Goal: Task Accomplishment & Management: Manage account settings

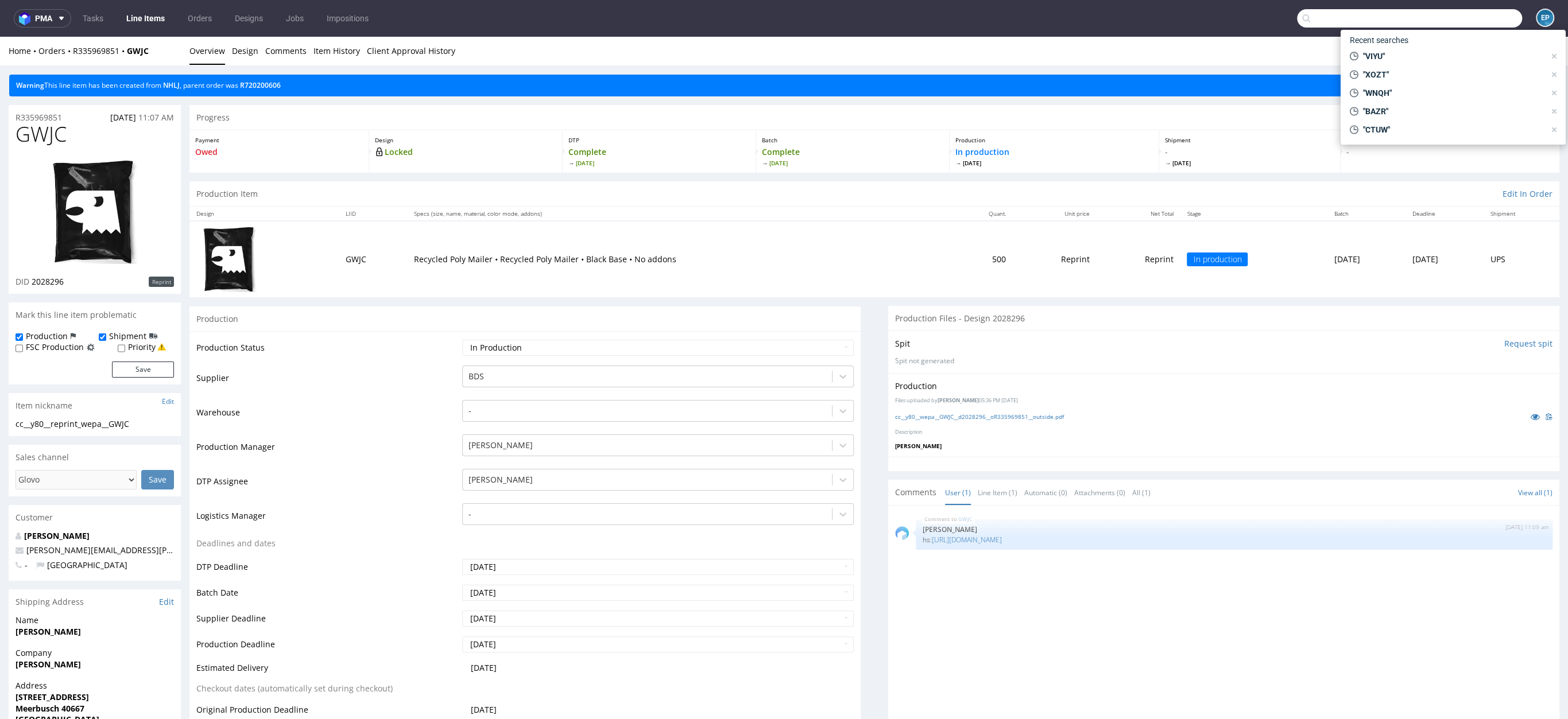
scroll to position [225, 0]
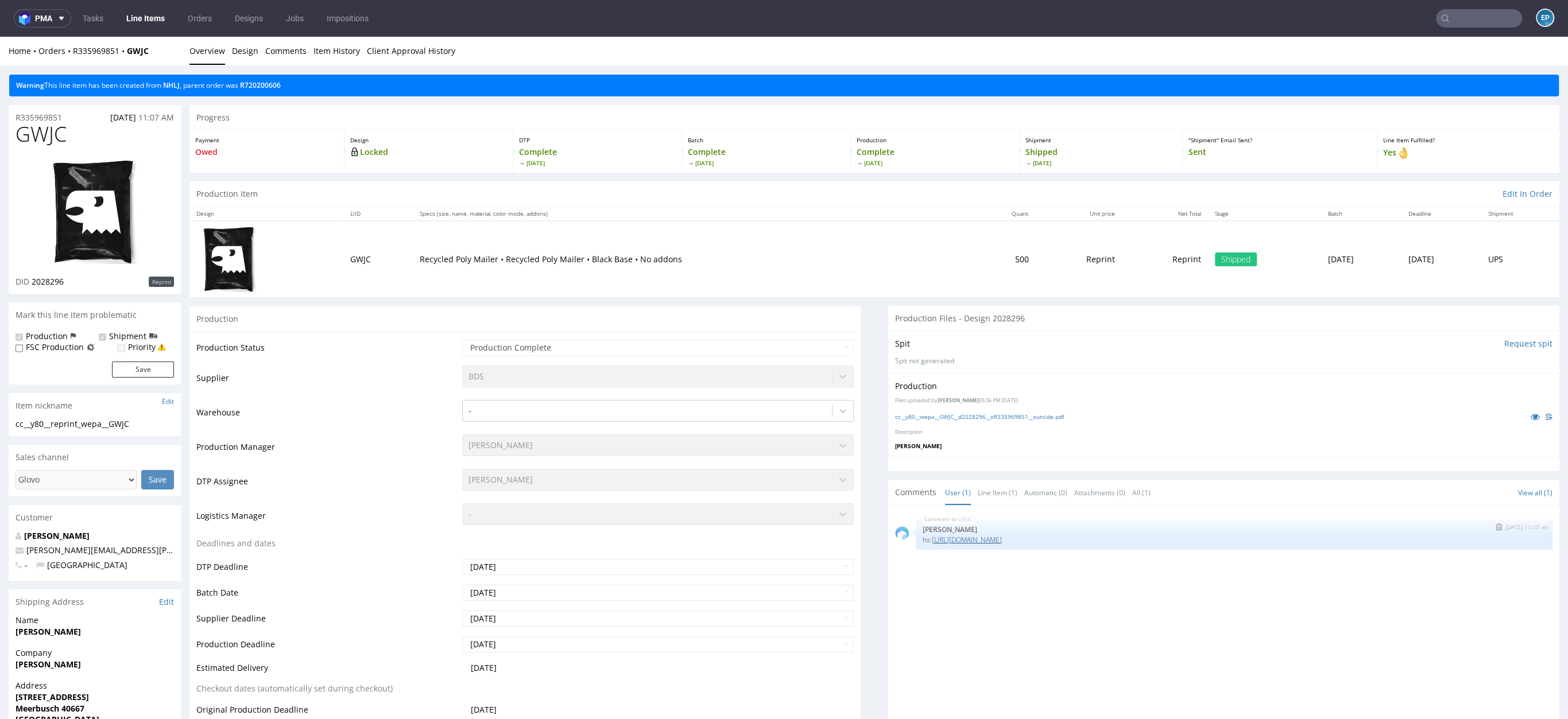
click at [1000, 538] on link "https://app-eu1.hubspot.com/contacts/25600958/record/0-5/150948750576/" at bounding box center [967, 539] width 70 height 10
click at [1450, 19] on input "text" at bounding box center [1478, 18] width 86 height 18
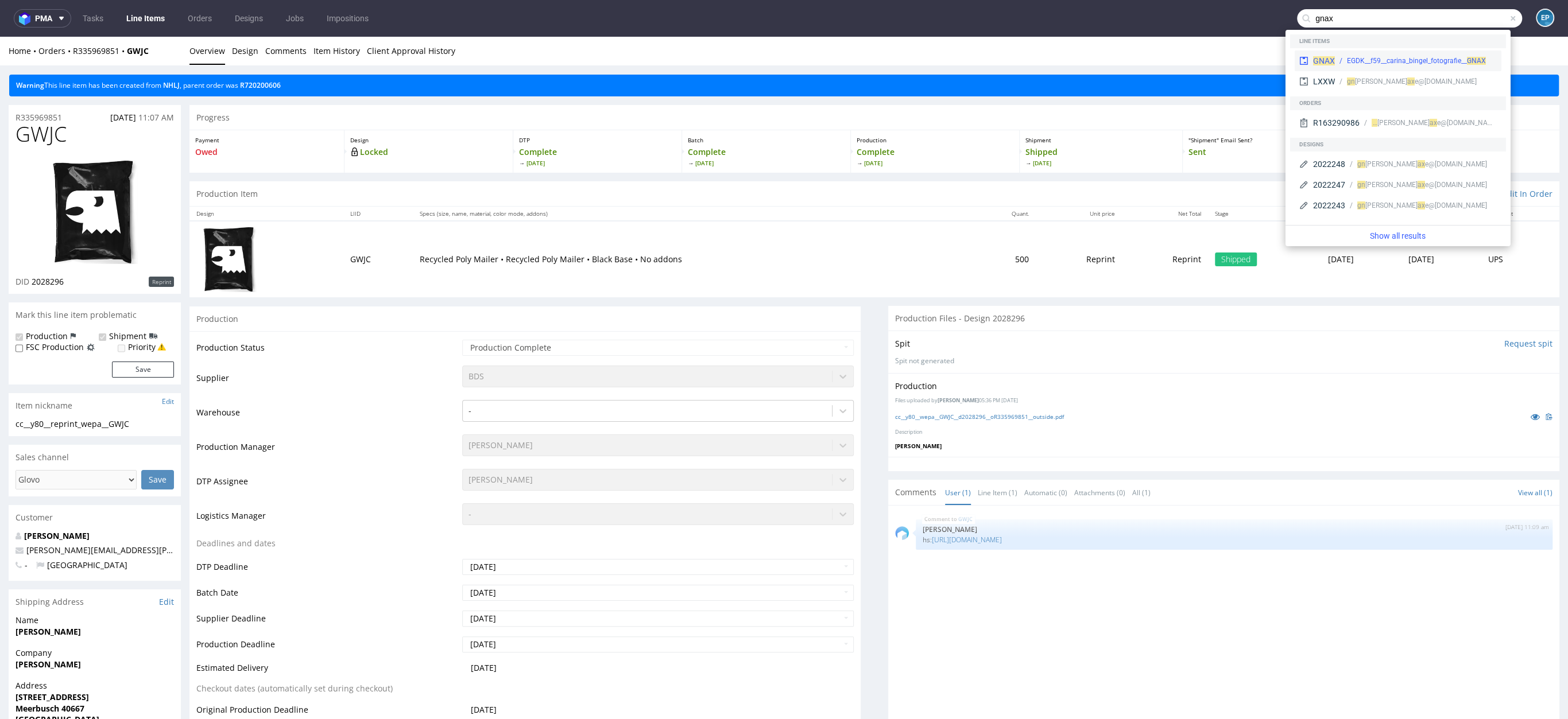
type input "gnax"
click at [1430, 53] on div "GNAX EGDK__f59__carina_bingel_fotografie__ GNAX" at bounding box center [1398, 61] width 207 height 20
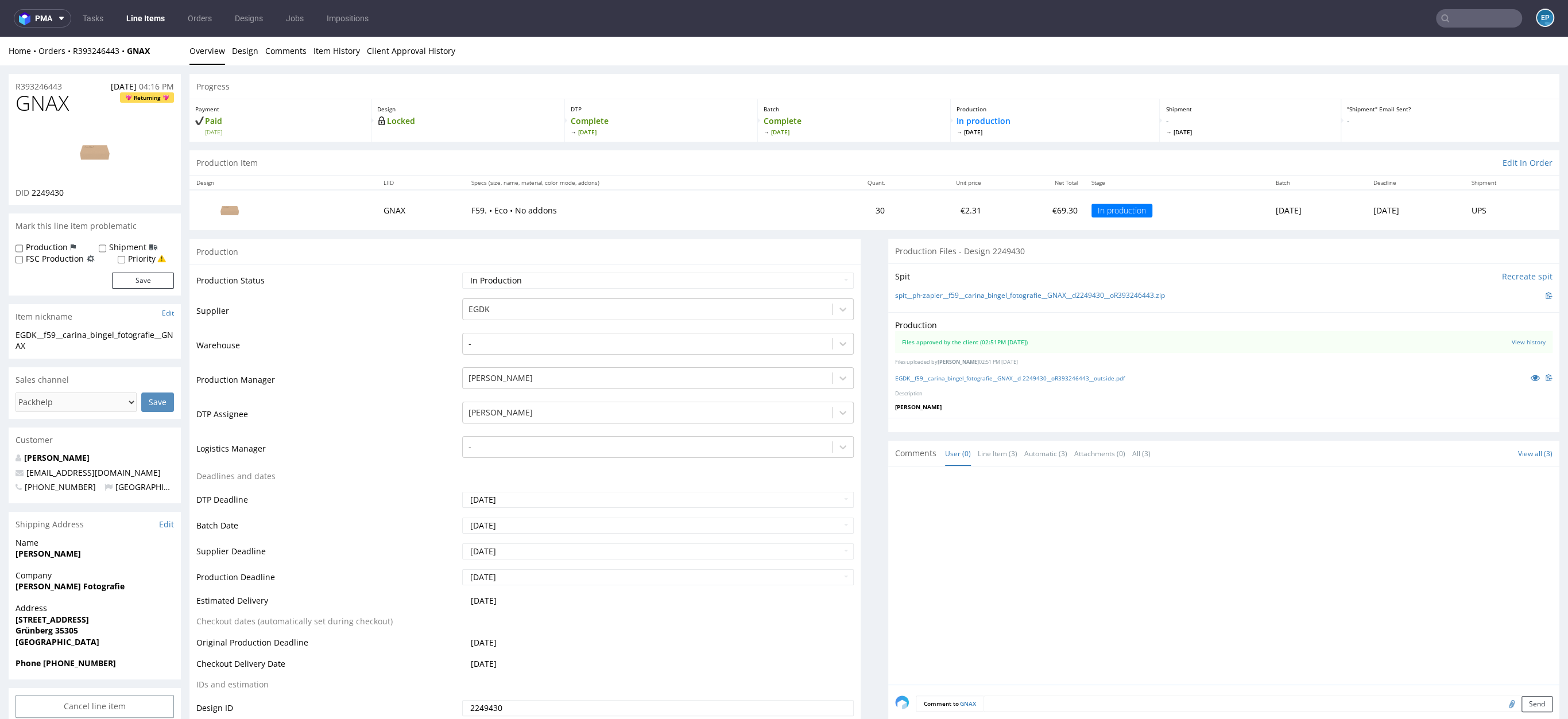
scroll to position [48, 0]
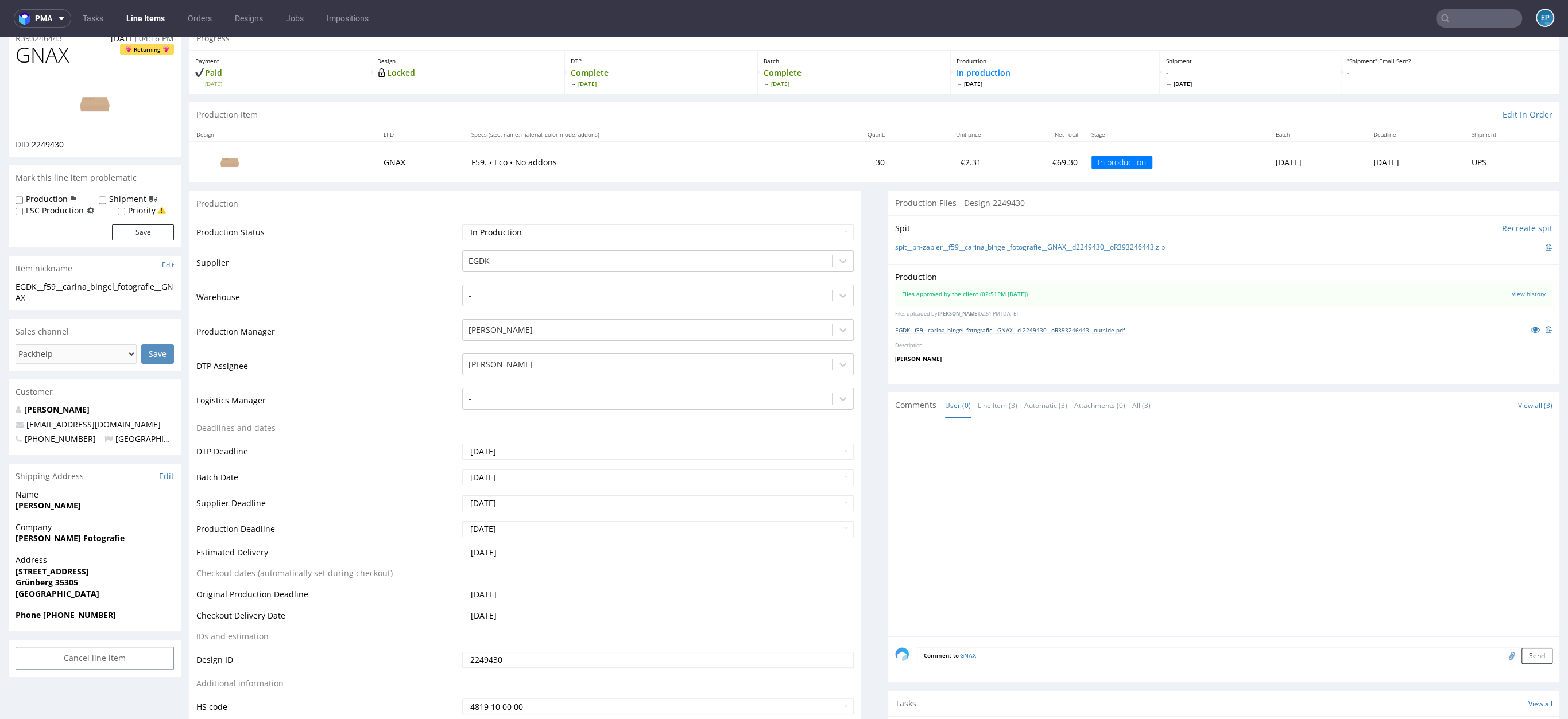
click at [928, 330] on link "EGDK__f59__carina_bingel_fotografie__GNAX__d 2249430__oR393246443__outside.pdf" at bounding box center [1009, 330] width 230 height 8
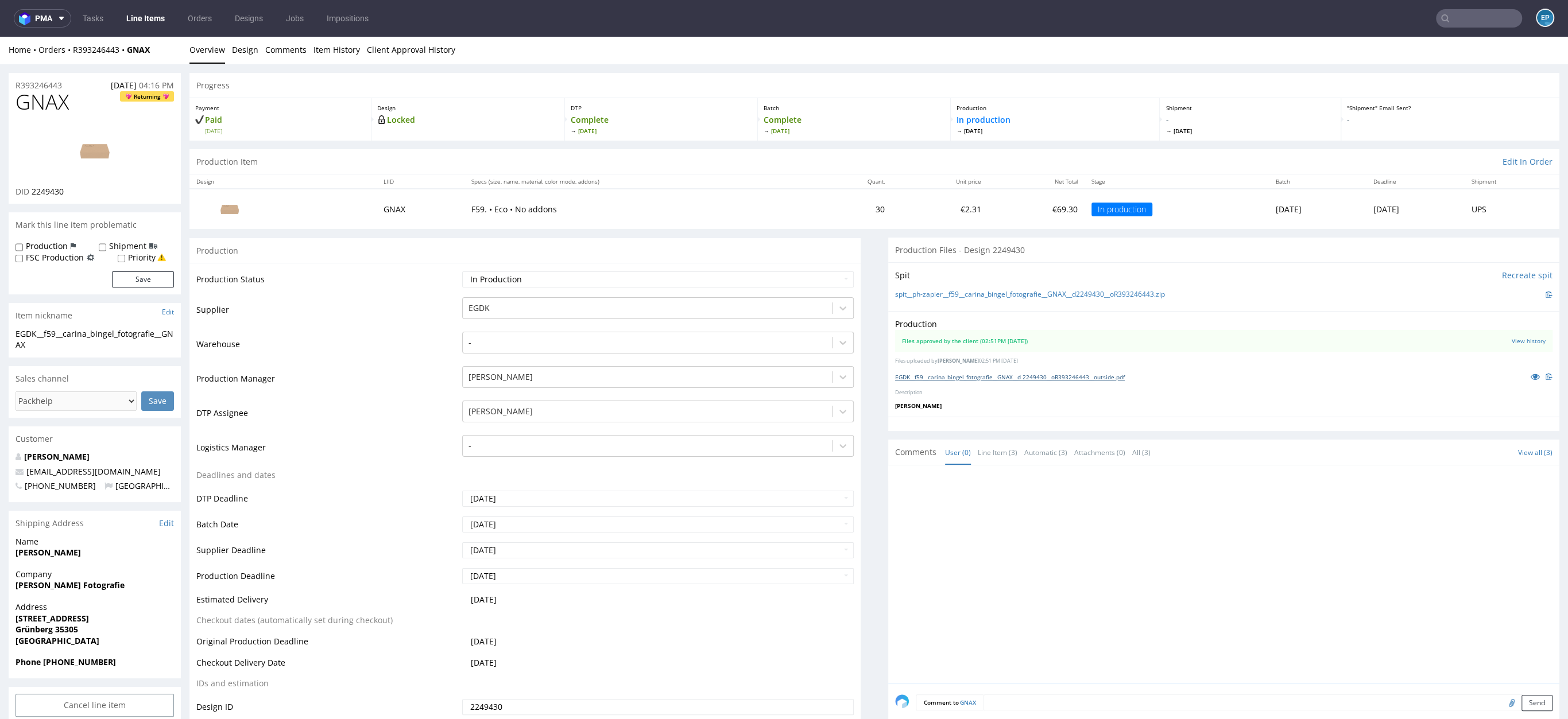
scroll to position [0, 0]
click at [289, 33] on nav "pma Tasks Line Items Orders Designs Jobs Impositions EP" at bounding box center [784, 18] width 1568 height 37
click at [314, 46] on link "Item History" at bounding box center [336, 51] width 46 height 28
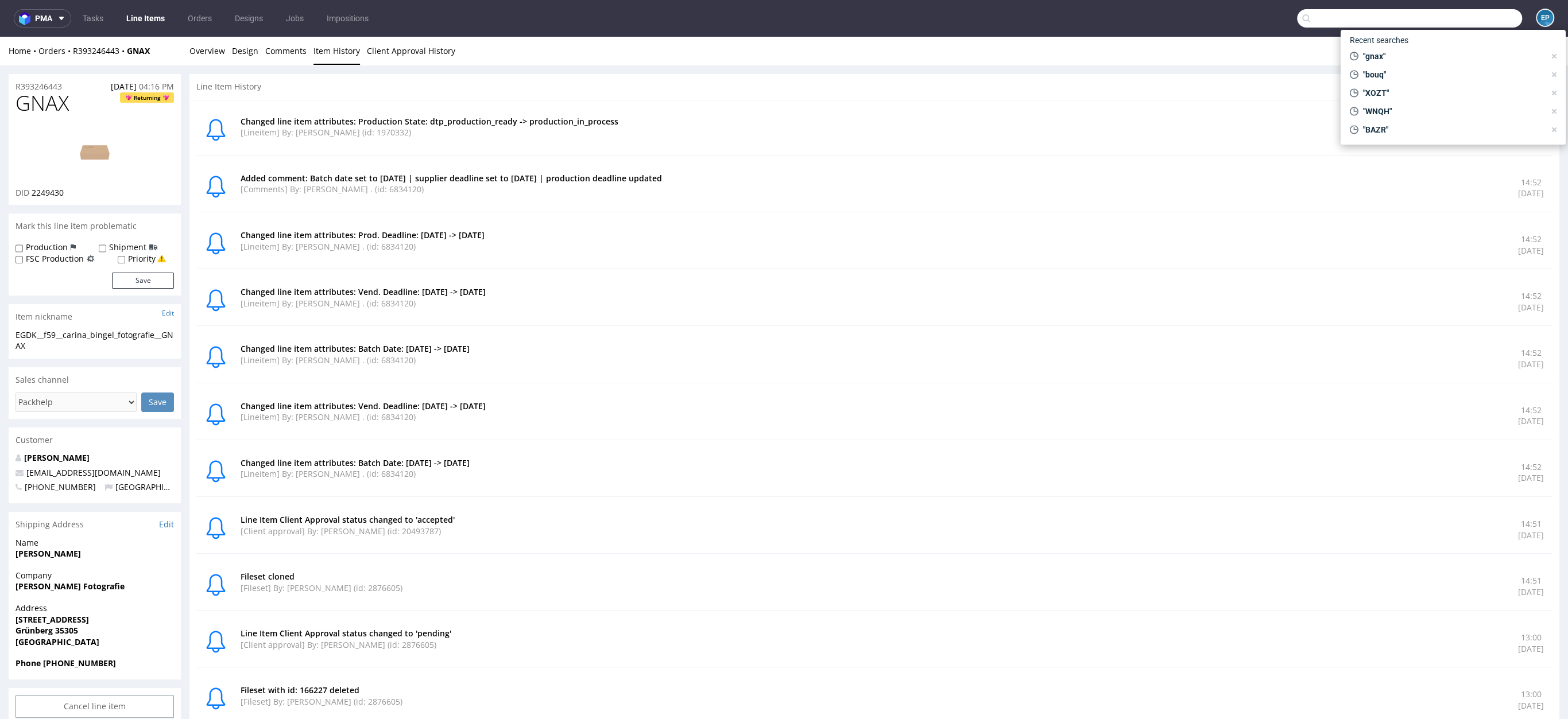
click at [1480, 20] on input "text" at bounding box center [1409, 18] width 225 height 18
paste input "RXEQ"
type input "RXEQ"
click at [1415, 62] on div "dlp__x50-6000-x-5-cm__board_of_beans__ RXEQ" at bounding box center [1473, 60] width 145 height 10
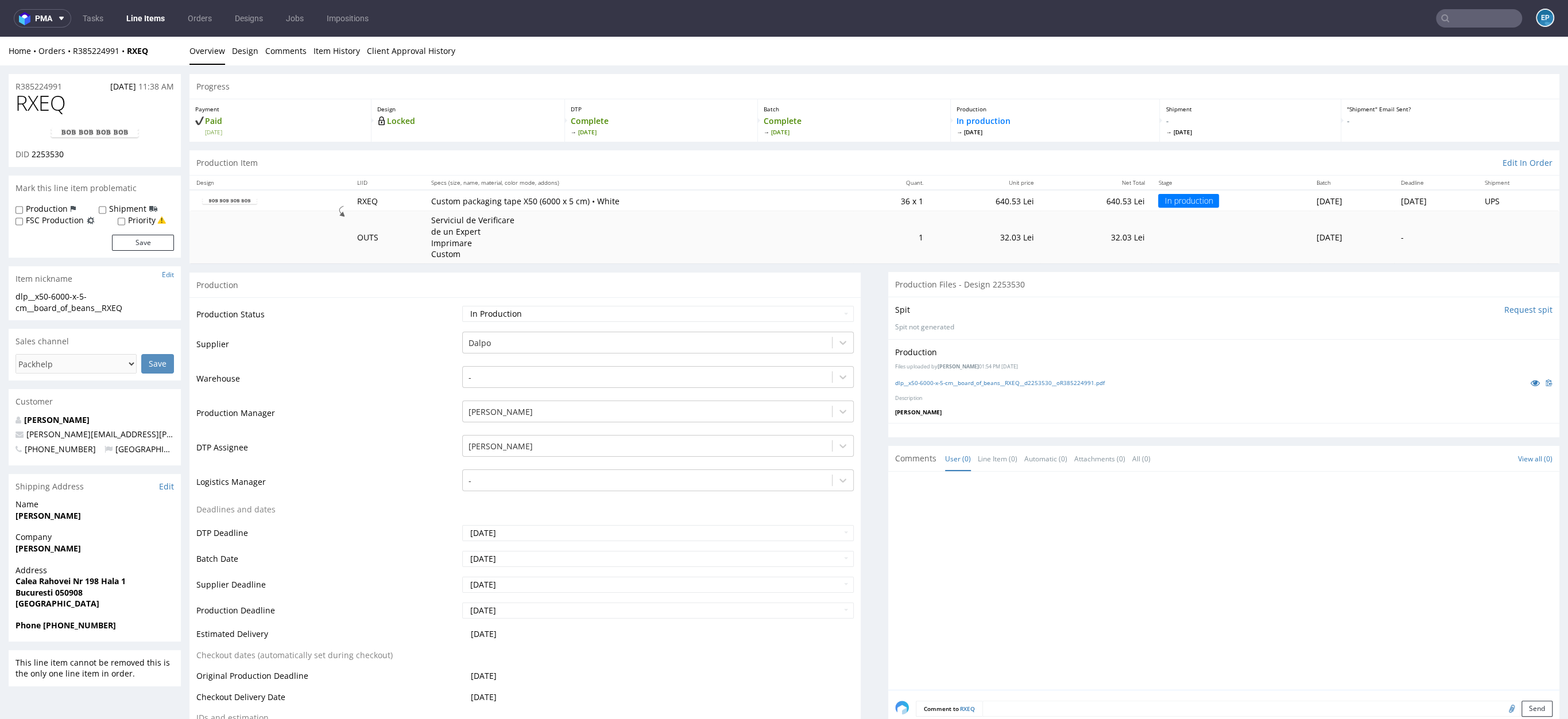
scroll to position [5, 0]
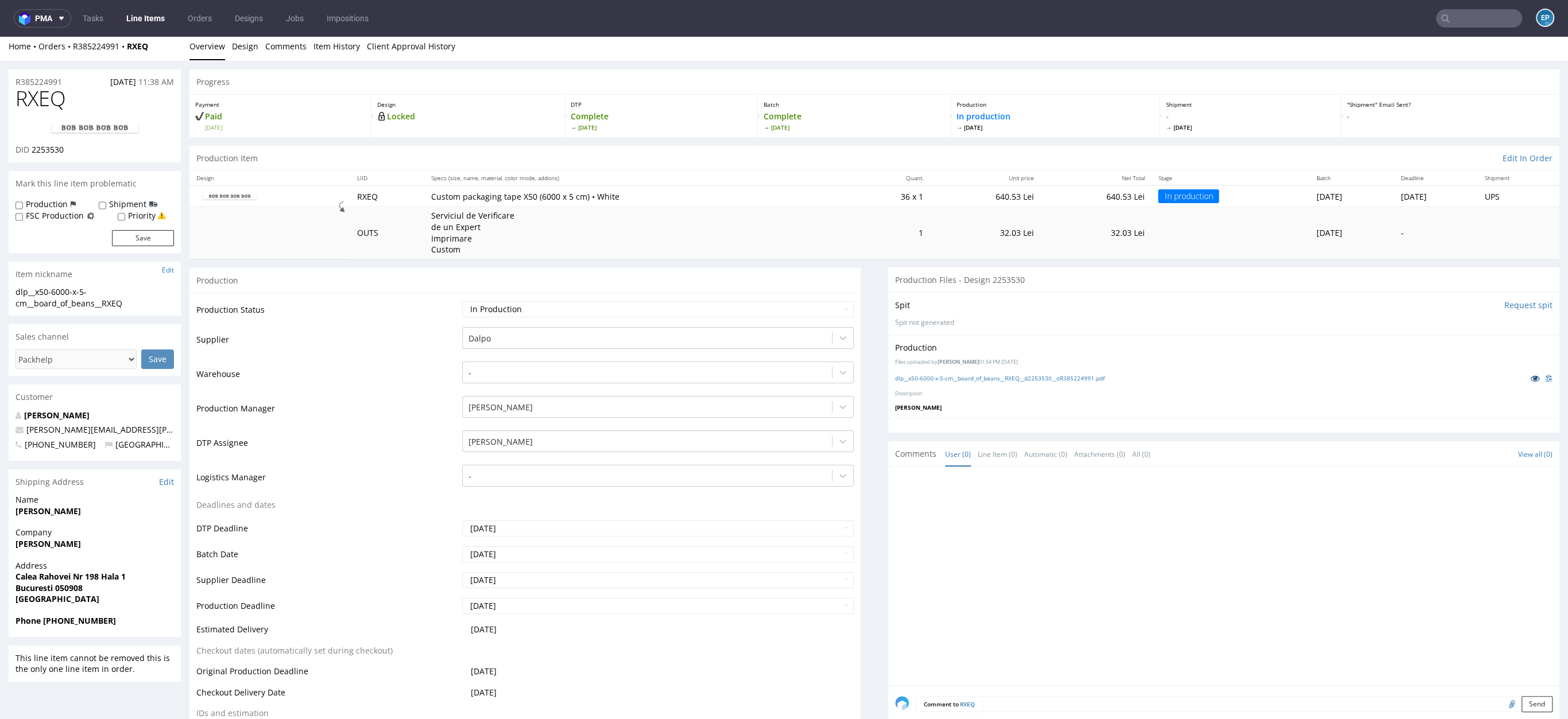
click at [1530, 378] on icon at bounding box center [1535, 377] width 9 height 8
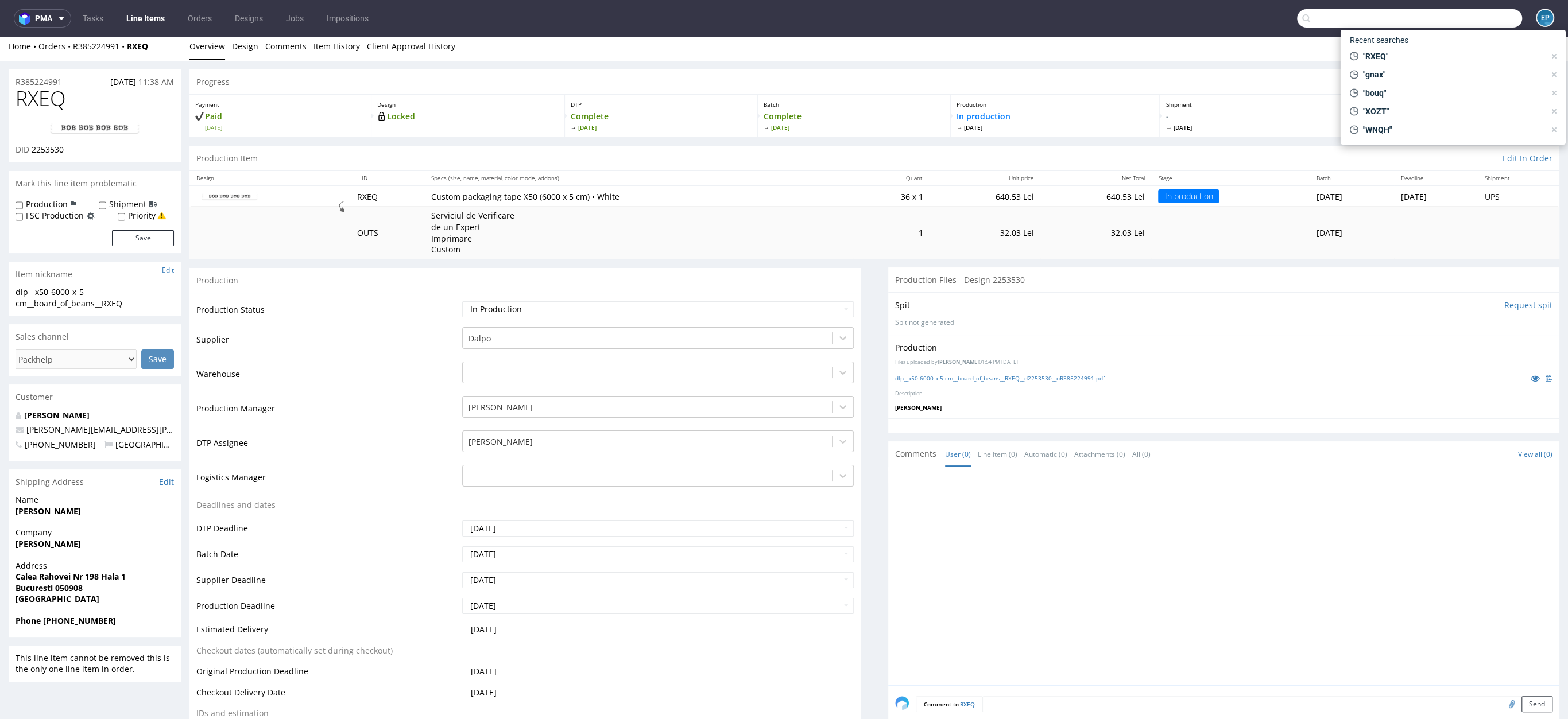
click at [1460, 24] on input "text" at bounding box center [1409, 18] width 225 height 18
type input "PAXB"
click at [1387, 48] on span "PAXB" at bounding box center [1379, 47] width 20 height 9
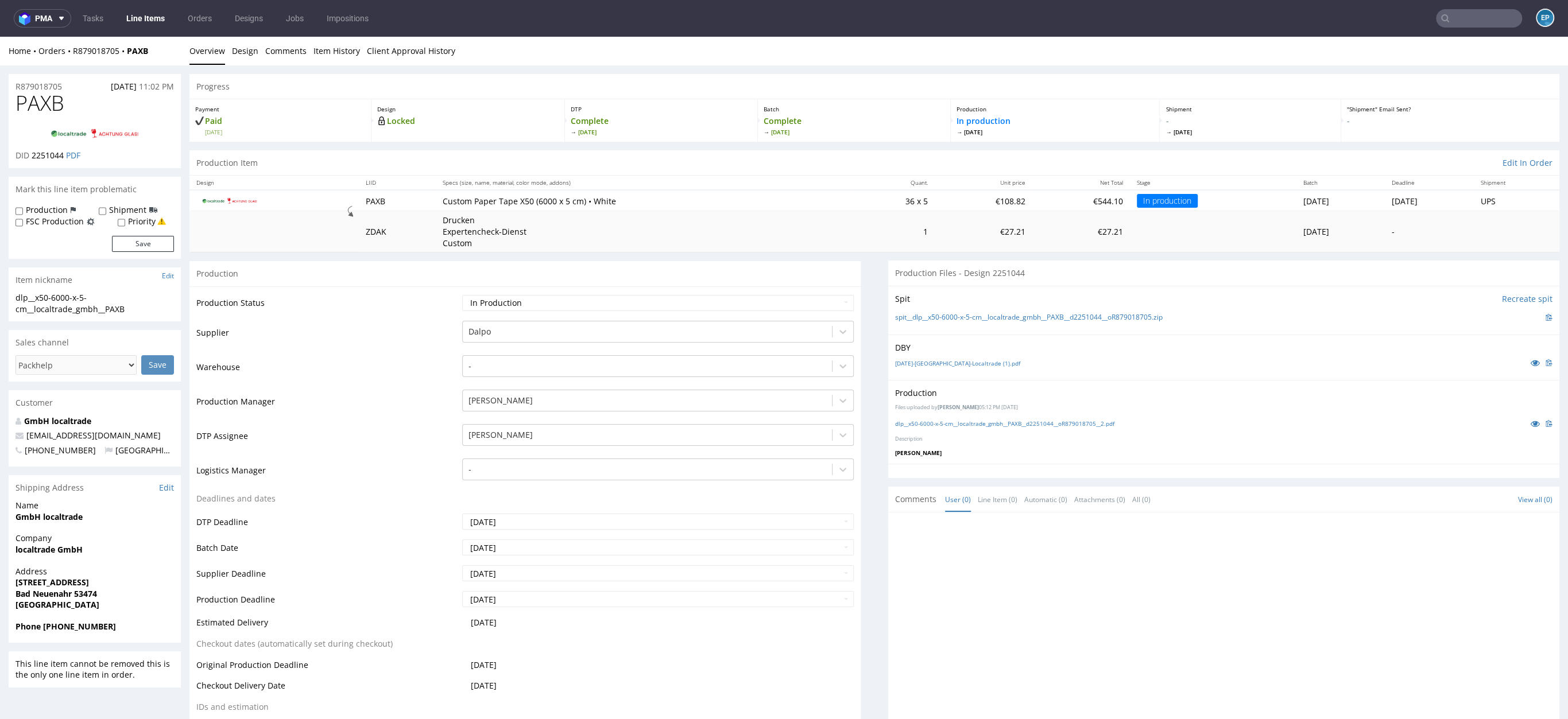
click at [47, 210] on label "Production" at bounding box center [46, 210] width 42 height 11
click at [23, 210] on input "Production" at bounding box center [19, 211] width 7 height 9
checkbox input "true"
click at [159, 247] on button "Save" at bounding box center [142, 244] width 62 height 16
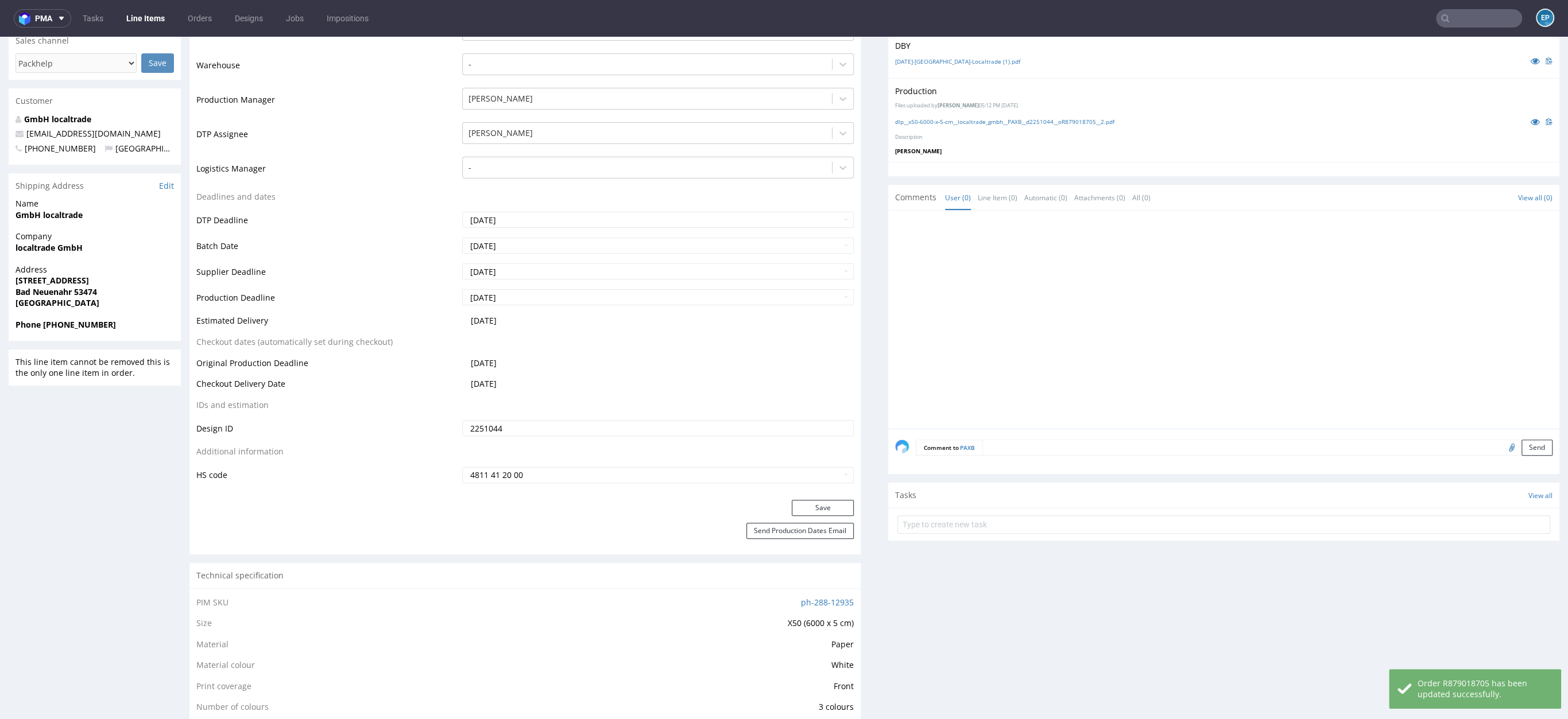
scroll to position [332, 0]
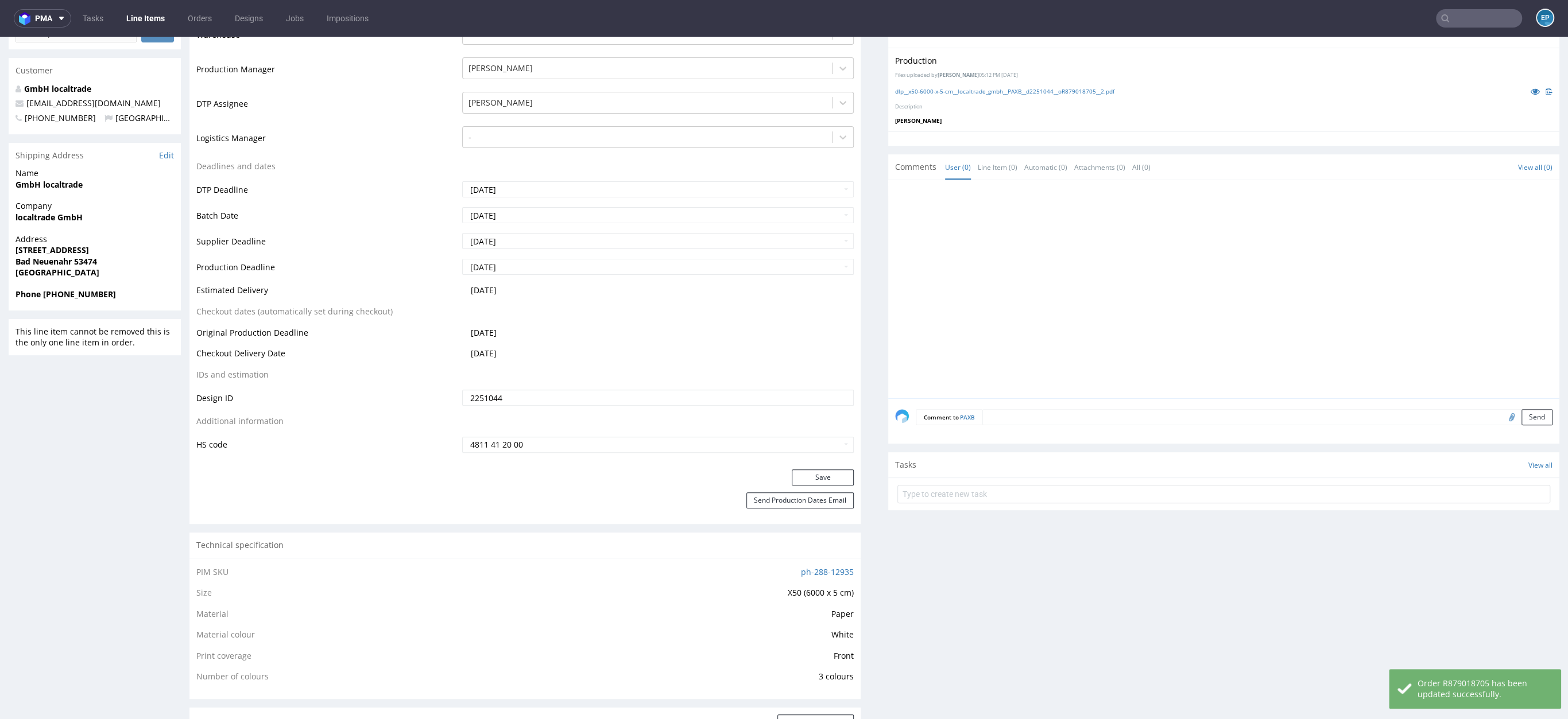
click at [1074, 417] on textarea at bounding box center [1267, 416] width 570 height 16
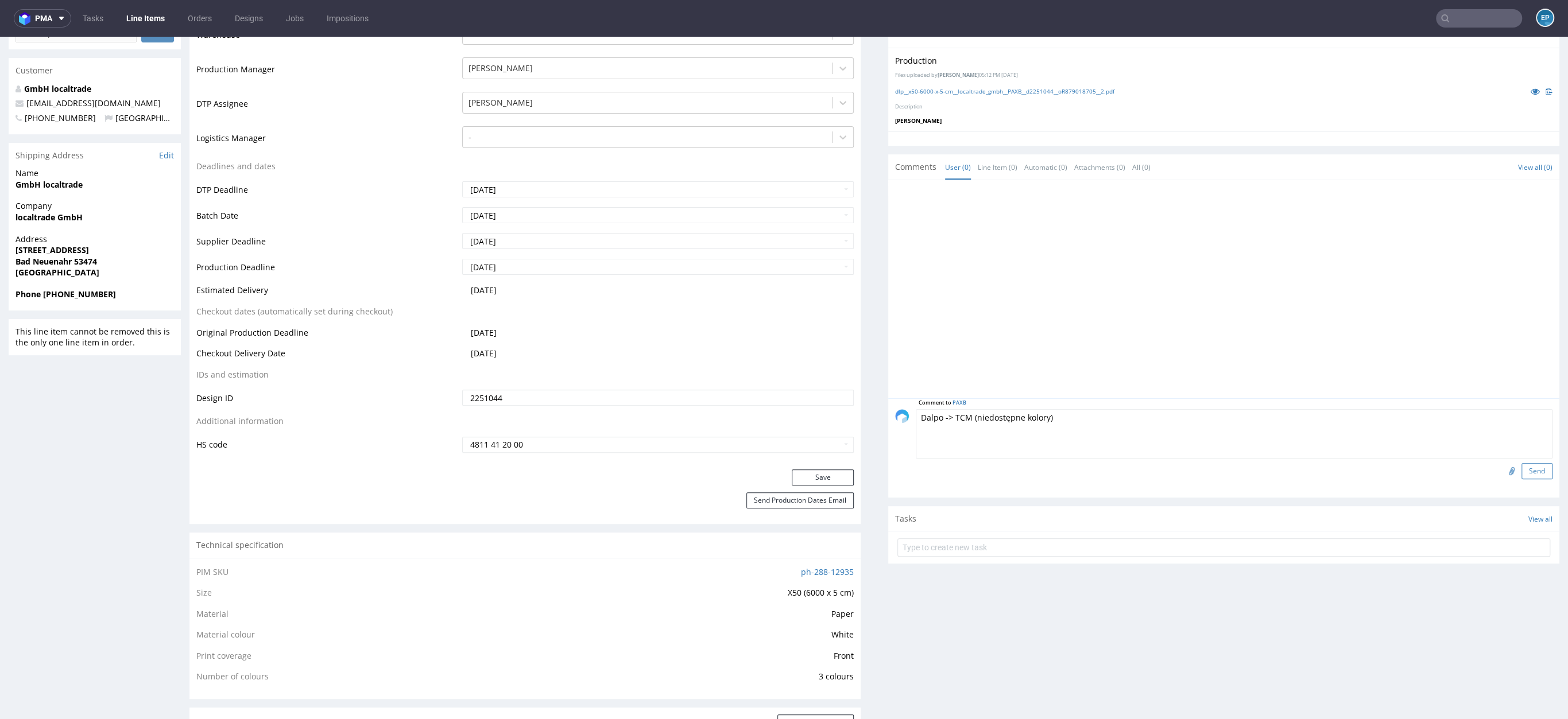
type textarea "Dalpo -> TCM (niedostępne kolory)"
click at [1522, 472] on button "Send" at bounding box center [1538, 471] width 31 height 16
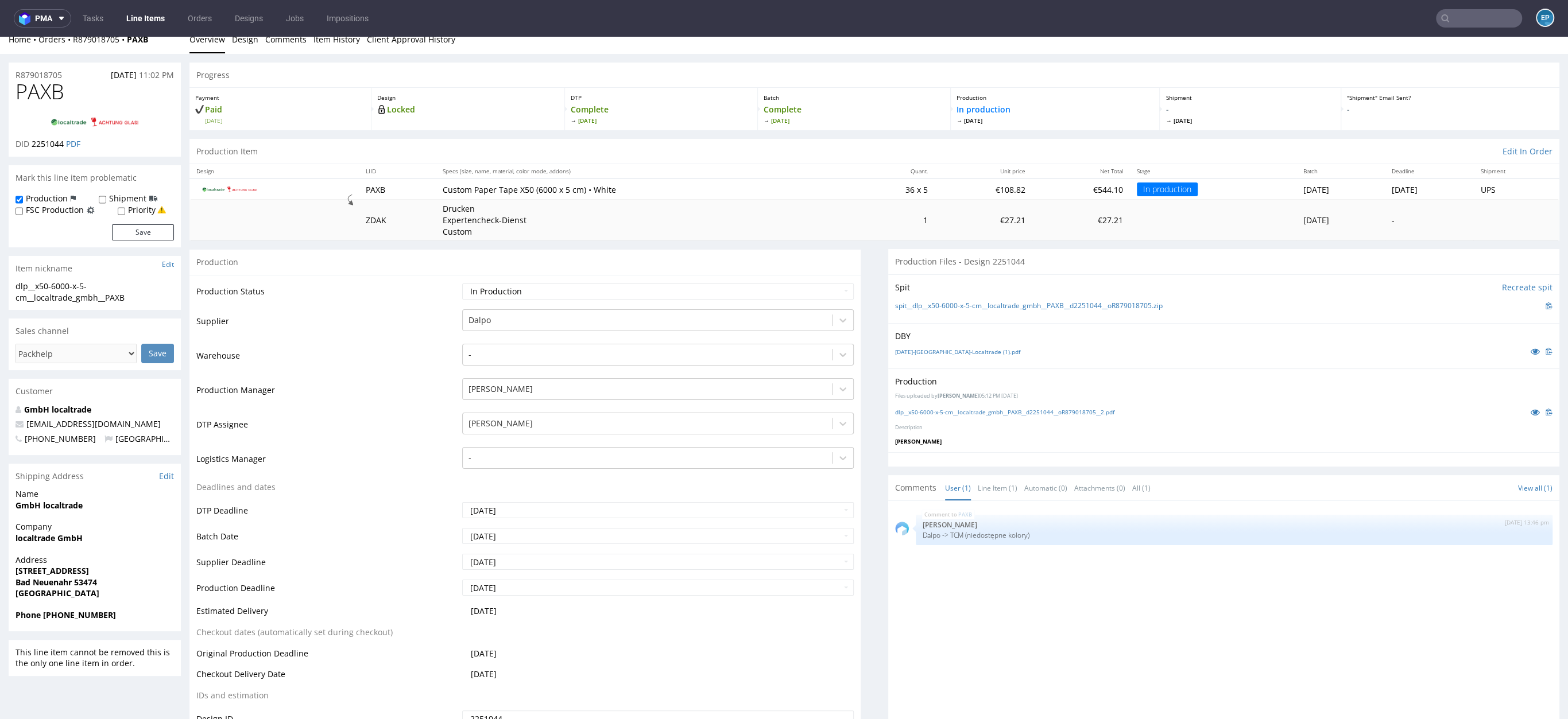
scroll to position [42, 0]
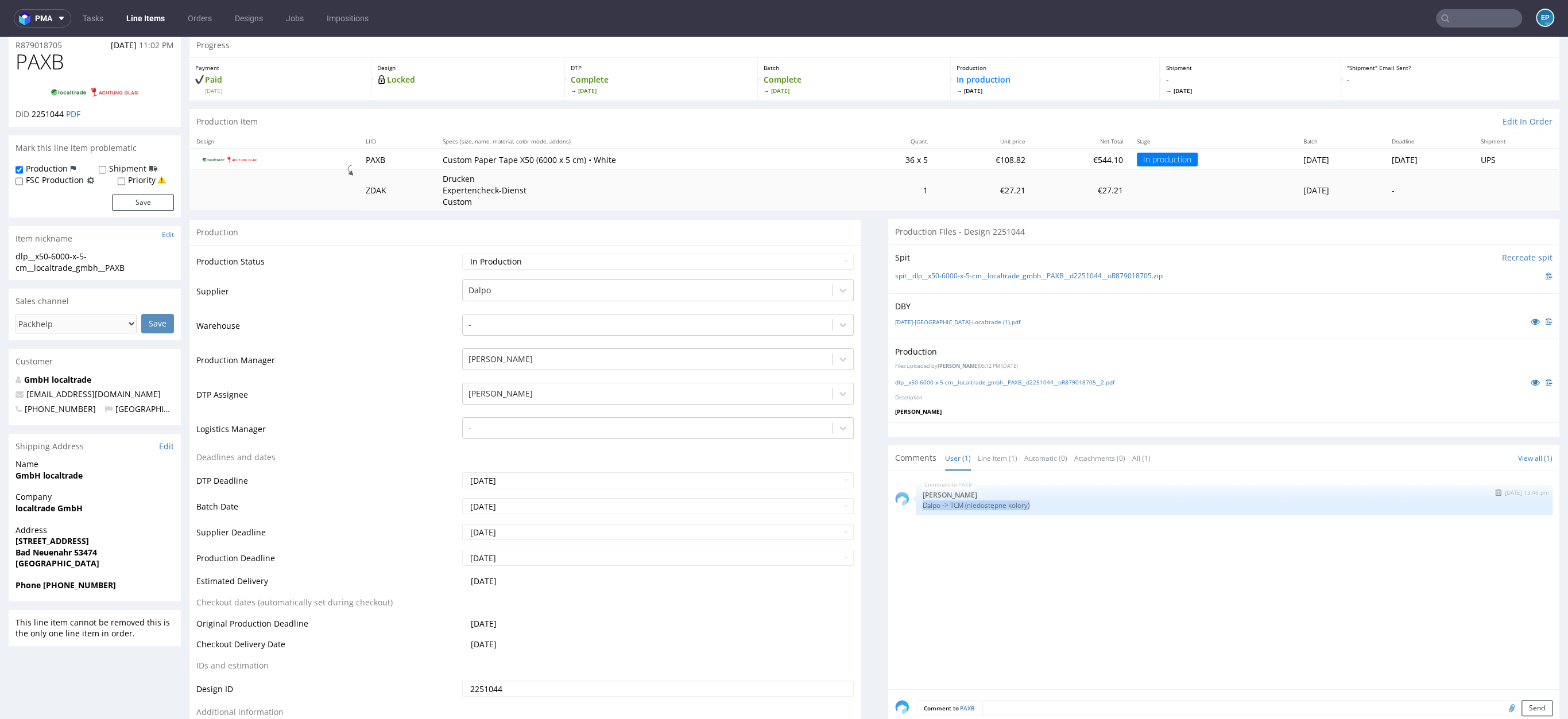
drag, startPoint x: 1037, startPoint y: 499, endPoint x: 907, endPoint y: 498, distance: 130.0
click at [916, 498] on div "PAXB 2nd Sep 25 | 13:46 pm Ewa Prus Dalpo -> TCM (niedostępne kolory)" at bounding box center [1234, 499] width 636 height 30
copy p "Dalpo -> TCM (niedostępne kolory)"
click at [519, 258] on select "Waiting for Artwork Waiting for Diecut Waiting for Mockup Waiting for DTP Waiti…" at bounding box center [657, 261] width 392 height 16
select select "dtp_production_ready"
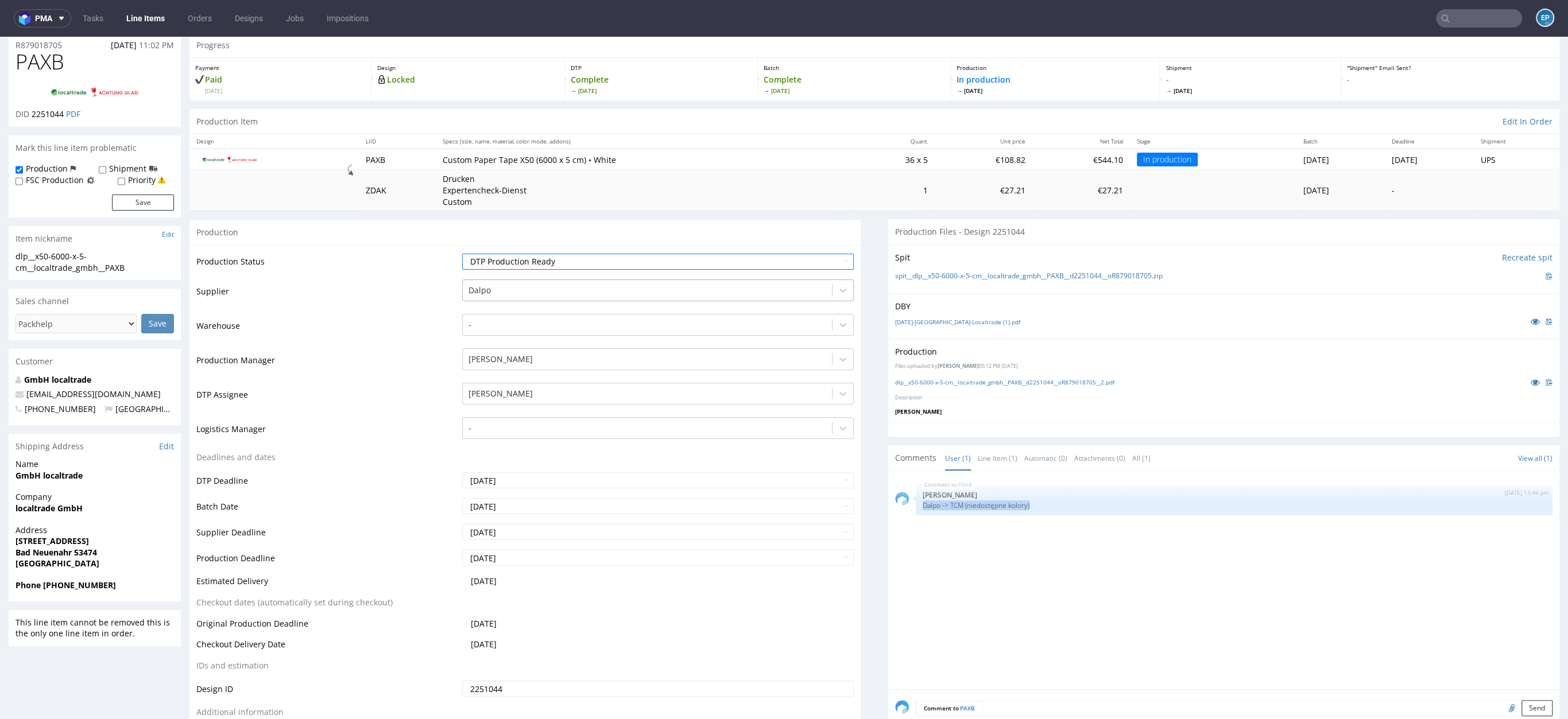
click at [495, 298] on div "Dalpo" at bounding box center [647, 291] width 369 height 18
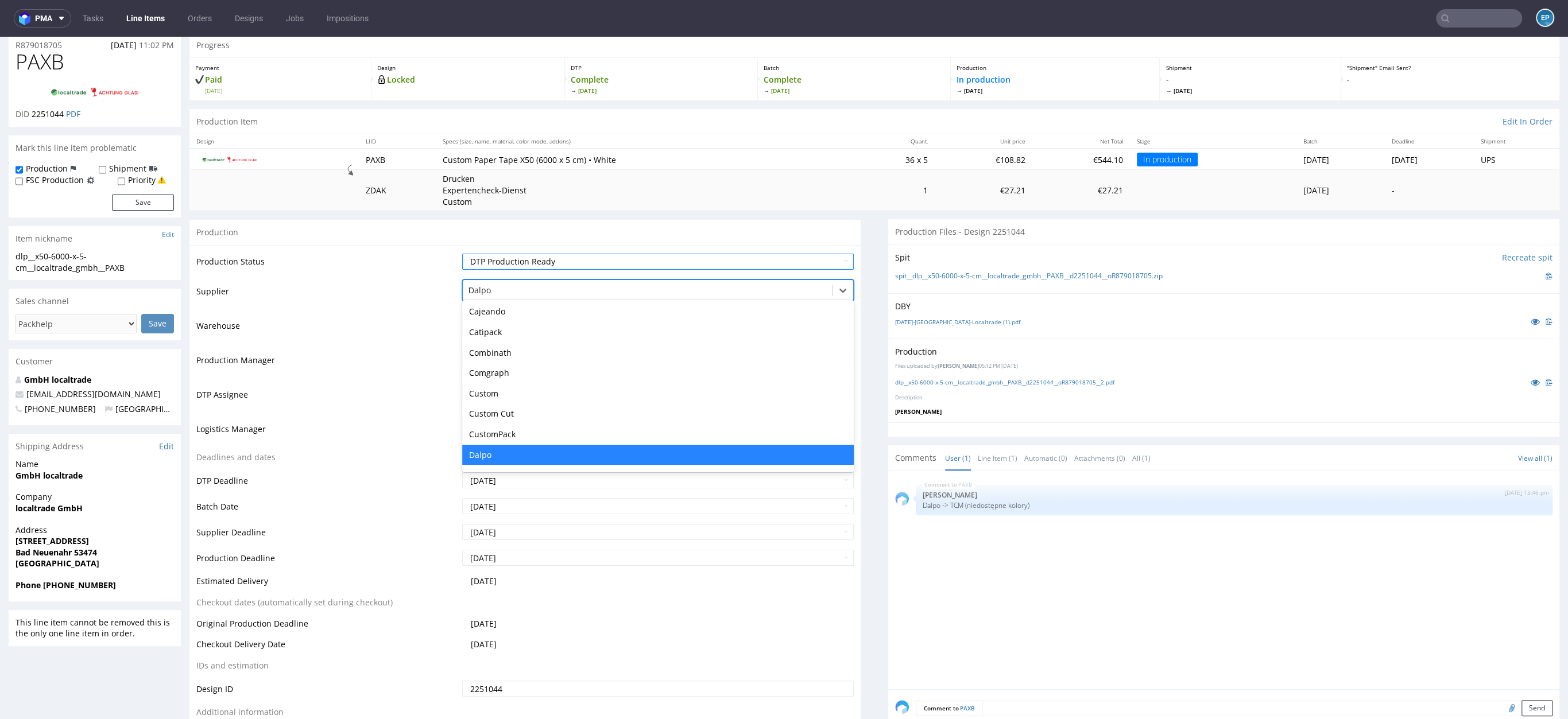
scroll to position [185, 0]
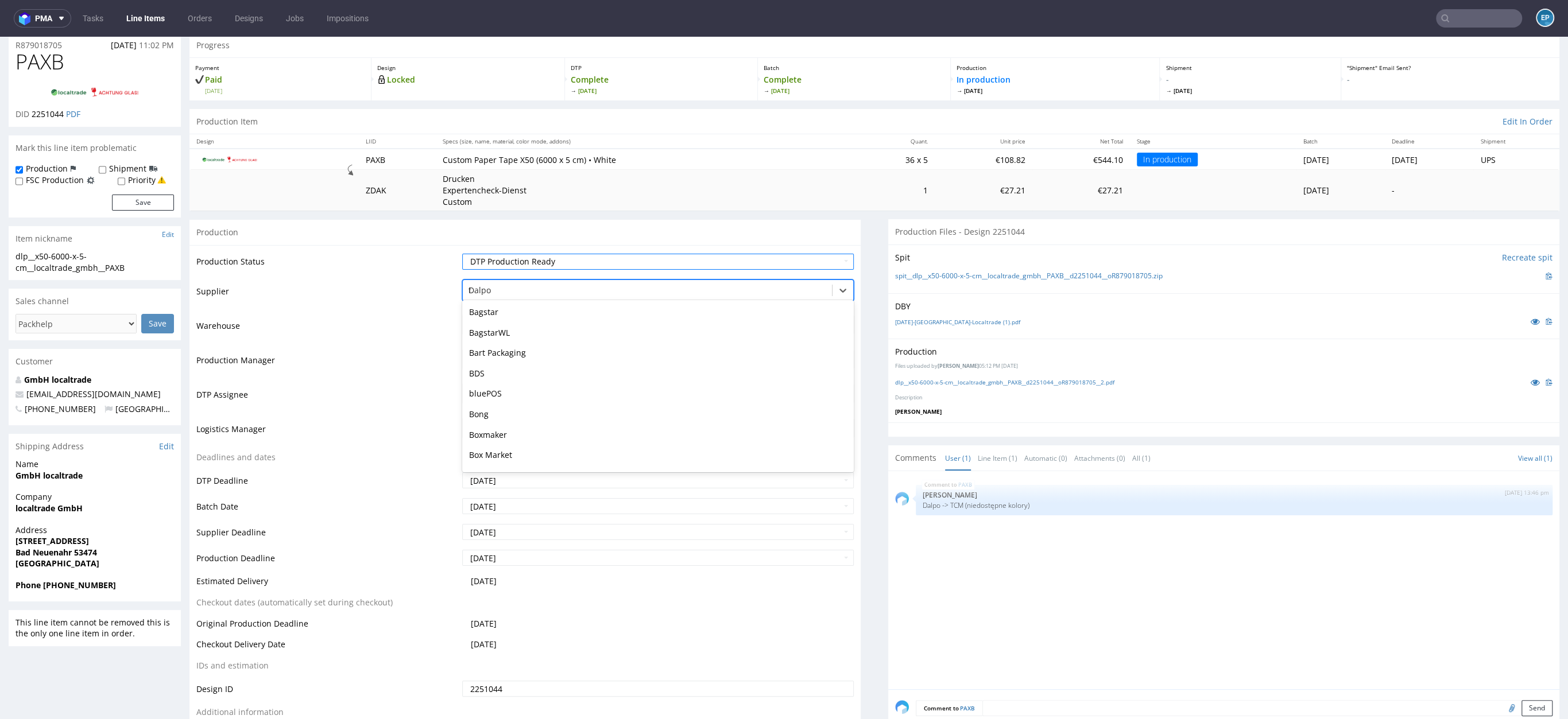
type input "tc"
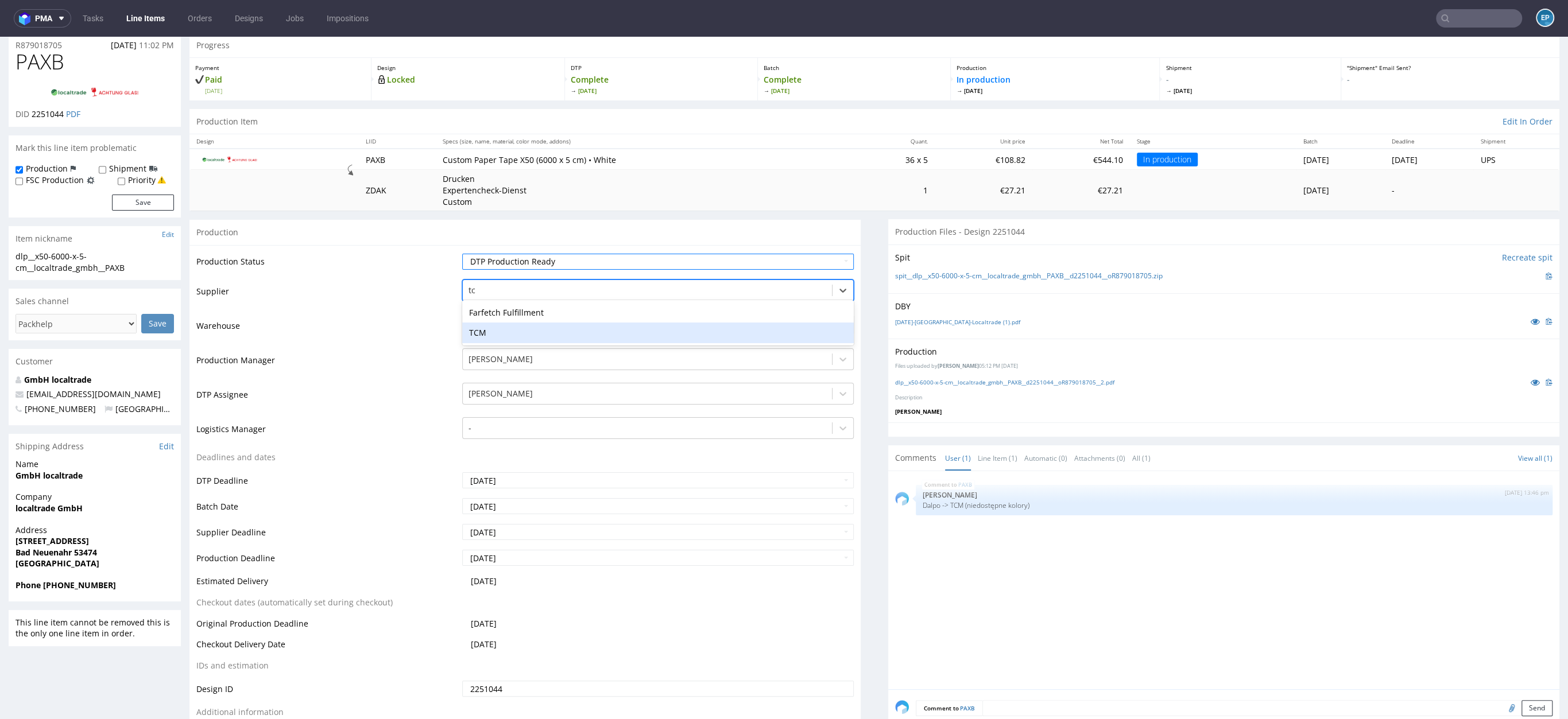
click at [490, 330] on div "TCM" at bounding box center [657, 332] width 392 height 20
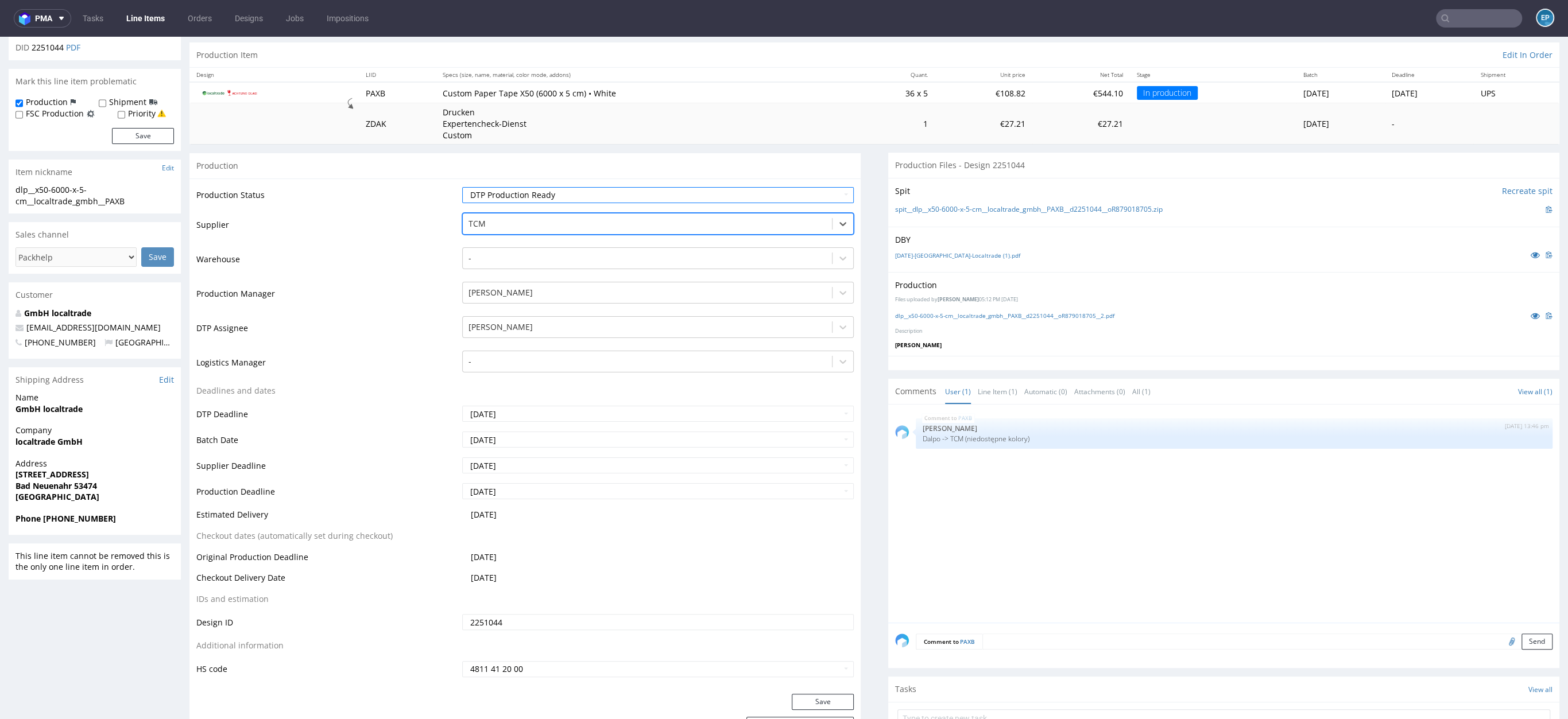
scroll to position [244, 0]
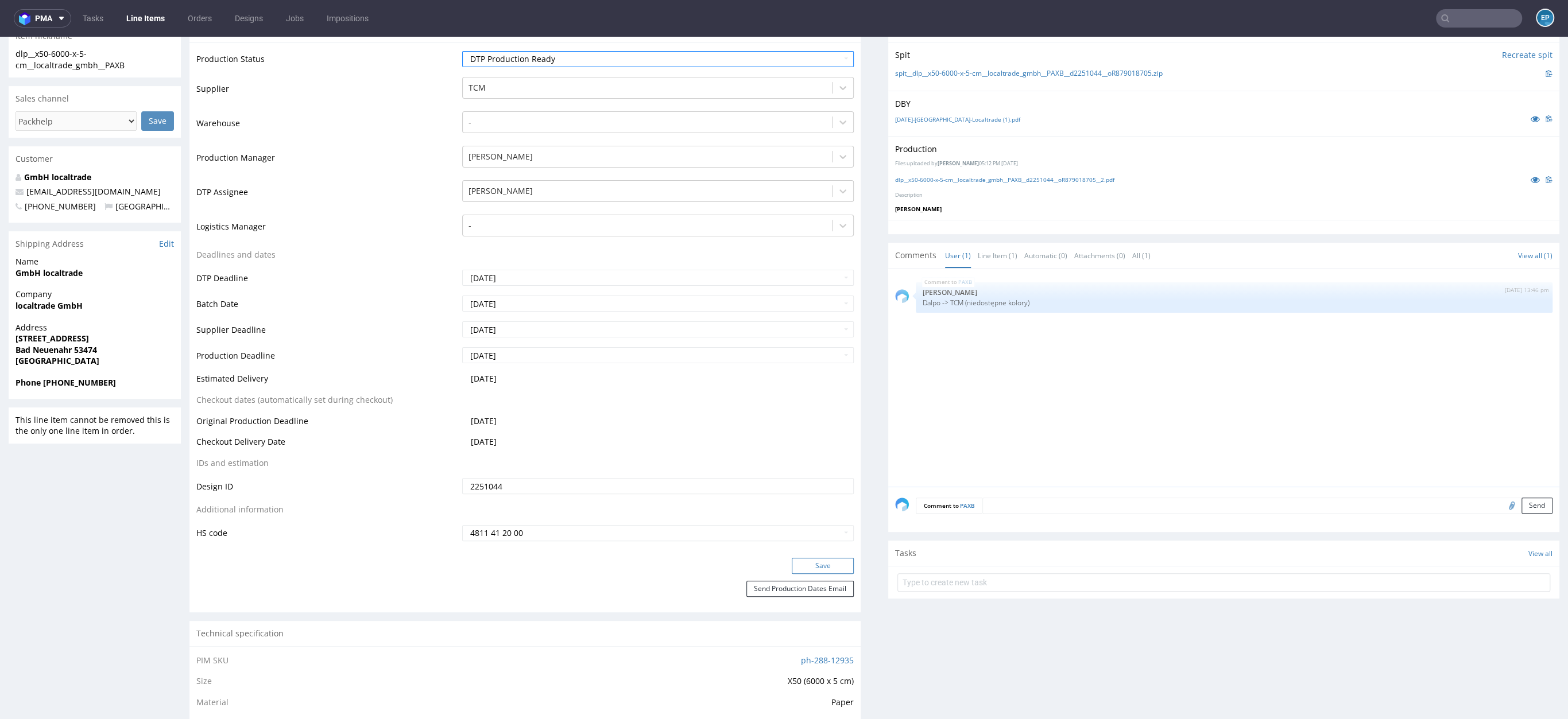
click at [831, 563] on button "Save" at bounding box center [822, 565] width 62 height 16
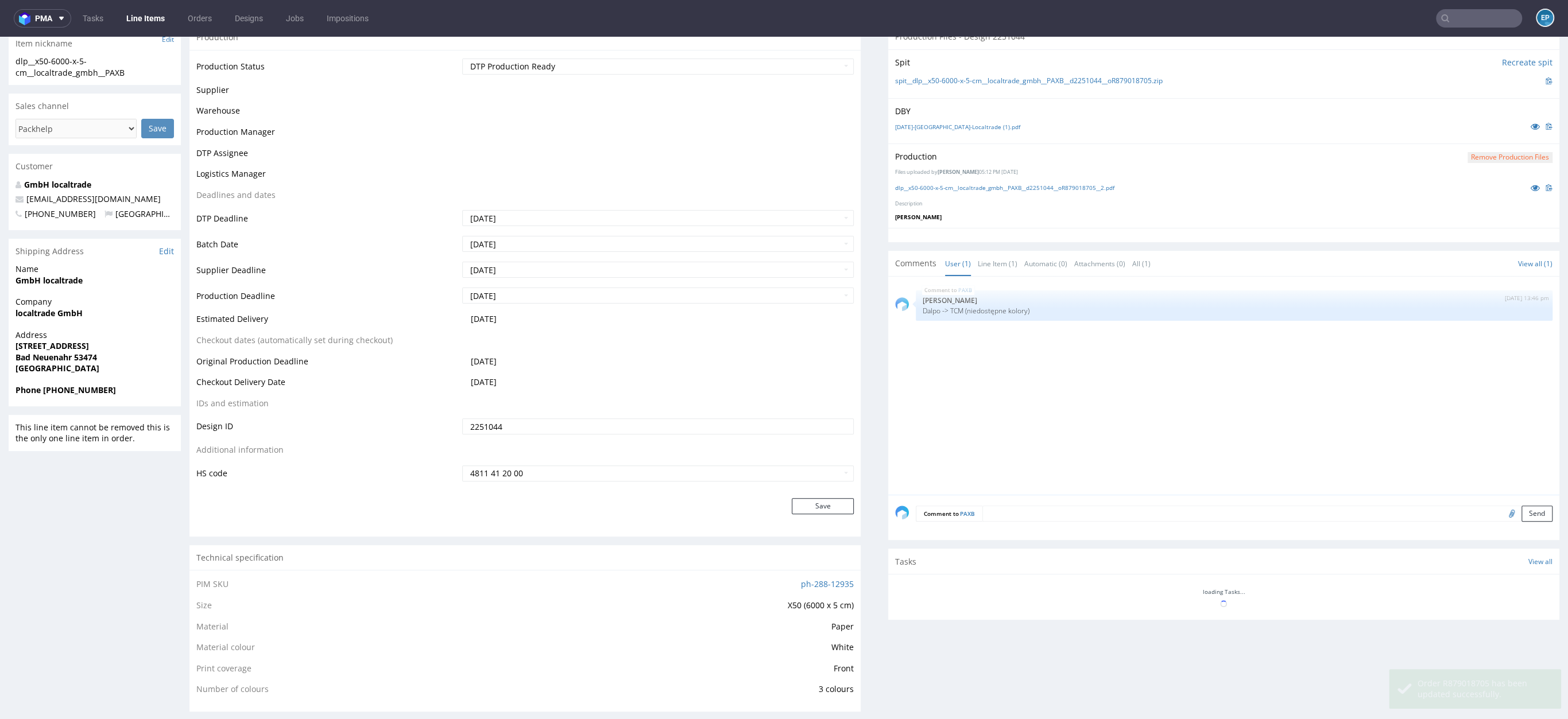
scroll to position [236, 0]
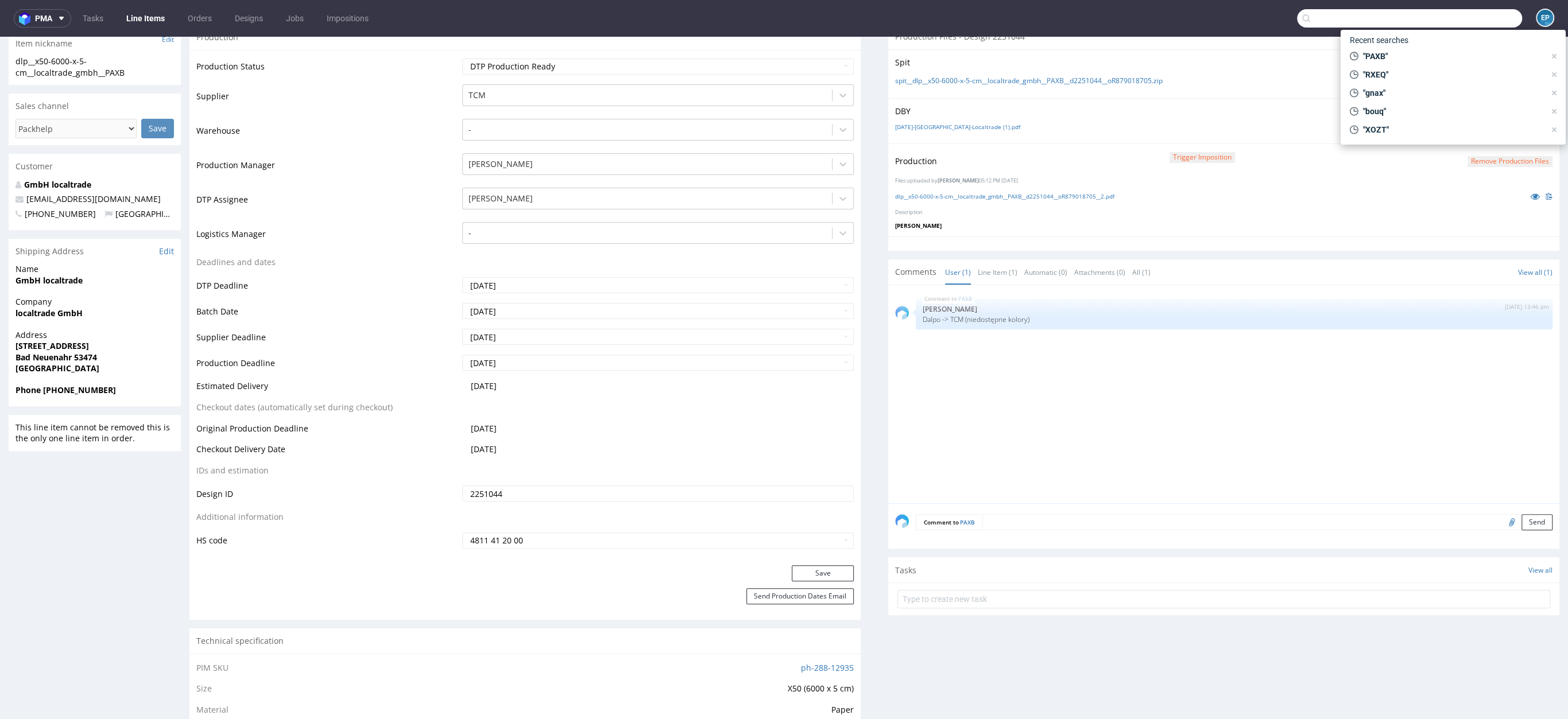
click at [1452, 18] on input "text" at bounding box center [1409, 18] width 225 height 18
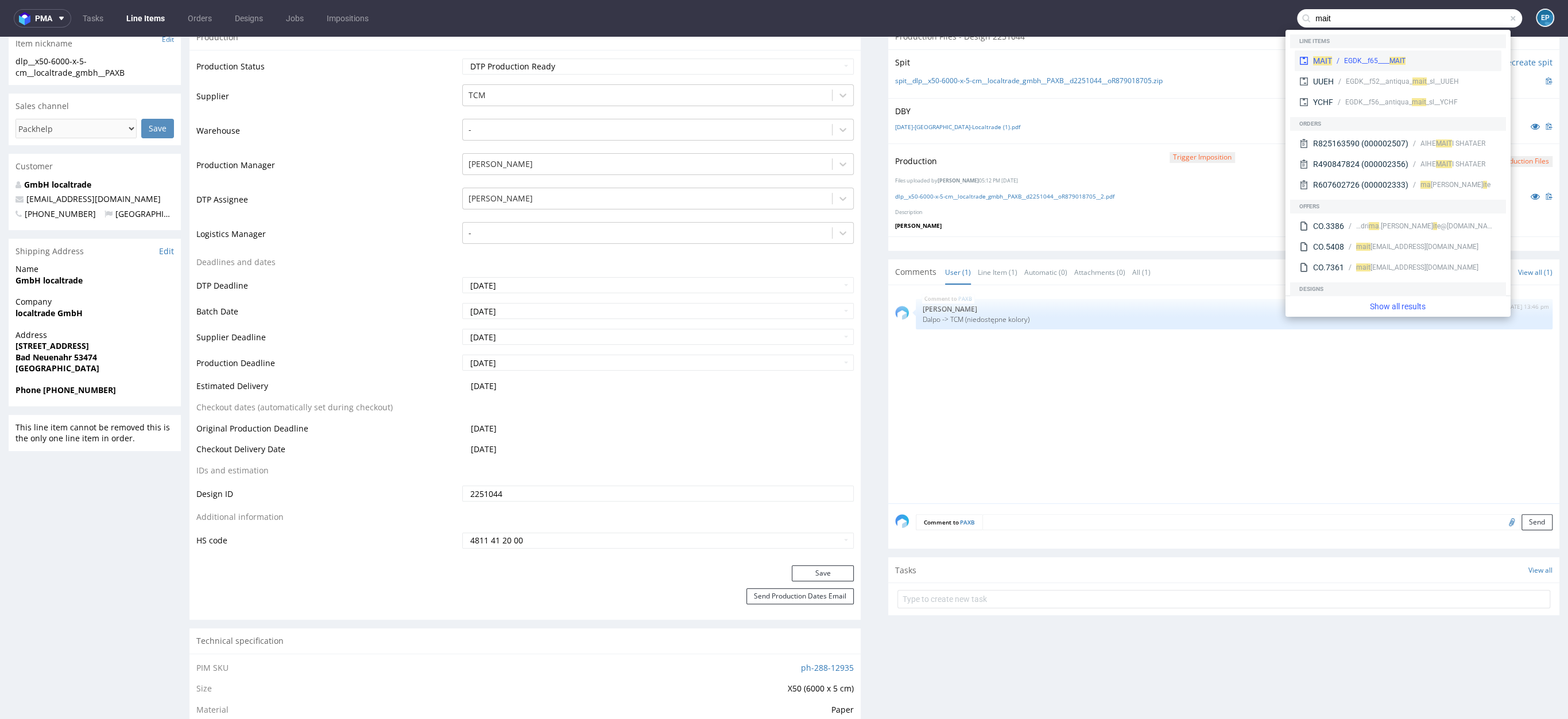
type input "mait"
click at [1346, 57] on div "EGDK__f65____ MAIT" at bounding box center [1374, 60] width 62 height 10
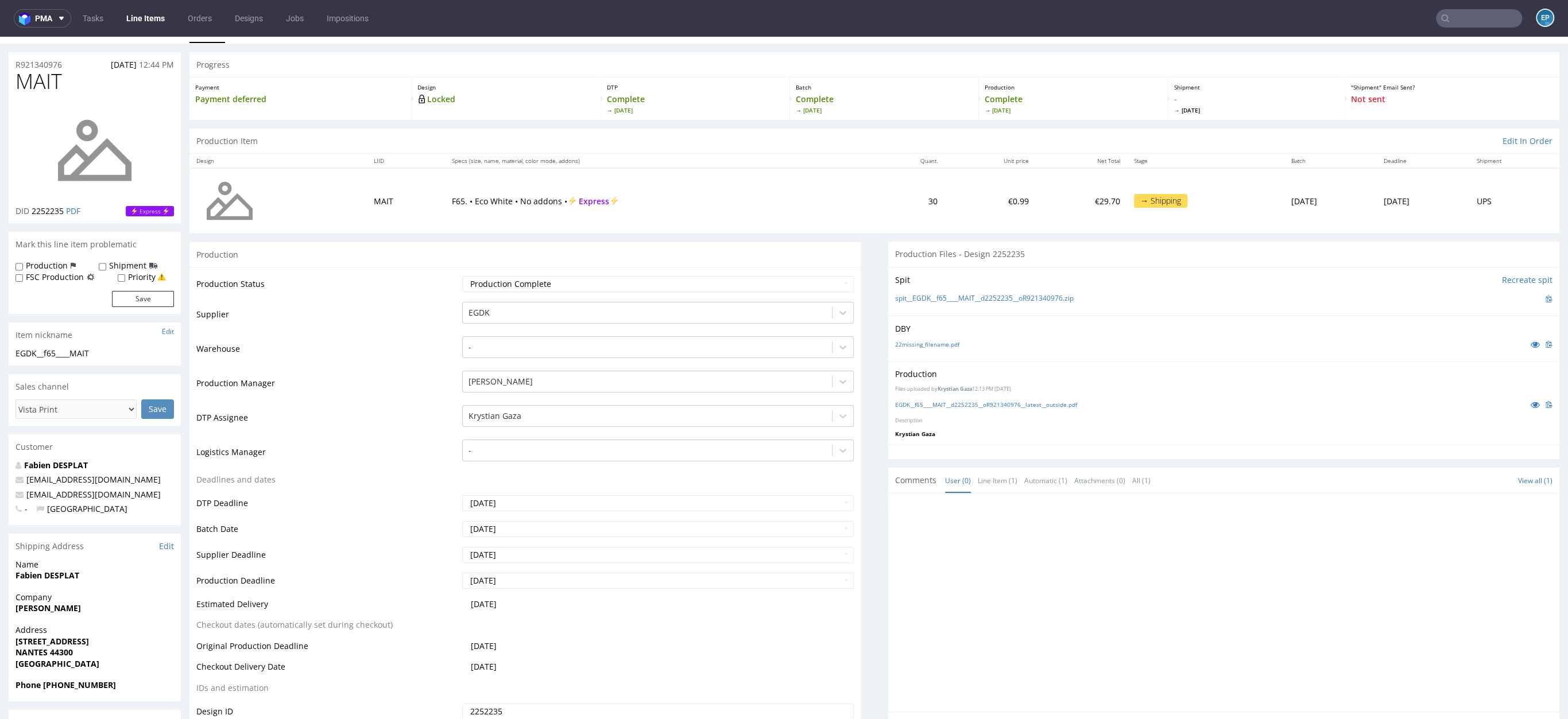
scroll to position [5, 0]
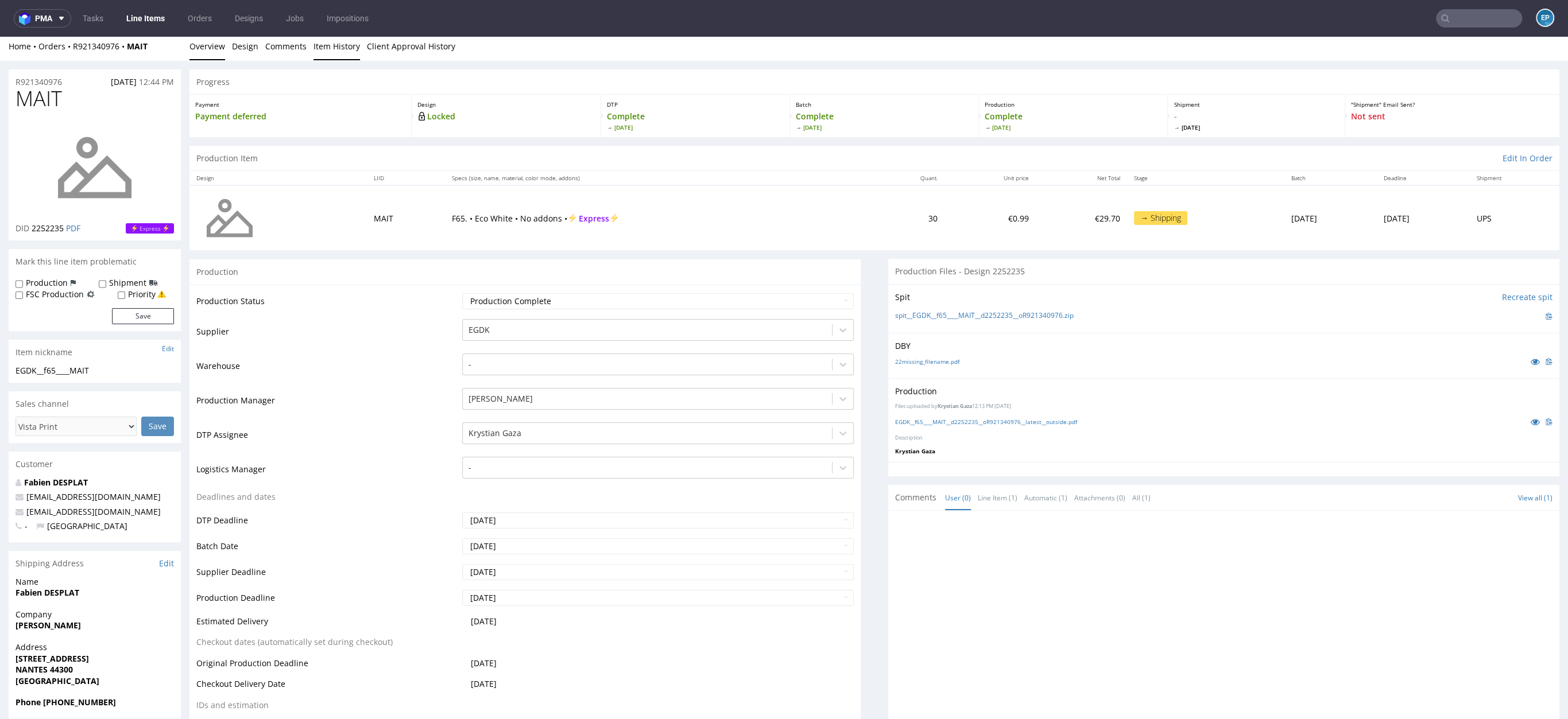
click at [330, 53] on link "Item History" at bounding box center [336, 46] width 46 height 28
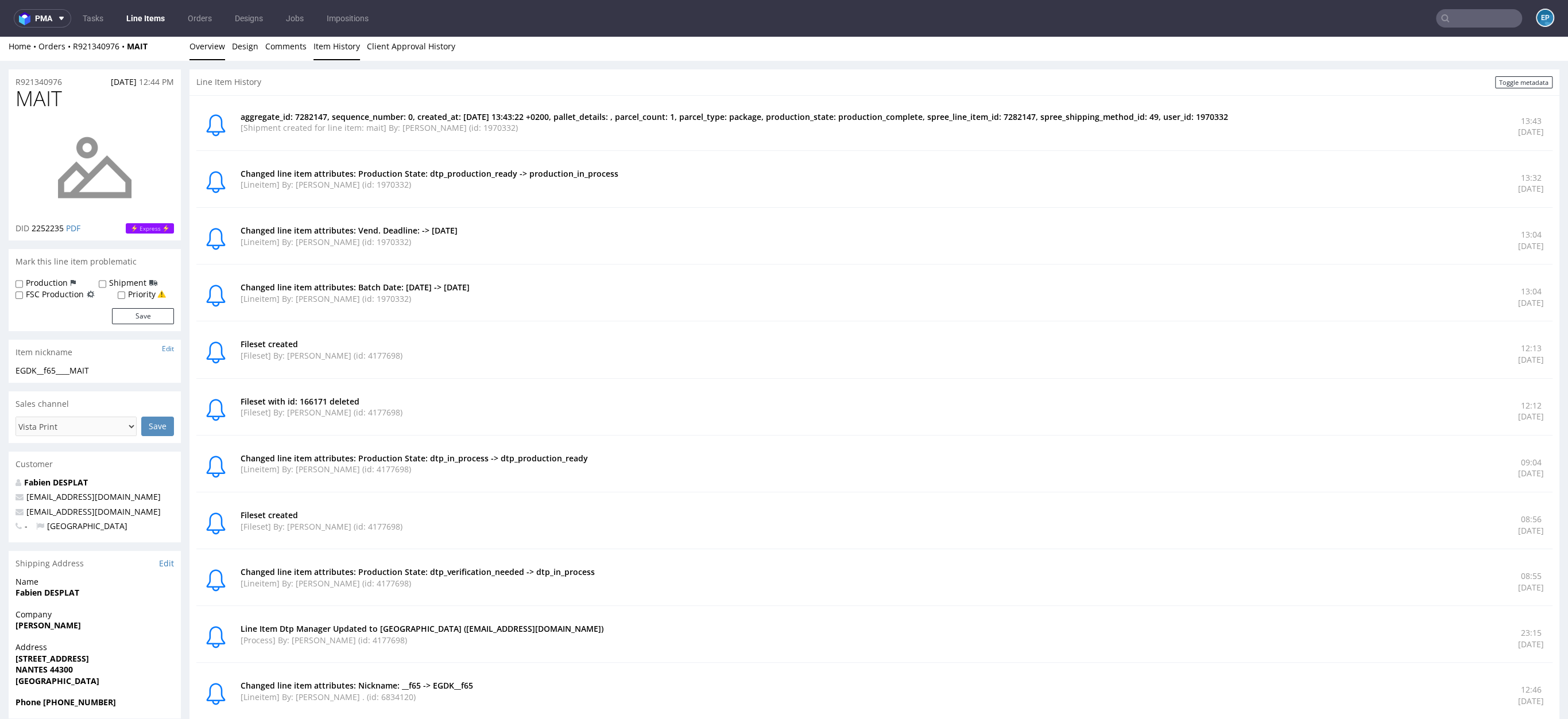
click at [199, 46] on link "Overview" at bounding box center [207, 46] width 36 height 28
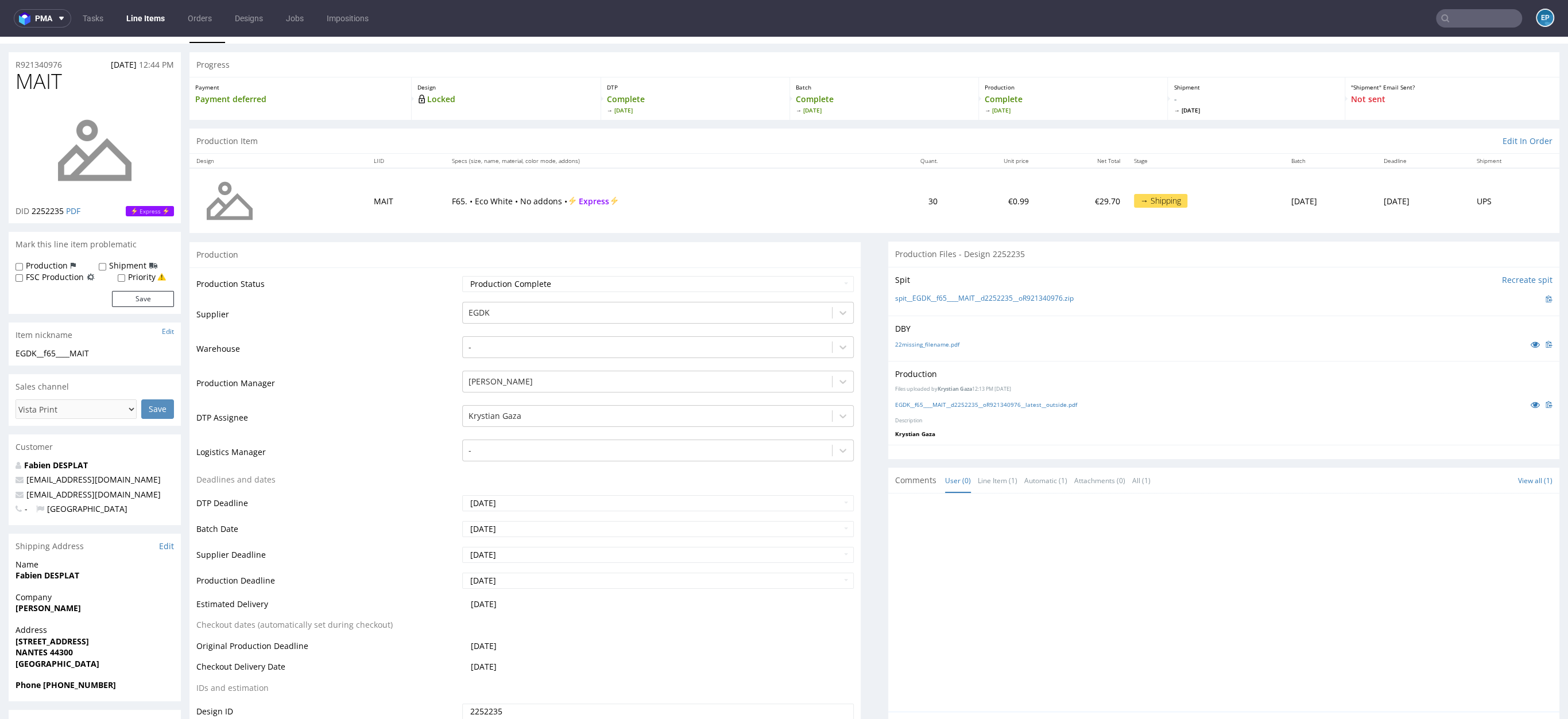
scroll to position [0, 0]
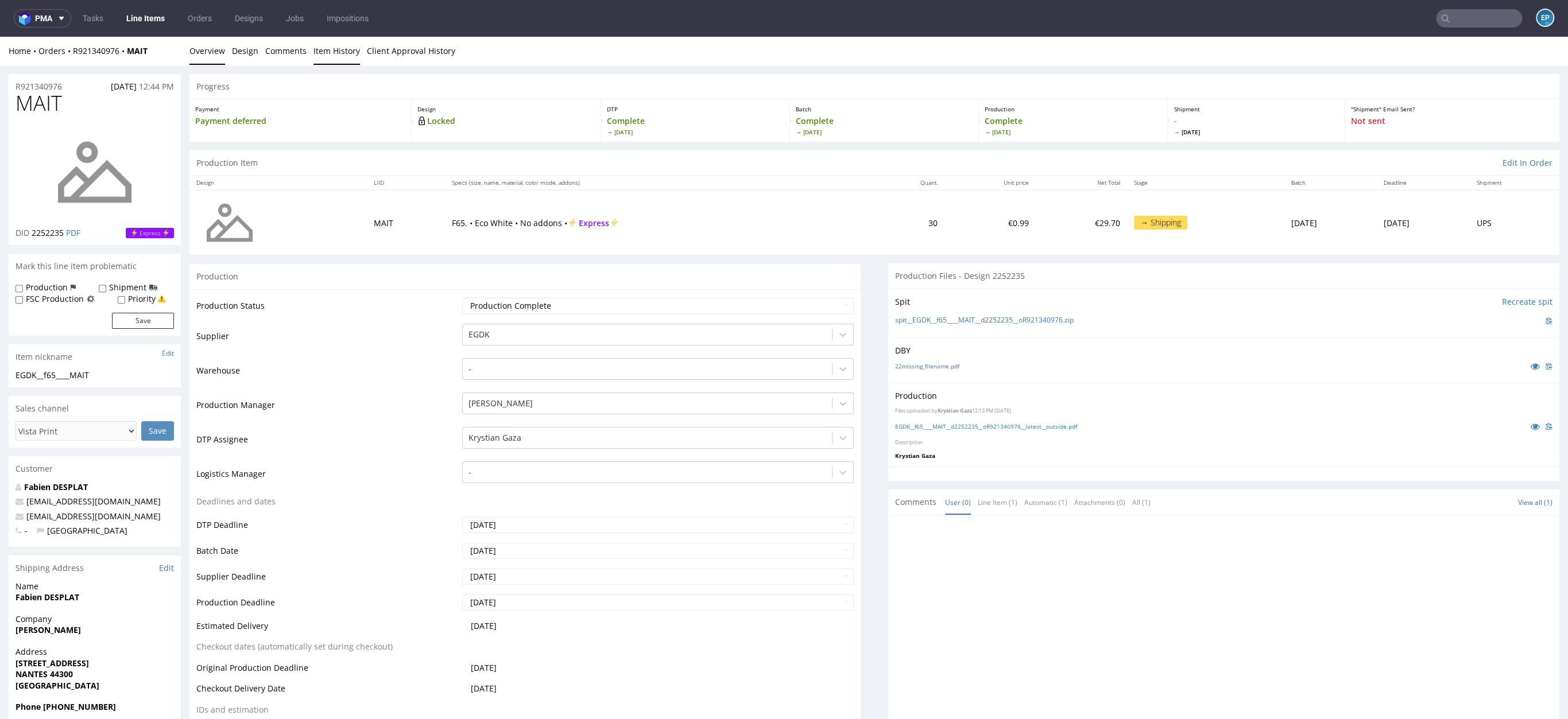
click at [346, 53] on link "Item History" at bounding box center [336, 51] width 46 height 28
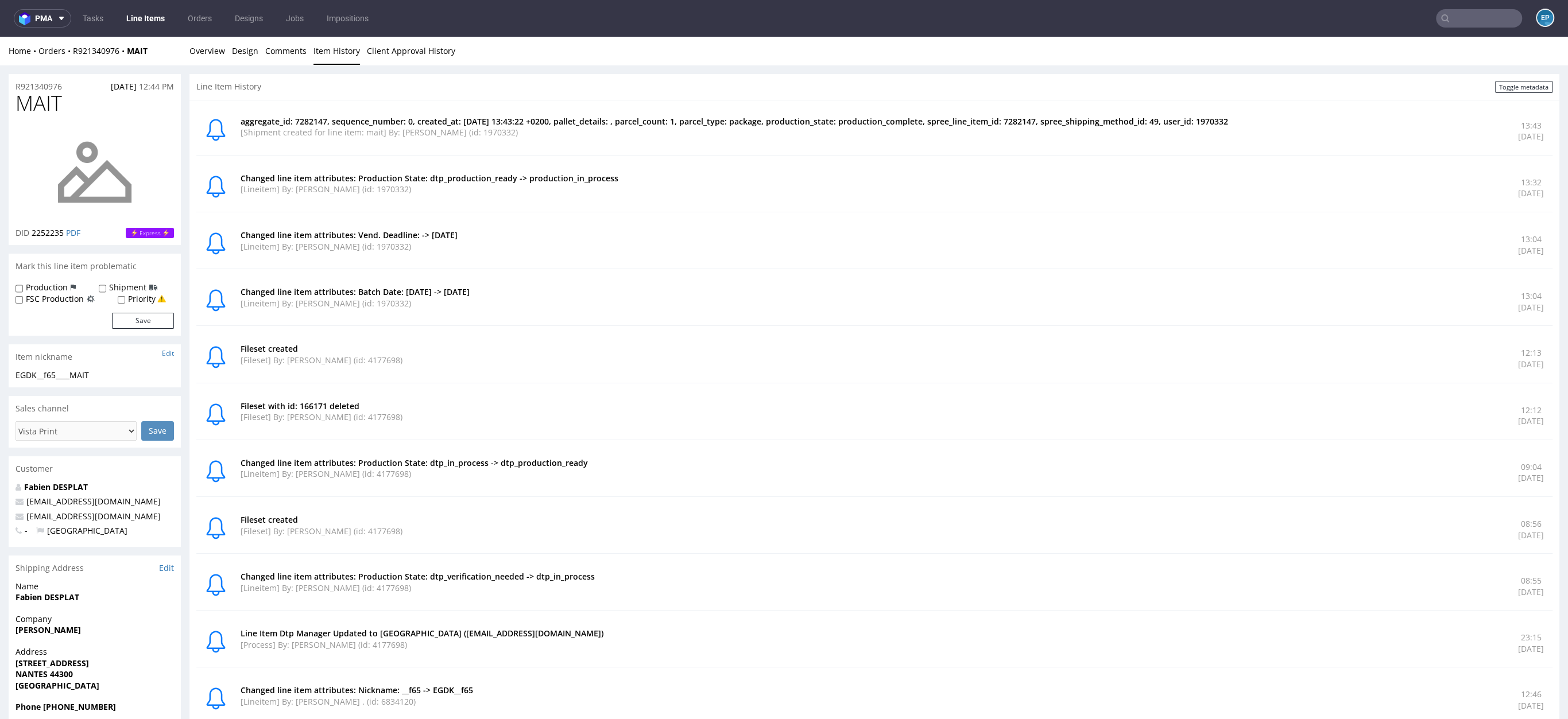
click at [1449, 16] on input "text" at bounding box center [1478, 18] width 86 height 18
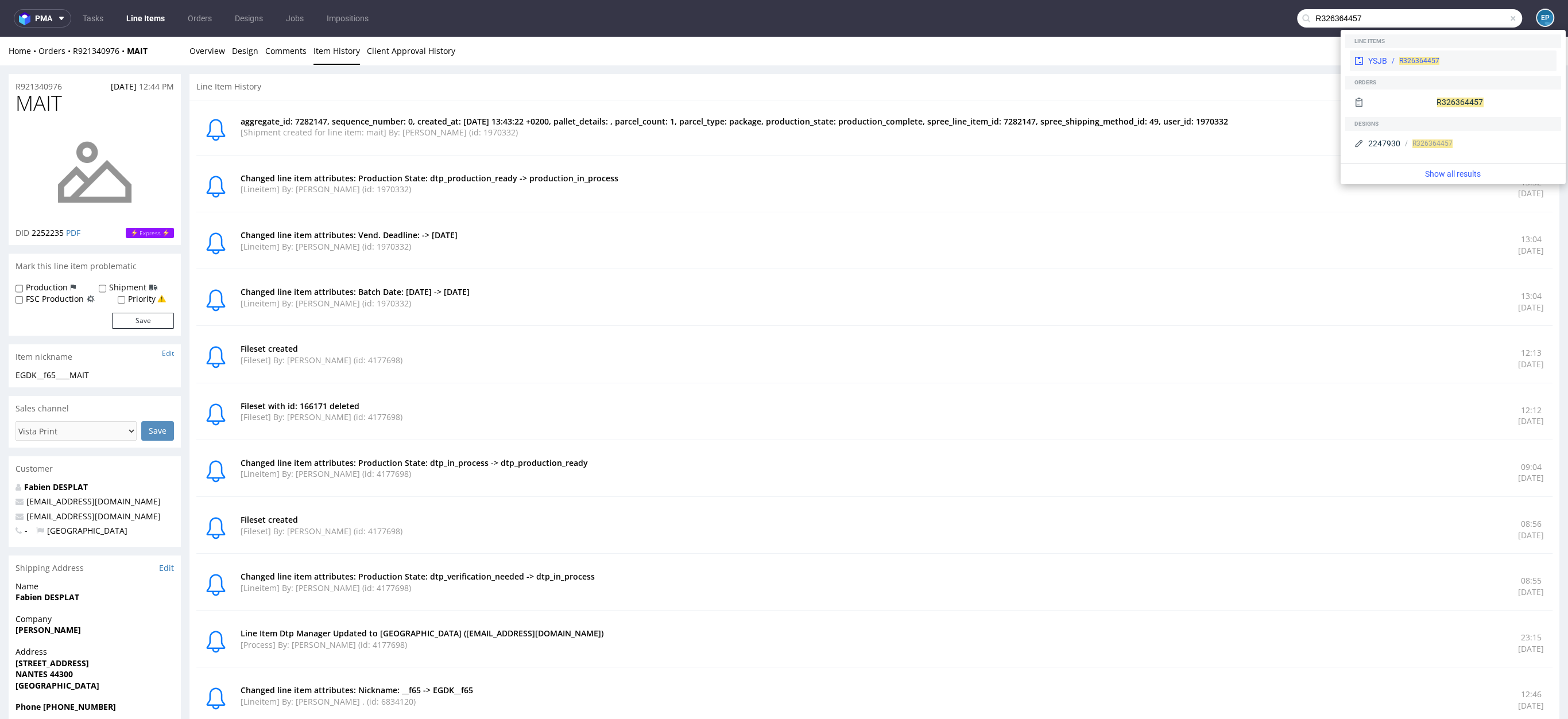
type input "R326364457"
click at [1411, 53] on div "YSJB R326364457" at bounding box center [1453, 61] width 207 height 20
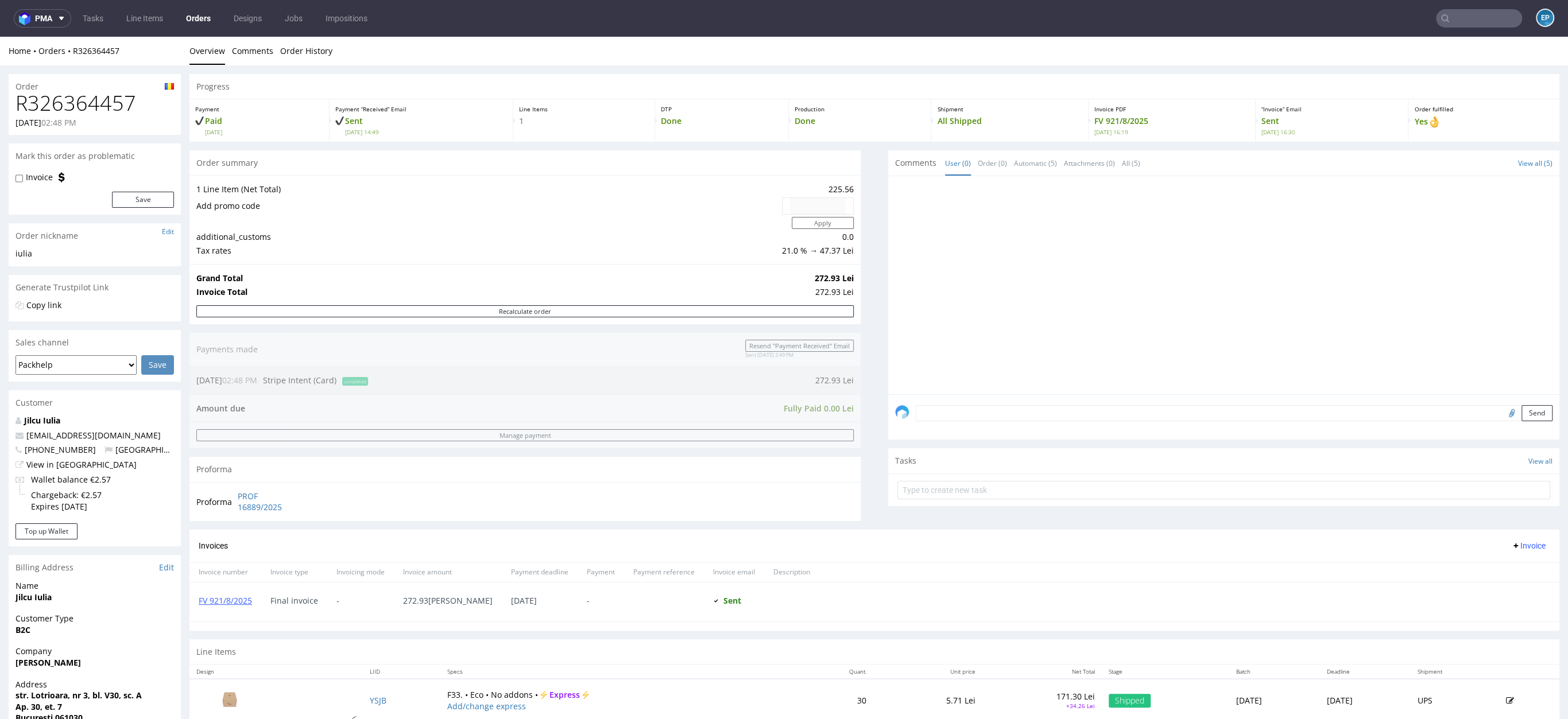
scroll to position [219, 0]
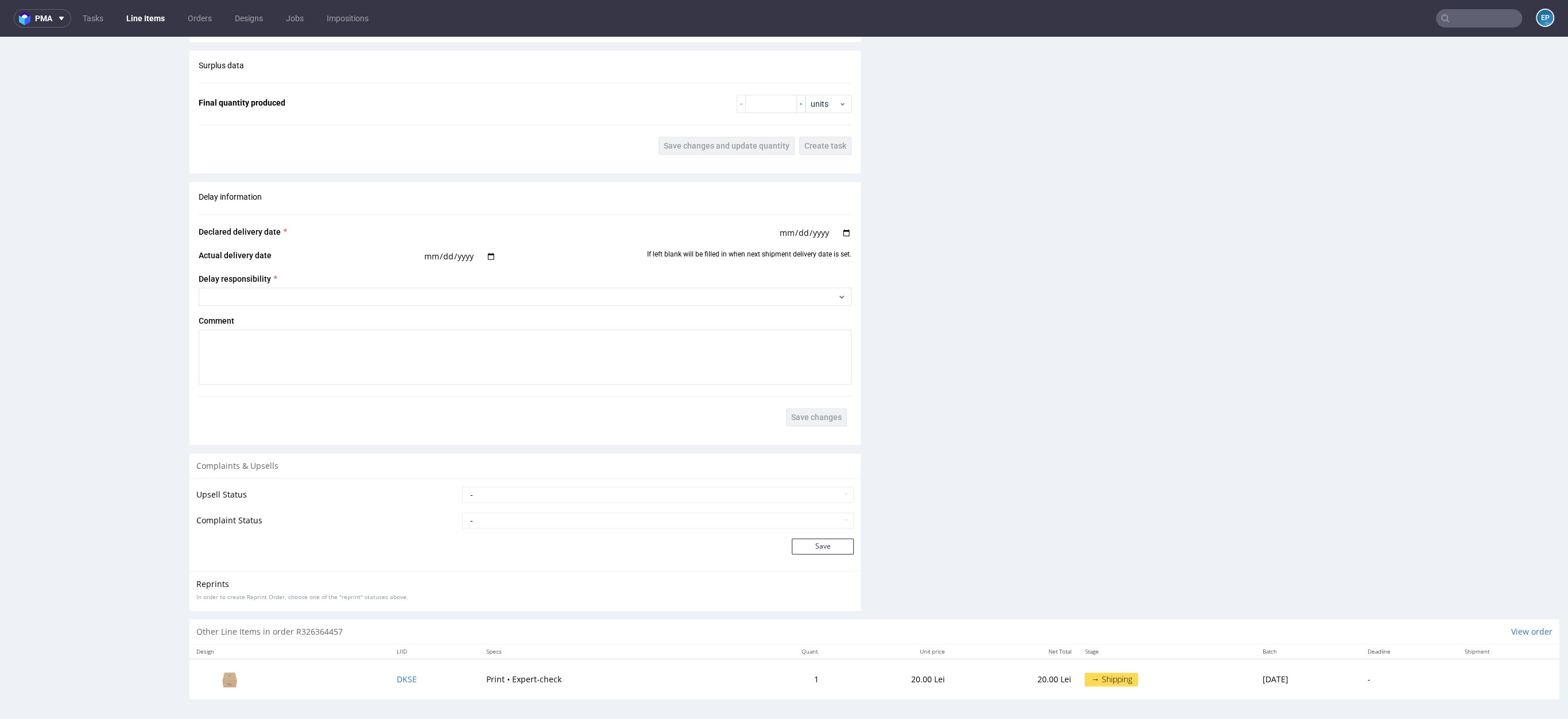
scroll to position [3, 0]
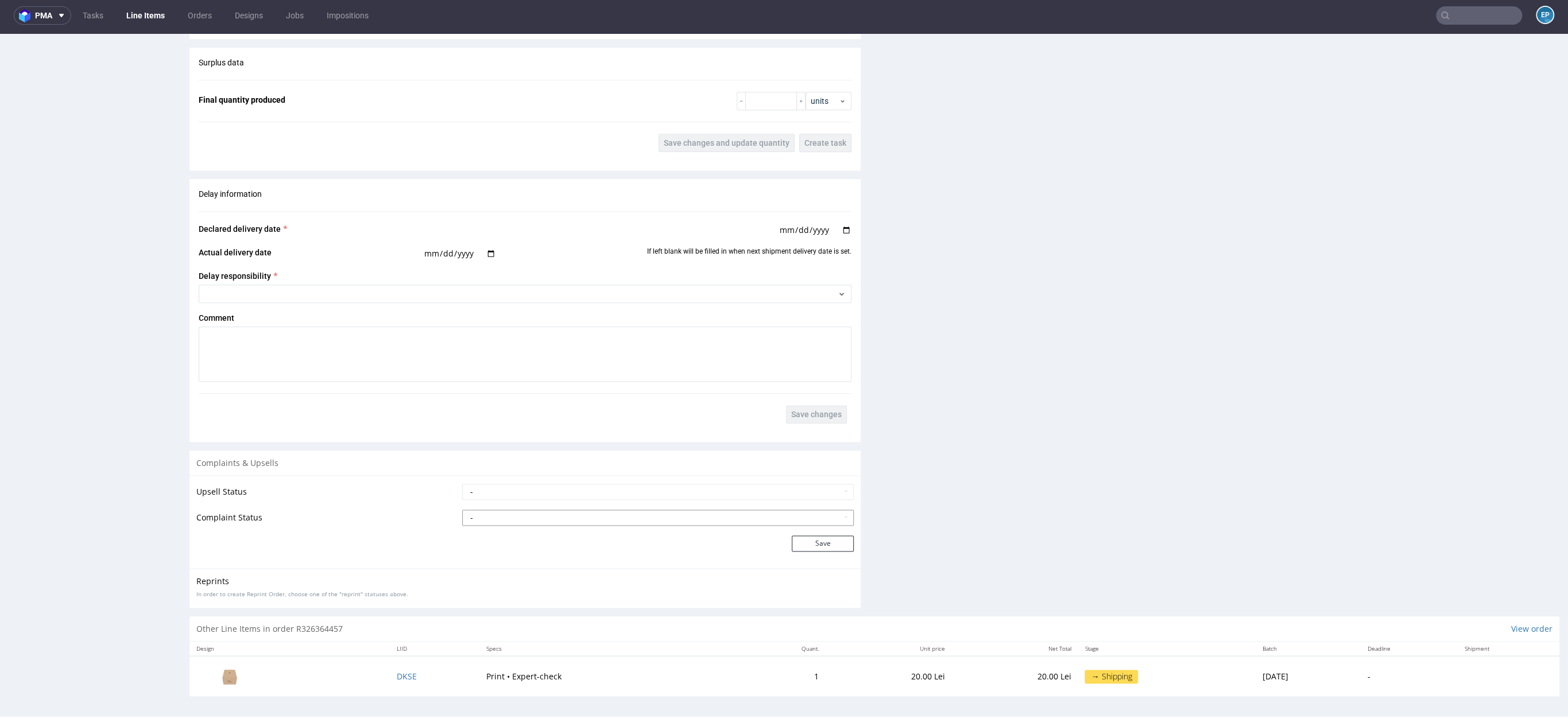
click at [527, 512] on select "- Complaint Received Complaint Rejected Complaint Accepted (DTP Issue) - Reprin…" at bounding box center [657, 517] width 392 height 16
select select "accepted_print_issue_reprint"
click at [791, 539] on button "Save" at bounding box center [822, 543] width 62 height 16
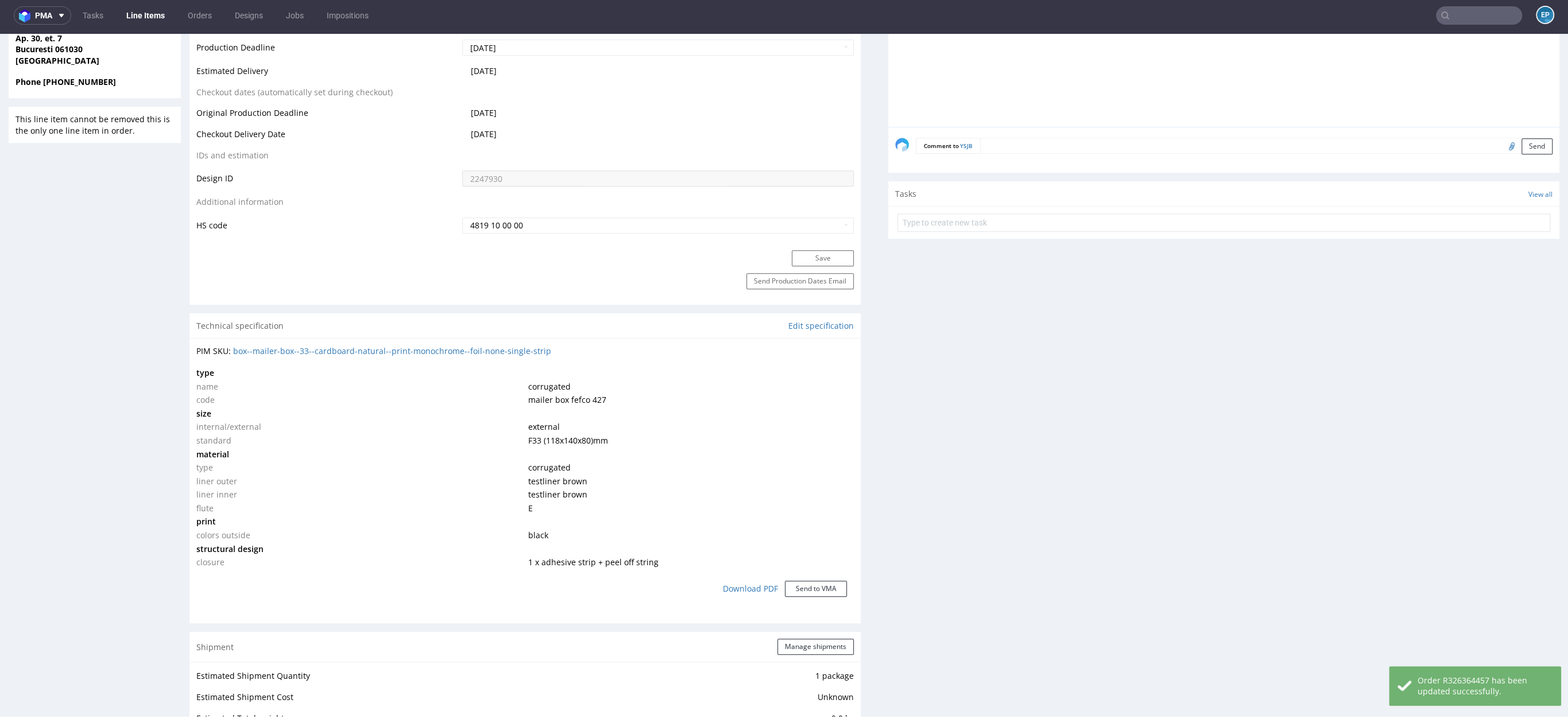
scroll to position [1436, 0]
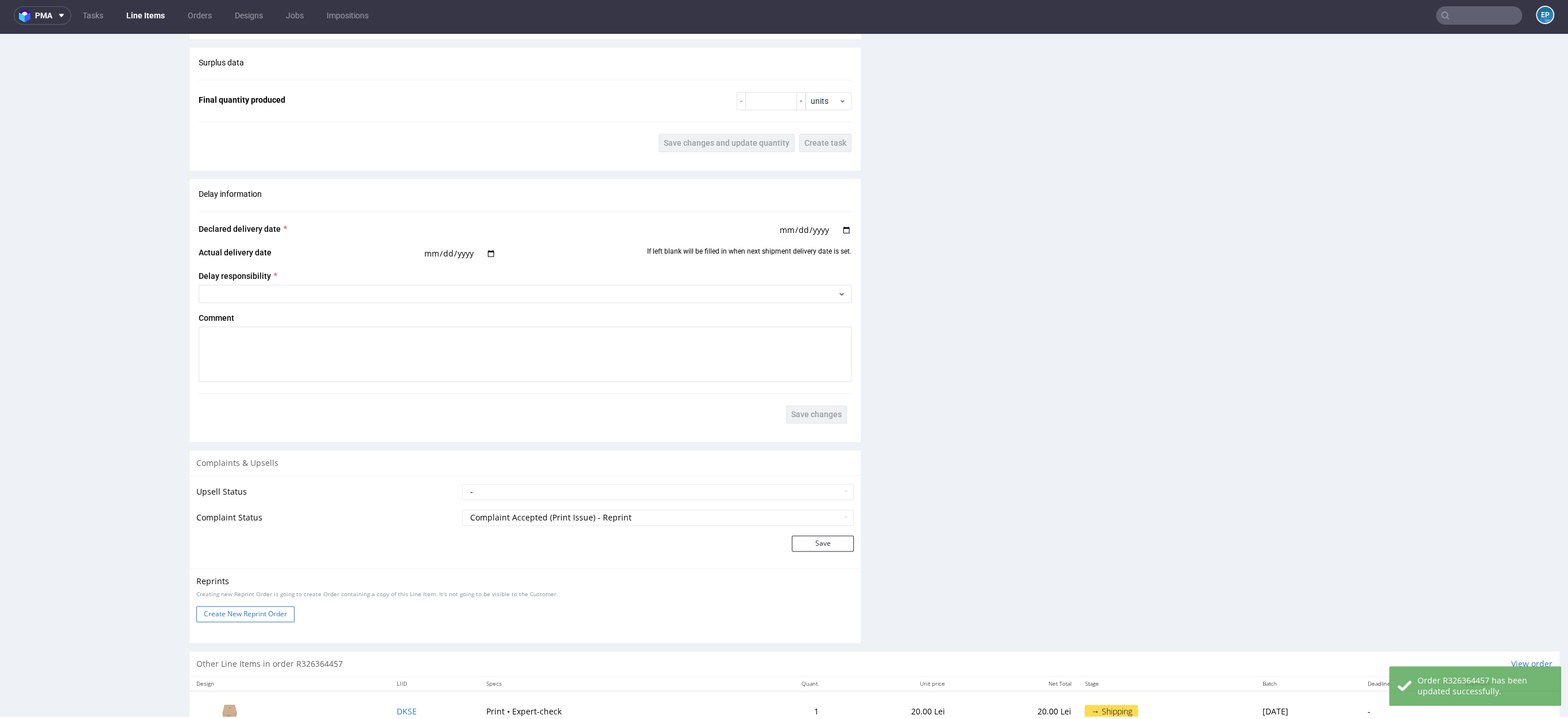
click at [283, 614] on button "Create New Reprint Order" at bounding box center [246, 614] width 98 height 16
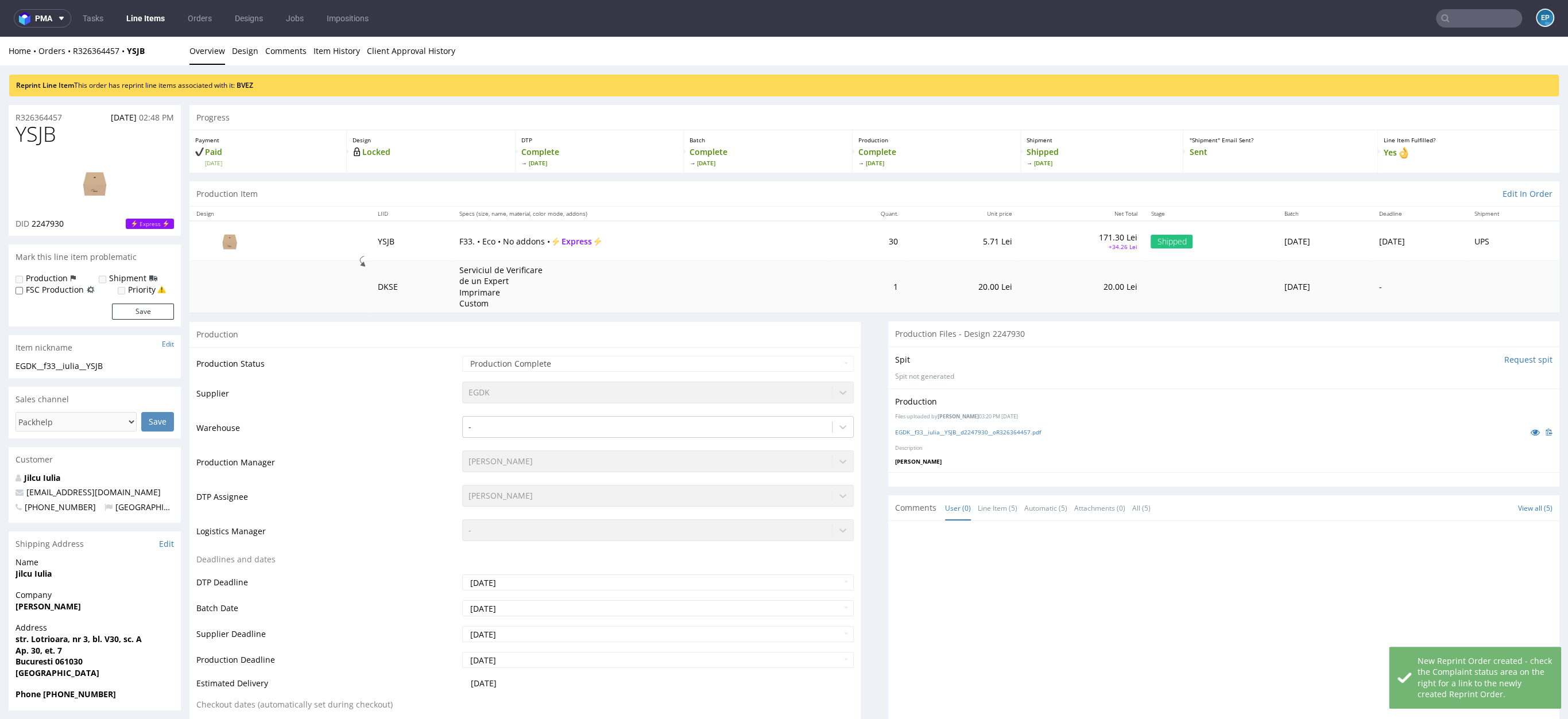
scroll to position [0, 0]
click at [334, 57] on link "Item History" at bounding box center [336, 51] width 46 height 28
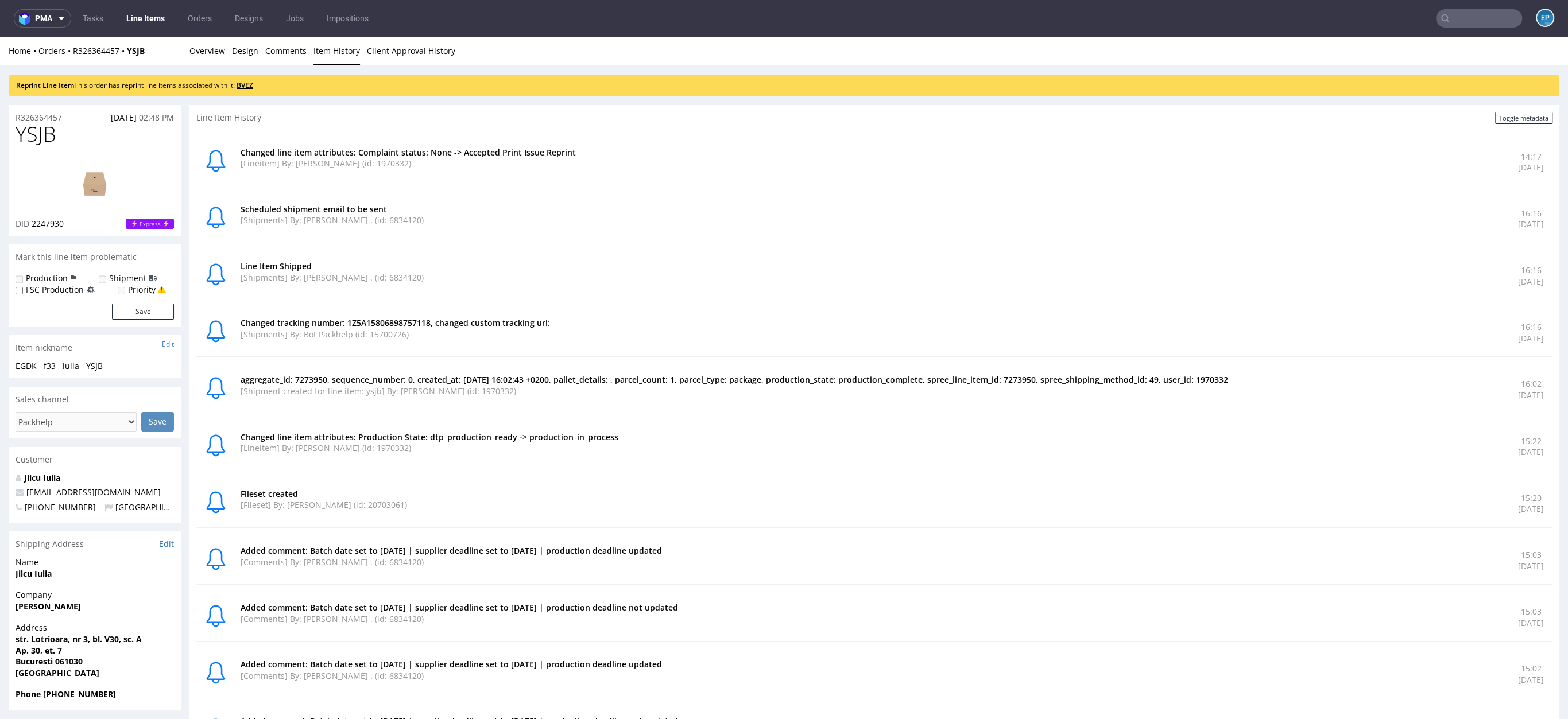
click at [253, 86] on link "BVEZ" at bounding box center [245, 85] width 17 height 10
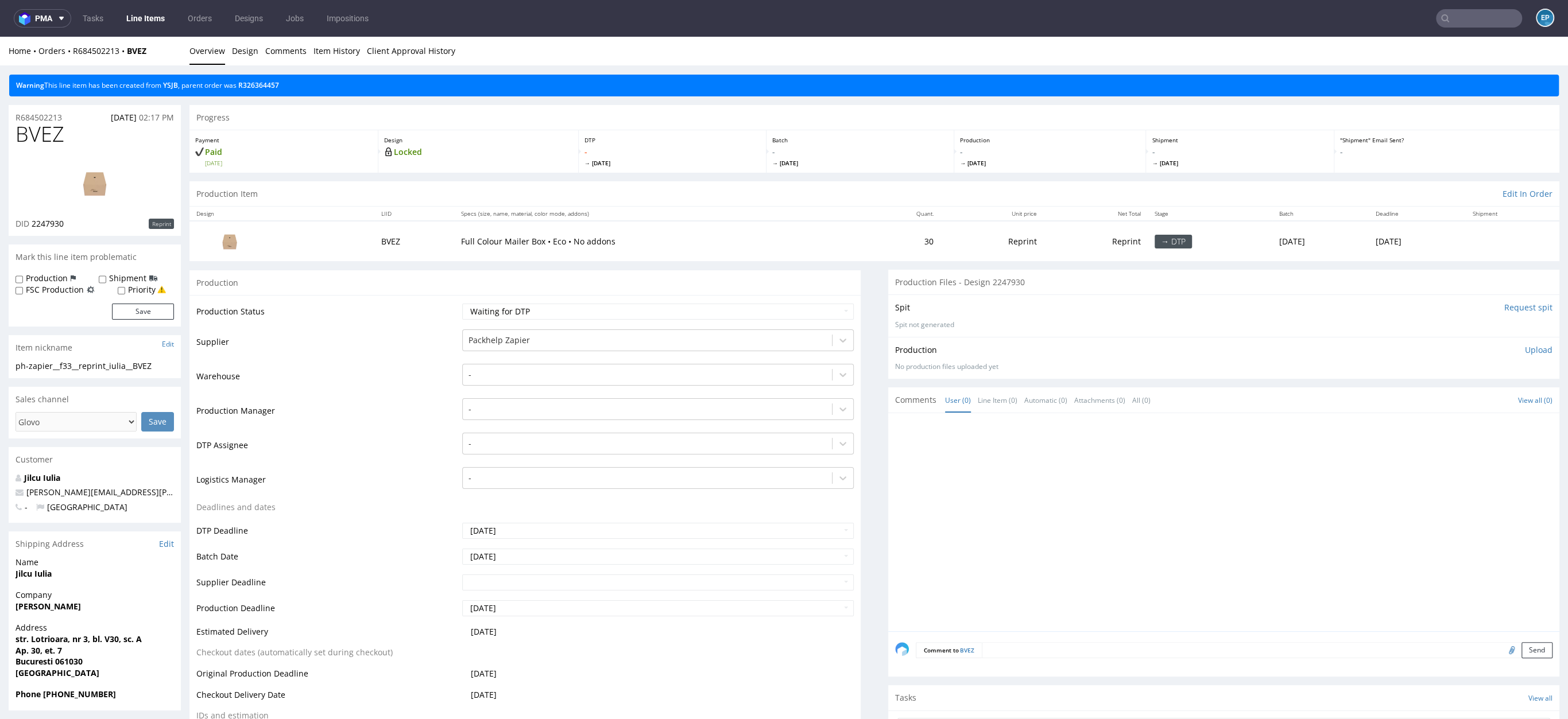
click at [44, 277] on label "Production" at bounding box center [46, 278] width 42 height 11
click at [23, 277] on input "Production" at bounding box center [19, 280] width 7 height 9
checkbox input "true"
click at [99, 280] on input "Shipment" at bounding box center [103, 280] width 7 height 9
checkbox input "true"
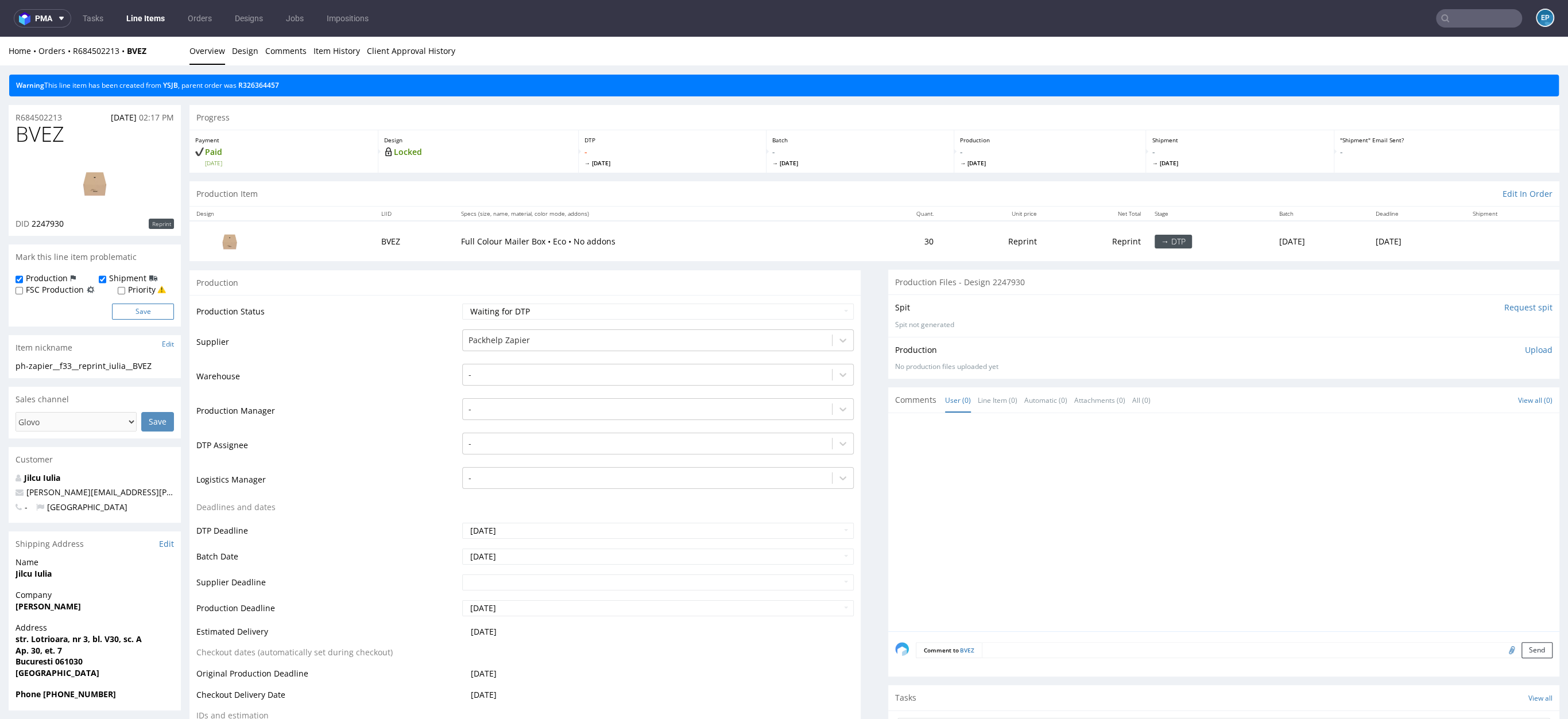
click at [149, 315] on button "Save" at bounding box center [142, 311] width 62 height 16
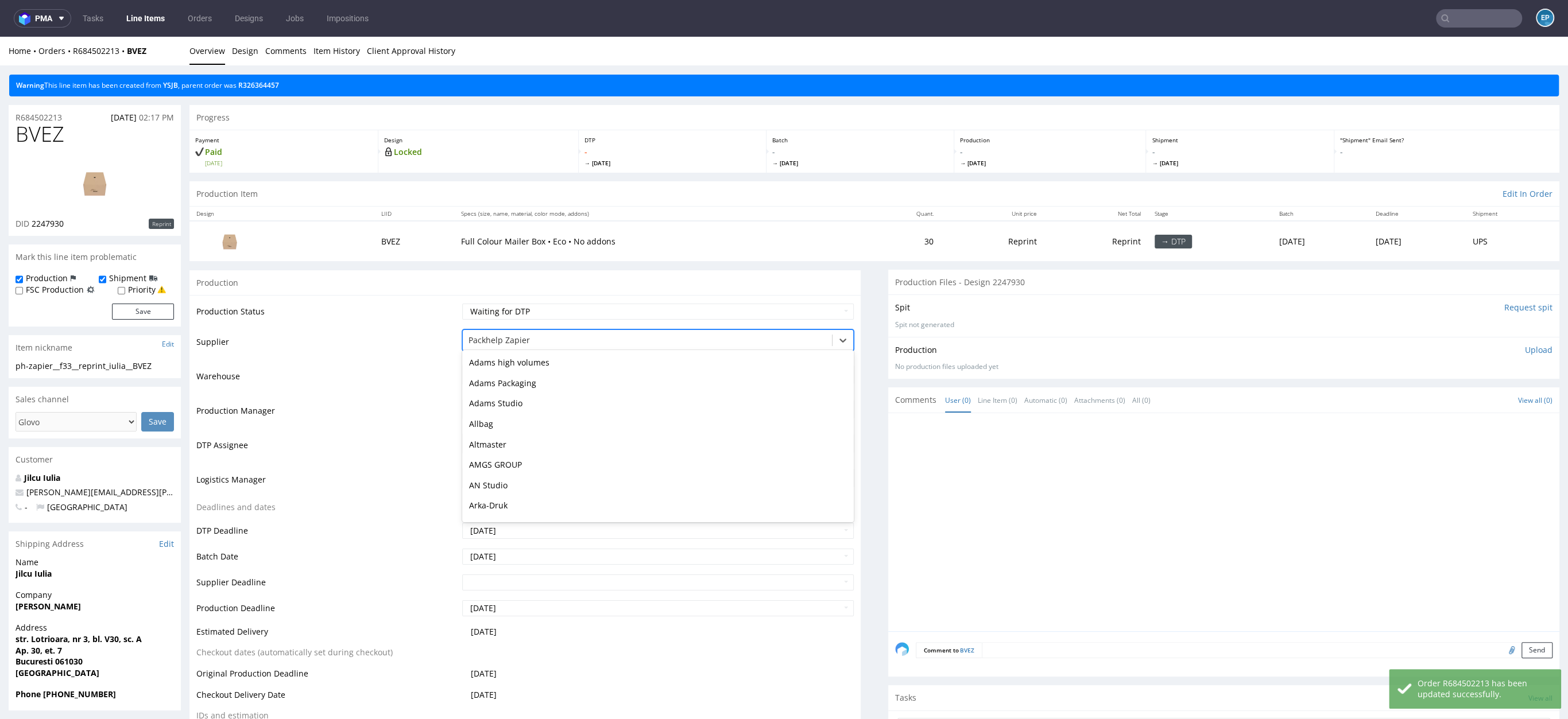
click at [549, 338] on div at bounding box center [646, 340] width 357 height 14
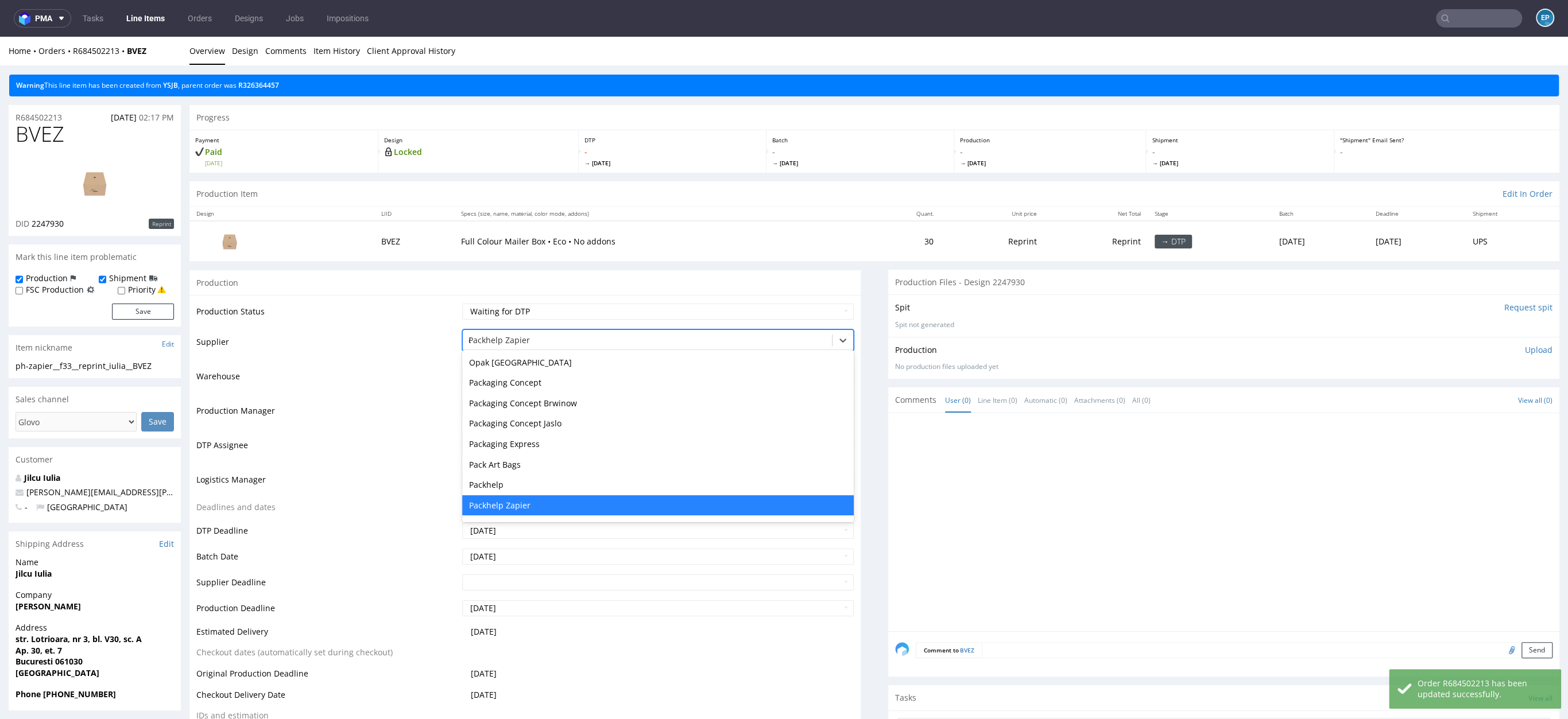
scroll to position [1266, 0]
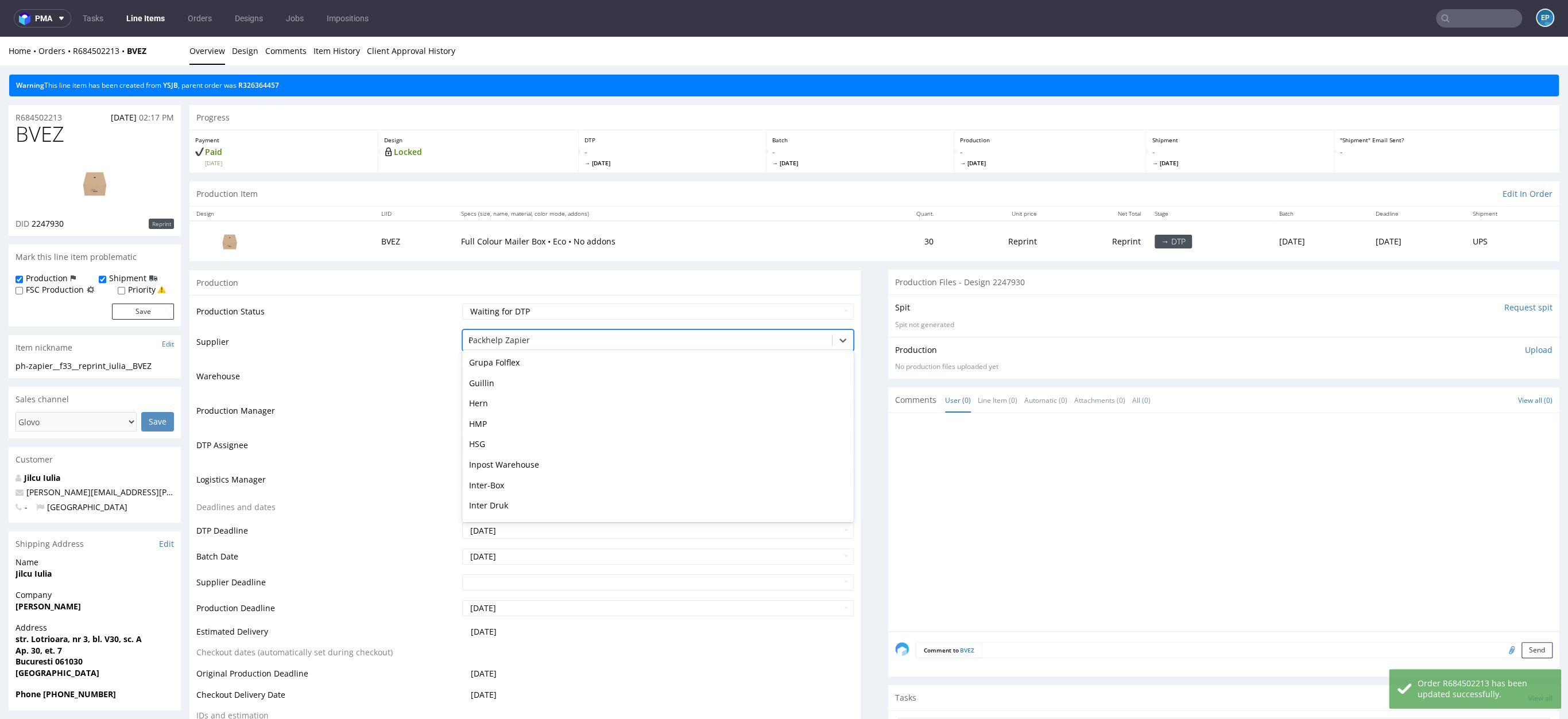
type input "eg"
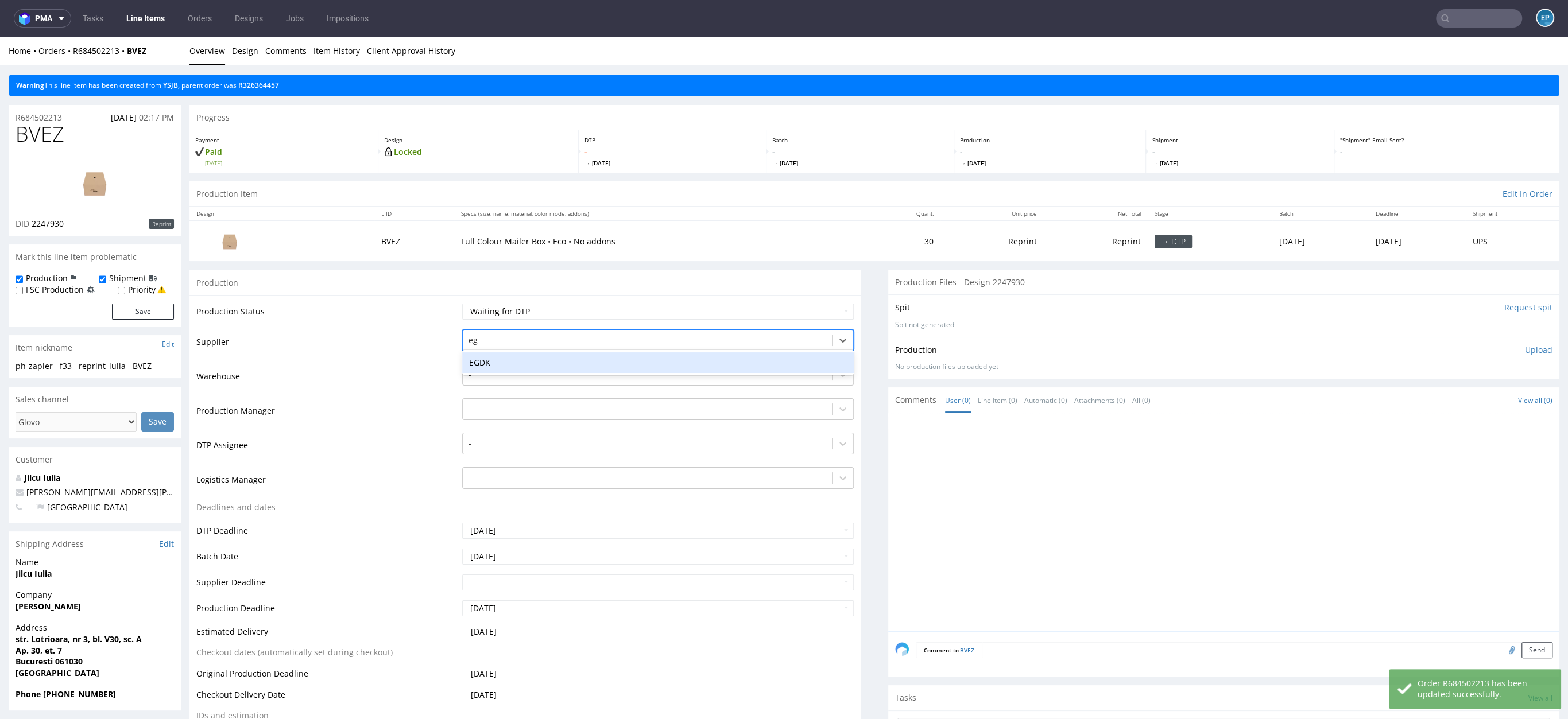
scroll to position [0, 0]
click at [525, 367] on div "EGDK" at bounding box center [657, 363] width 392 height 20
click at [499, 409] on div at bounding box center [646, 409] width 357 height 14
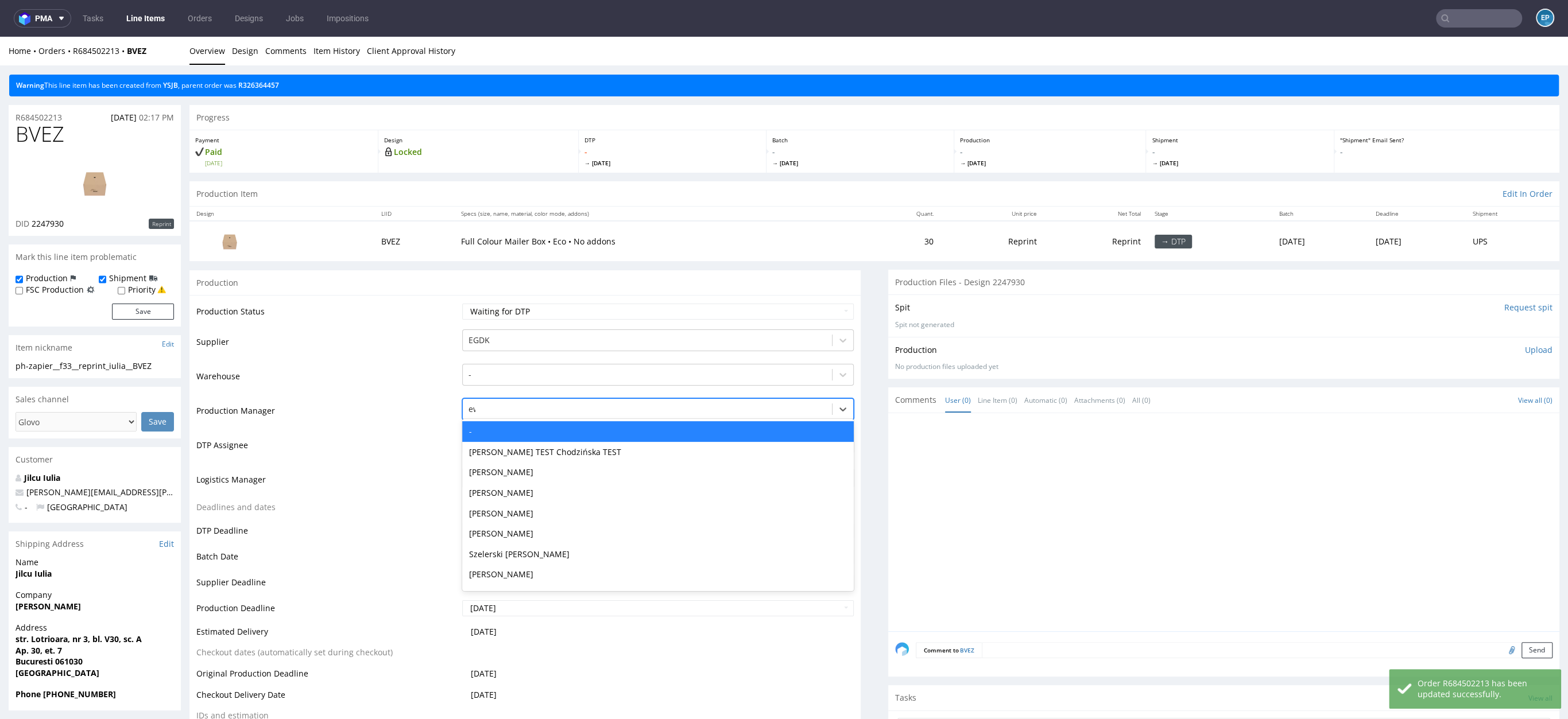
type input "ewa"
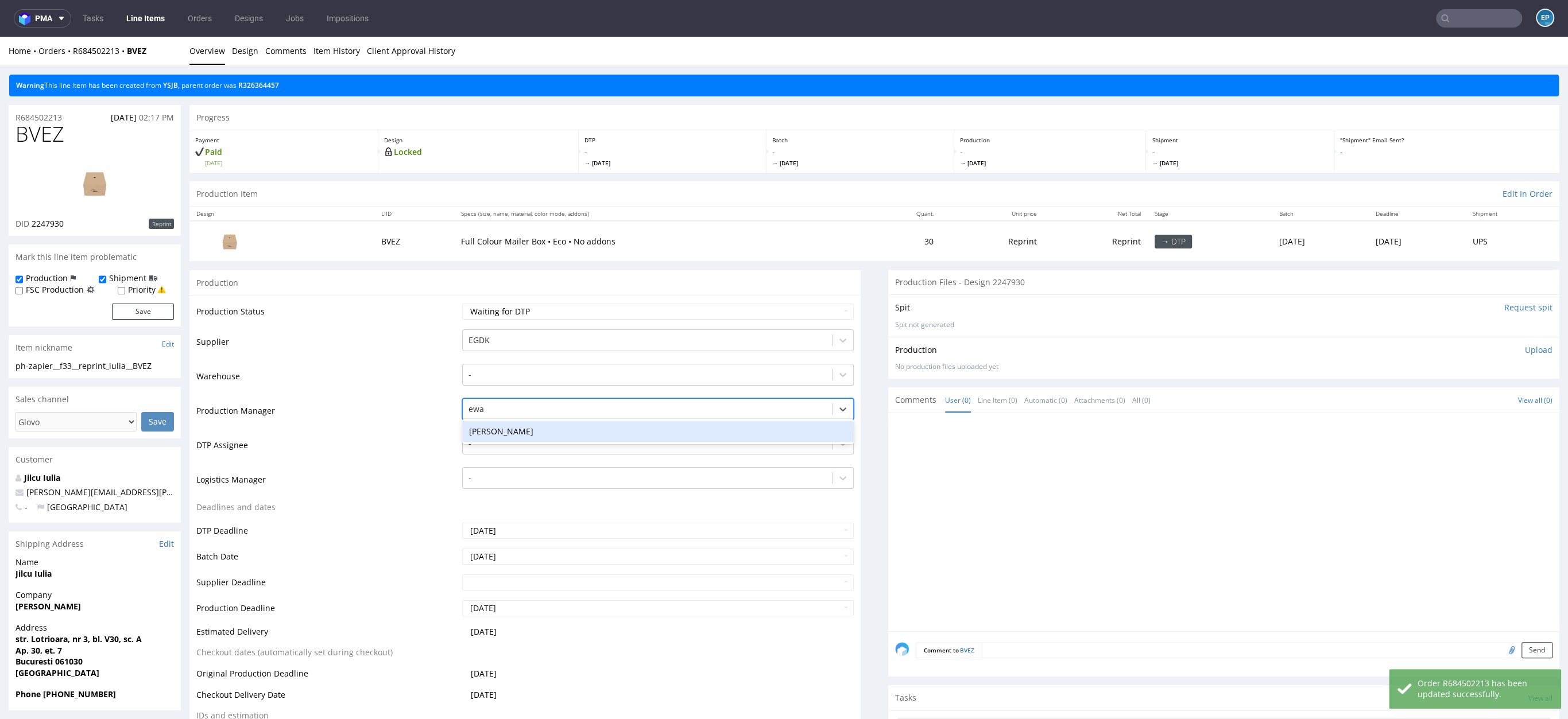
click at [493, 433] on div "[PERSON_NAME]" at bounding box center [657, 431] width 392 height 20
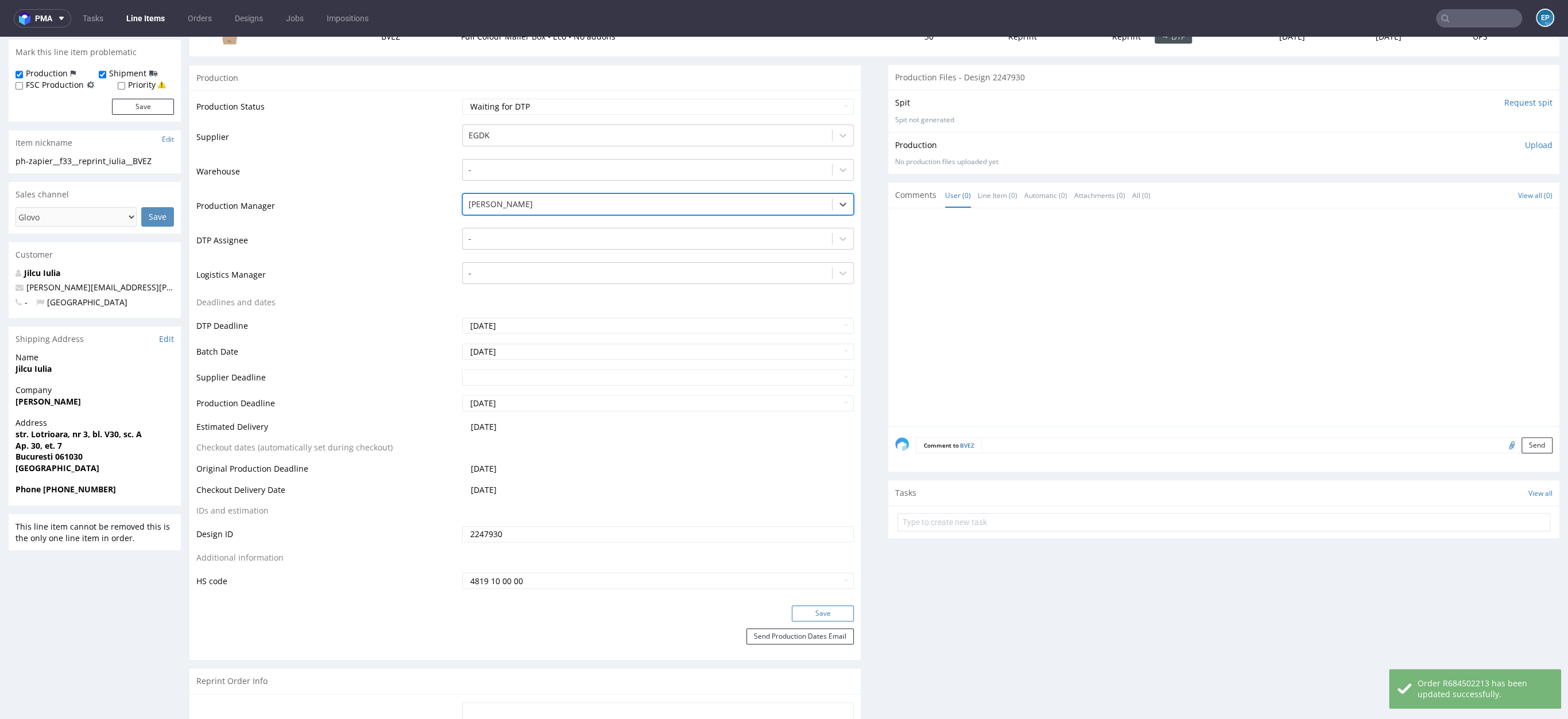
scroll to position [240, 0]
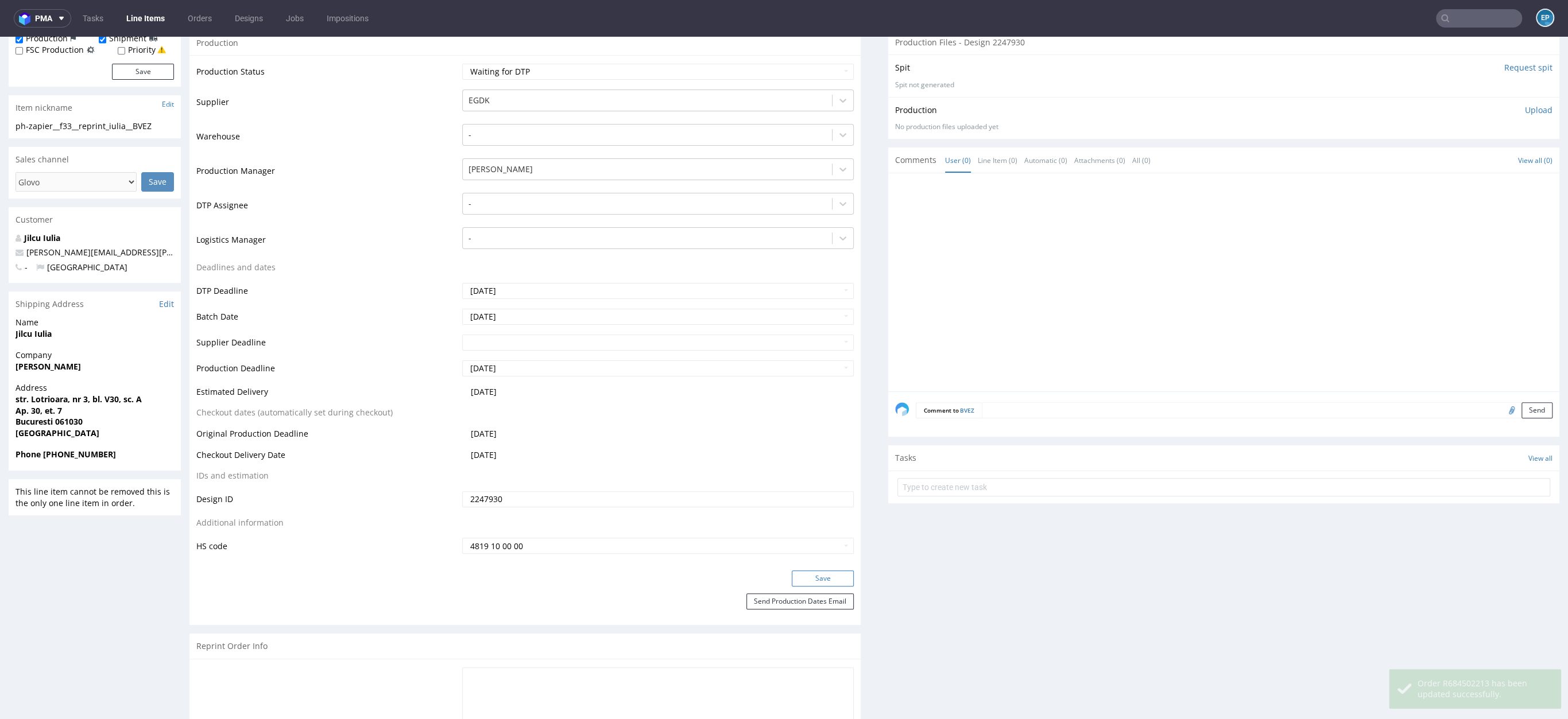
click at [802, 580] on button "Save" at bounding box center [822, 578] width 62 height 16
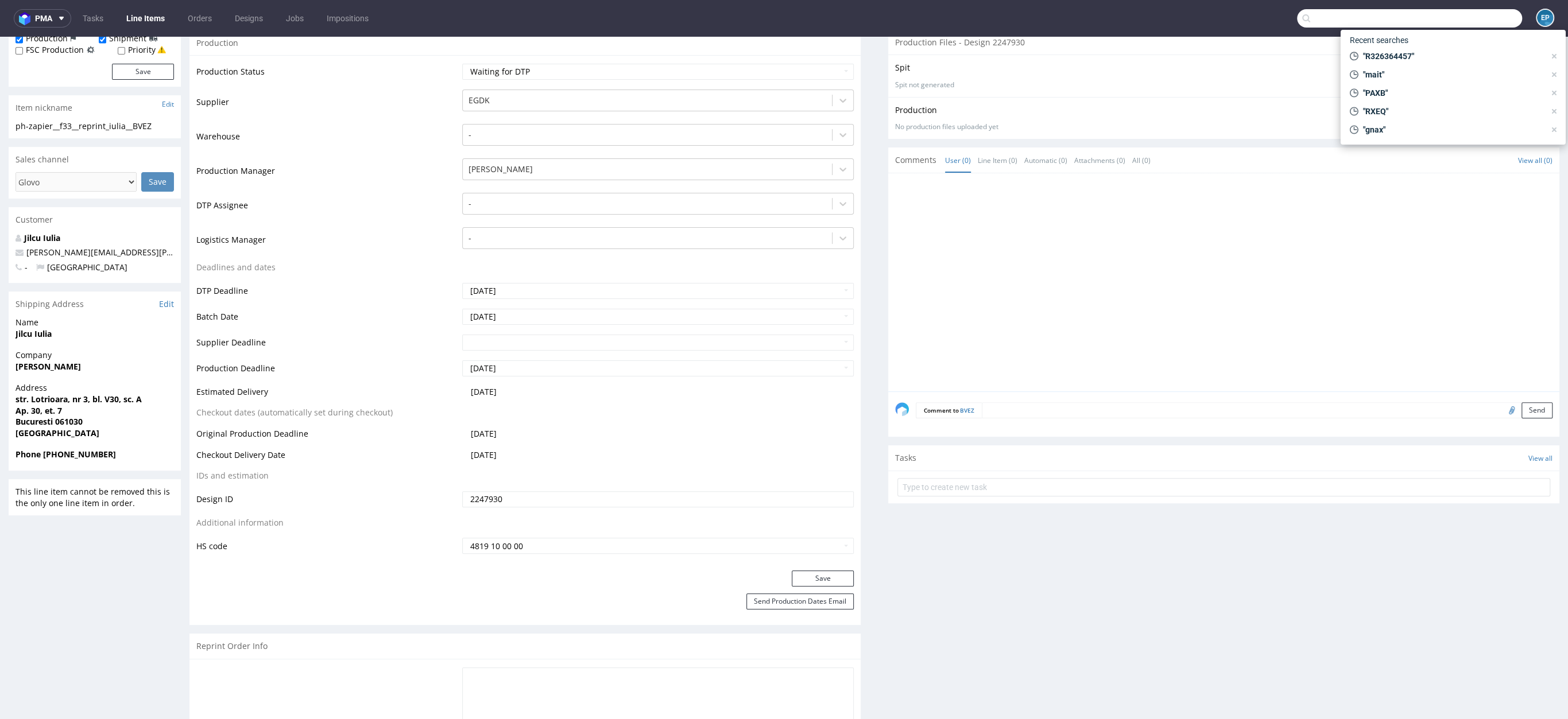
click at [1465, 21] on input "text" at bounding box center [1409, 18] width 225 height 18
paste input "JOGZ"
type input "JOGZ"
click at [1405, 50] on div "phsg__f71__thea__ JO" at bounding box center [1452, 46] width 103 height 10
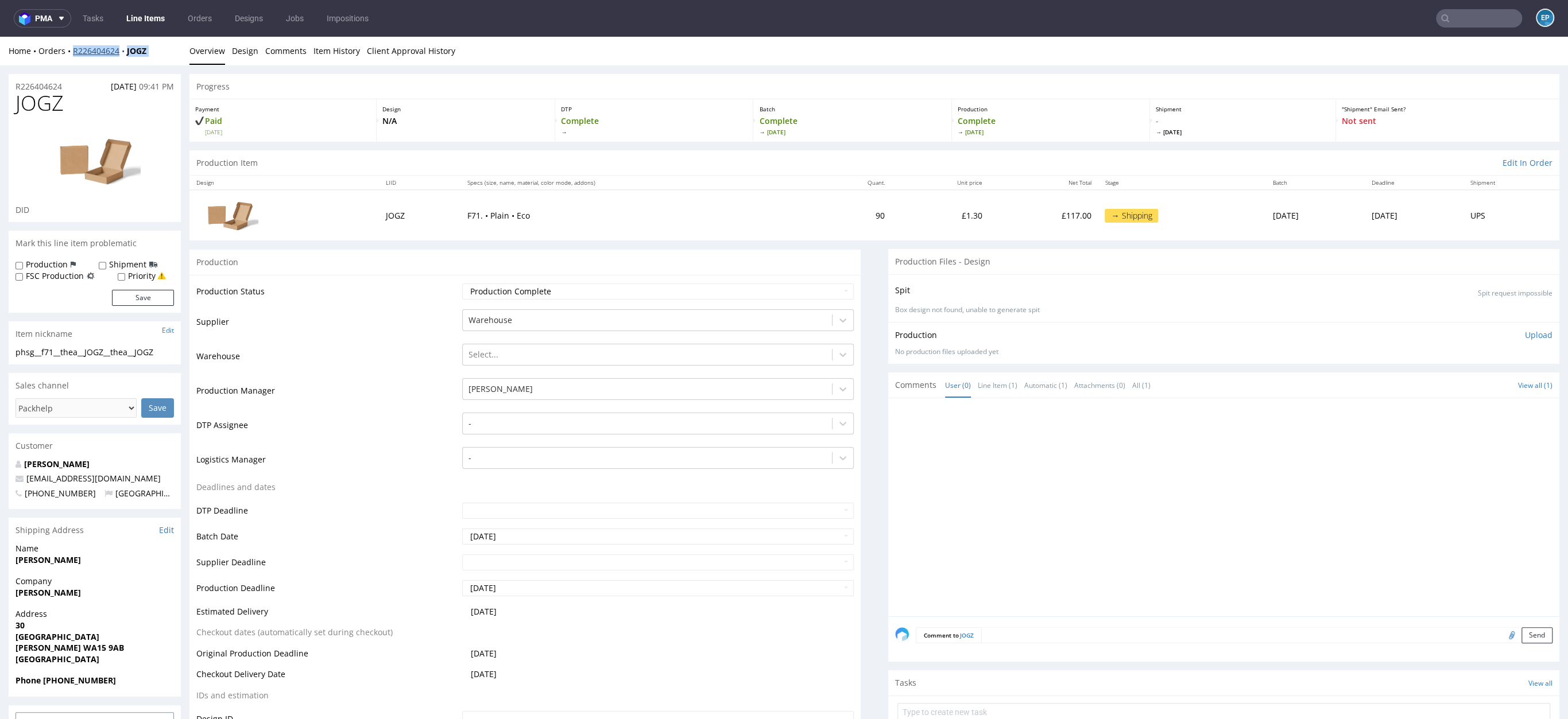
drag, startPoint x: 186, startPoint y: 48, endPoint x: 74, endPoint y: 48, distance: 112.0
click at [74, 48] on div "Home Orders R226404624 JOGZ Overview Design Comments Item History Client Approv…" at bounding box center [784, 51] width 1568 height 29
copy div "R226404624 JOGZ Overview Design Comments Item History Client Approval History"
click at [164, 51] on div "Home Orders R226404624 JOGZ" at bounding box center [94, 51] width 173 height 11
drag, startPoint x: 131, startPoint y: 50, endPoint x: 82, endPoint y: 48, distance: 49.0
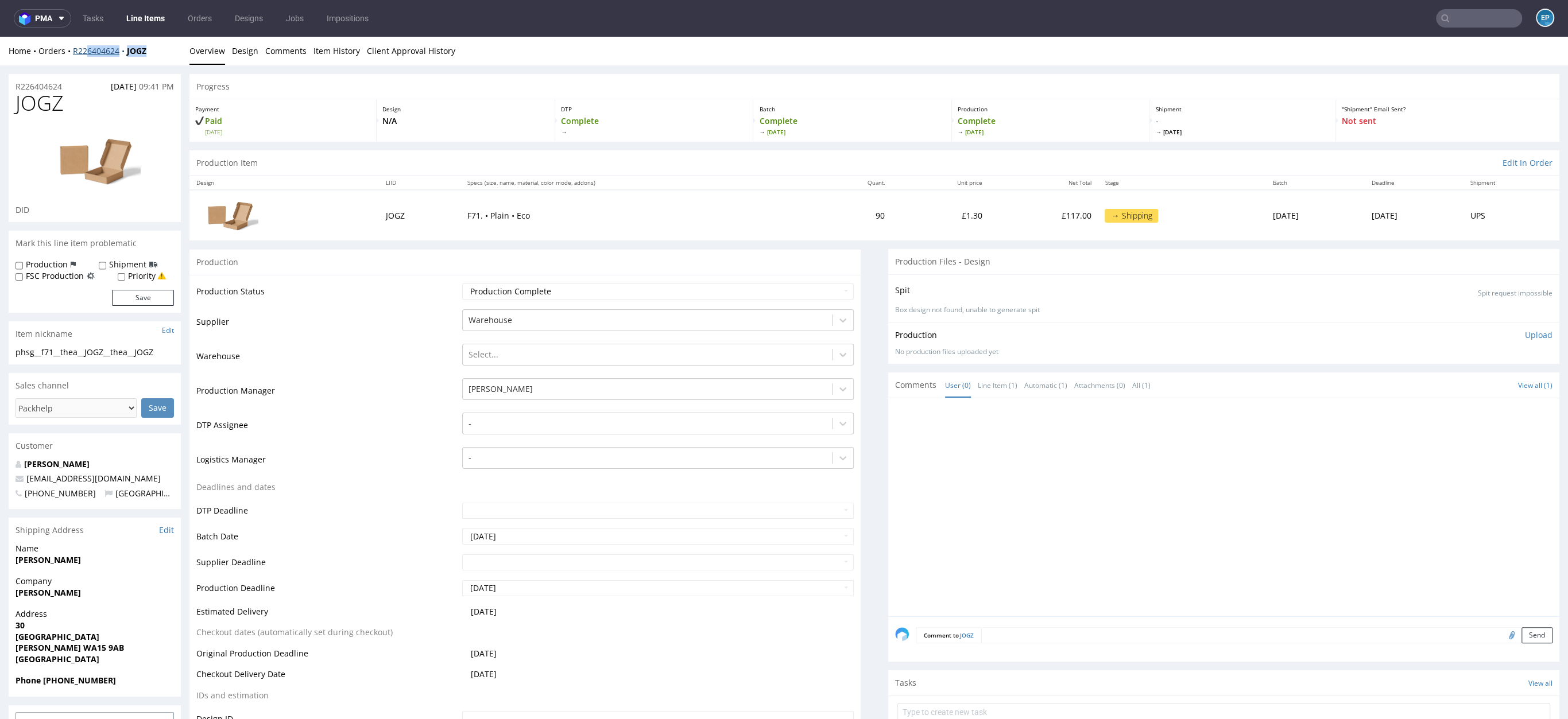
click at [83, 46] on div "Home Orders R226404624 JOGZ" at bounding box center [94, 51] width 173 height 11
drag, startPoint x: 164, startPoint y: 55, endPoint x: 74, endPoint y: 46, distance: 90.4
click at [74, 46] on div "Home Orders R226404624 JOGZ" at bounding box center [94, 51] width 173 height 11
copy div "R226404624 JOGZ"
click at [1461, 12] on input "text" at bounding box center [1478, 18] width 86 height 18
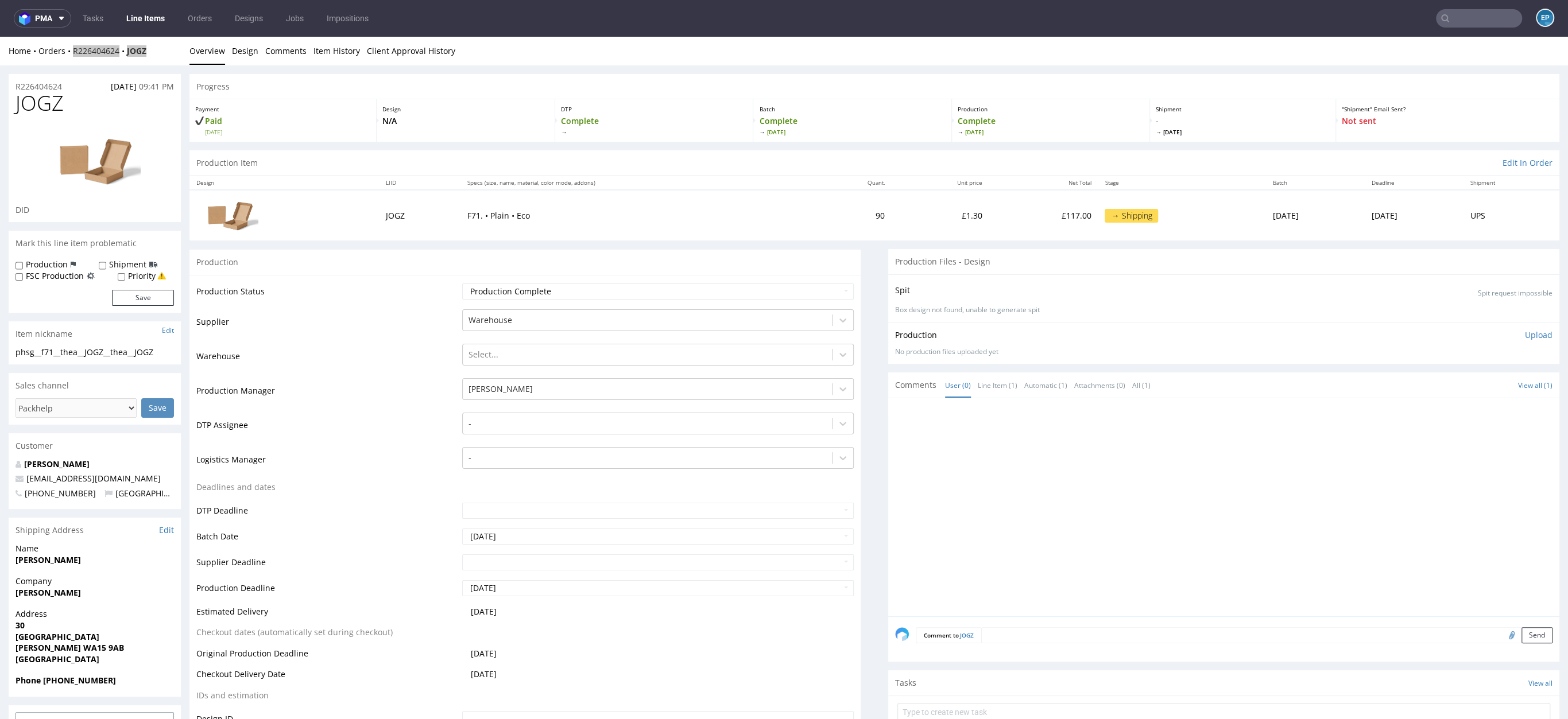
paste input "R503646929_YZDW"
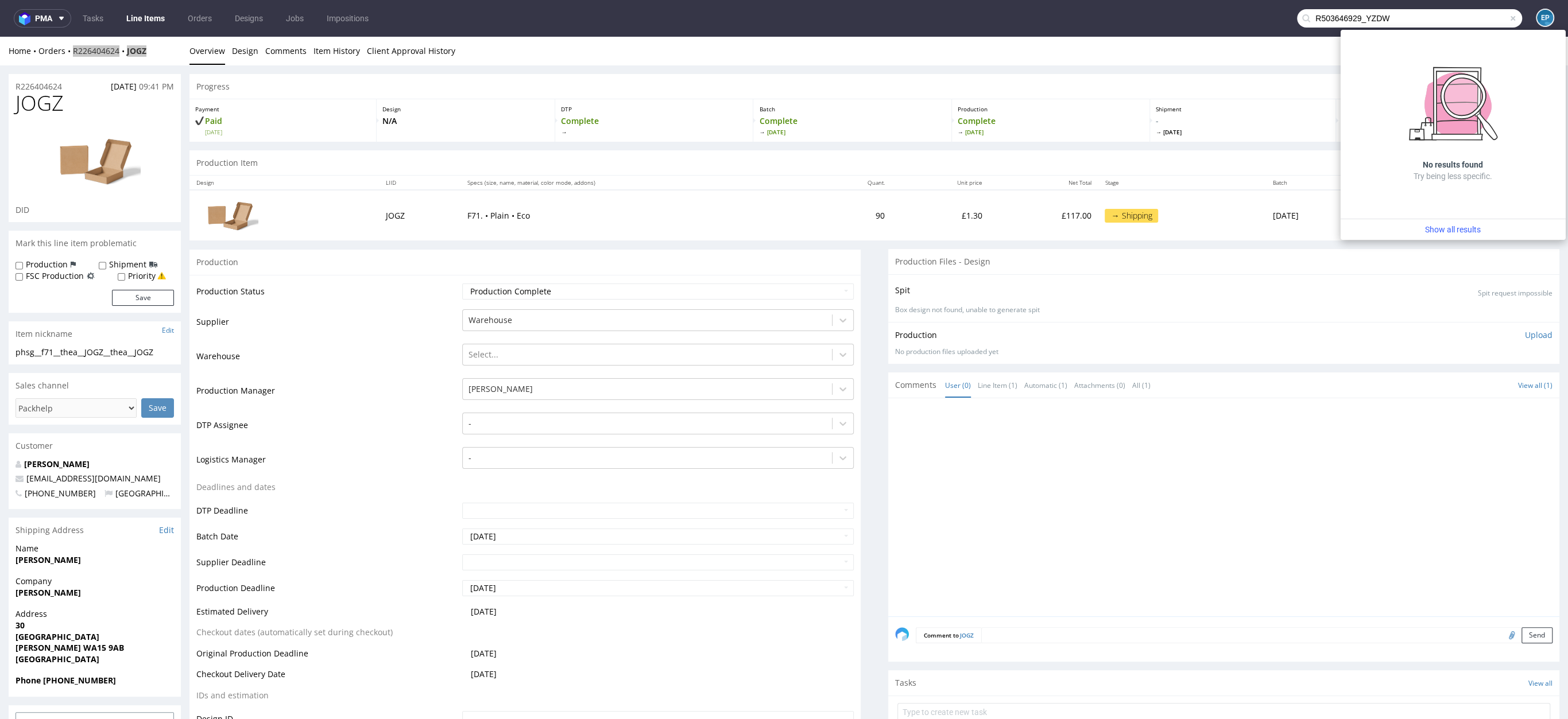
drag, startPoint x: 1355, startPoint y: 19, endPoint x: 1296, endPoint y: 18, distance: 59.0
click at [1297, 18] on div "R503646929_YZDW" at bounding box center [1409, 18] width 225 height 18
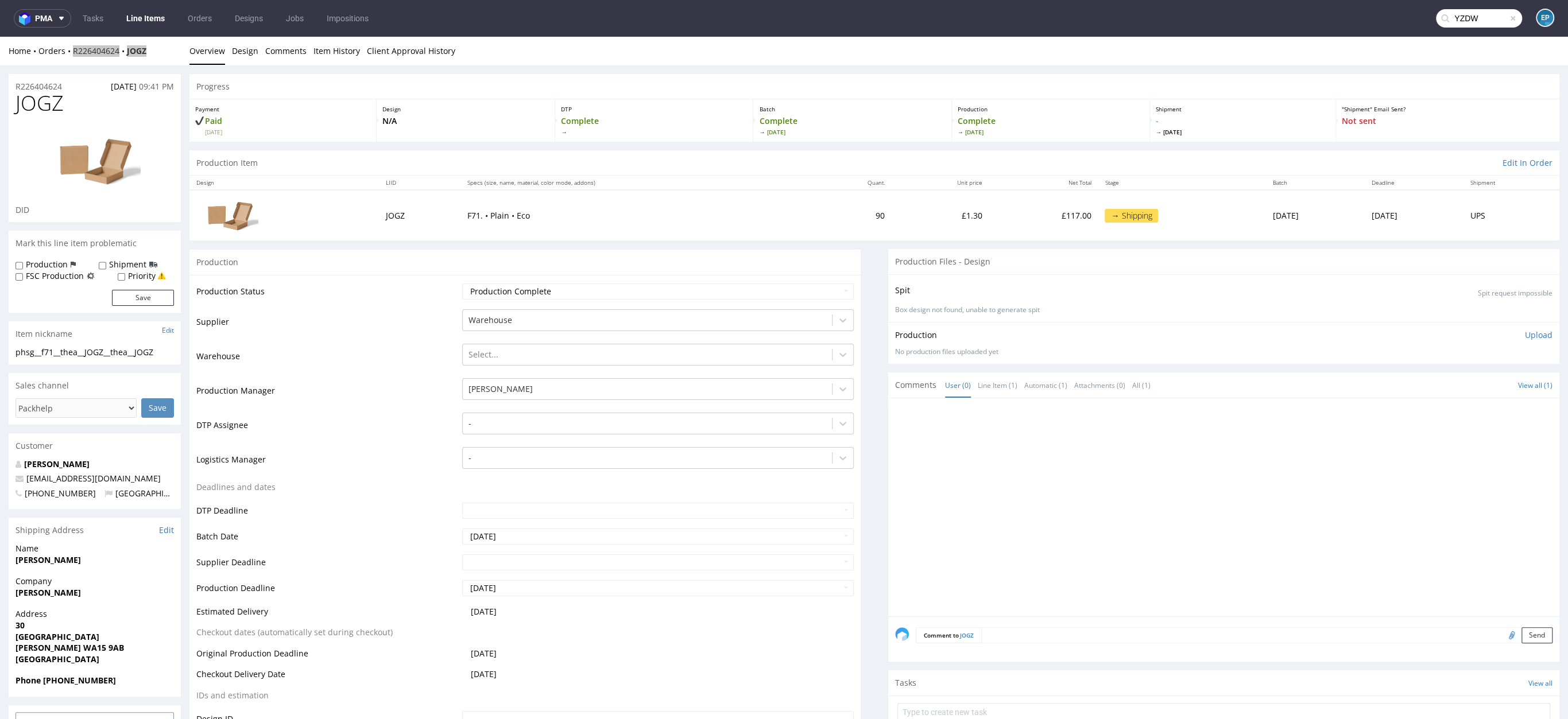
click at [1471, 21] on input "YZDW" at bounding box center [1478, 18] width 86 height 18
type input "YZDW"
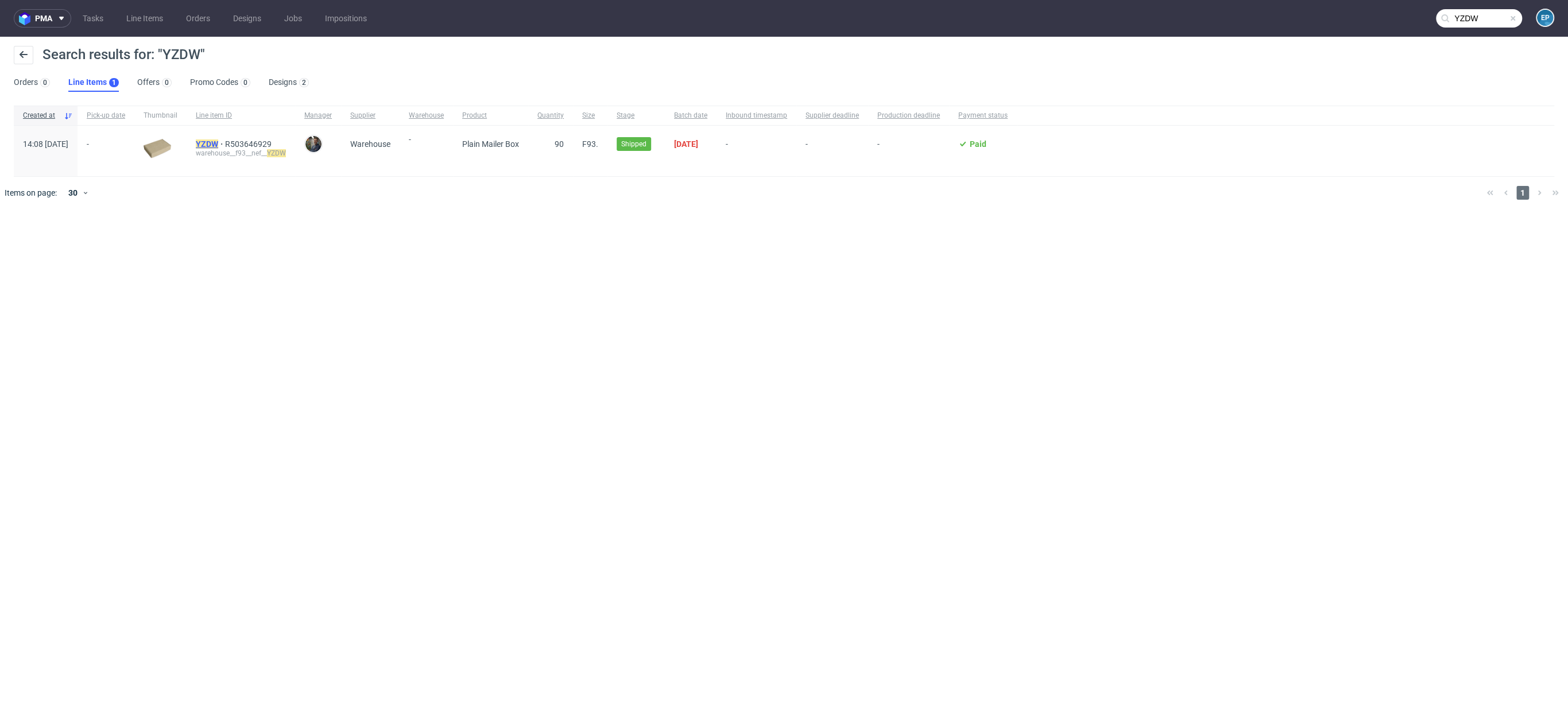
click at [218, 140] on mark "YZDW" at bounding box center [207, 144] width 22 height 9
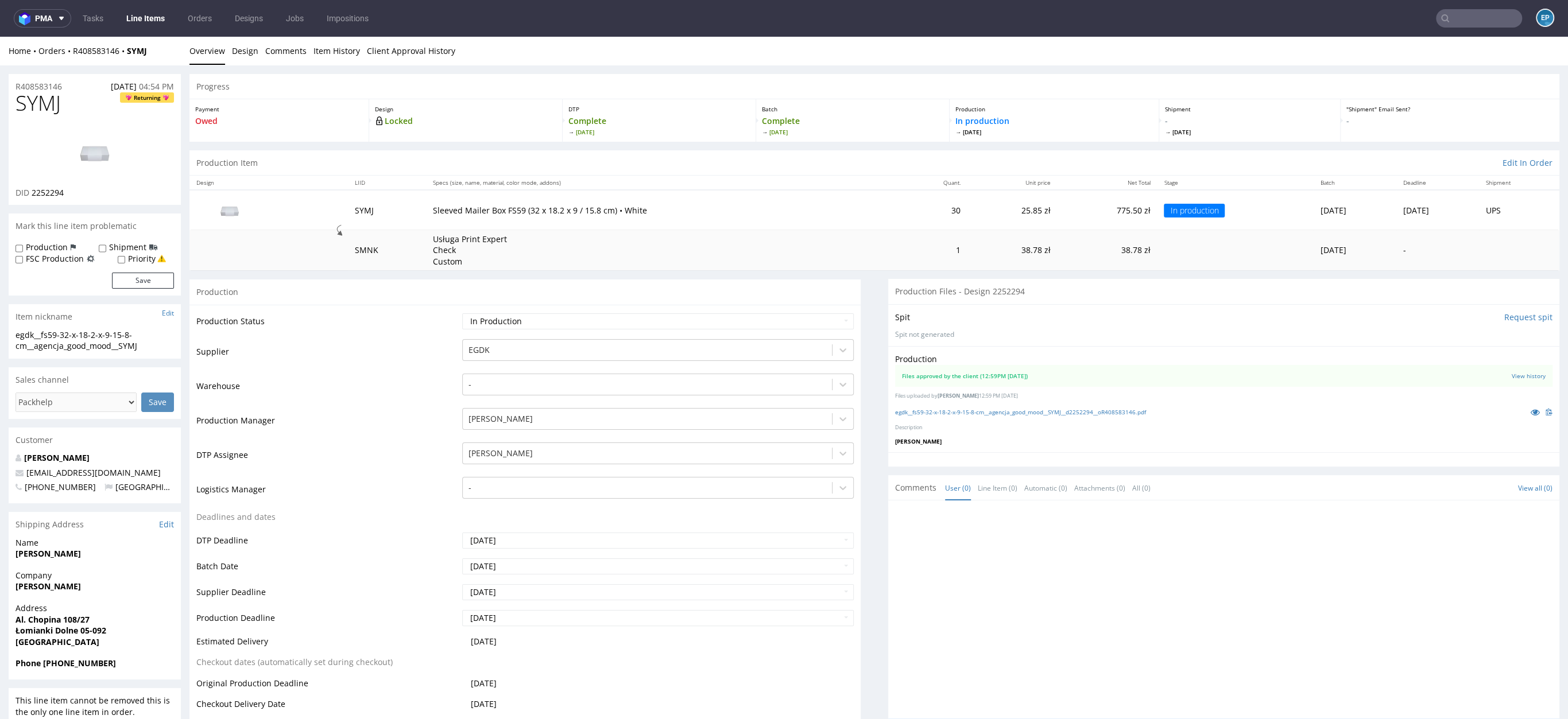
scroll to position [80, 0]
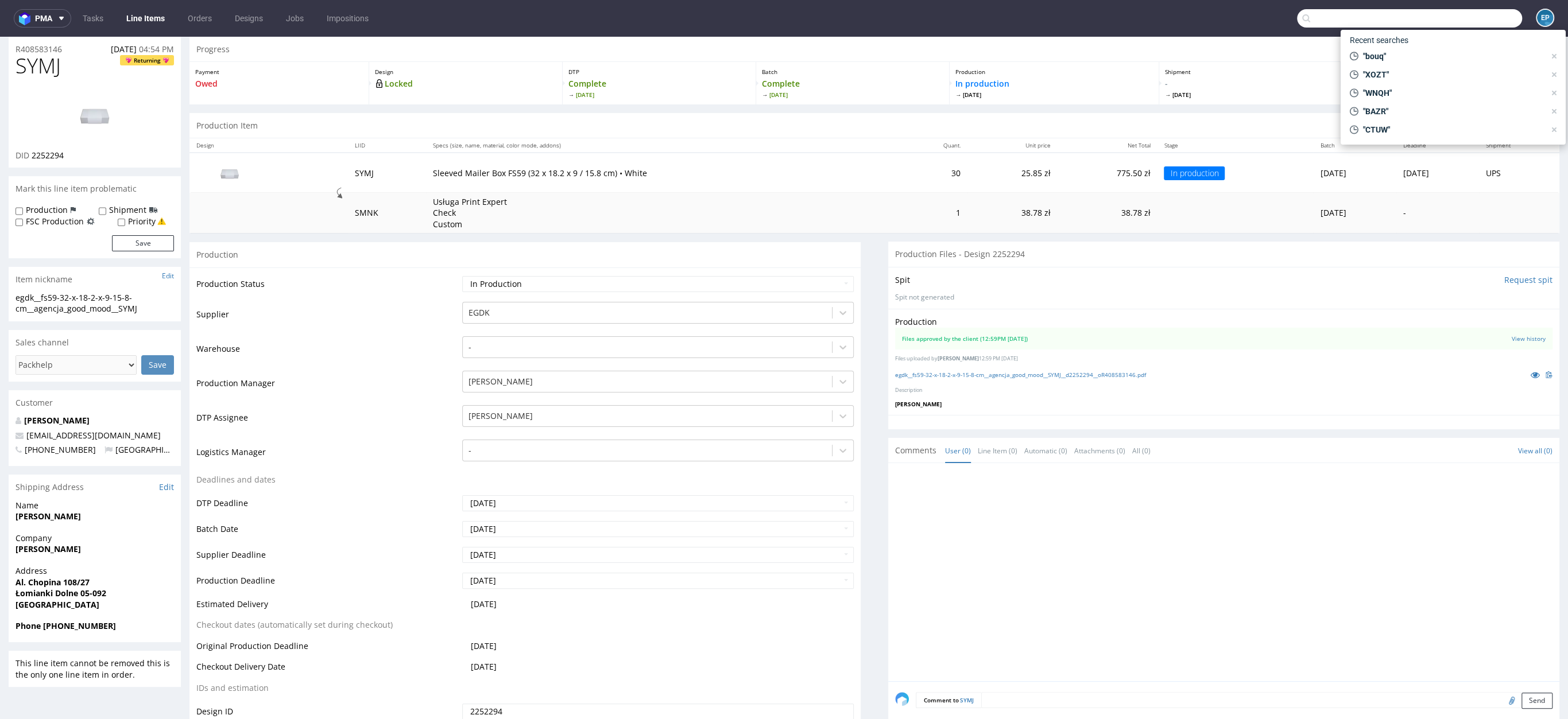
click at [1455, 18] on input "text" at bounding box center [1409, 18] width 225 height 18
paste input "R446195655"
type input "R446195655"
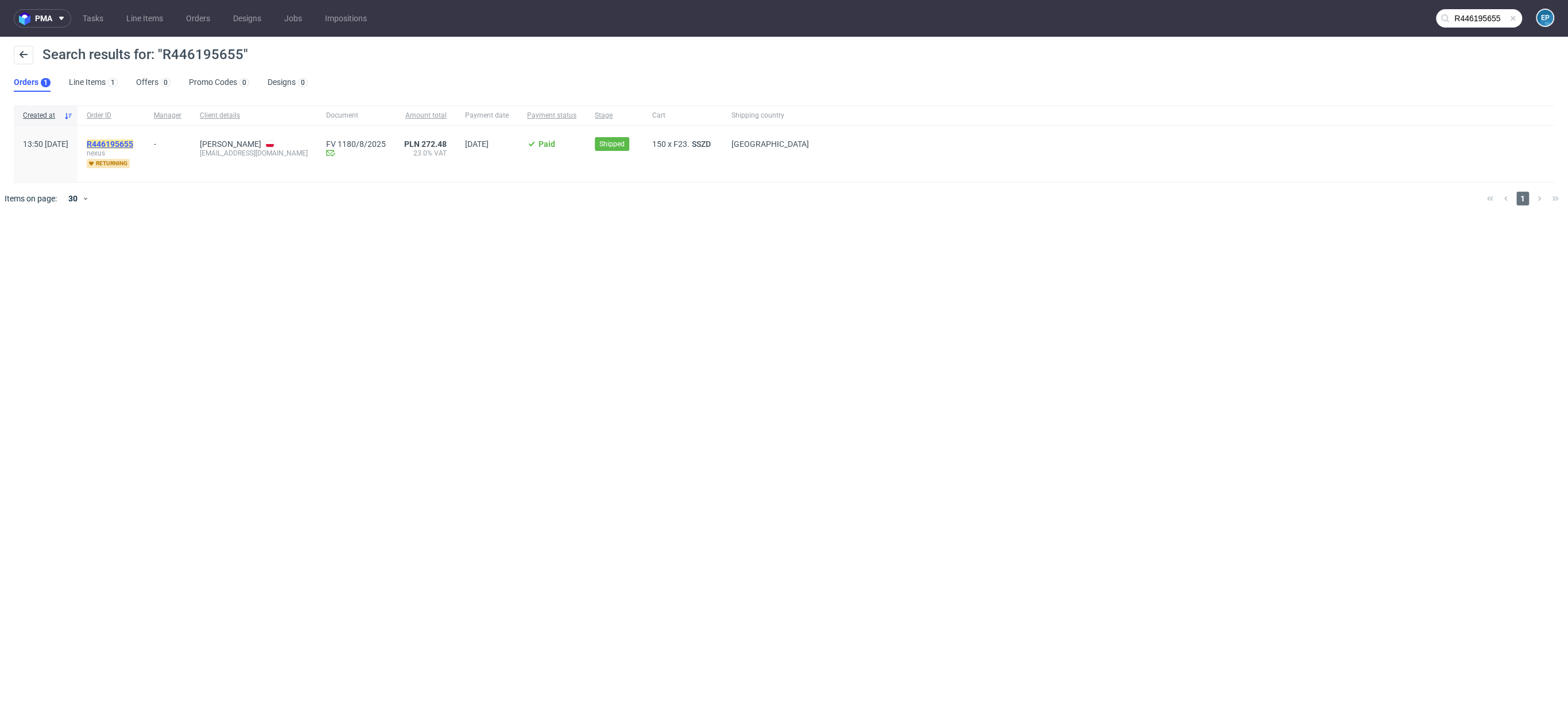
click at [133, 141] on mark "R446195655" at bounding box center [110, 144] width 46 height 9
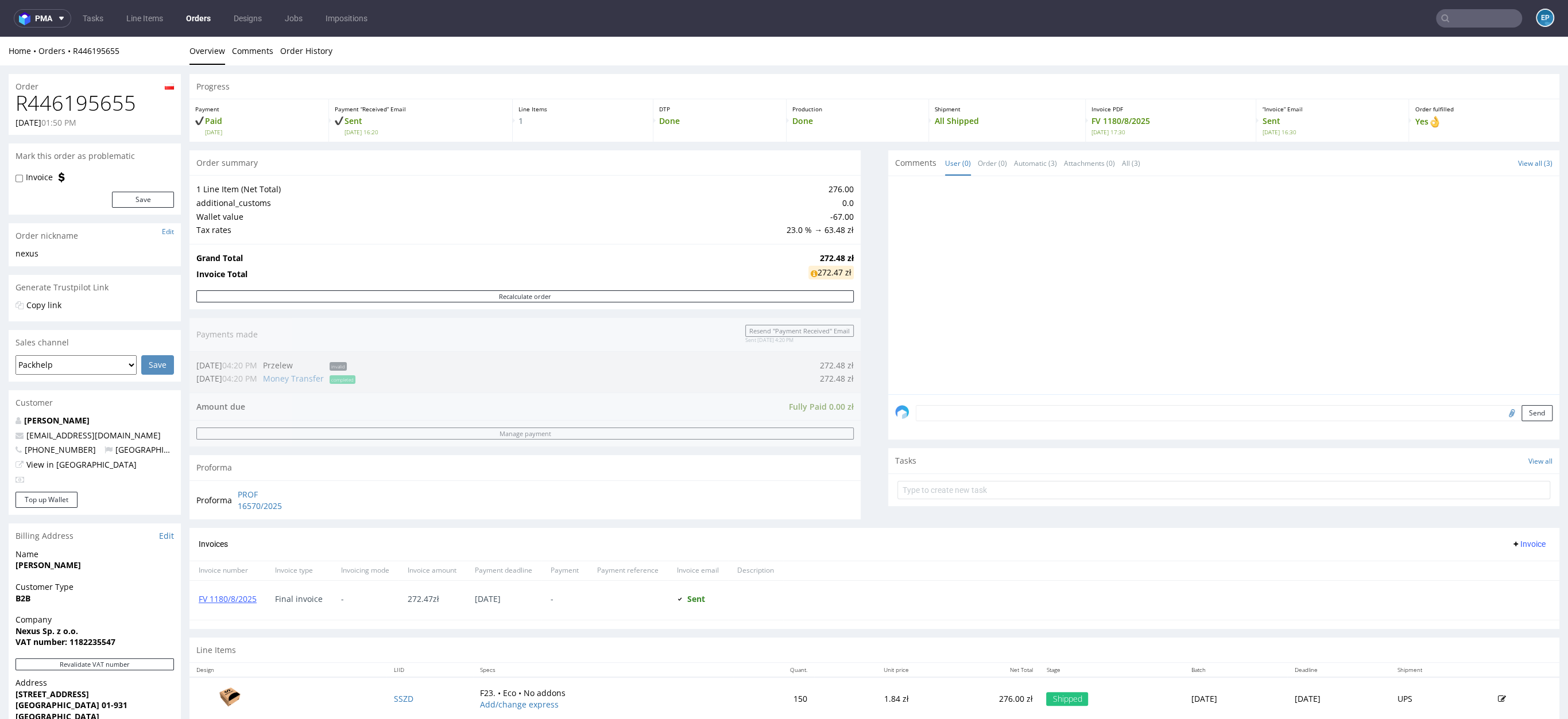
click at [393, 691] on td "SSZD" at bounding box center [429, 699] width 87 height 42
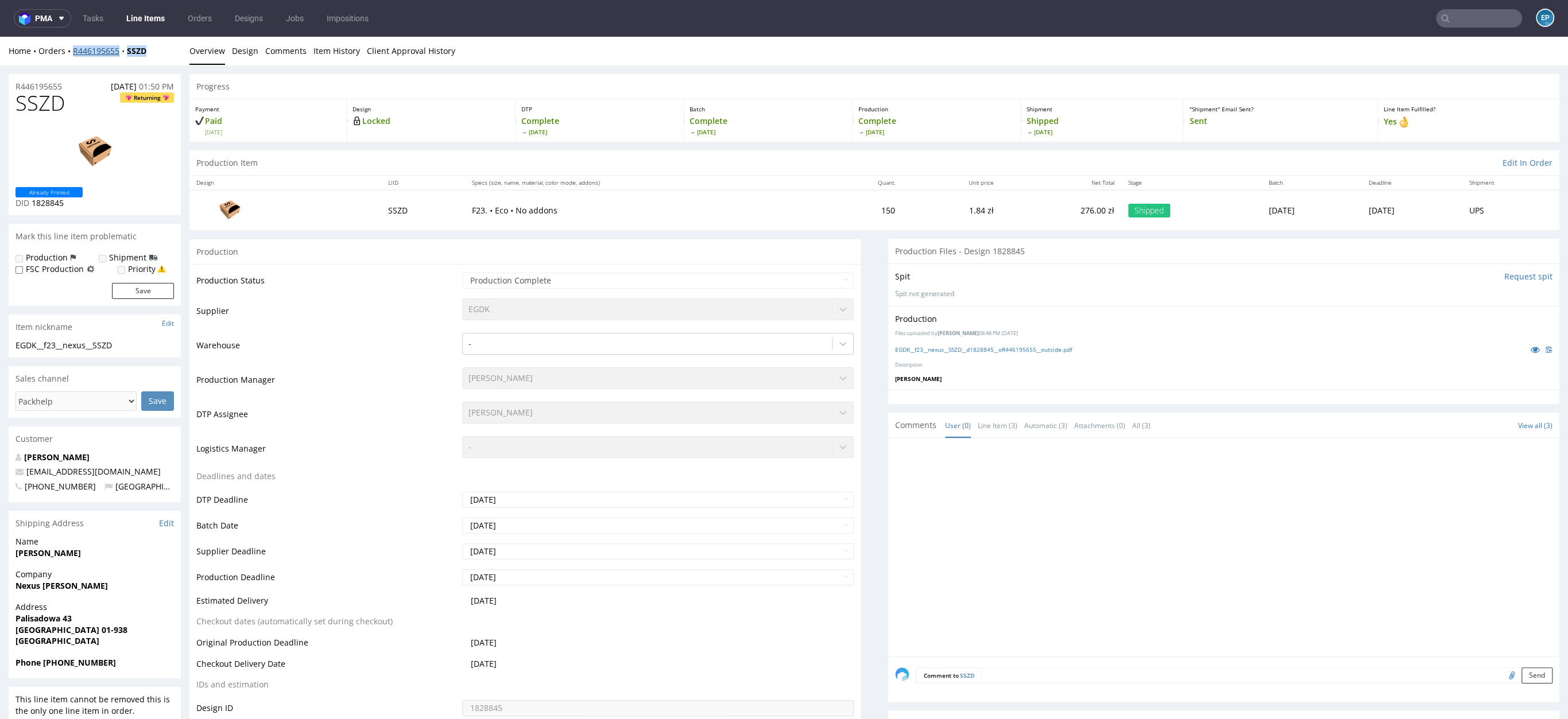
drag, startPoint x: 157, startPoint y: 53, endPoint x: 75, endPoint y: 52, distance: 82.0
click at [75, 52] on div "Home Orders R446195655 SSZD" at bounding box center [94, 51] width 173 height 11
copy div "R446195655 SSZD"
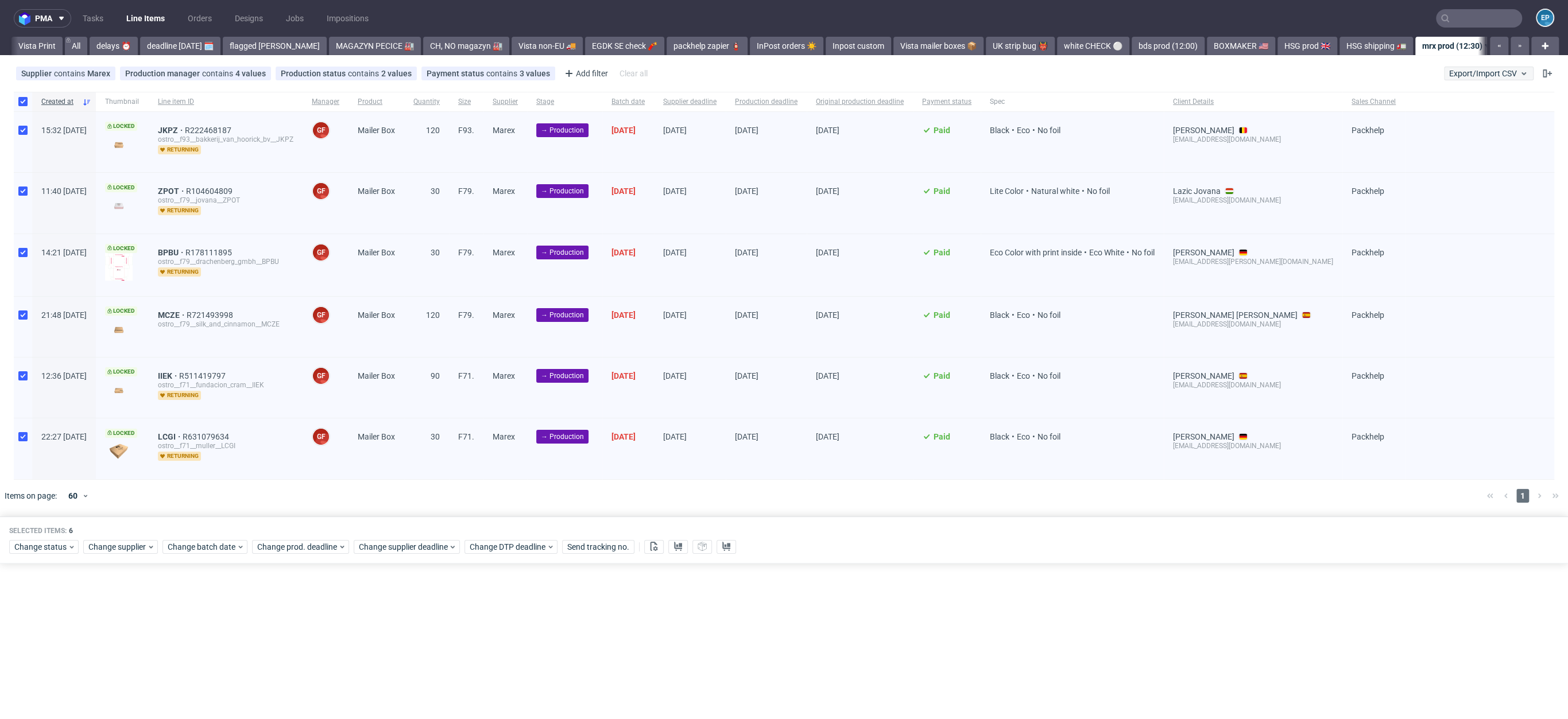
scroll to position [0, 662]
click at [1476, 75] on span "Export/Import CSV" at bounding box center [1489, 74] width 79 height 9
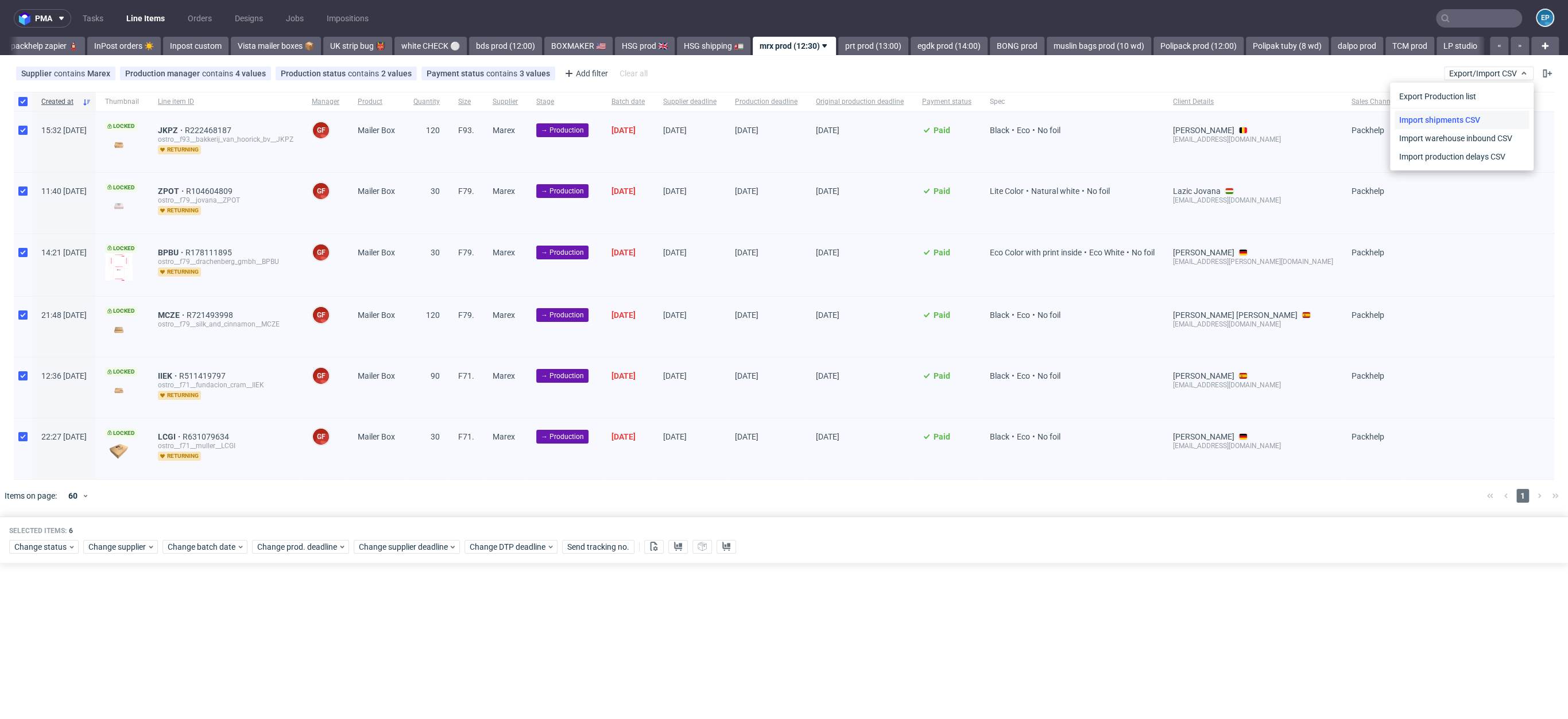
click at [1471, 120] on link "Import shipments CSV" at bounding box center [1461, 120] width 134 height 18
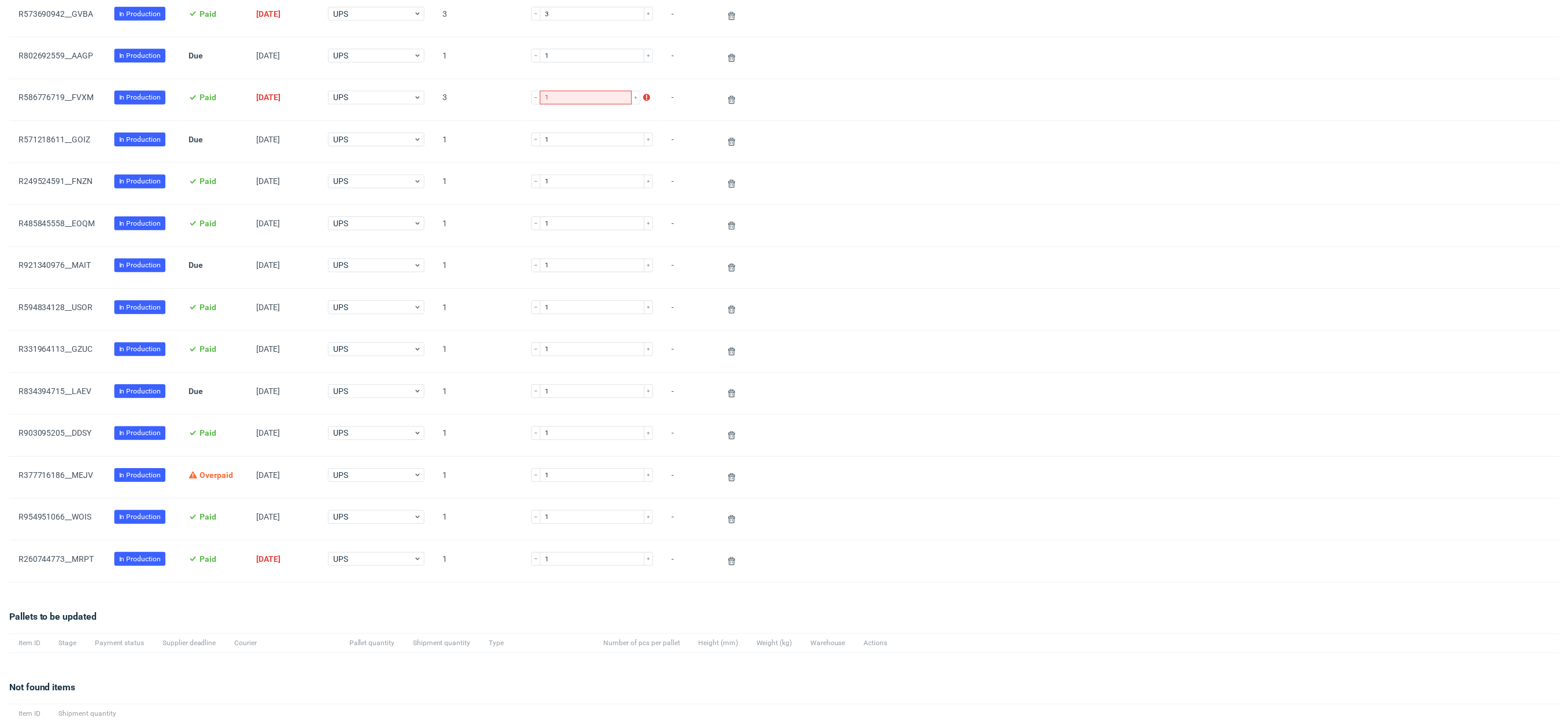
scroll to position [854, 0]
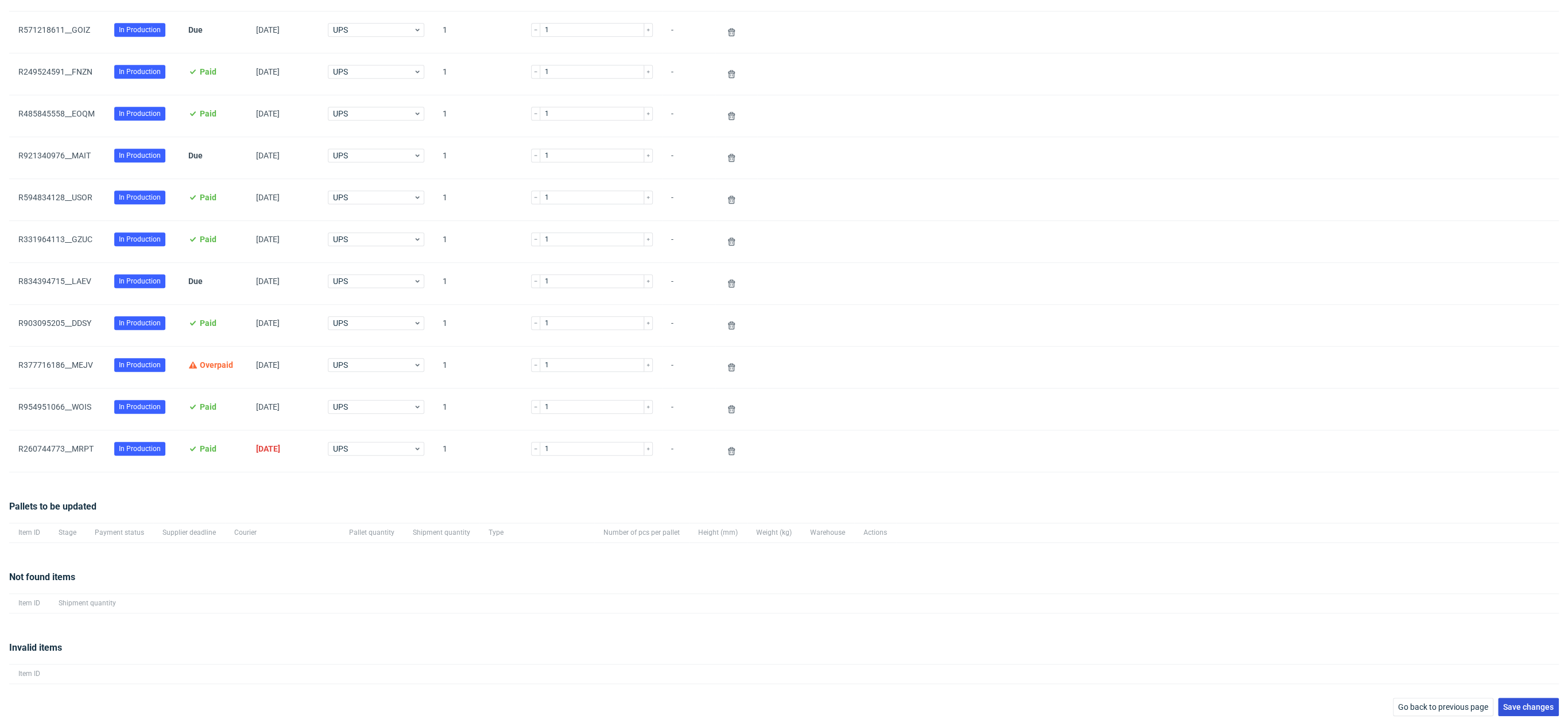
click at [1522, 707] on button "Save changes" at bounding box center [1528, 707] width 61 height 18
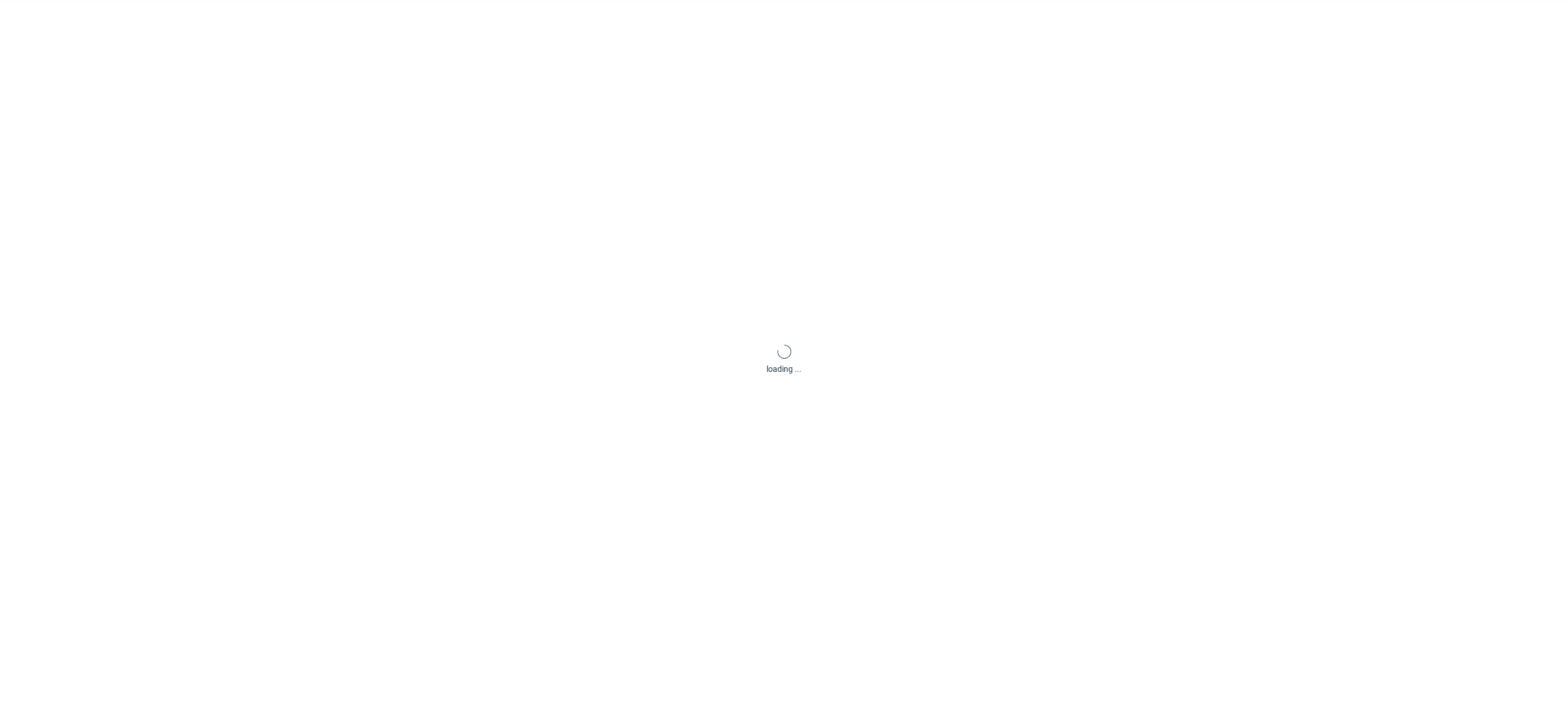
scroll to position [55, 0]
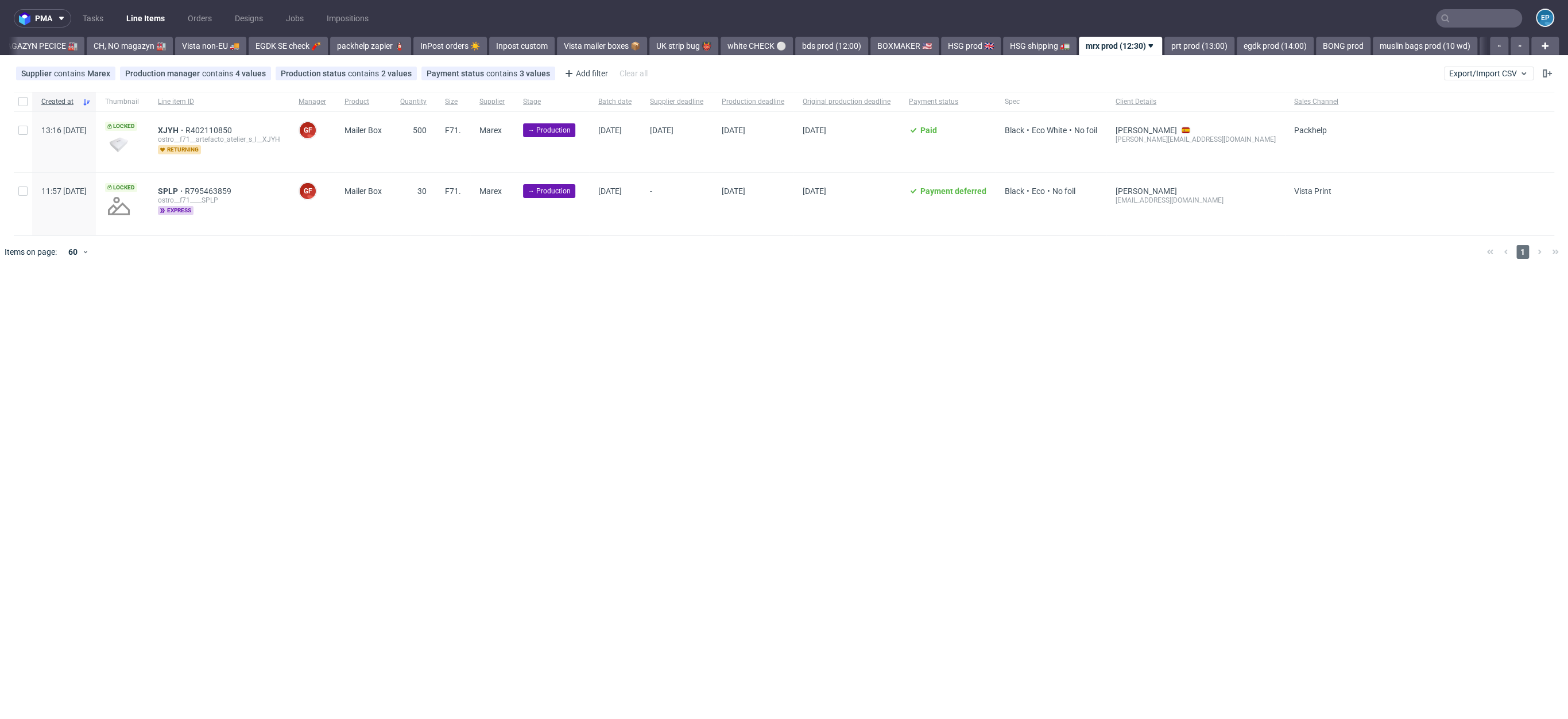
scroll to position [0, 662]
click at [1484, 19] on input "text" at bounding box center [1478, 18] width 86 height 18
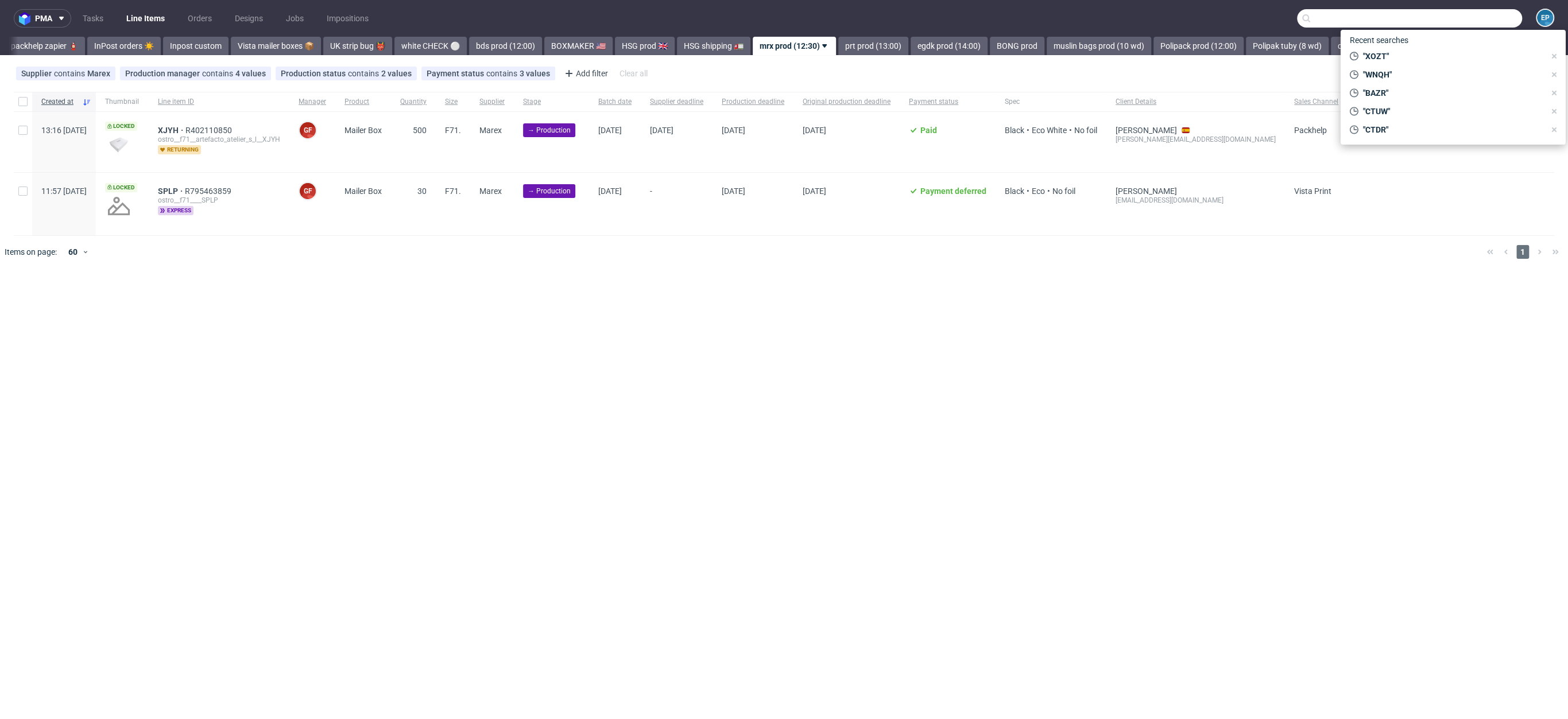
paste input "PAXB"
type input "PAXB"
click at [1402, 51] on div "dlp__x50-6000-x-5-cm__localtrade_gmbh__ PAXB" at bounding box center [1474, 46] width 148 height 10
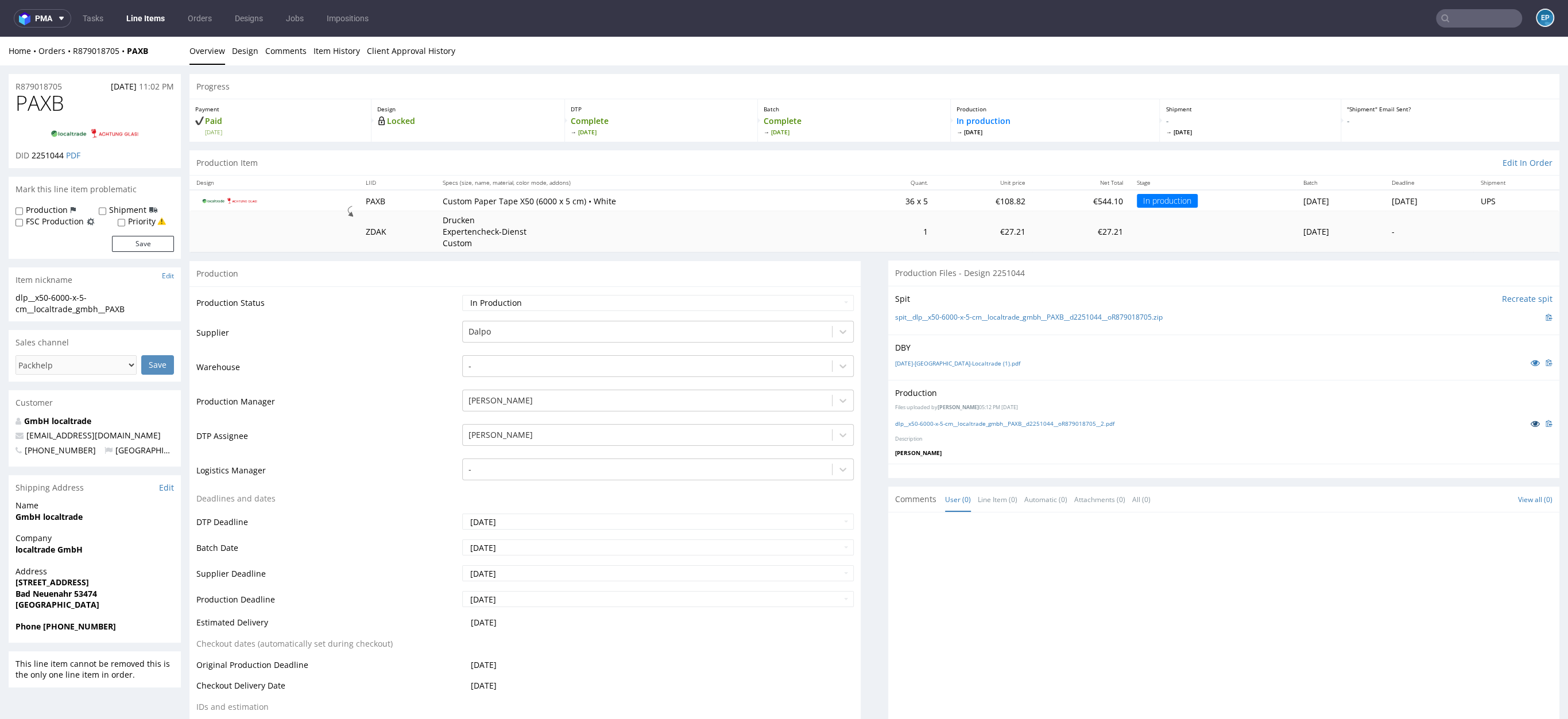
click at [1530, 425] on icon at bounding box center [1535, 423] width 9 height 8
click at [1500, 19] on input "text" at bounding box center [1478, 18] width 86 height 18
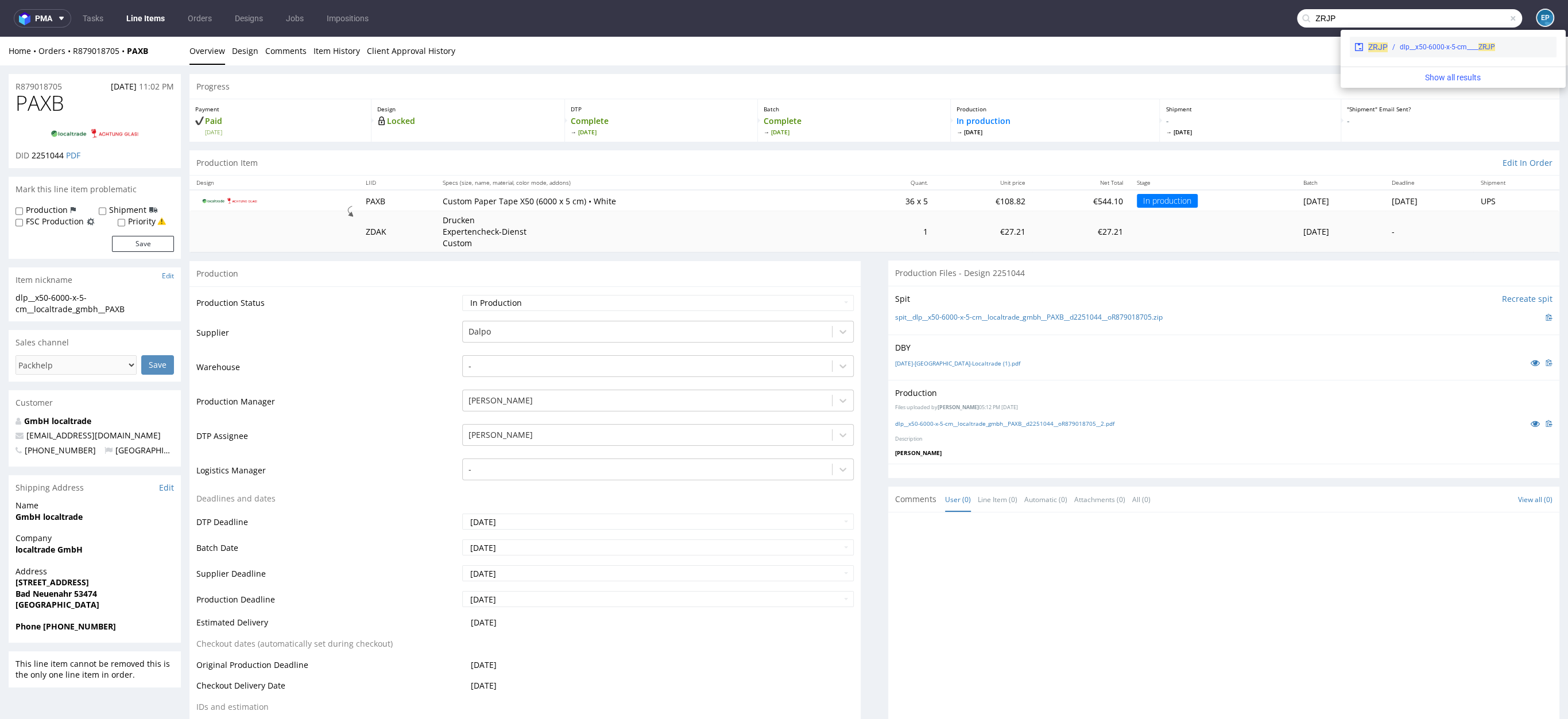
type input "ZRJP"
click at [1395, 54] on div "ZRJP dlp__x50-6000-x-5-cm____ ZRJP" at bounding box center [1453, 47] width 207 height 20
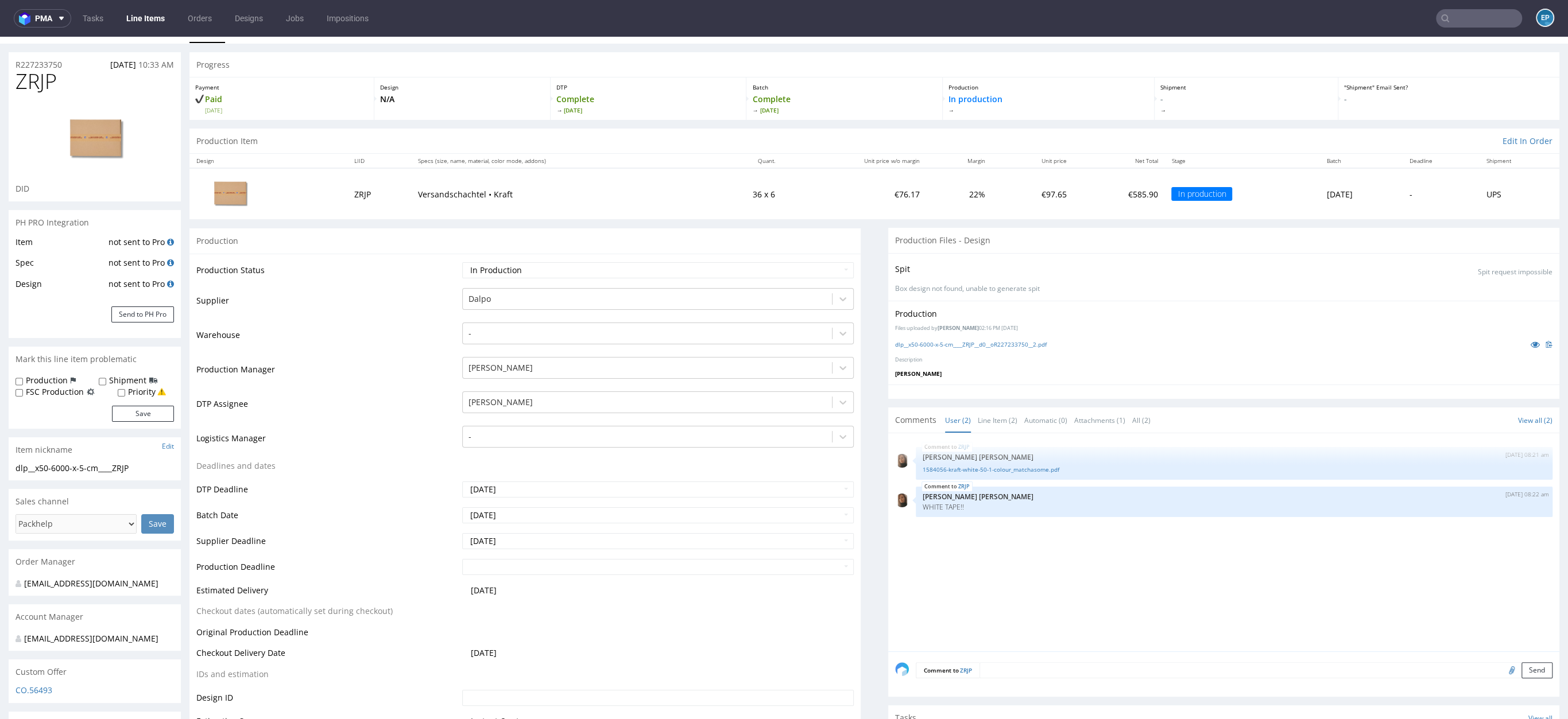
scroll to position [22, 0]
click at [1530, 343] on icon at bounding box center [1535, 343] width 9 height 8
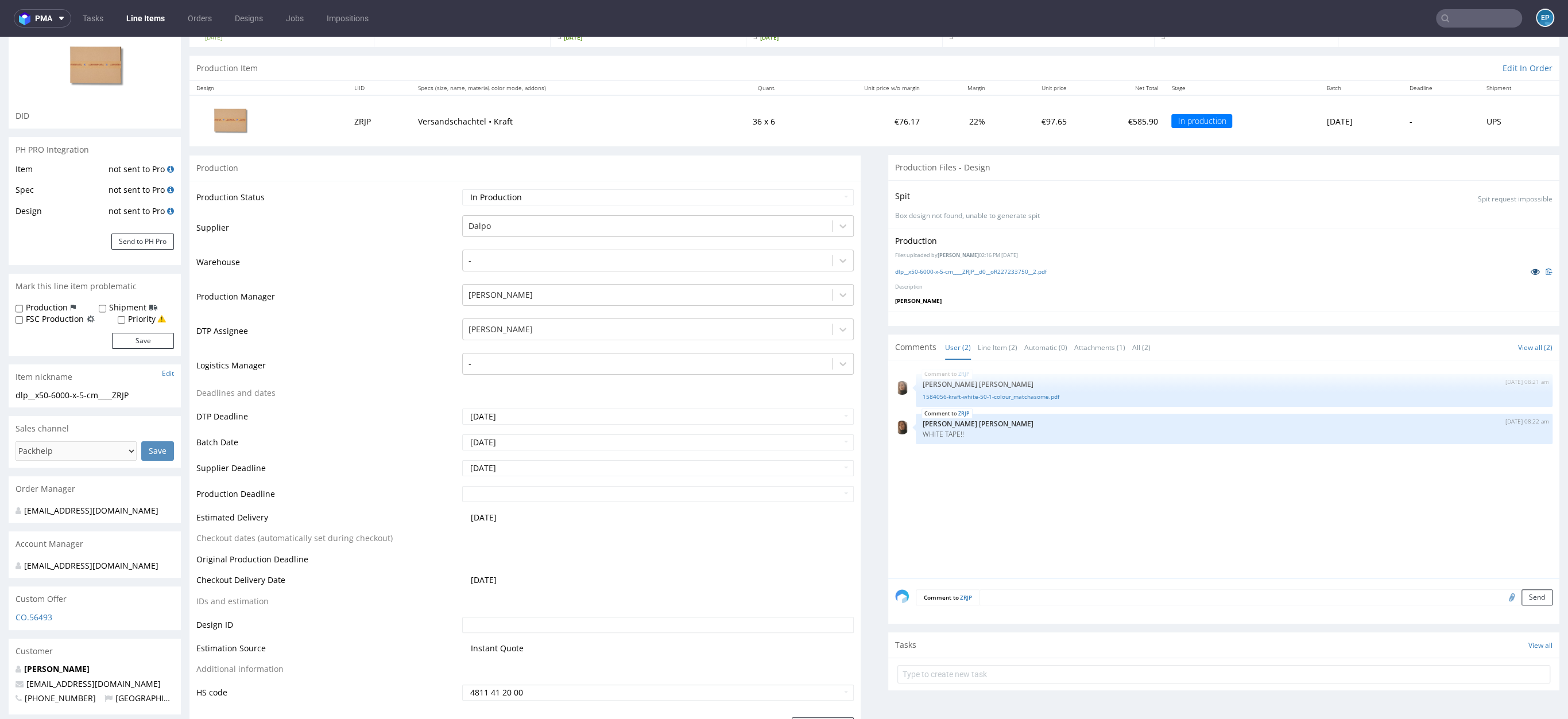
scroll to position [131, 0]
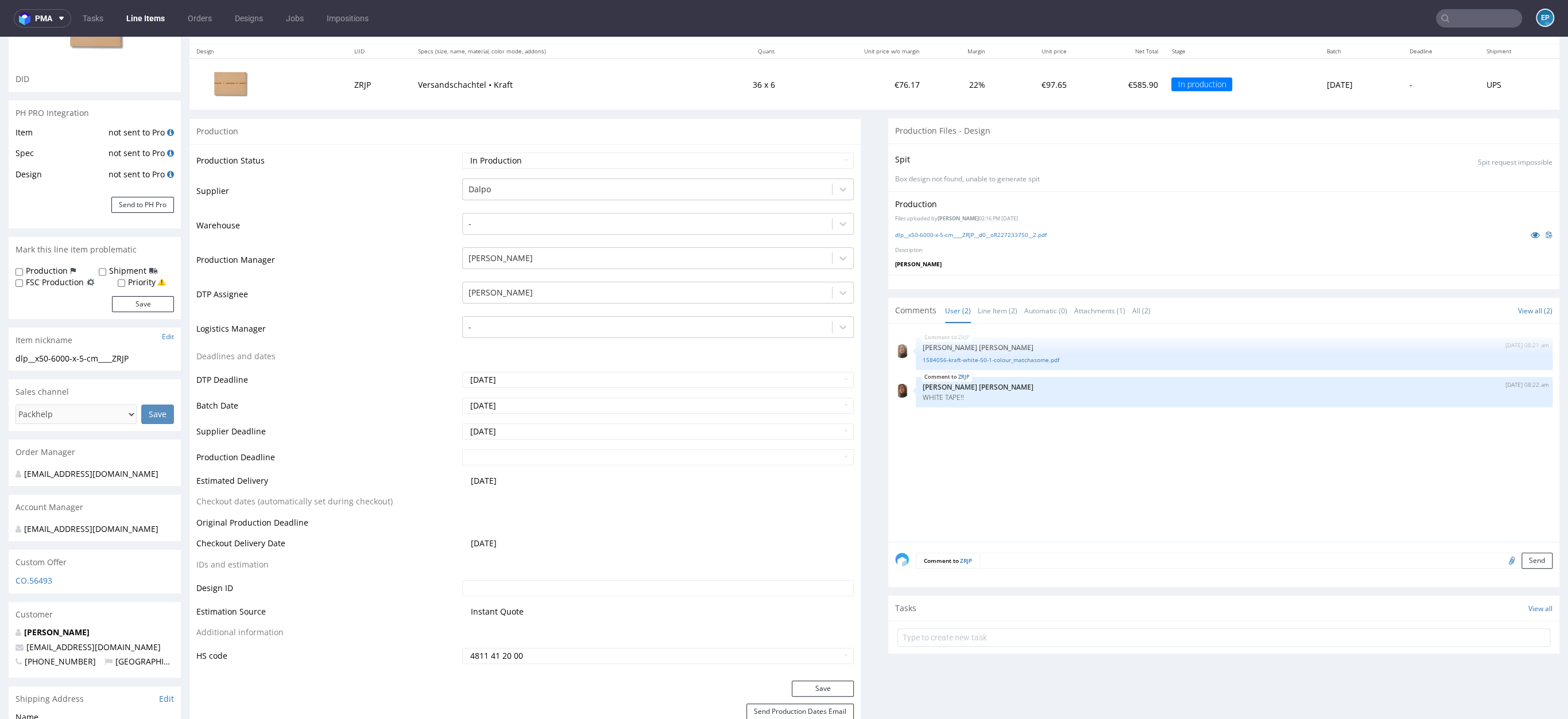
click at [1018, 558] on textarea at bounding box center [1266, 560] width 573 height 16
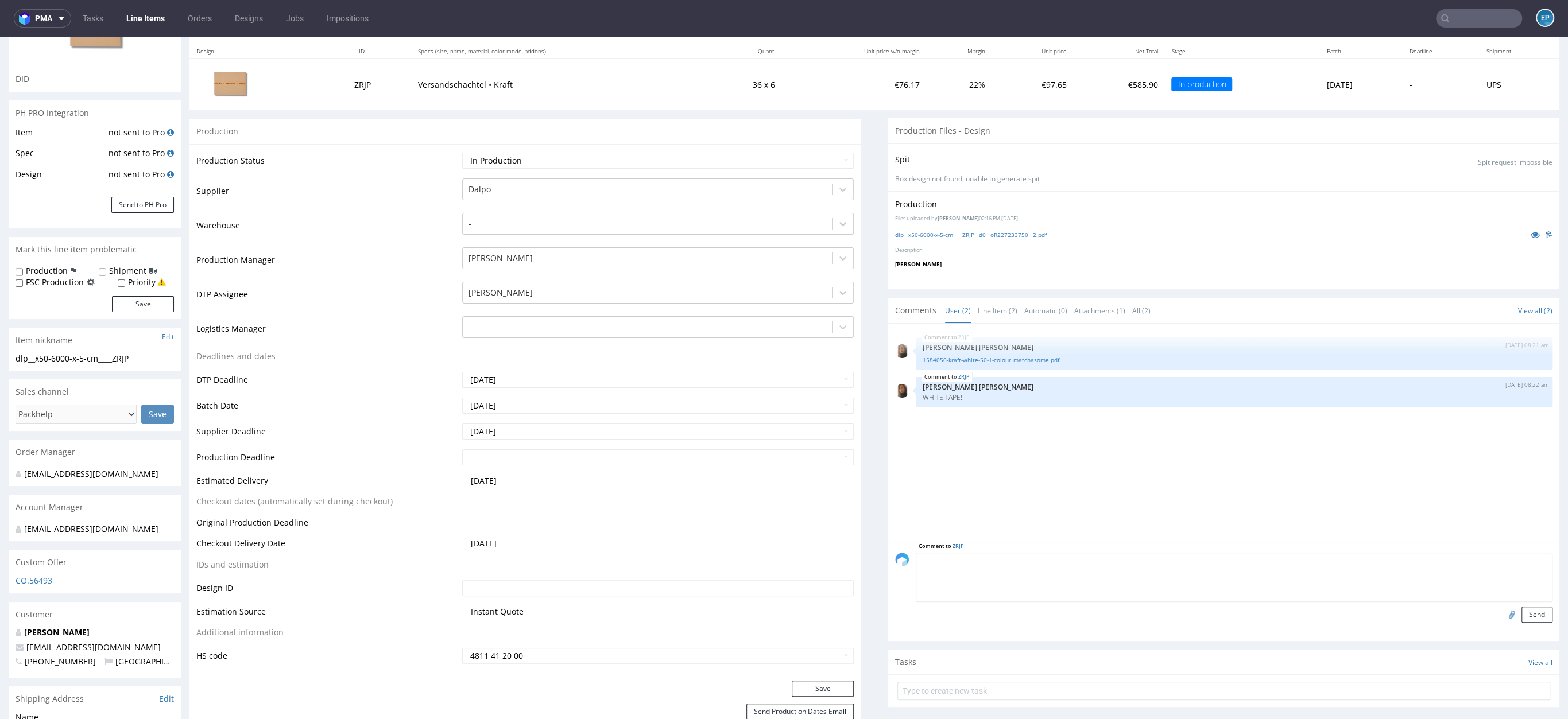
paste textarea "Dalpo -> TCM (niedostępne kolory)"
type textarea "Dalpo -> TCM (niedostępne kolory)"
click at [1522, 610] on button "Send" at bounding box center [1538, 614] width 31 height 16
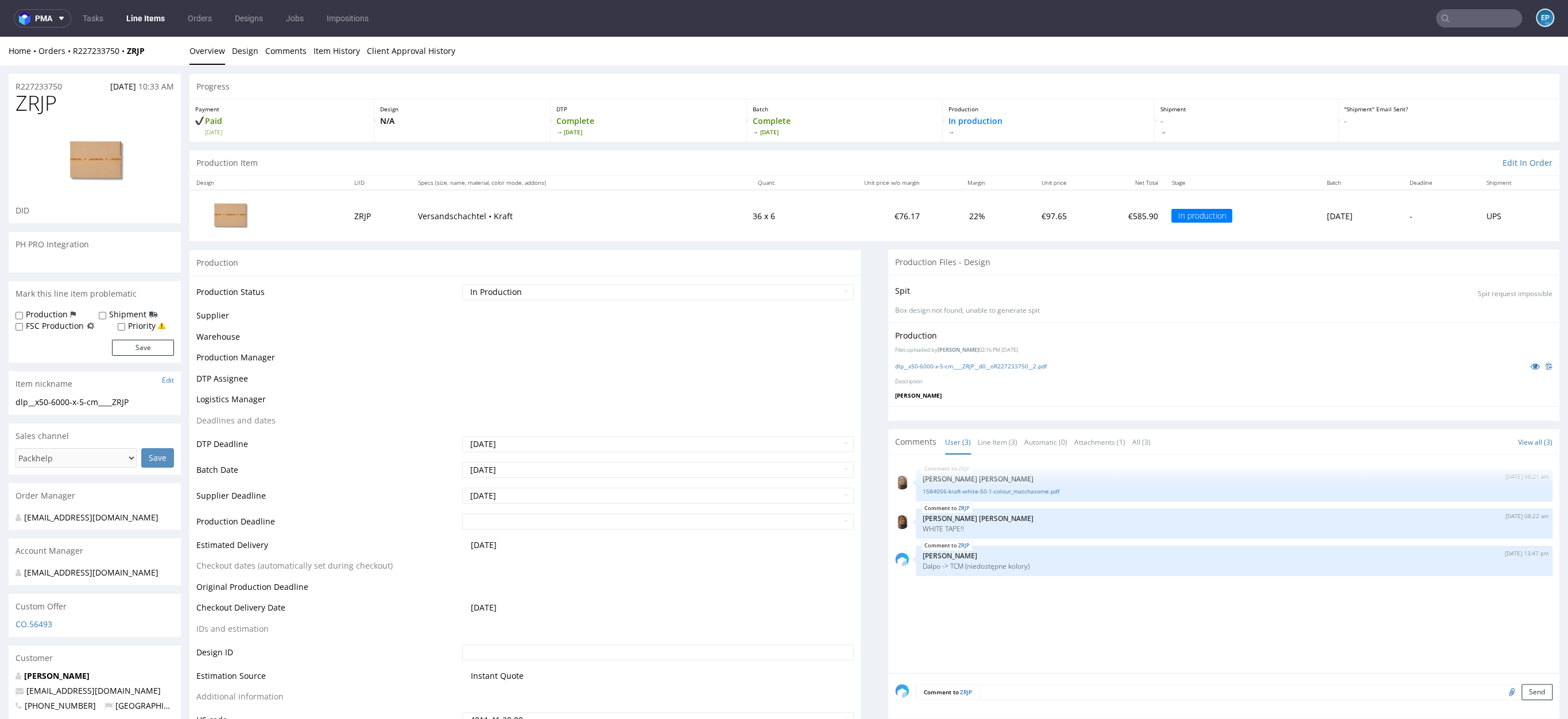
scroll to position [0, 0]
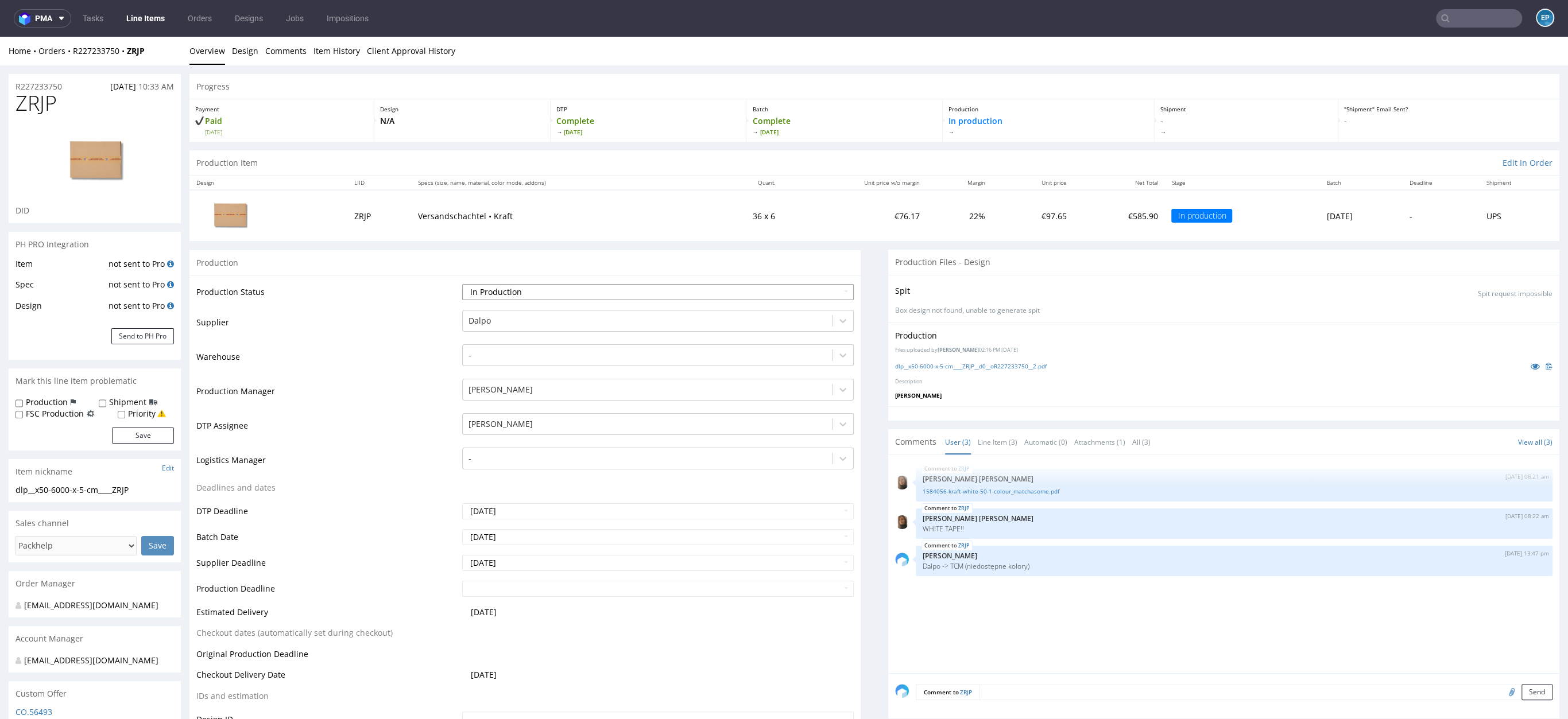
click at [487, 287] on select "Waiting for Artwork Waiting for Diecut Waiting for Mockup Waiting for DTP Waiti…" at bounding box center [657, 292] width 392 height 16
select select "dtp_production_ready"
click at [476, 323] on div at bounding box center [646, 320] width 357 height 14
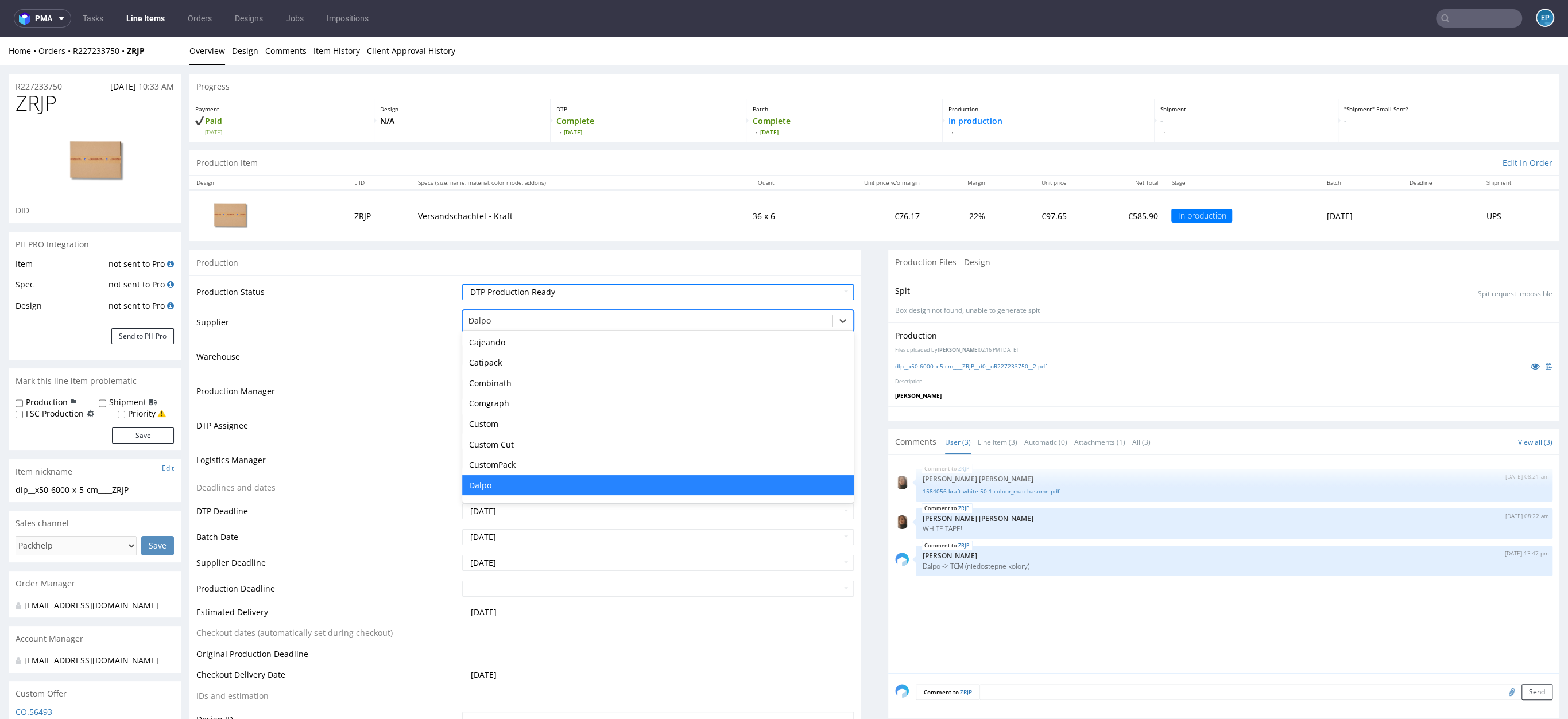
scroll to position [185, 0]
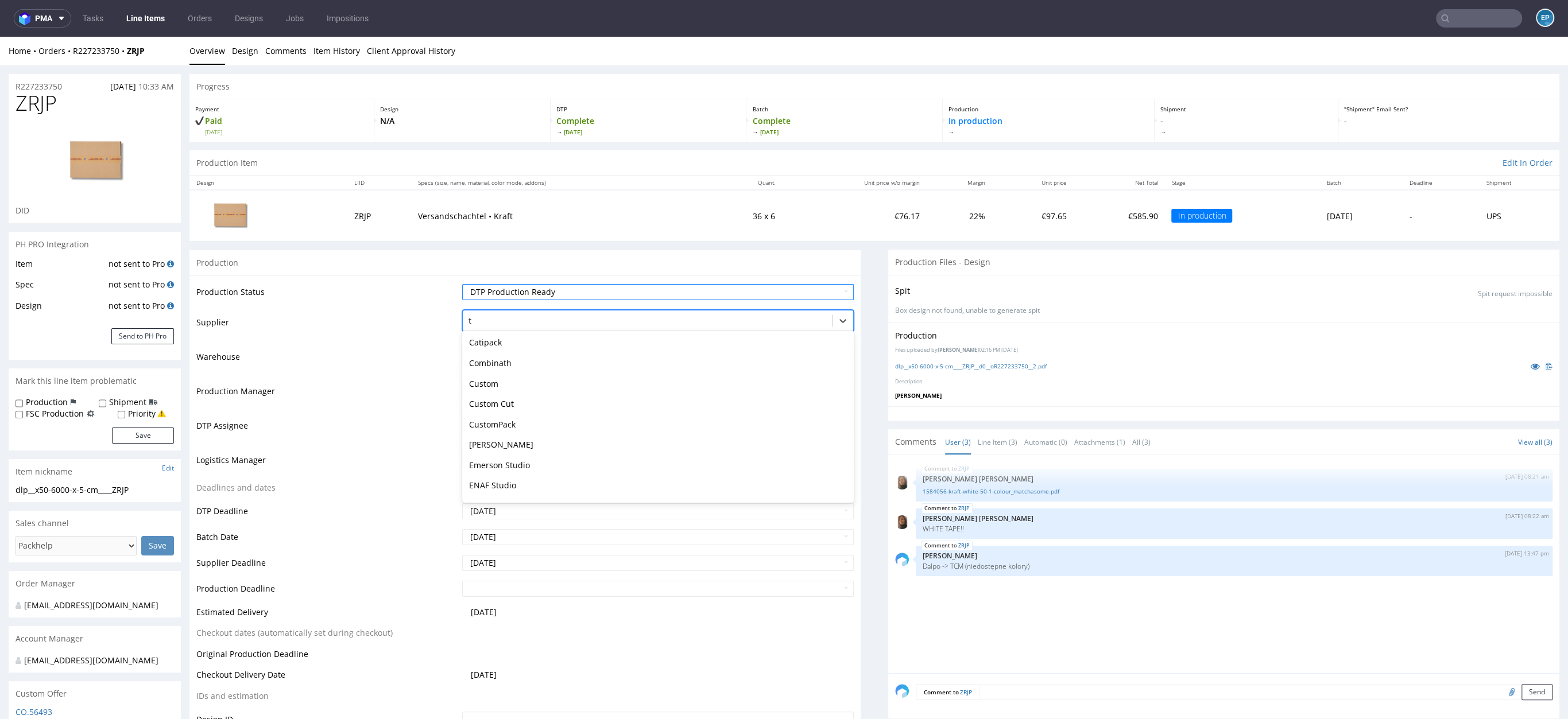
type input "tc"
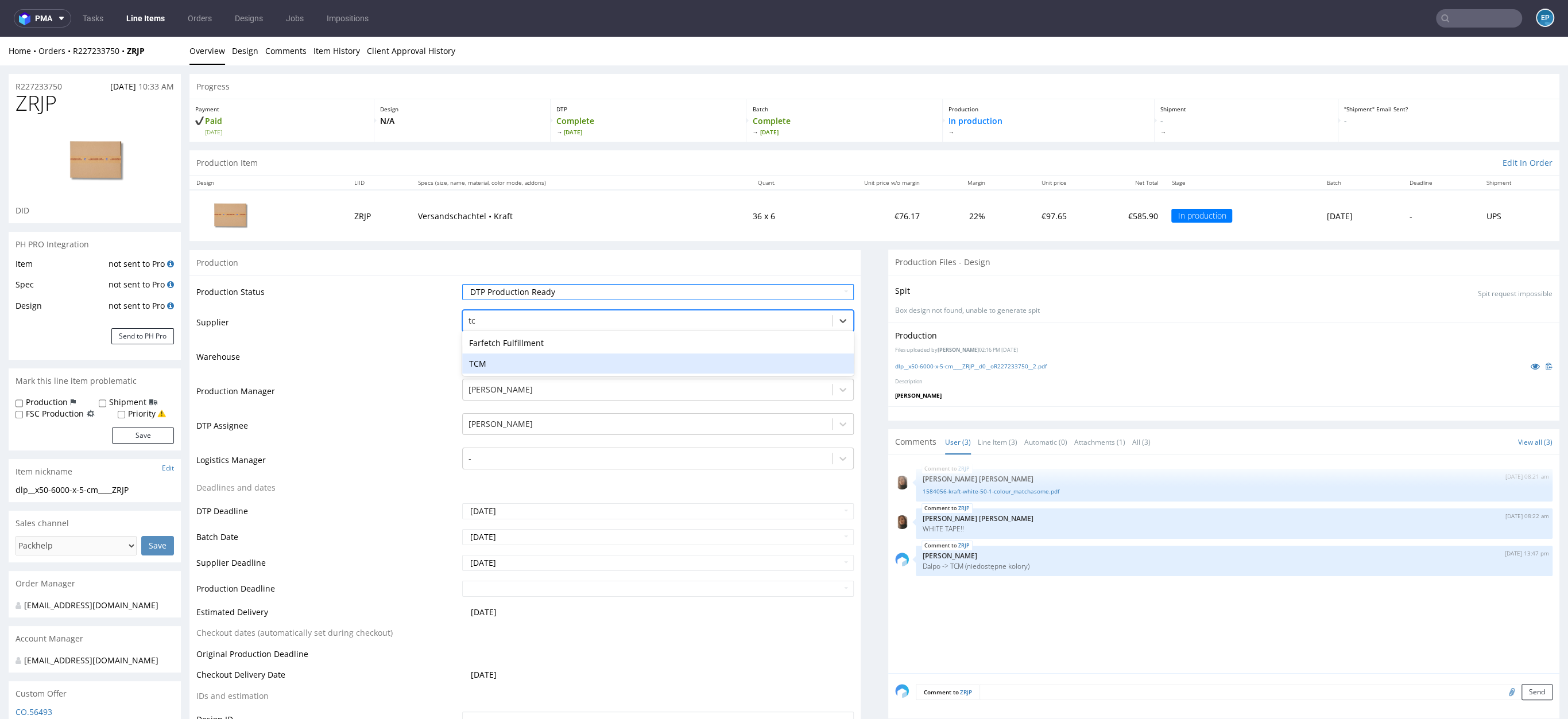
click at [486, 359] on div "TCM" at bounding box center [657, 364] width 392 height 20
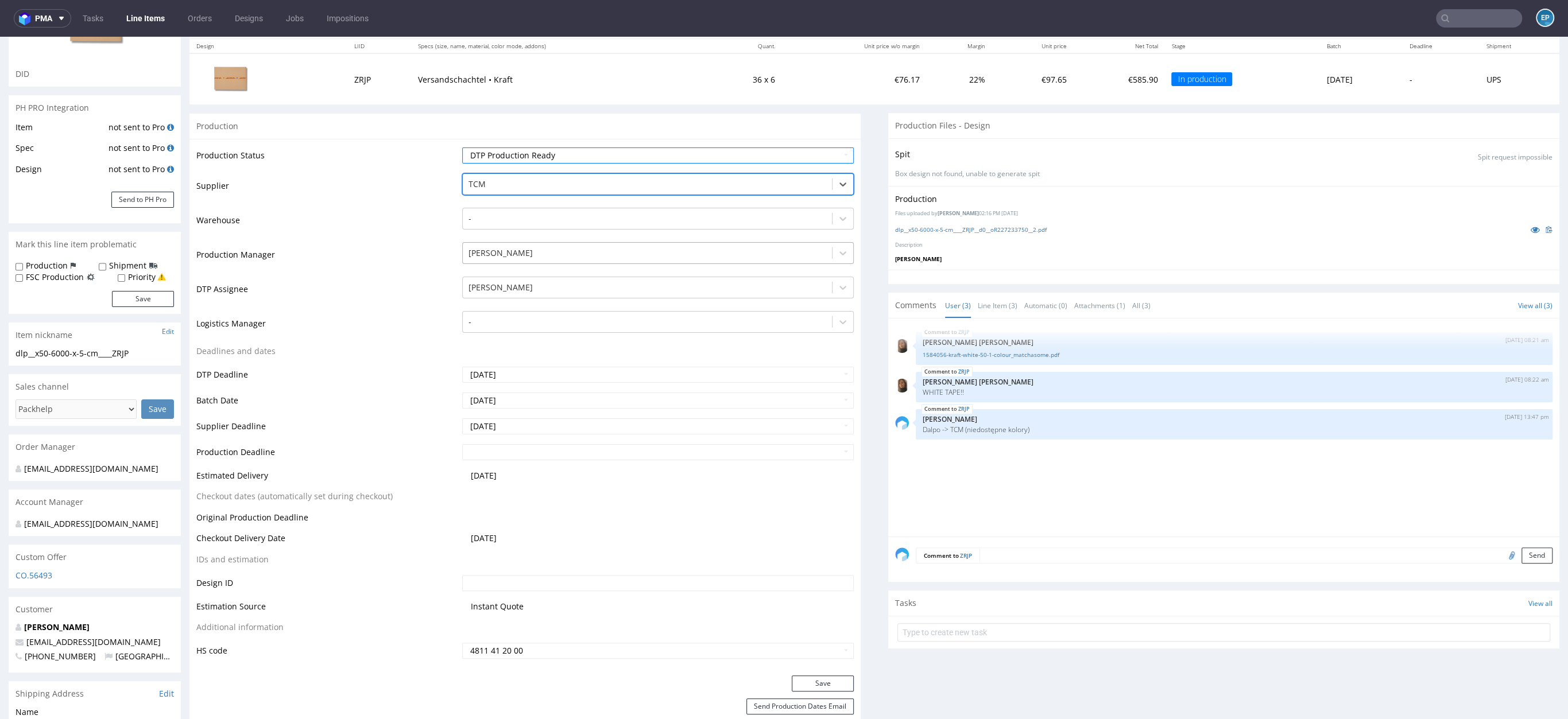
scroll to position [187, 0]
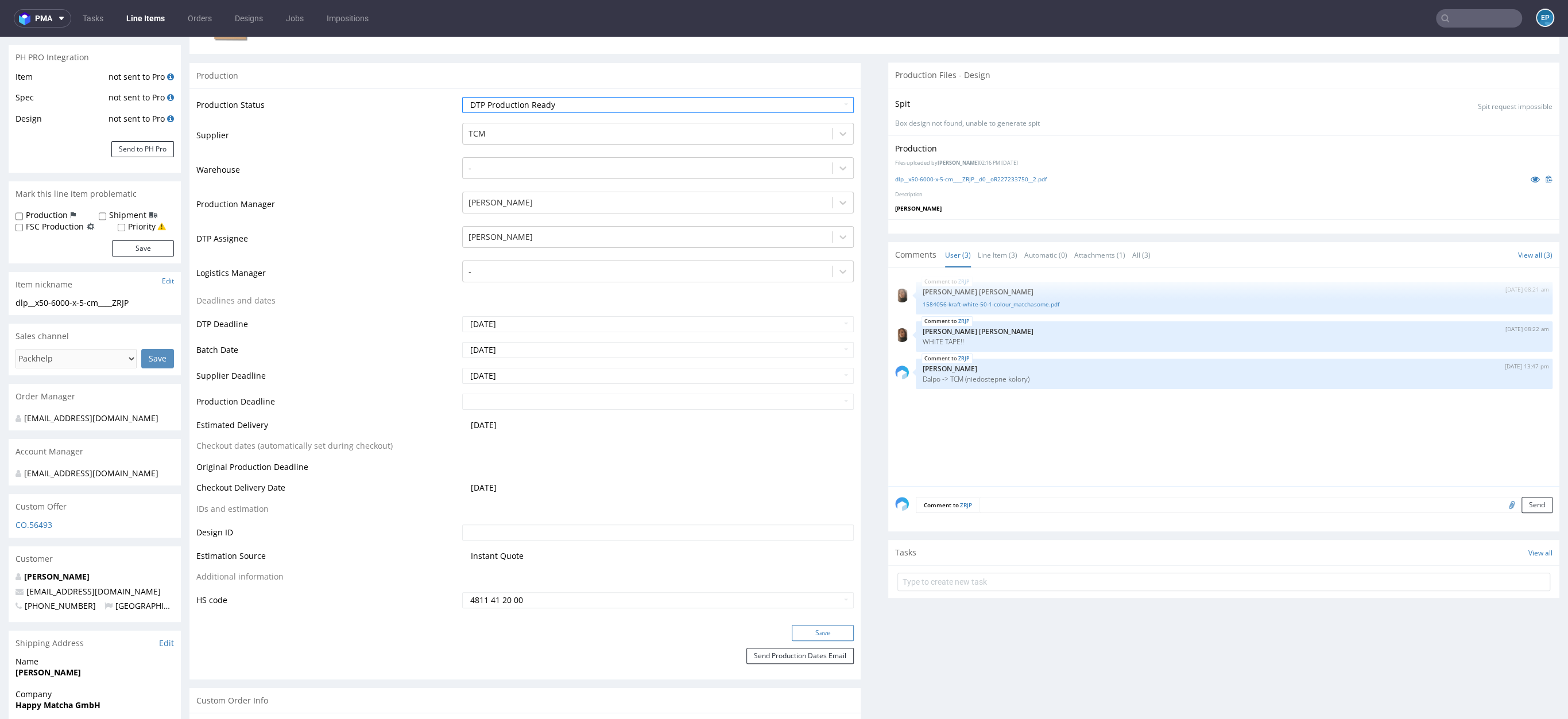
click at [829, 629] on button "Save" at bounding box center [822, 632] width 62 height 16
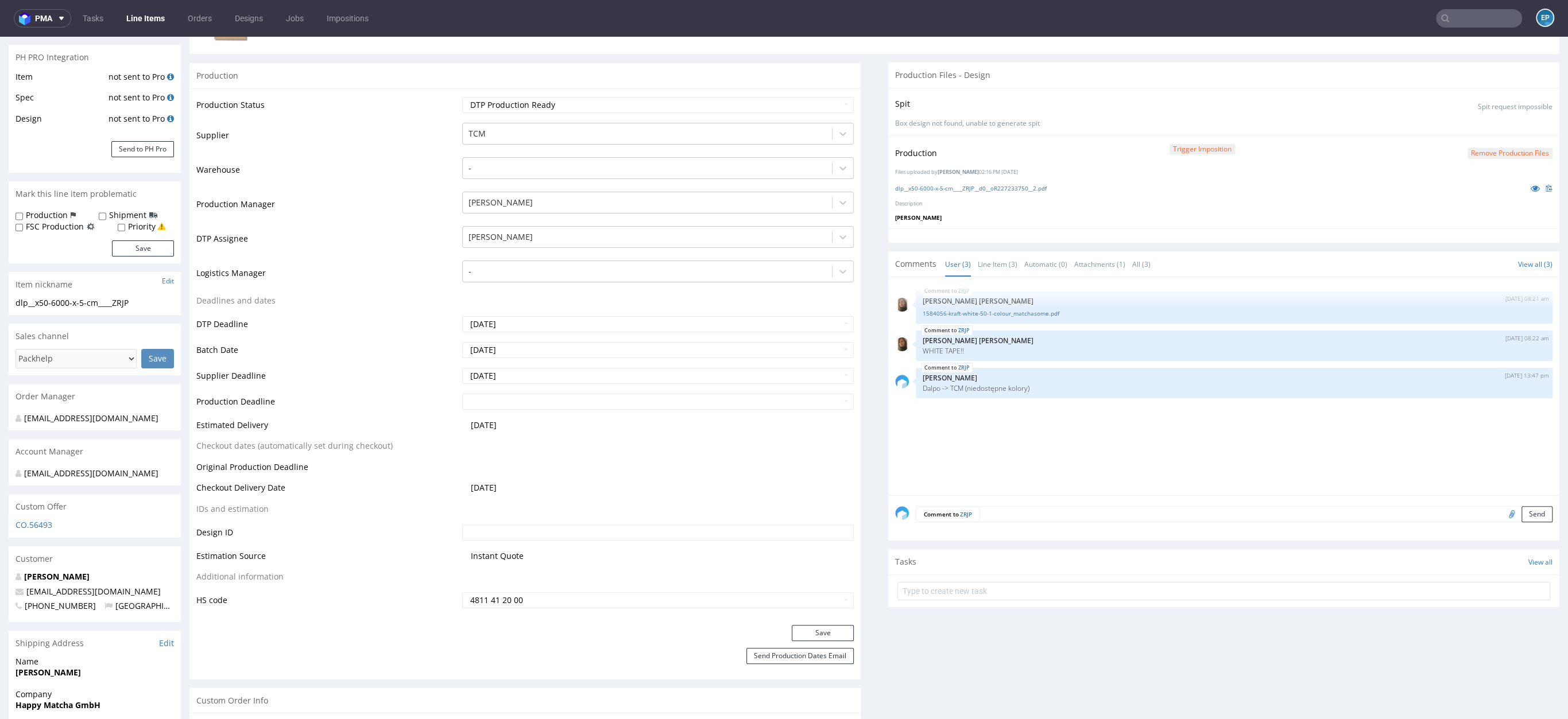
scroll to position [138, 0]
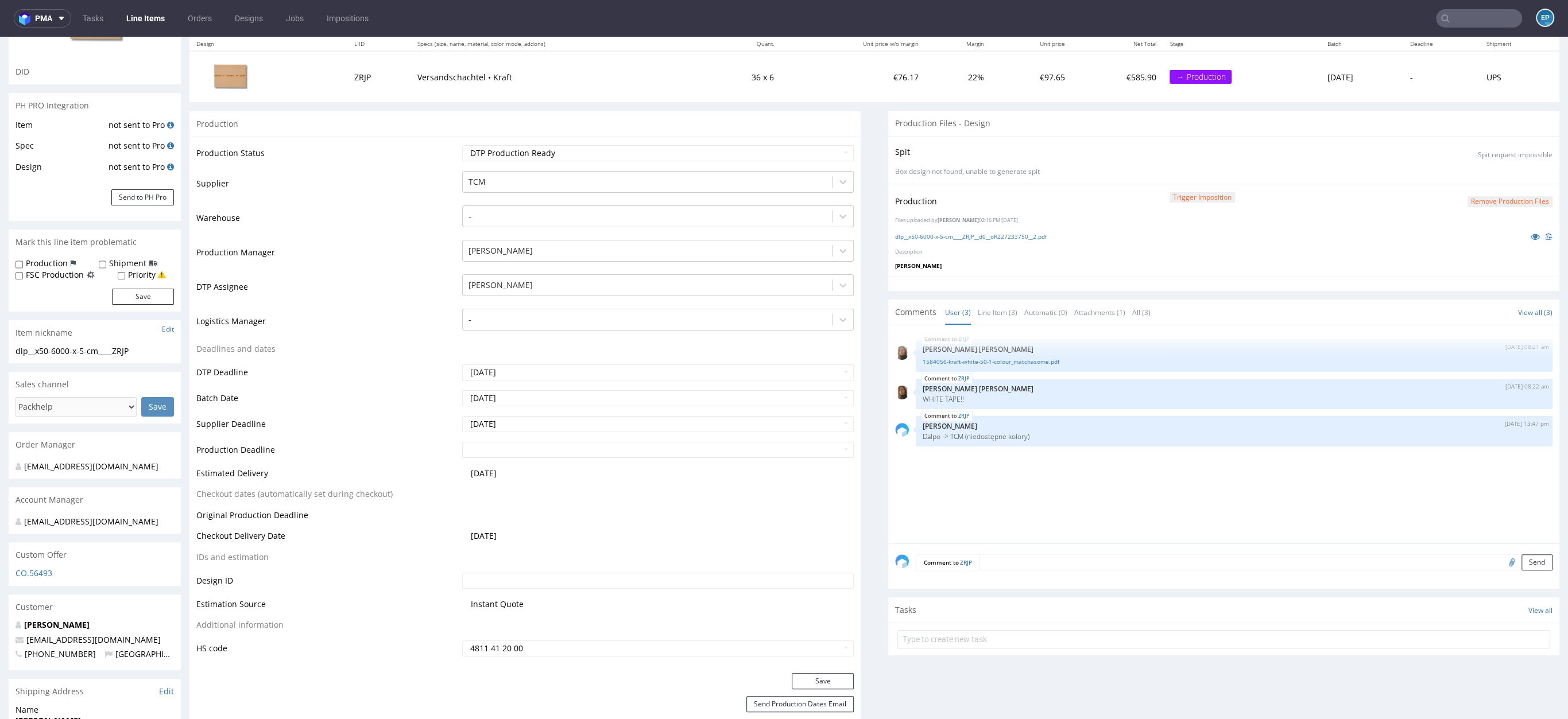
click at [150, 29] on nav "pma Tasks Line Items Orders Designs Jobs Impositions EP" at bounding box center [784, 18] width 1568 height 37
click at [151, 24] on link "Line Items" at bounding box center [145, 18] width 53 height 18
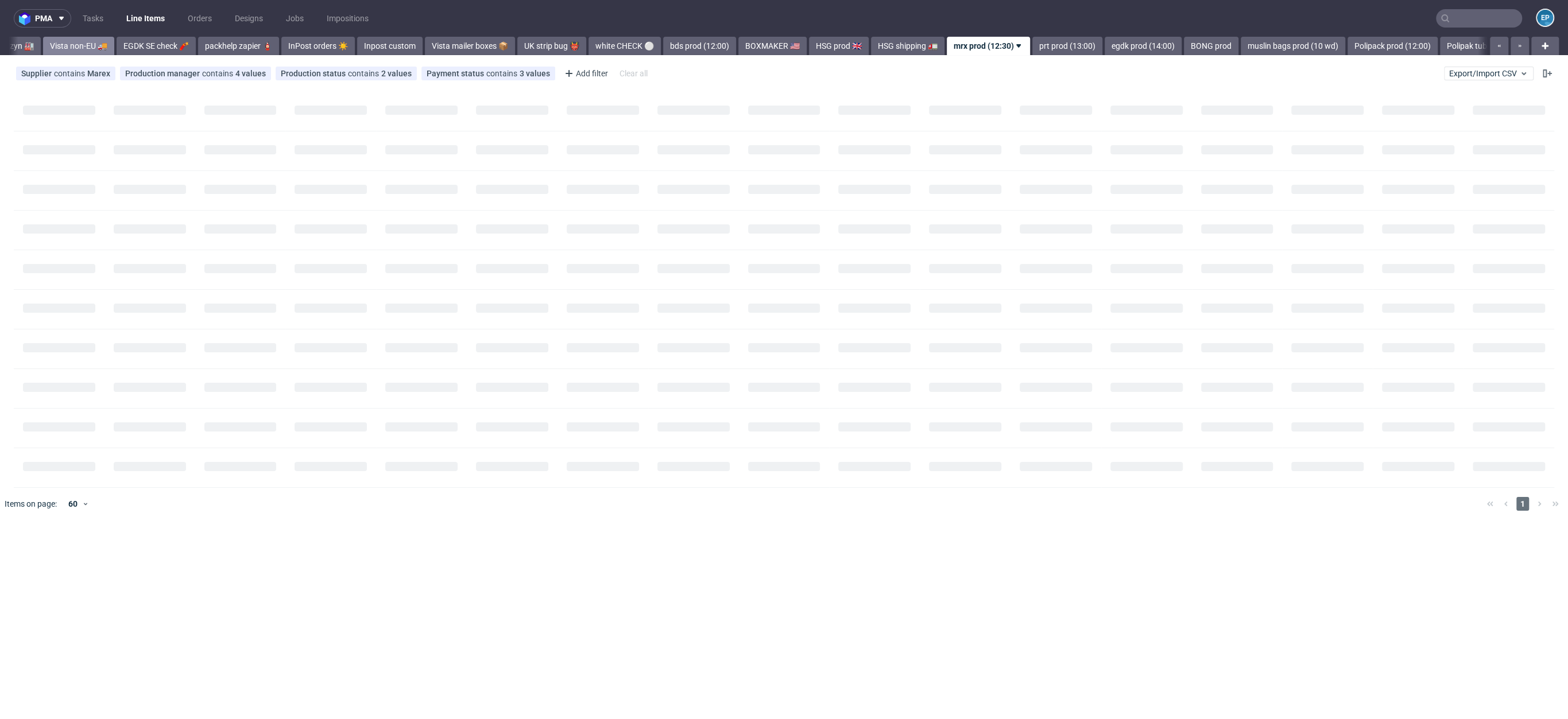
click at [118, 51] on div "Vista Print All delays ⏰ deadline today 🗓️ flagged Ewa 🚩 MAGAZYN PECICE 🏭 CH, N…" at bounding box center [748, 46] width 1478 height 18
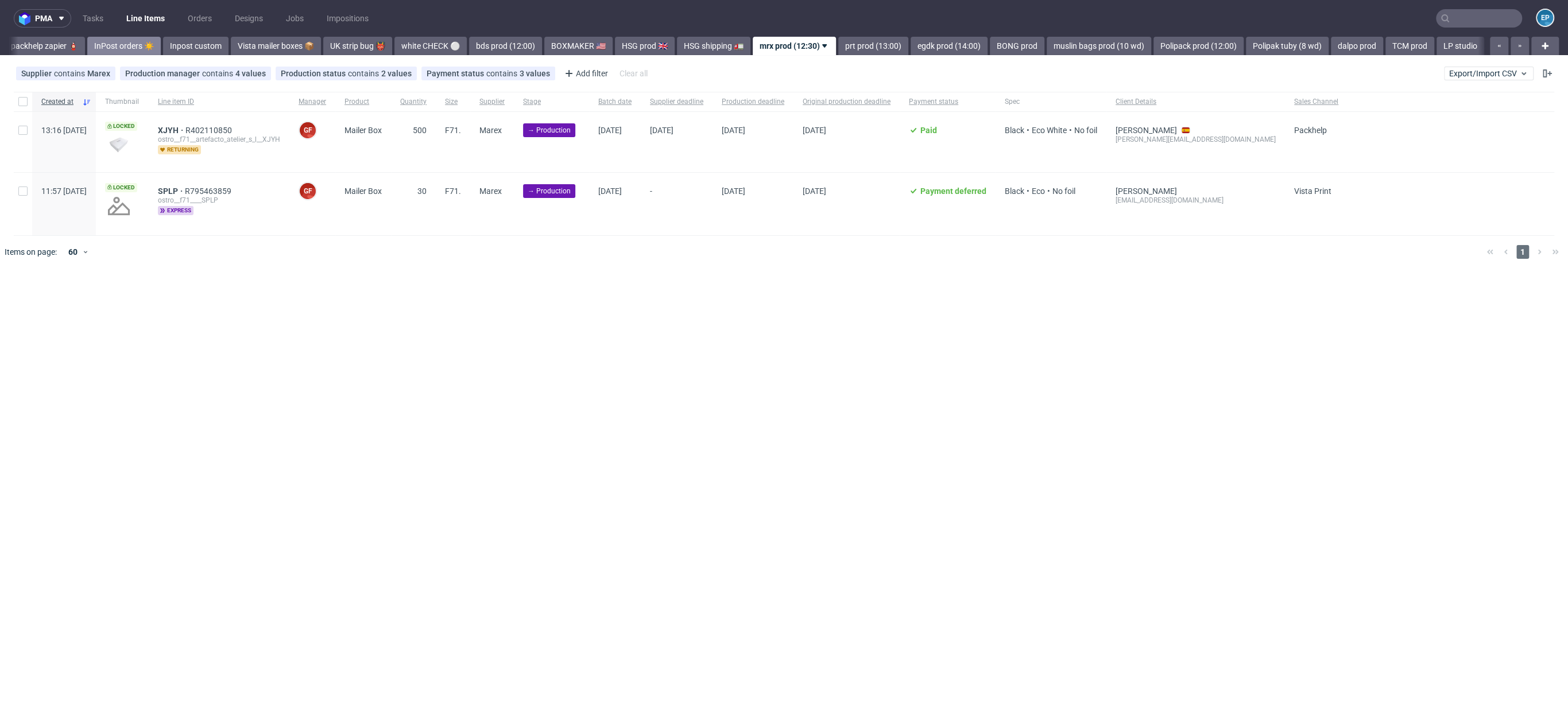
click at [107, 51] on link "InPost orders ☀️" at bounding box center [124, 46] width 74 height 18
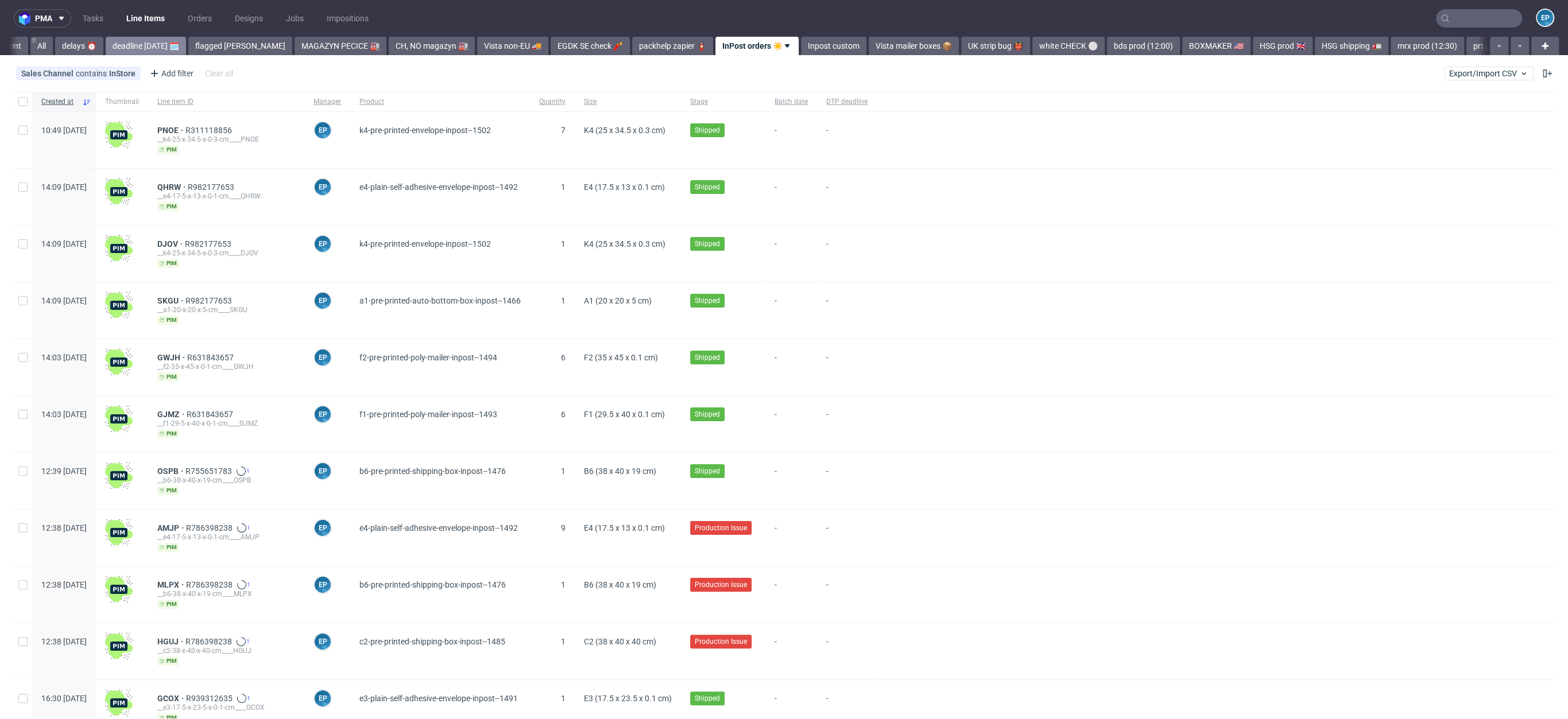
scroll to position [0, 6]
click at [107, 48] on link "delays ⏰" at bounding box center [107, 46] width 48 height 18
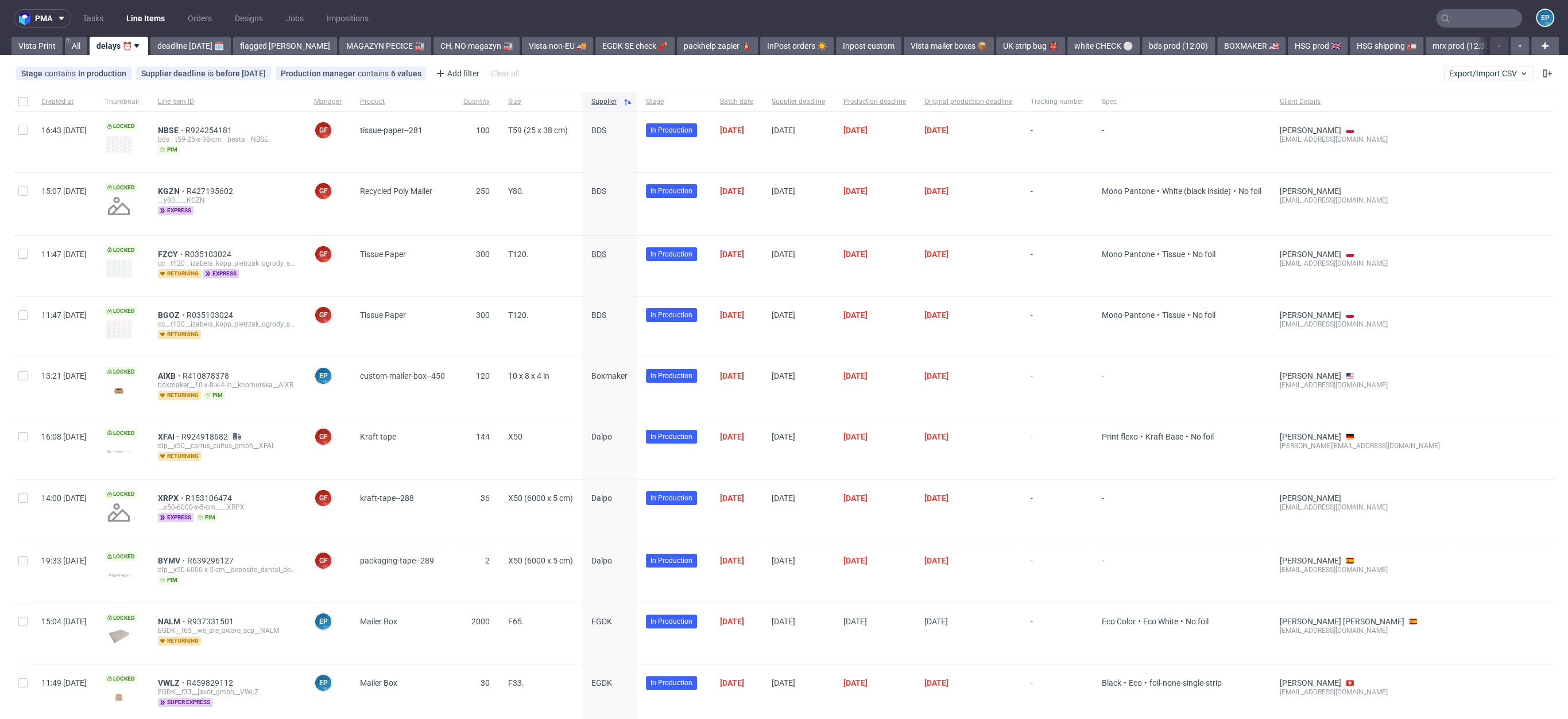
click at [607, 252] on span "BDS" at bounding box center [598, 254] width 15 height 9
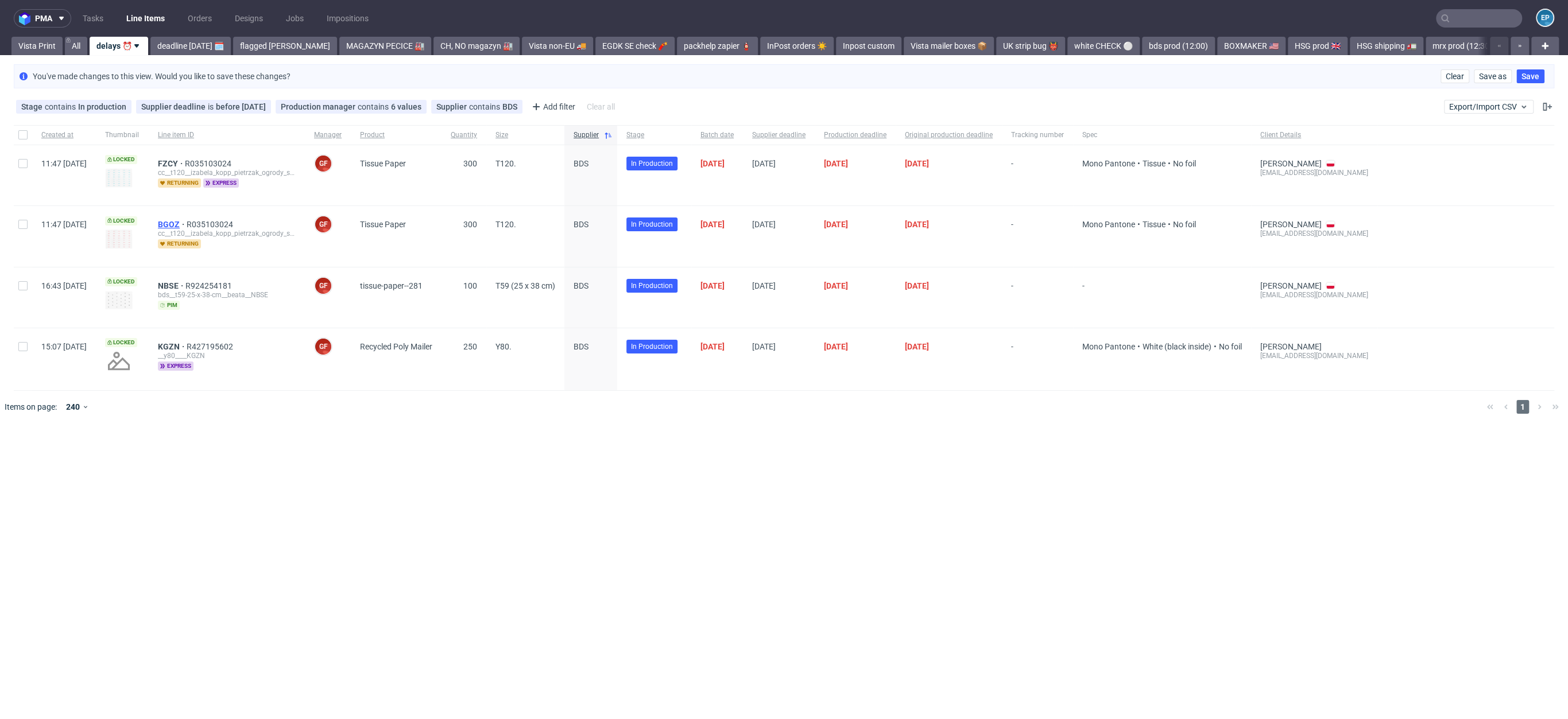
click at [187, 225] on span "BGOZ" at bounding box center [172, 224] width 29 height 9
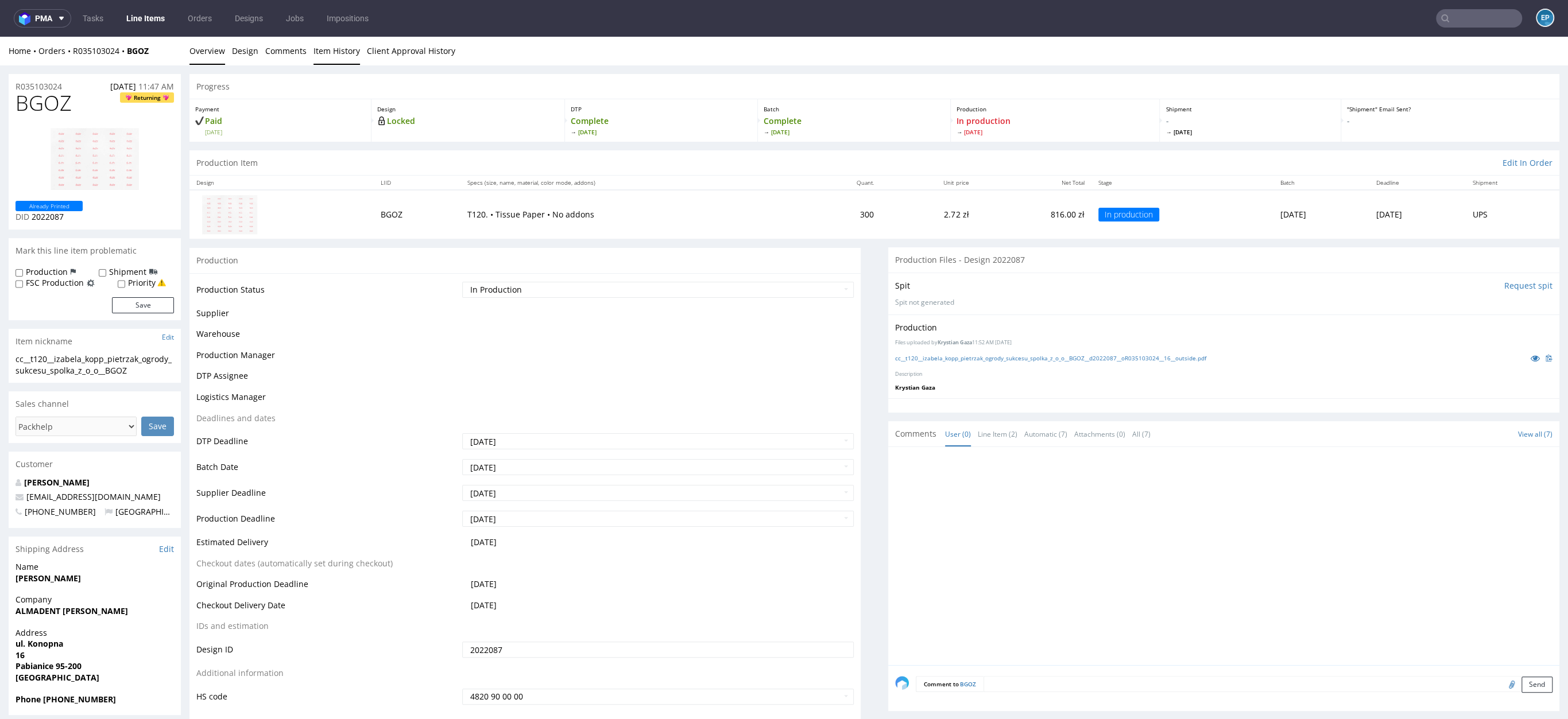
click at [320, 57] on link "Item History" at bounding box center [336, 51] width 46 height 28
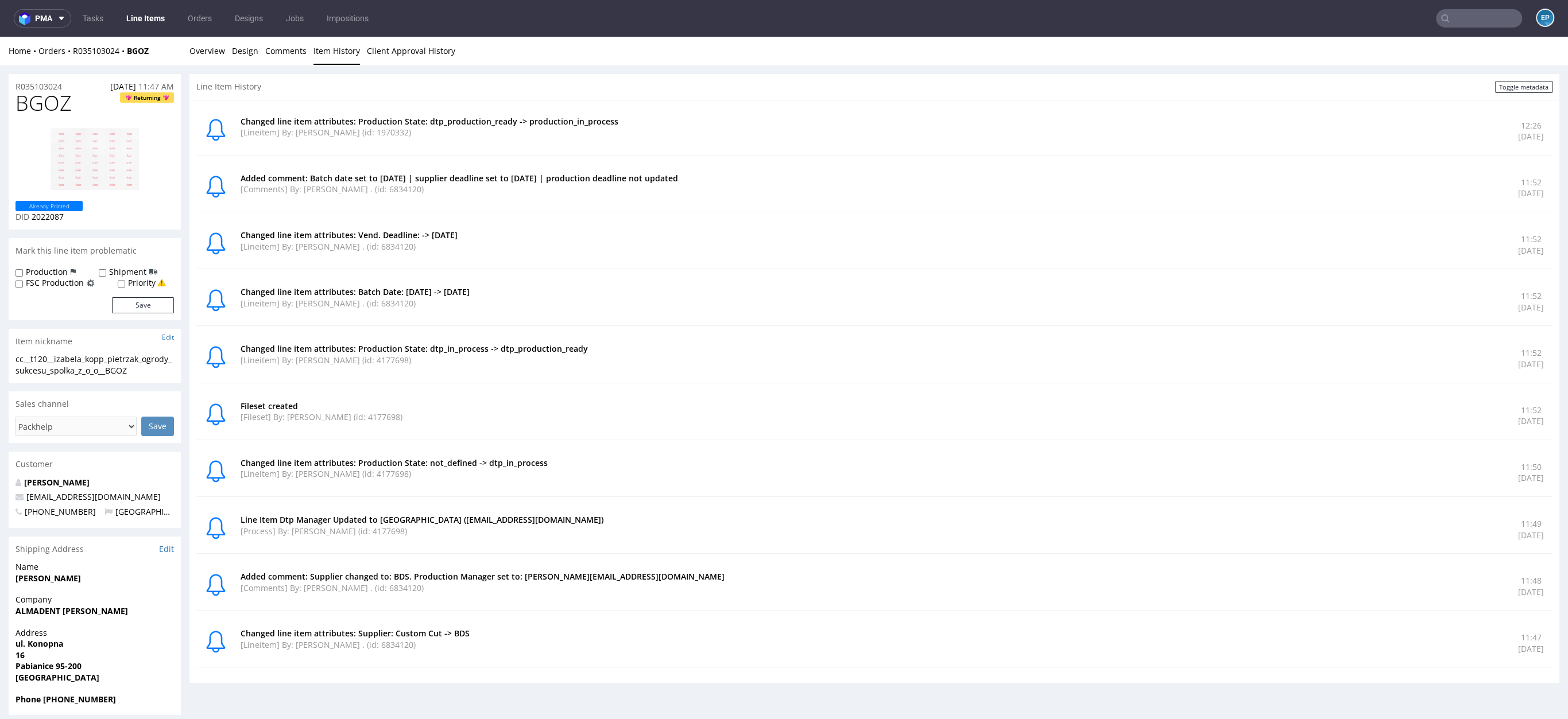
click at [156, 22] on link "Line Items" at bounding box center [145, 18] width 53 height 18
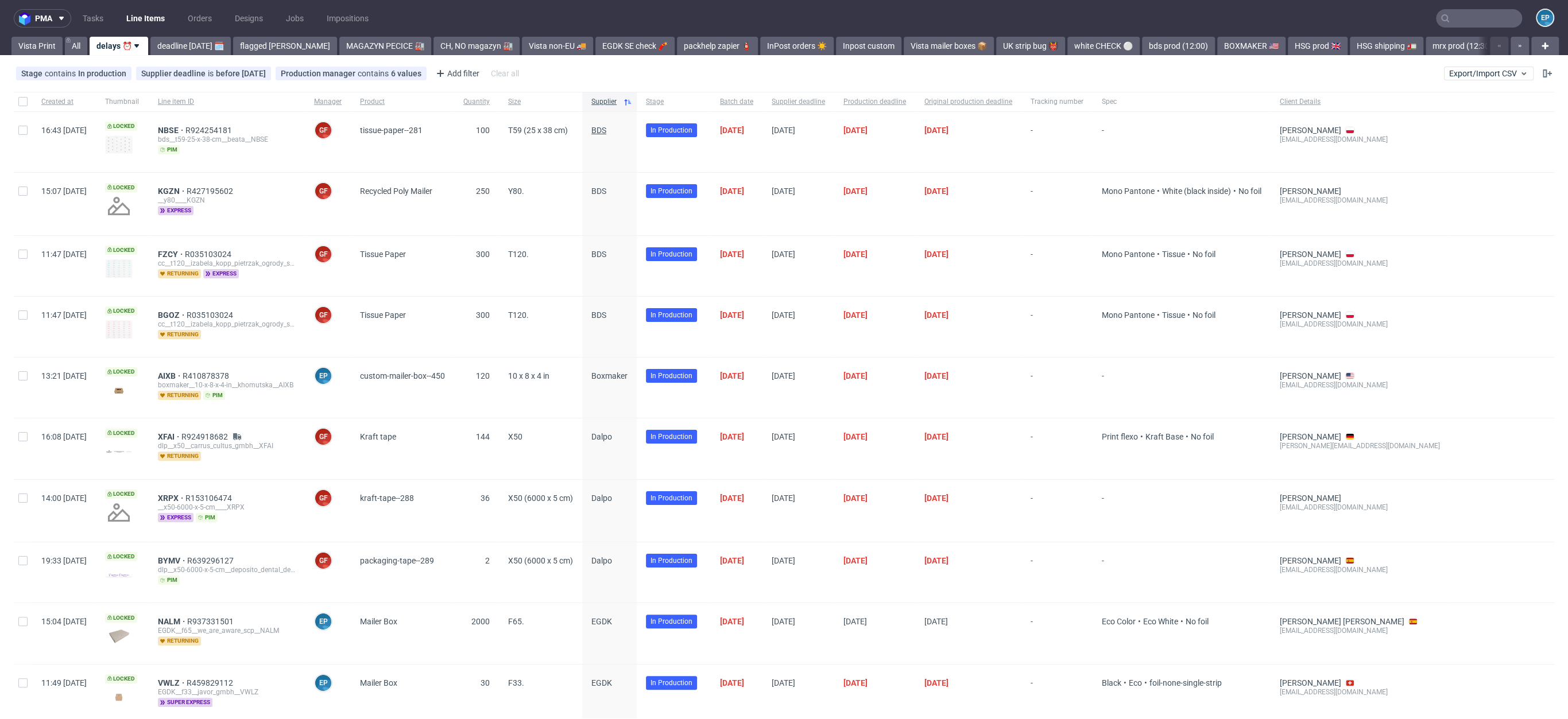
click at [607, 130] on span "BDS" at bounding box center [598, 130] width 15 height 9
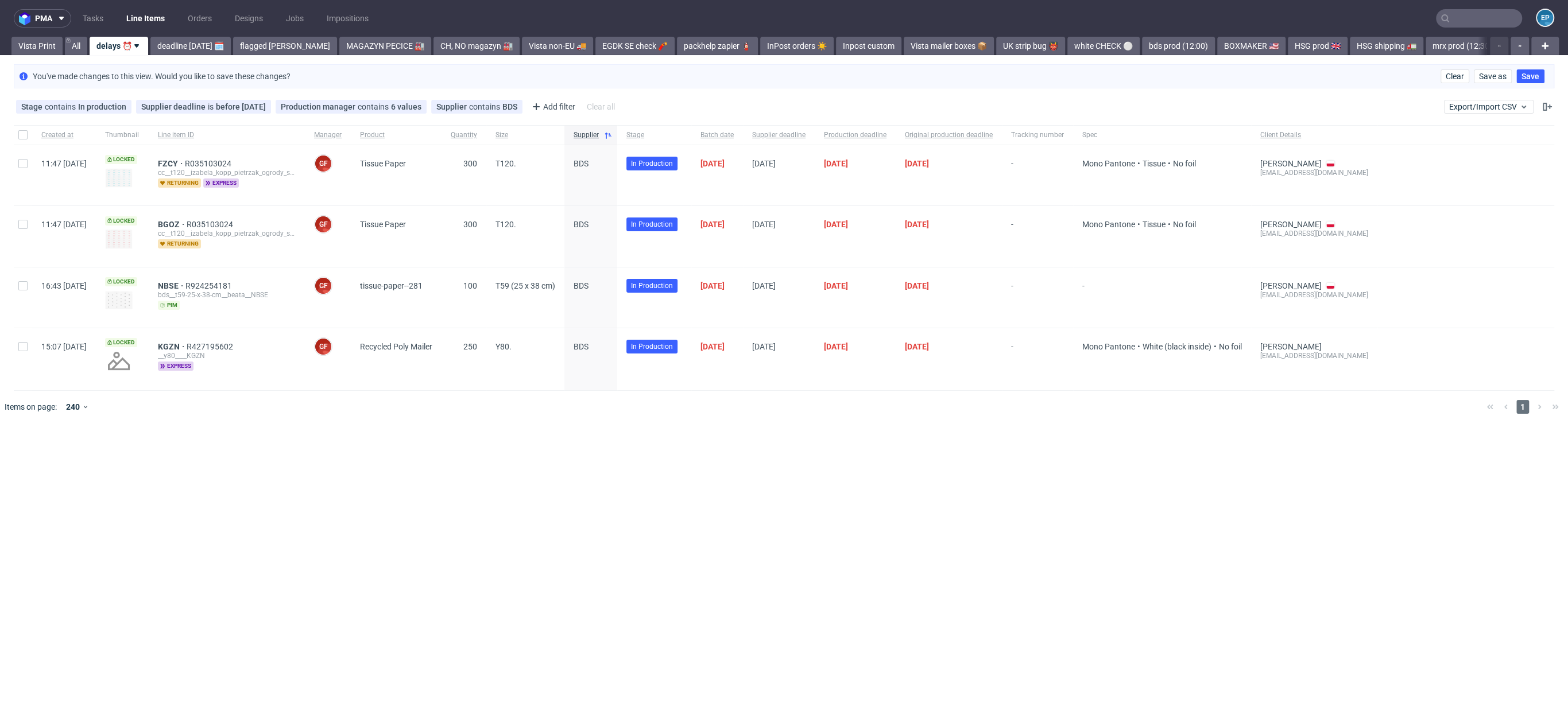
click at [1471, 13] on input "text" at bounding box center [1478, 18] width 86 height 18
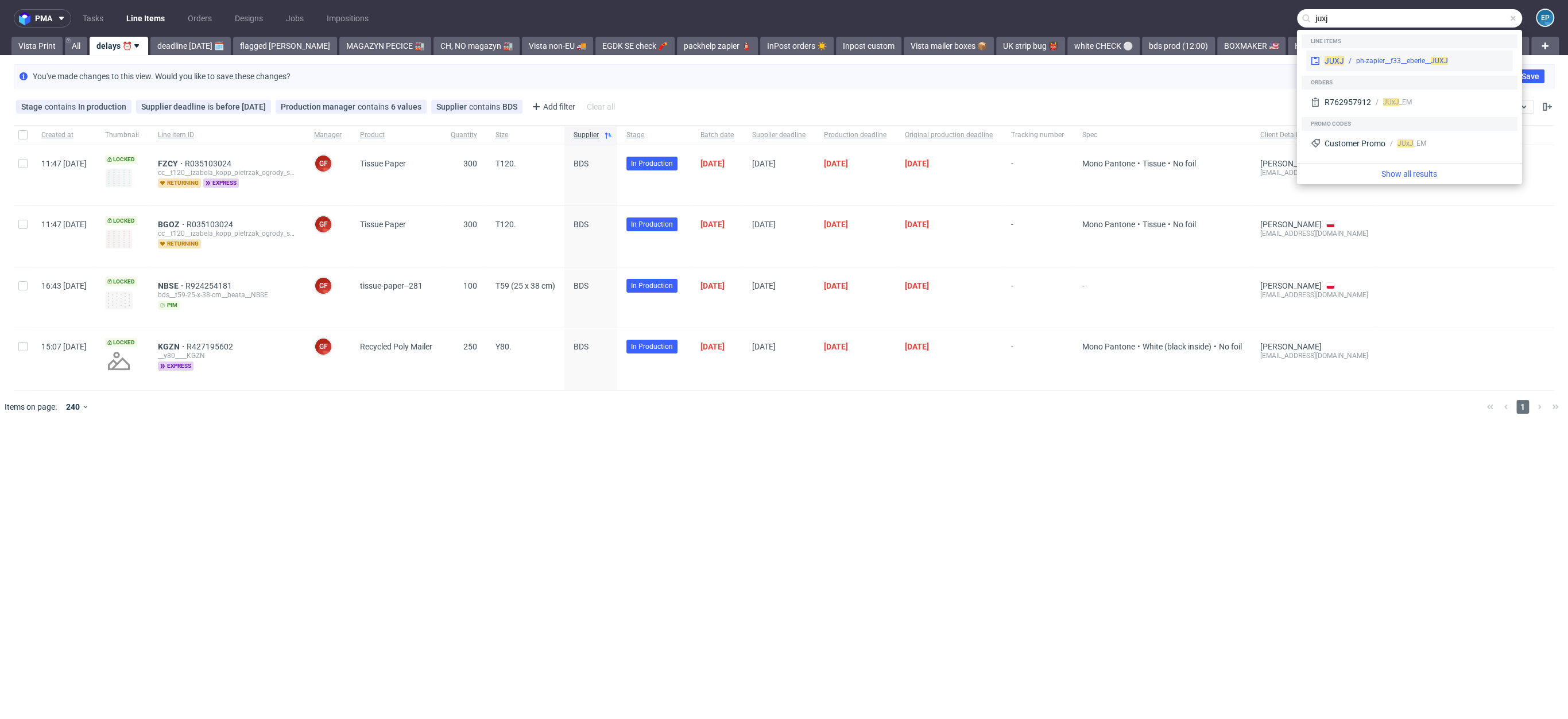
type input "juxj"
click at [1394, 66] on div "JUXJ ph-zapier__f33__eberle__ JUXJ" at bounding box center [1409, 61] width 207 height 20
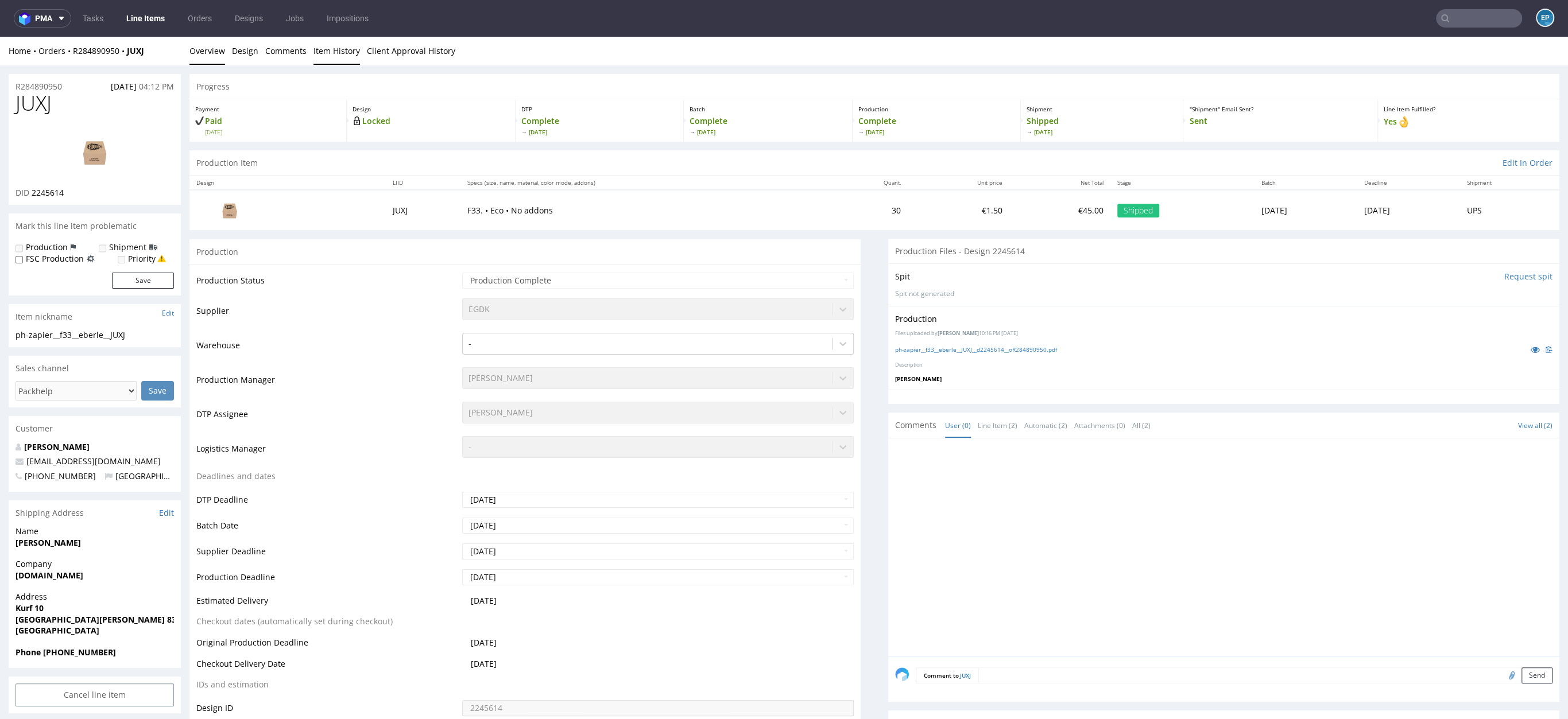
click at [344, 53] on link "Item History" at bounding box center [336, 51] width 46 height 28
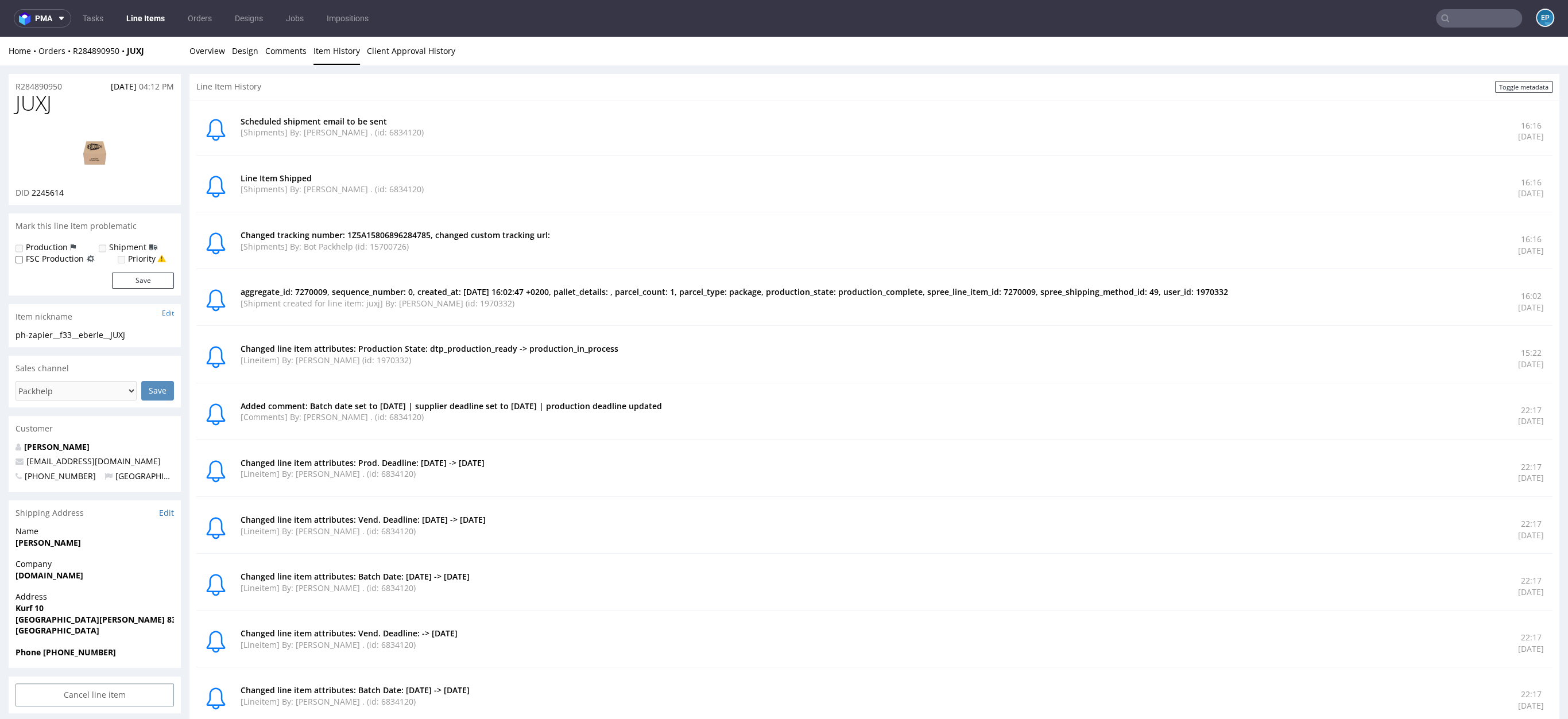
click at [126, 21] on link "Line Items" at bounding box center [145, 18] width 53 height 18
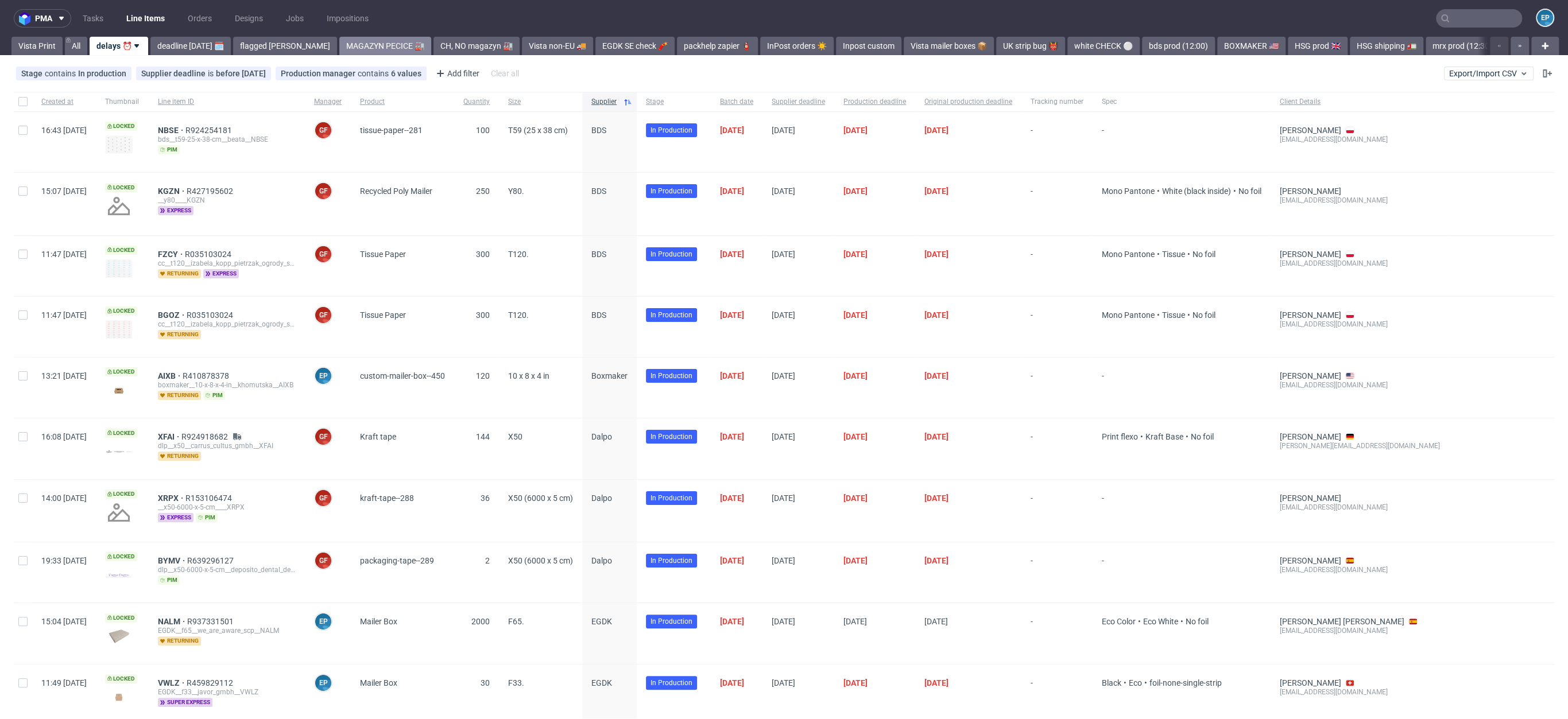
click at [356, 44] on link "MAGAZYN PECICE 🏭" at bounding box center [384, 46] width 91 height 18
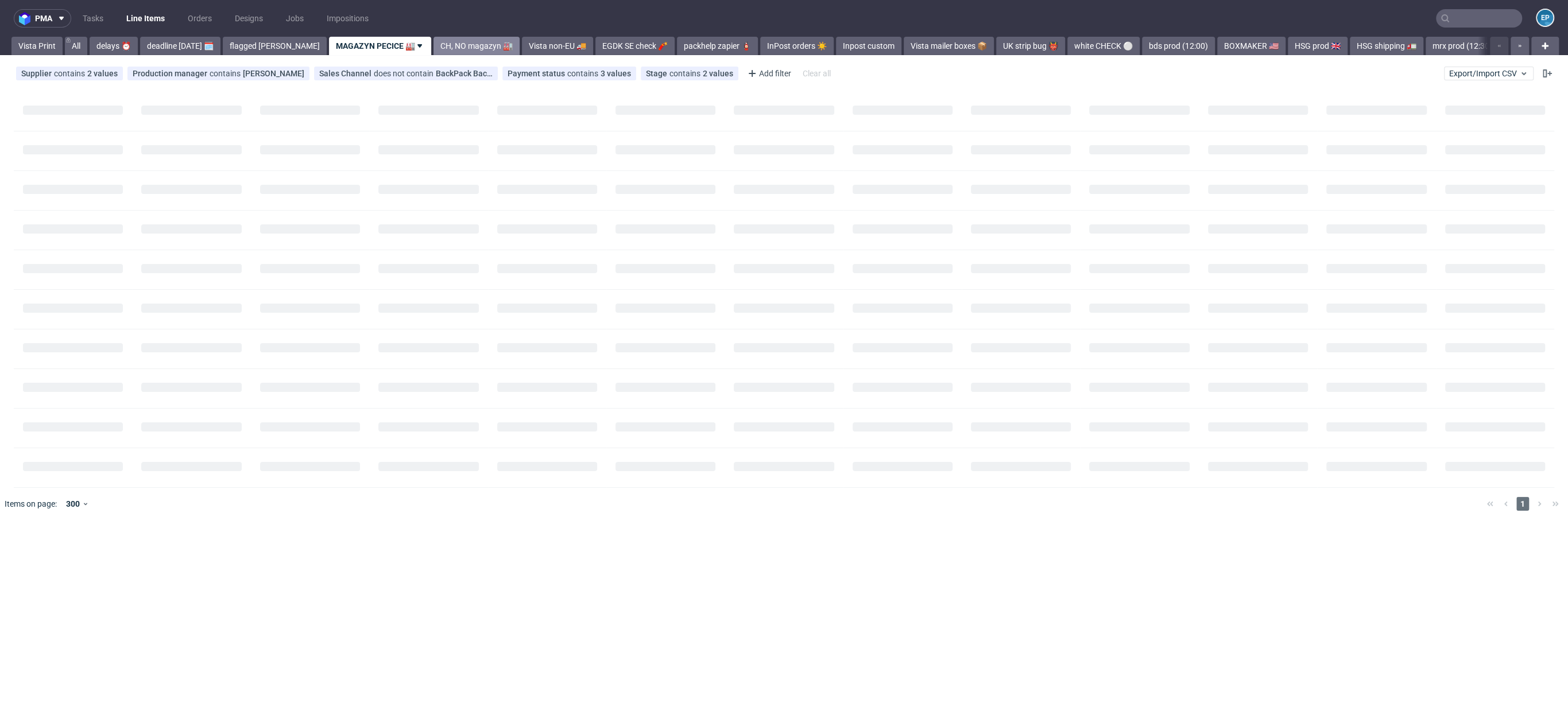
click at [433, 44] on link "CH, NO magazyn 🏭" at bounding box center [476, 46] width 86 height 18
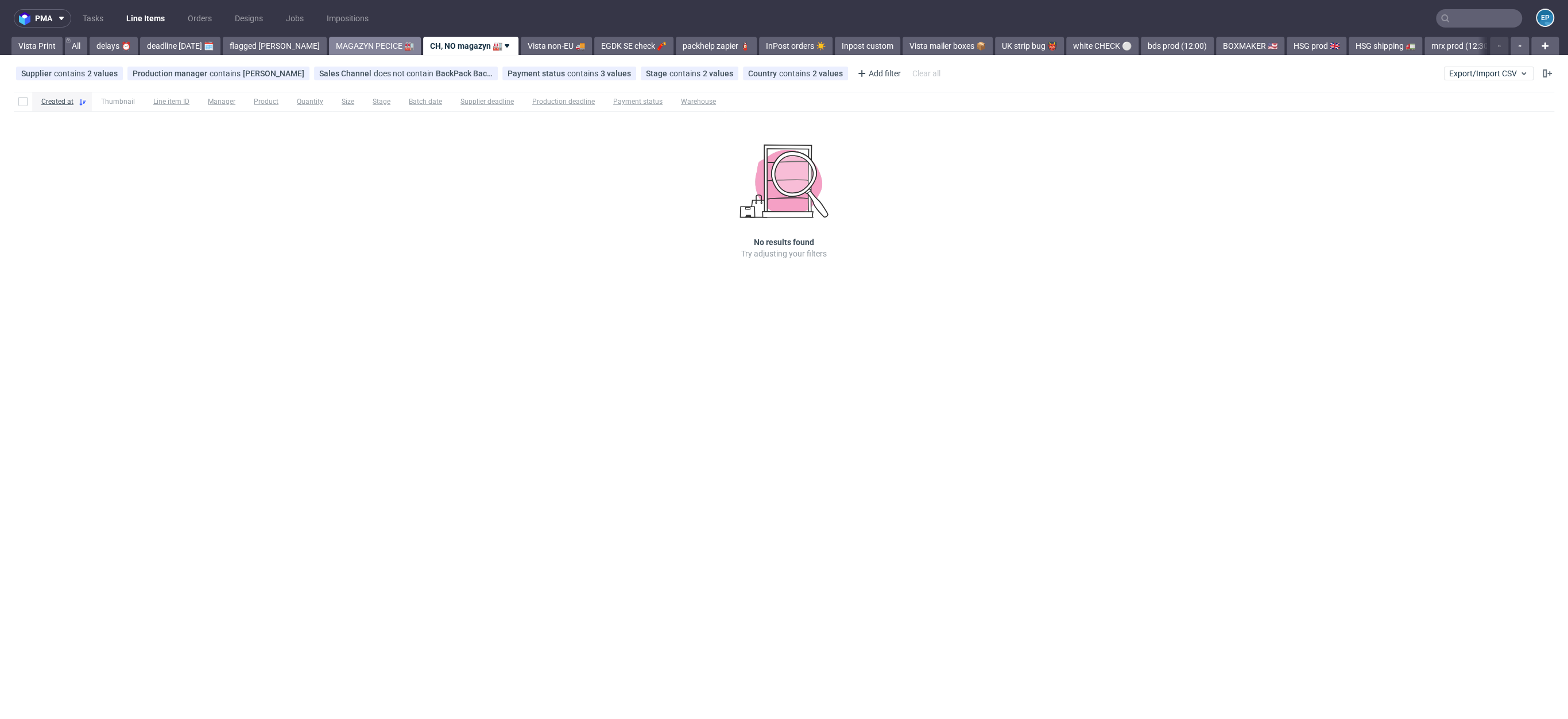
click at [339, 43] on link "MAGAZYN PECICE 🏭" at bounding box center [374, 46] width 91 height 18
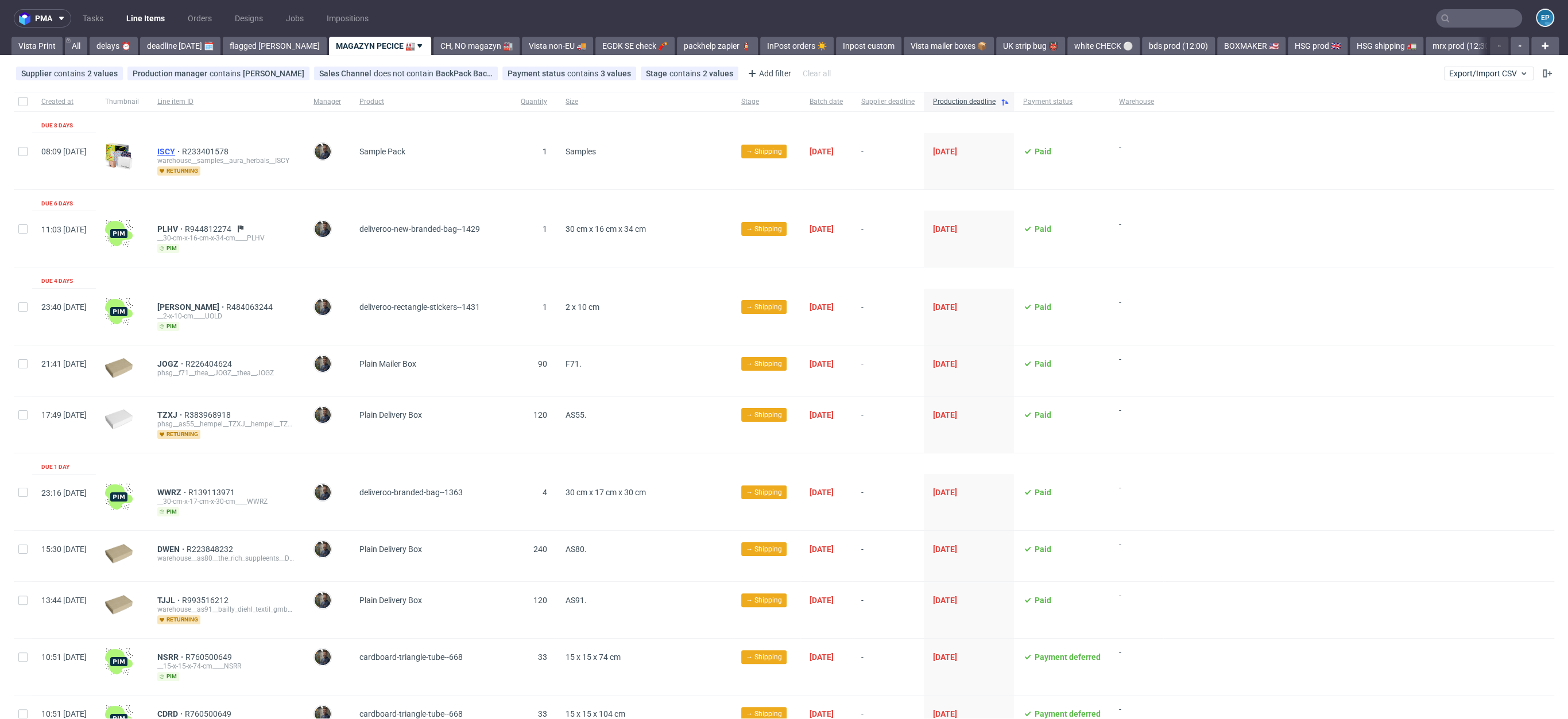
click at [182, 152] on span "ISCY" at bounding box center [169, 151] width 25 height 9
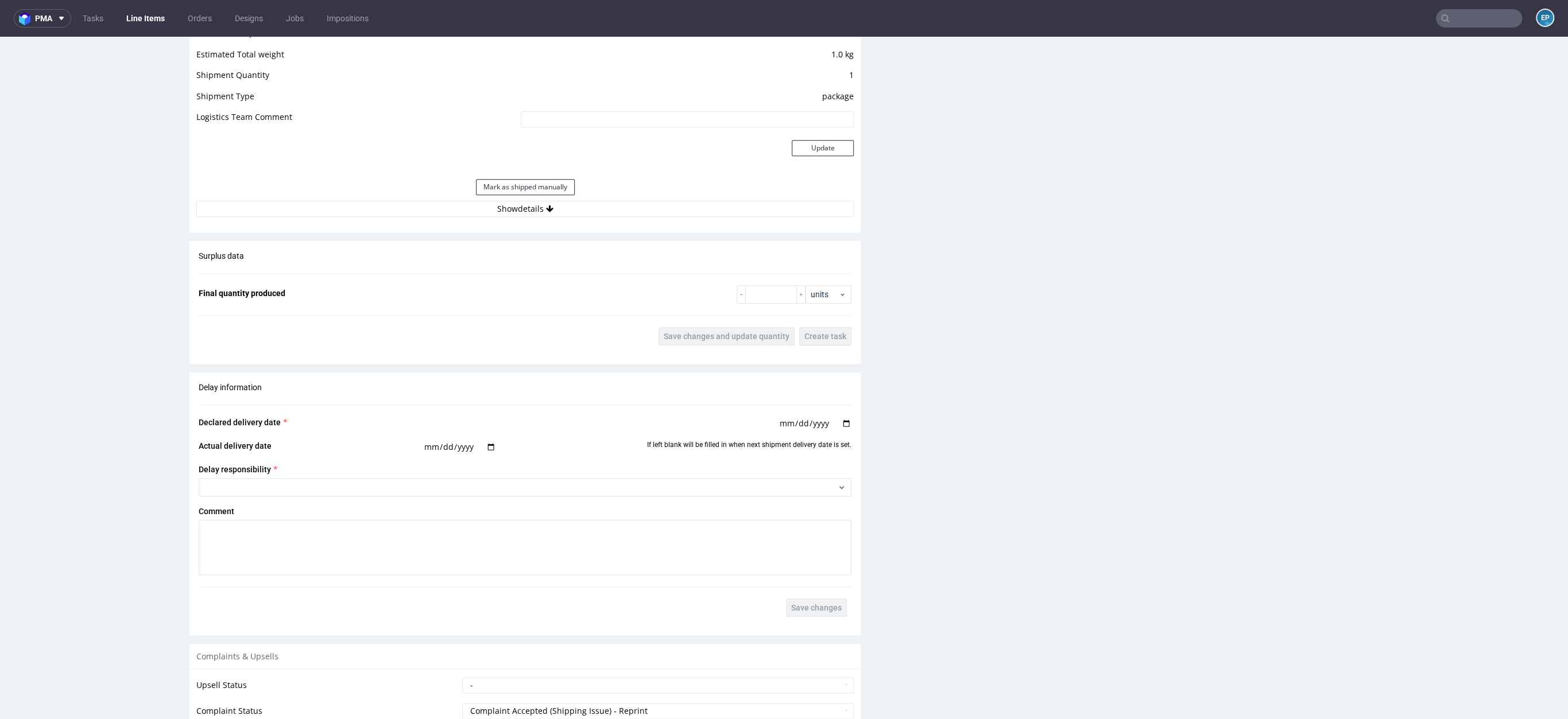
scroll to position [853, 0]
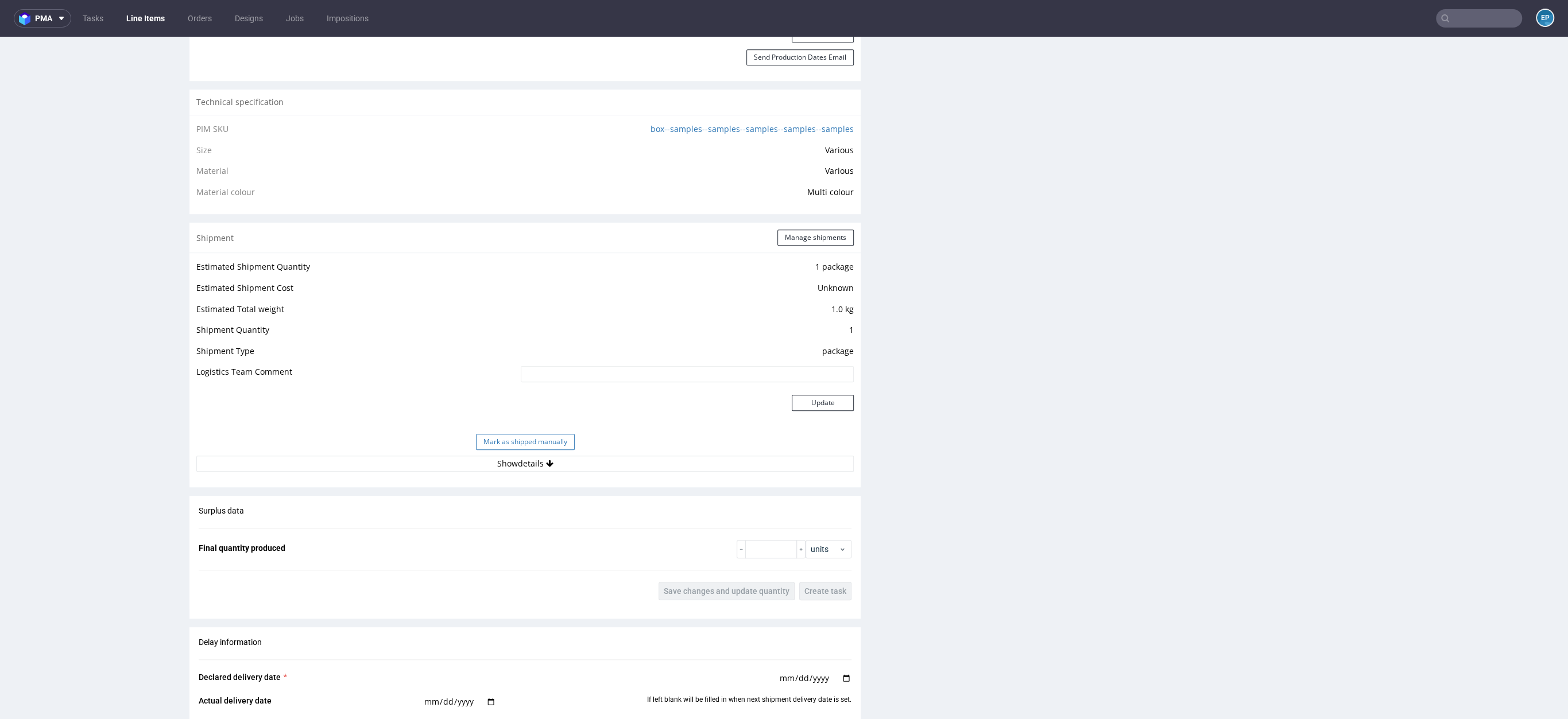
click at [513, 437] on button "Mark as shipped manually" at bounding box center [525, 441] width 99 height 16
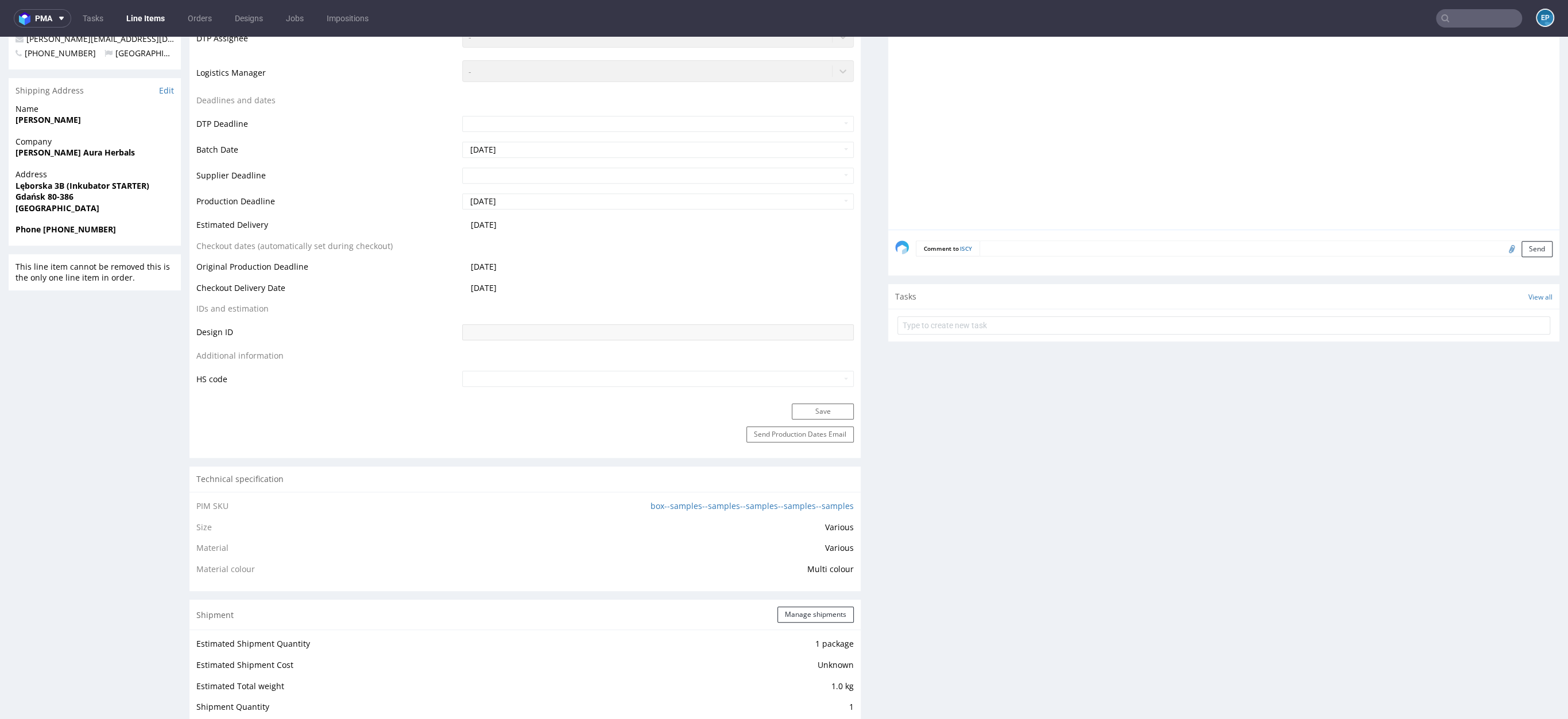
scroll to position [0, 0]
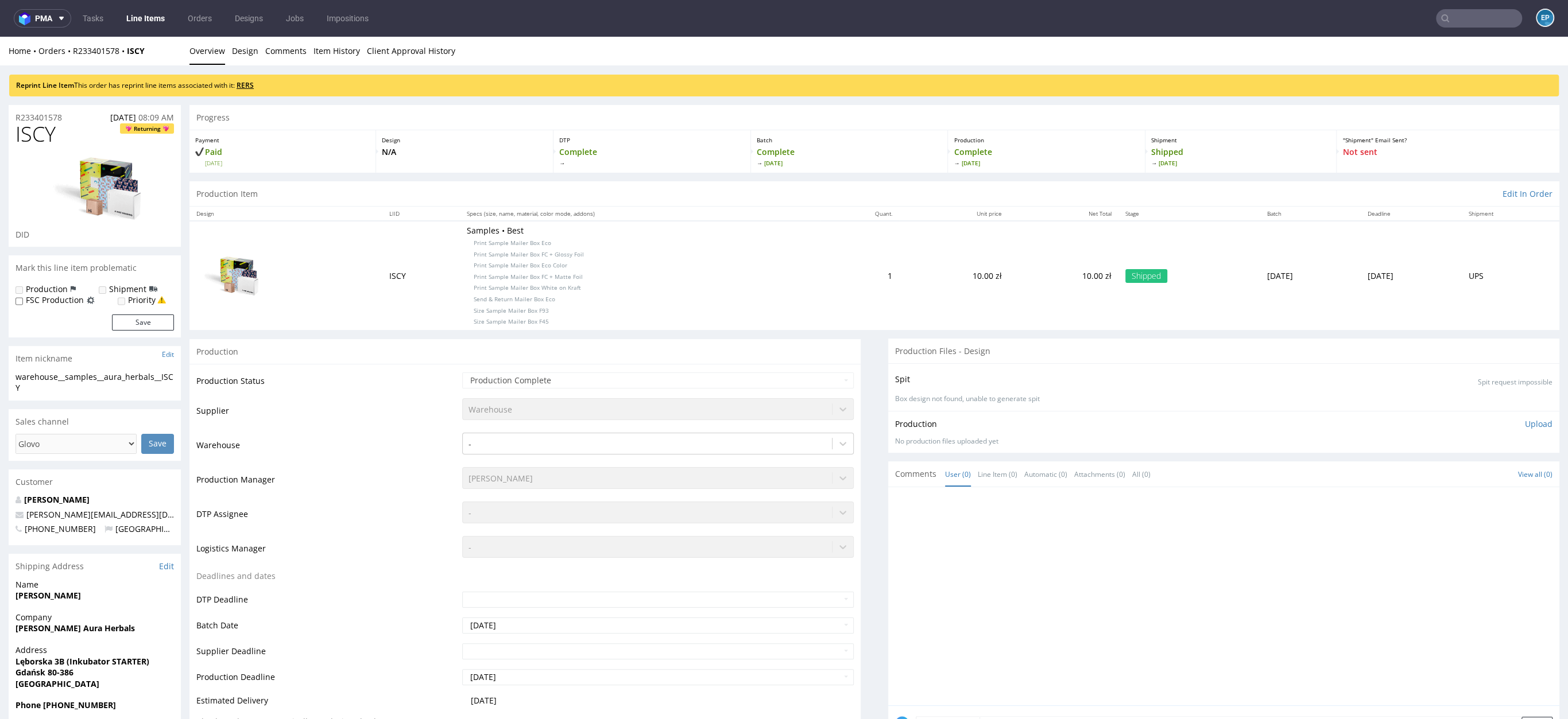
click at [253, 86] on link "RERS" at bounding box center [245, 85] width 18 height 10
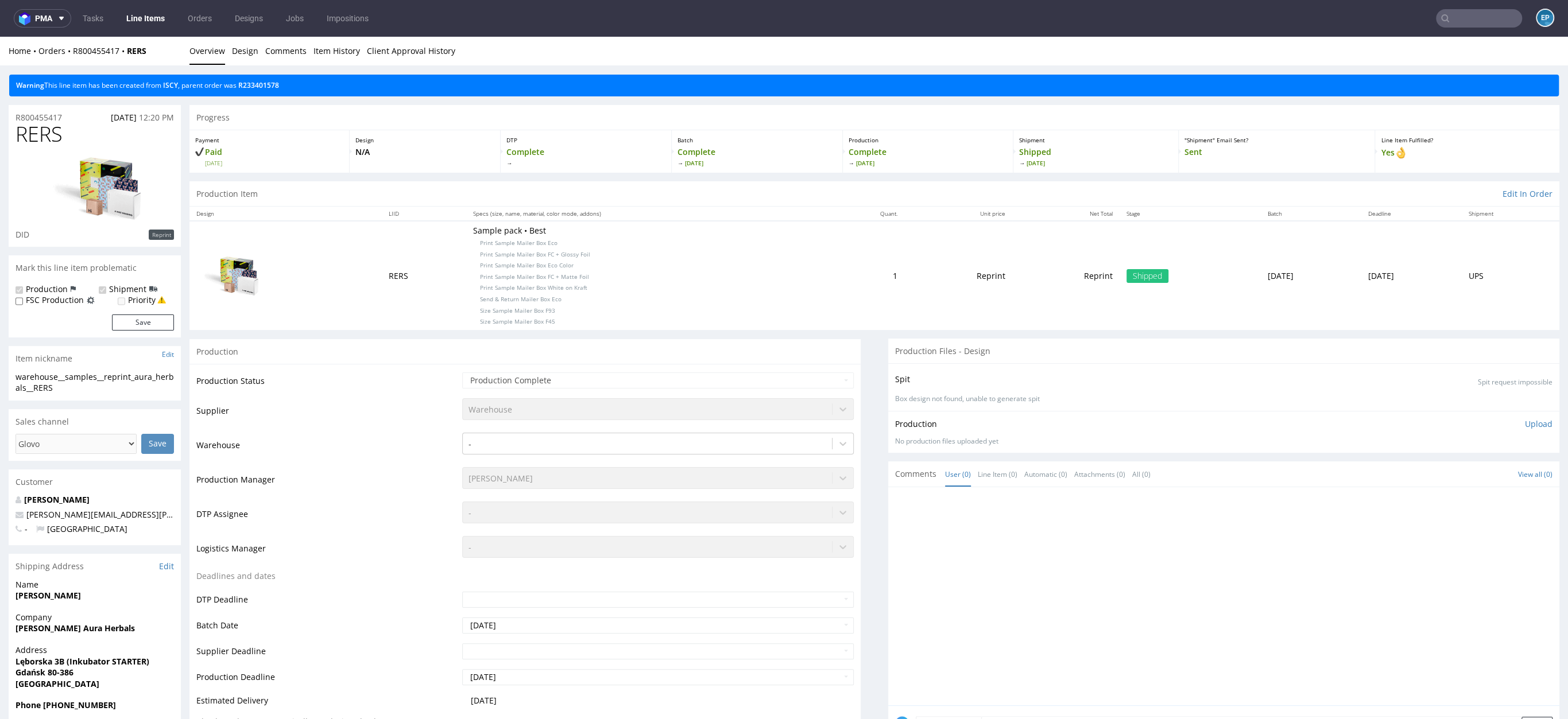
click at [136, 20] on link "Line Items" at bounding box center [145, 18] width 53 height 18
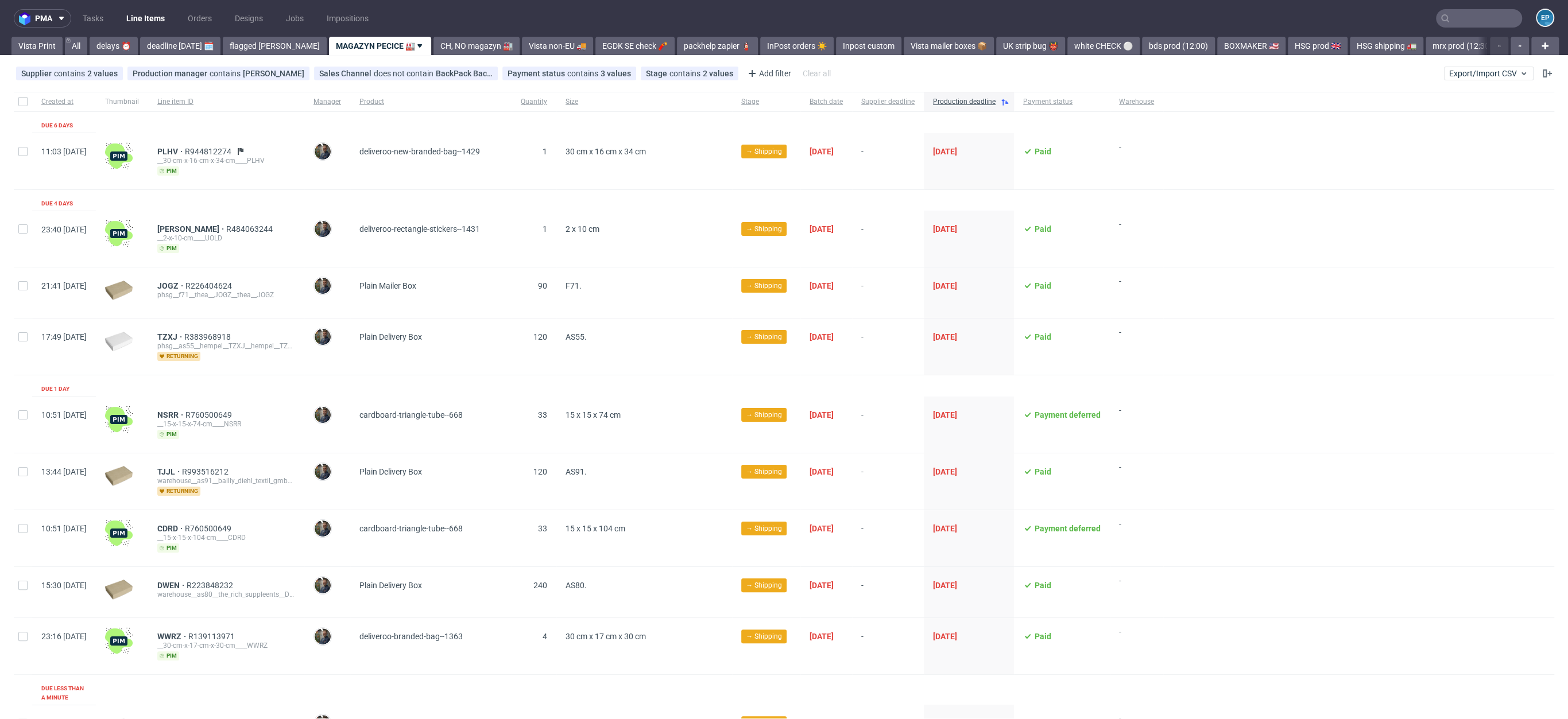
click at [1441, 19] on input "text" at bounding box center [1478, 18] width 86 height 18
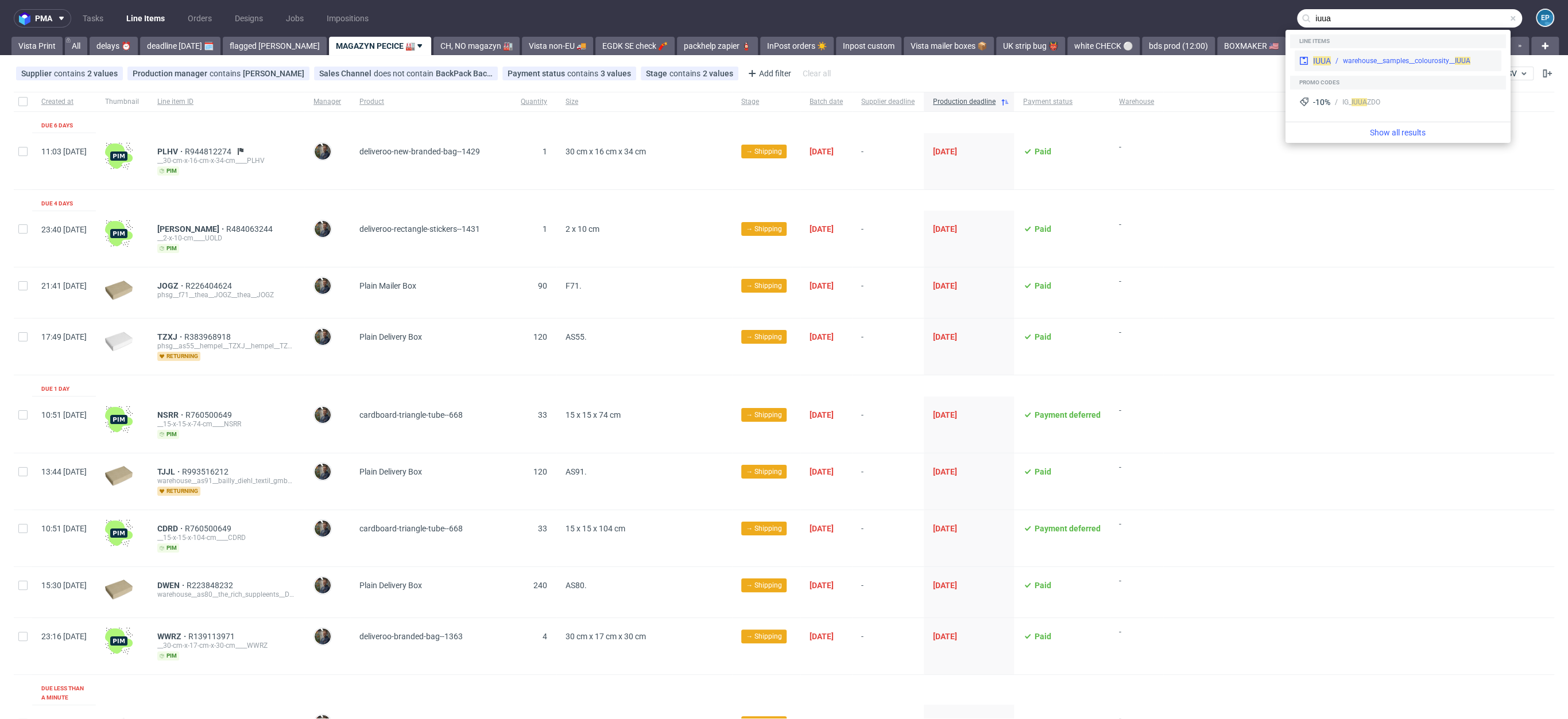
type input "iuua"
click at [1415, 59] on div "warehouse__samples__colourosity__ IUUA" at bounding box center [1406, 60] width 127 height 10
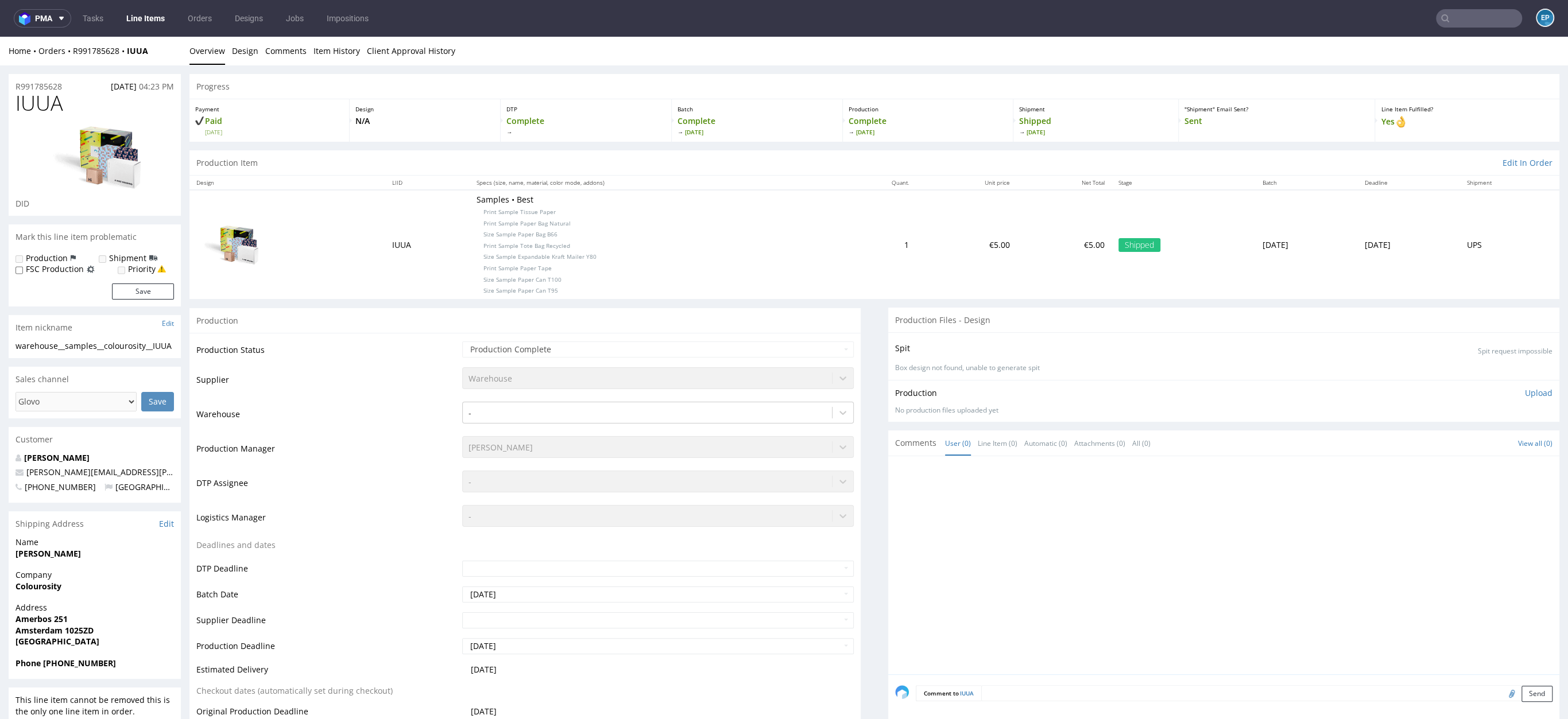
scroll to position [202, 0]
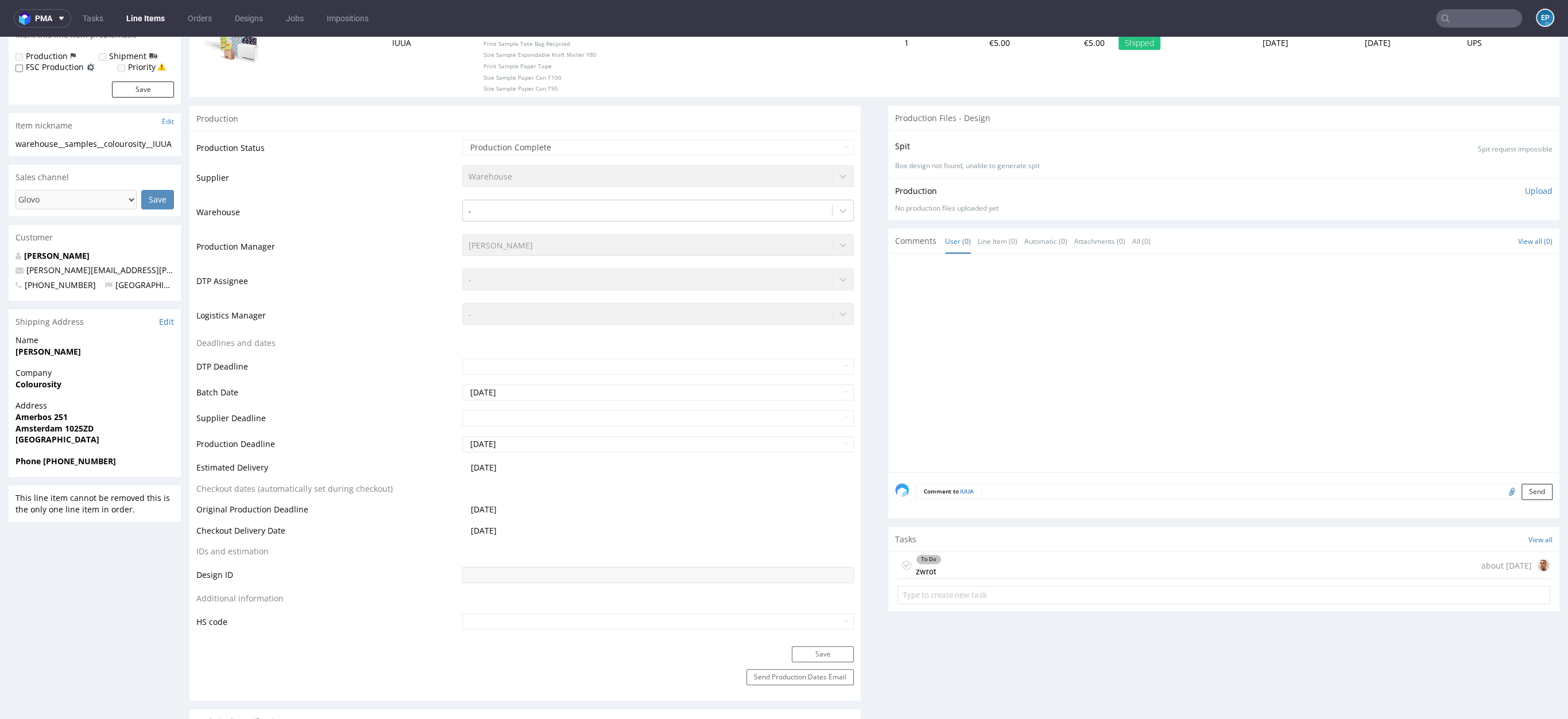
drag, startPoint x: 42, startPoint y: 461, endPoint x: 75, endPoint y: 461, distance: 33.0
click at [75, 461] on strong "Phone +310682751227" at bounding box center [66, 461] width 101 height 11
drag, startPoint x: 111, startPoint y: 461, endPoint x: 43, endPoint y: 461, distance: 68.0
click at [43, 461] on span "Phone +310682751227" at bounding box center [95, 461] width 159 height 11
copy strong "+310682751227"
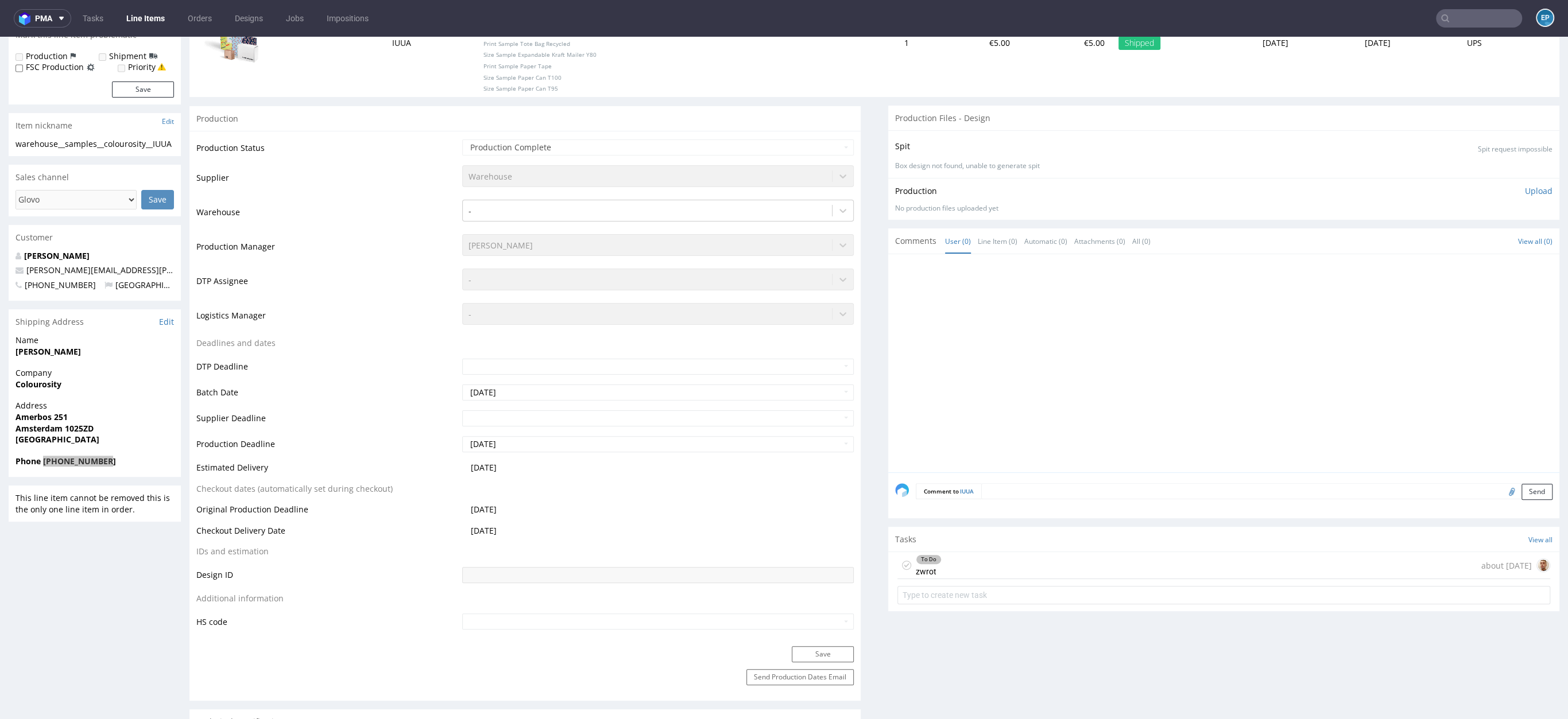
click at [1504, 30] on nav "pma Tasks Line Items Orders Designs Jobs Impositions EP" at bounding box center [784, 18] width 1568 height 37
click at [1479, 24] on input "text" at bounding box center [1478, 18] width 86 height 18
paste input "NIVE"
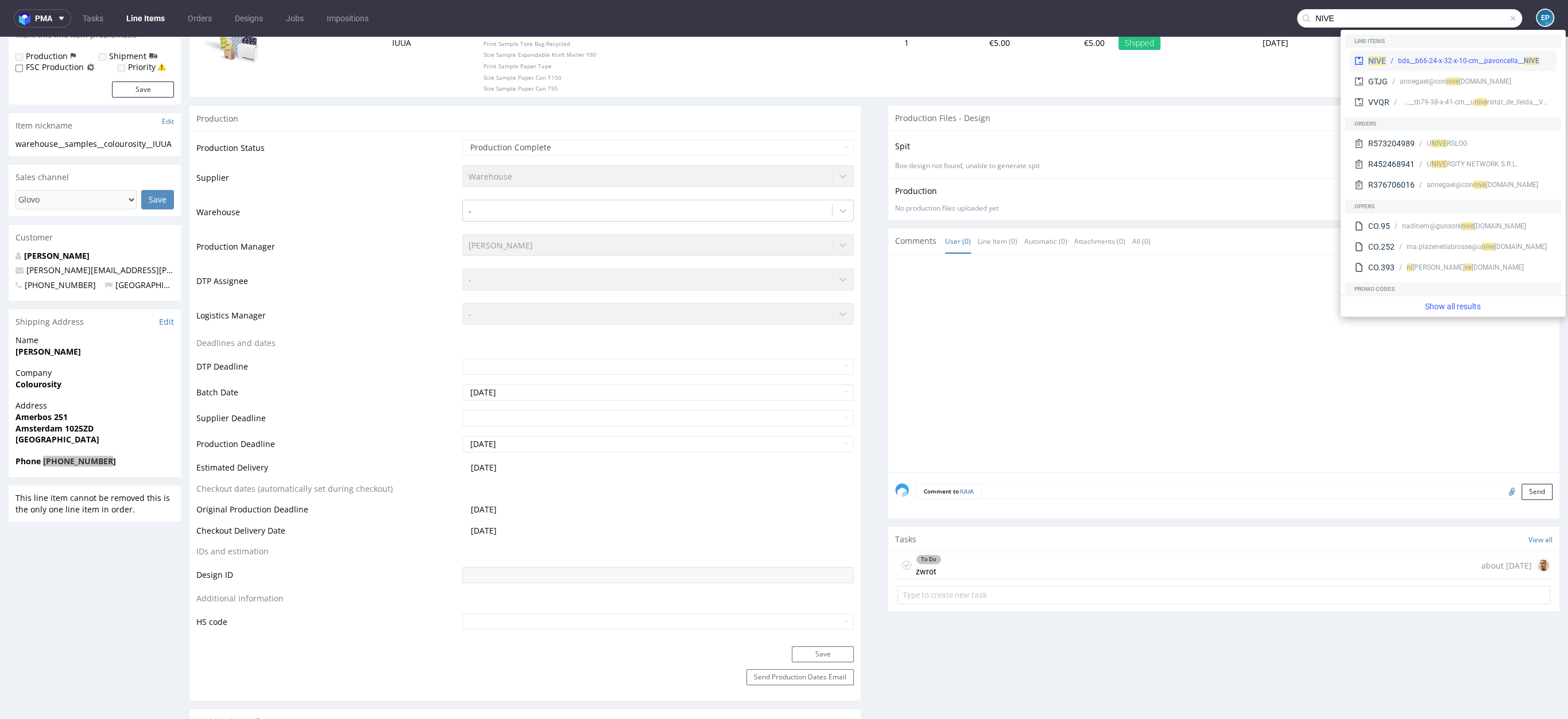
type input "NIVE"
click at [1406, 53] on div "NIVE bds__b66-24-x-32-x-10-cm__pavoncella__ NIVE" at bounding box center [1453, 61] width 207 height 20
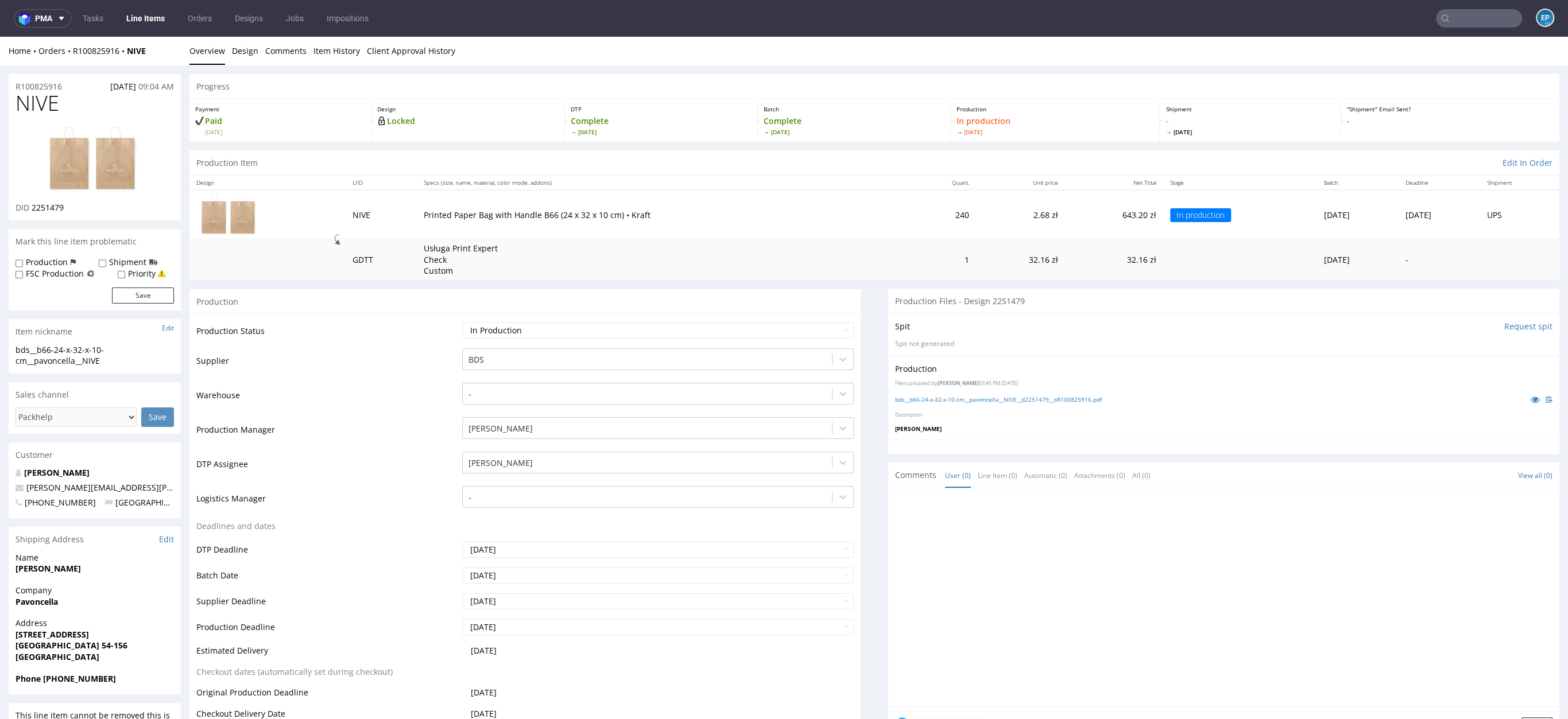
click at [607, 345] on td "Waiting for Artwork Waiting for Diecut Waiting for Mockup Waiting for DTP Waiti…" at bounding box center [656, 334] width 394 height 26
click at [585, 322] on select "Waiting for Artwork Waiting for Diecut Waiting for Mockup Waiting for DTP Waiti…" at bounding box center [657, 330] width 392 height 16
select select "production_complete"
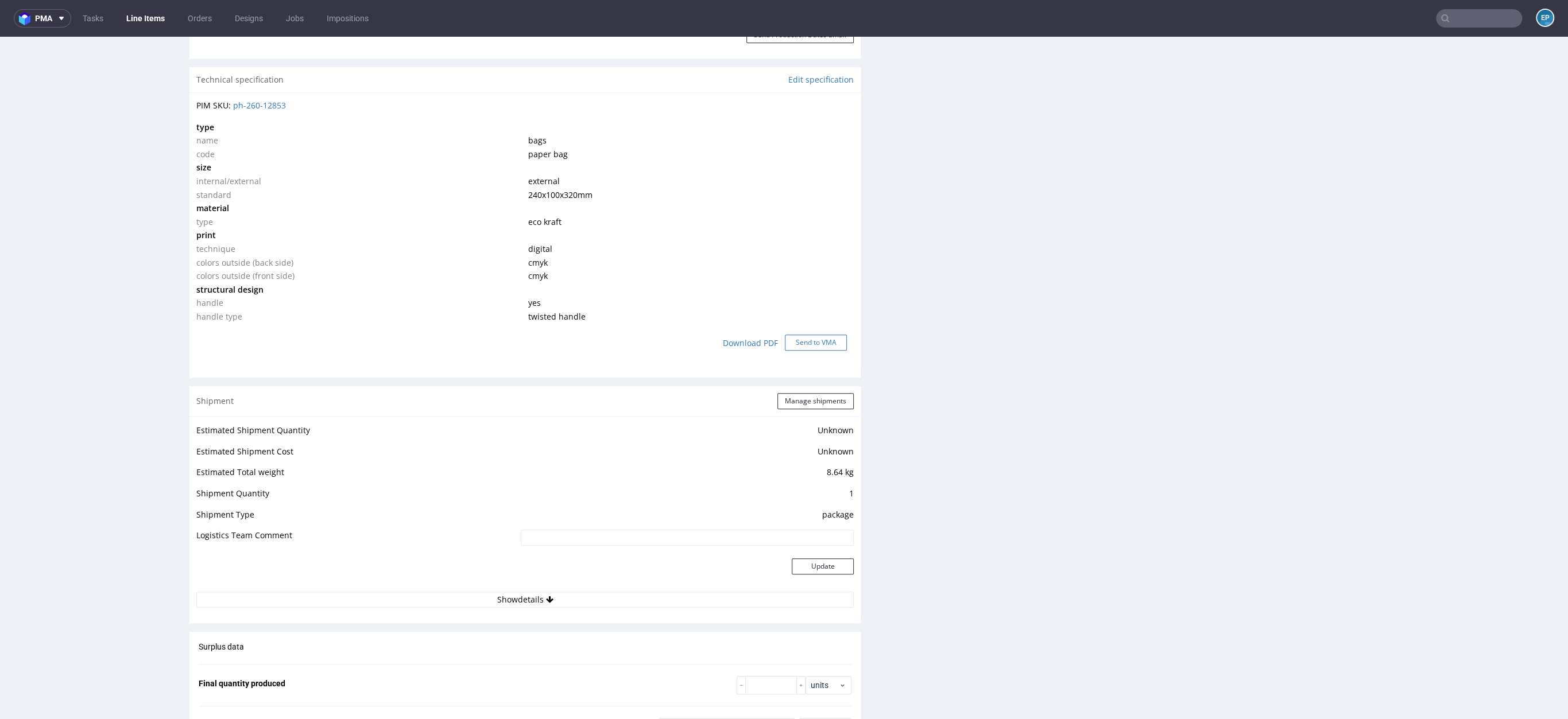
scroll to position [665, 0]
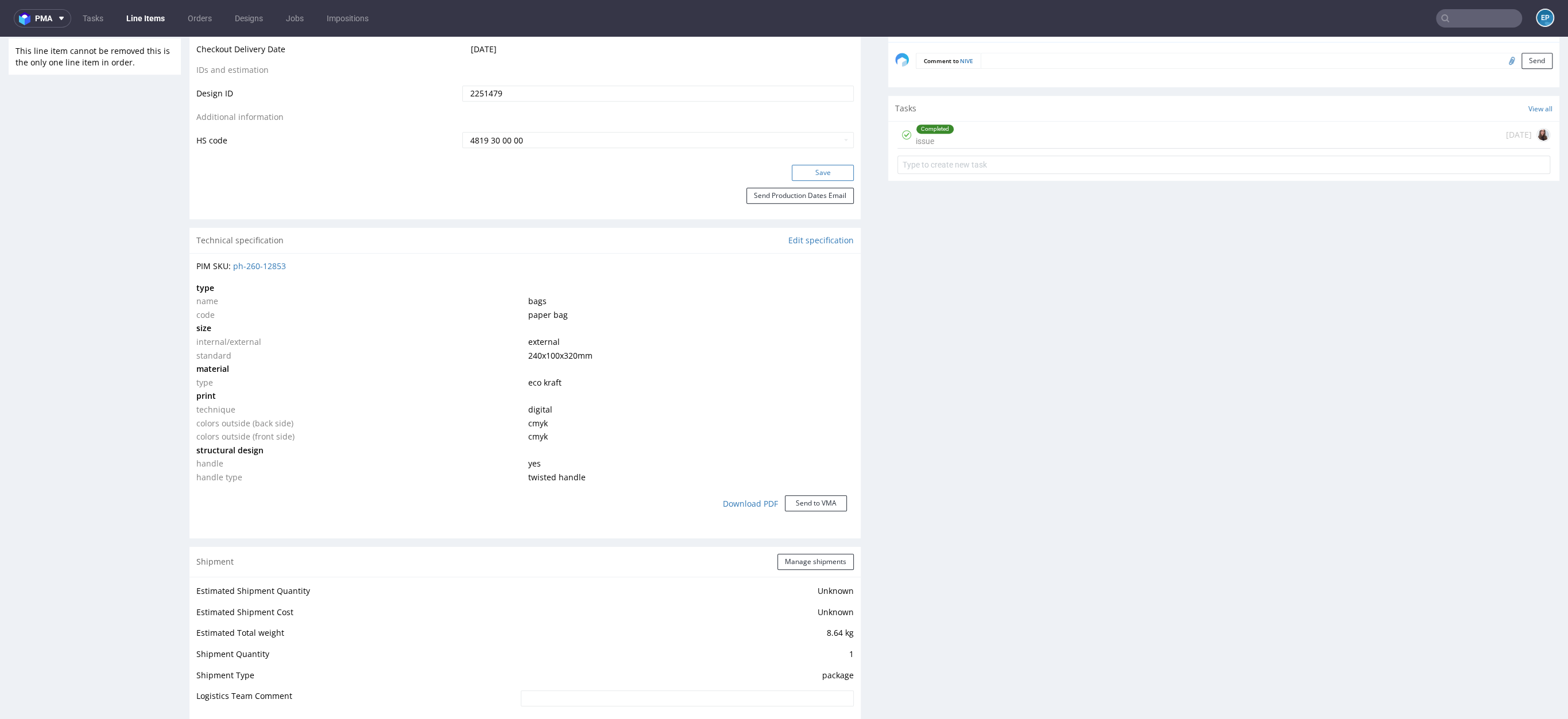
click at [798, 169] on button "Save" at bounding box center [822, 172] width 62 height 16
click at [155, 20] on link "Line Items" at bounding box center [145, 18] width 53 height 18
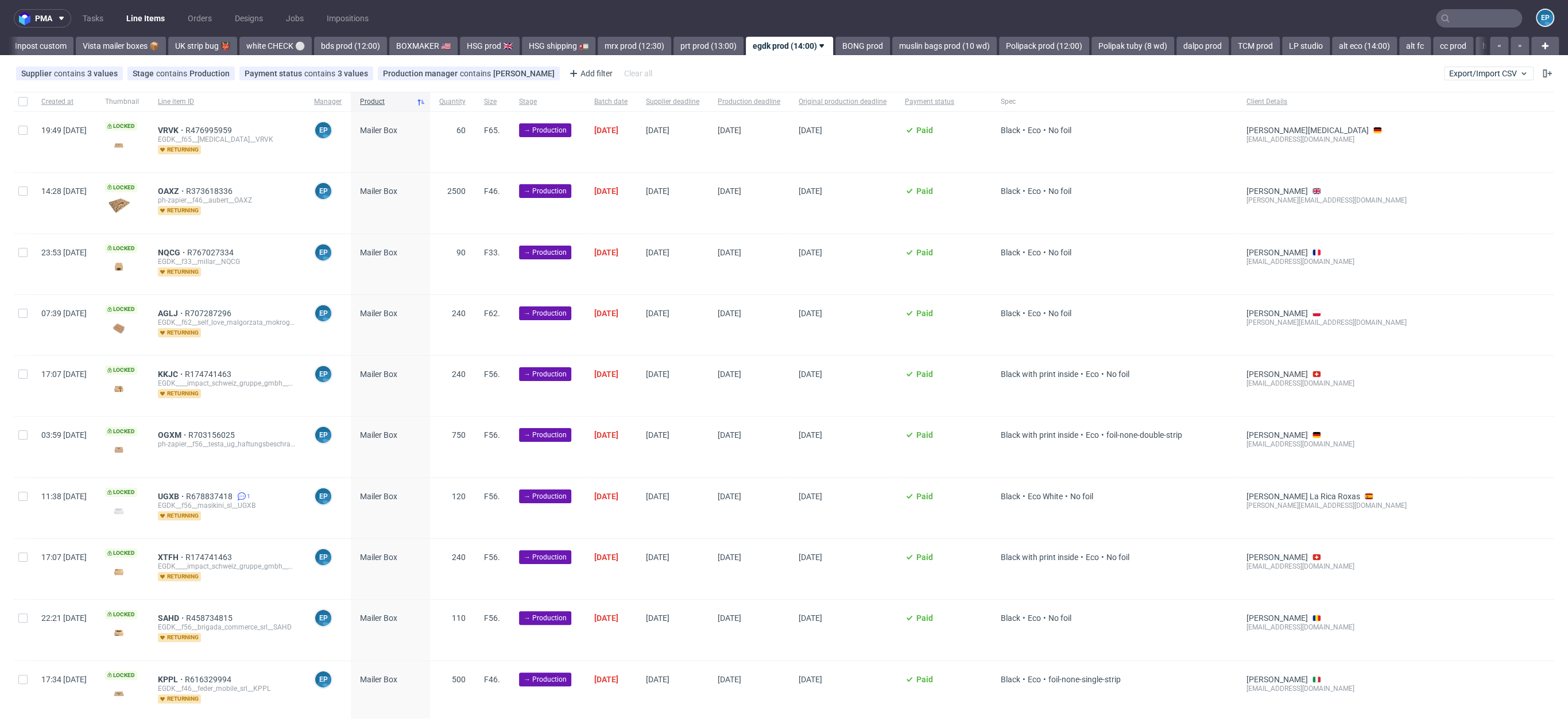
click at [26, 110] on div at bounding box center [23, 101] width 18 height 19
checkbox input "true"
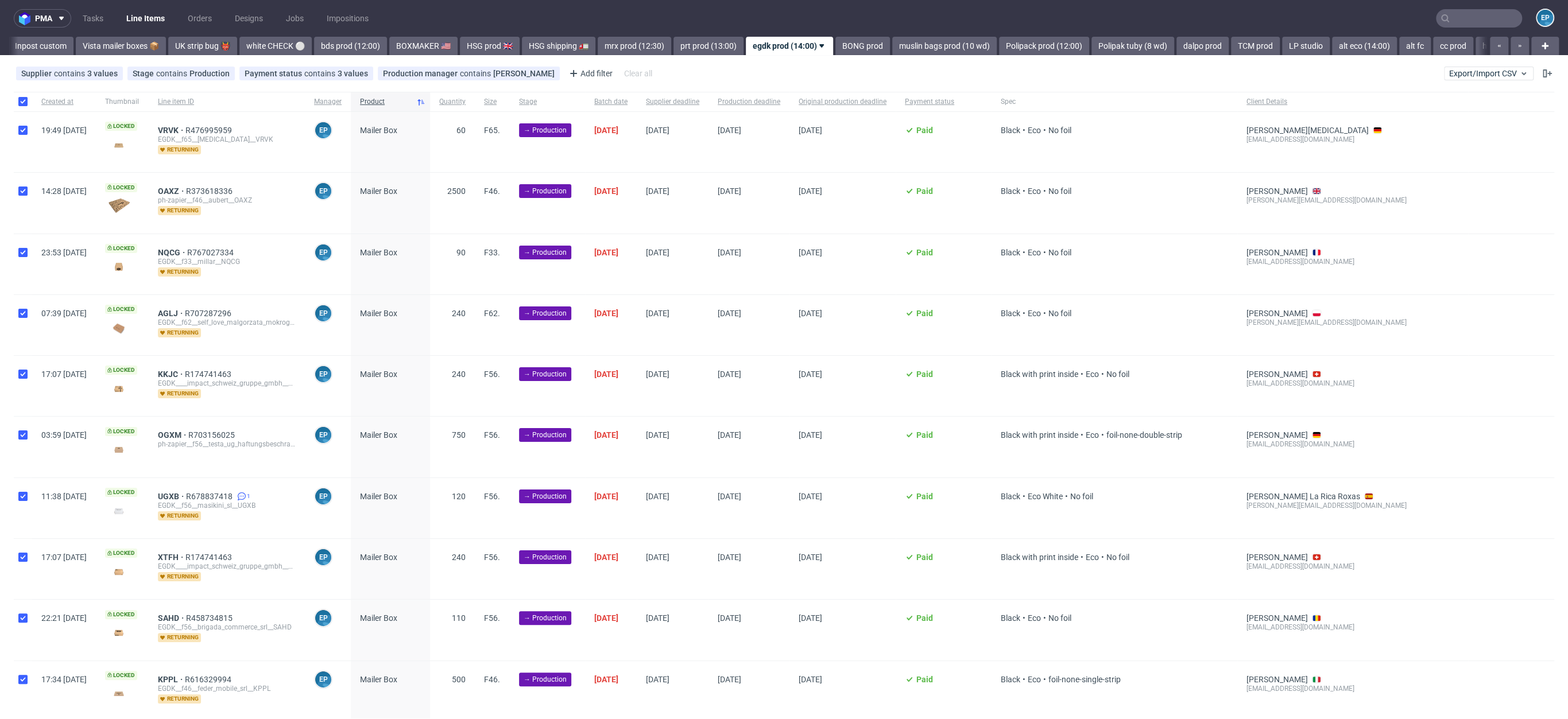
checkbox input "true"
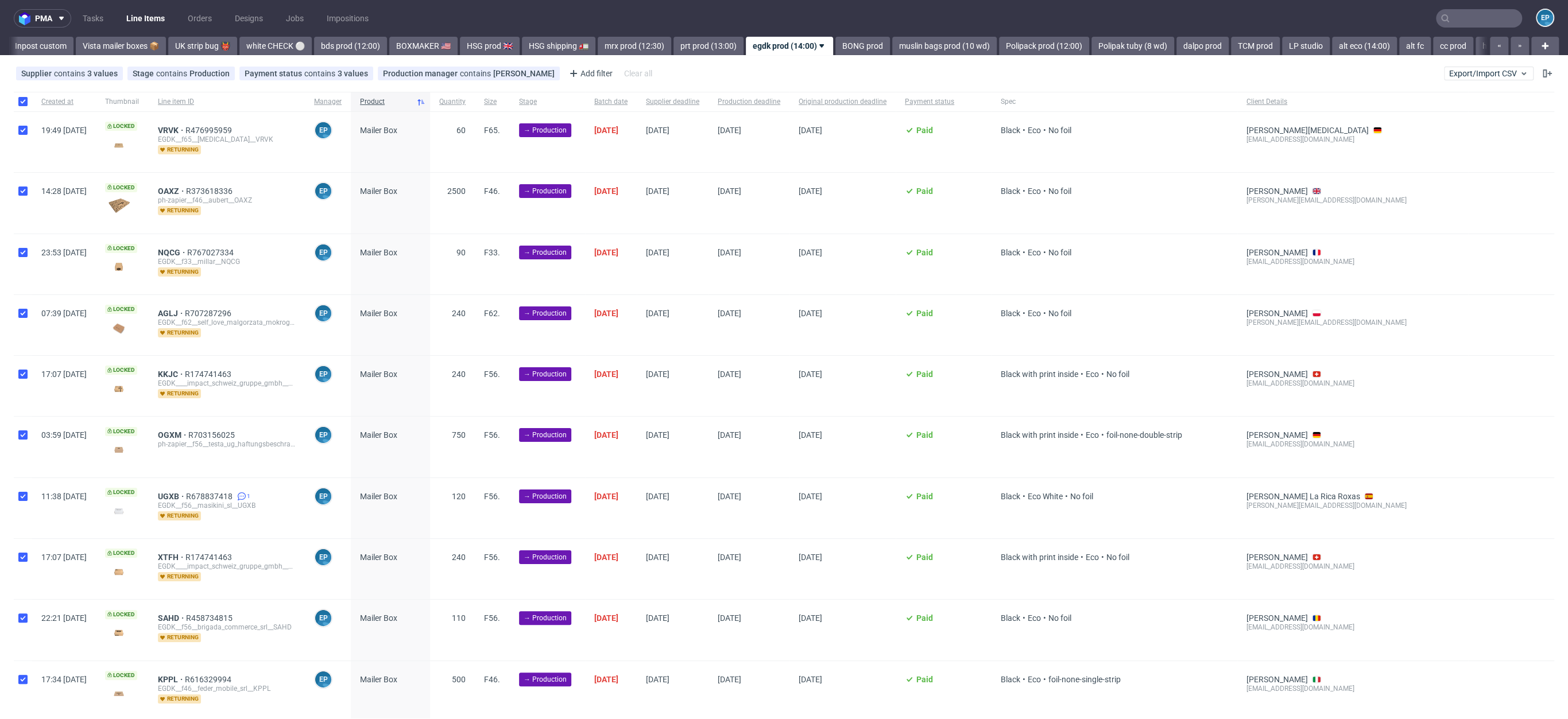
checkbox input "true"
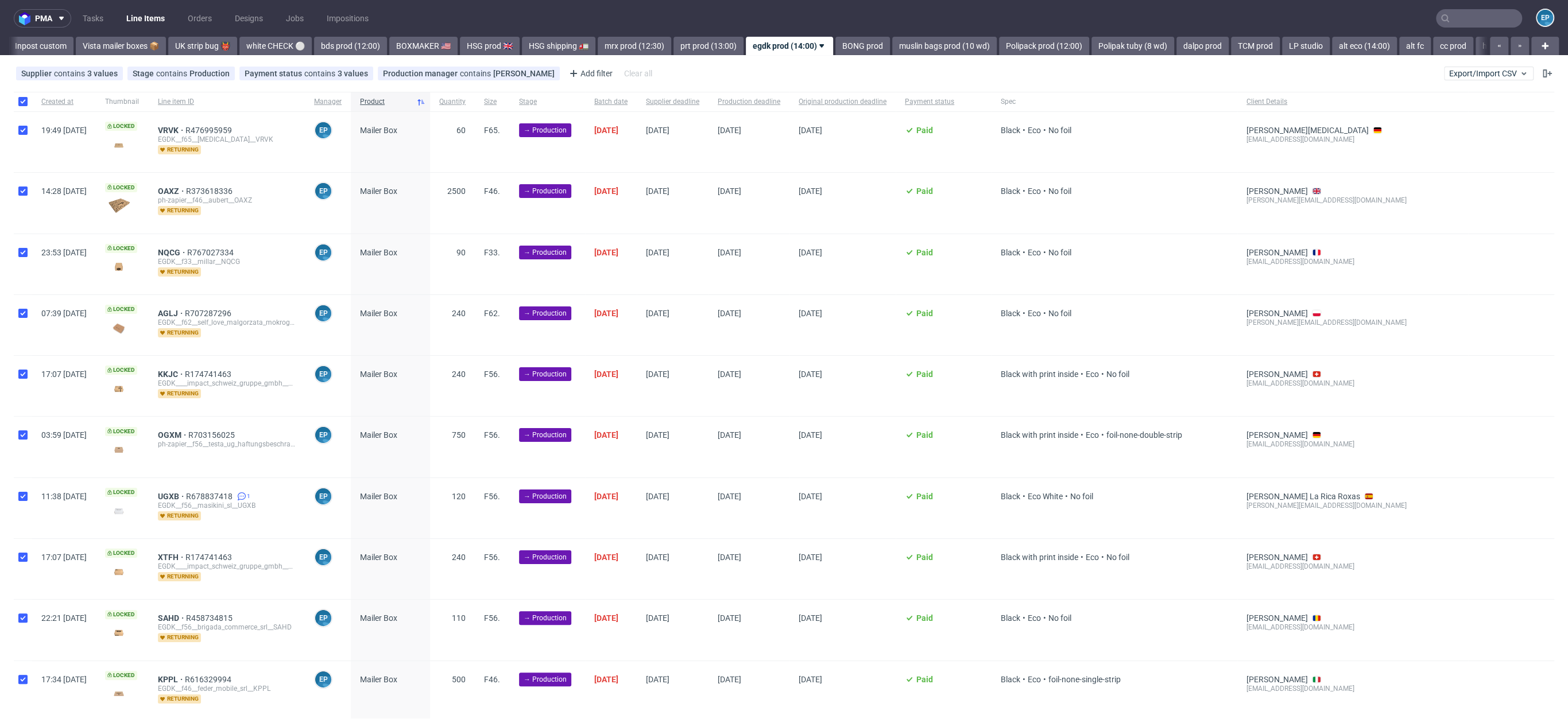
checkbox input "true"
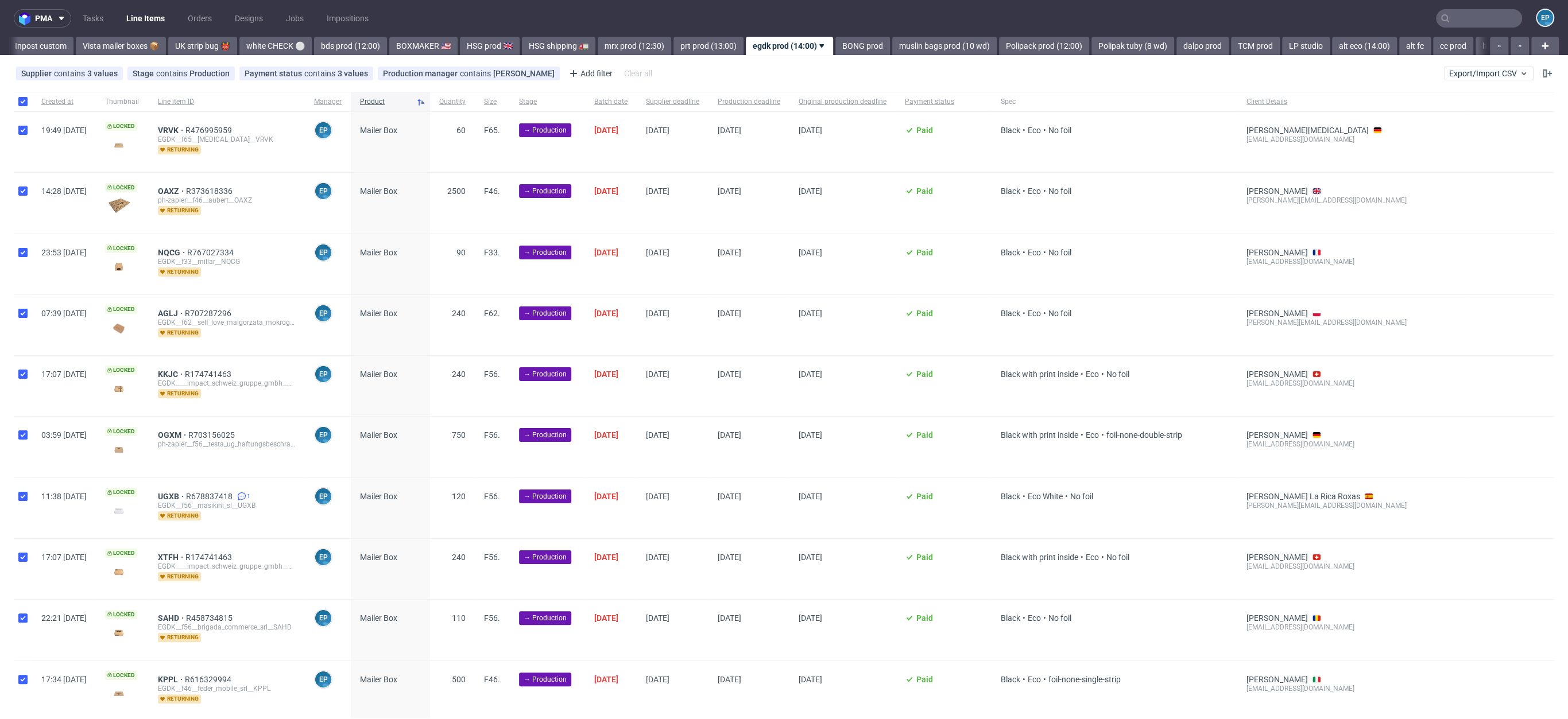
checkbox input "true"
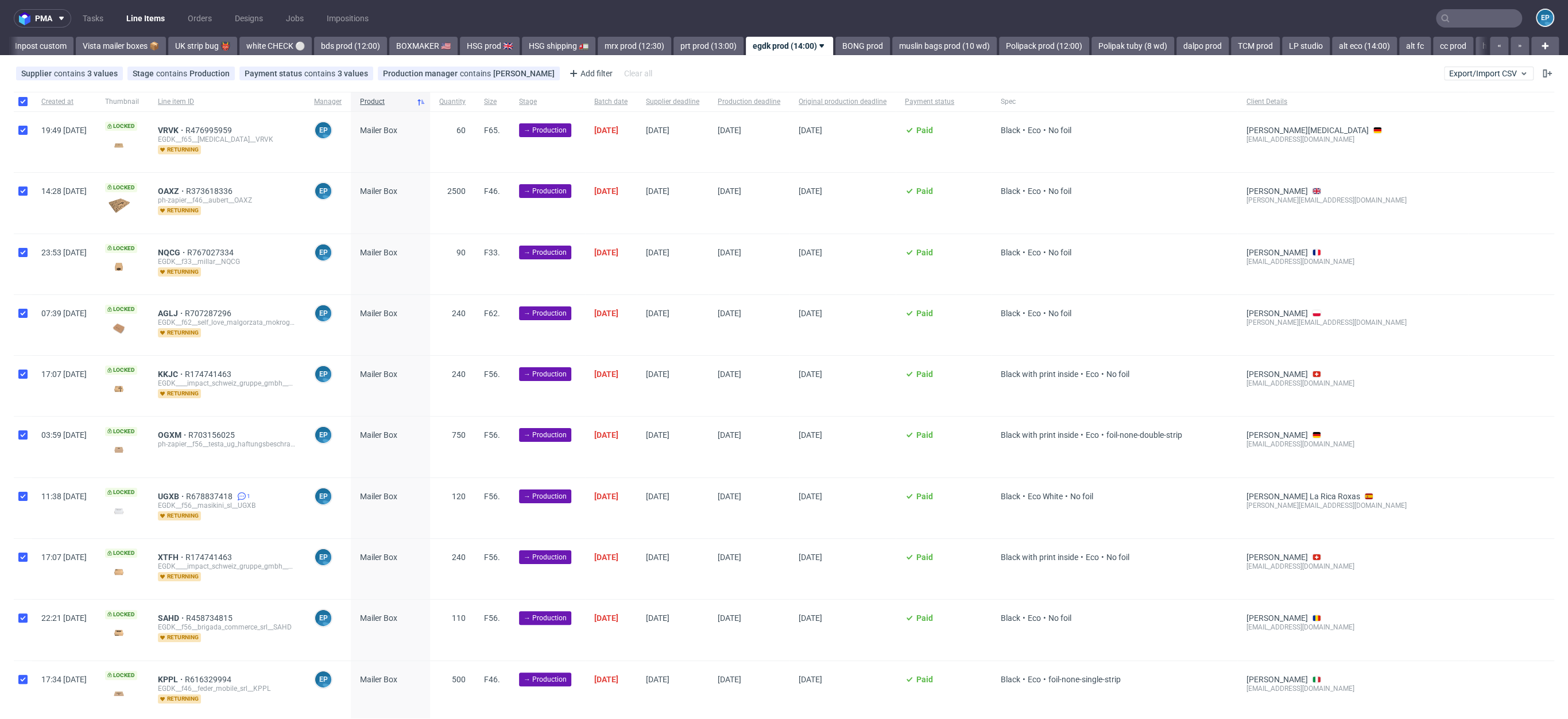
checkbox input "true"
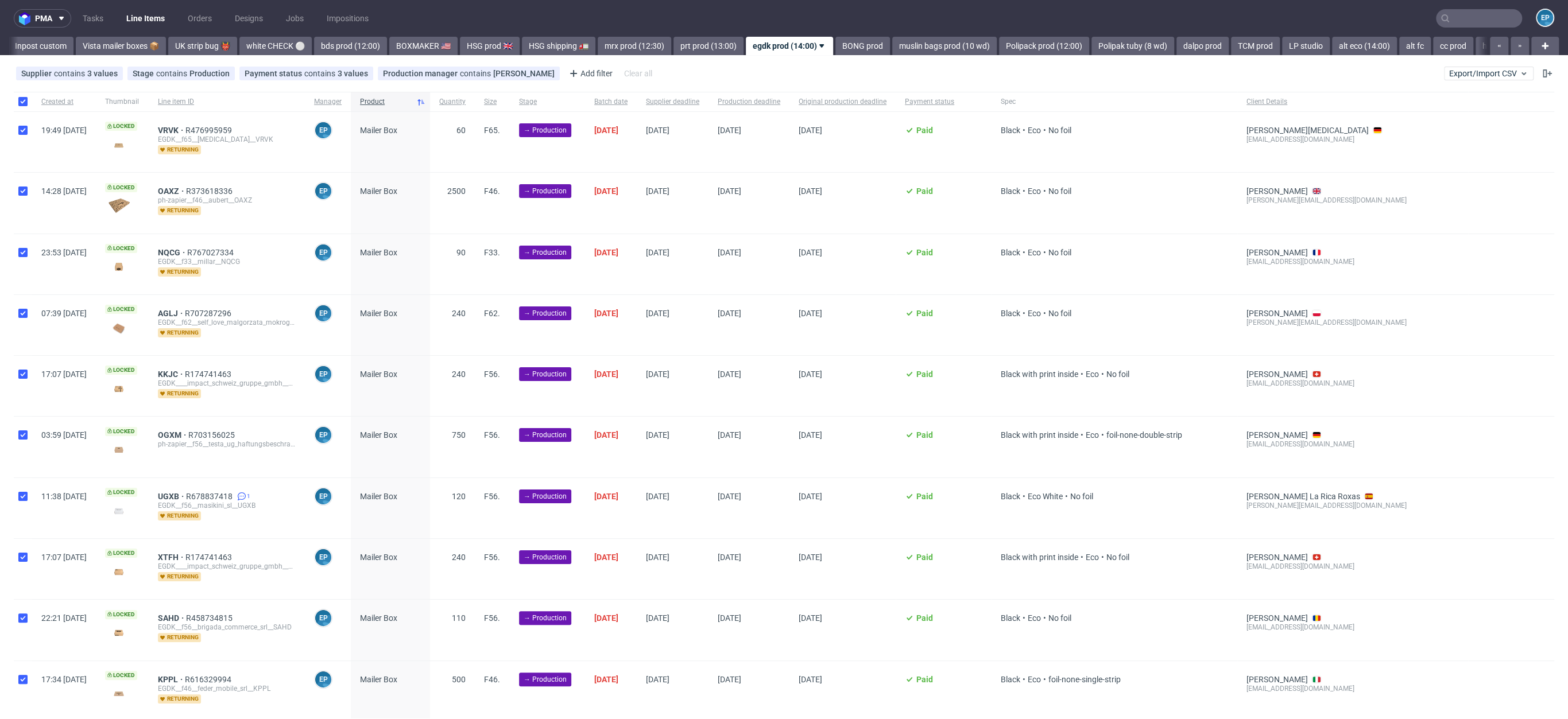
checkbox input "true"
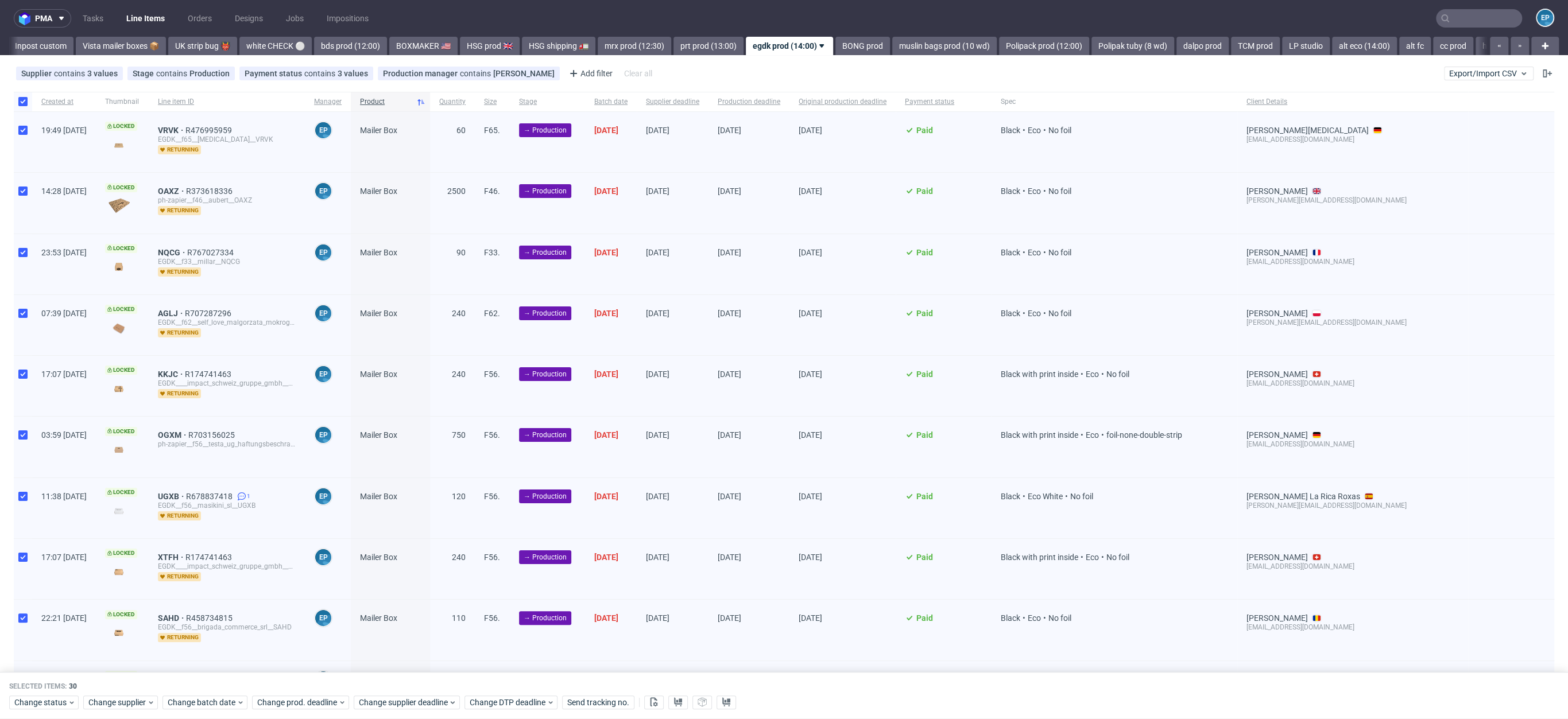
scroll to position [1304, 0]
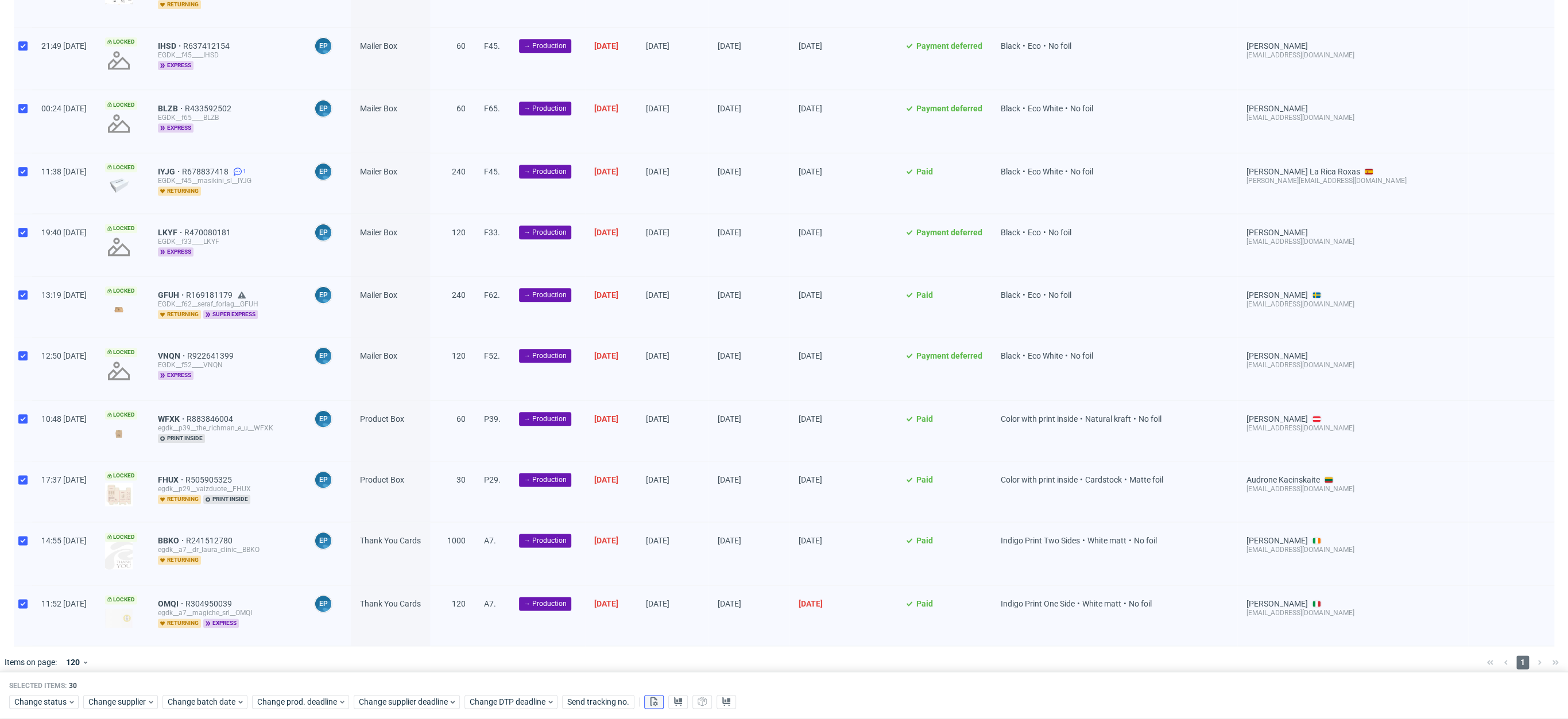
click at [657, 706] on button at bounding box center [654, 702] width 19 height 14
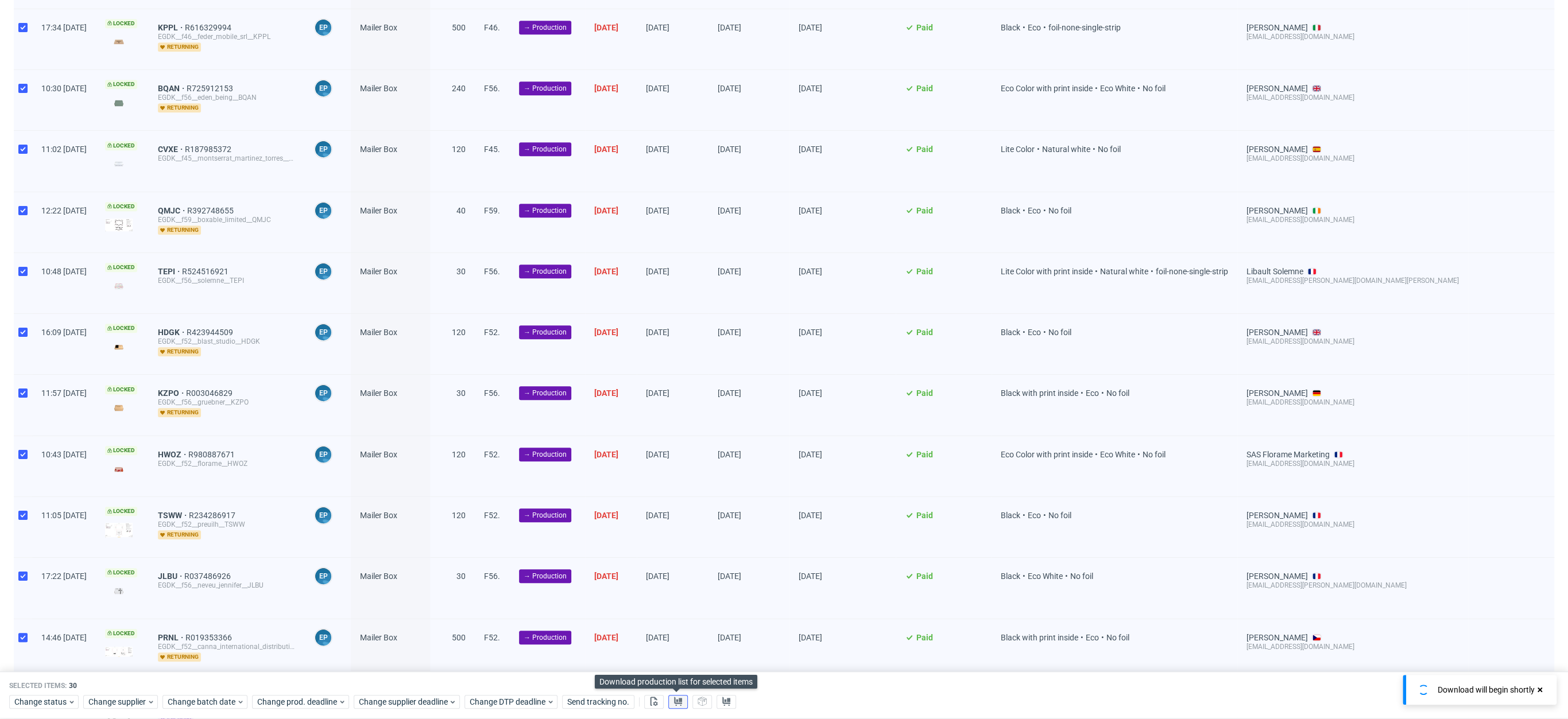
scroll to position [73, 0]
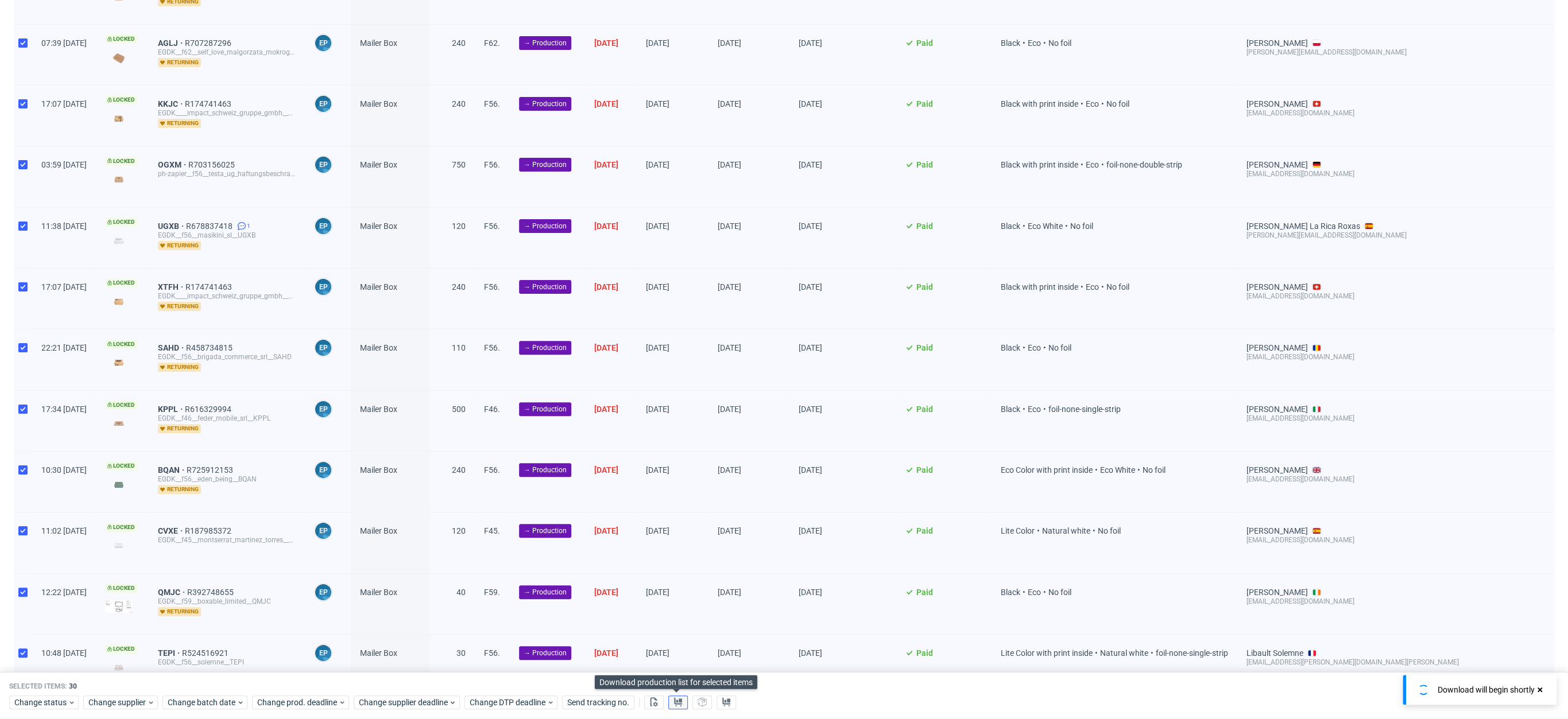
click at [682, 703] on button at bounding box center [678, 702] width 19 height 14
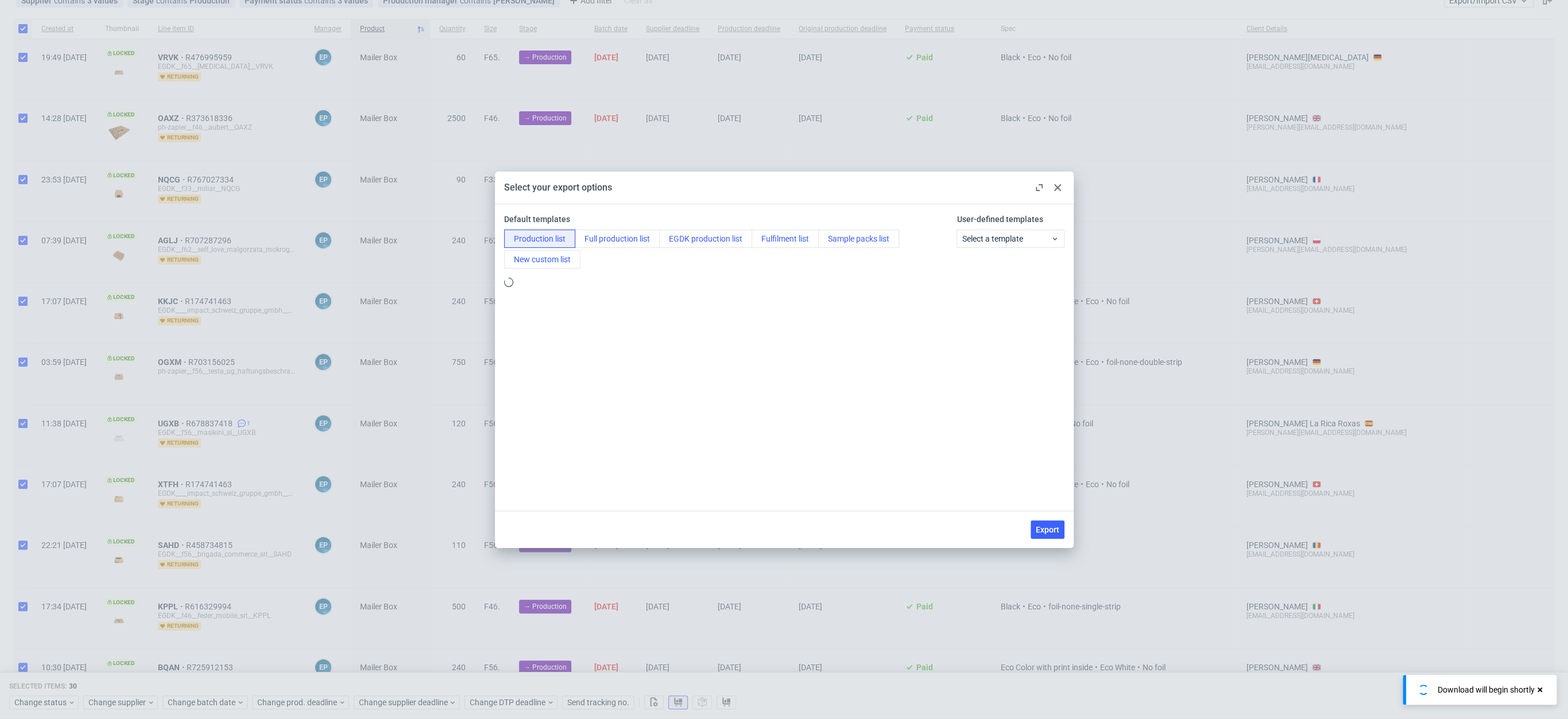
scroll to position [0, 0]
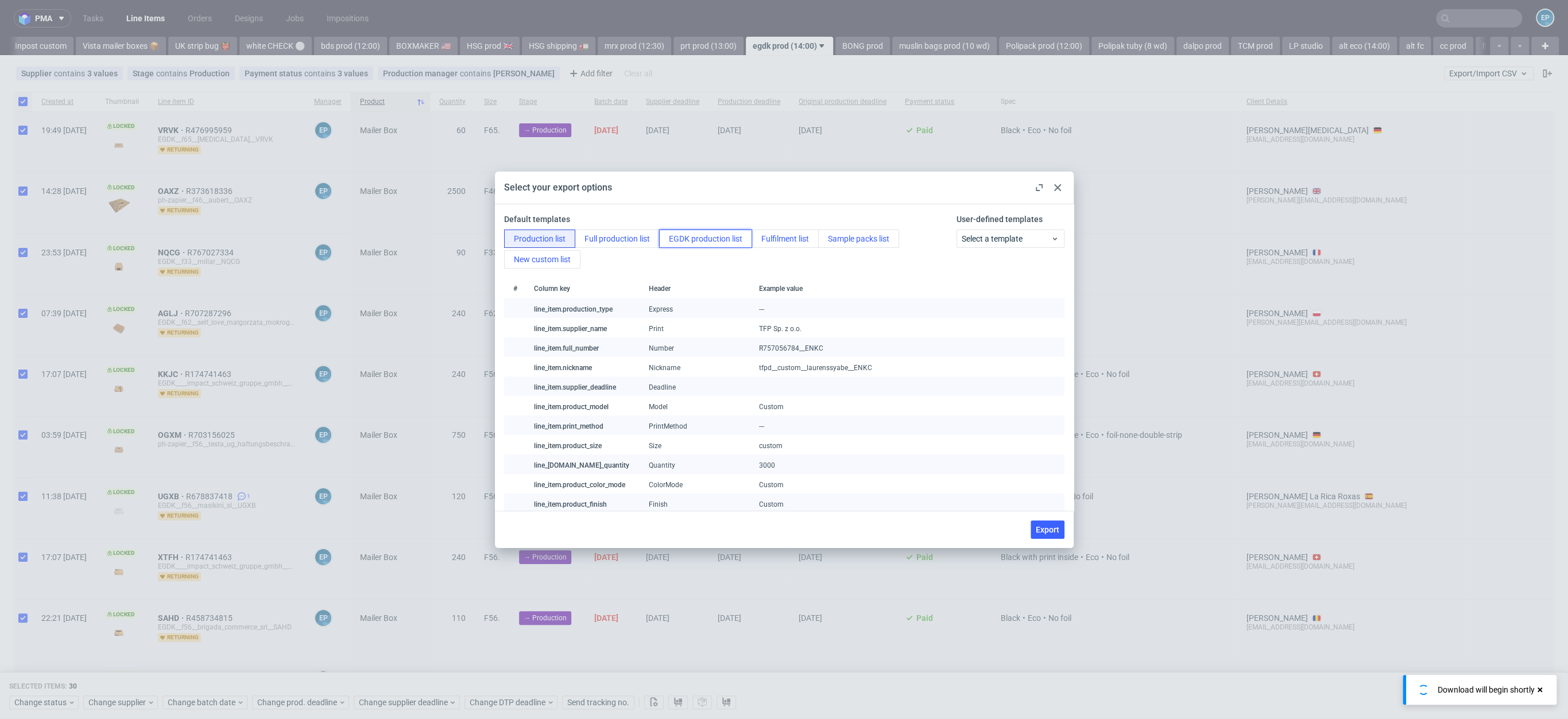
click at [678, 234] on button "EGDK production list" at bounding box center [706, 239] width 93 height 18
click at [1054, 530] on span "Export" at bounding box center [1047, 529] width 23 height 8
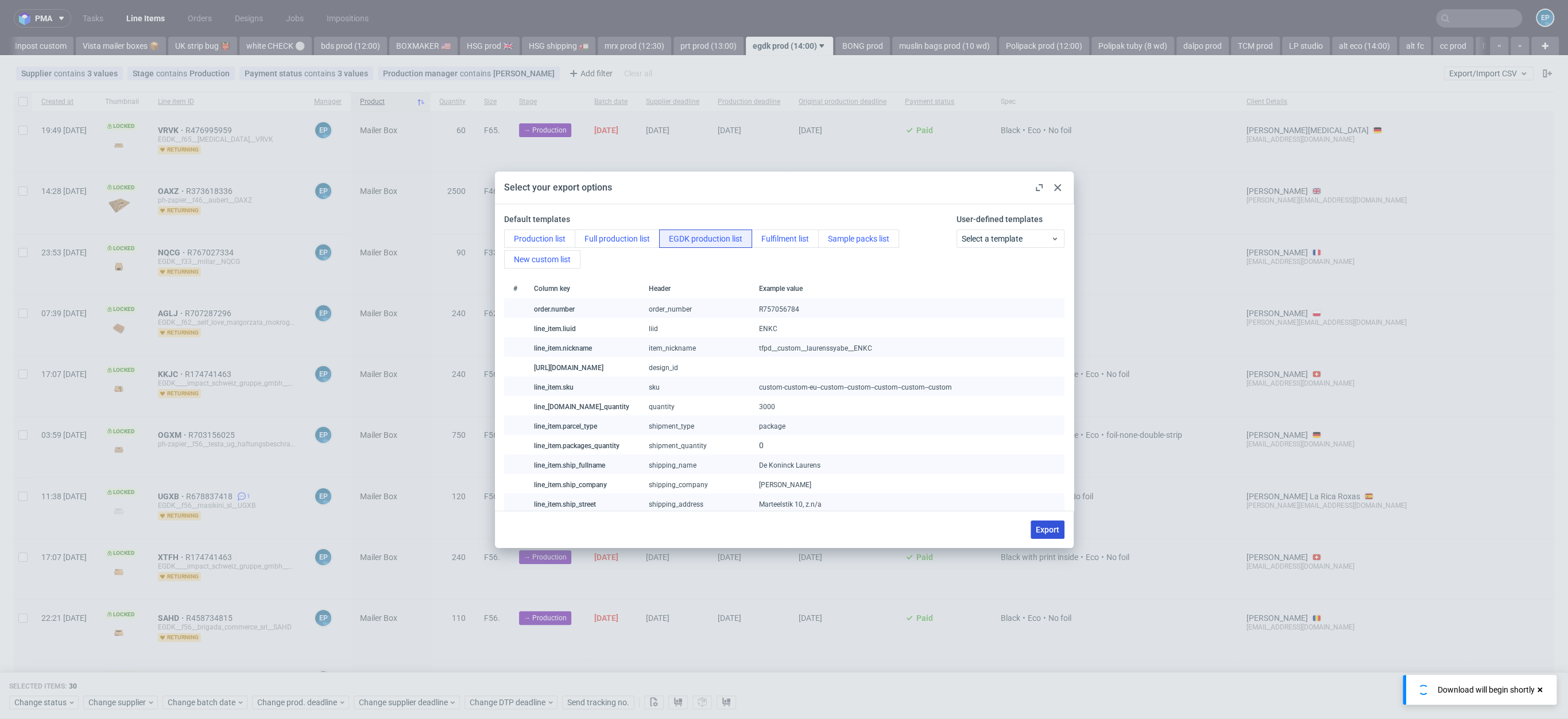
checkbox input "false"
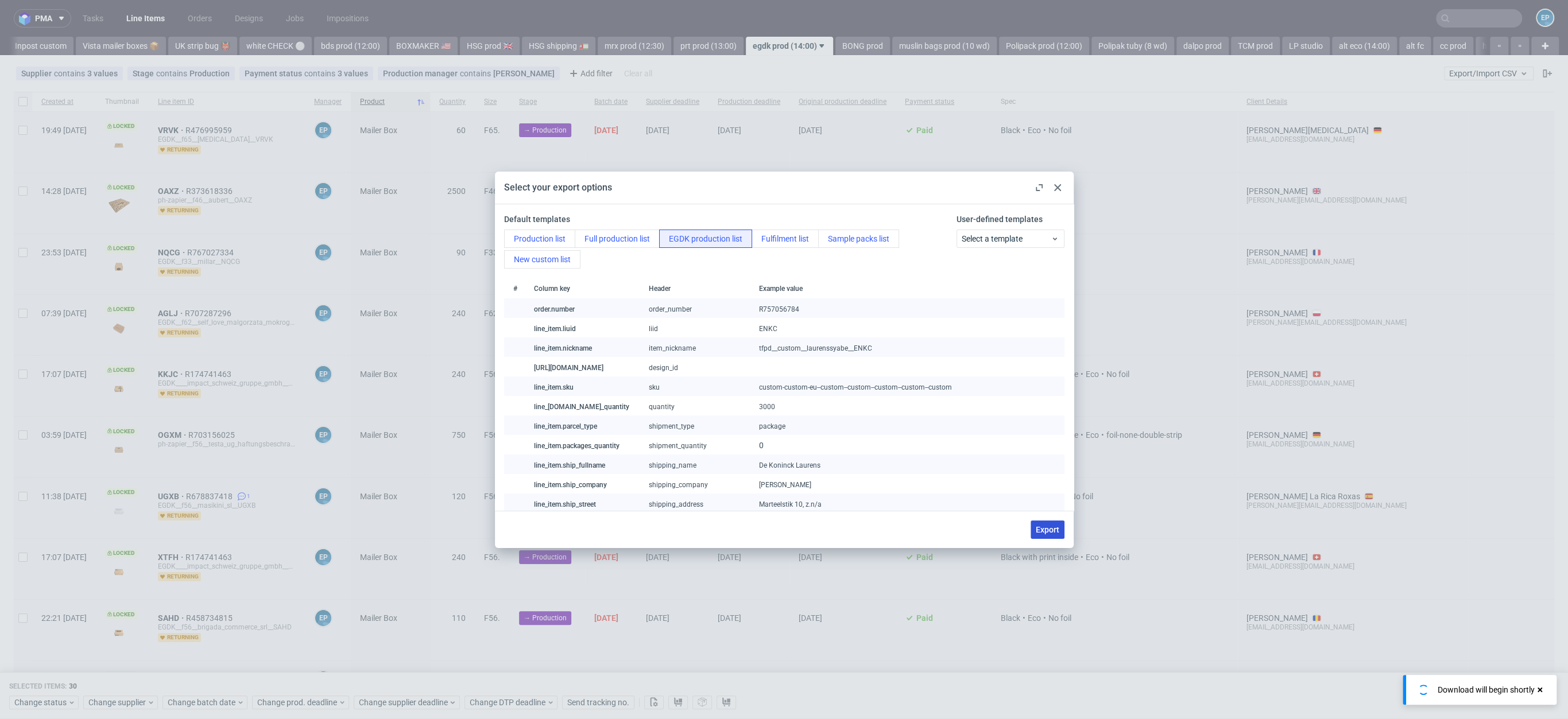
checkbox input "false"
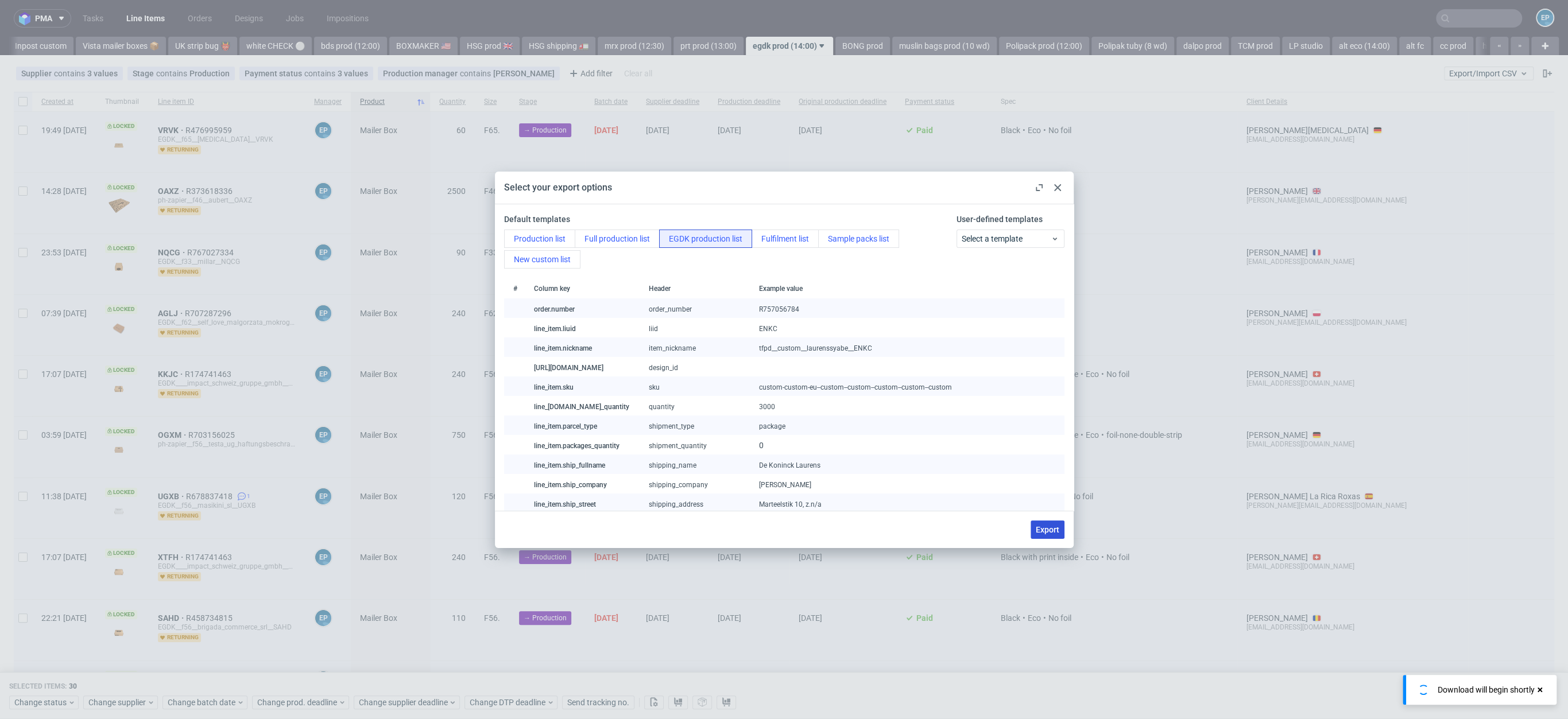
checkbox input "false"
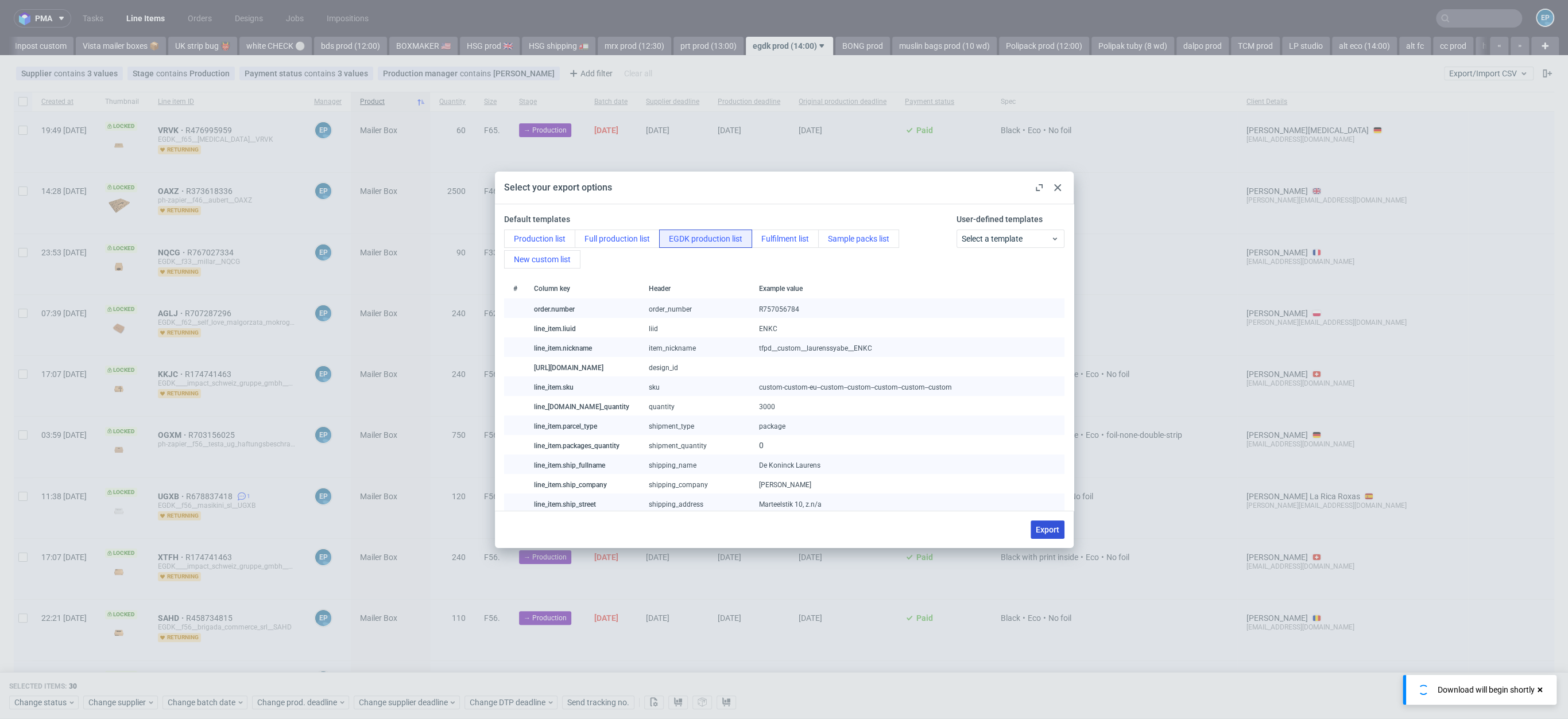
checkbox input "false"
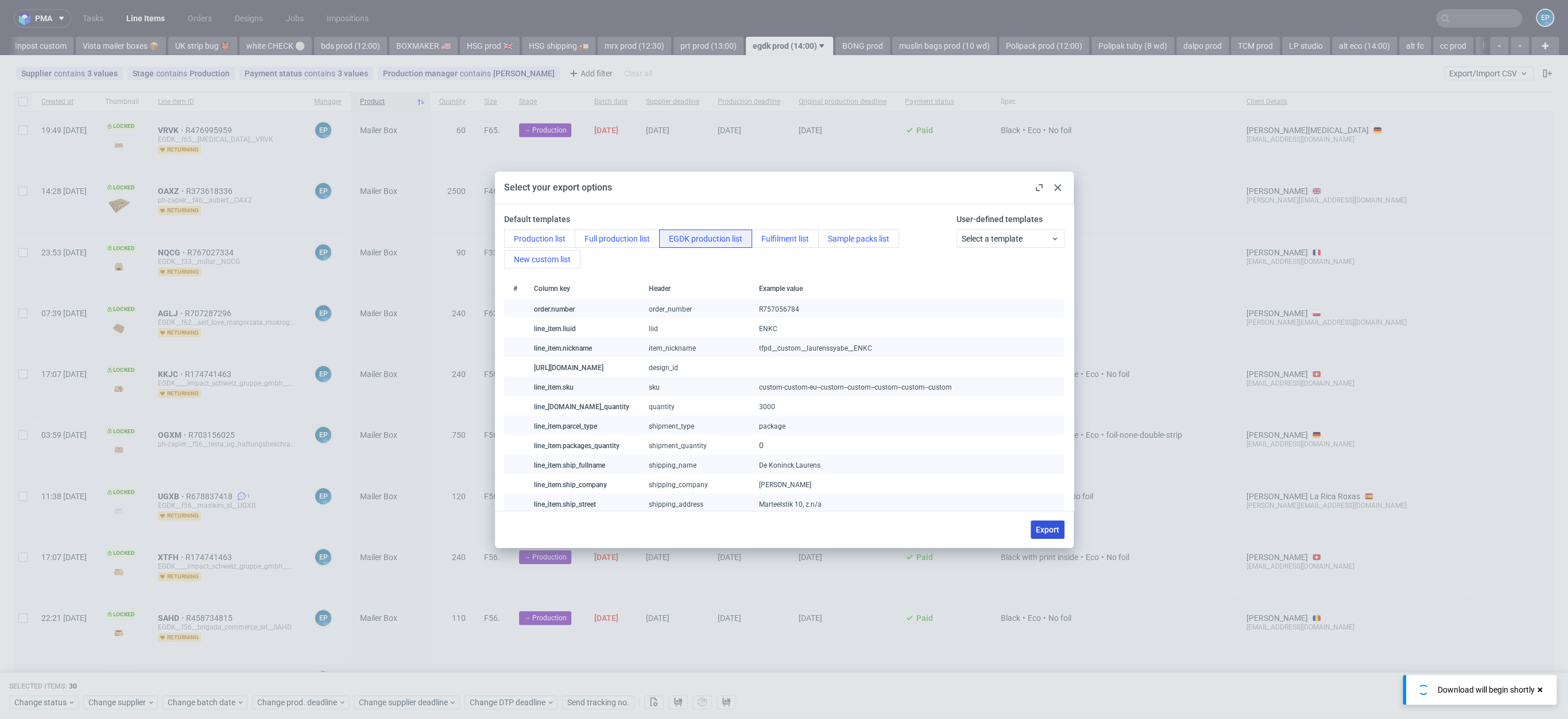
checkbox input "false"
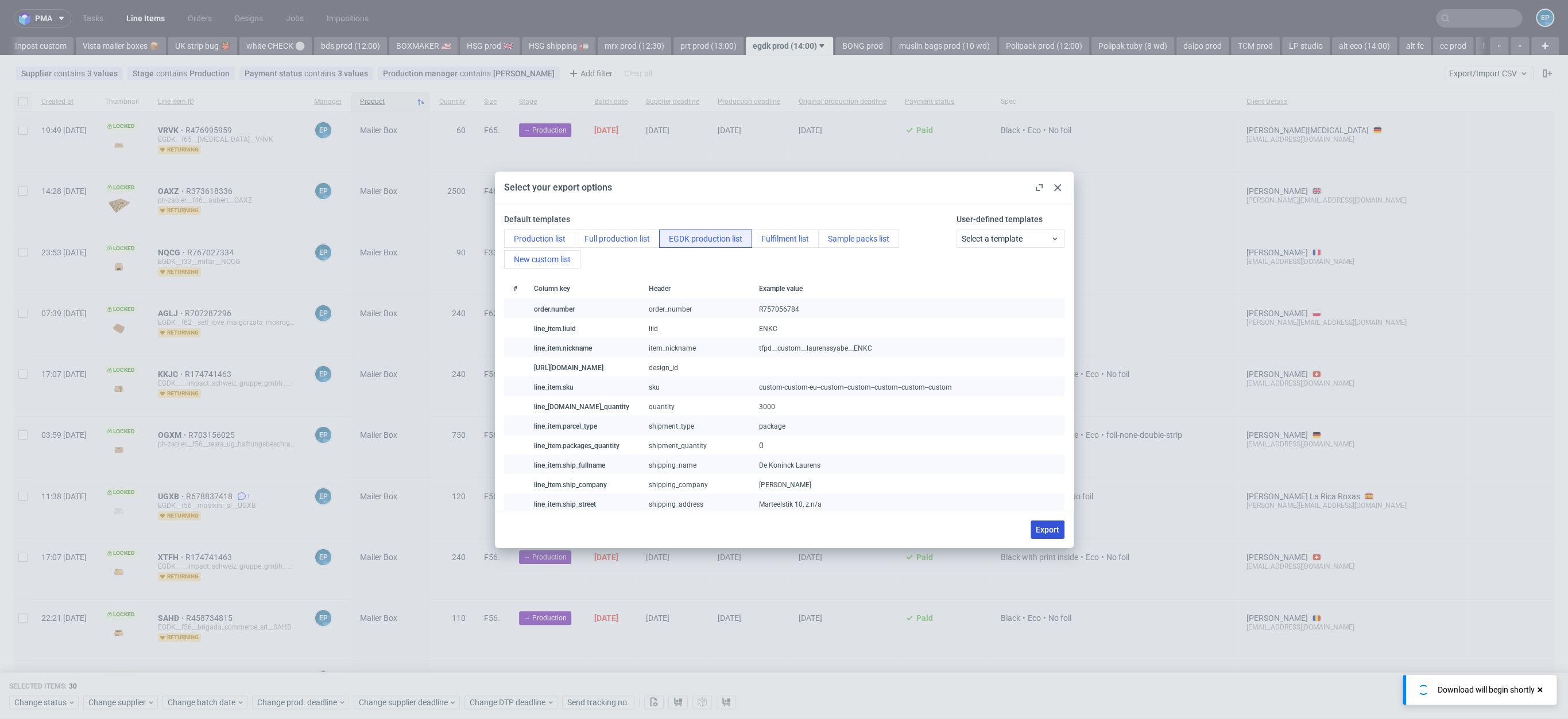
checkbox input "false"
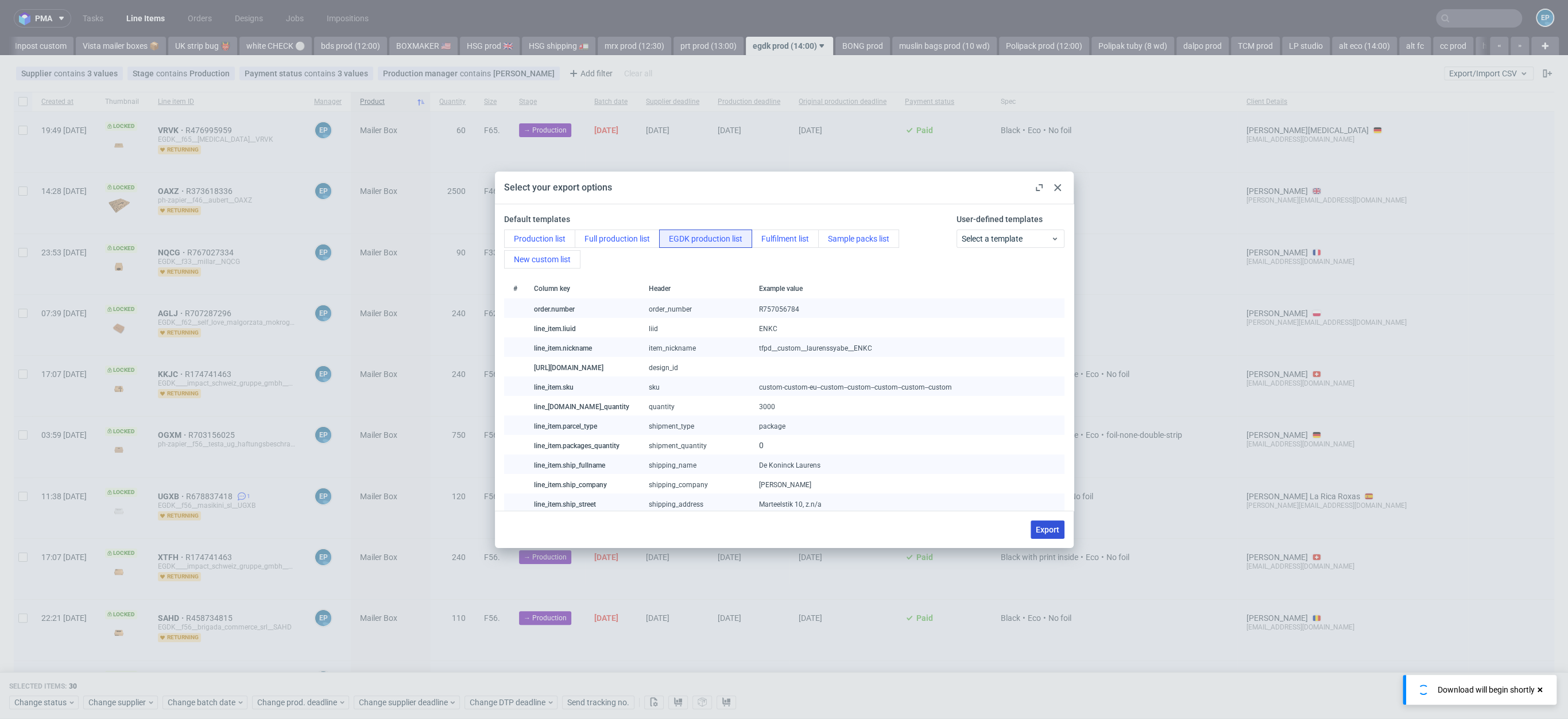
checkbox input "false"
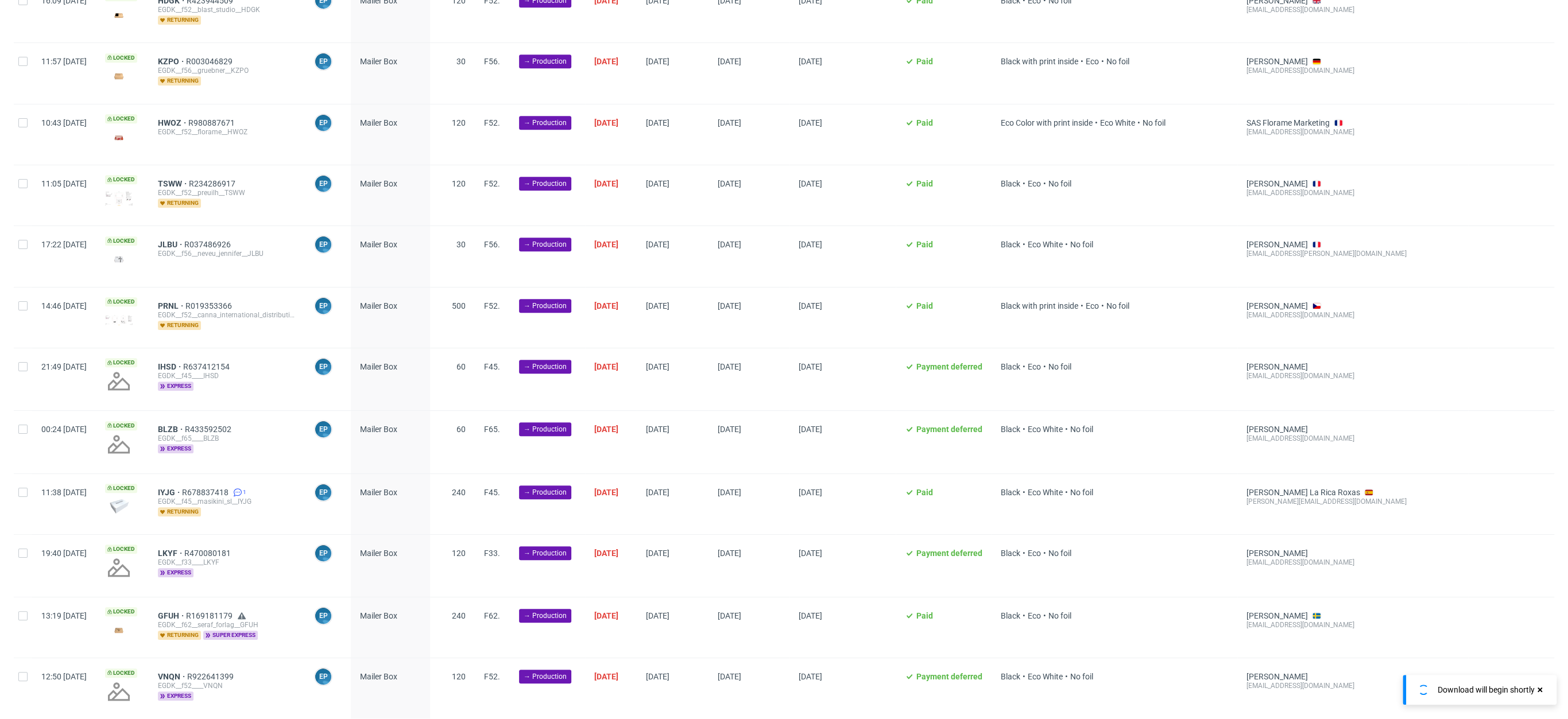
scroll to position [1258, 0]
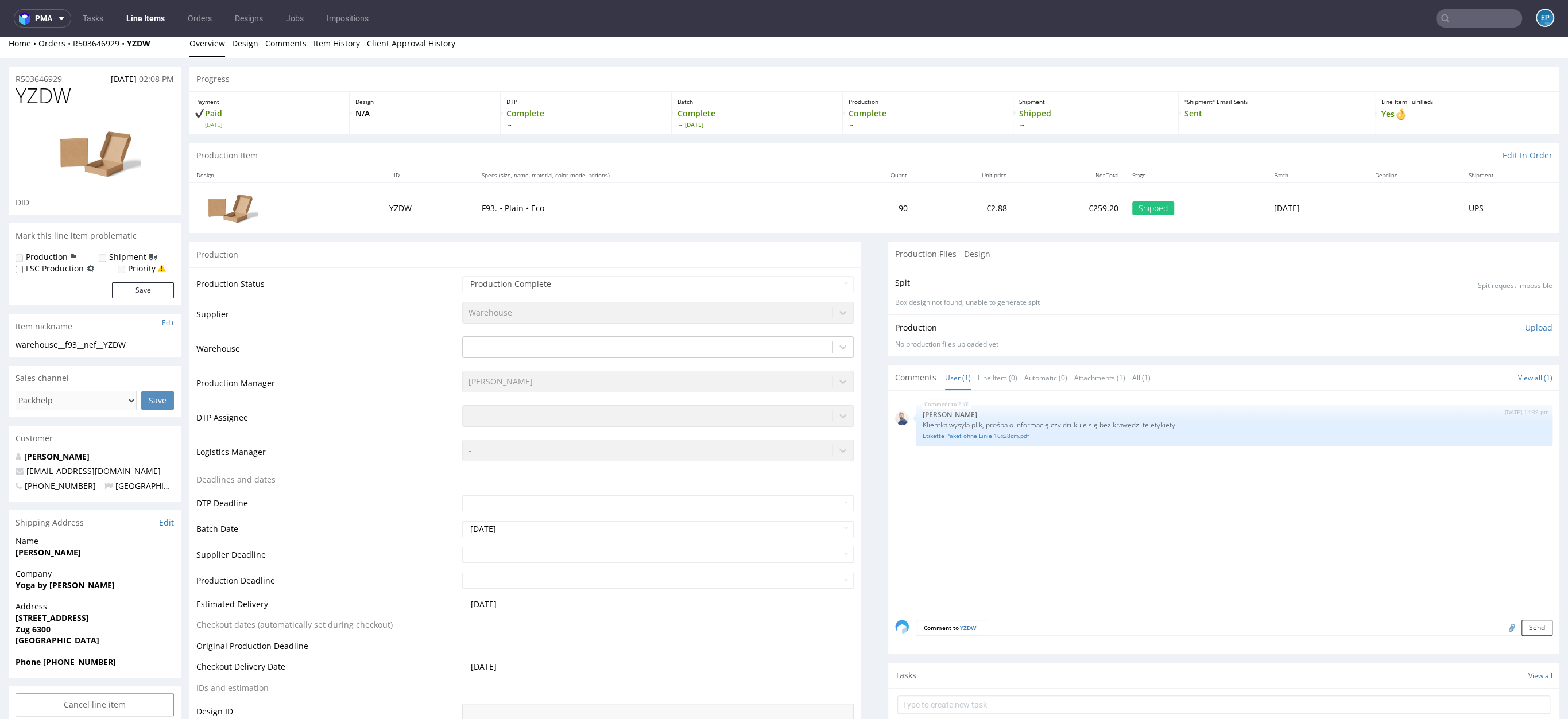
scroll to position [37, 0]
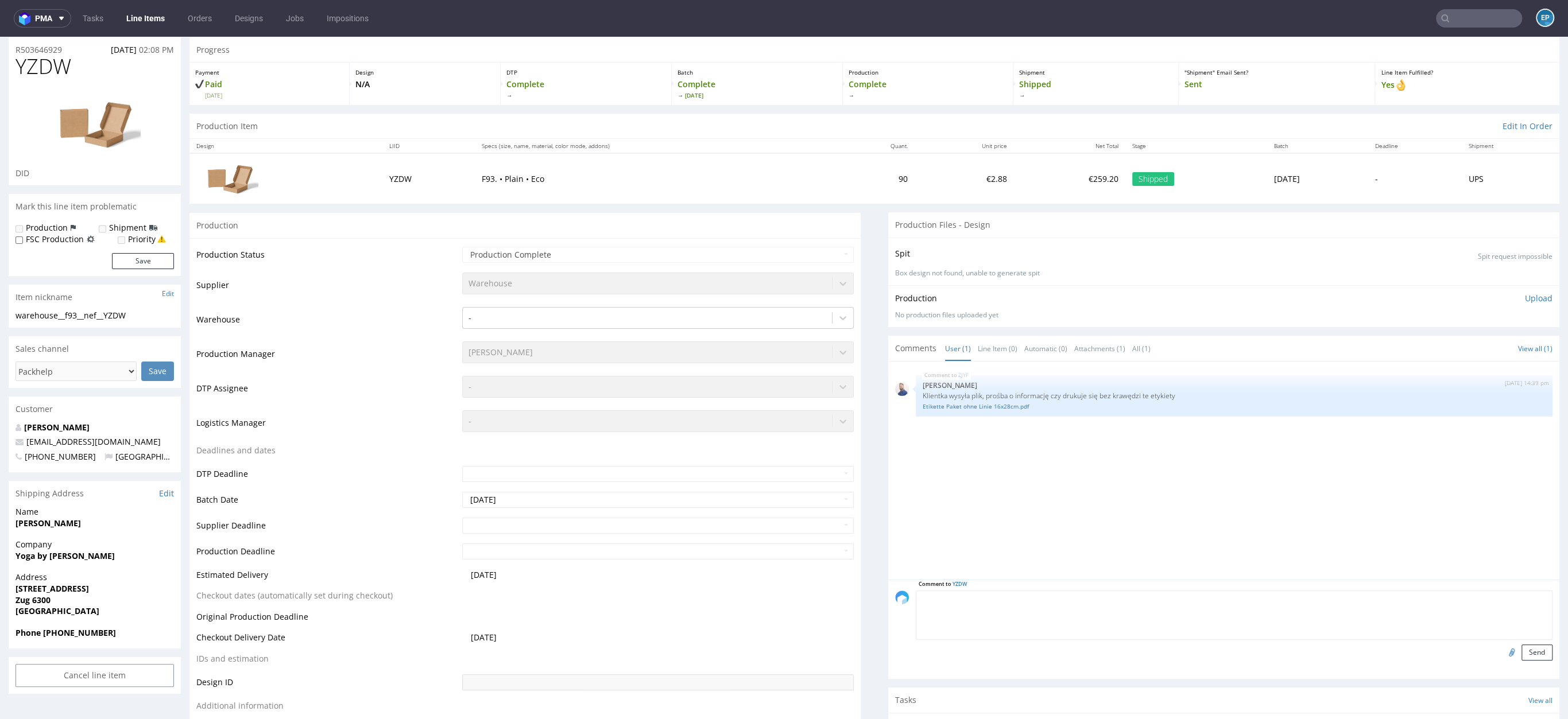
click at [1025, 593] on textarea at bounding box center [1234, 615] width 636 height 49
type textarea "PALETAAAAA"
click at [1522, 654] on button "Send" at bounding box center [1538, 652] width 31 height 16
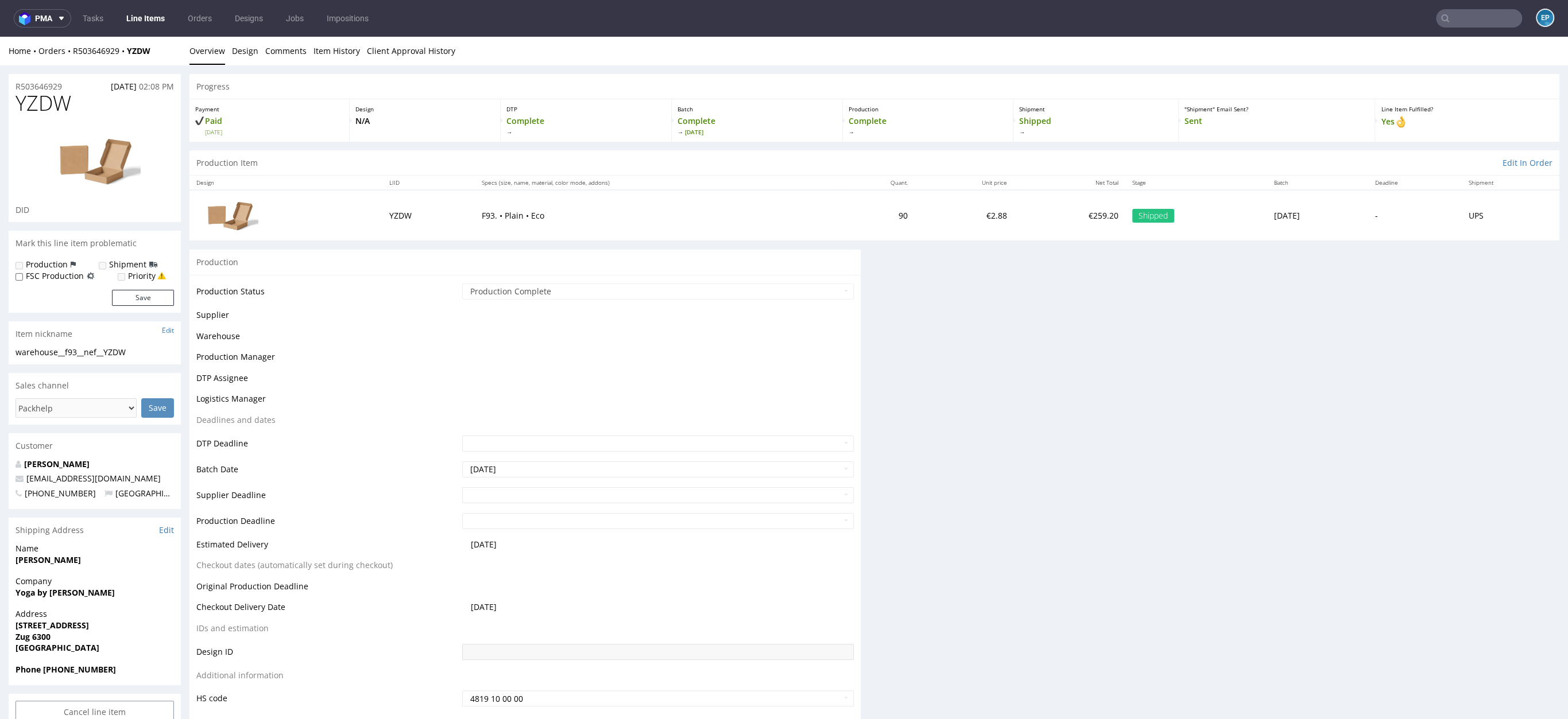
scroll to position [0, 0]
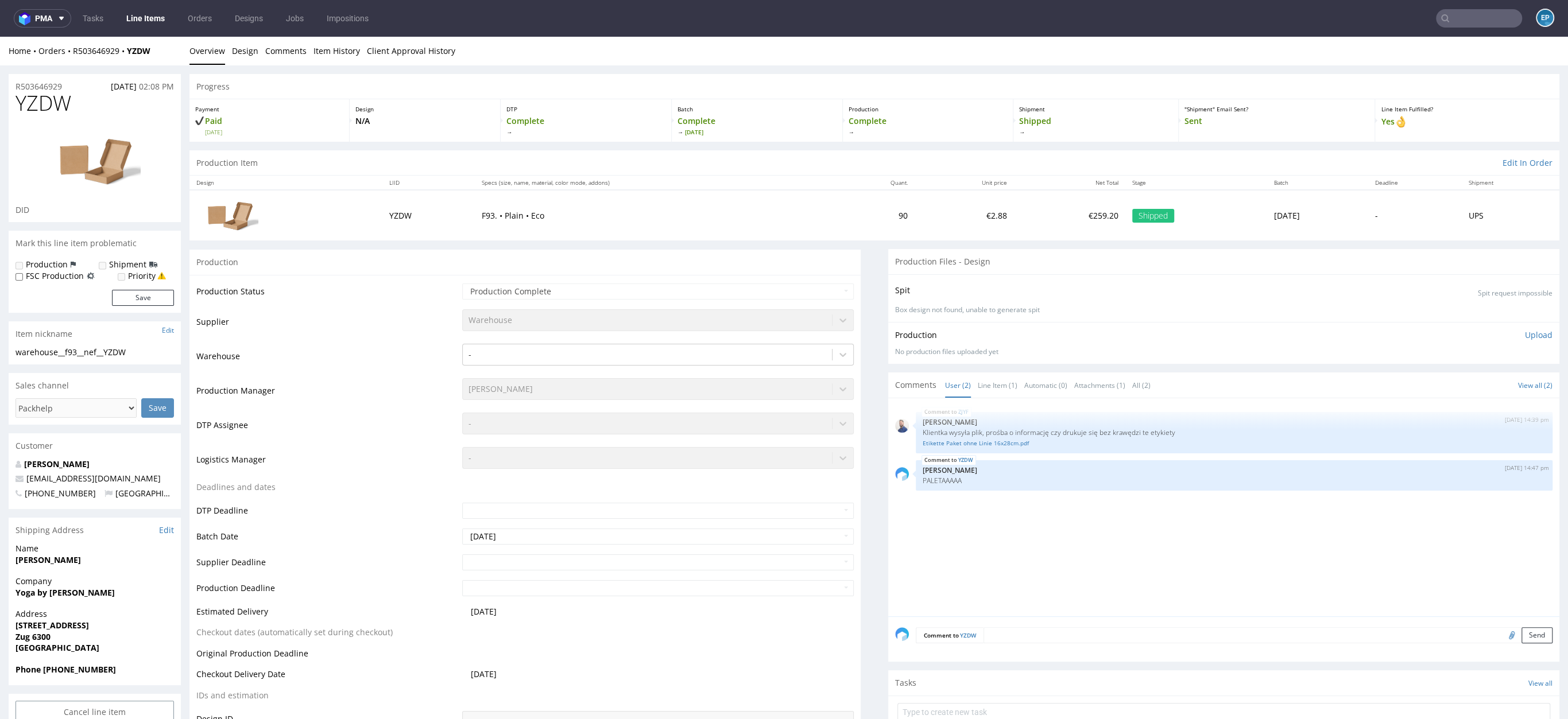
click at [965, 531] on div "ZJYF 29th Aug 25 | 14:39 pm Michał Rachański Klientka wysyła plik, prośba o inf…" at bounding box center [1226, 510] width 664 height 211
click at [482, 215] on p "F93. • Plain • Eco" at bounding box center [656, 216] width 347 height 11
click at [1467, 29] on nav "pma Tasks Line Items Orders Designs Jobs Impositions EP" at bounding box center [784, 18] width 1568 height 37
click at [1465, 22] on input "text" at bounding box center [1478, 18] width 86 height 18
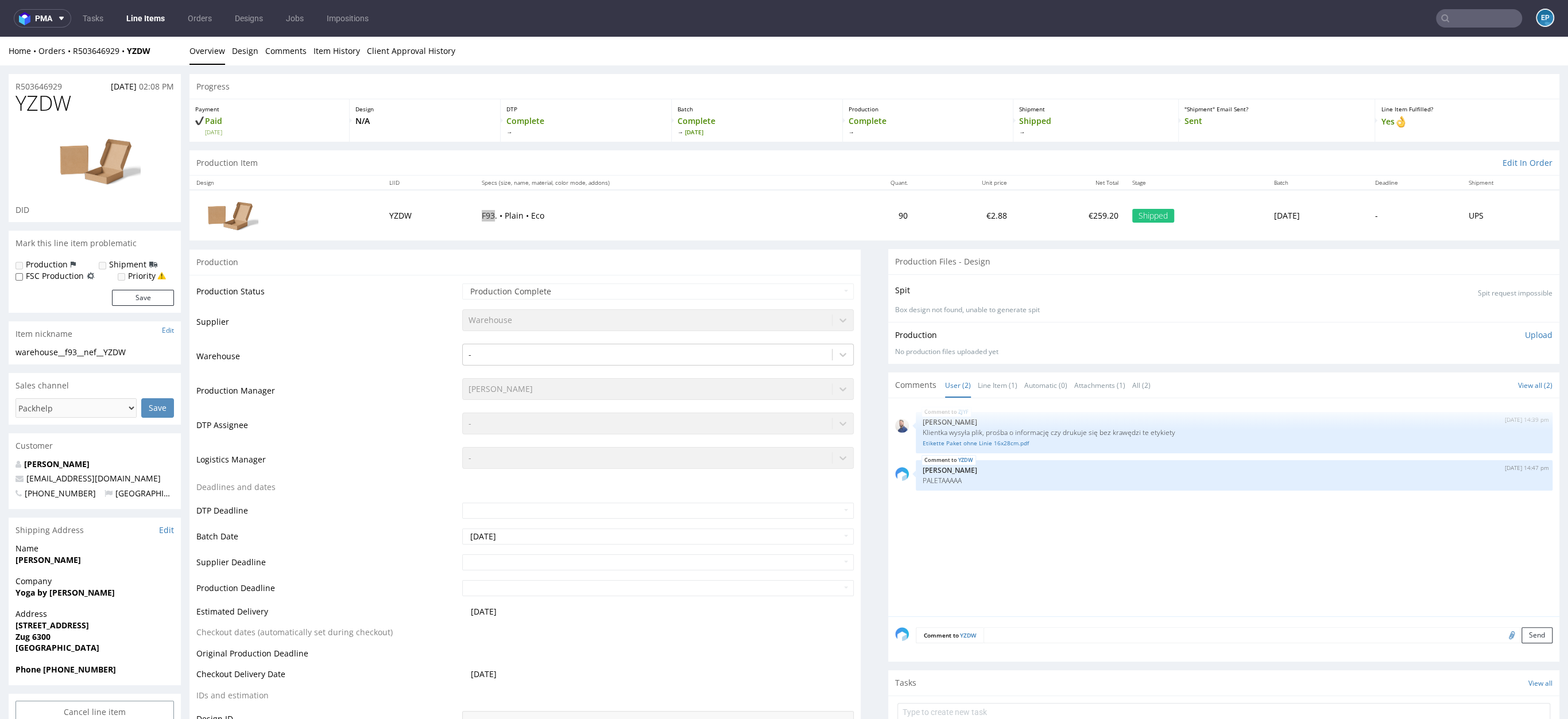
paste input "R350466555_UJWX"
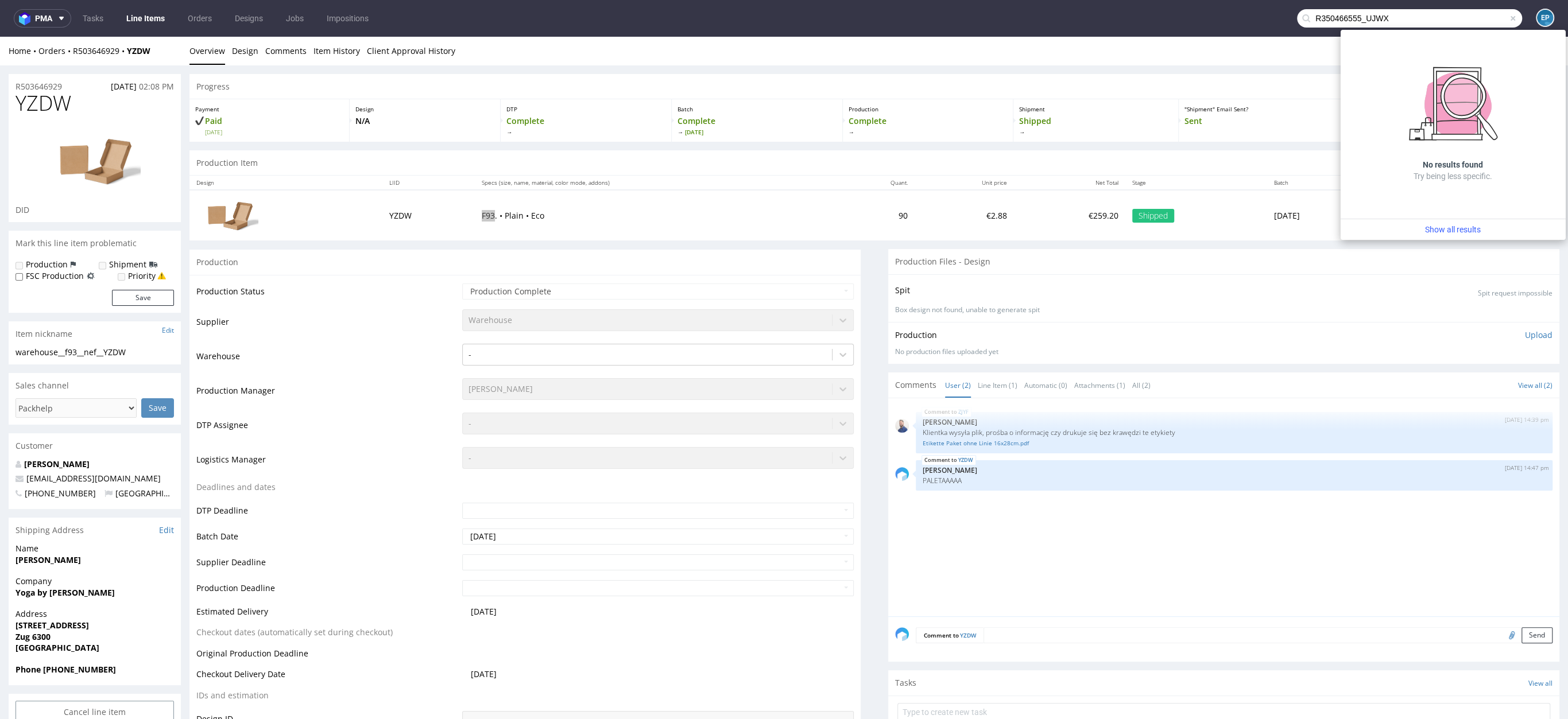
drag, startPoint x: 1355, startPoint y: 18, endPoint x: 1298, endPoint y: 18, distance: 57.0
click at [1298, 18] on div "R350466555_UJWX" at bounding box center [1409, 18] width 225 height 18
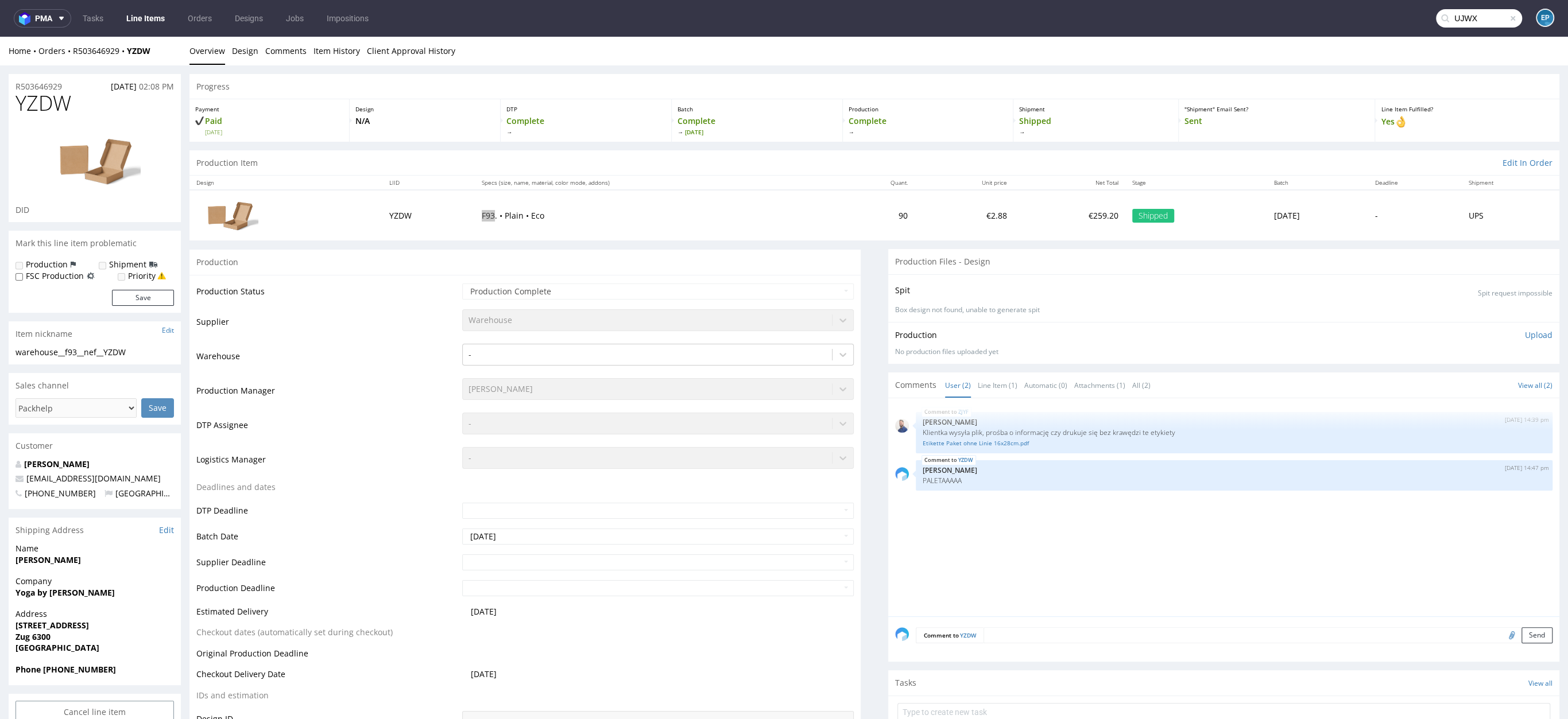
type input "UJWX"
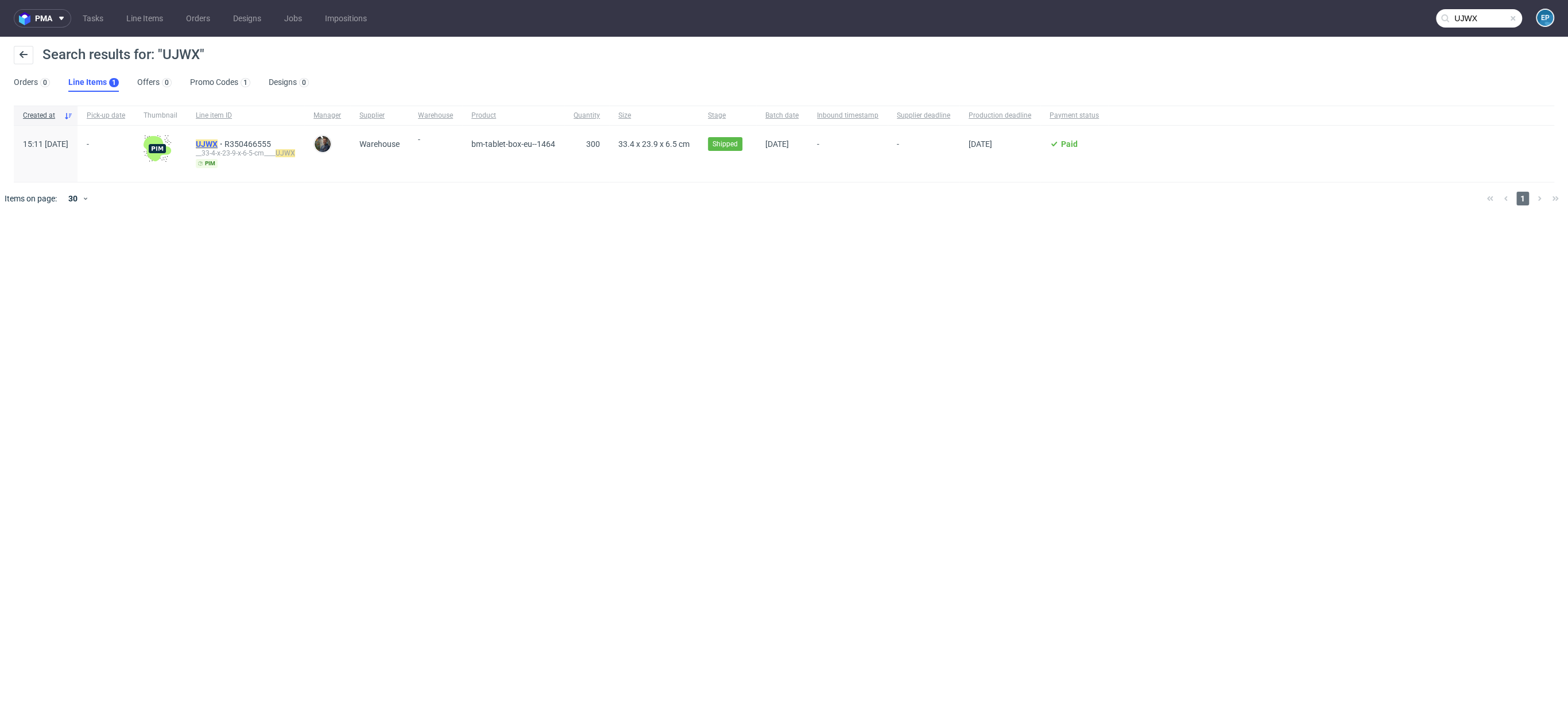
click at [218, 141] on mark "UJWX" at bounding box center [207, 144] width 22 height 9
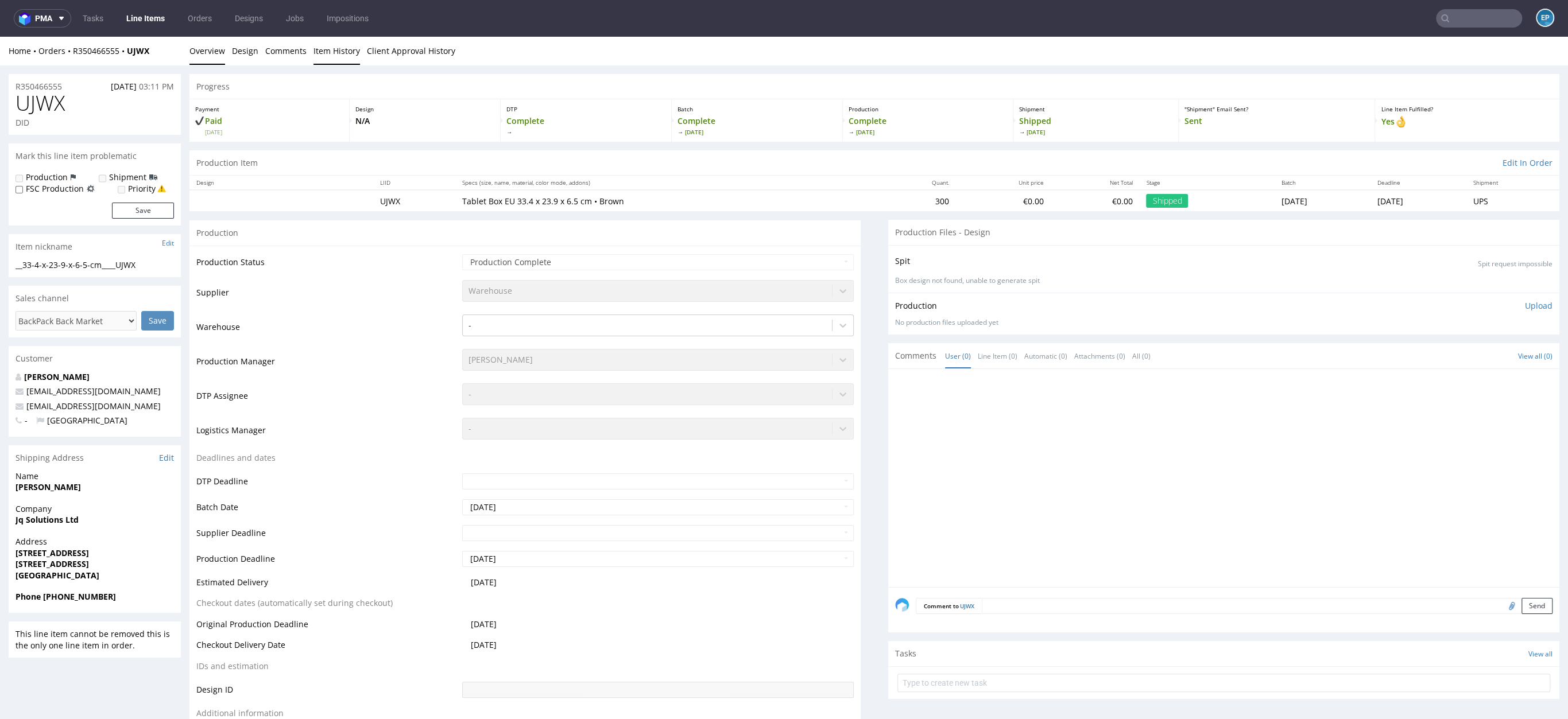
click at [348, 59] on link "Item History" at bounding box center [336, 51] width 46 height 28
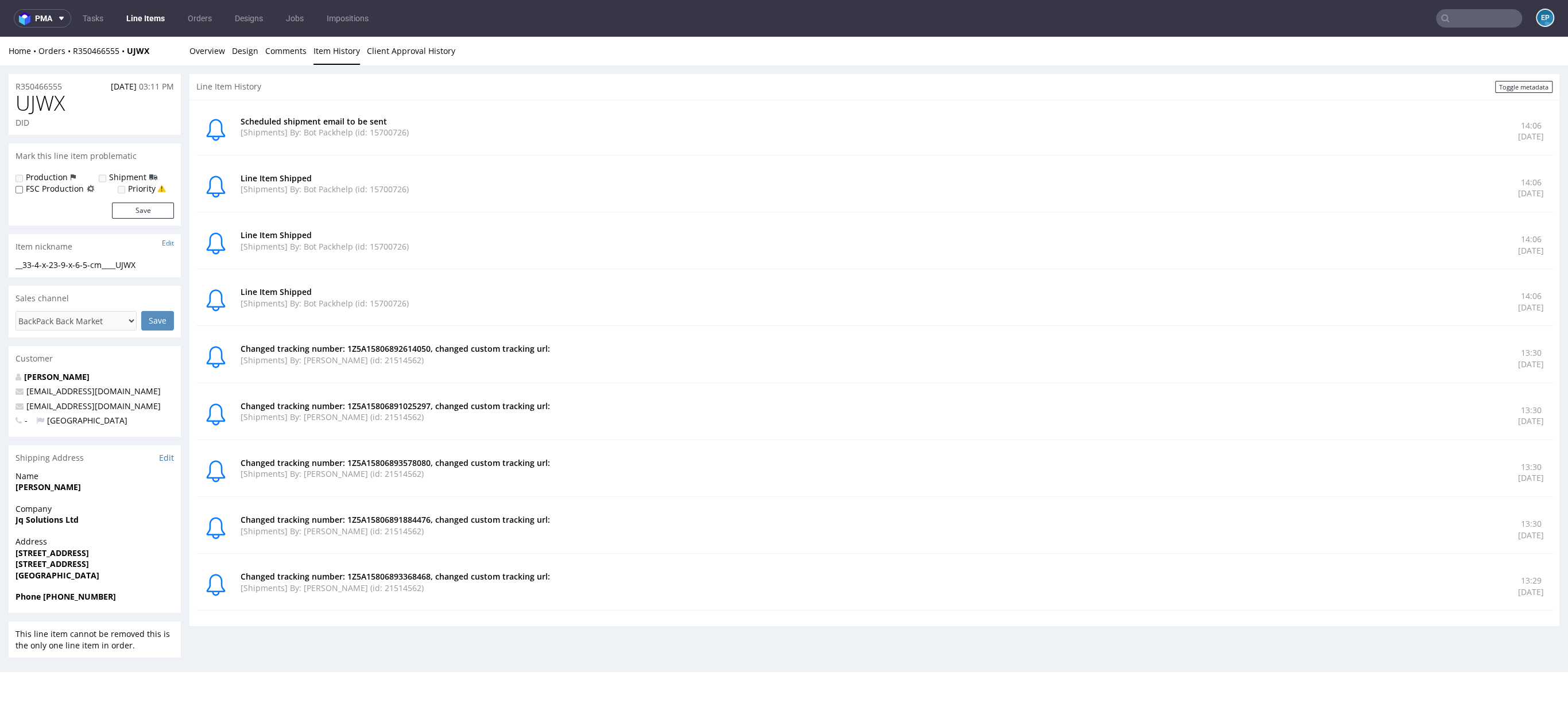
click at [395, 347] on p "Changed tracking number: 1Z5A15806892614050, changed custom tracking url:" at bounding box center [872, 349] width 1263 height 11
click at [217, 58] on link "Overview" at bounding box center [207, 51] width 36 height 28
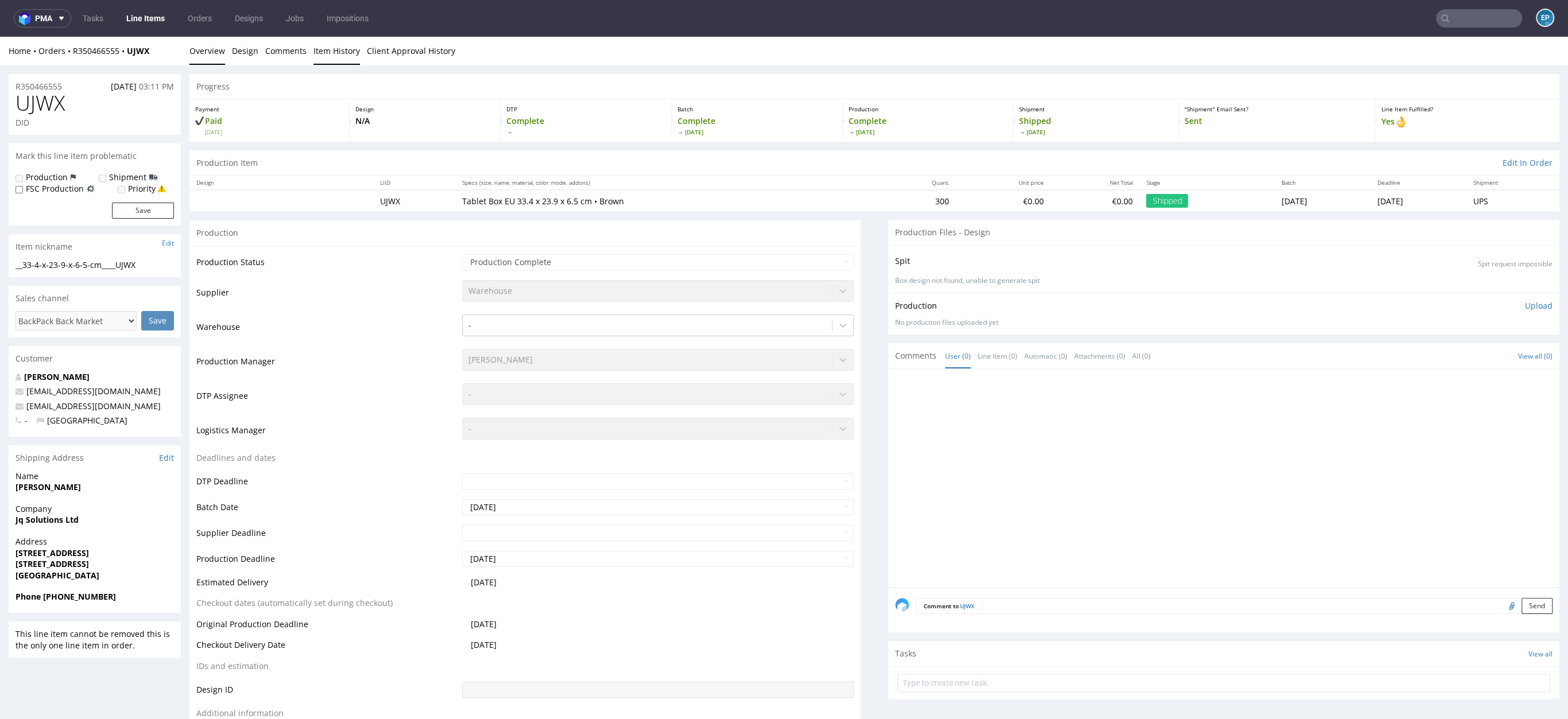
click at [336, 55] on link "Item History" at bounding box center [336, 51] width 46 height 28
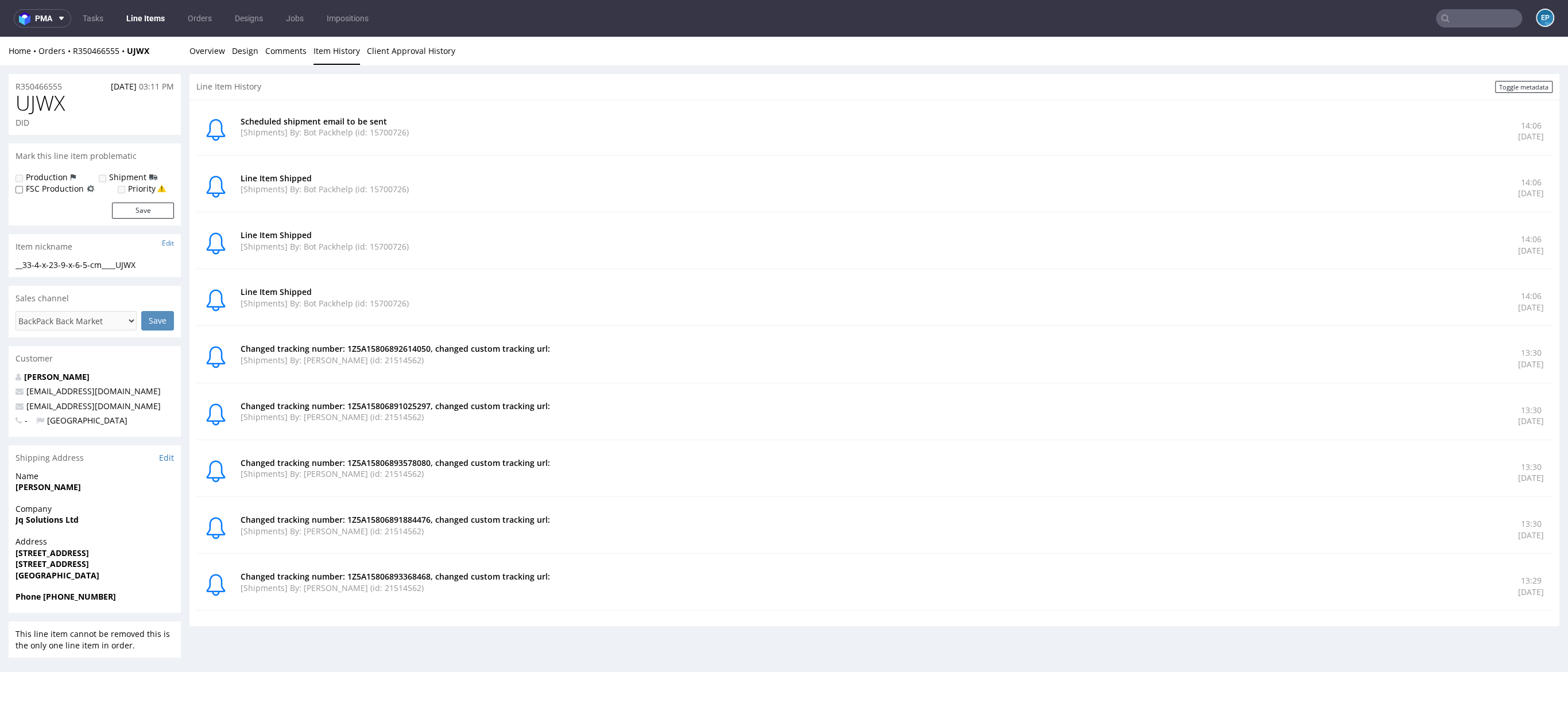
click at [29, 104] on span "UJWX" at bounding box center [40, 102] width 49 height 23
click at [211, 51] on link "Overview" at bounding box center [207, 51] width 36 height 28
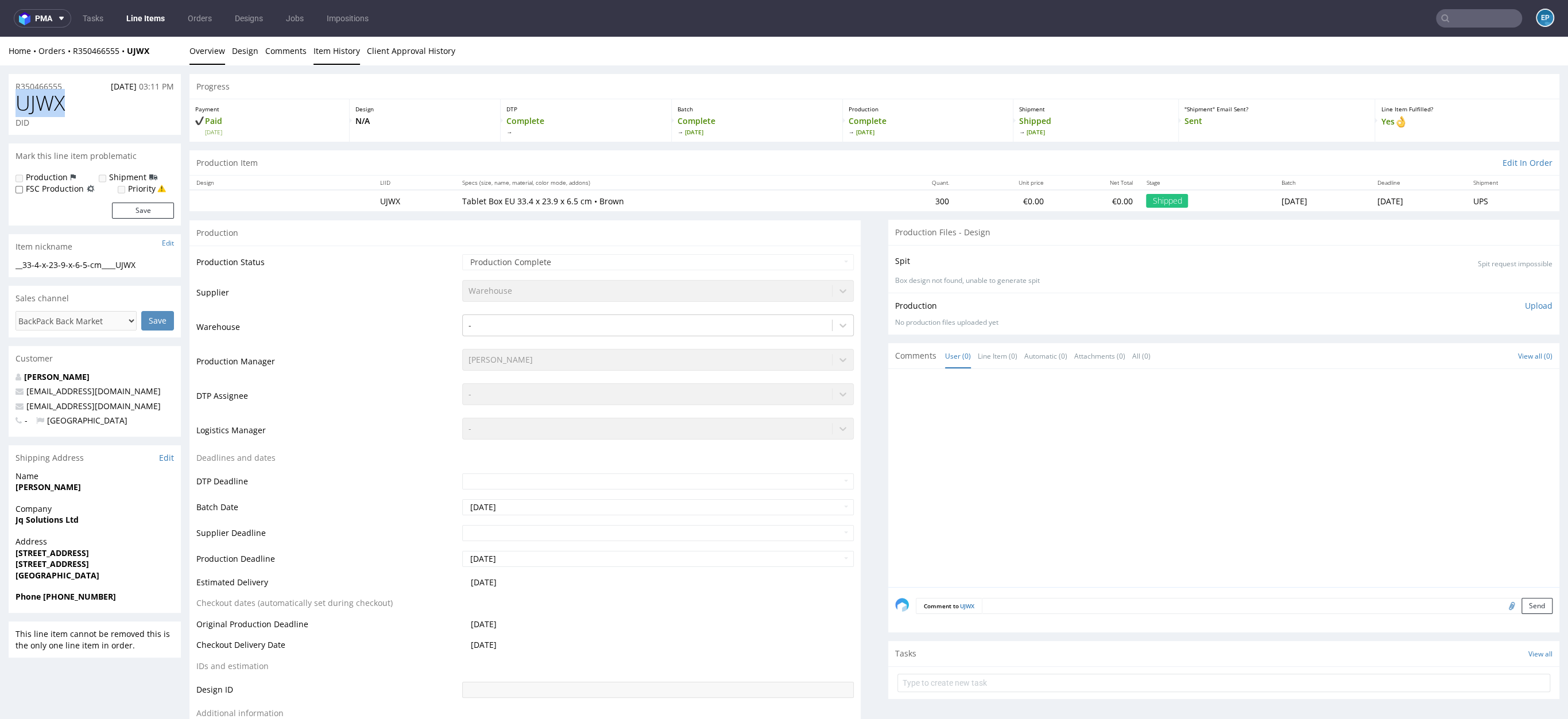
click at [339, 52] on link "Item History" at bounding box center [336, 51] width 46 height 28
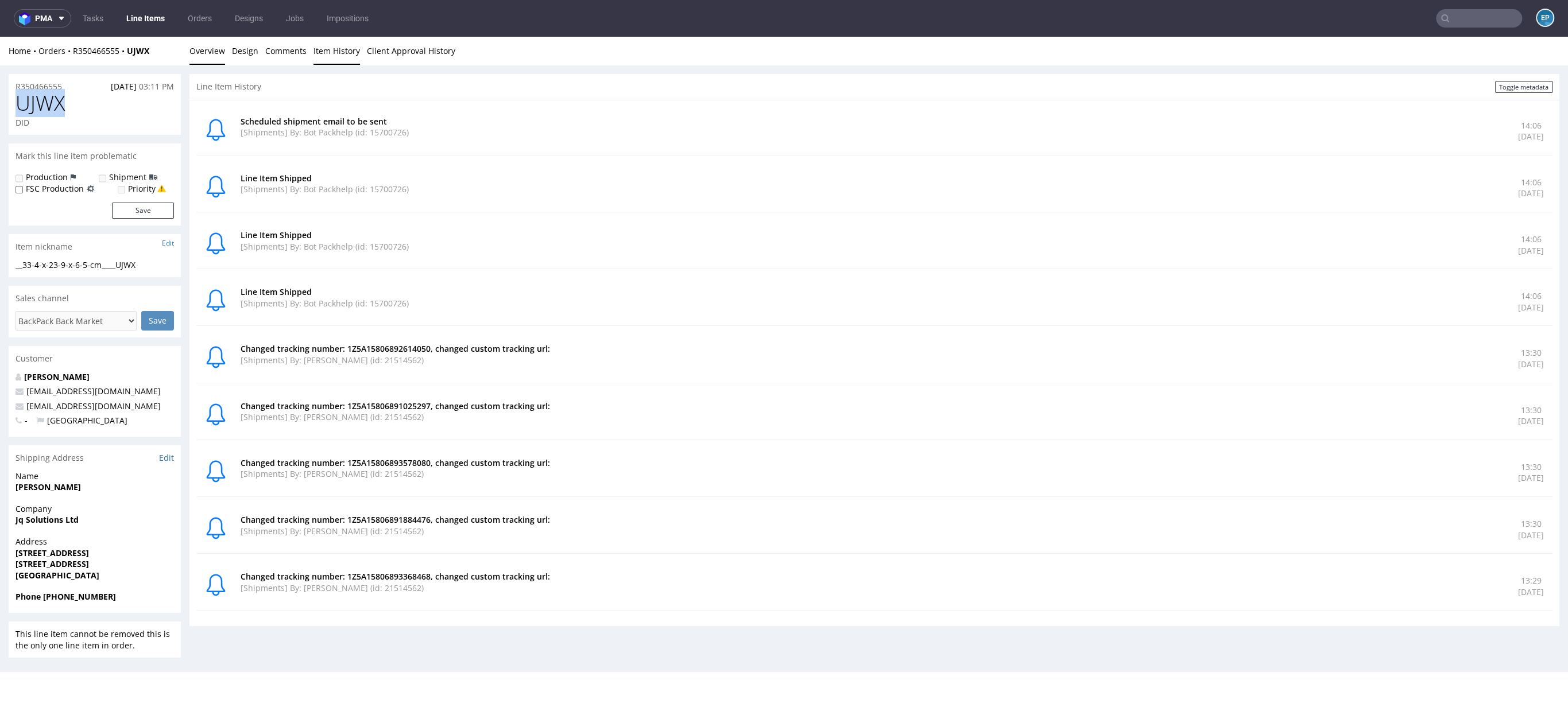
click at [198, 47] on link "Overview" at bounding box center [207, 51] width 36 height 28
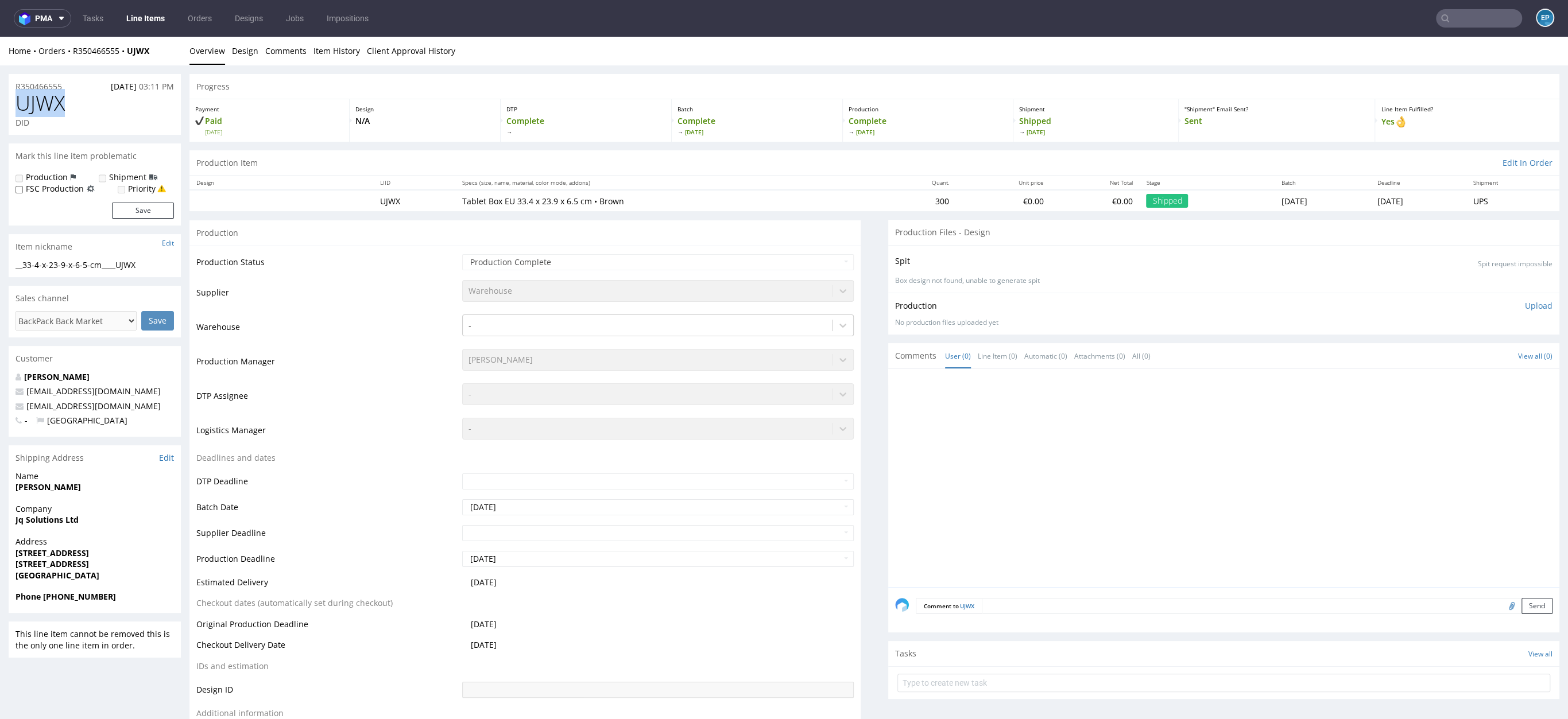
click at [168, 18] on link "Line Items" at bounding box center [145, 18] width 53 height 18
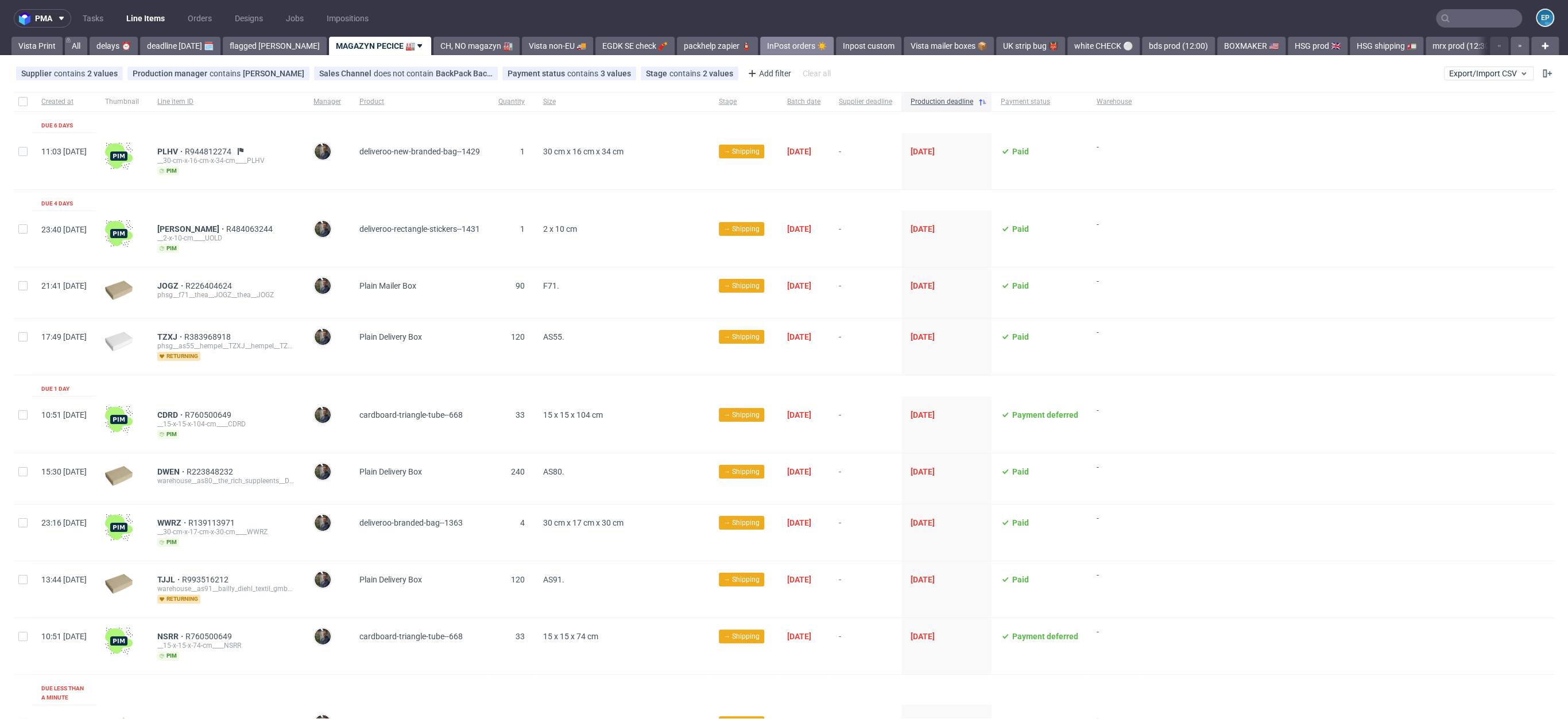
click at [772, 42] on link "InPost orders ☀️" at bounding box center [797, 46] width 74 height 18
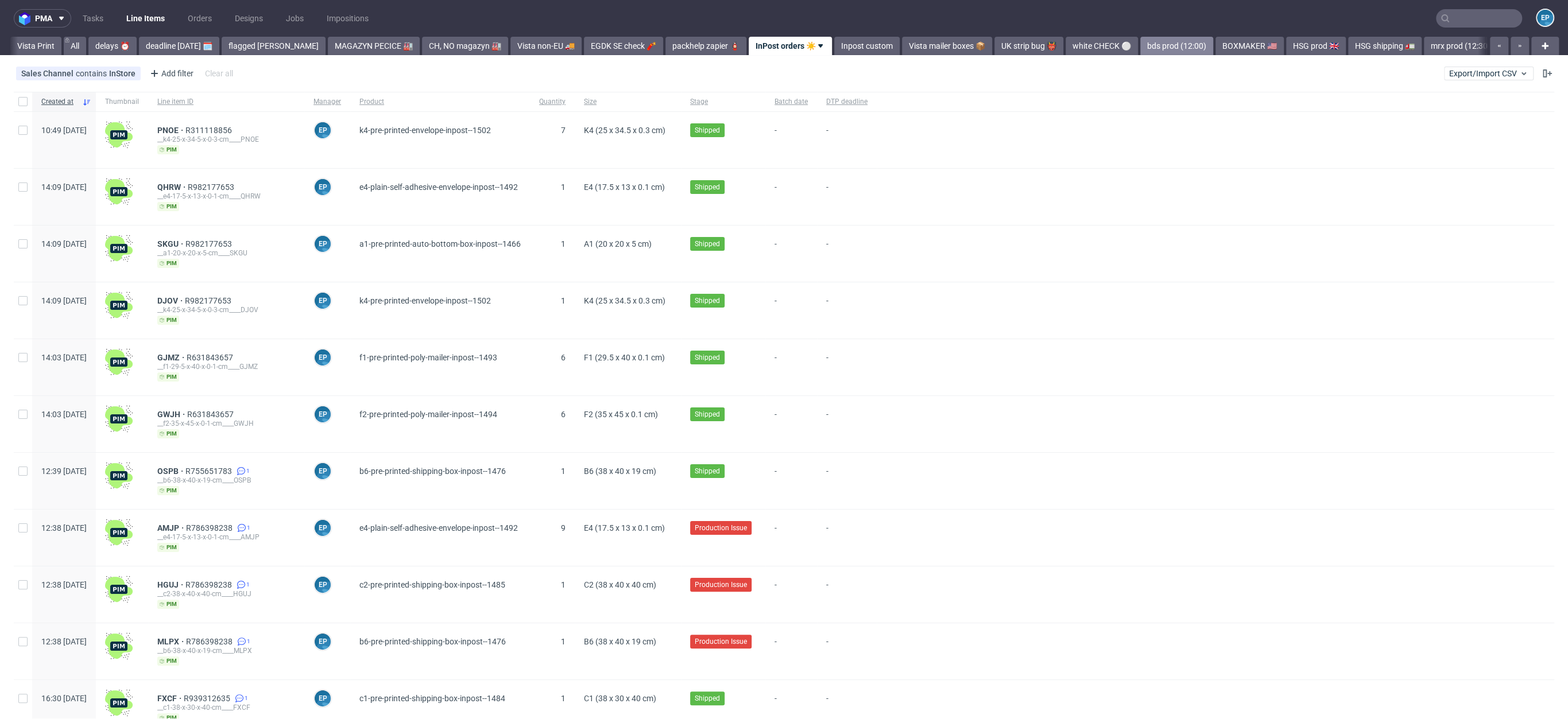
click at [1140, 49] on link "bds prod (12:00)" at bounding box center [1176, 46] width 73 height 18
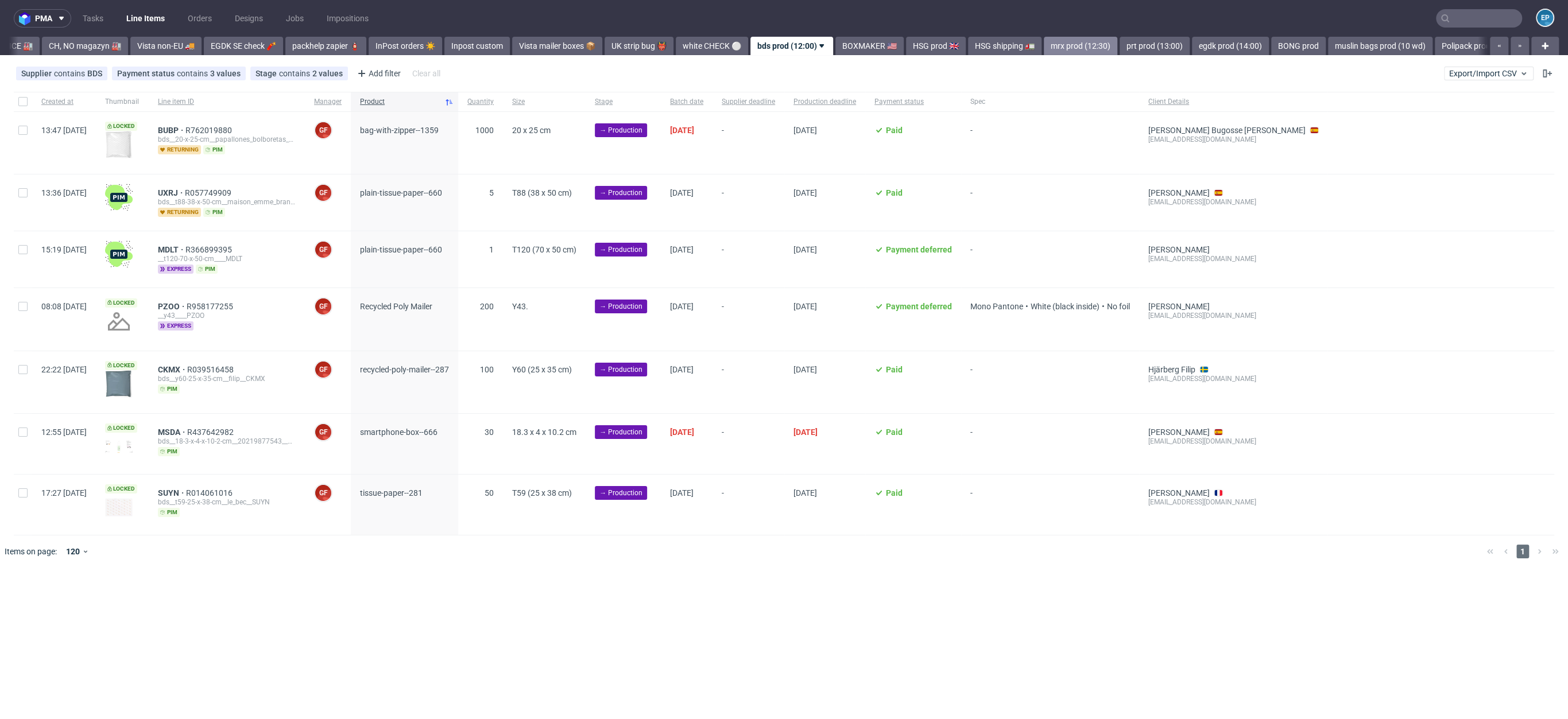
click at [1043, 48] on link "mrx prod (12:30)" at bounding box center [1080, 46] width 74 height 18
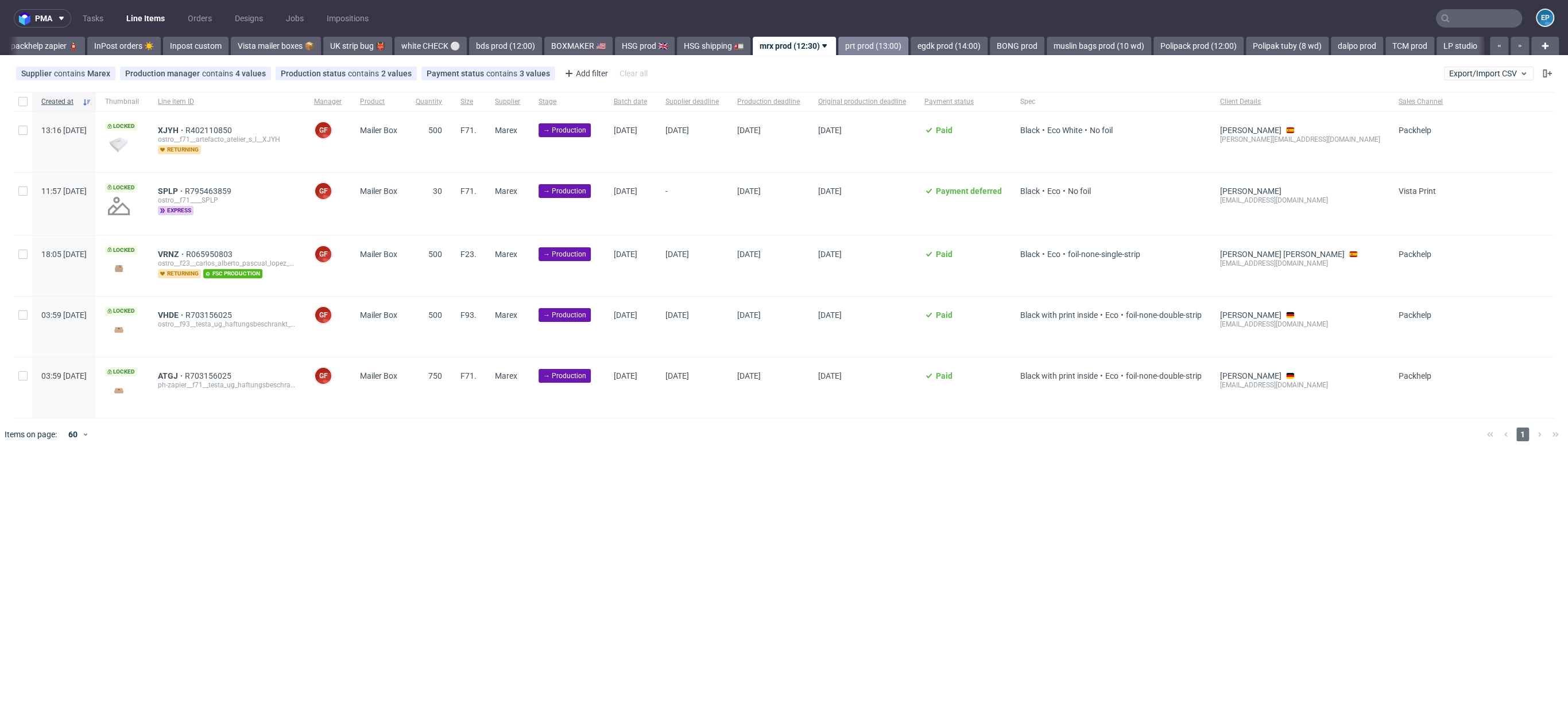
click at [838, 46] on link "prt prod (13:00)" at bounding box center [874, 46] width 70 height 18
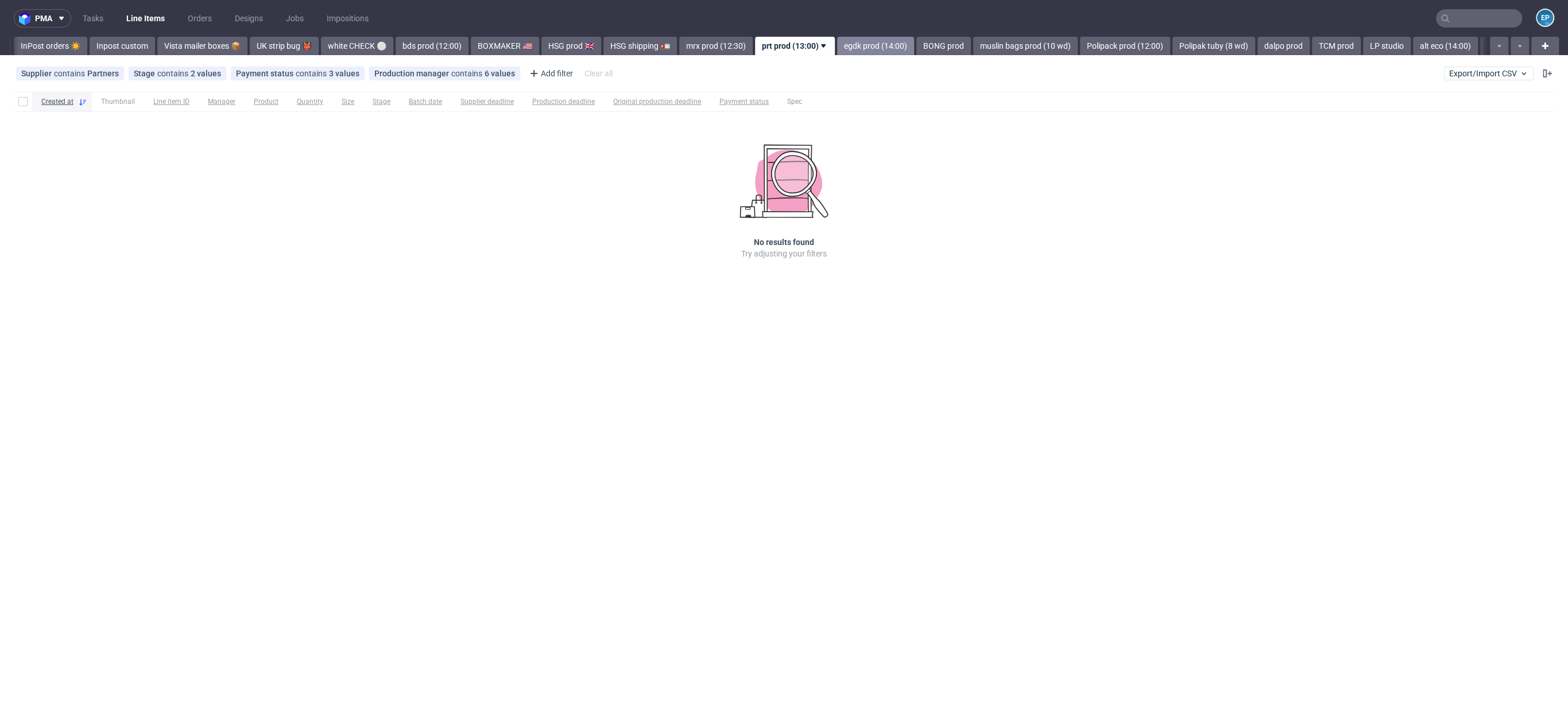
click at [837, 47] on link "egdk prod (14:00)" at bounding box center [874, 46] width 77 height 18
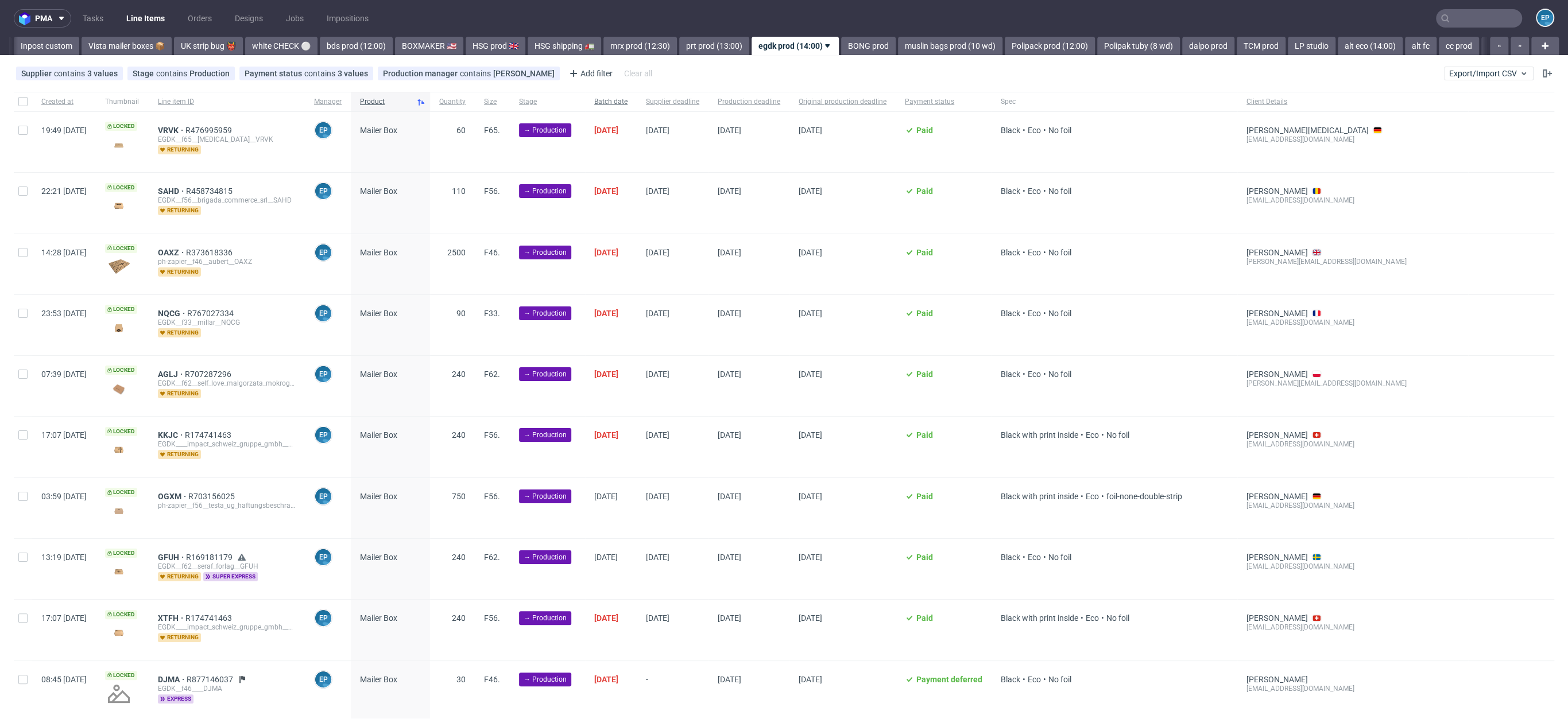
click at [624, 101] on div "Batch date" at bounding box center [611, 101] width 52 height 19
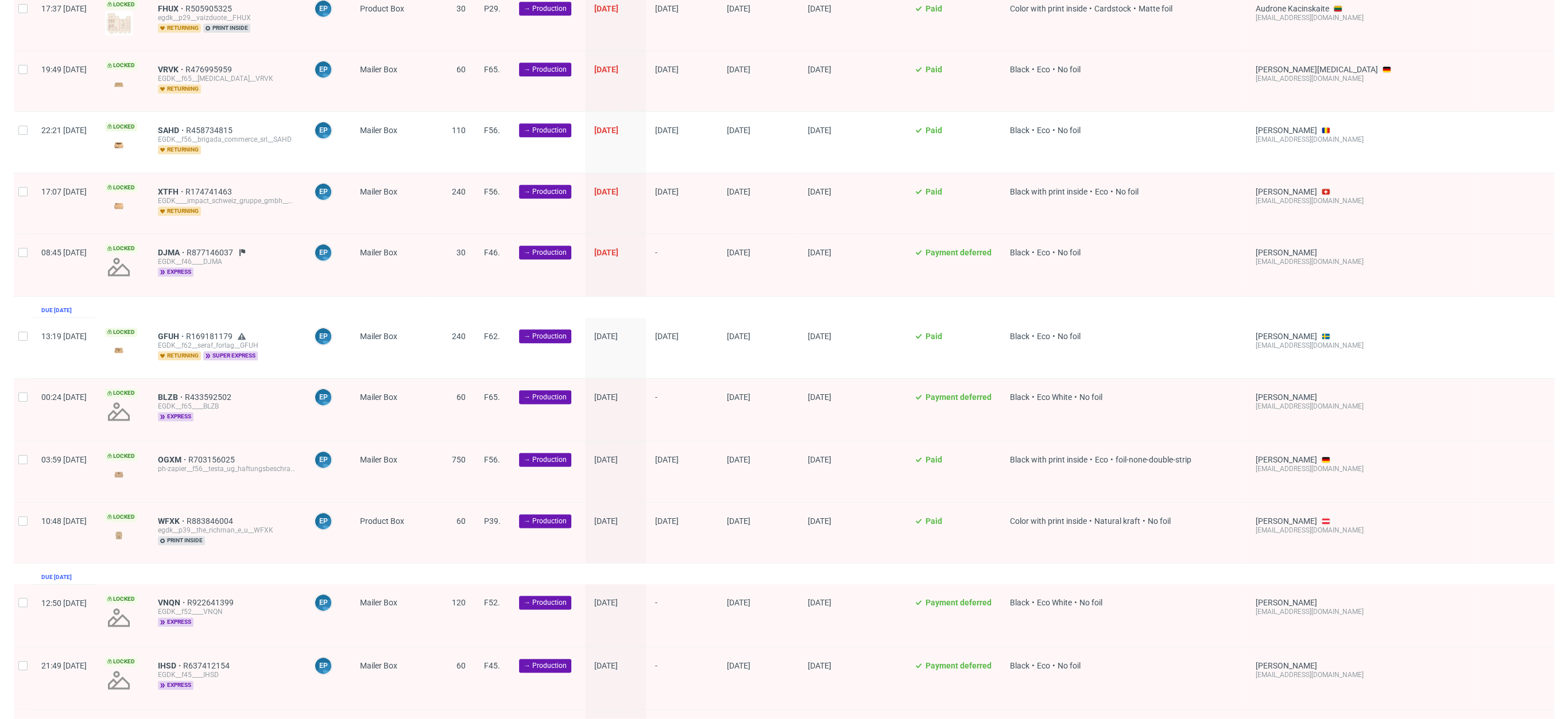
scroll to position [1436, 0]
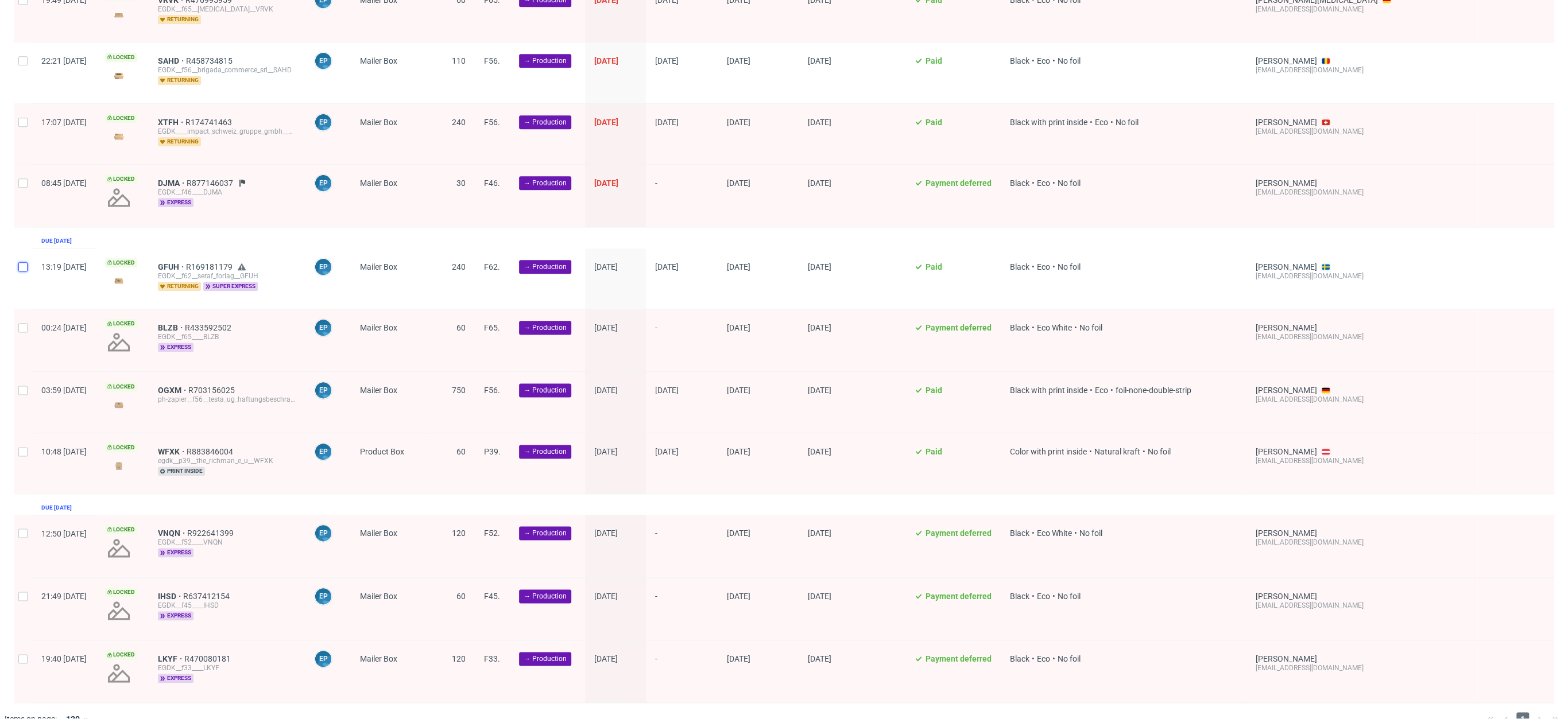
click at [20, 262] on input "checkbox" at bounding box center [23, 267] width 9 height 9
checkbox input "true"
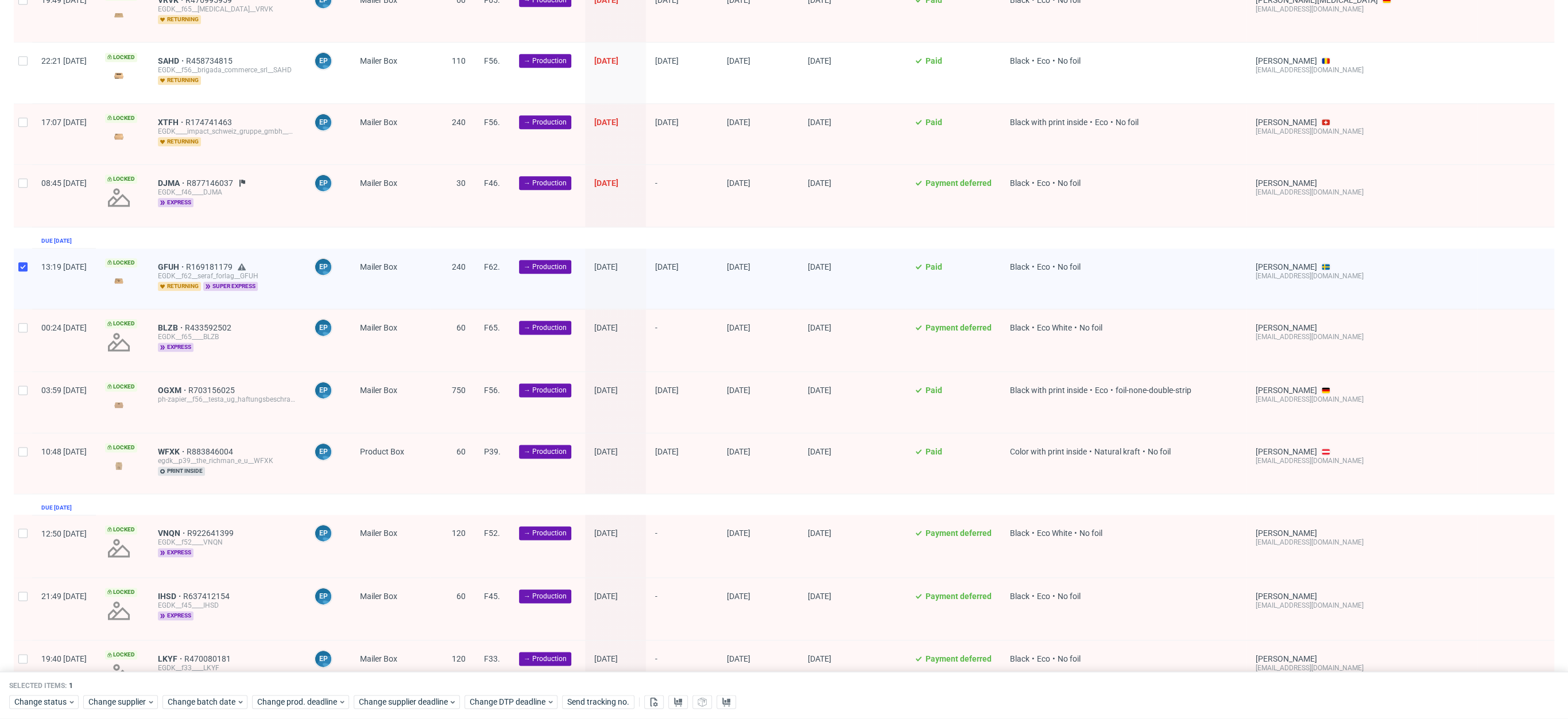
click at [28, 309] on div at bounding box center [23, 340] width 18 height 62
checkbox input "true"
click at [20, 386] on input "checkbox" at bounding box center [23, 390] width 9 height 9
checkbox input "true"
click at [28, 438] on div at bounding box center [23, 462] width 18 height 60
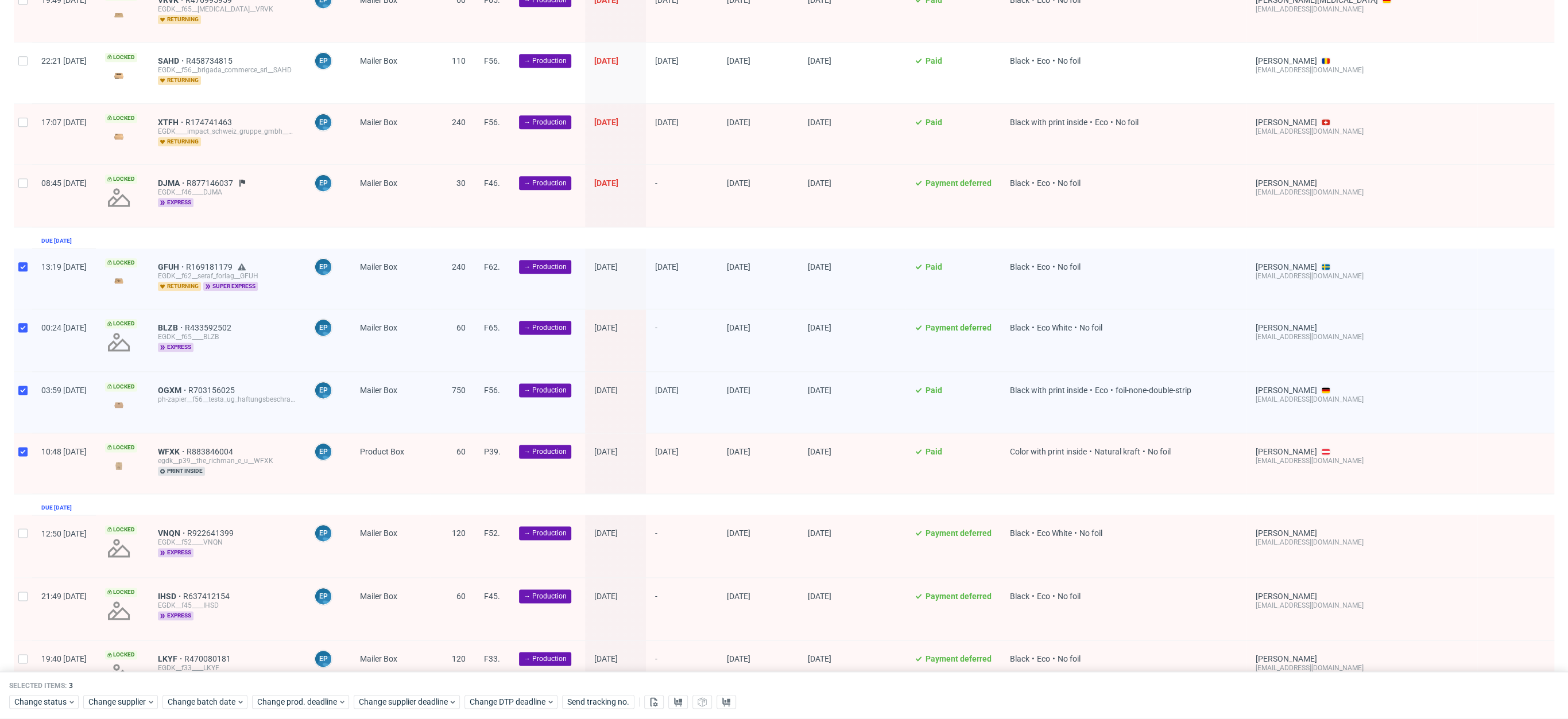
checkbox input "true"
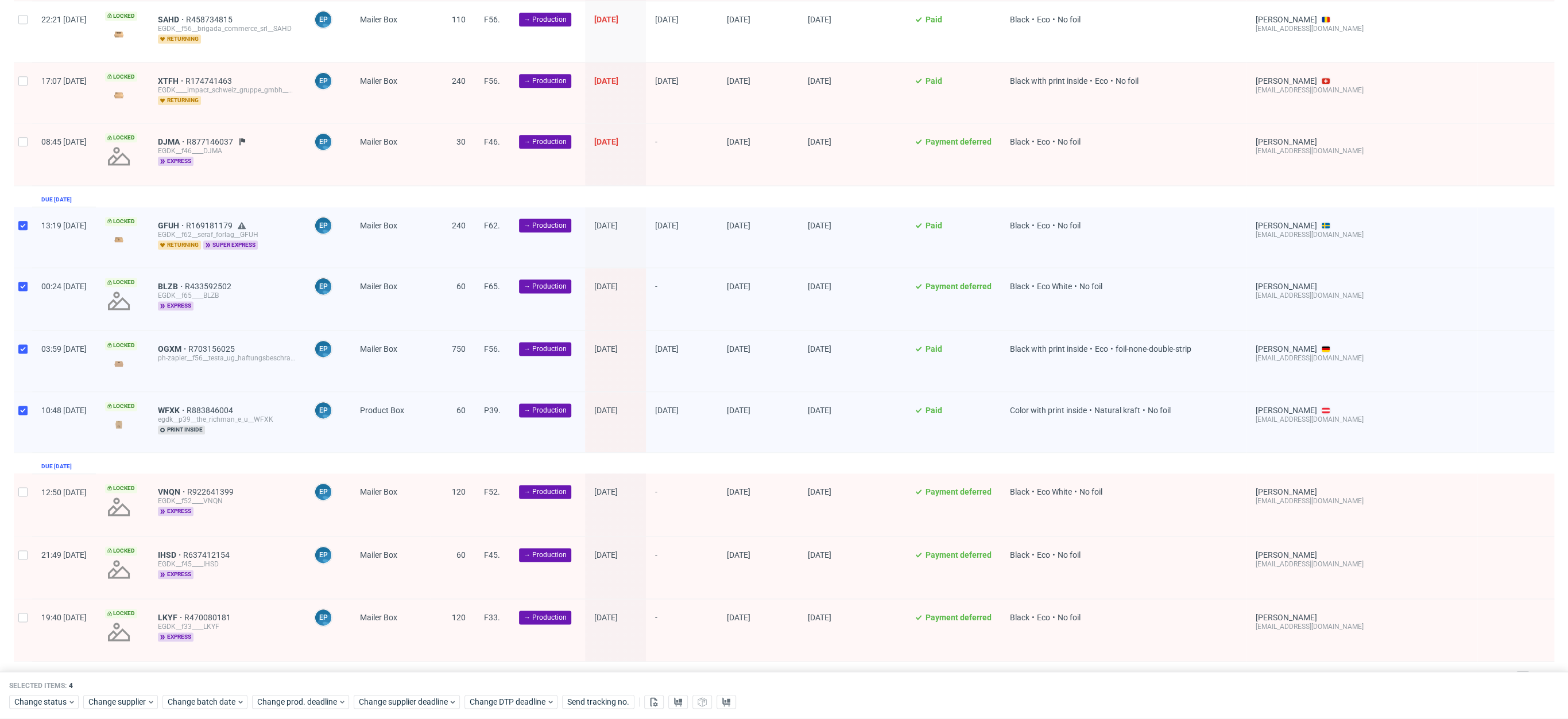
scroll to position [1482, 0]
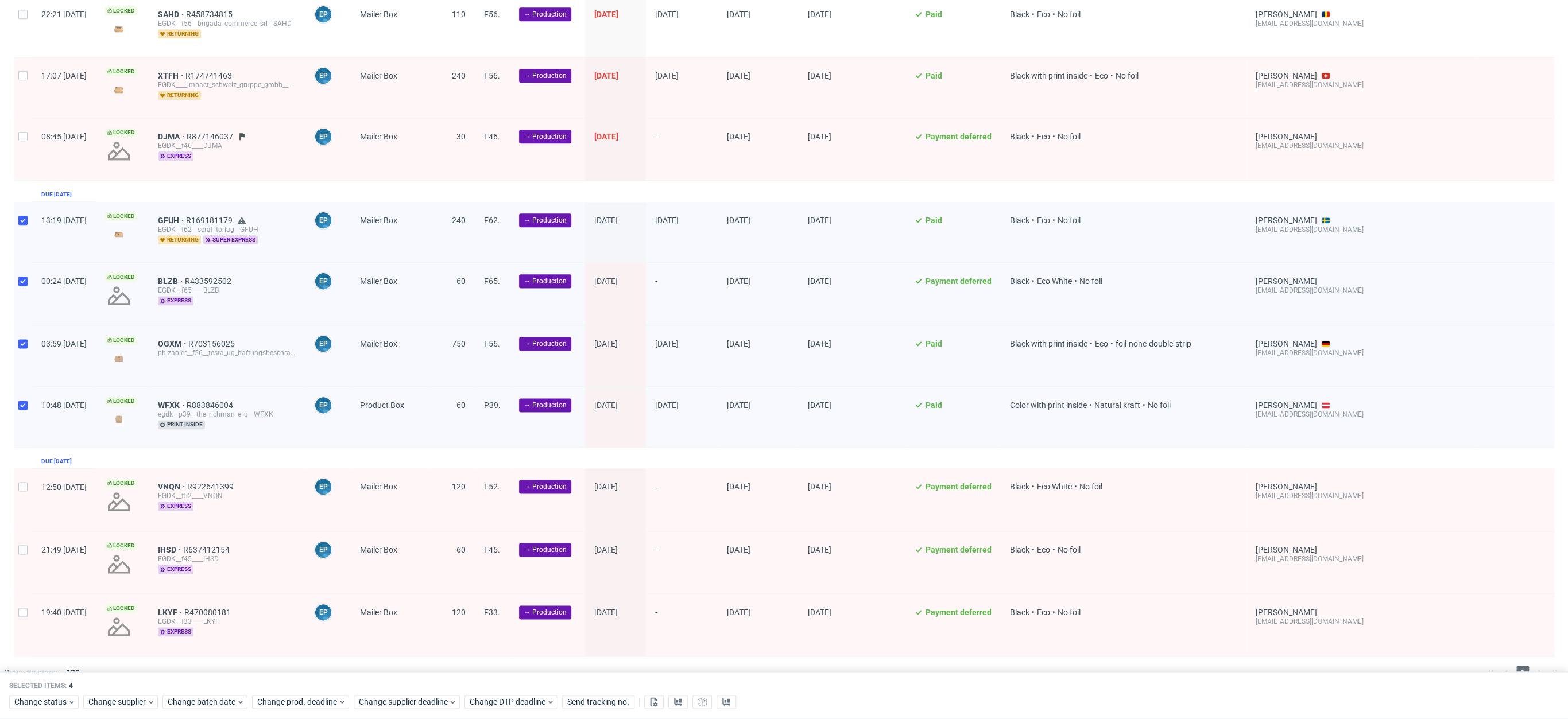
click at [23, 468] on div at bounding box center [23, 498] width 18 height 62
checkbox input "true"
click at [22, 532] on div at bounding box center [23, 562] width 18 height 62
click at [19, 568] on div at bounding box center [23, 562] width 18 height 62
click at [30, 567] on div at bounding box center [23, 562] width 18 height 62
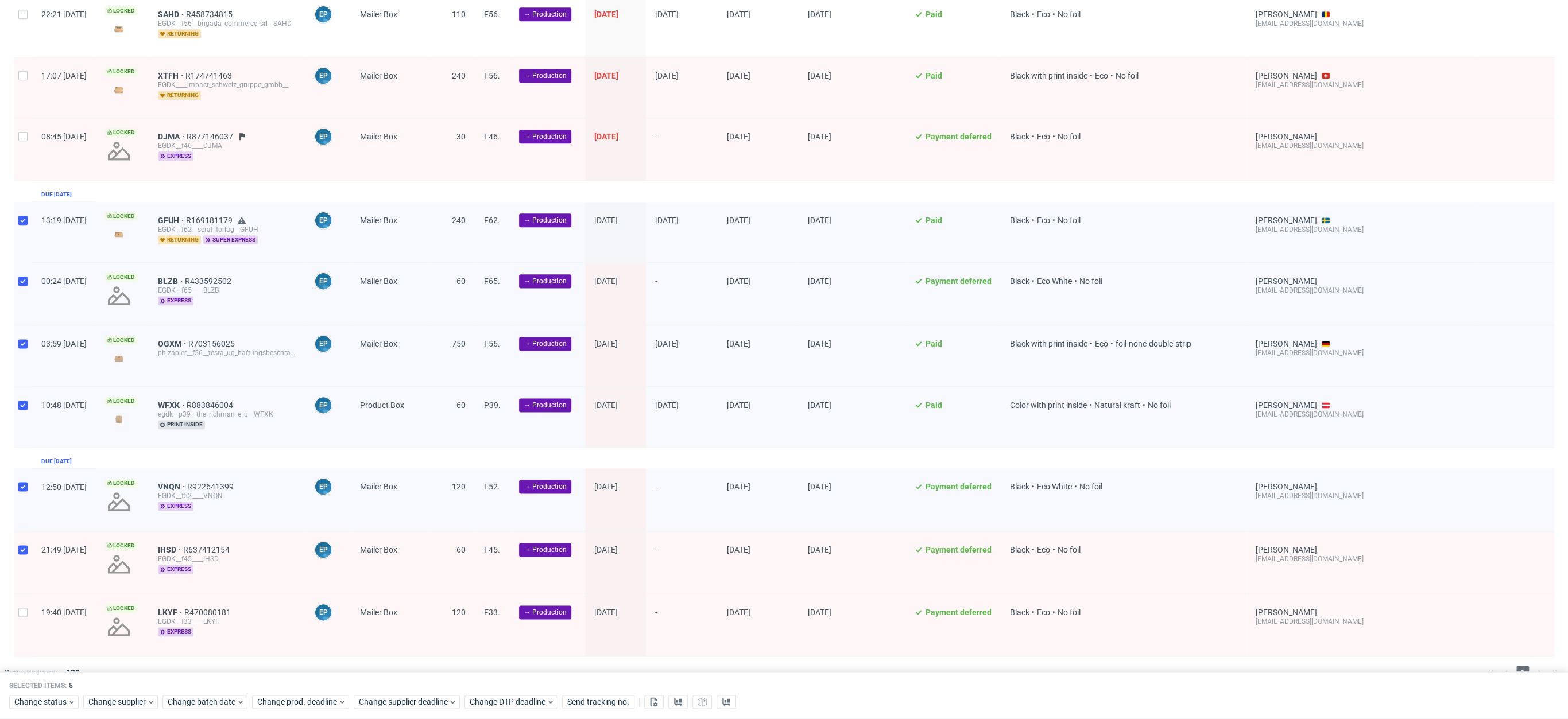
checkbox input "true"
click at [19, 597] on div at bounding box center [23, 624] width 18 height 62
checkbox input "true"
click at [211, 704] on span "Change batch date" at bounding box center [202, 702] width 69 height 11
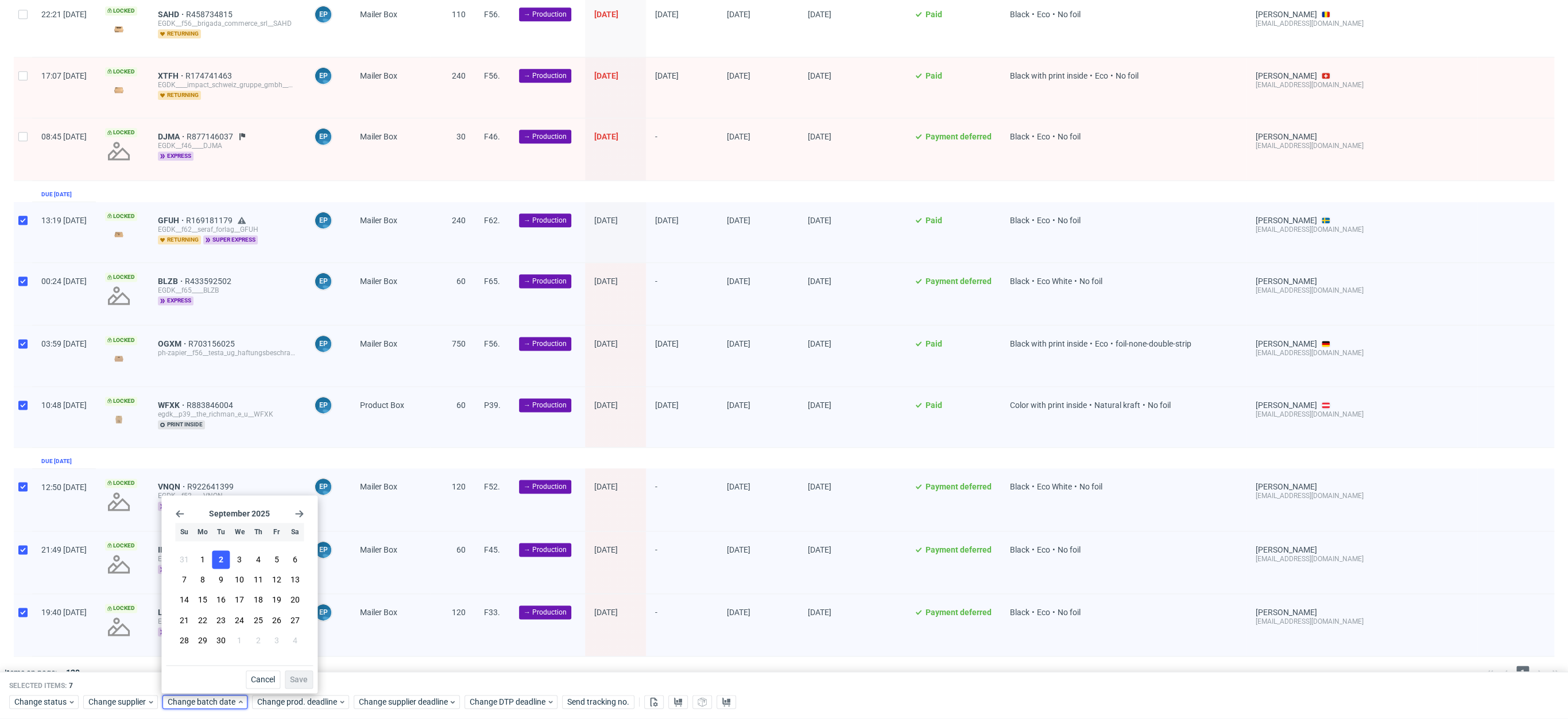
click at [219, 557] on span "2" at bounding box center [221, 559] width 5 height 11
click at [291, 685] on button "Save" at bounding box center [298, 679] width 28 height 18
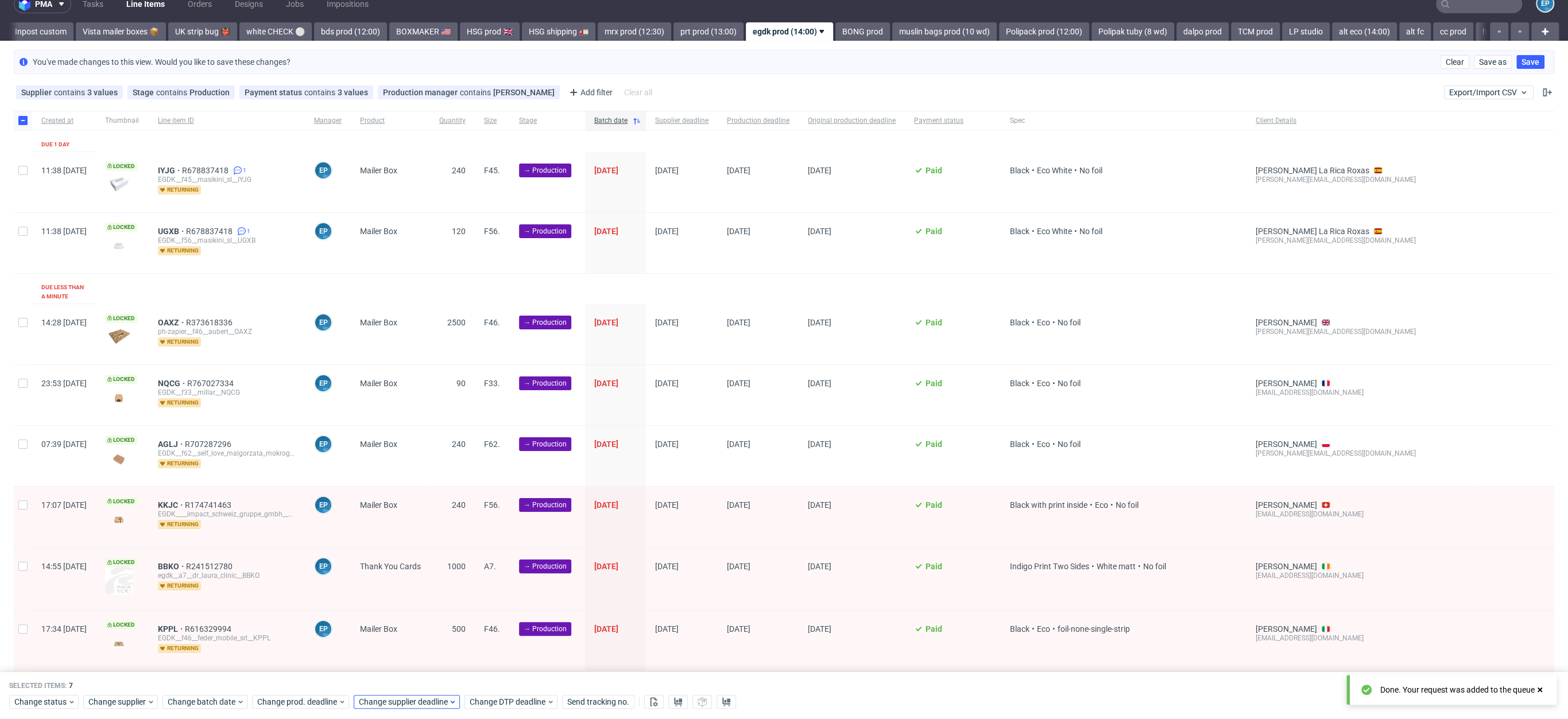
scroll to position [0, 0]
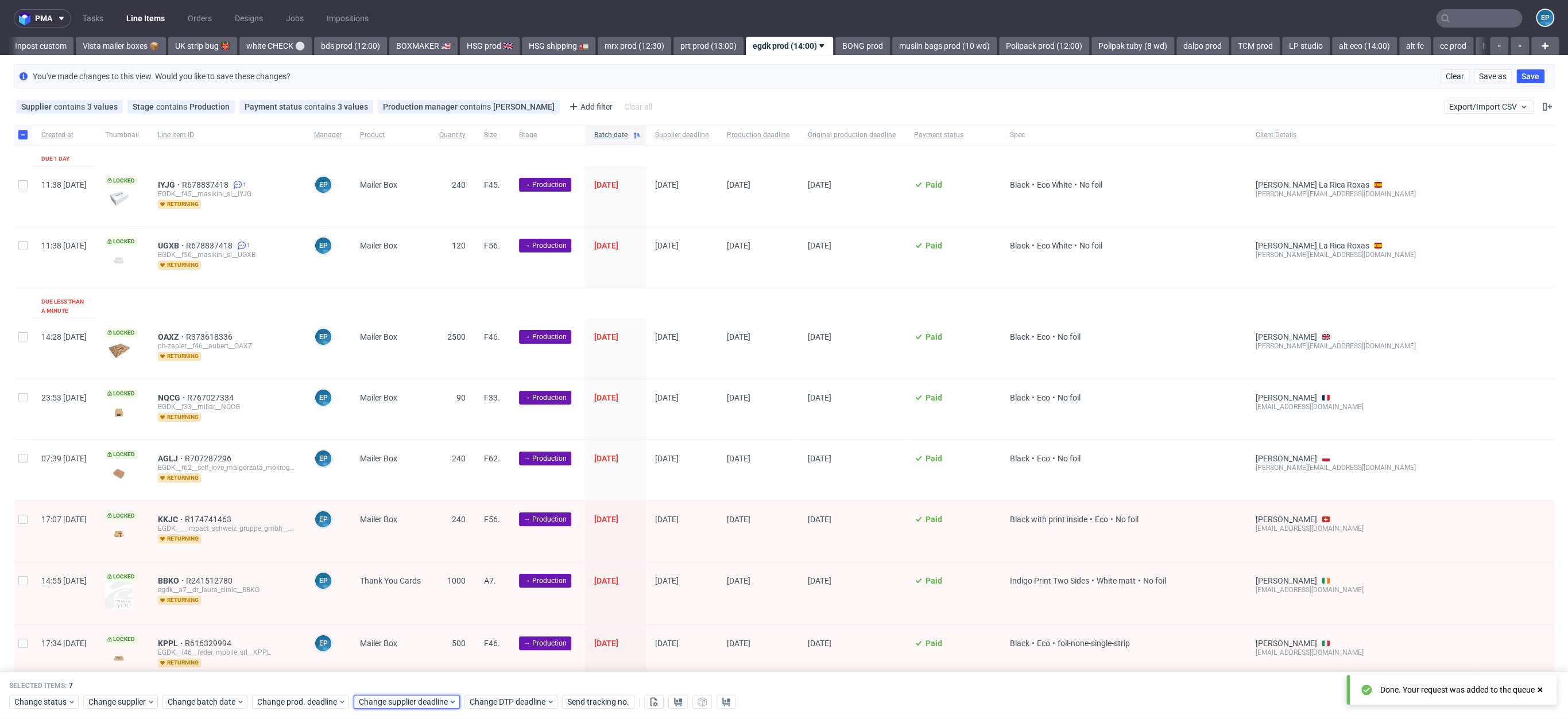
click at [392, 703] on span "Change supplier deadline" at bounding box center [404, 702] width 90 height 11
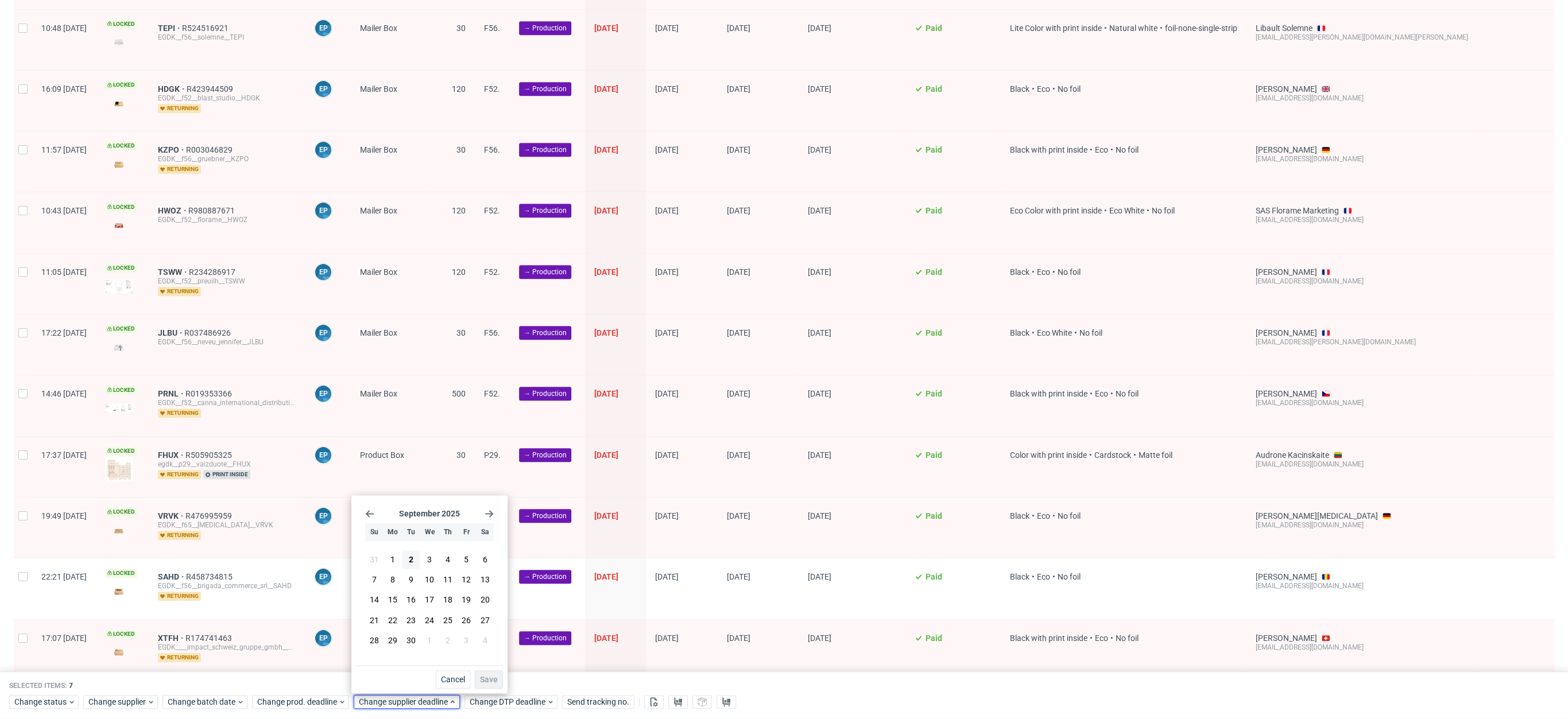
scroll to position [923, 0]
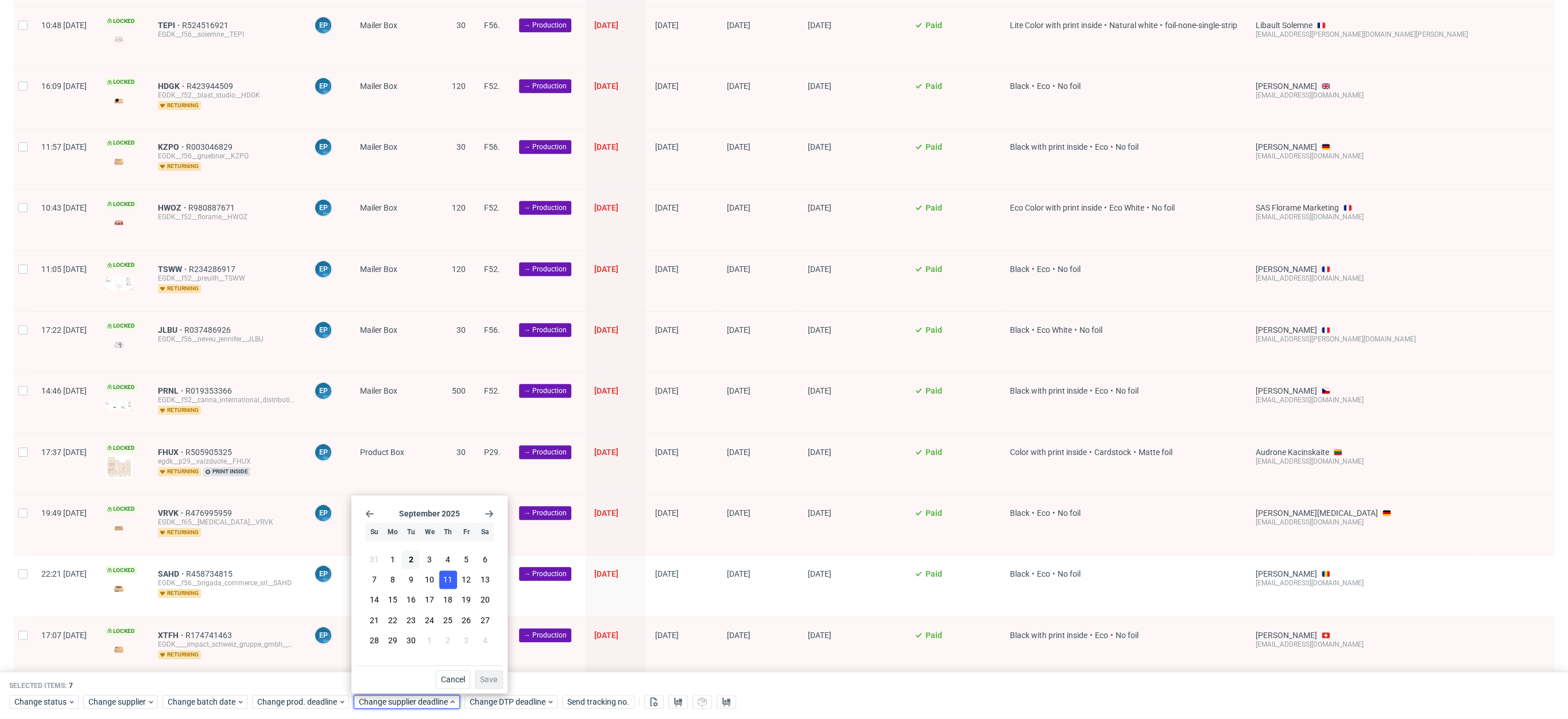
click at [450, 578] on span "11" at bounding box center [448, 580] width 9 height 11
click at [481, 671] on button "Save" at bounding box center [488, 679] width 28 height 18
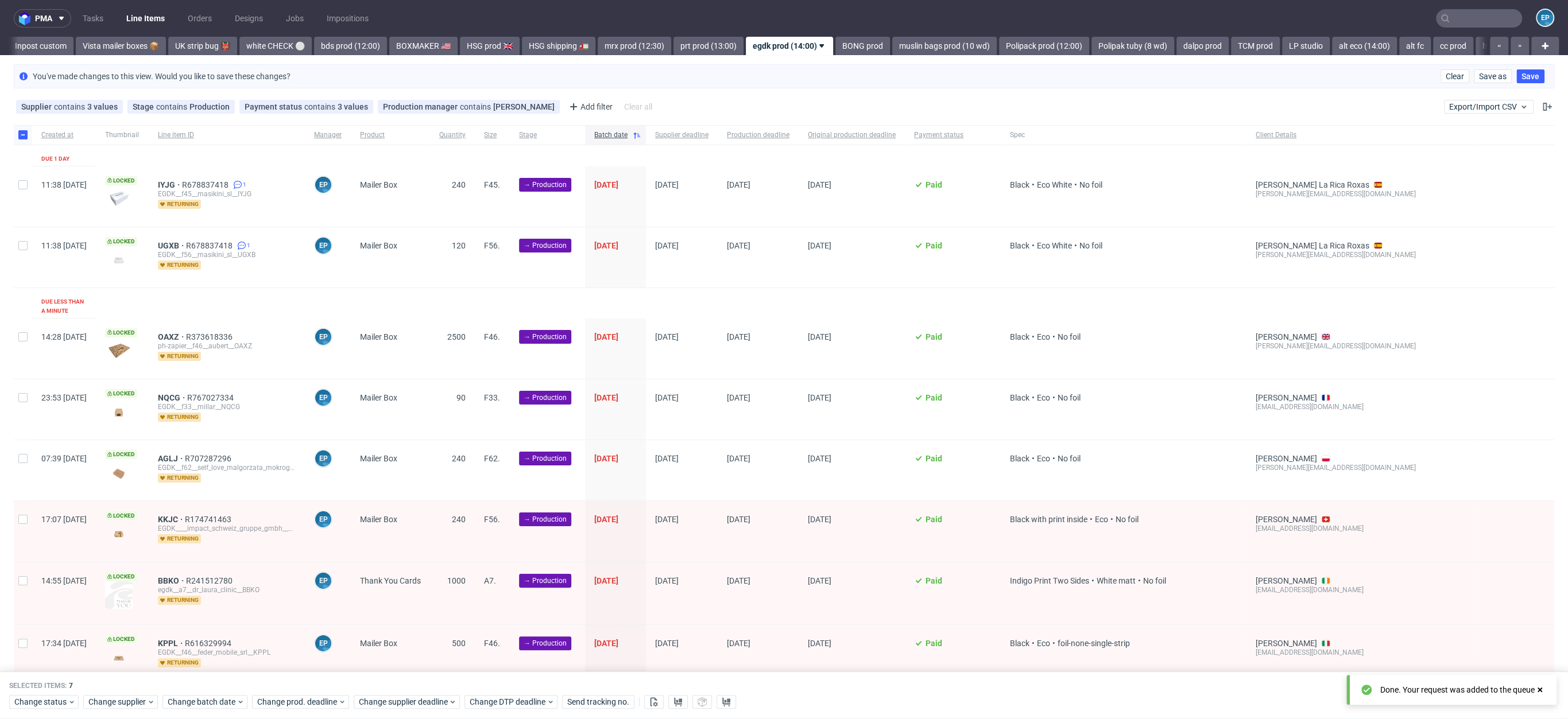
scroll to position [1482, 0]
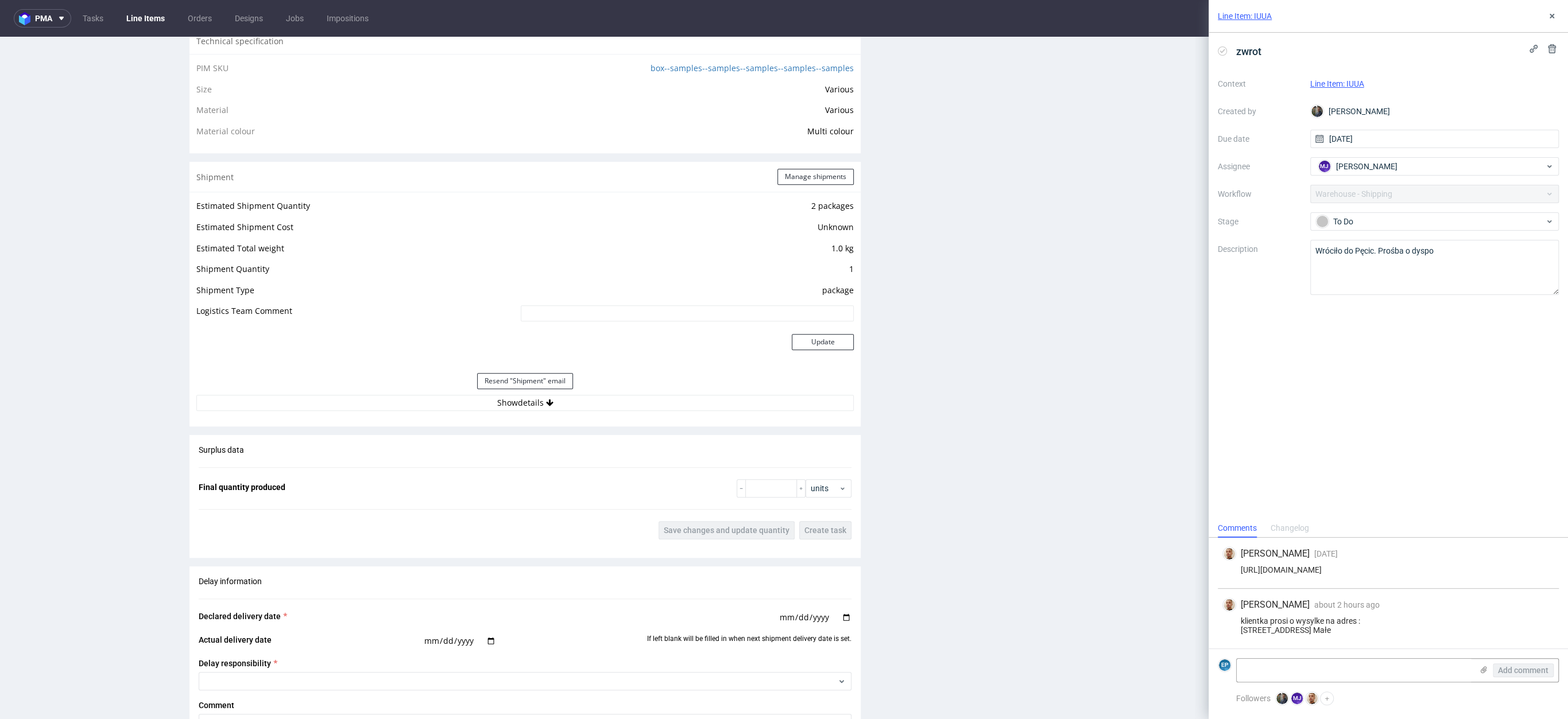
scroll to position [919, 0]
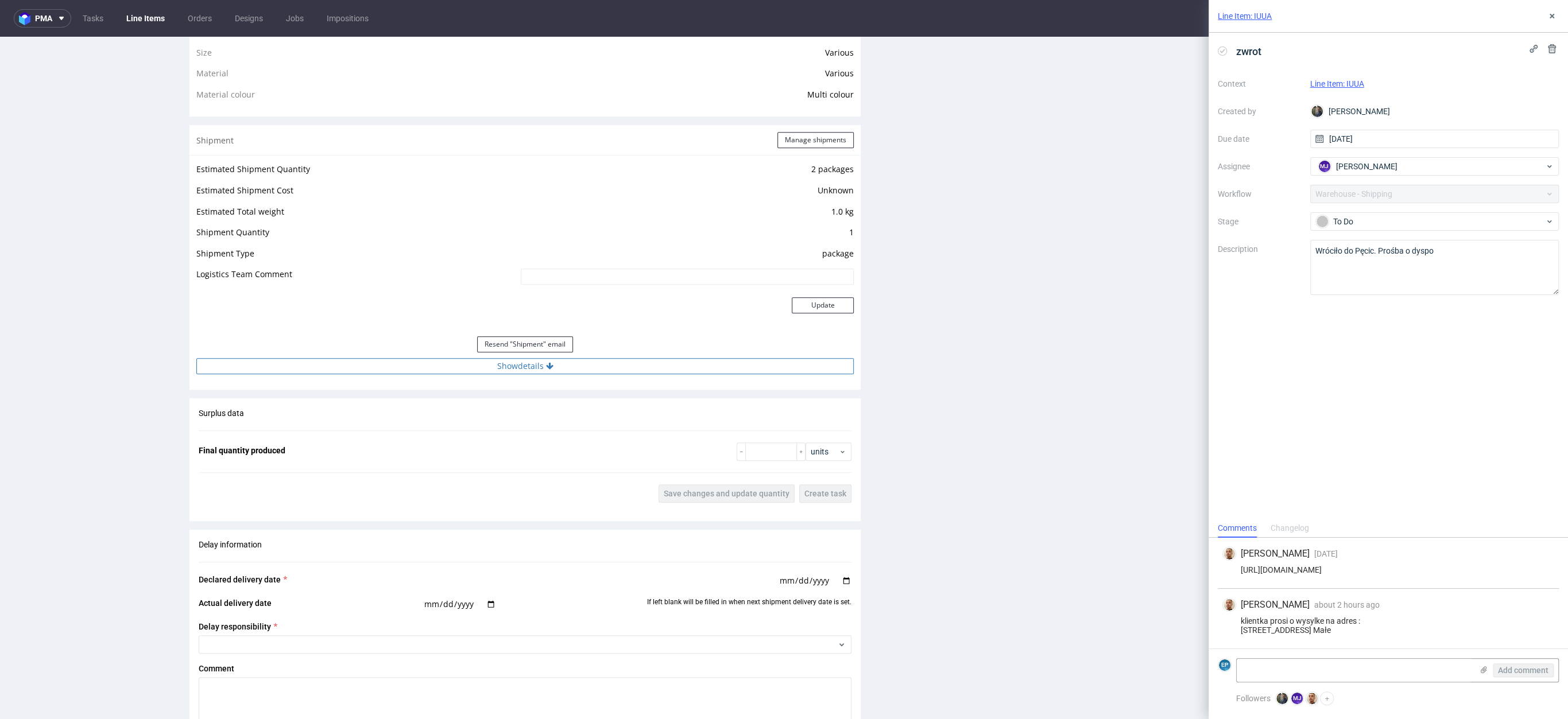
click at [546, 365] on icon at bounding box center [549, 365] width 7 height 8
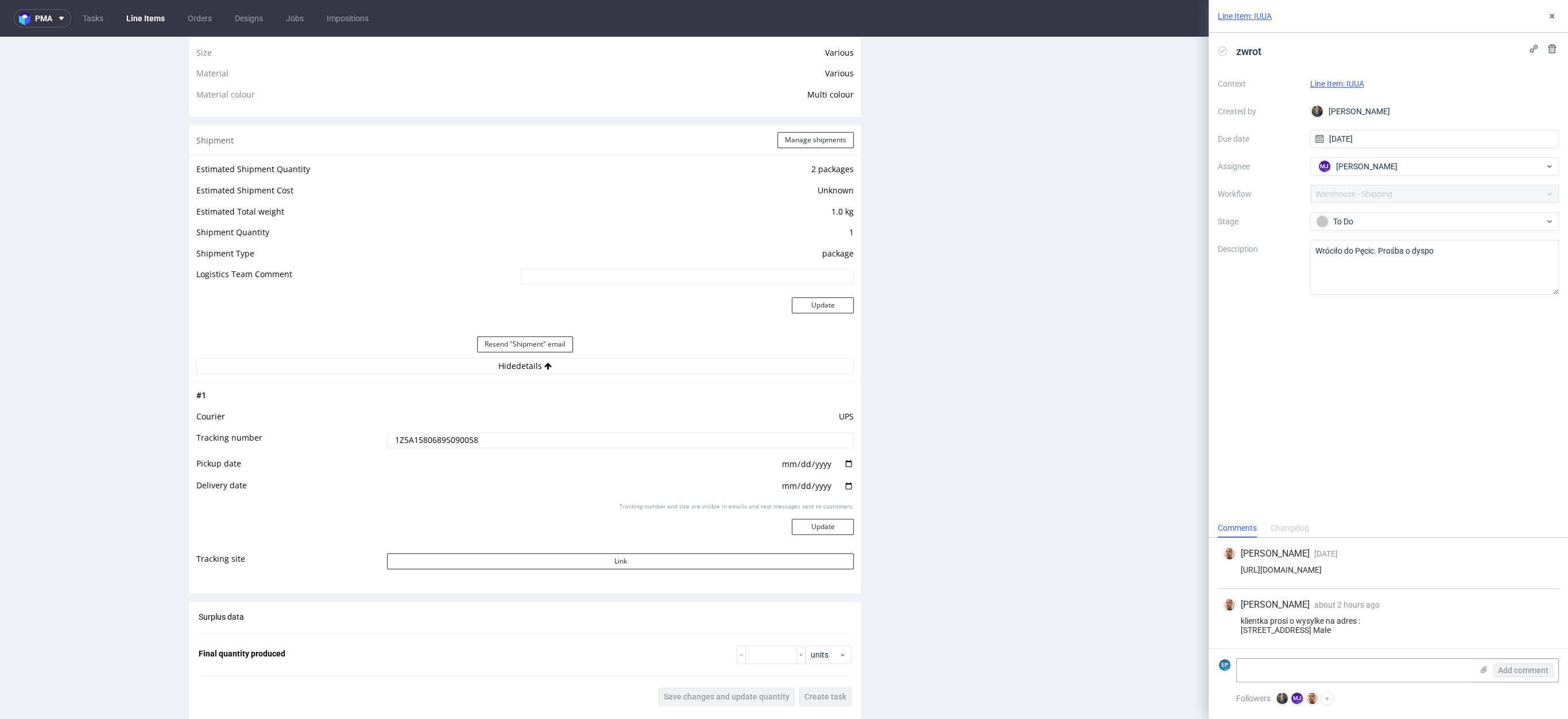
click at [445, 437] on input "1Z5A15806895090058" at bounding box center [620, 439] width 466 height 16
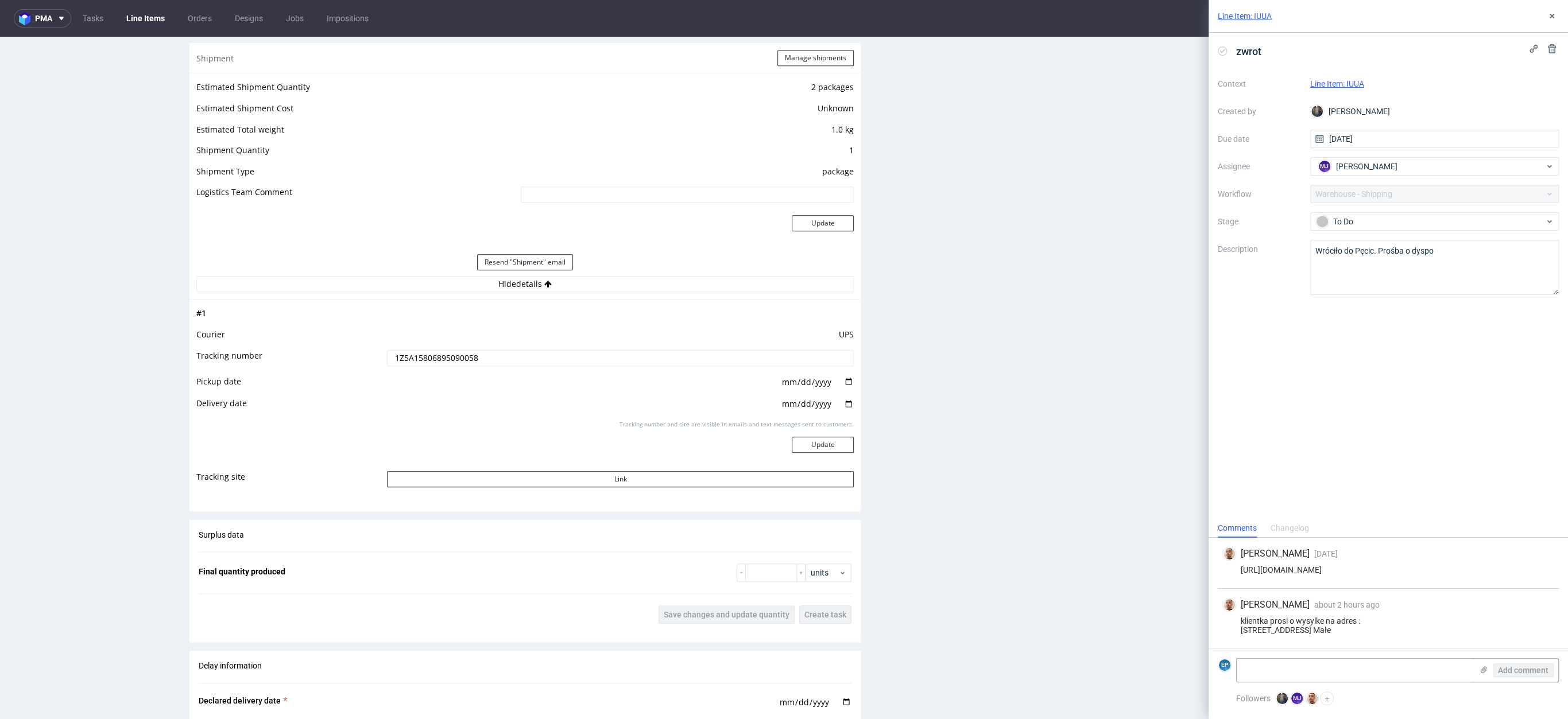
scroll to position [1047, 0]
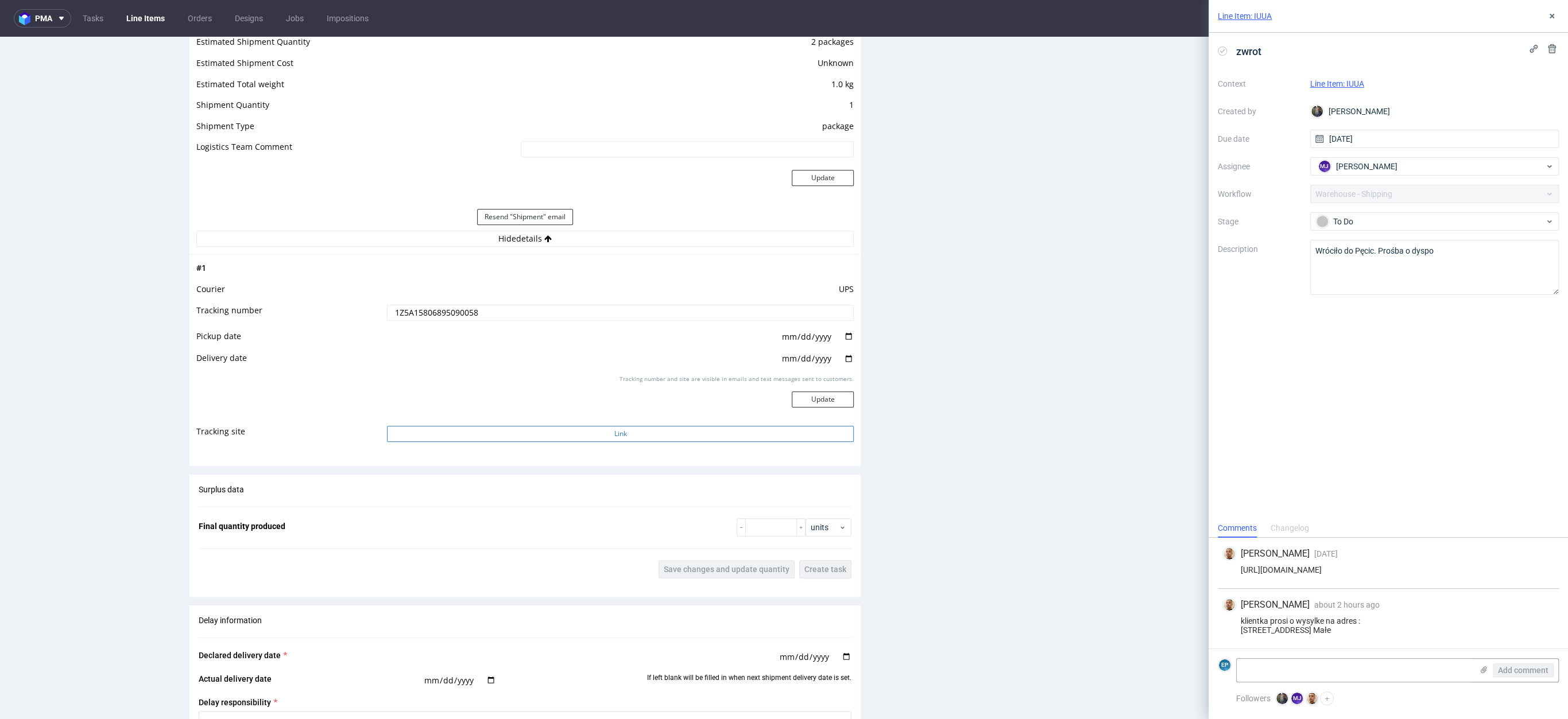
click at [667, 439] on button "Link" at bounding box center [620, 433] width 466 height 16
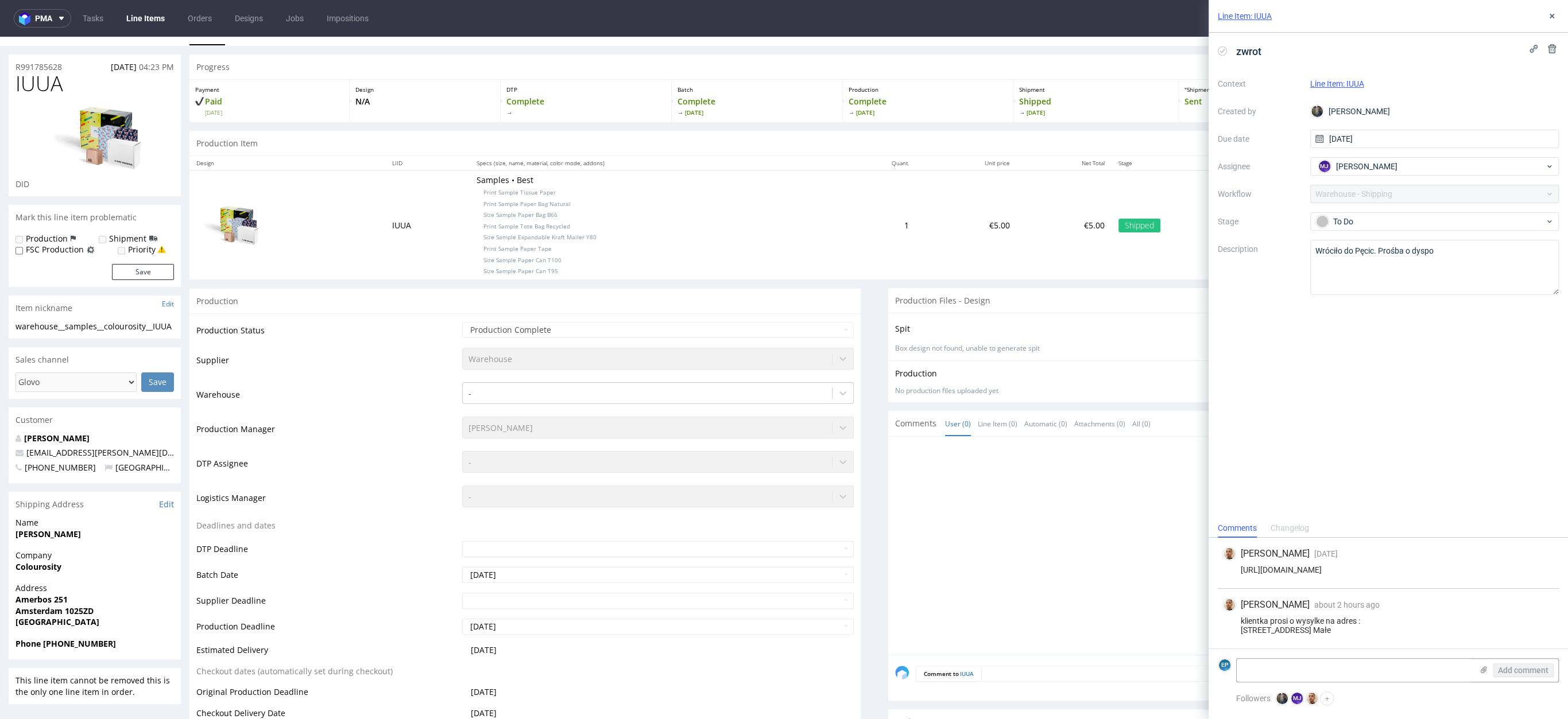
scroll to position [21, 0]
drag, startPoint x: 456, startPoint y: 187, endPoint x: 559, endPoint y: 187, distance: 103.0
click at [559, 187] on p "Samples • Best Print Sample Tissue Paper Print Sample Paper Bag Natural Size Sa…" at bounding box center [653, 222] width 353 height 101
copy span "Print Sample Tissue Paper"
drag, startPoint x: 454, startPoint y: 199, endPoint x: 565, endPoint y: 204, distance: 111.1
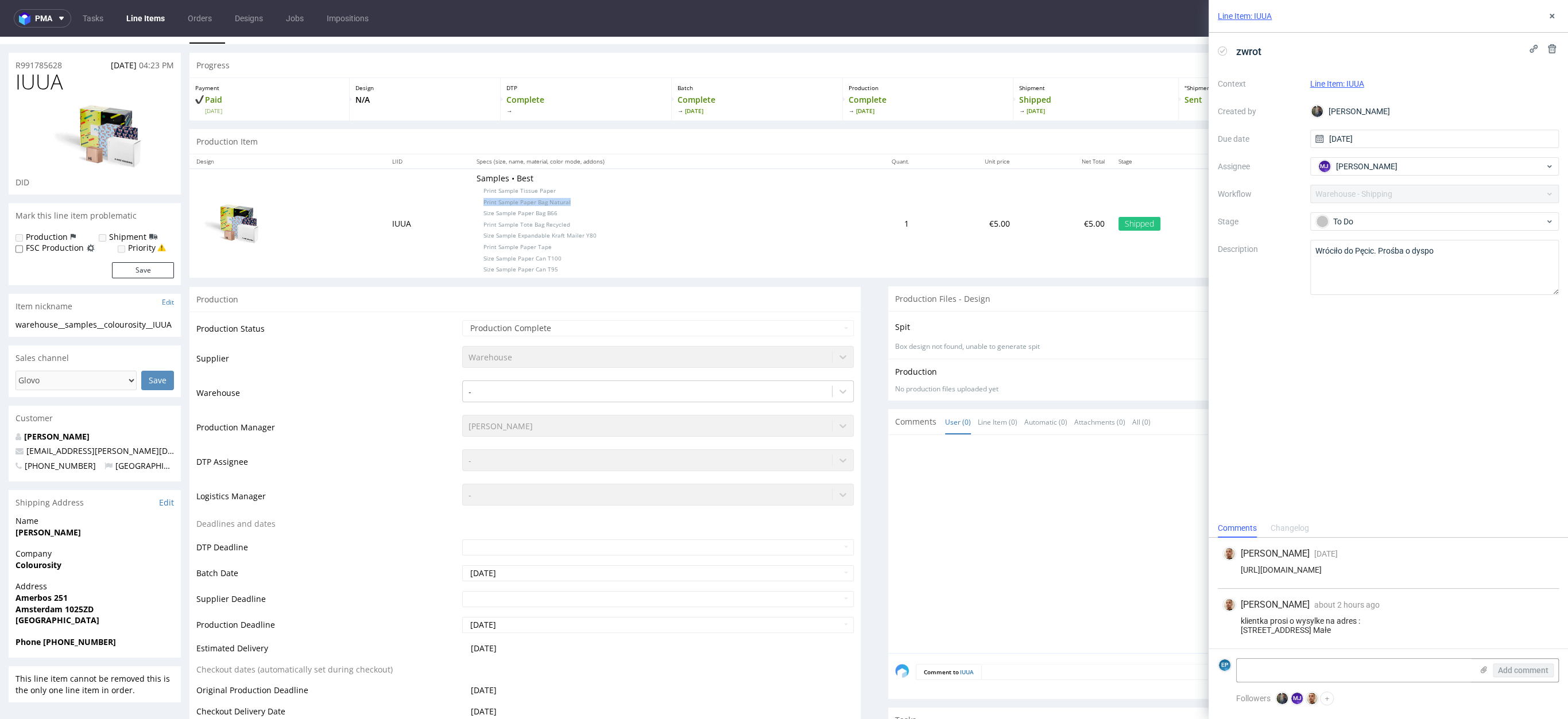
click at [565, 204] on p "Samples • Best Print Sample Tissue Paper Print Sample Paper Bag Natural Size Sa…" at bounding box center [653, 222] width 353 height 101
copy span "Print Sample Paper Bag Natural"
drag, startPoint x: 456, startPoint y: 211, endPoint x: 548, endPoint y: 270, distance: 109.3
click at [548, 270] on p "Samples • Best Print Sample Tissue Paper Print Sample Paper Bag Natural Size Sa…" at bounding box center [653, 222] width 353 height 101
copy p "Size Sample Paper Bag B66 Print Sample Tote Bag Recycled Size Sample Expandable…"
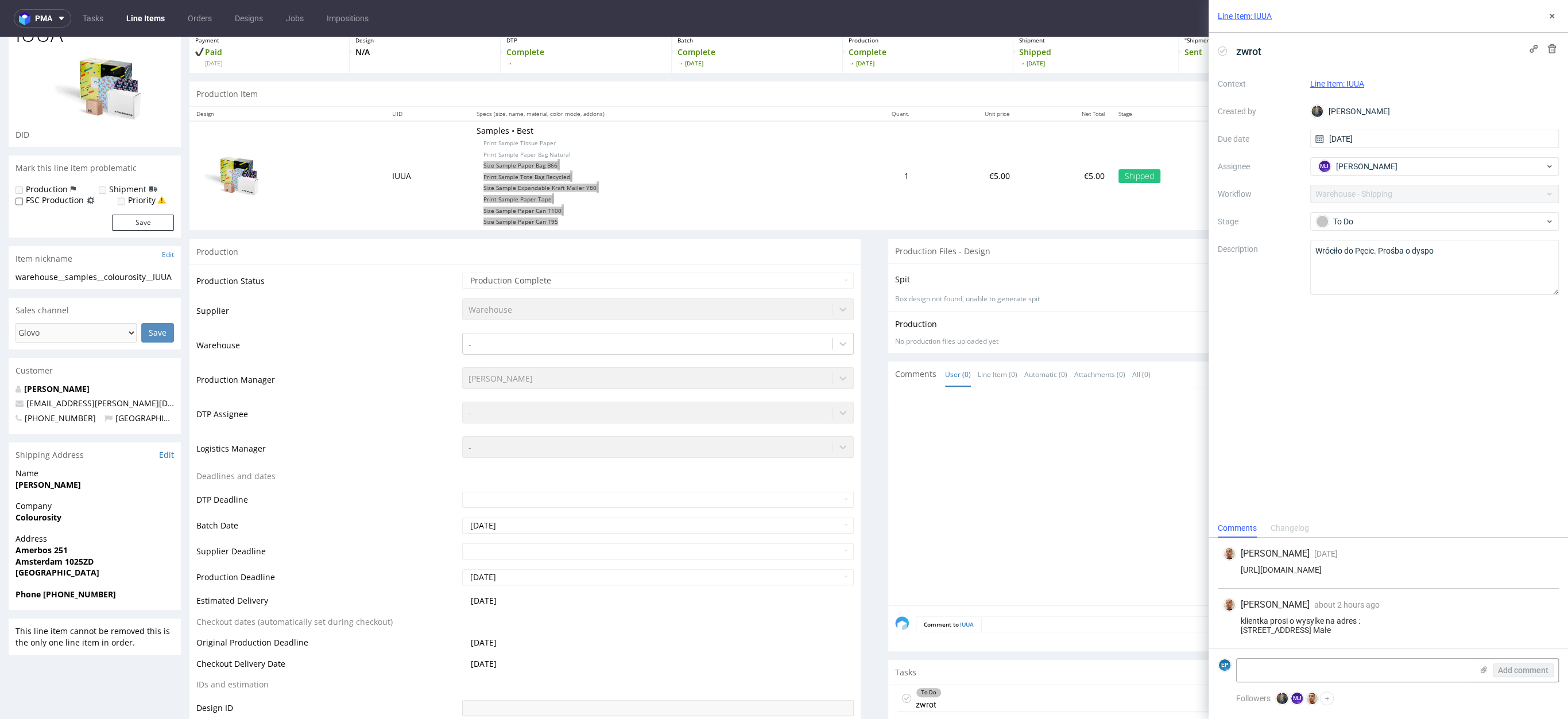
scroll to position [67, 0]
drag, startPoint x: 16, startPoint y: 483, endPoint x: 79, endPoint y: 483, distance: 63.0
click at [79, 483] on span "[PERSON_NAME]" at bounding box center [95, 485] width 159 height 11
copy strong "[PERSON_NAME]"
drag, startPoint x: 1236, startPoint y: 620, endPoint x: 1295, endPoint y: 622, distance: 59.0
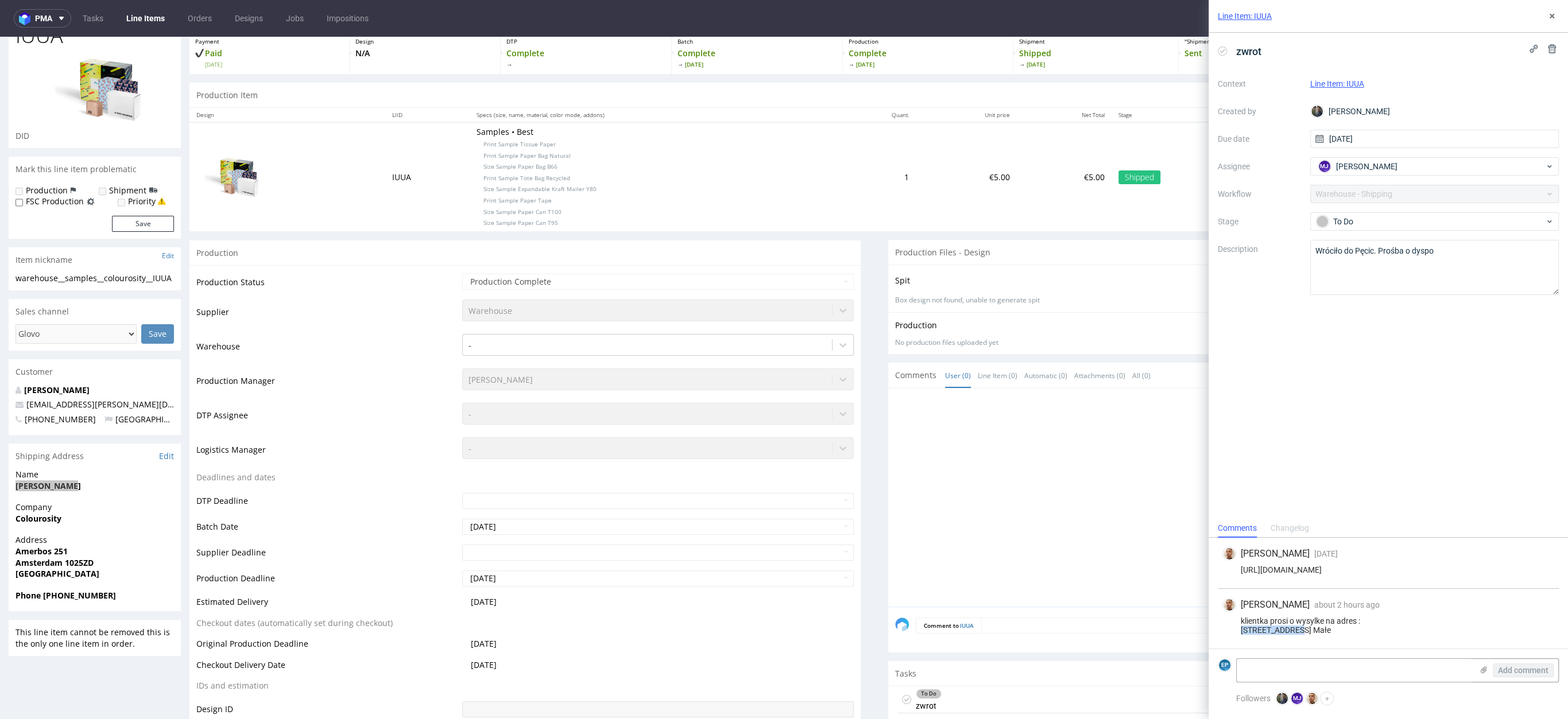
click at [1295, 622] on div "klientka prosi o wysylke na adres : [STREET_ADDRESS] Małe" at bounding box center [1388, 626] width 332 height 18
copy div "Kamień Polny 6"
drag, startPoint x: 1241, startPoint y: 630, endPoint x: 1265, endPoint y: 632, distance: 24.1
click at [1265, 632] on div "klientka prosi o wysylke na adres : [STREET_ADDRESS] Małe" at bounding box center [1388, 626] width 332 height 18
copy div "05-806"
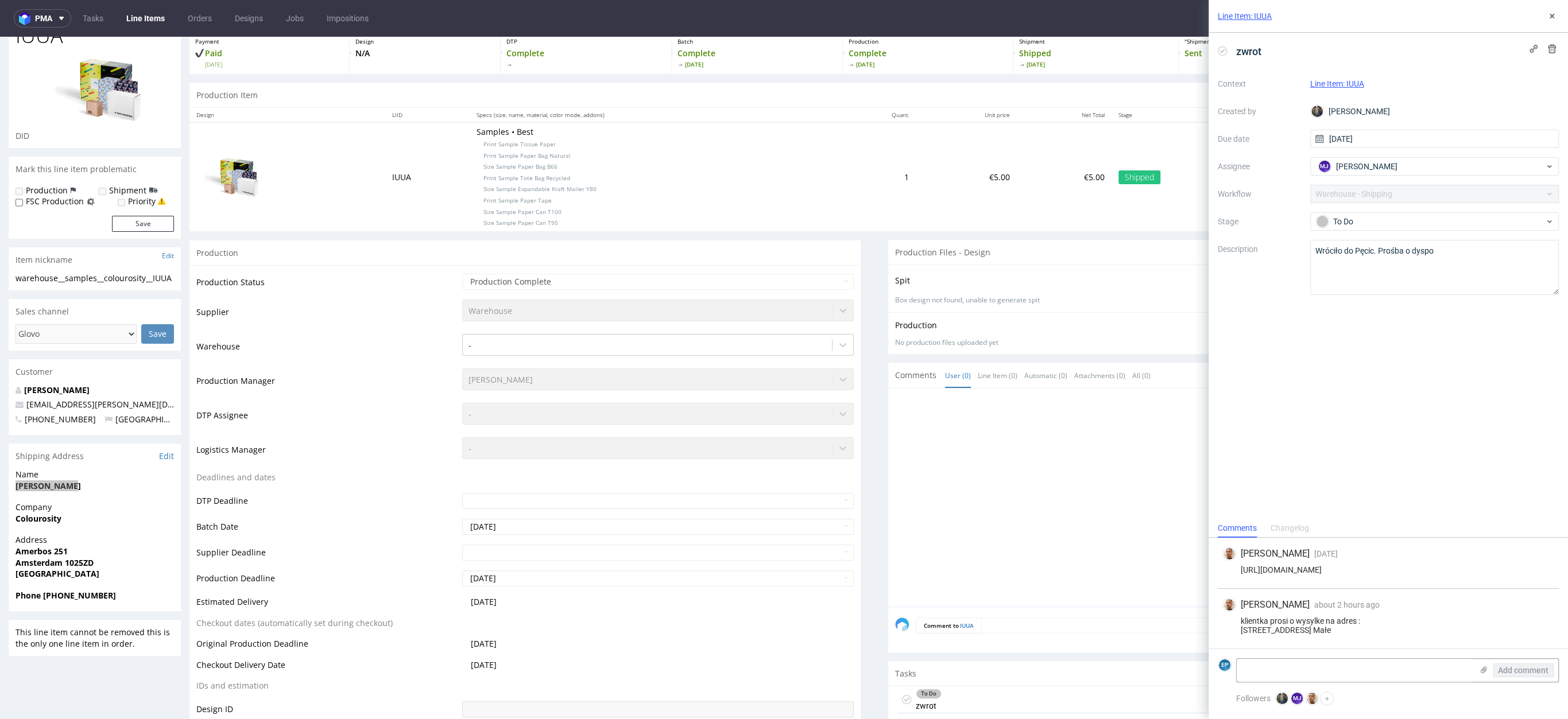
click at [1275, 630] on div "klientka prosi o wysylke na adres : [STREET_ADDRESS] Małe" at bounding box center [1388, 626] width 332 height 18
click at [1267, 630] on div "klientka prosi o wysylke na adres : [STREET_ADDRESS] Małe" at bounding box center [1388, 626] width 332 height 18
click at [1275, 632] on div "klientka prosi o wysylke na adres : [STREET_ADDRESS] Małe" at bounding box center [1388, 626] width 332 height 18
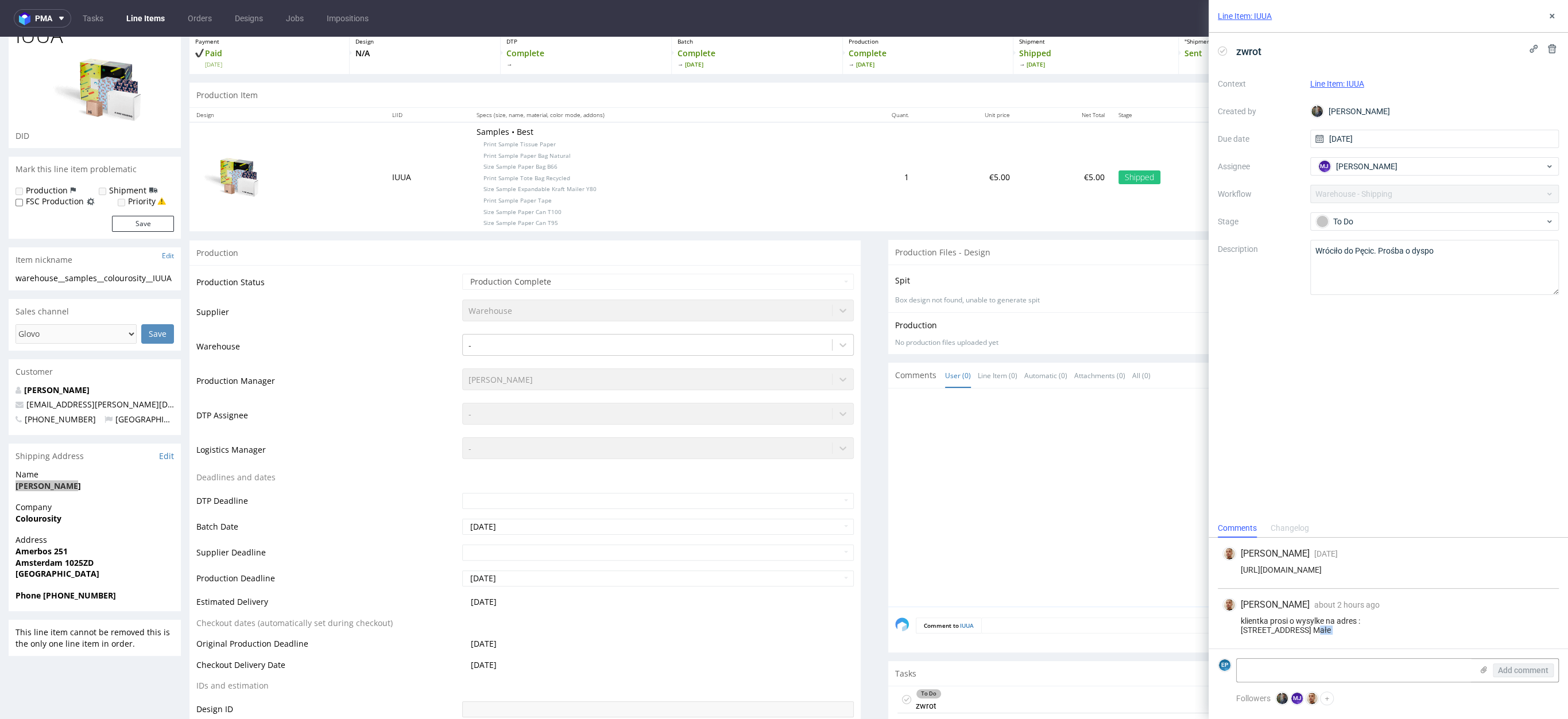
click at [1275, 632] on div "klientka prosi o wysylke na adres : [STREET_ADDRESS] Małe" at bounding box center [1388, 626] width 332 height 18
click at [1281, 633] on div "klientka prosi o wysylke na adres : [STREET_ADDRESS] Małe" at bounding box center [1388, 626] width 332 height 18
drag, startPoint x: 1270, startPoint y: 631, endPoint x: 1320, endPoint y: 631, distance: 50.0
click at [1320, 631] on div "klientka prosi o wysylke na adres : [STREET_ADDRESS] Małe" at bounding box center [1388, 626] width 332 height 18
drag, startPoint x: 1320, startPoint y: 631, endPoint x: 1269, endPoint y: 630, distance: 51.0
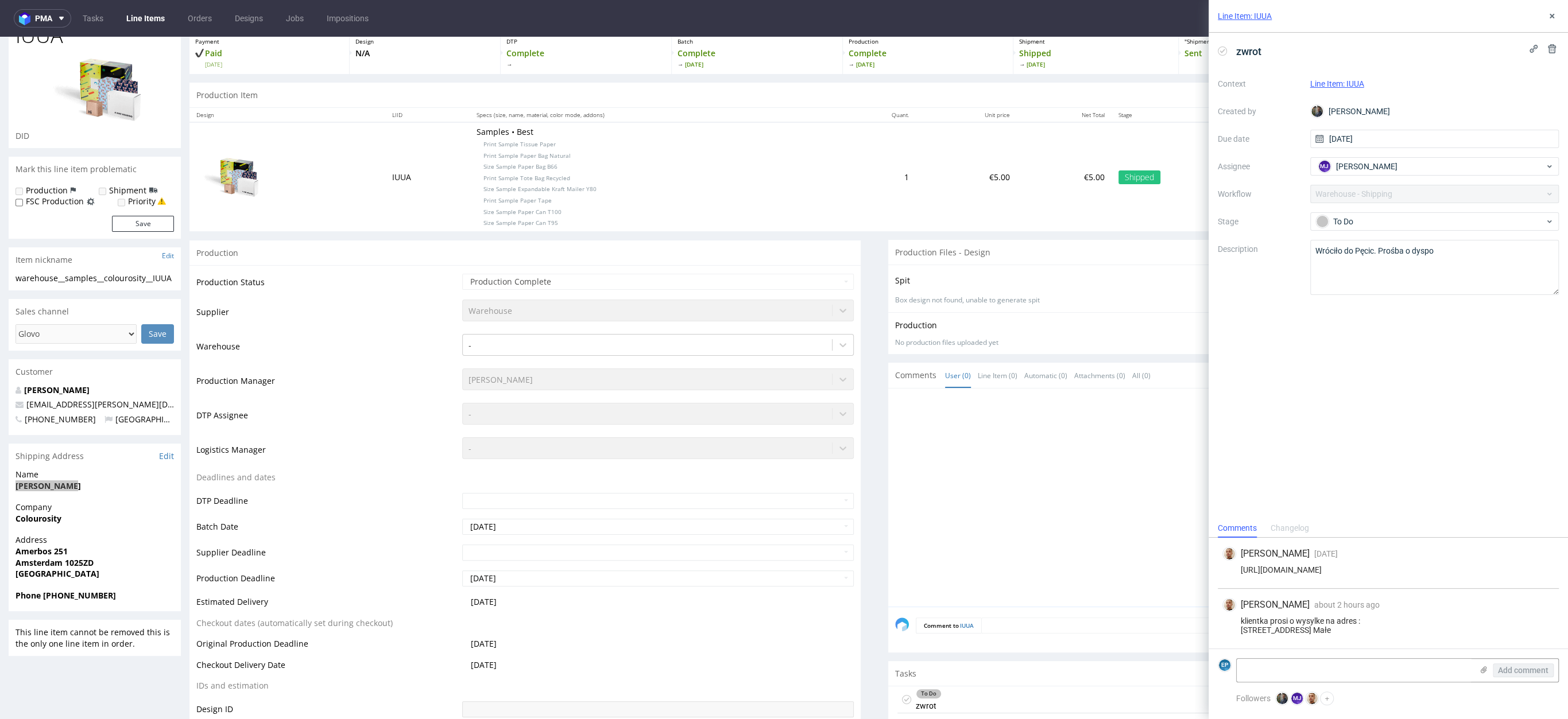
click at [1269, 631] on div "klientka prosi o wysylke na adres : [STREET_ADDRESS] Małe" at bounding box center [1388, 626] width 332 height 18
copy div "Pęcice Małe"
click at [1260, 673] on textarea at bounding box center [1354, 670] width 235 height 23
click at [1258, 672] on textarea at bounding box center [1354, 670] width 235 height 23
type textarea "[PERSON_NAME], czy klientka podała polski numer telefonu?"
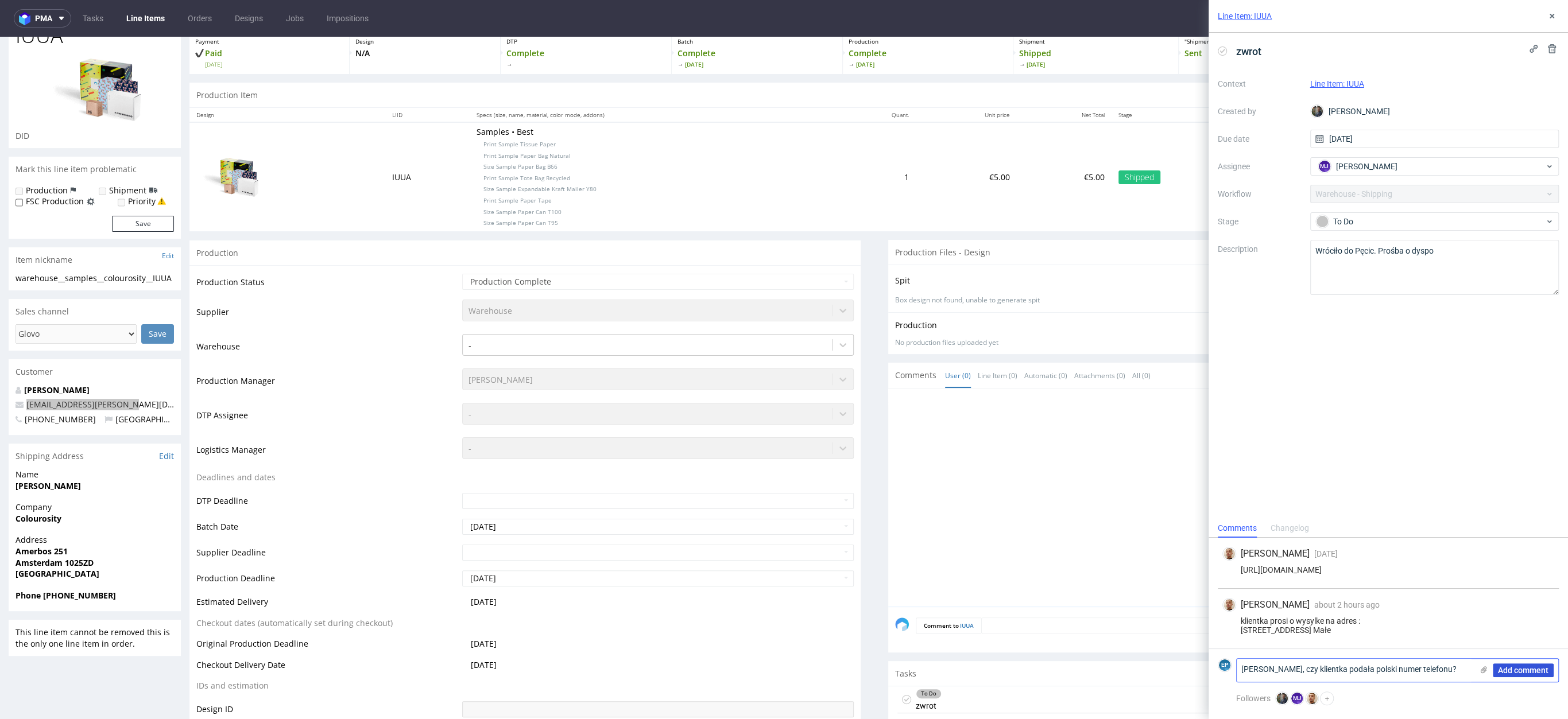
click at [1523, 671] on span "Add comment" at bounding box center [1523, 670] width 51 height 8
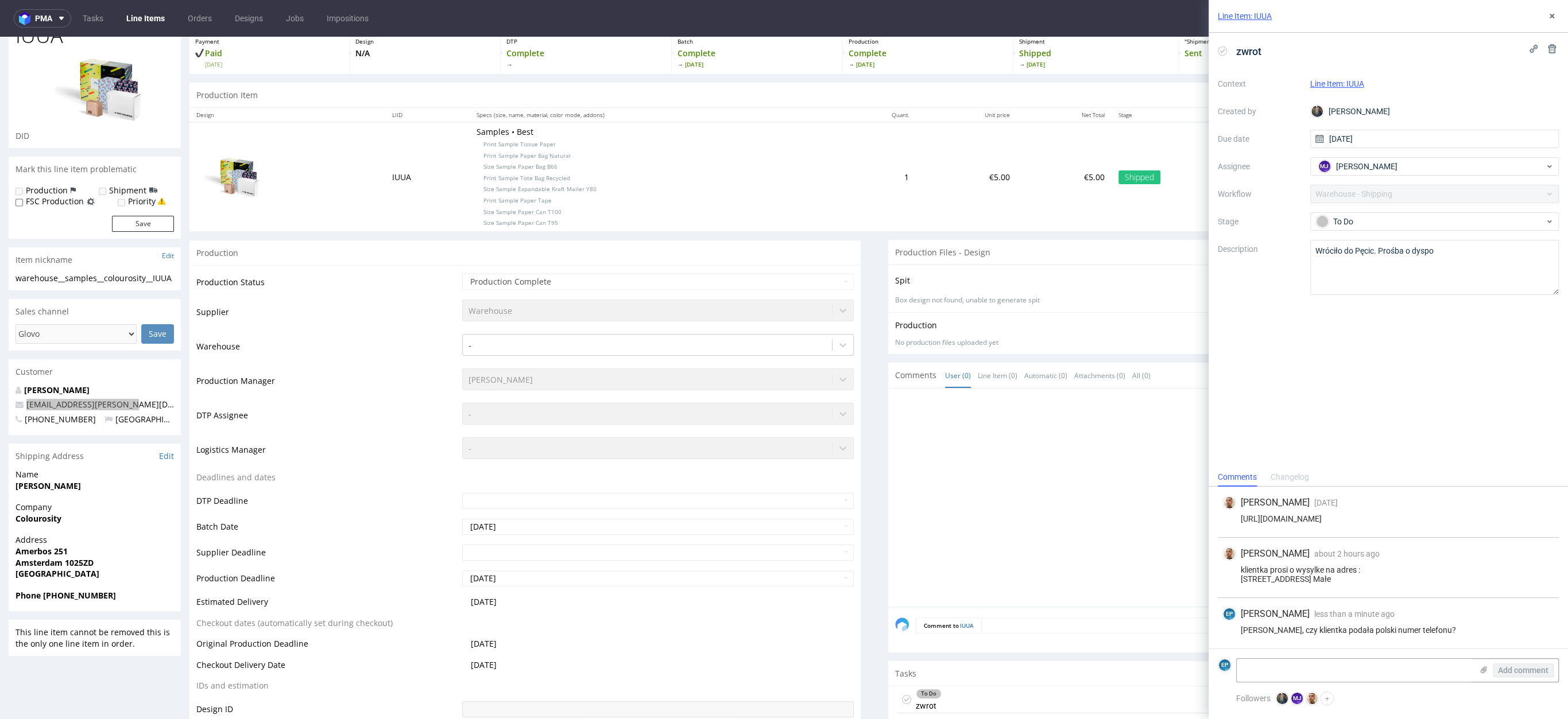
click at [1423, 175] on div "Context Line Item: IUUA Created by [PERSON_NAME] Due date [DATE] Assignee [PERS…" at bounding box center [1388, 185] width 341 height 221
click at [1403, 166] on div "[PERSON_NAME]" at bounding box center [1429, 166] width 230 height 18
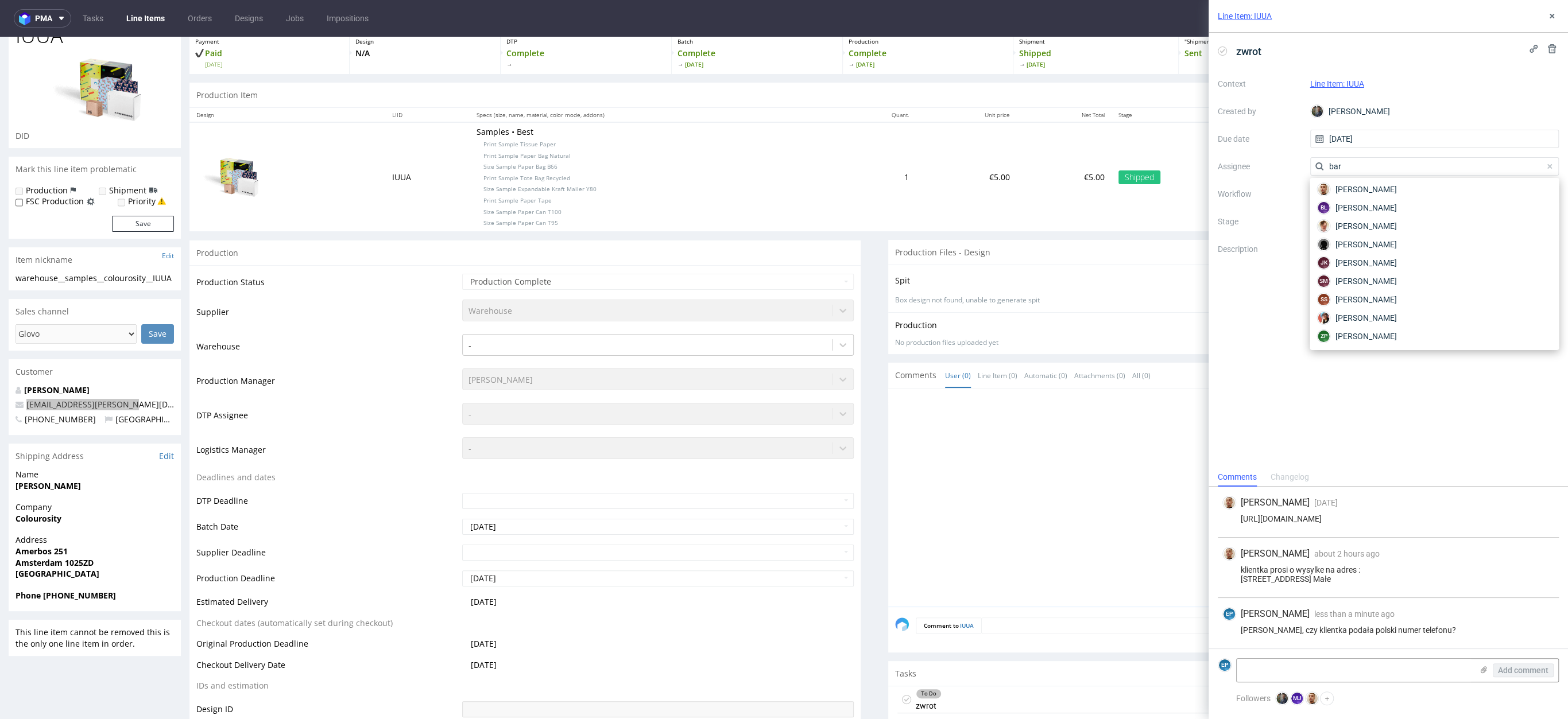
scroll to position [0, 0]
type input "bar"
click at [1389, 203] on div "[PERSON_NAME]" at bounding box center [1434, 210] width 240 height 18
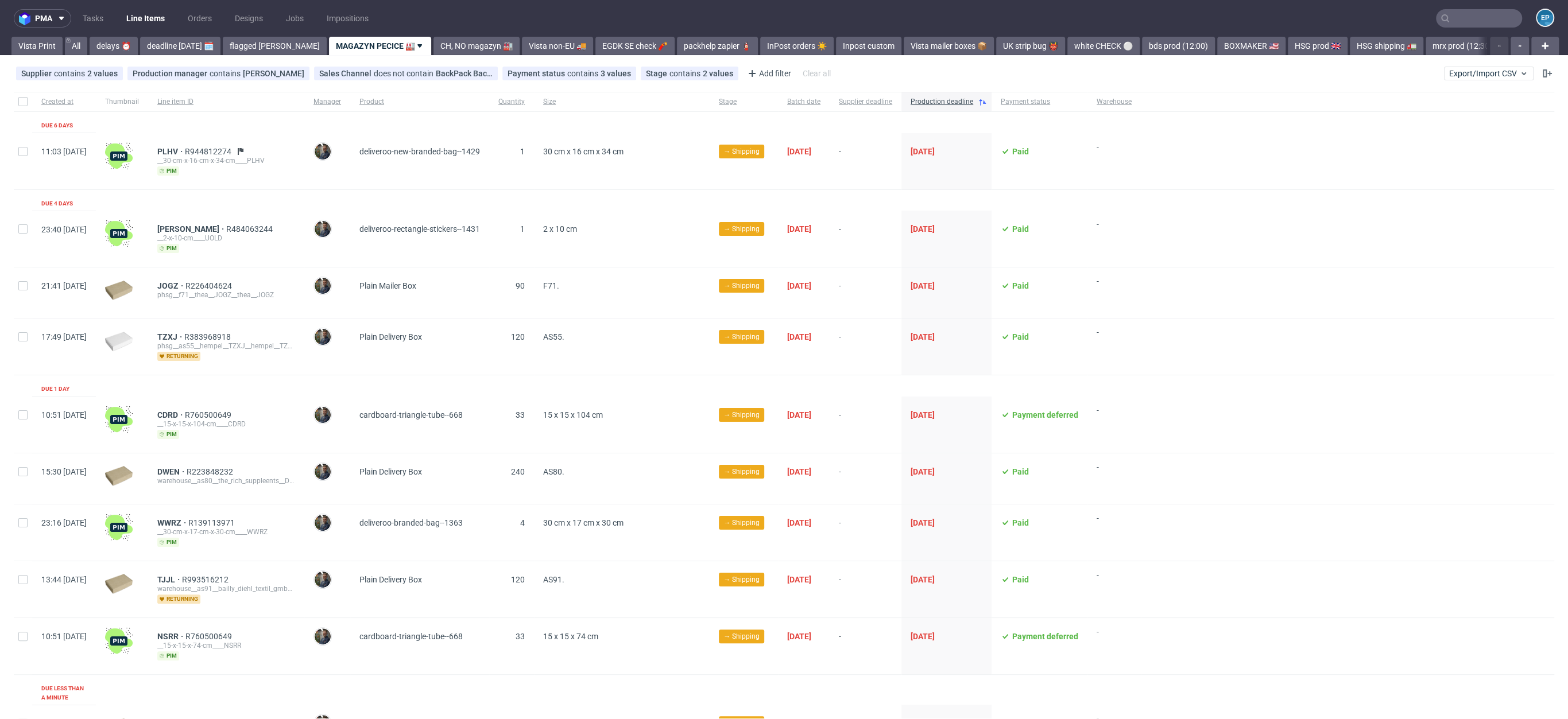
click at [1471, 22] on input "text" at bounding box center [1478, 18] width 86 height 18
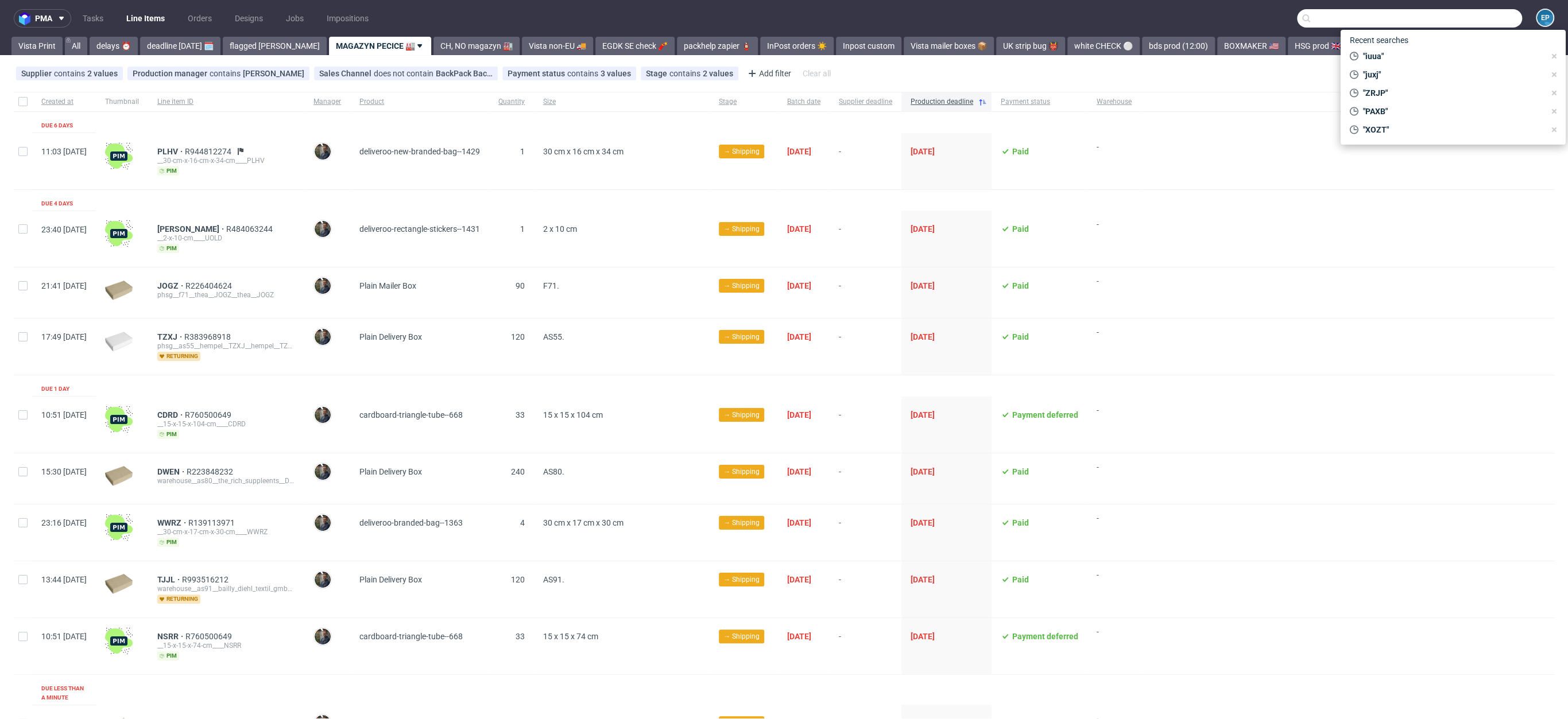
paste input "KMCV"
type input "KMCV"
click at [1405, 43] on div "__42-8-x-30-9-x-8-6-cm____ KMCV" at bounding box center [1453, 46] width 100 height 10
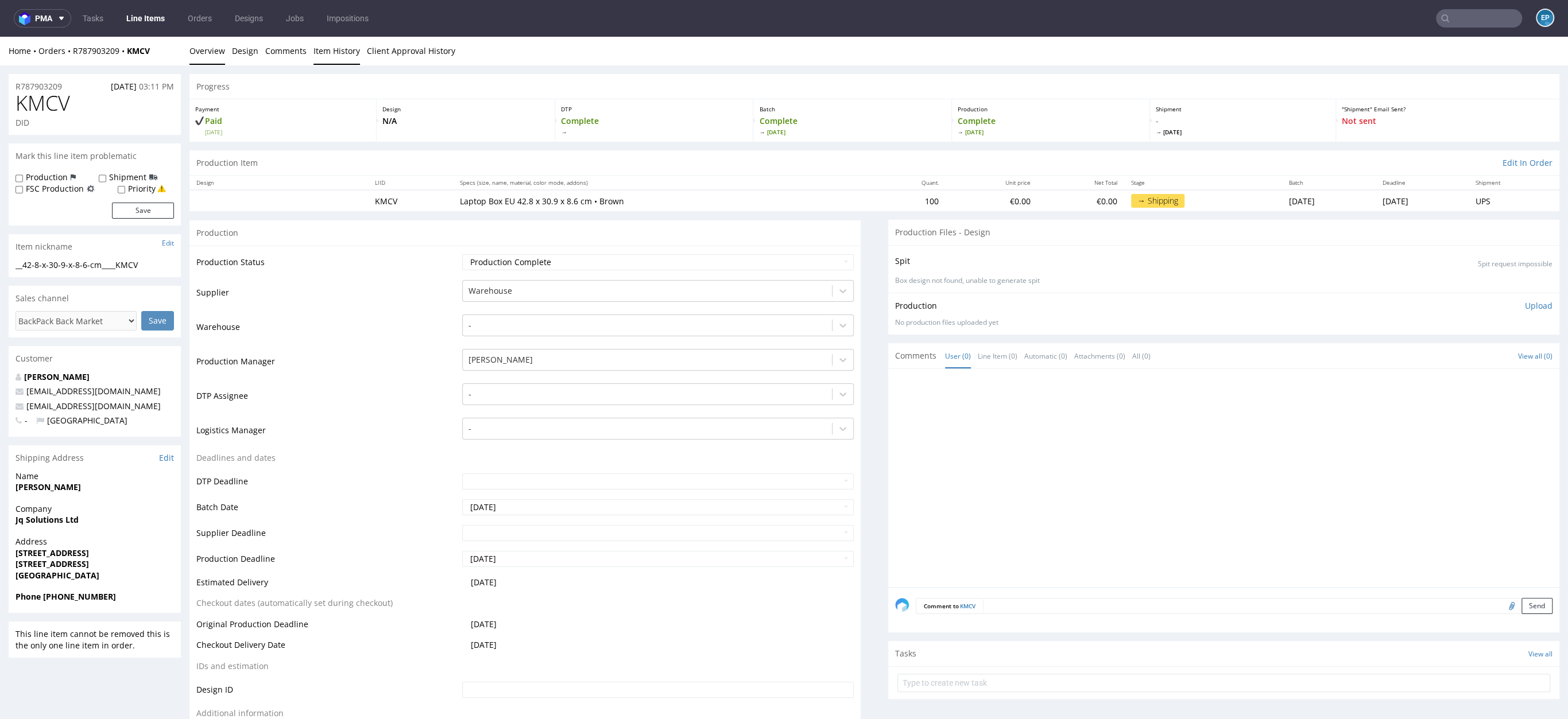
click at [341, 54] on link "Item History" at bounding box center [336, 51] width 46 height 28
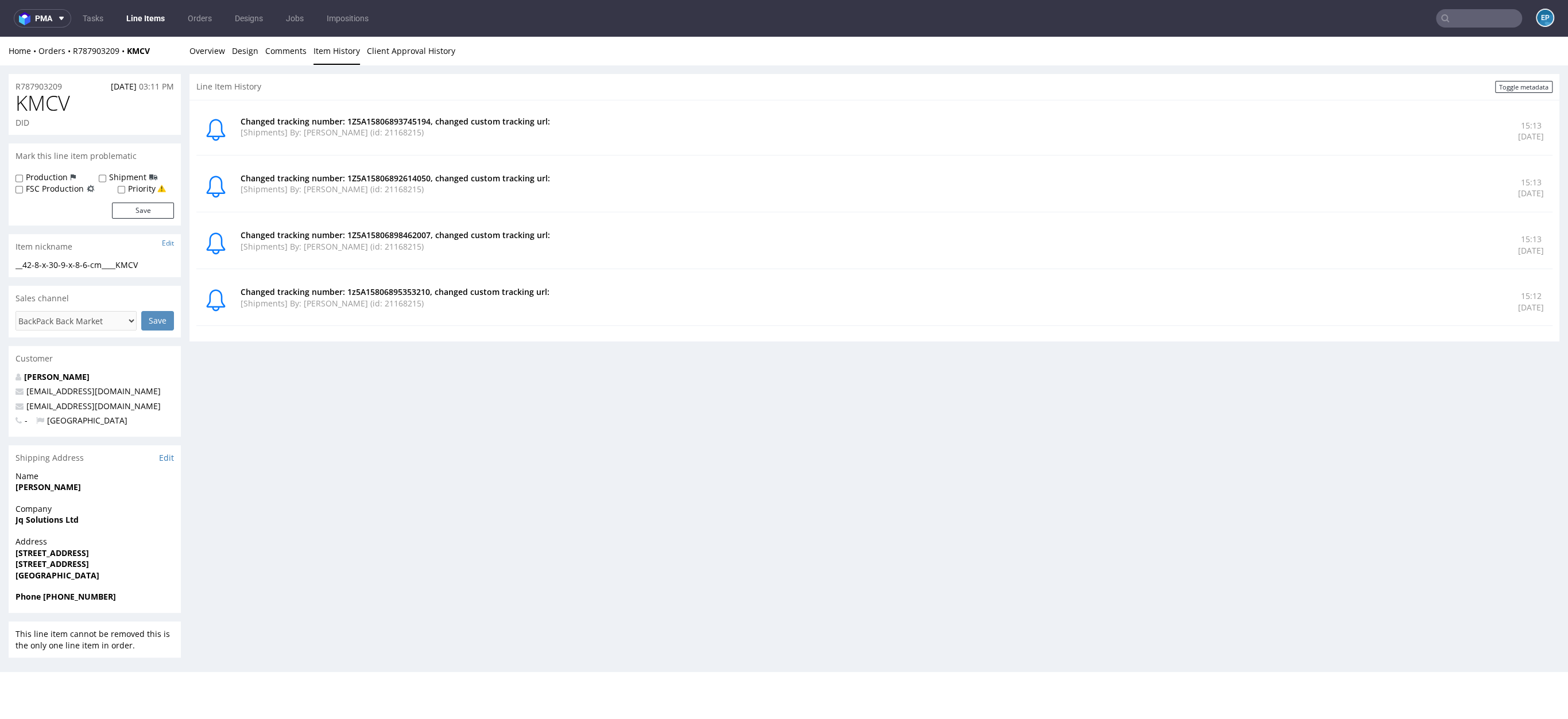
click at [403, 121] on p "Changed tracking number: 1Z5A15806893745194, changed custom tracking url:" at bounding box center [872, 122] width 1263 height 11
click at [199, 60] on link "Overview" at bounding box center [207, 51] width 36 height 28
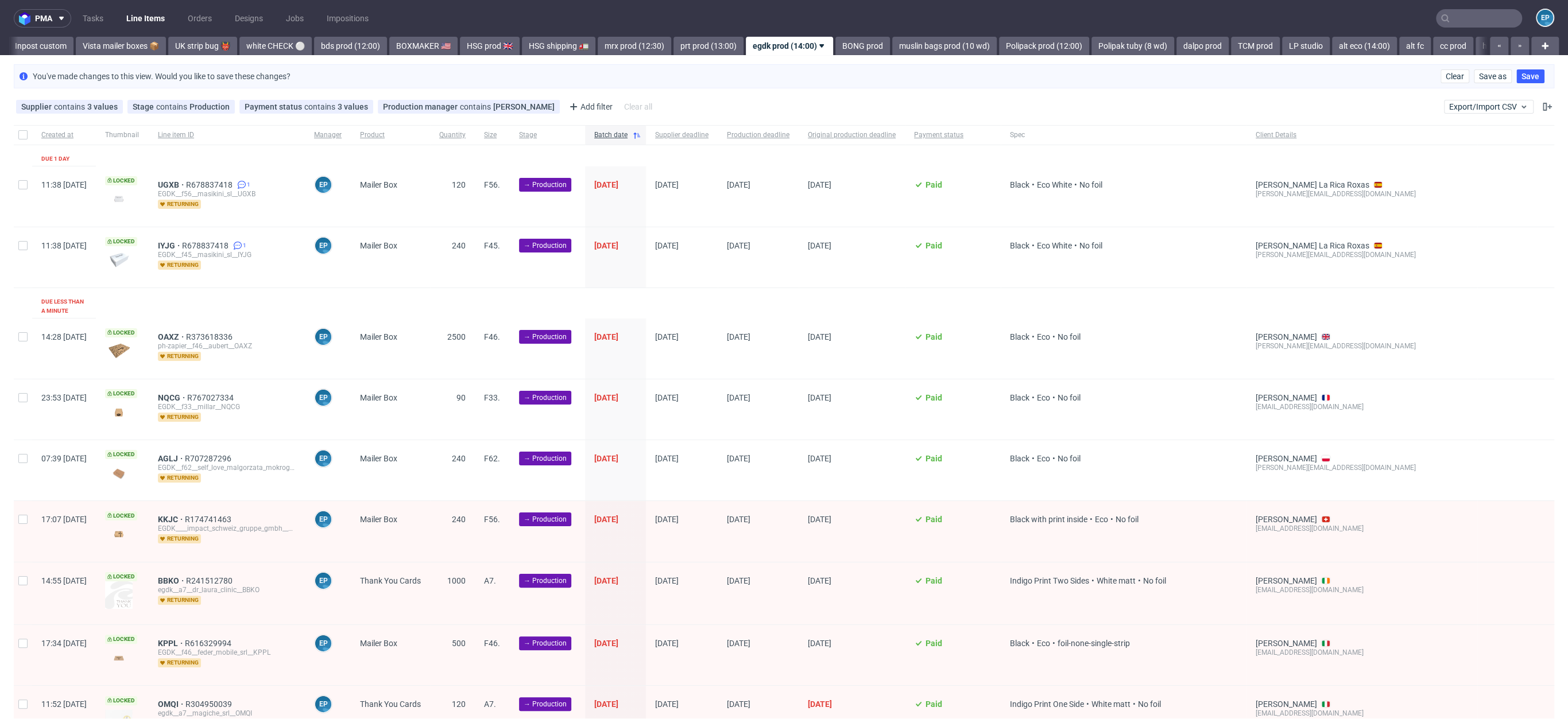
click at [412, 188] on span "Mailer Box" at bounding box center [391, 196] width 61 height 32
click at [401, 176] on div "Mailer Box" at bounding box center [391, 196] width 79 height 60
click at [397, 183] on span "Mailer Box" at bounding box center [379, 185] width 37 height 9
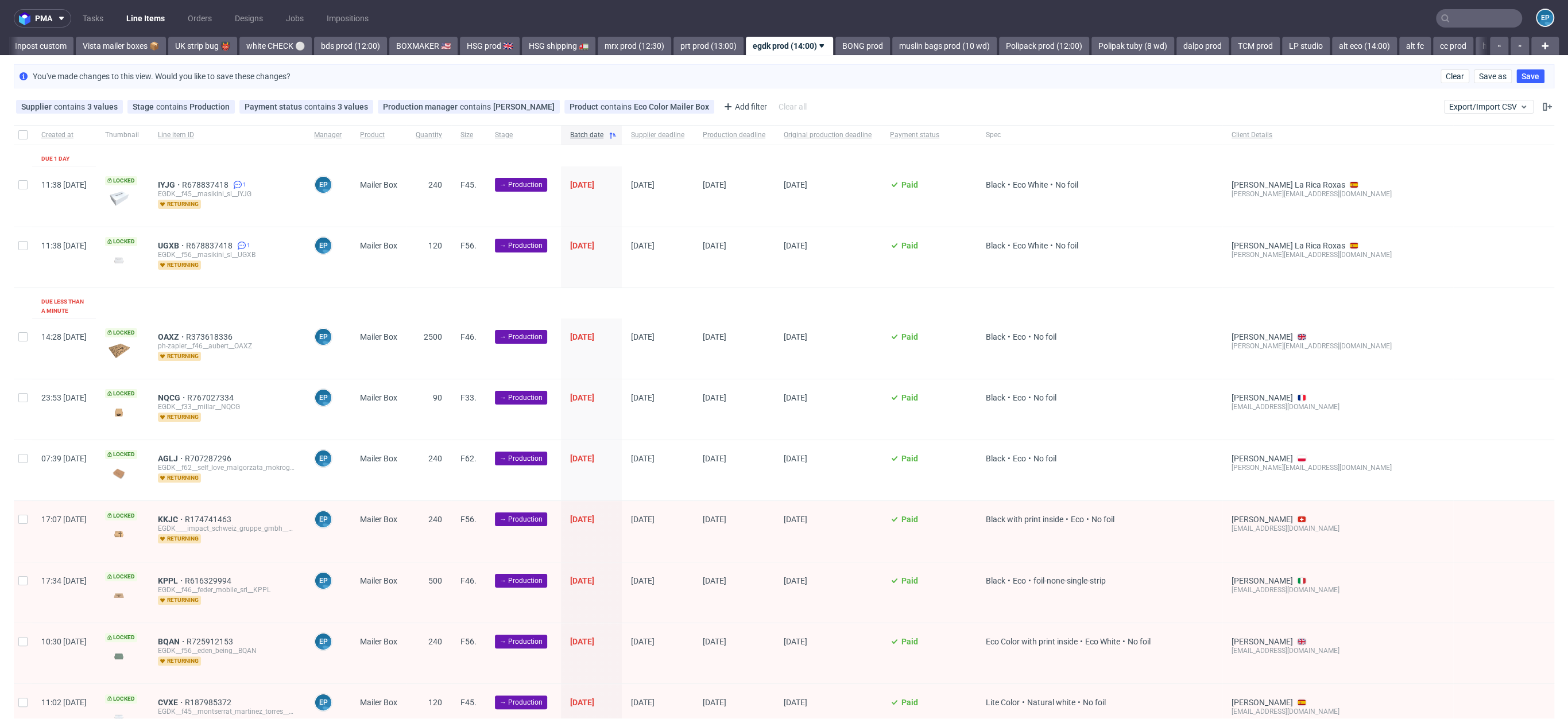
click at [617, 114] on div "Supplier contains 3 values EGDK, 374, ENAF Studio Stage contains Production Pay…" at bounding box center [413, 107] width 798 height 18
click at [610, 109] on div "Product contains Eco Color Mailer Box" at bounding box center [639, 107] width 139 height 9
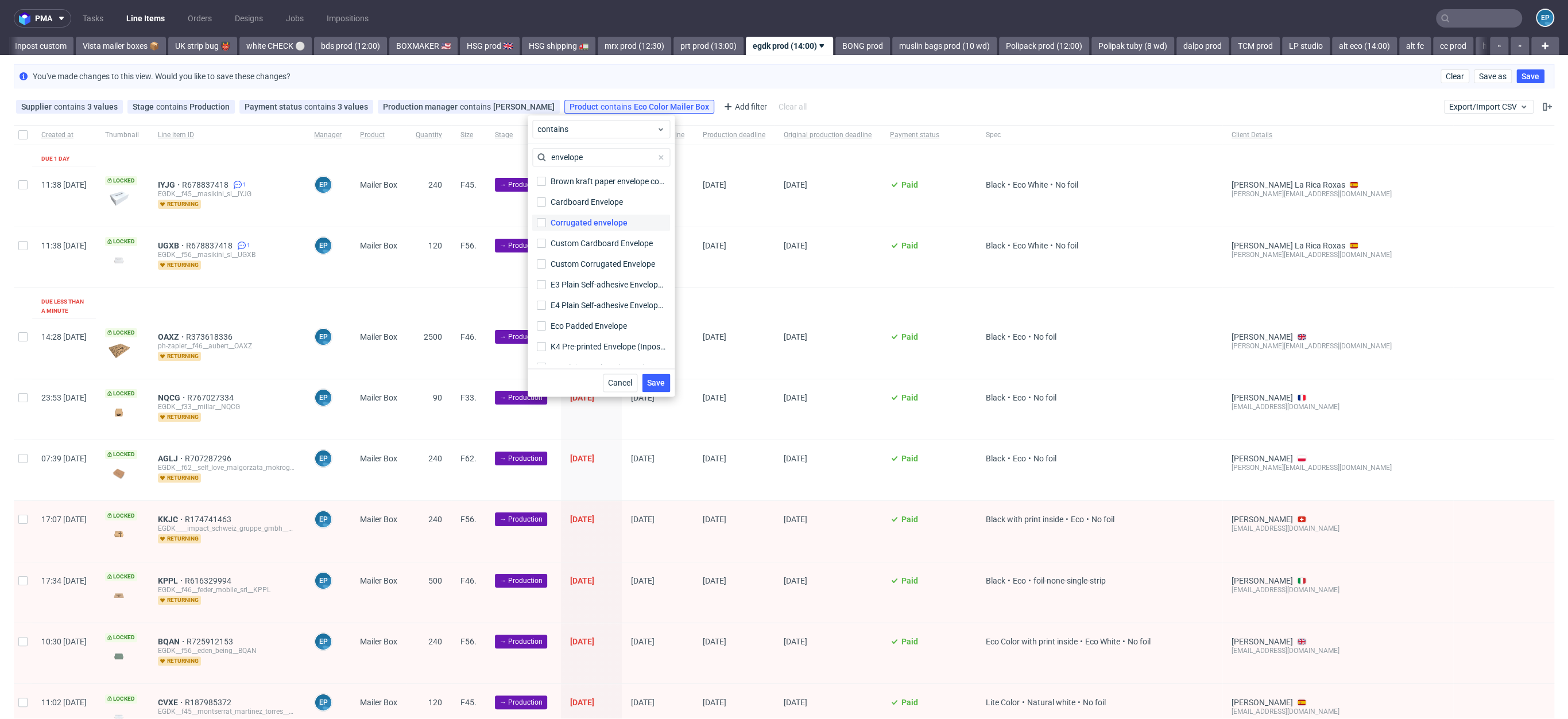
type input "envelope"
click at [575, 223] on div "Corrugated envelope" at bounding box center [588, 222] width 77 height 11
click at [546, 223] on input "Corrugated envelope" at bounding box center [541, 222] width 9 height 9
checkbox input "true"
click at [582, 241] on div "Custom Cardboard Envelope" at bounding box center [602, 243] width 104 height 11
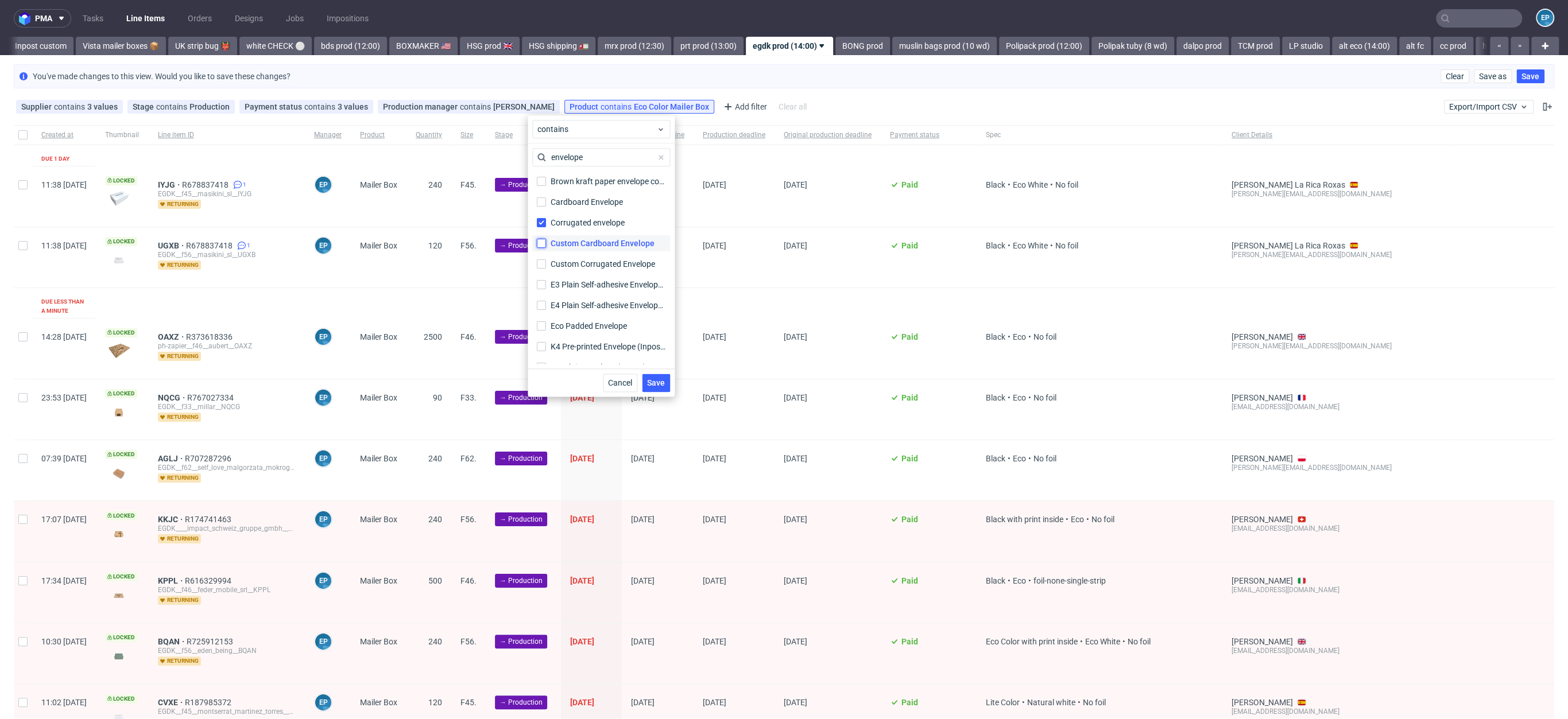
click at [546, 241] on input "Custom Cardboard Envelope" at bounding box center [541, 244] width 9 height 9
checkbox input "true"
click at [577, 270] on label "Custom Corrugated Envelope Custom Corrugated Envelope" at bounding box center [600, 263] width 138 height 16
click at [546, 269] on input "Custom Corrugated Envelope Custom Corrugated Envelope" at bounding box center [541, 264] width 9 height 9
checkbox input "true"
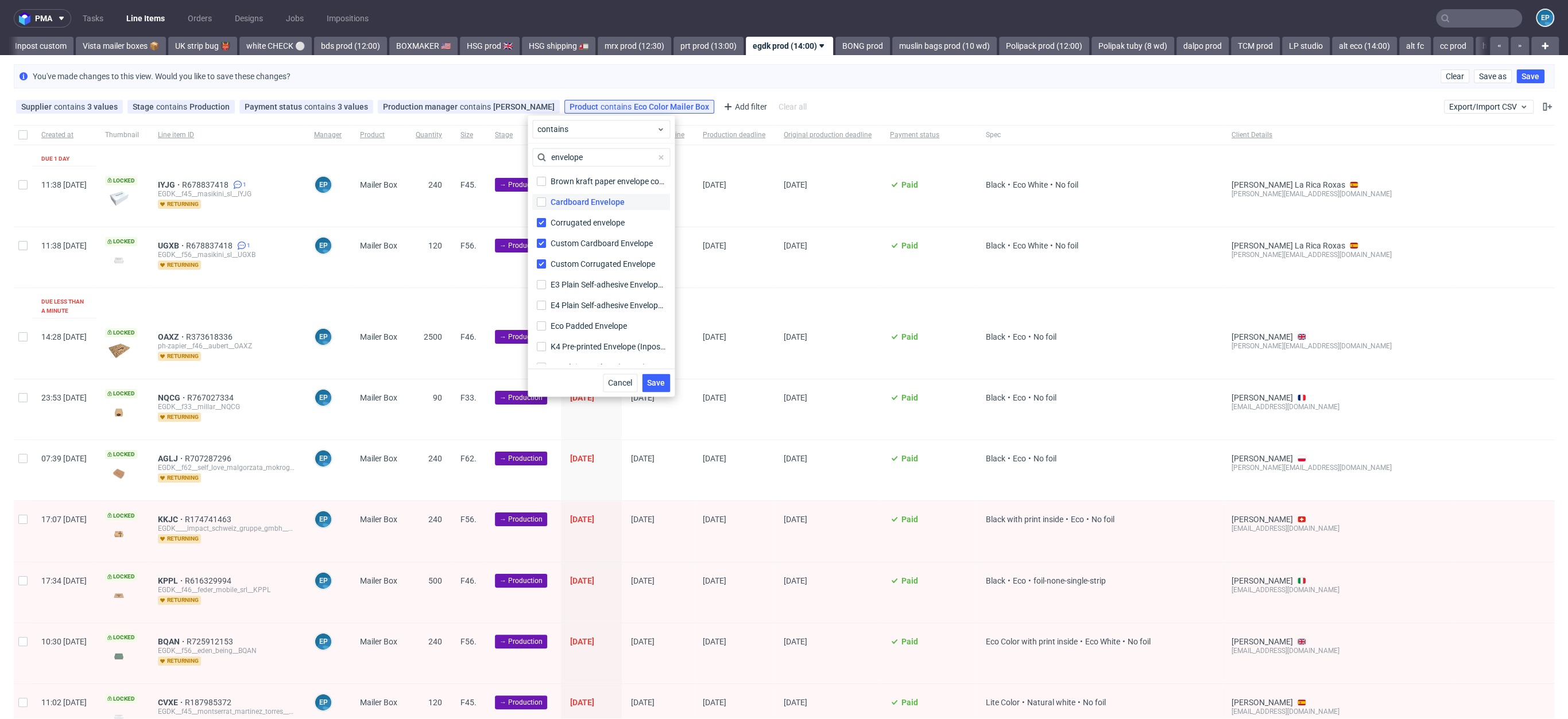
click at [573, 207] on div "Cardboard Envelope" at bounding box center [587, 202] width 74 height 11
click at [546, 207] on input "Cardboard Envelope" at bounding box center [541, 202] width 9 height 9
checkbox input "true"
click at [661, 154] on span at bounding box center [660, 157] width 14 height 14
click at [631, 157] on input "text" at bounding box center [600, 157] width 138 height 18
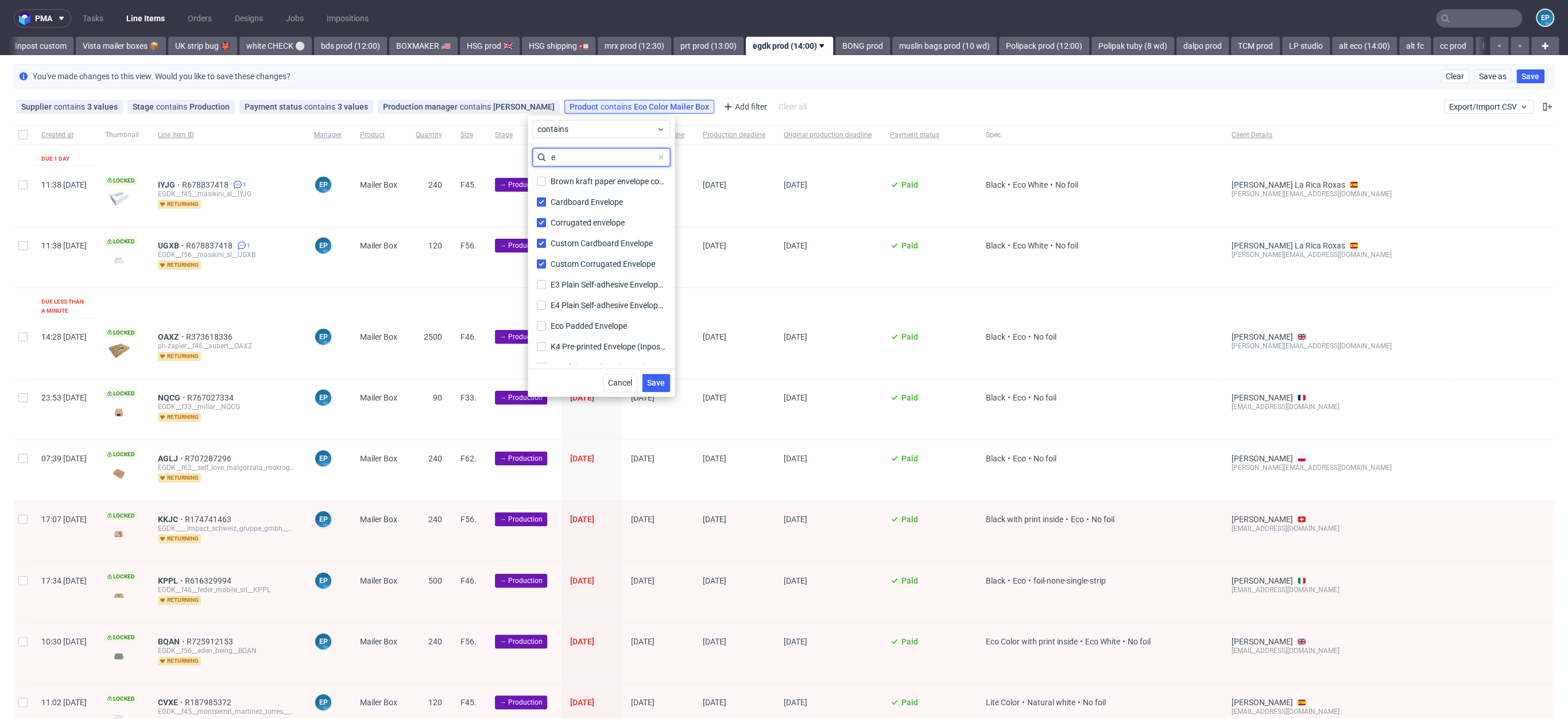
click at [631, 157] on input "e" at bounding box center [600, 157] width 138 height 18
click at [611, 159] on input "e" at bounding box center [600, 157] width 138 height 18
click at [607, 160] on input "e" at bounding box center [600, 157] width 138 height 18
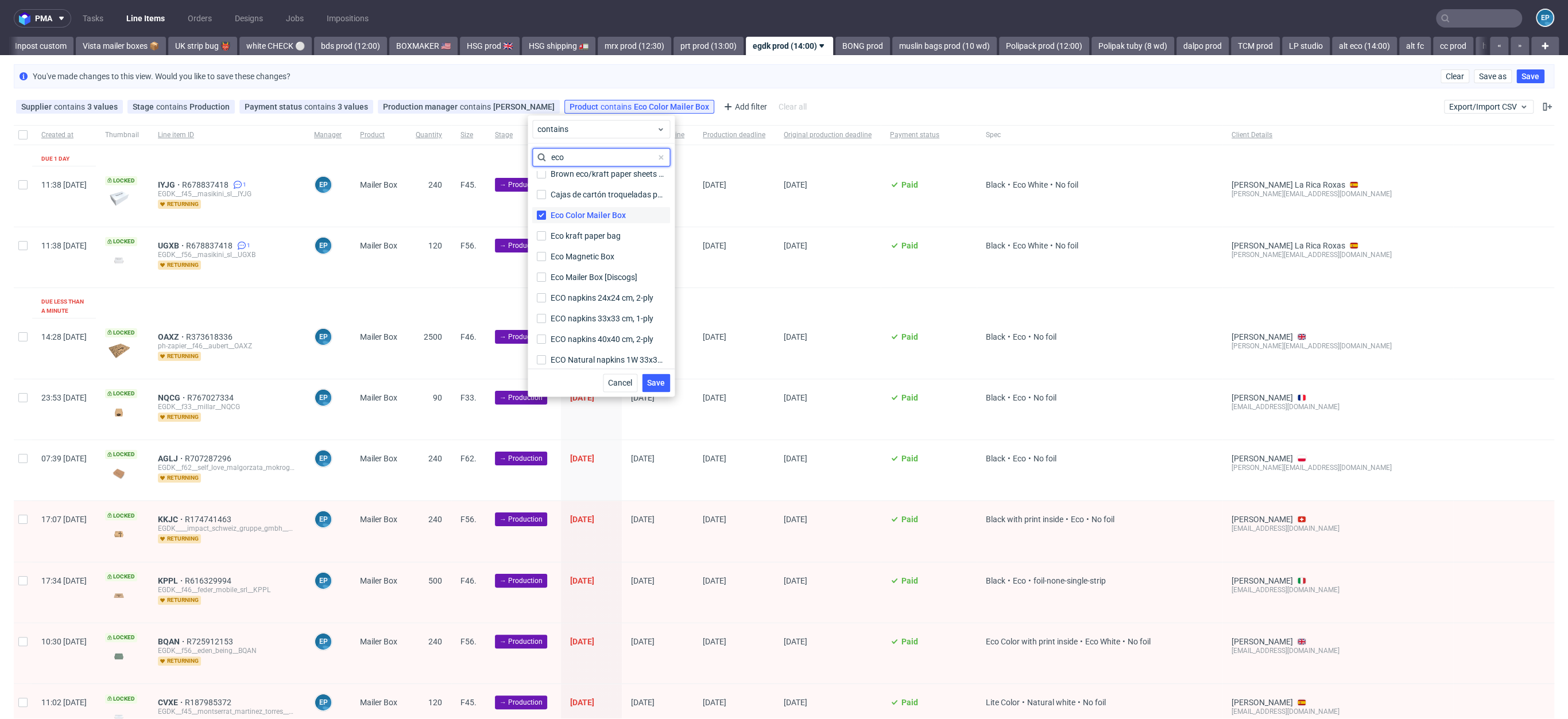
type input "eco"
click at [563, 214] on div "Eco Color Mailer Box" at bounding box center [587, 215] width 75 height 11
click at [546, 214] on input "Eco Color Mailer Box" at bounding box center [541, 215] width 9 height 9
checkbox input "false"
click at [655, 378] on span "Save" at bounding box center [656, 382] width 18 height 8
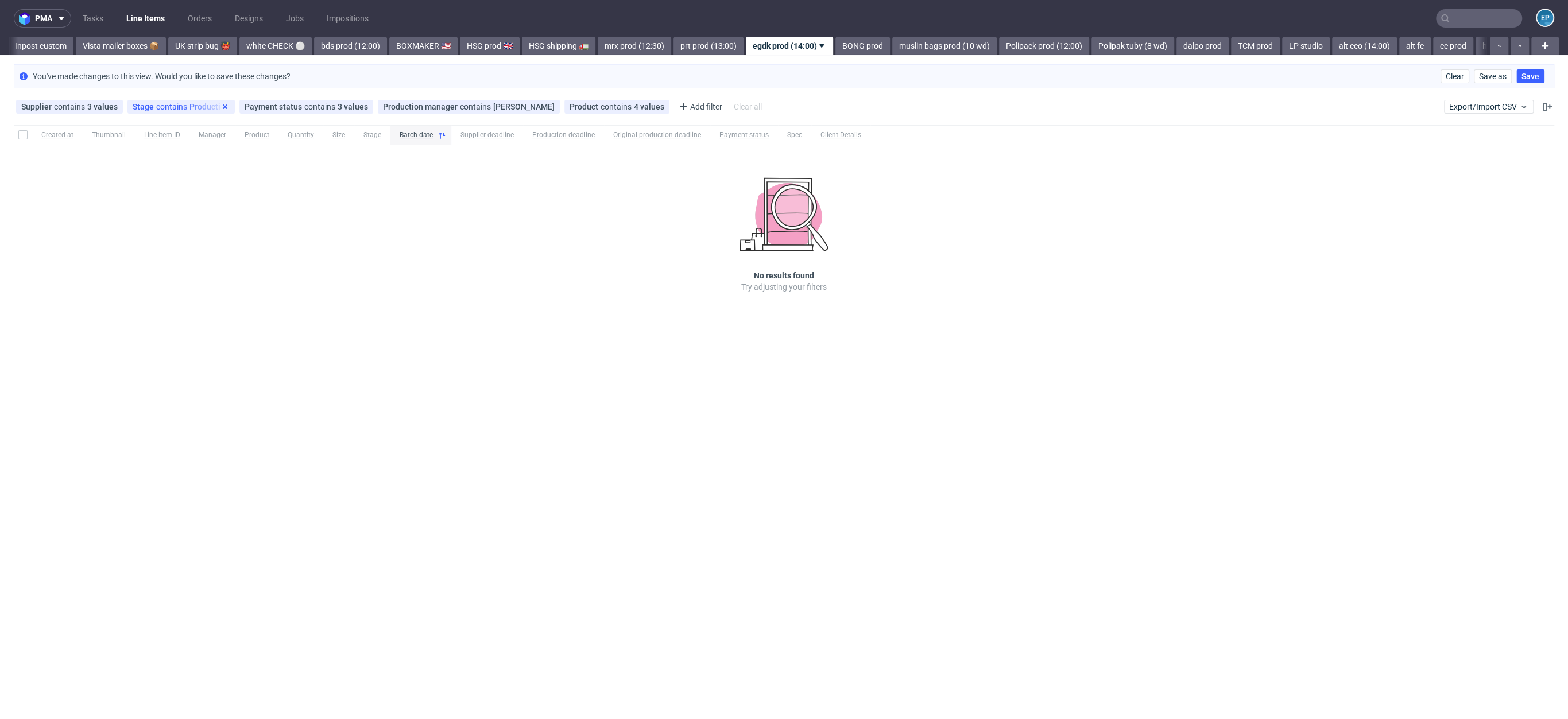
click at [223, 106] on icon at bounding box center [225, 107] width 9 height 9
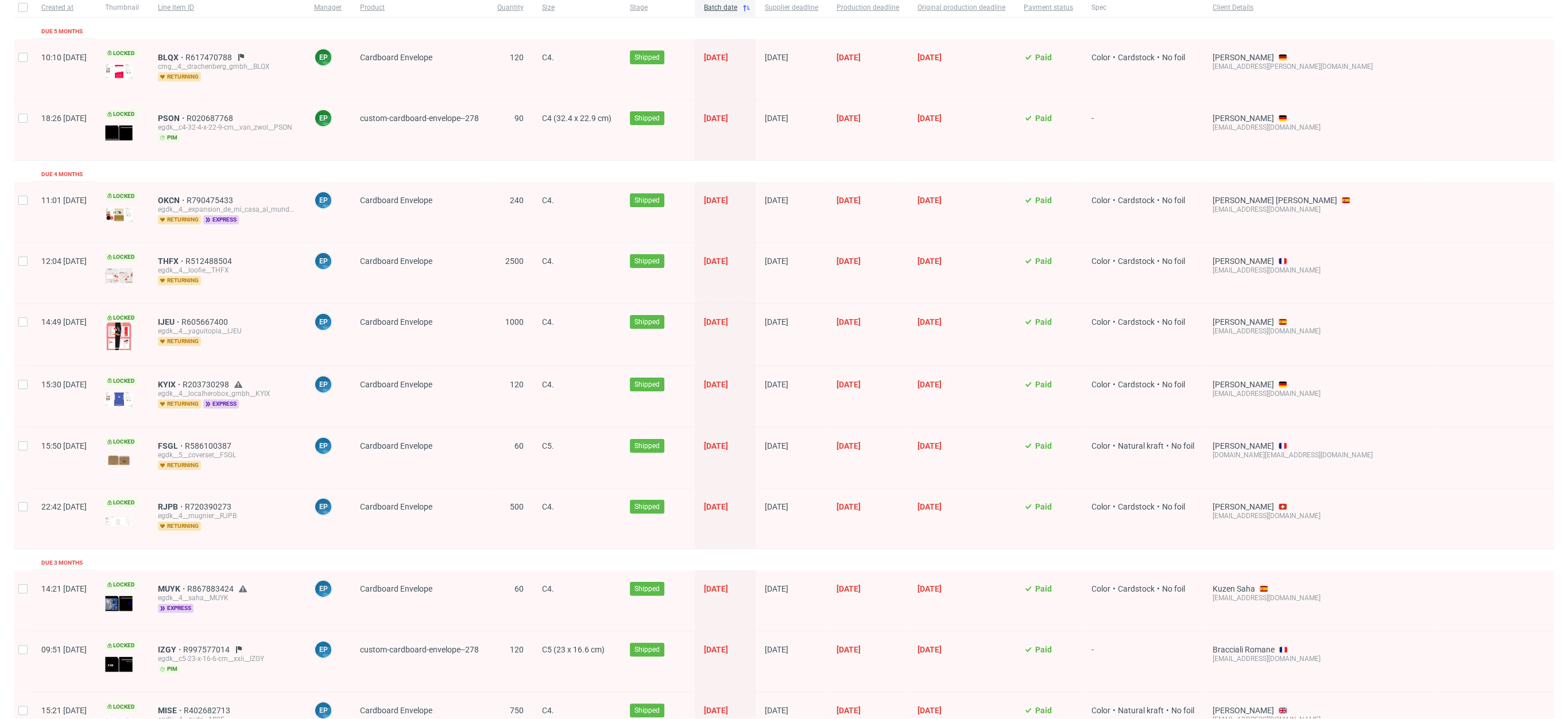
scroll to position [0, 0]
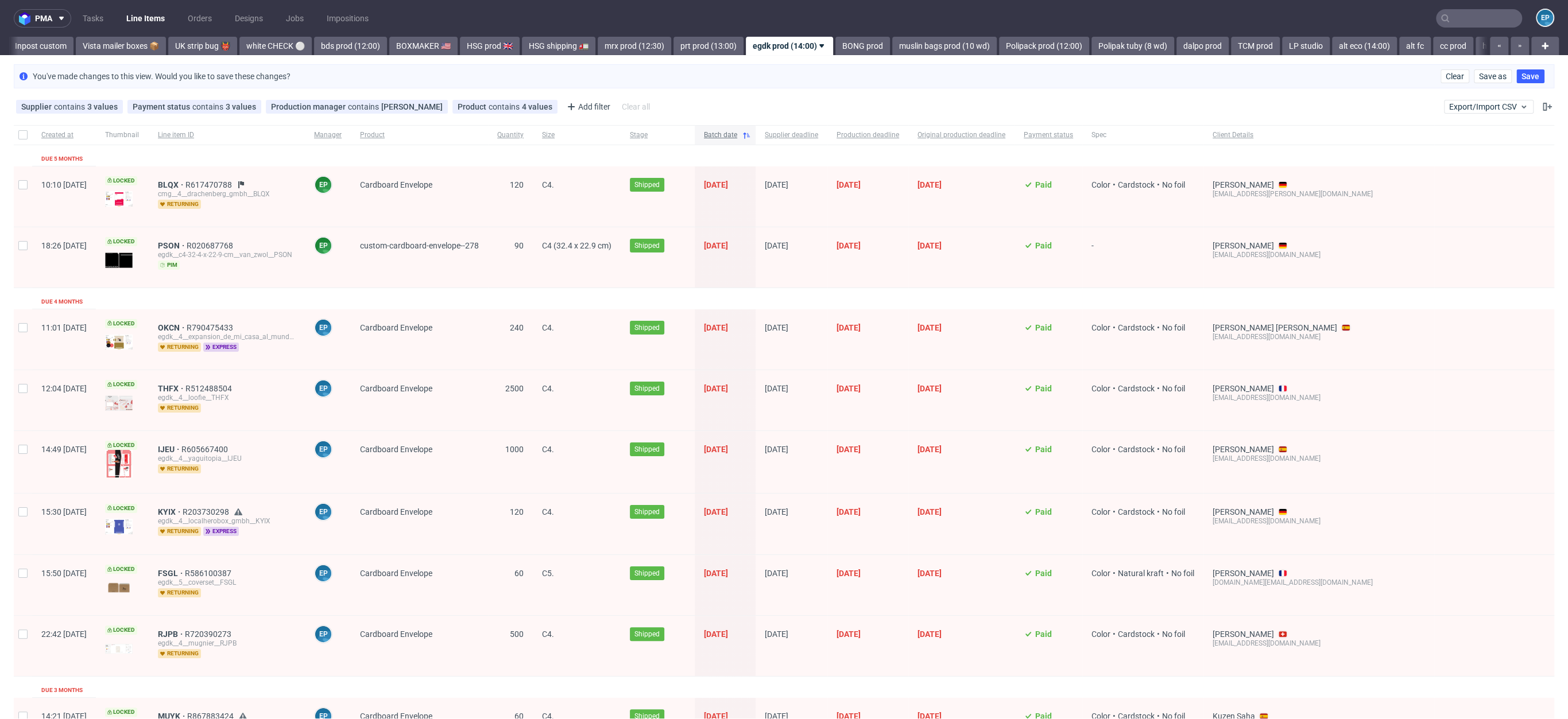
click at [737, 131] on span "Batch date" at bounding box center [720, 135] width 33 height 10
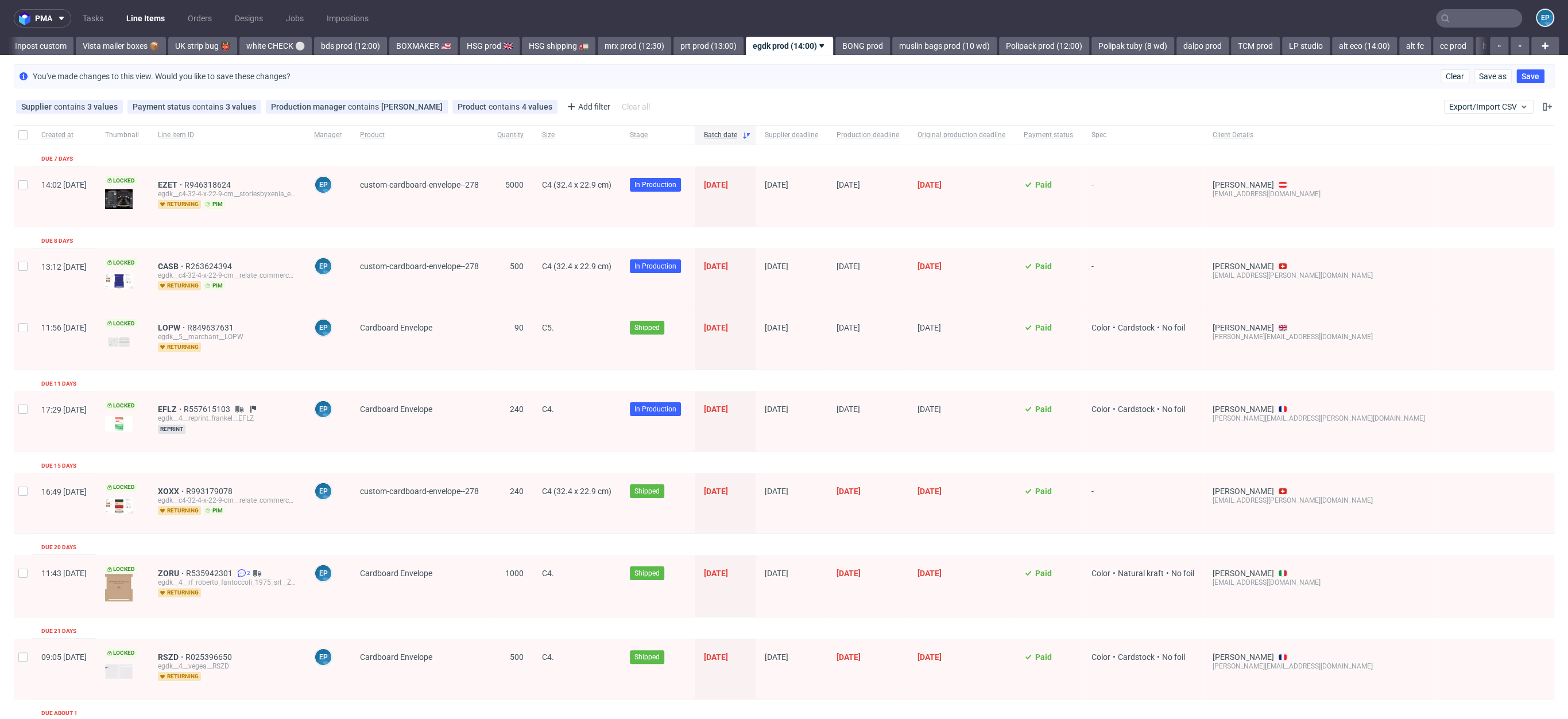
click at [752, 53] on link "egdk prod (14:00)" at bounding box center [790, 46] width 87 height 18
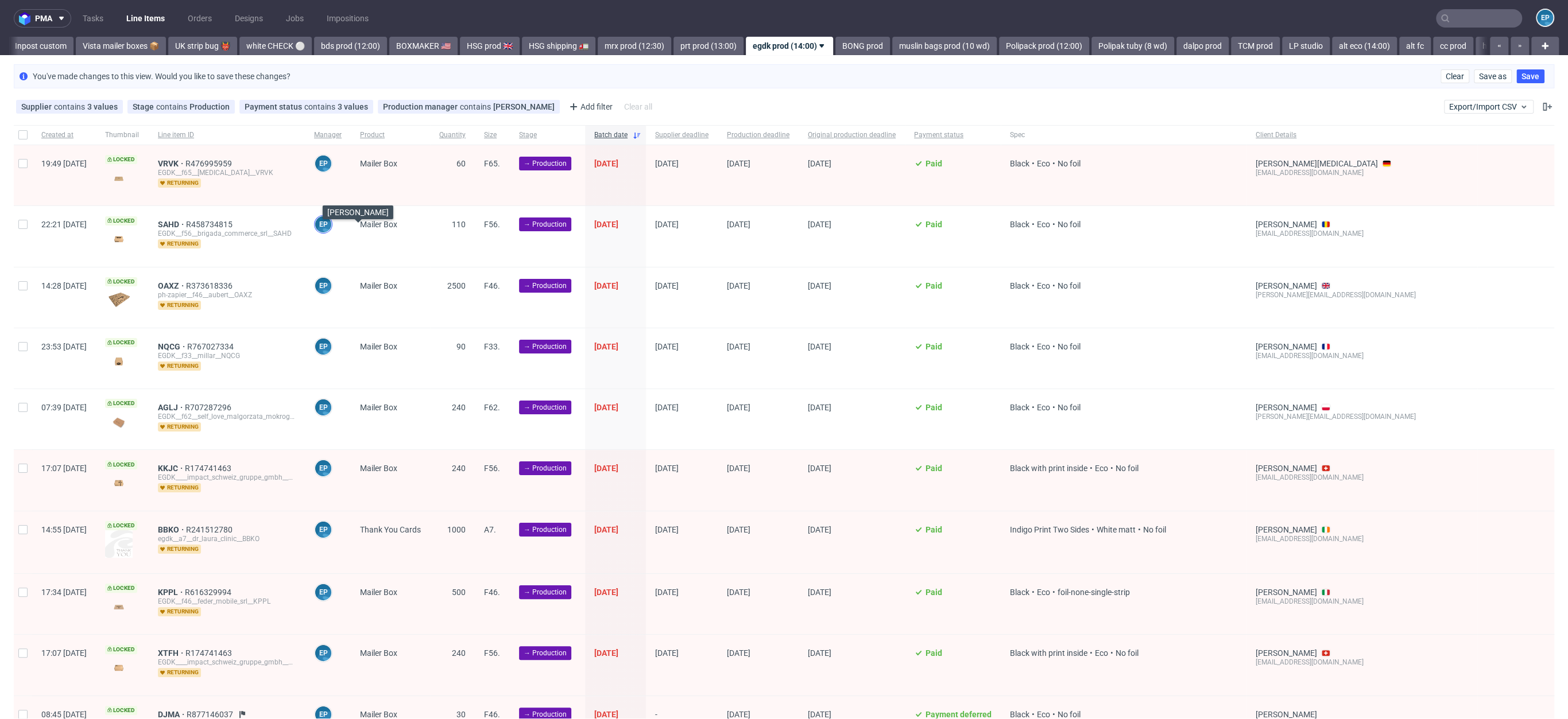
scroll to position [1373, 0]
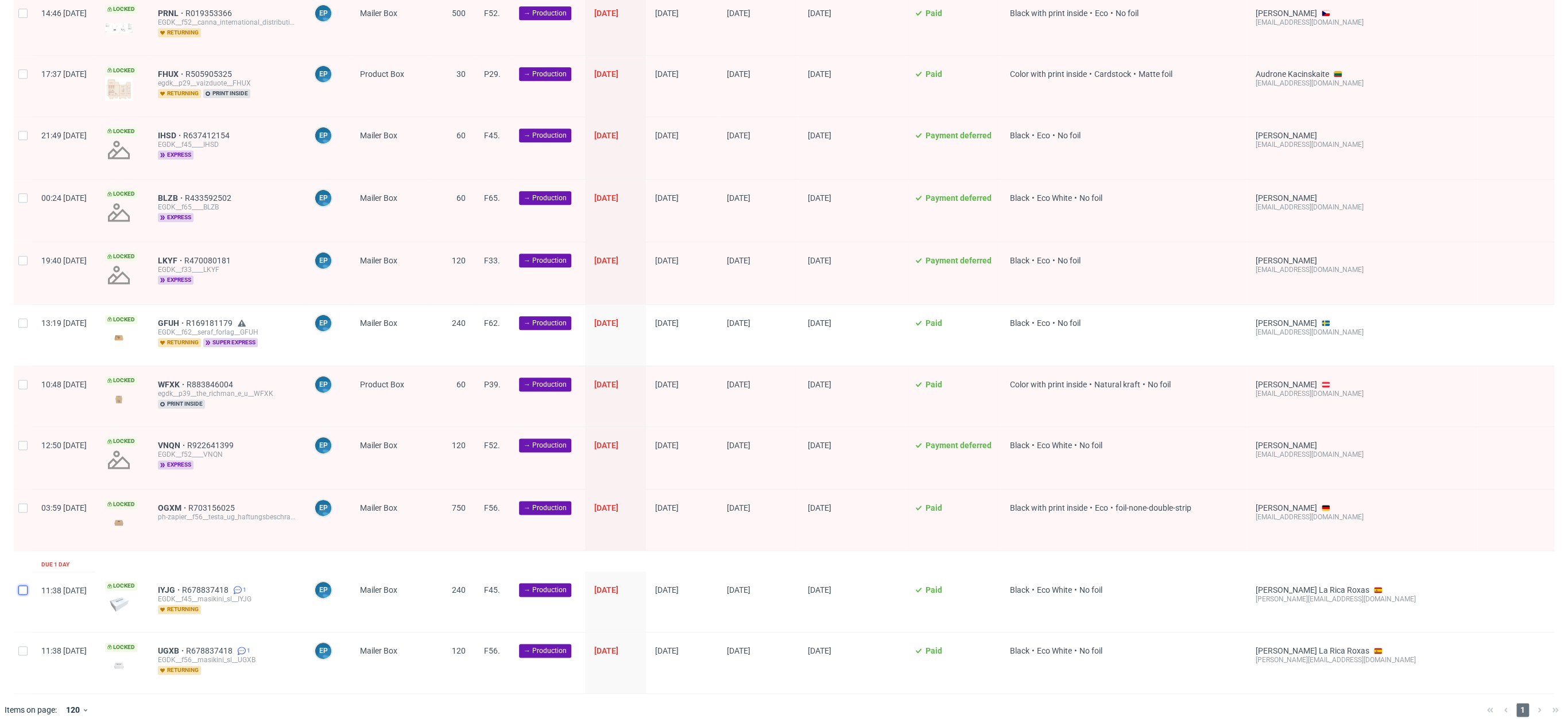
click at [21, 585] on input "checkbox" at bounding box center [23, 590] width 9 height 9
checkbox input "true"
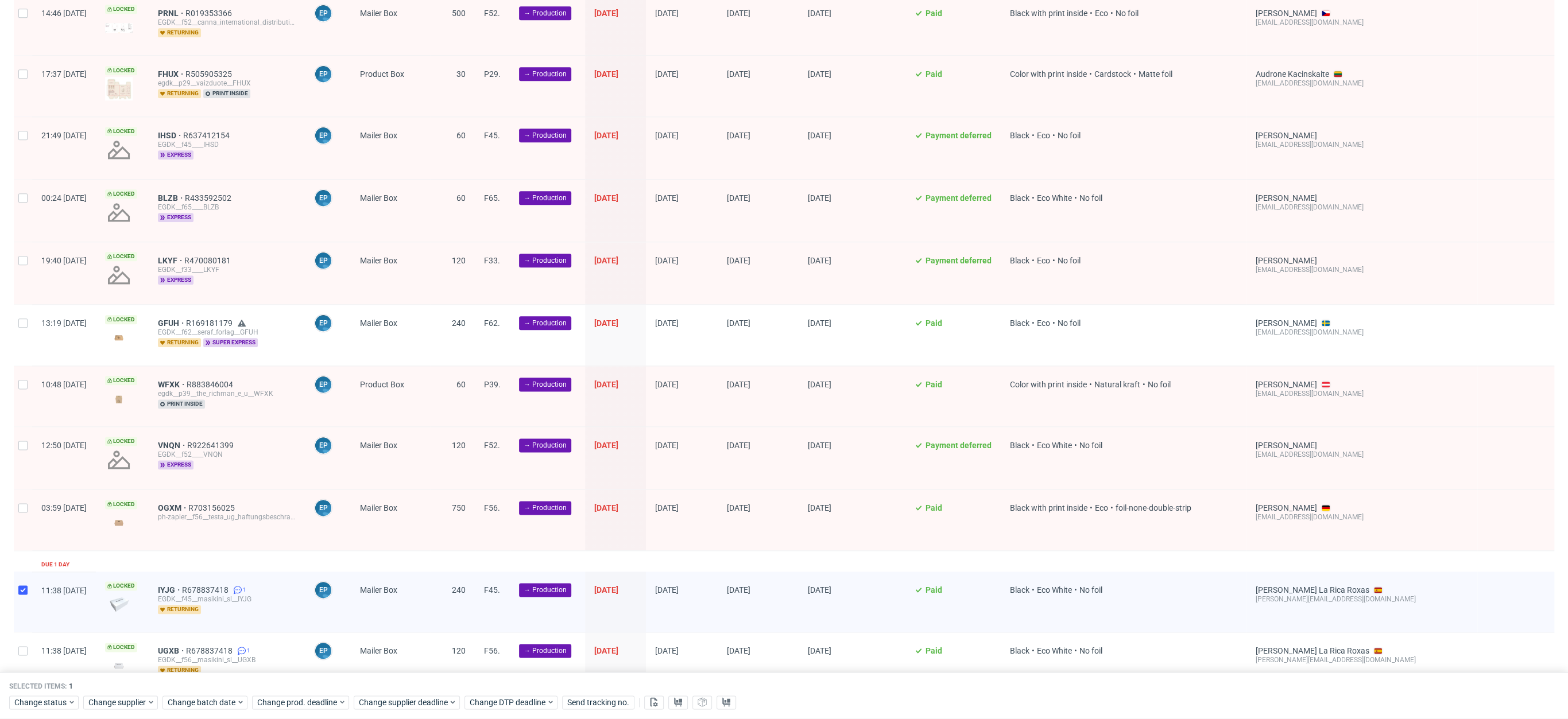
click at [24, 647] on div at bounding box center [23, 662] width 18 height 60
checkbox input "true"
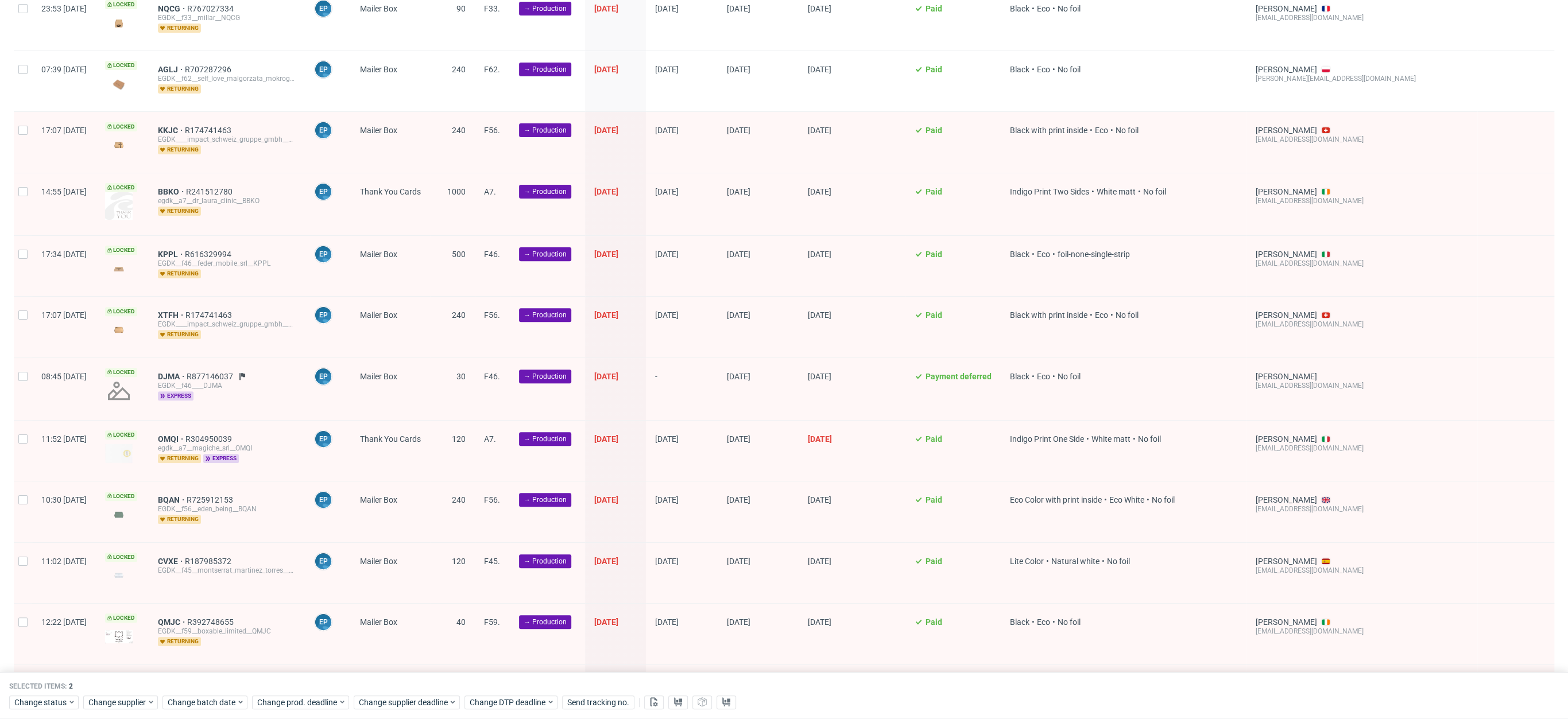
scroll to position [0, 0]
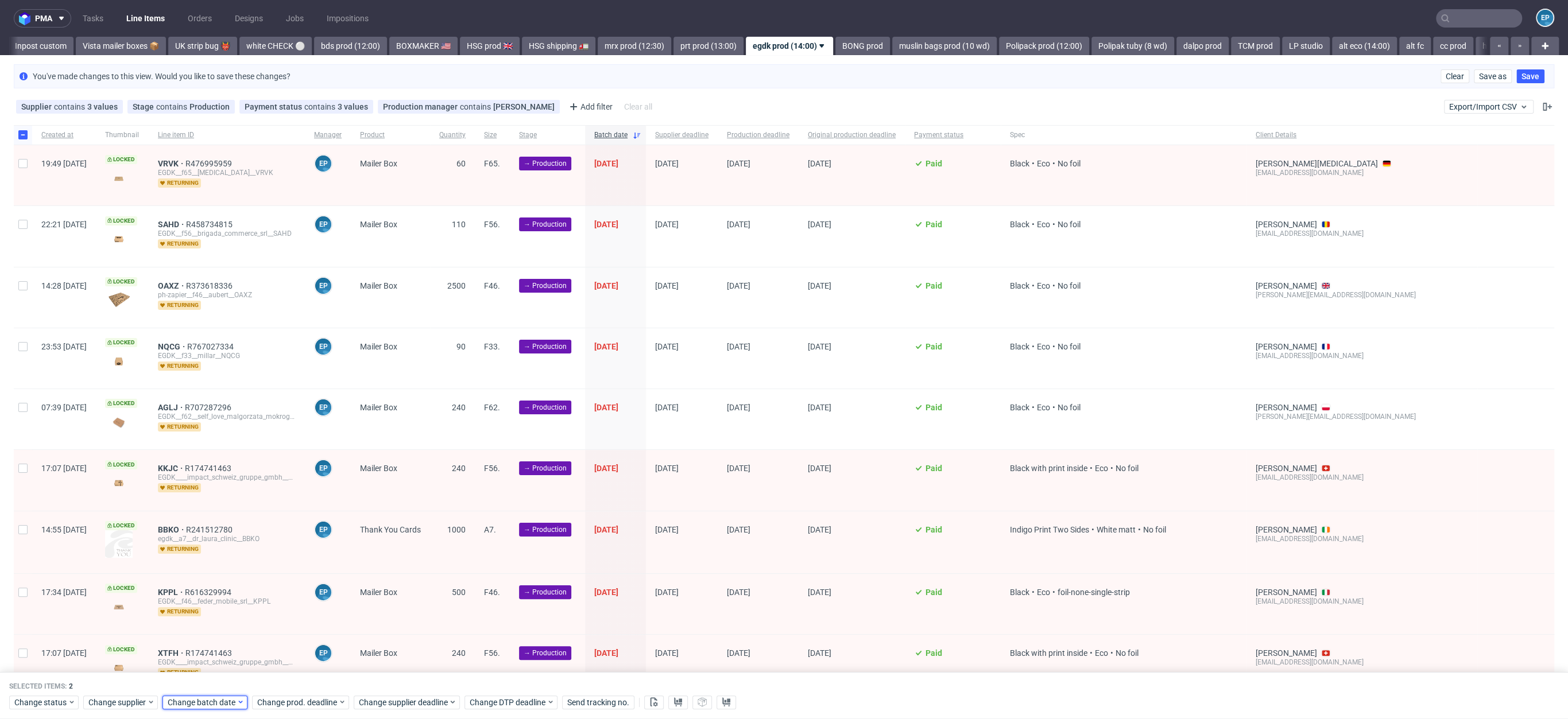
click at [178, 703] on span "Change batch date" at bounding box center [202, 702] width 69 height 11
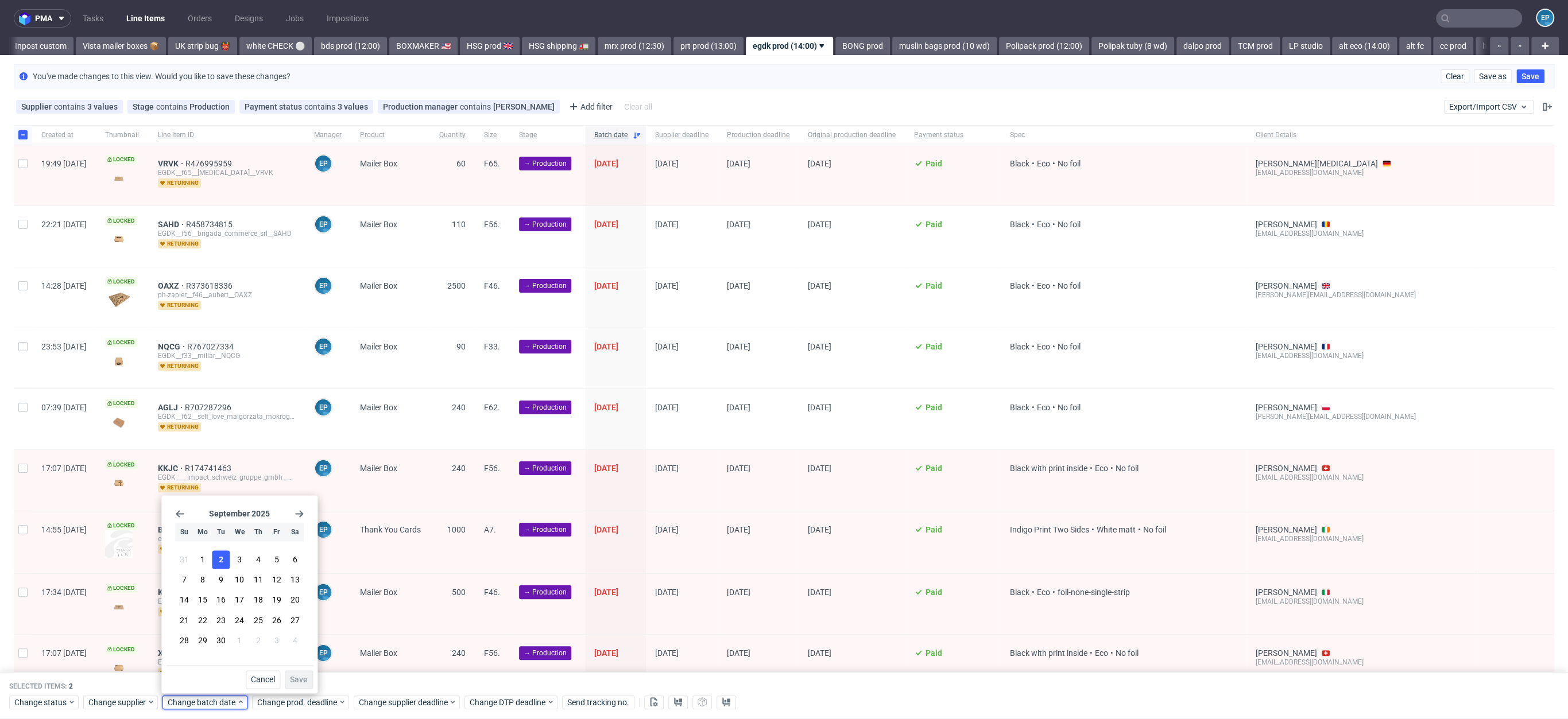
click at [221, 568] on button "2" at bounding box center [221, 559] width 18 height 18
click at [282, 677] on div "Cancel Save" at bounding box center [239, 677] width 147 height 23
click at [306, 685] on button "Save" at bounding box center [298, 679] width 28 height 18
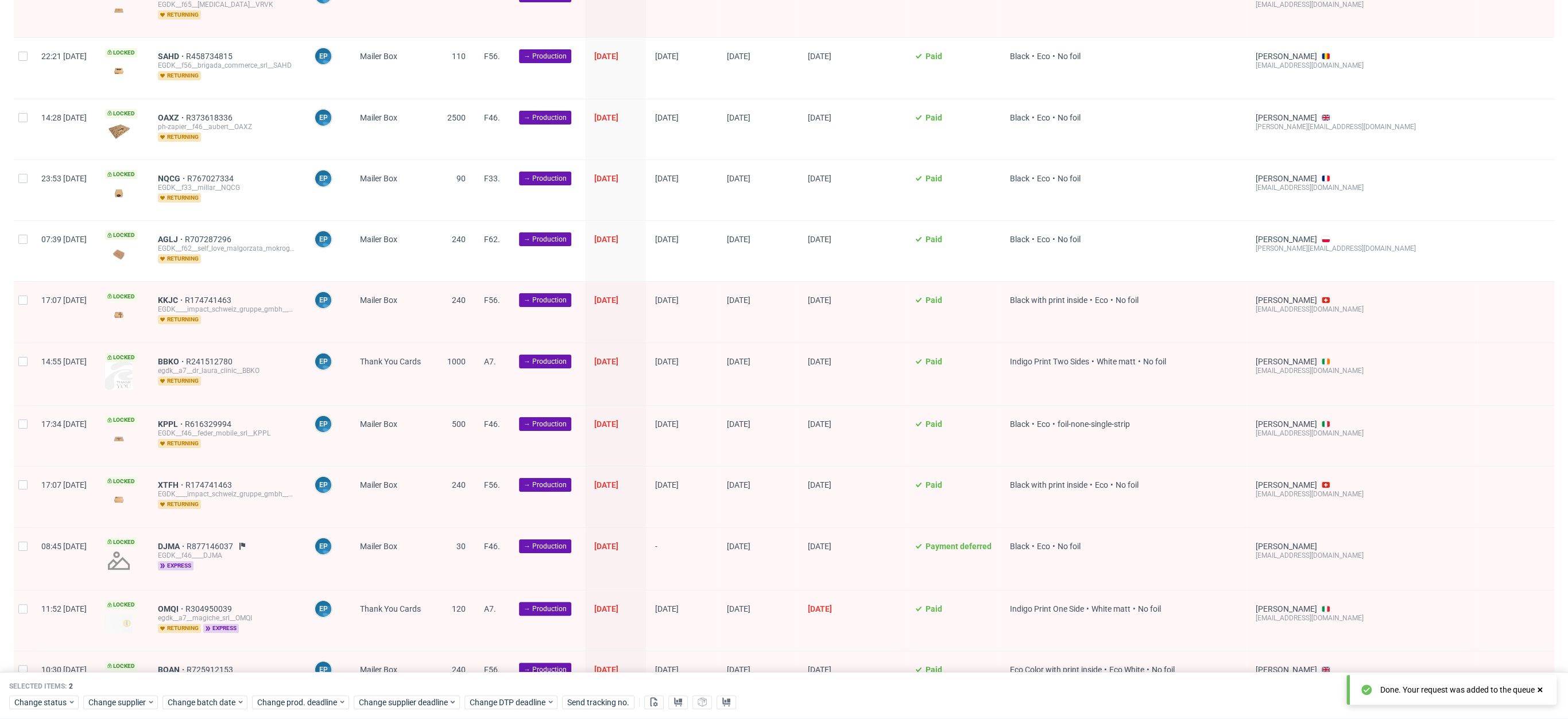
scroll to position [1420, 0]
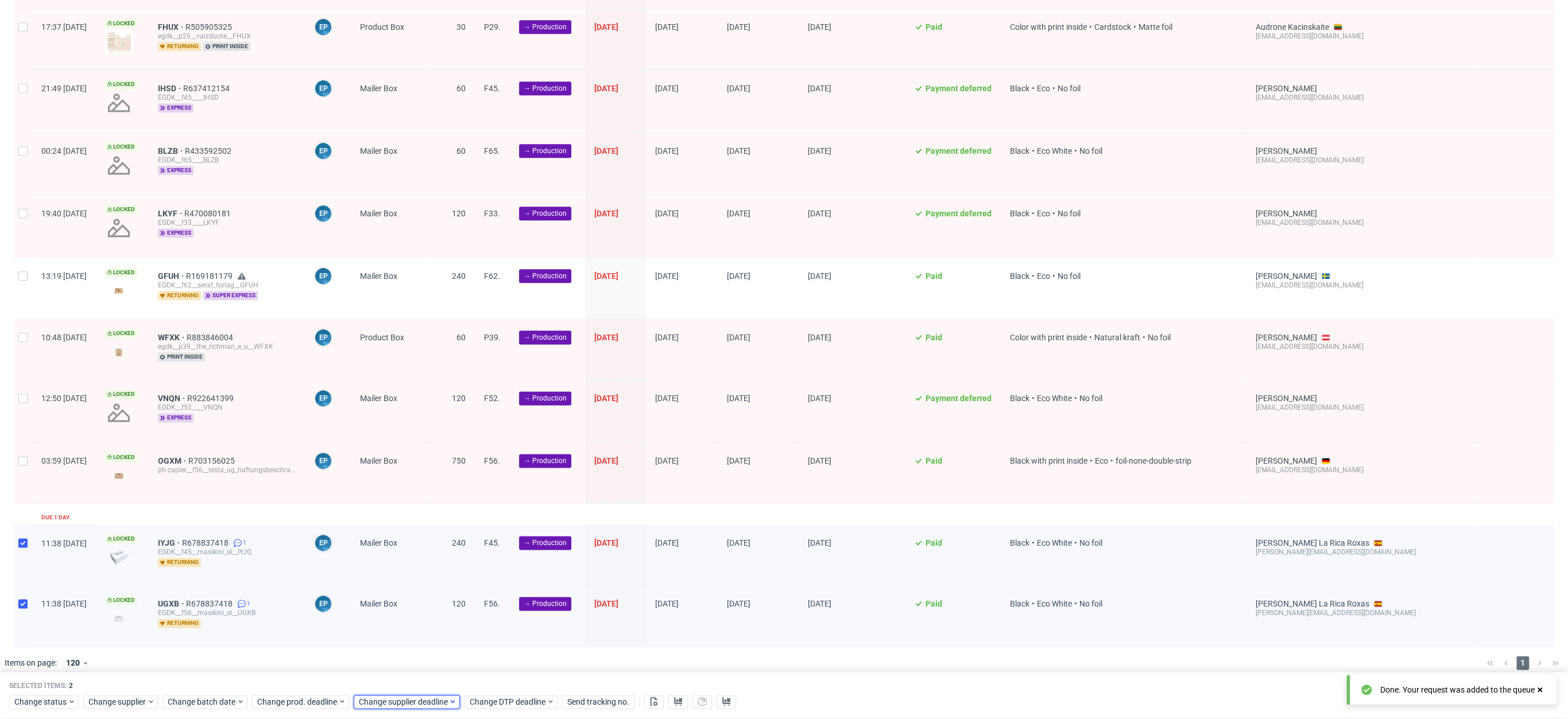
click at [404, 706] on span "Change supplier deadline" at bounding box center [404, 702] width 90 height 11
click at [453, 581] on button "11" at bounding box center [448, 581] width 18 height 18
click at [494, 679] on span "Save" at bounding box center [488, 679] width 18 height 8
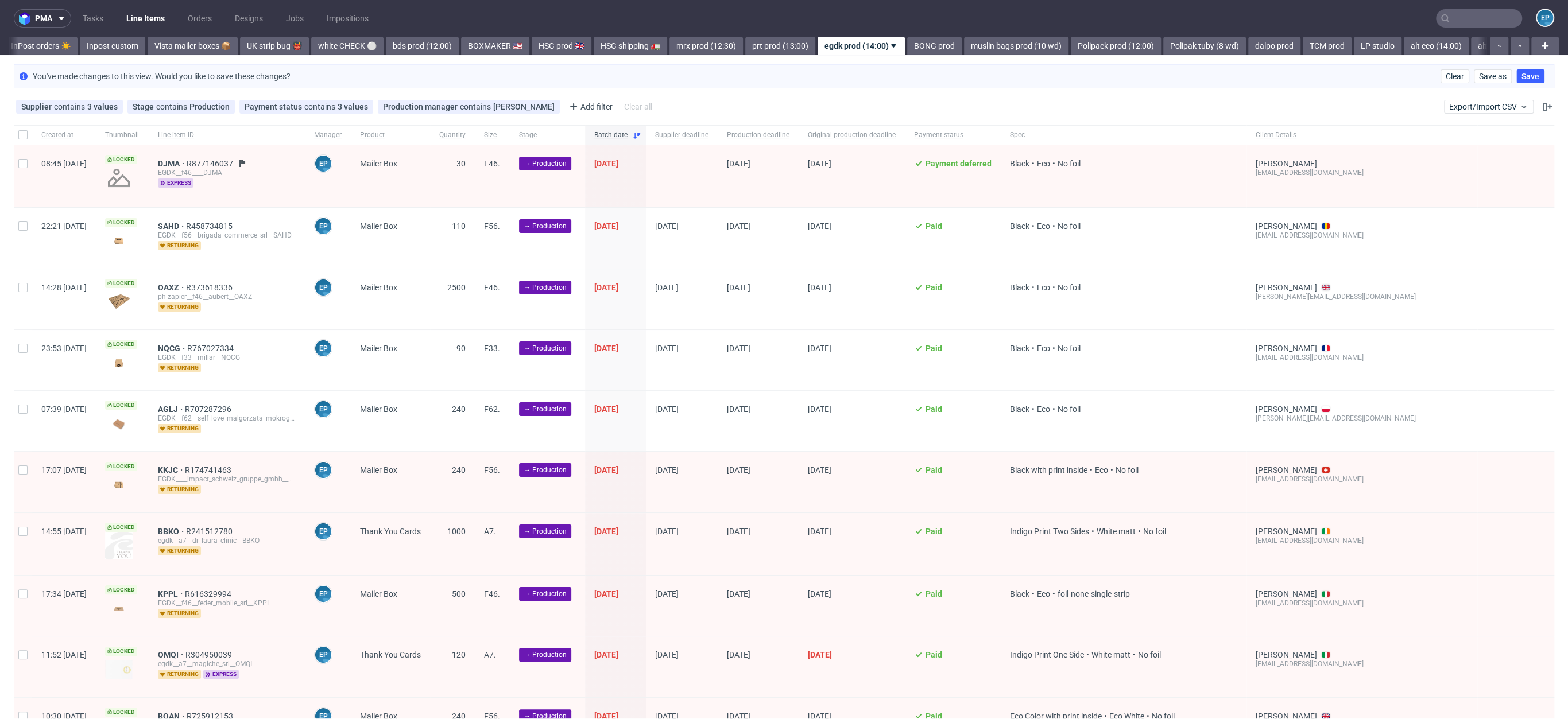
scroll to position [0, 817]
click at [187, 161] on span "DJMA" at bounding box center [172, 163] width 29 height 9
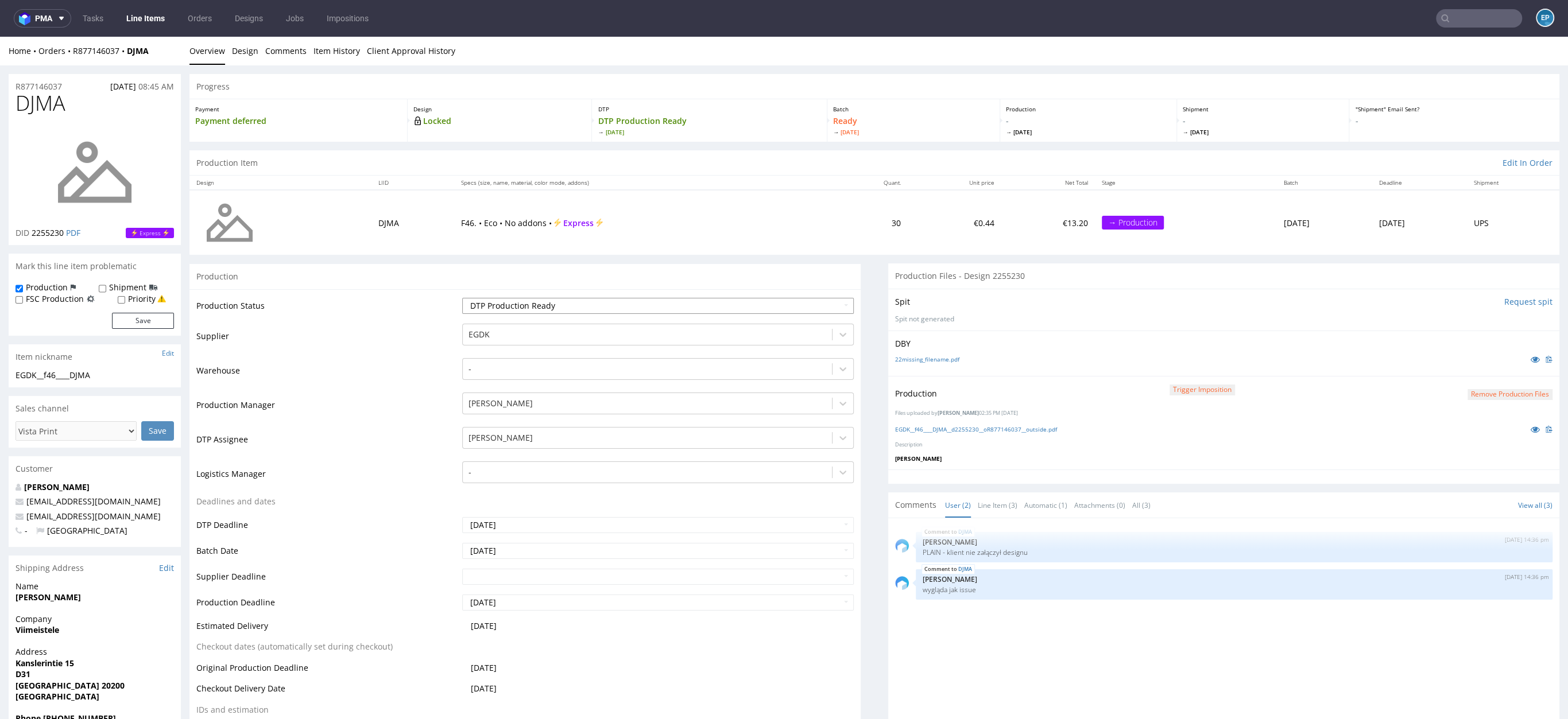
click at [550, 310] on select "Waiting for Artwork Waiting for Diecut Waiting for Mockup Waiting for DTP Waiti…" at bounding box center [657, 306] width 392 height 16
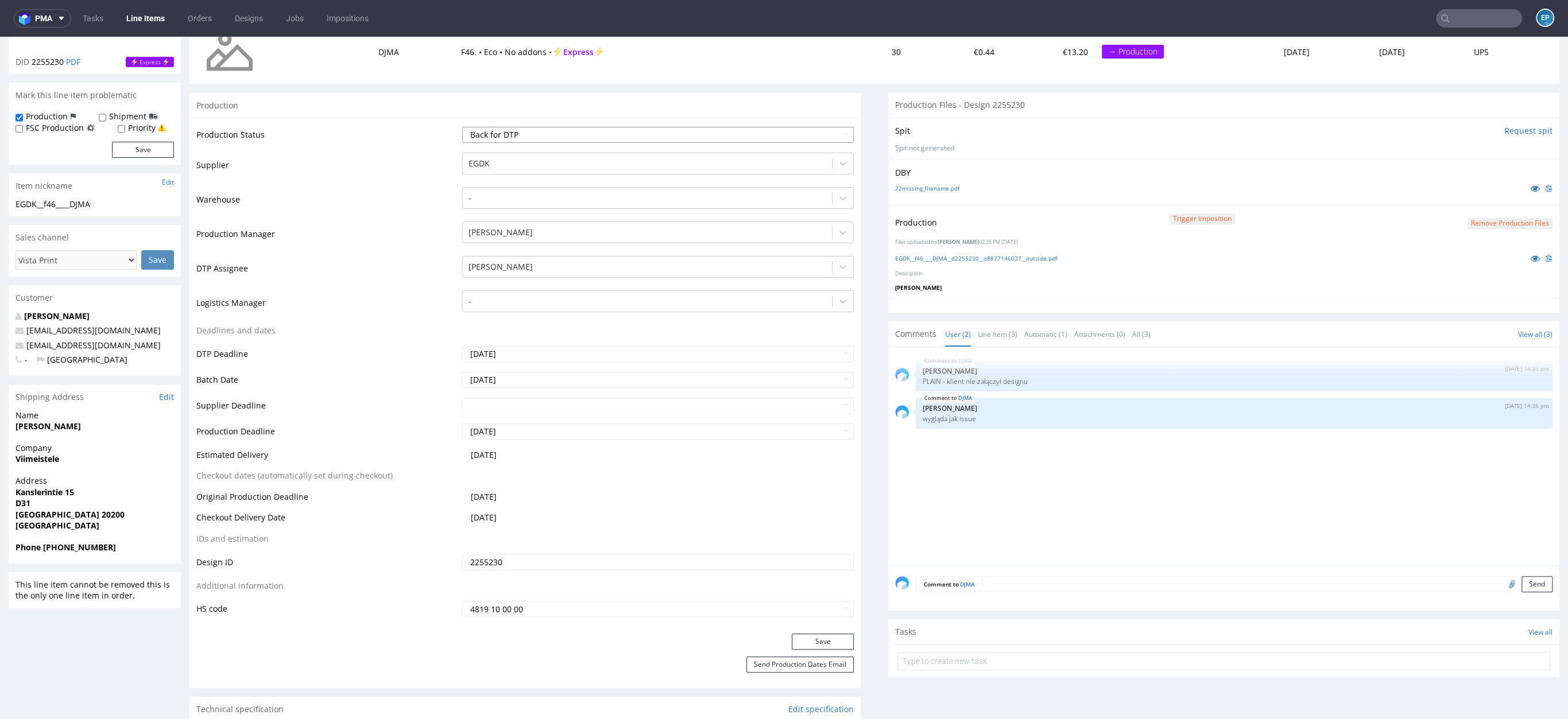
click at [502, 139] on select "Waiting for Artwork Waiting for Diecut Waiting for Mockup Waiting for DTP Waiti…" at bounding box center [657, 134] width 392 height 16
select select "dtp_issue"
click at [827, 638] on button "Save" at bounding box center [822, 641] width 62 height 16
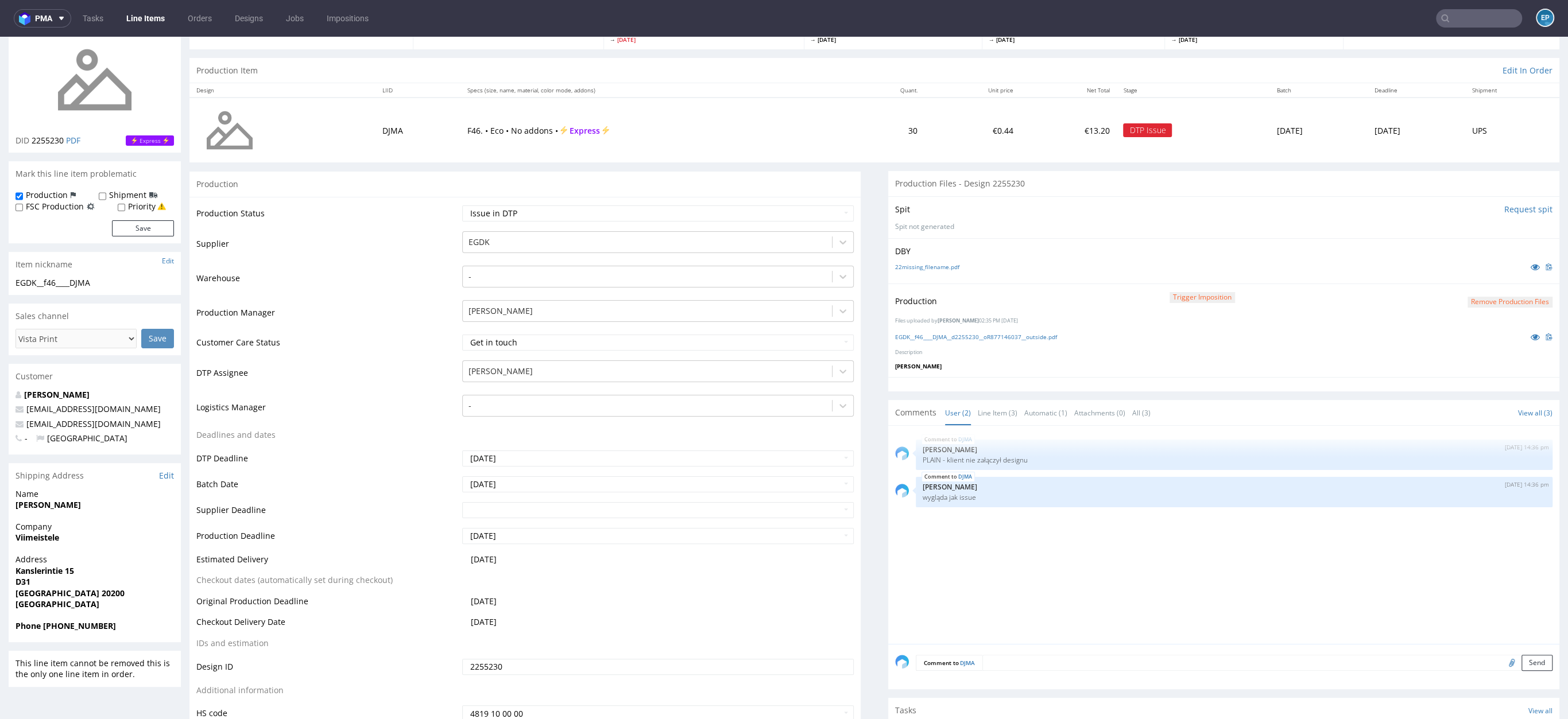
scroll to position [465, 0]
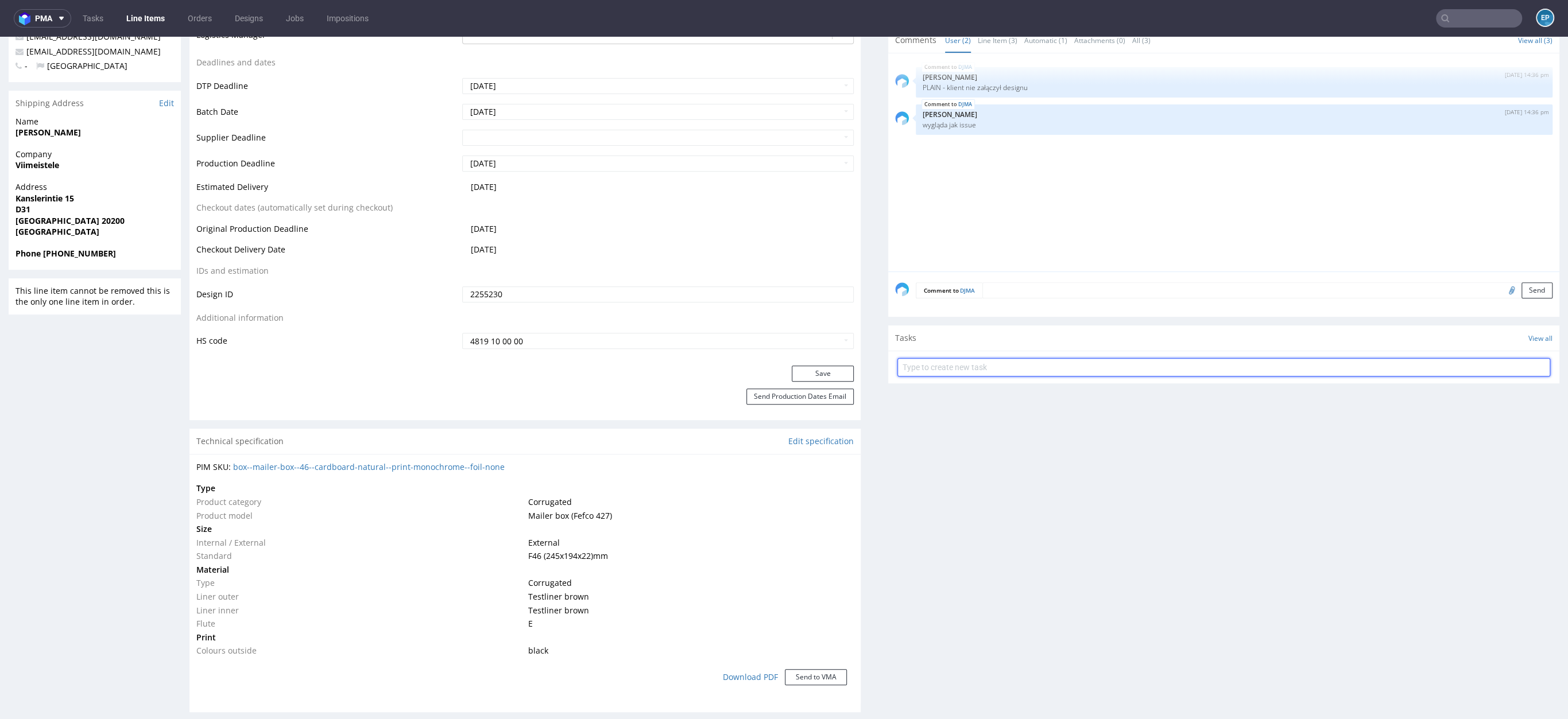
click at [989, 363] on input "text" at bounding box center [1224, 367] width 653 height 18
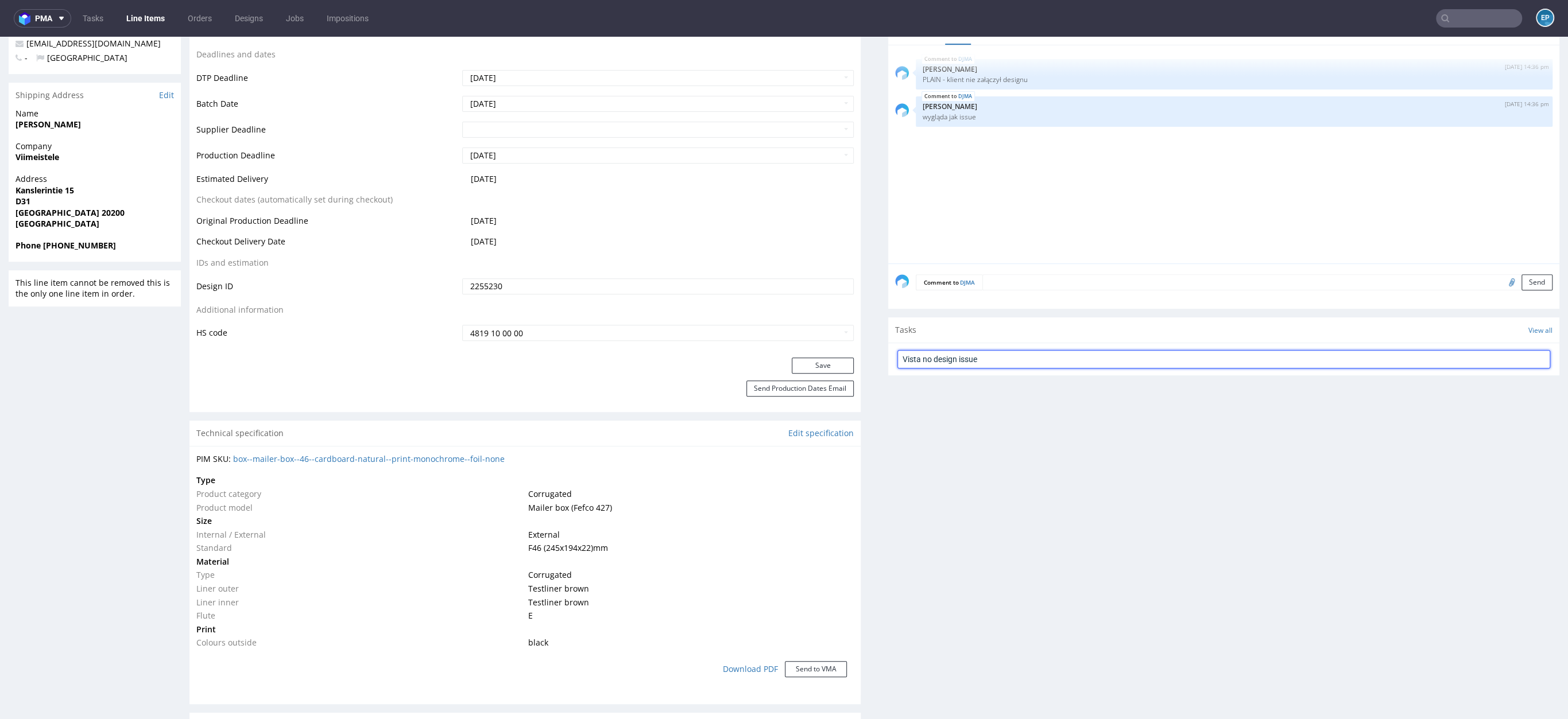
scroll to position [476, 0]
type input "Vista no design issue DJMA"
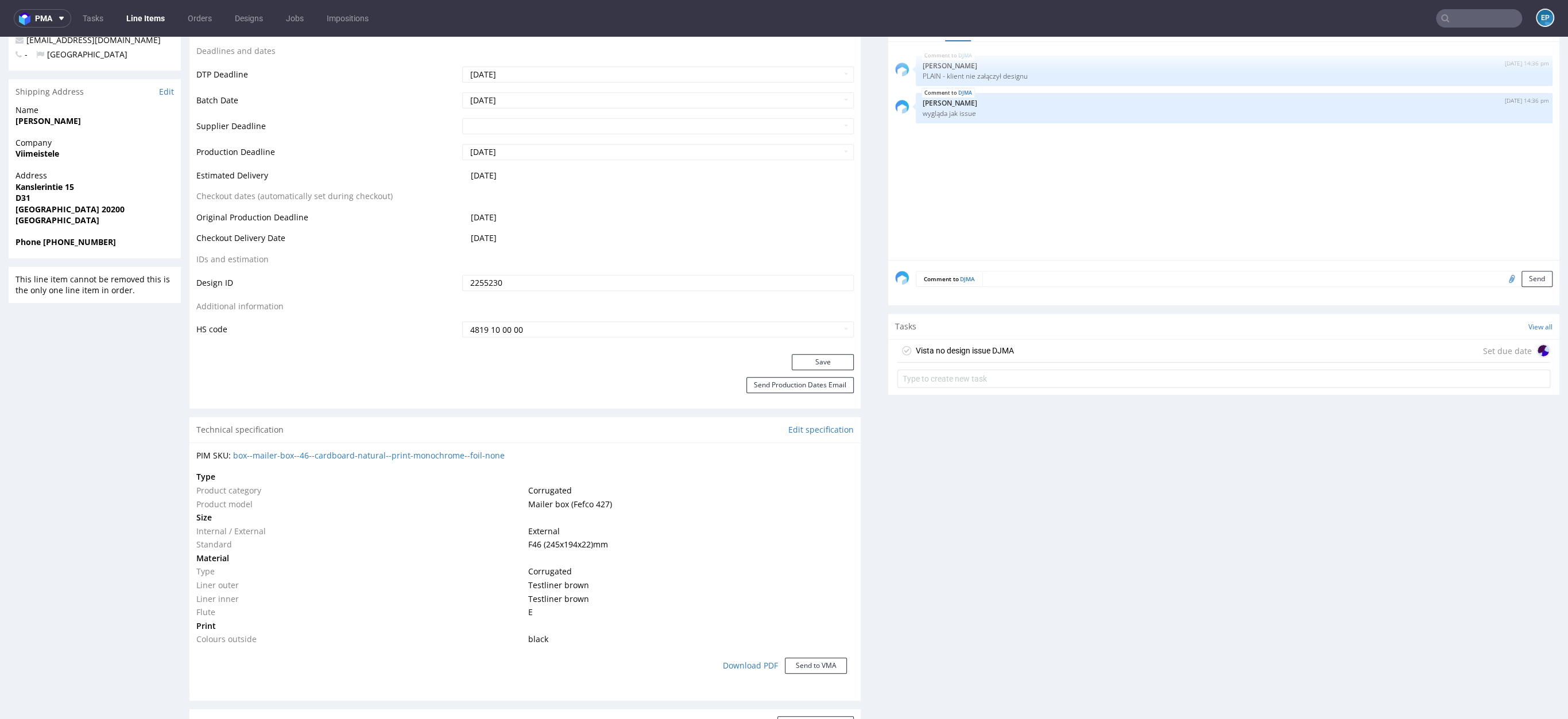
click at [1041, 353] on div "Vista no design issue DJMA Set due date" at bounding box center [1224, 351] width 653 height 23
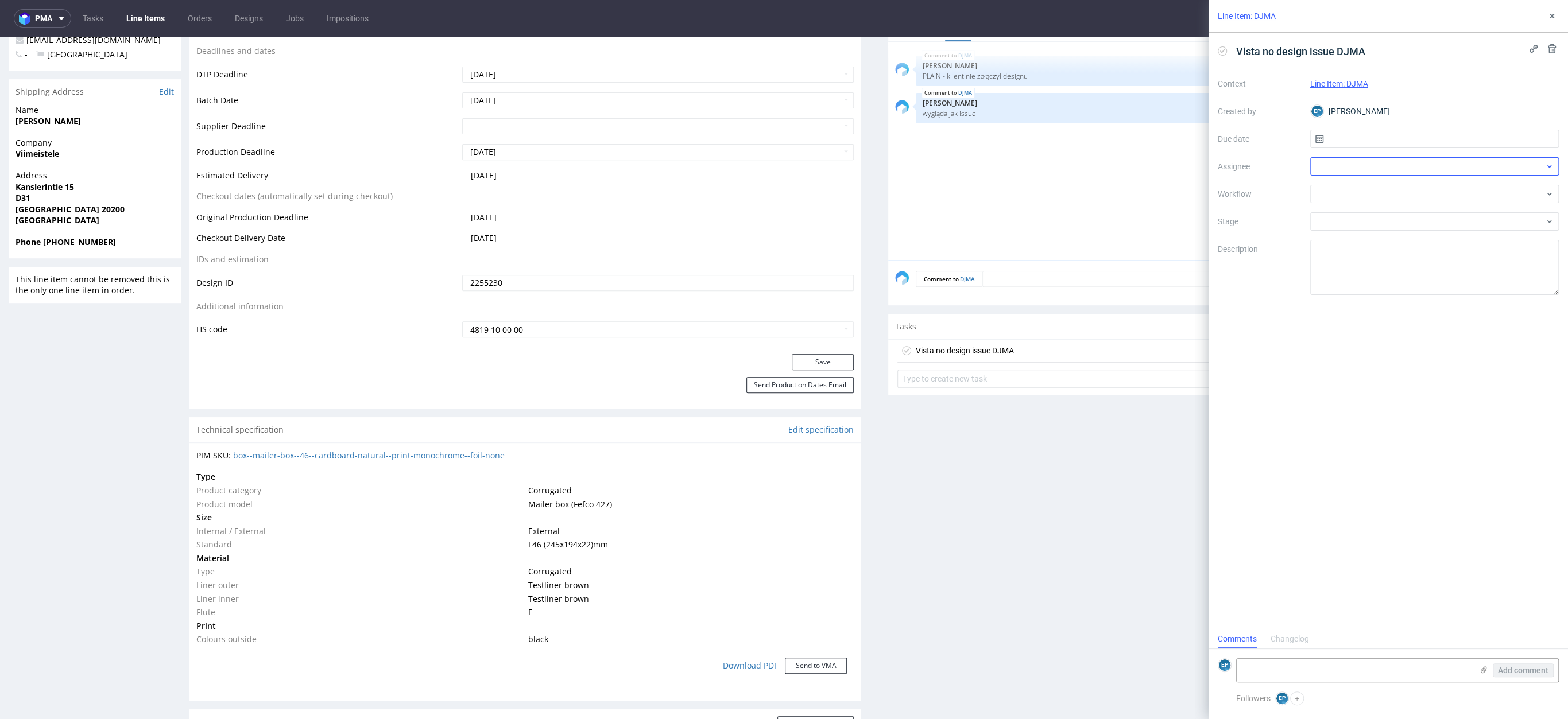
scroll to position [9, 0]
click at [1340, 166] on div at bounding box center [1435, 166] width 249 height 18
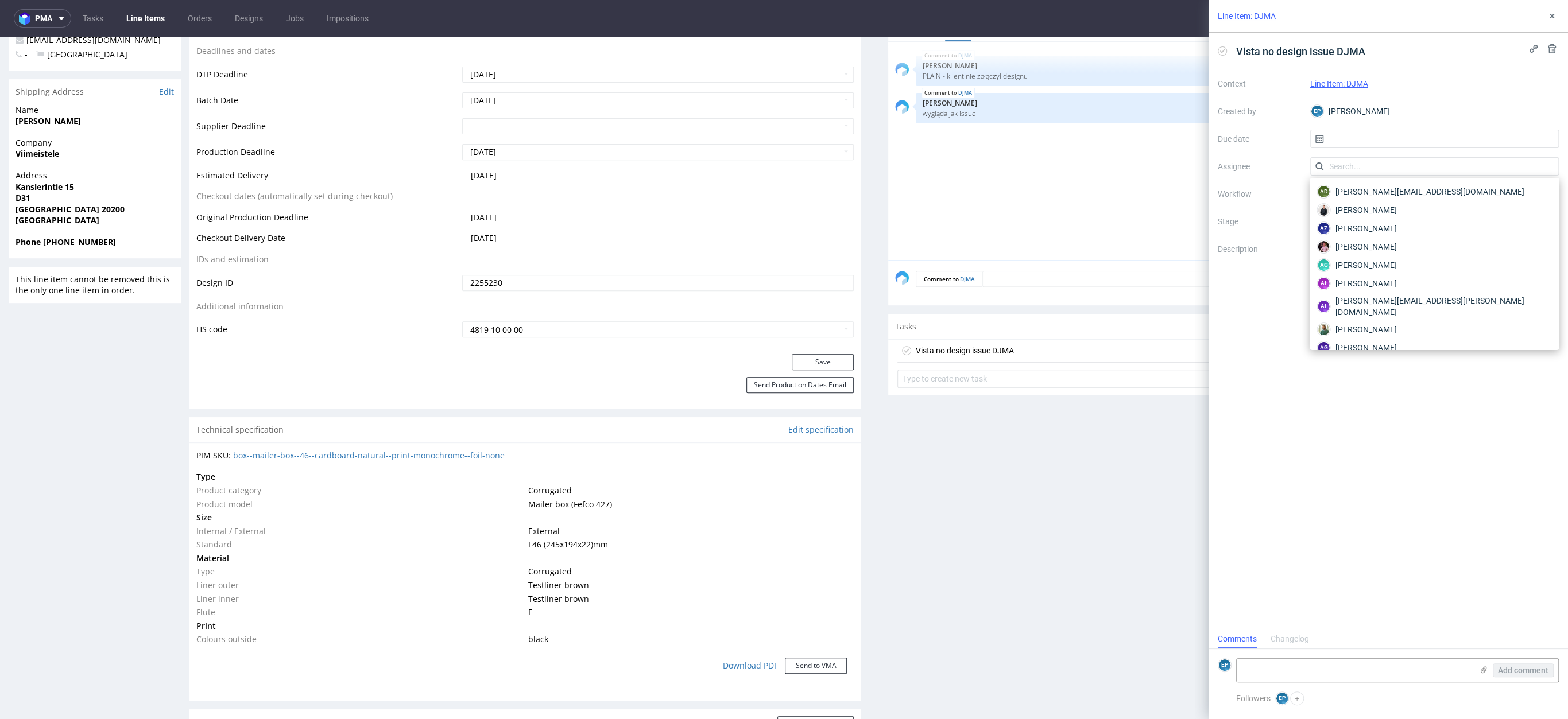
click at [1264, 194] on label "Workflow" at bounding box center [1260, 194] width 83 height 14
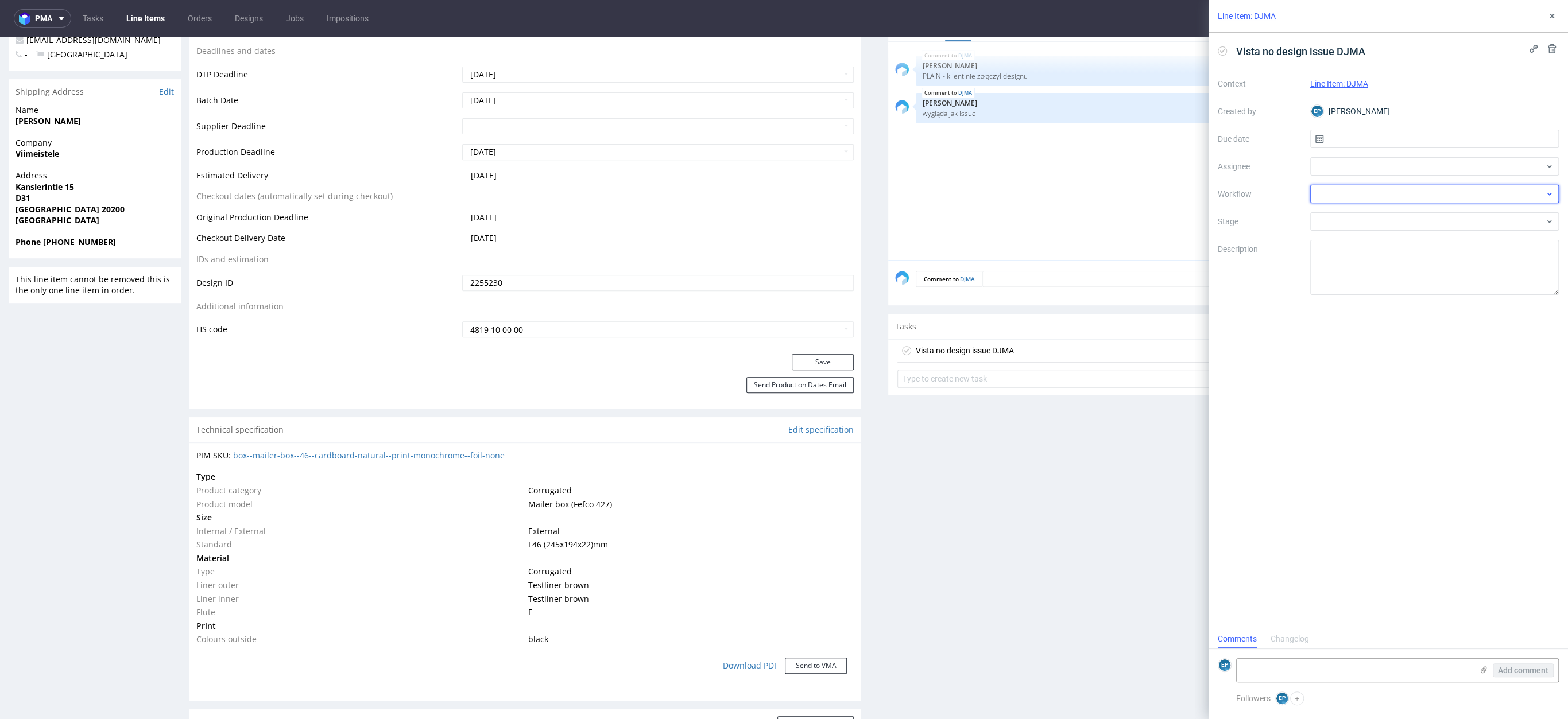
click at [1333, 186] on div at bounding box center [1435, 194] width 249 height 18
type input "engl"
click at [1351, 197] on input "engl" at bounding box center [1435, 194] width 249 height 18
type input "issue"
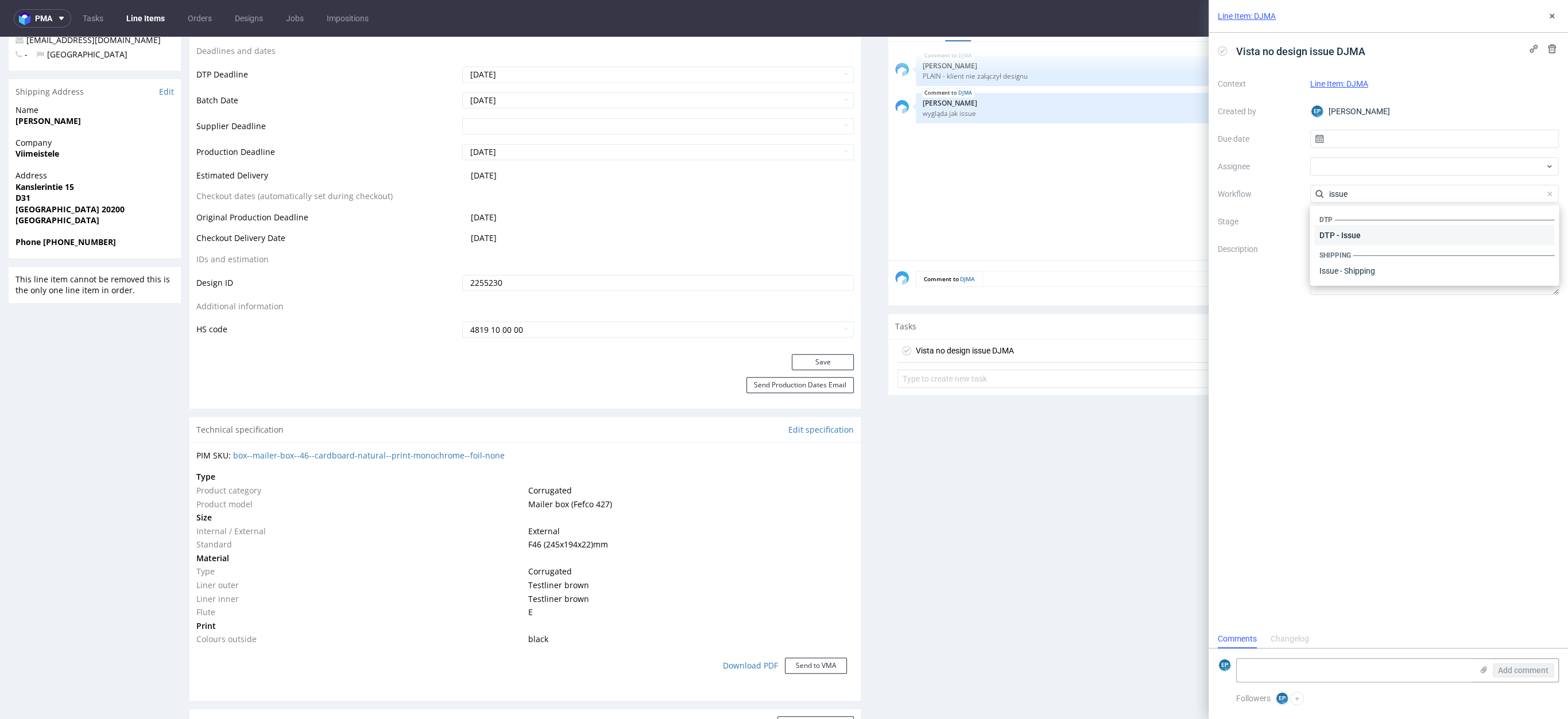
click at [1353, 234] on div "DTP - Issue" at bounding box center [1434, 235] width 240 height 20
click at [1362, 166] on div at bounding box center [1435, 166] width 249 height 18
type input "bar"
click at [1366, 203] on div "[PERSON_NAME]" at bounding box center [1434, 210] width 240 height 18
click at [1348, 143] on input "text" at bounding box center [1435, 139] width 249 height 18
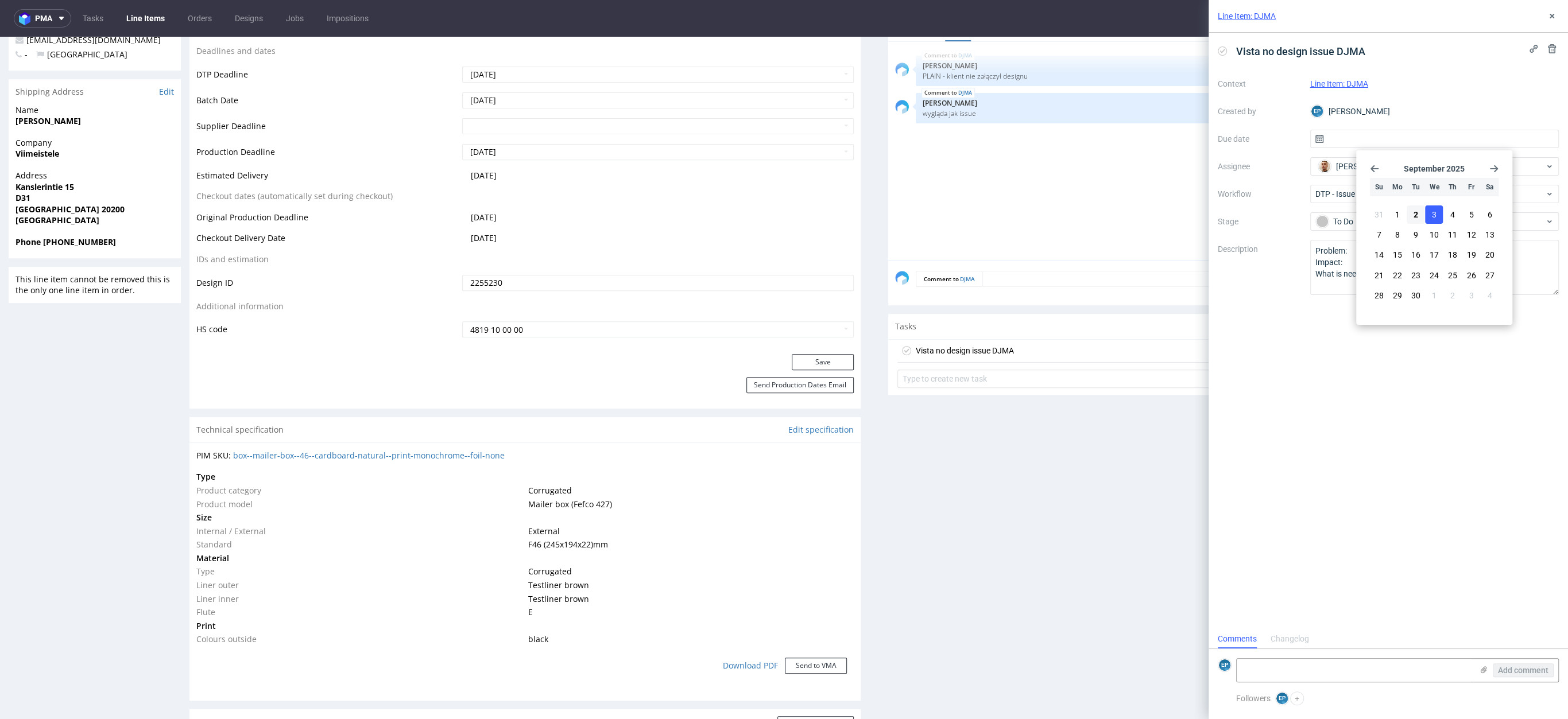
click at [1441, 214] on button "3" at bounding box center [1433, 215] width 18 height 18
type input "[DATE]"
click at [1400, 258] on textarea "Problem: Impact: What is needed?:" at bounding box center [1435, 268] width 249 height 55
drag, startPoint x: 1411, startPoint y: 277, endPoint x: 1308, endPoint y: 253, distance: 105.8
click at [1308, 253] on div "Context Line Item: DJMA Created by EP [PERSON_NAME] Due date [DATE] Assignee [P…" at bounding box center [1388, 185] width 341 height 221
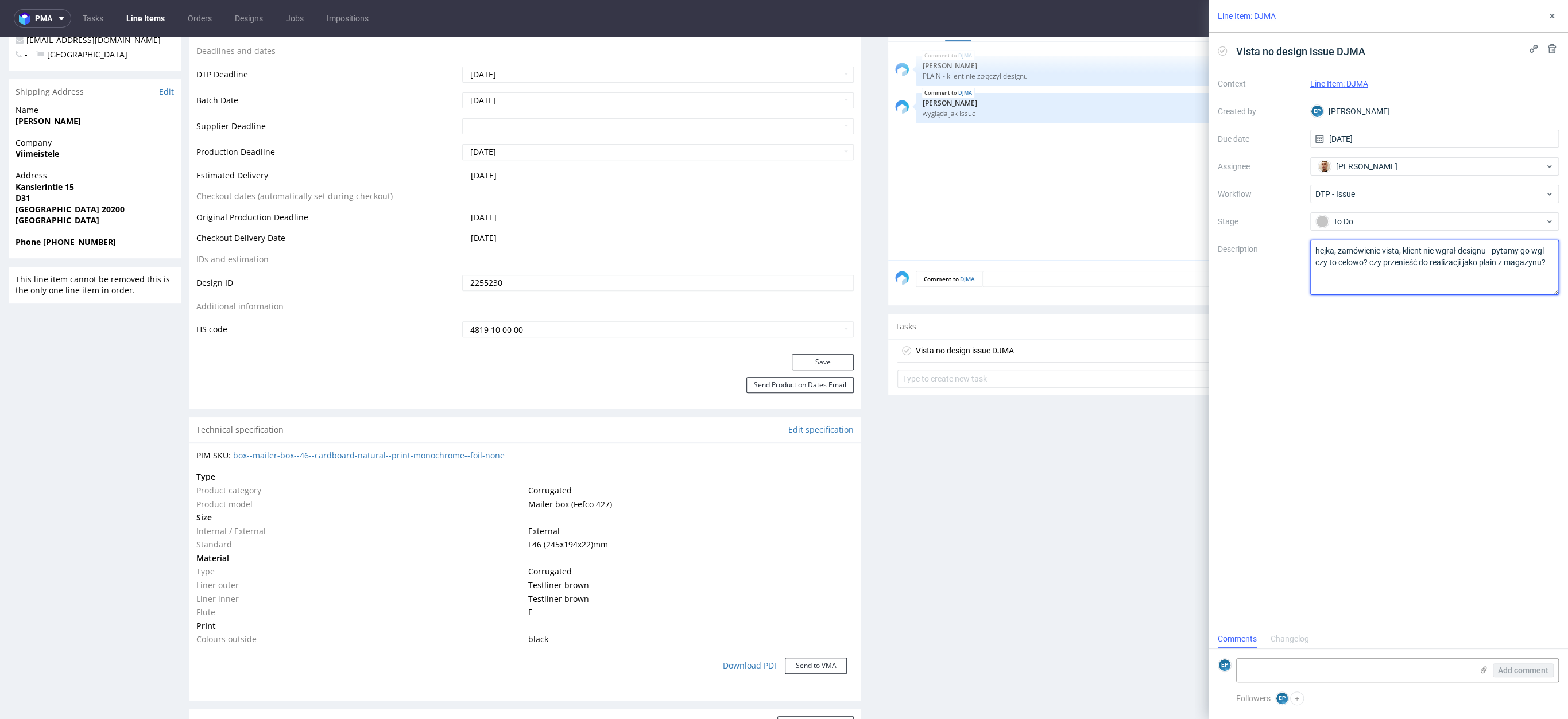
scroll to position [6, 0]
type textarea "hejka, zamówienie vista, klient nie wgrał designu - pytamy go wgl czy to celowo…"
click at [1345, 467] on div "Vista no design issue DJMA Context Line Item: DJMA Created by EP [PERSON_NAME] …" at bounding box center [1388, 330] width 359 height 597
click at [1298, 699] on button "+" at bounding box center [1297, 698] width 14 height 14
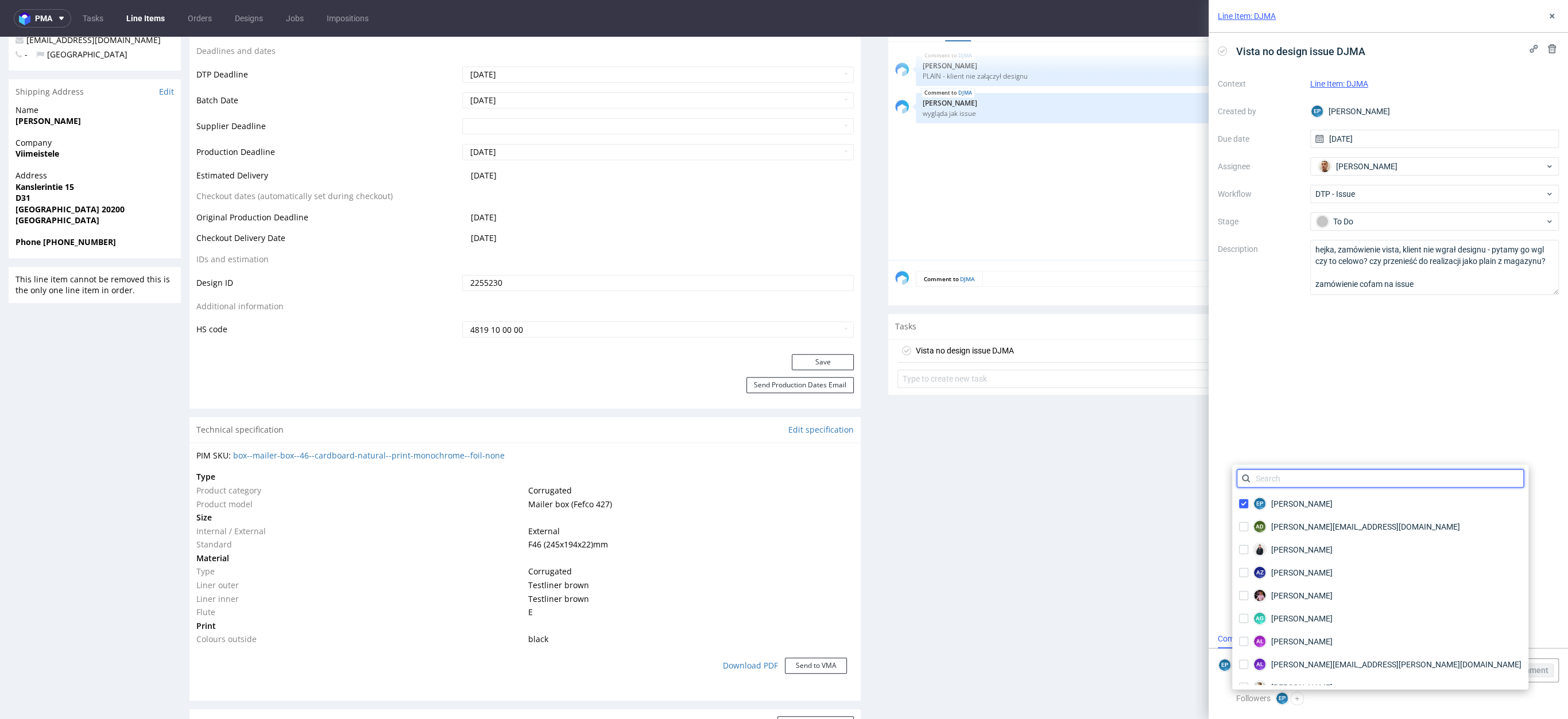
click at [1278, 478] on input "text" at bounding box center [1380, 479] width 287 height 18
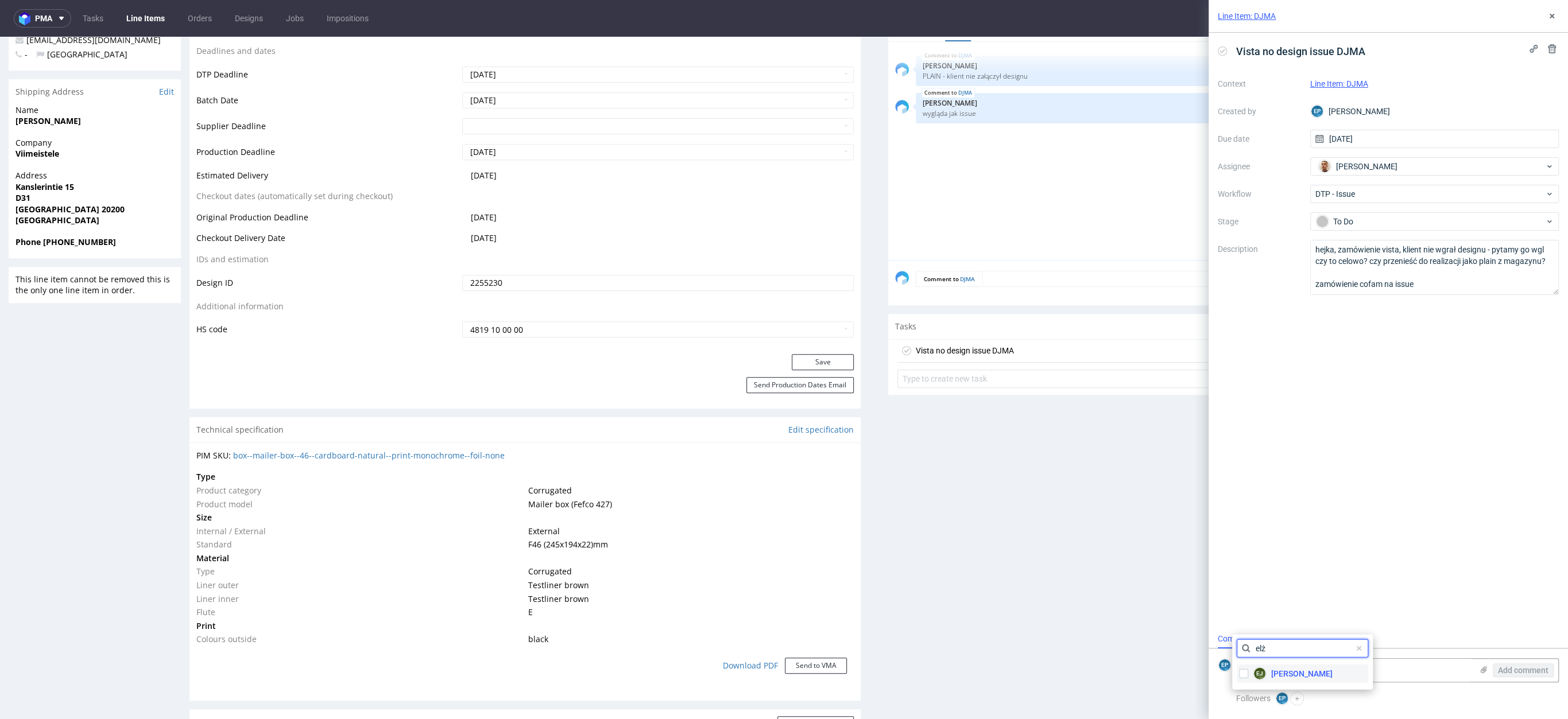
type input "elż"
click at [1284, 681] on div "EJ Elżbieta Jelińska" at bounding box center [1285, 674] width 98 height 18
checkbox input "true"
click at [1318, 589] on div "Vista no design issue DJMA Context Line Item: DJMA Created by EP Ewa Prus Due d…" at bounding box center [1388, 330] width 359 height 597
click at [1551, 16] on use at bounding box center [1551, 16] width 5 height 5
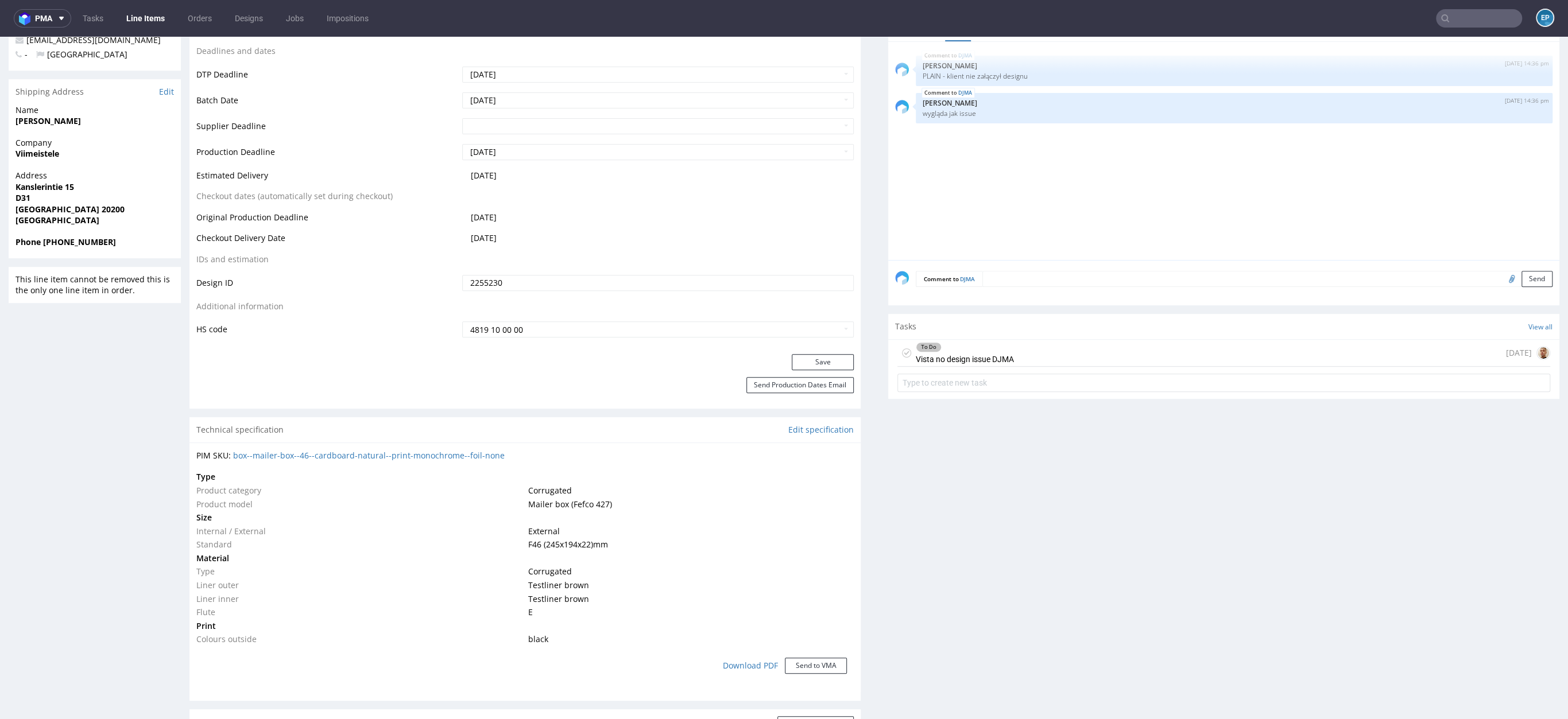
click at [1479, 25] on input "text" at bounding box center [1478, 18] width 86 height 18
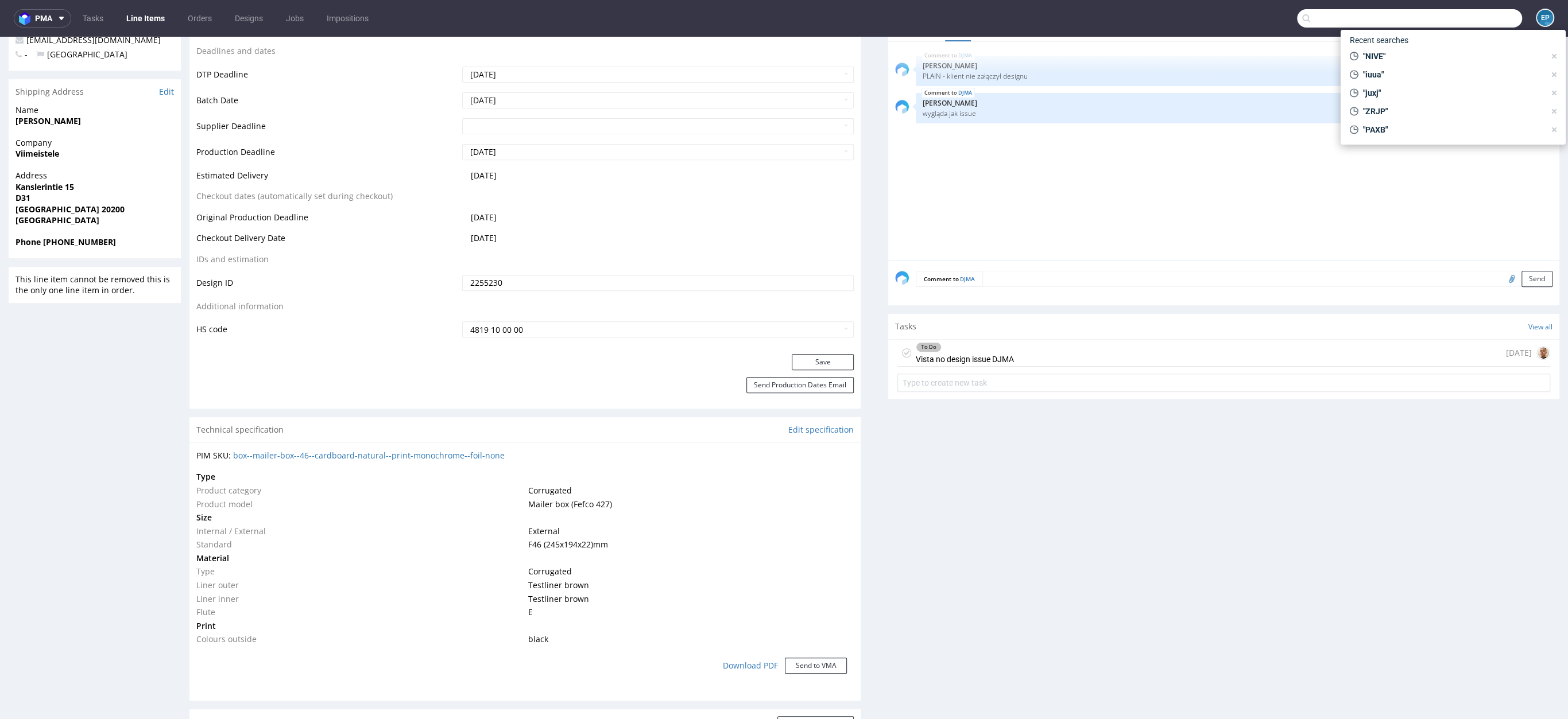
paste input "WGWB"
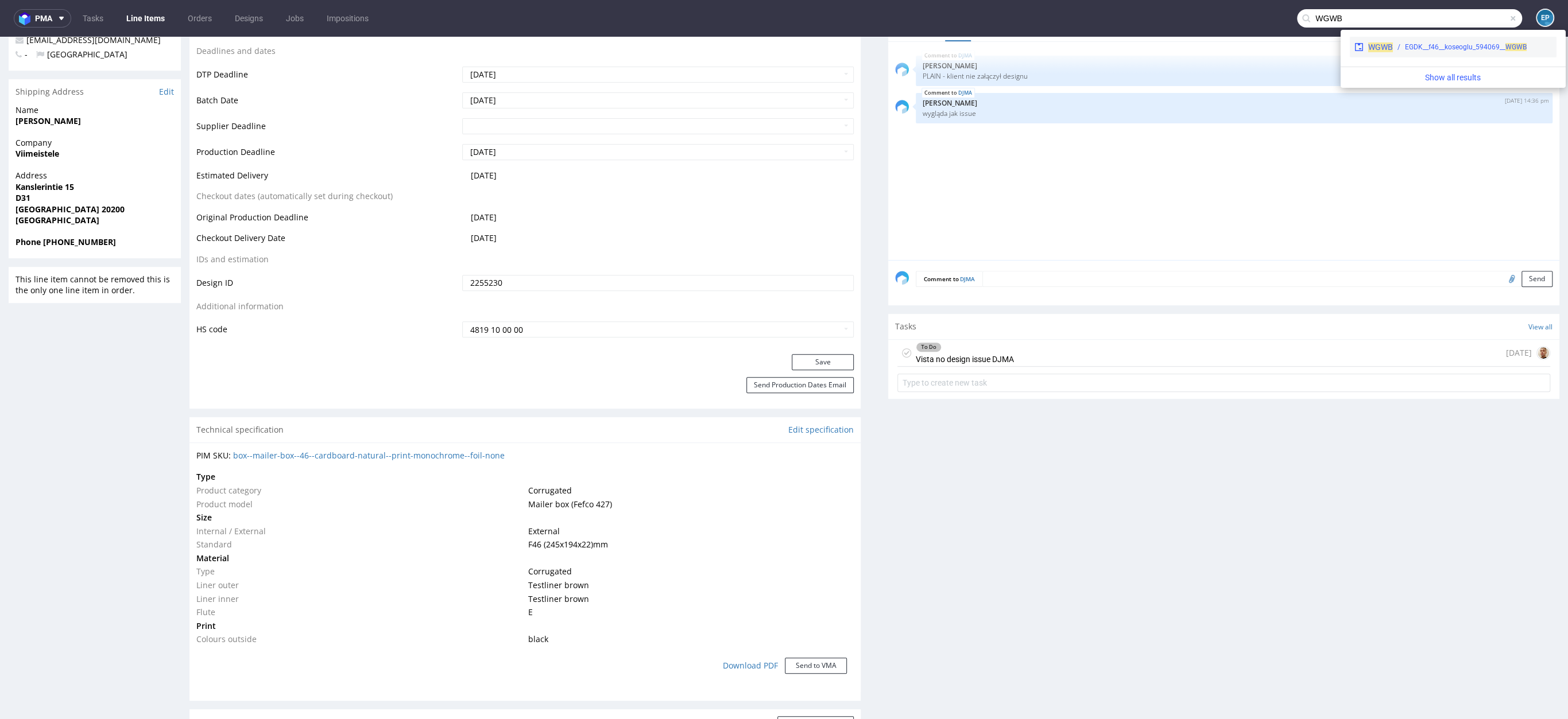
type input "WGWB"
click at [1411, 54] on div "WGWB EGDK__f46__koseoglu_594069__ WGWB" at bounding box center [1453, 47] width 207 height 20
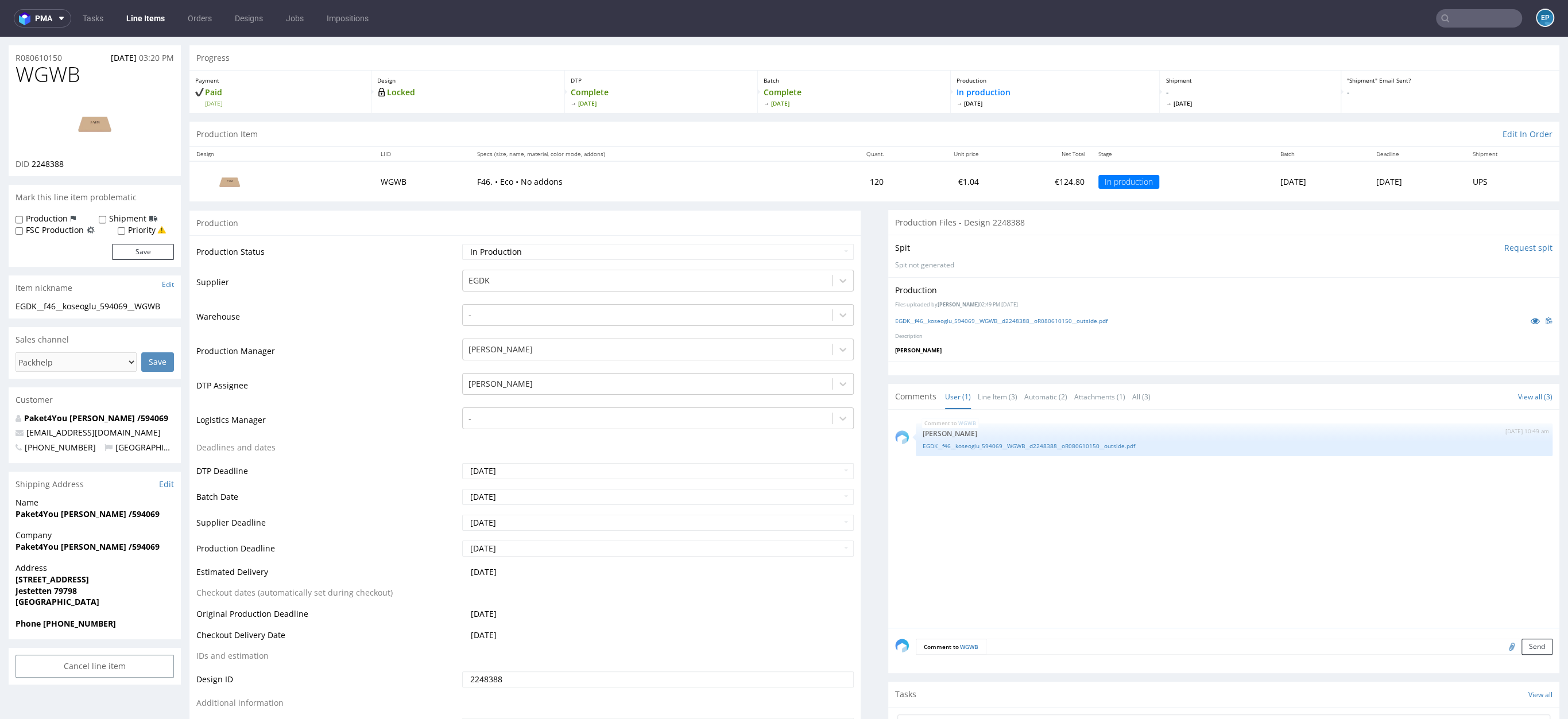
scroll to position [30, 0]
click at [1010, 442] on link "EGDK__f46__koseoglu_594069__WGWB__d2248388__oR080610150__outside.pdf" at bounding box center [1234, 444] width 623 height 8
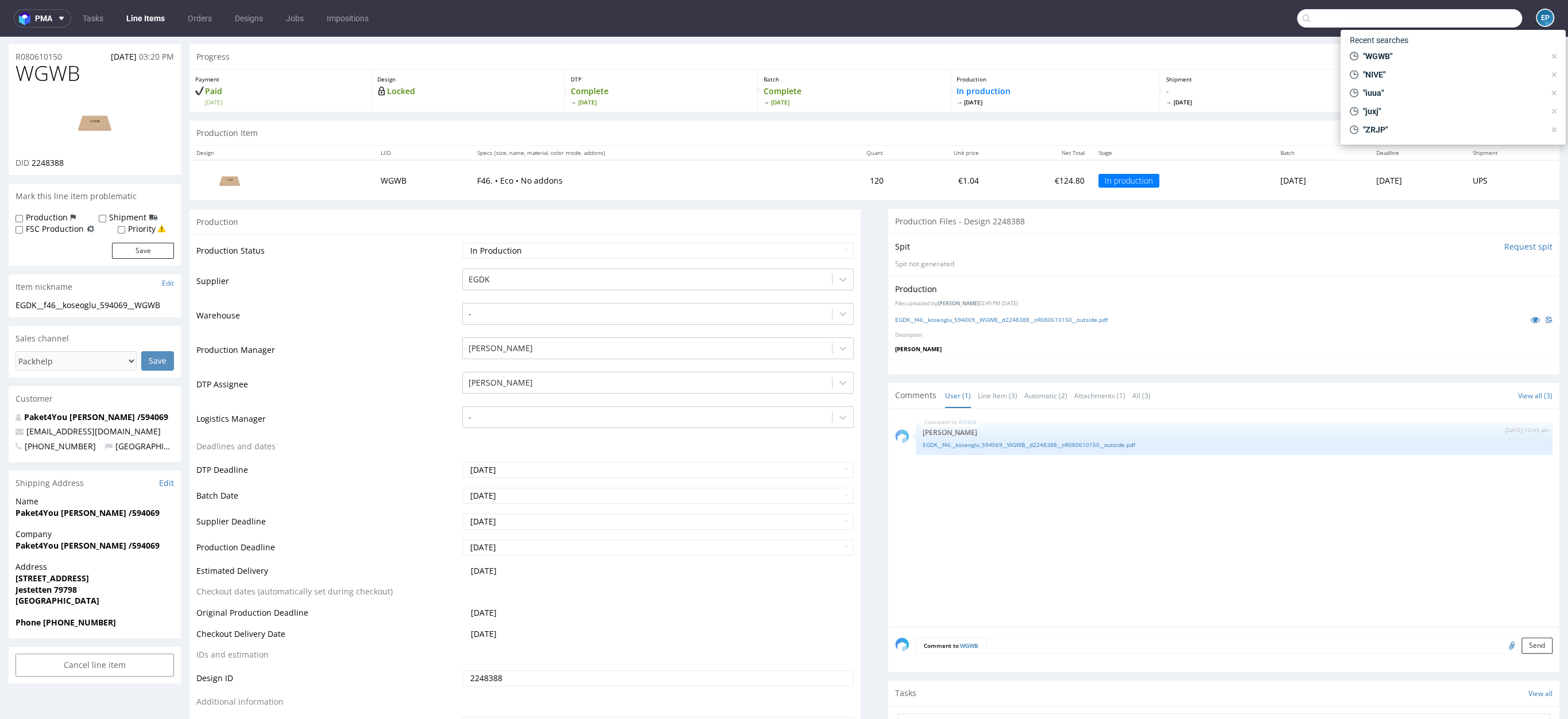
click at [1471, 22] on input "text" at bounding box center [1409, 18] width 225 height 18
paste input "TGZZ"
type input "TGZZ"
click at [1429, 53] on div "TGZZ EGDK__f44__stapic__ TGZZ" at bounding box center [1453, 47] width 207 height 20
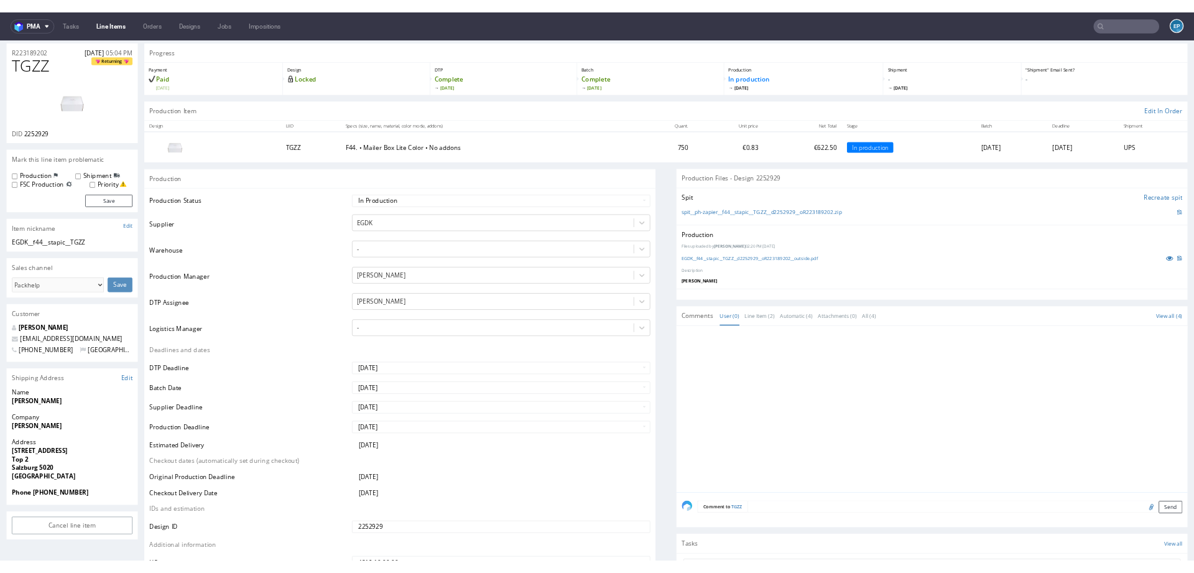
scroll to position [37, 0]
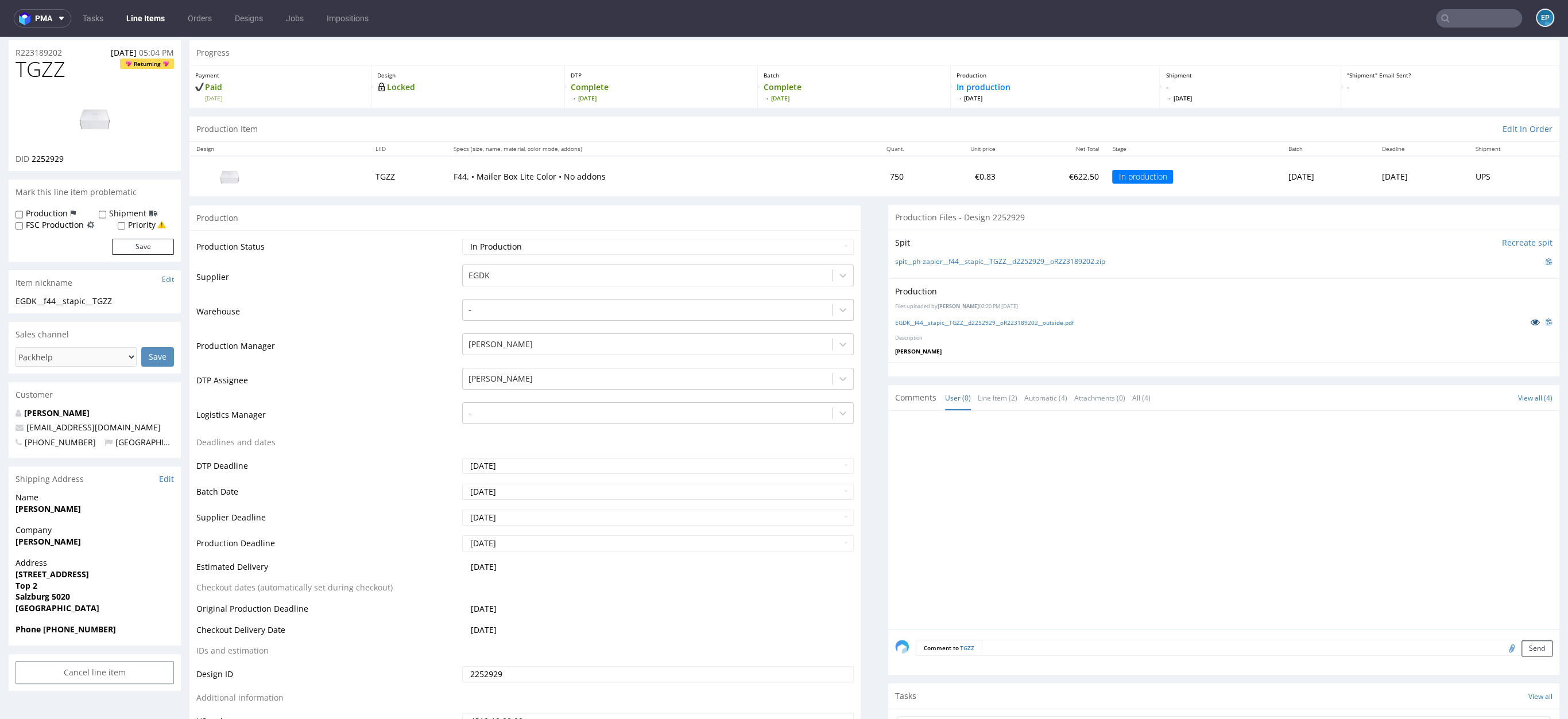
click at [1530, 321] on icon at bounding box center [1535, 321] width 9 height 8
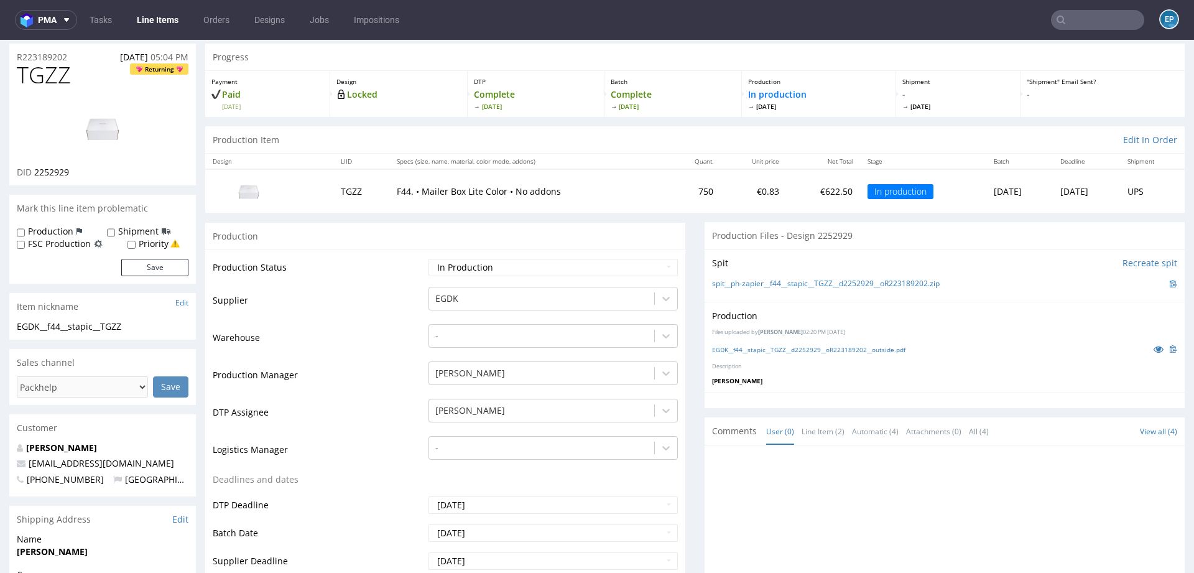
scroll to position [1, 0]
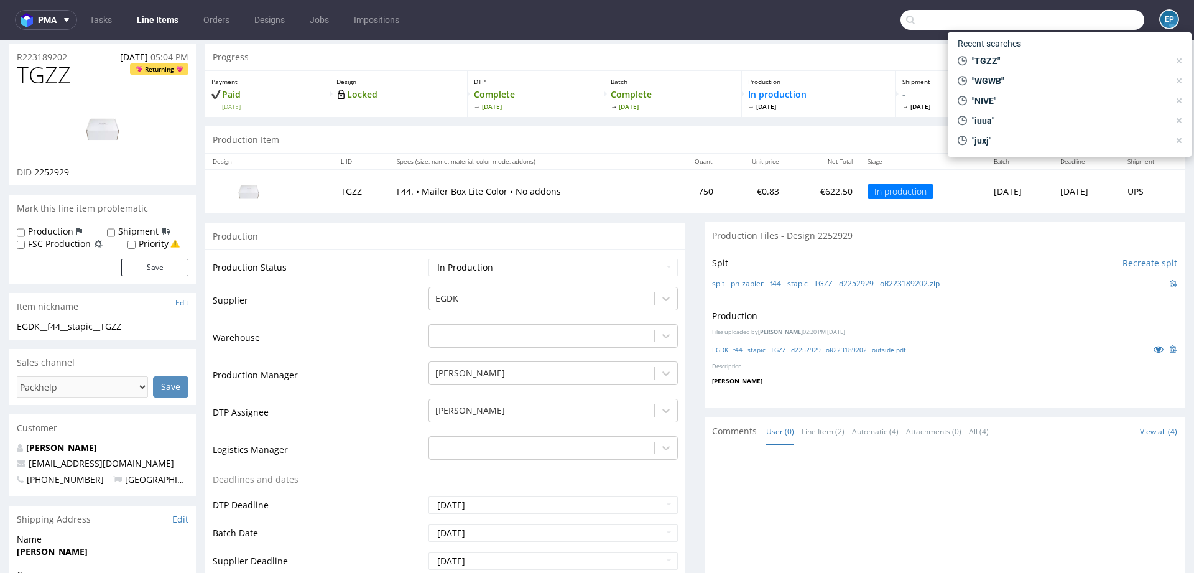
click at [1072, 17] on input "text" at bounding box center [1022, 20] width 244 height 20
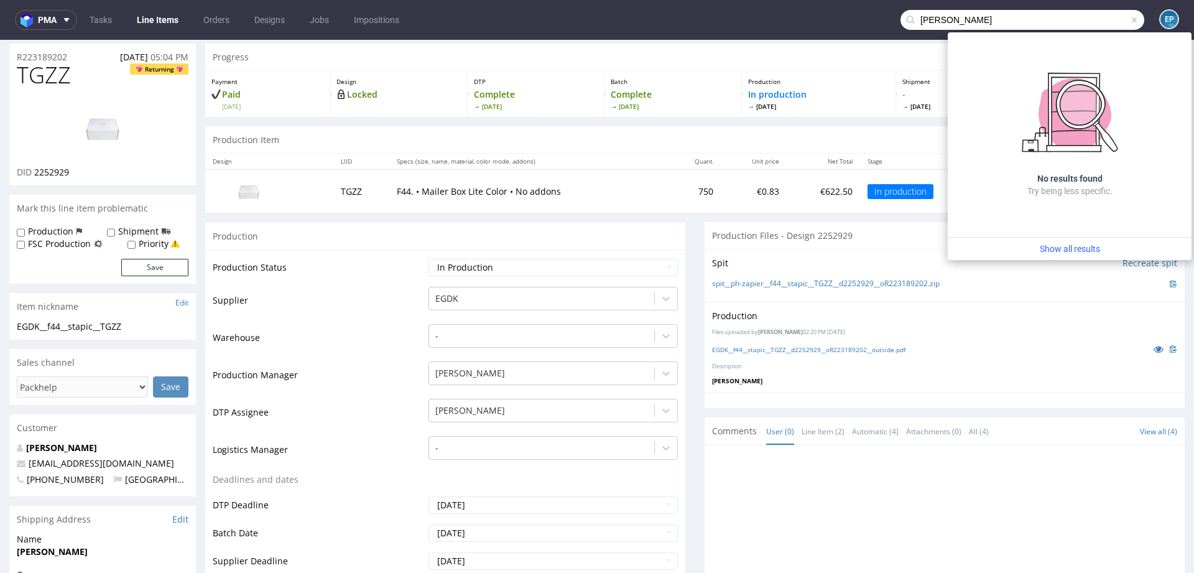
click at [941, 24] on input "Donnet, Francois" at bounding box center [1022, 20] width 244 height 20
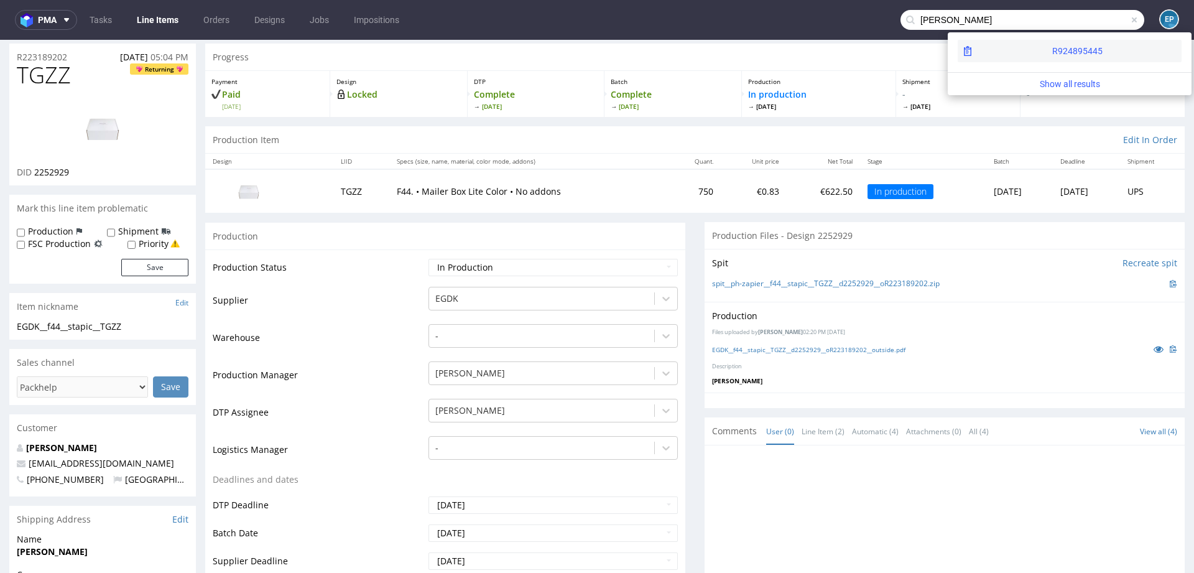
type input "Donnet Francois"
click at [1002, 58] on div "R924895445" at bounding box center [1069, 51] width 224 height 22
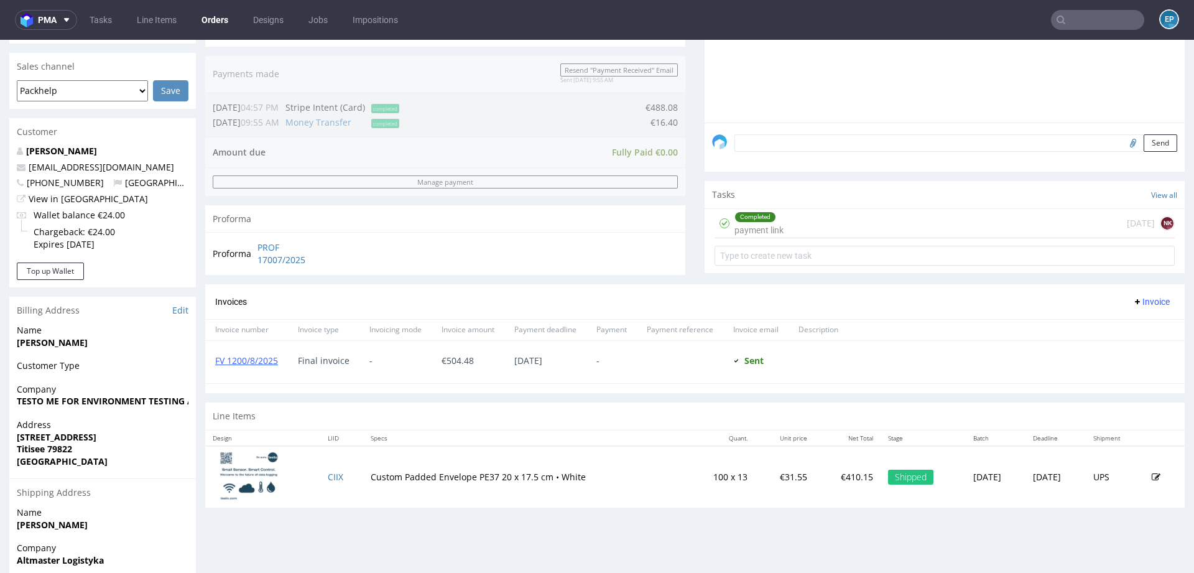
scroll to position [306, 0]
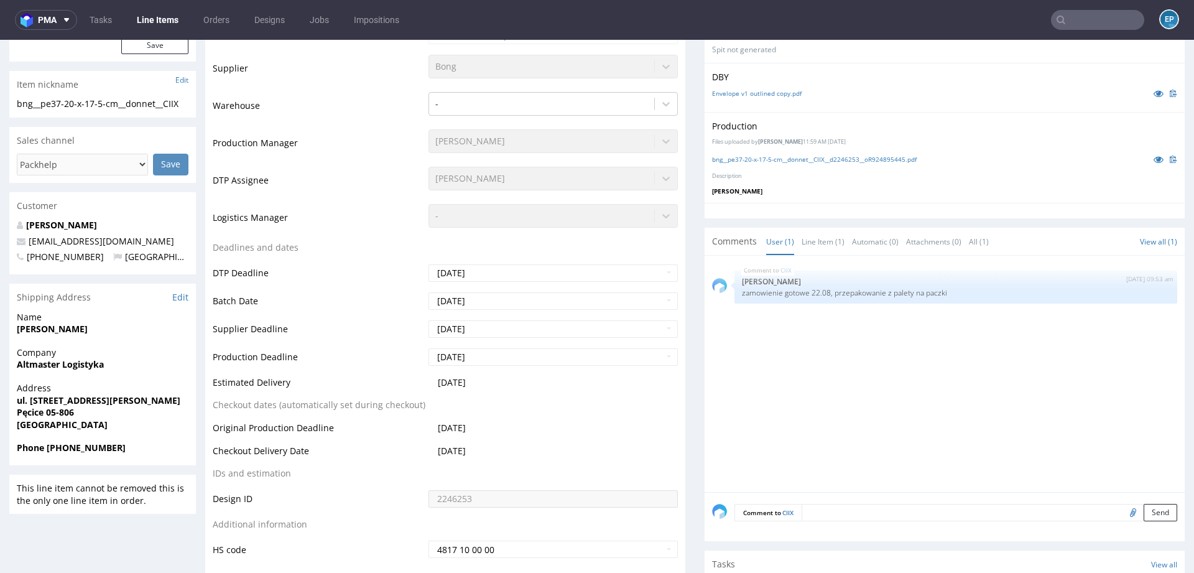
scroll to position [286, 0]
drag, startPoint x: 16, startPoint y: 328, endPoint x: 106, endPoint y: 328, distance: 89.5
click at [106, 328] on span "Francois Donnet" at bounding box center [103, 327] width 172 height 12
copy strong "Francois Donnet"
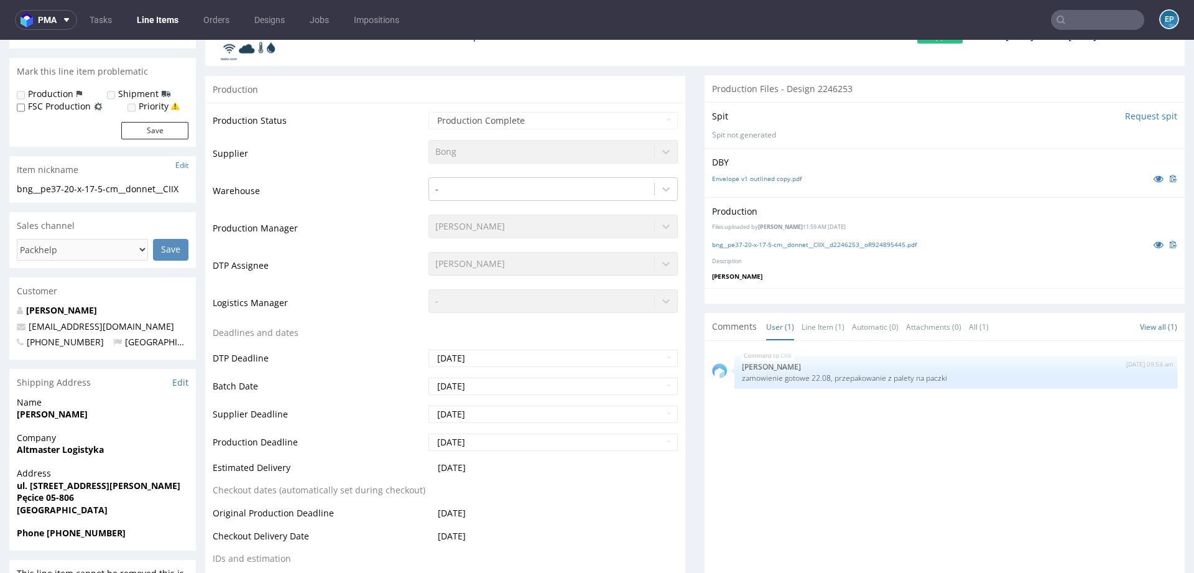
scroll to position [194, 0]
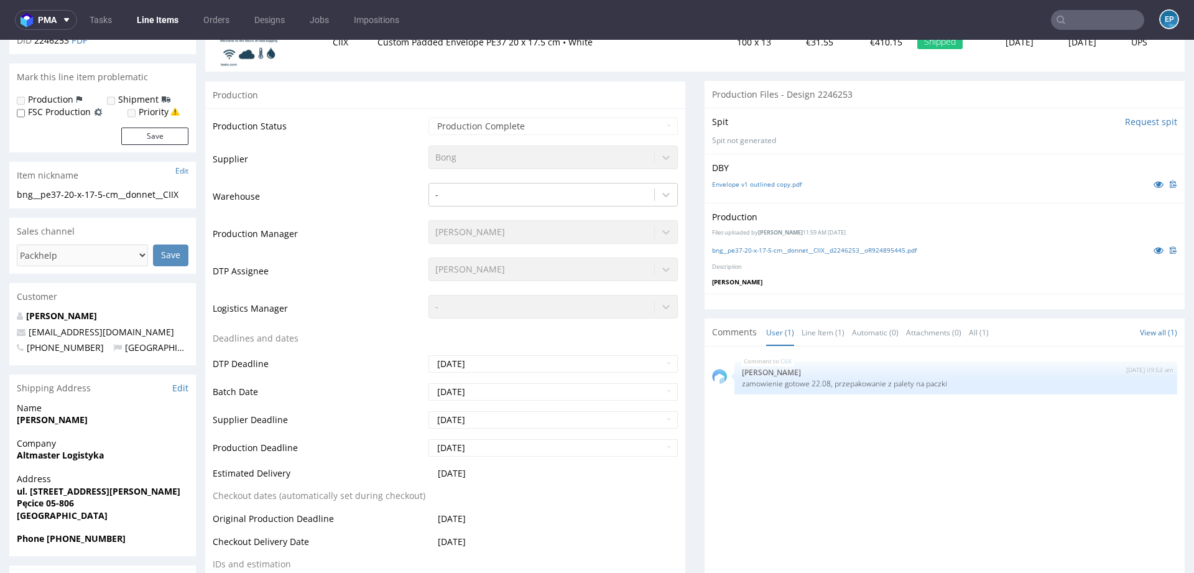
click at [1087, 17] on input "text" at bounding box center [1097, 20] width 93 height 20
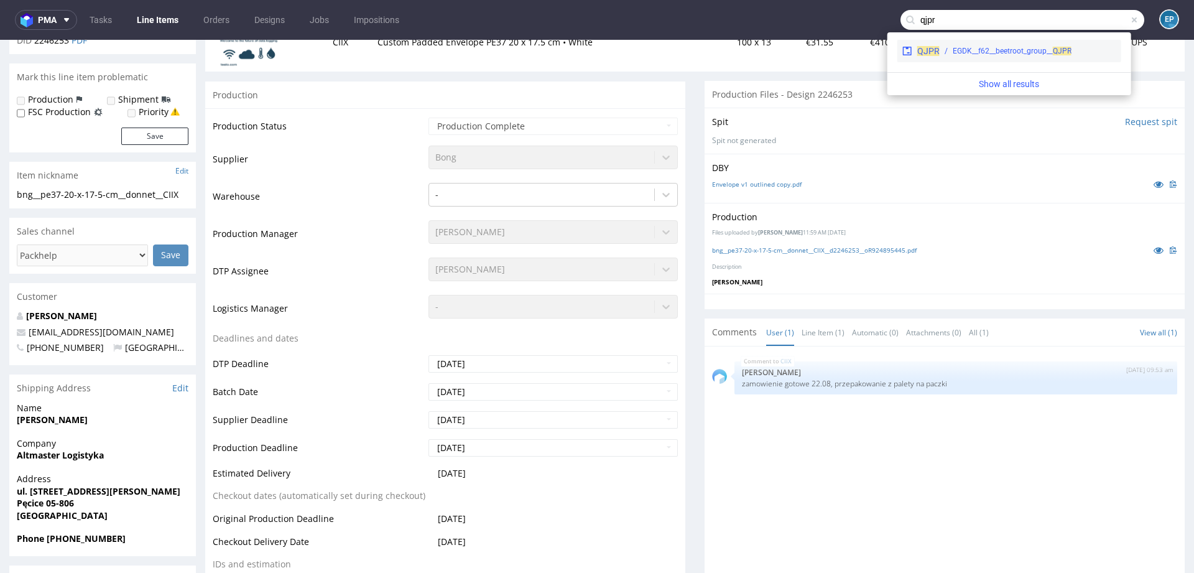
type input "qjpr"
click at [953, 51] on div "EGDK__f62__beetroot_group__ QJPR" at bounding box center [1011, 50] width 119 height 11
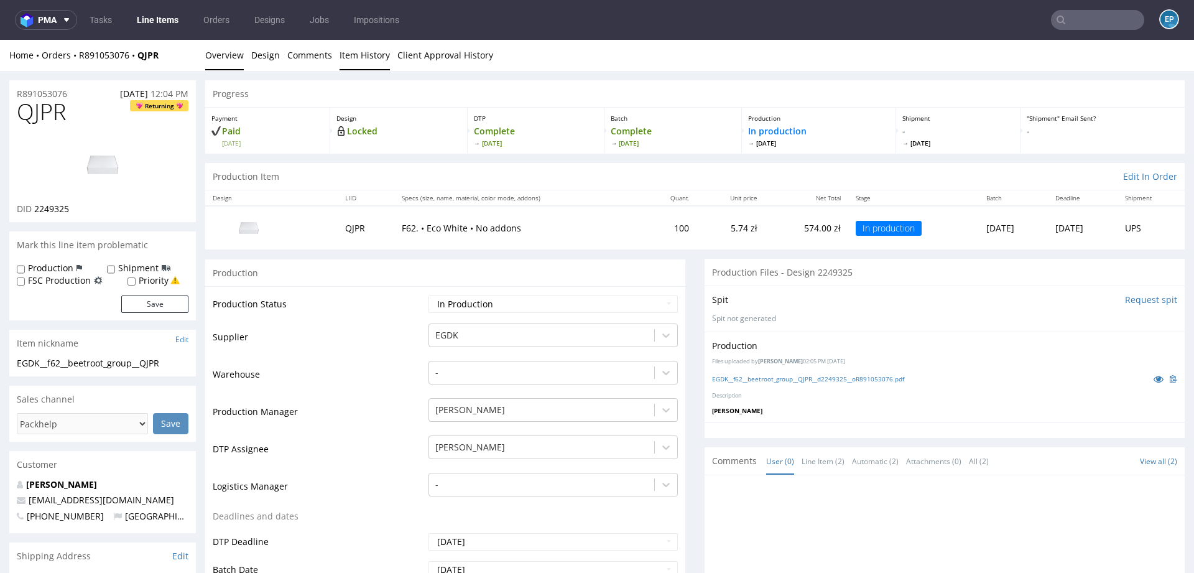
click at [356, 55] on link "Item History" at bounding box center [364, 55] width 50 height 30
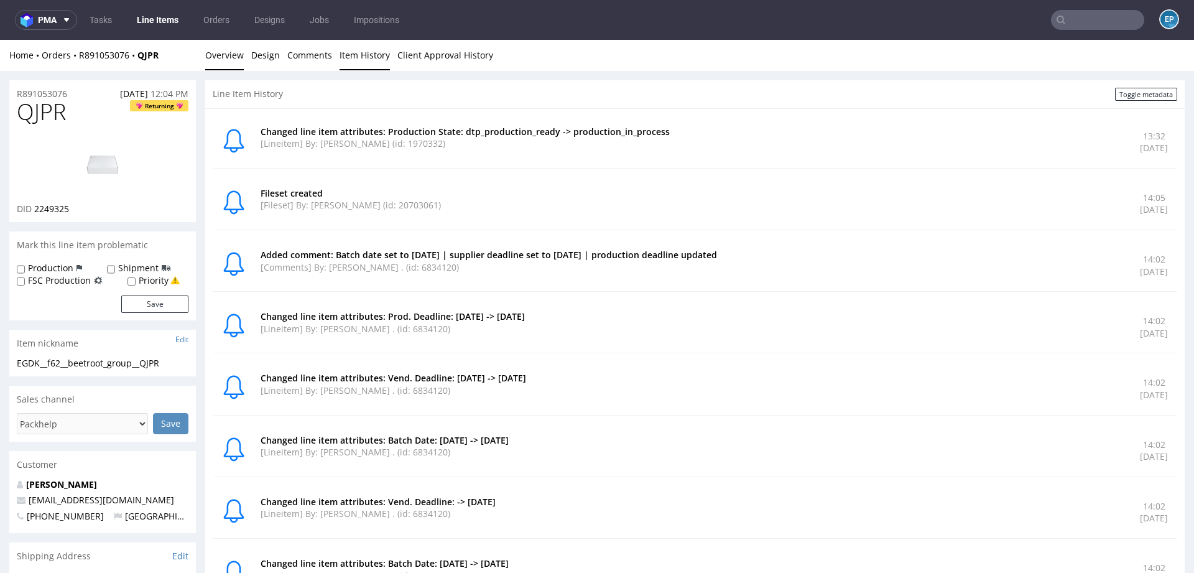
click at [219, 51] on link "Overview" at bounding box center [224, 55] width 39 height 30
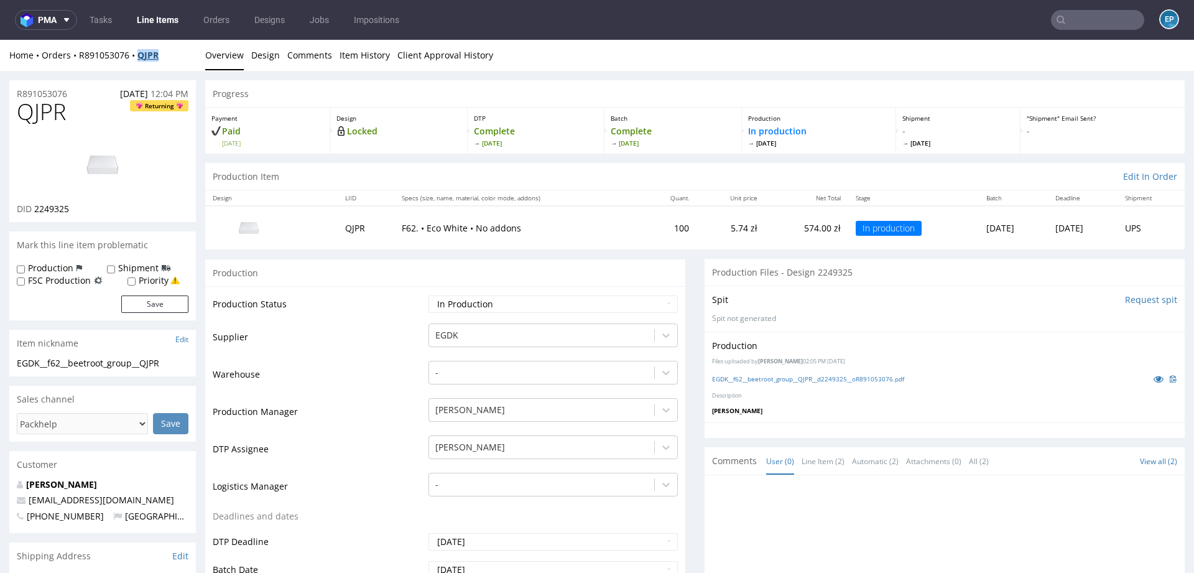
drag, startPoint x: 177, startPoint y: 53, endPoint x: 139, endPoint y: 56, distance: 38.0
click at [139, 56] on div "Home Orders R891053076 QJPR" at bounding box center [102, 55] width 187 height 12
copy strong "QJPR"
click at [1078, 27] on input "text" at bounding box center [1097, 20] width 93 height 20
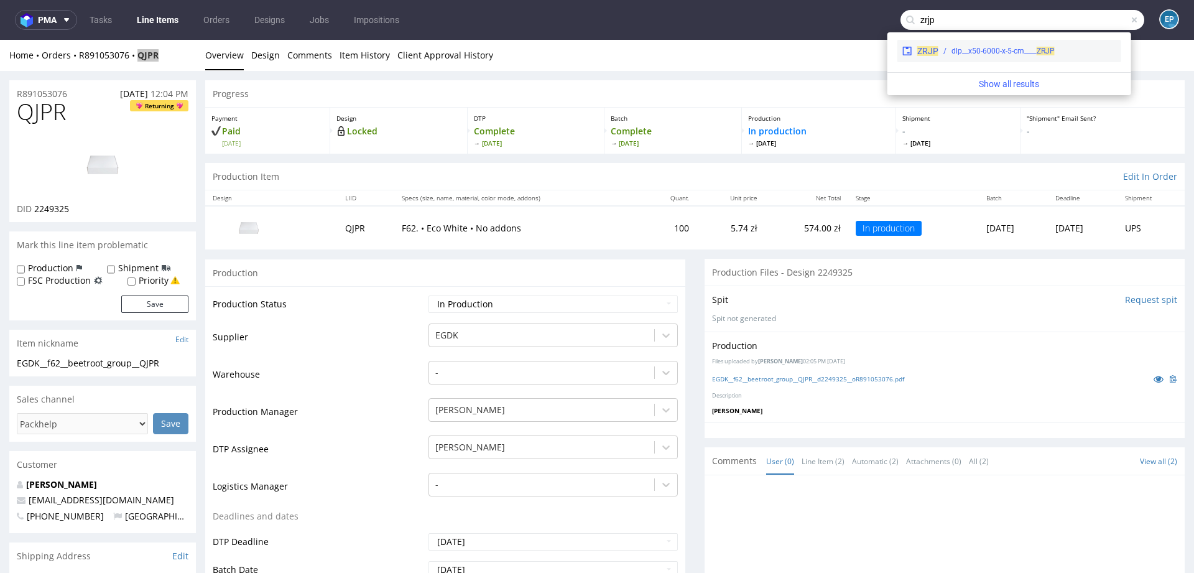
type input "zrjp"
click at [996, 54] on div "dlp__x50-6000-x-5-cm____ ZRJP" at bounding box center [1002, 50] width 103 height 11
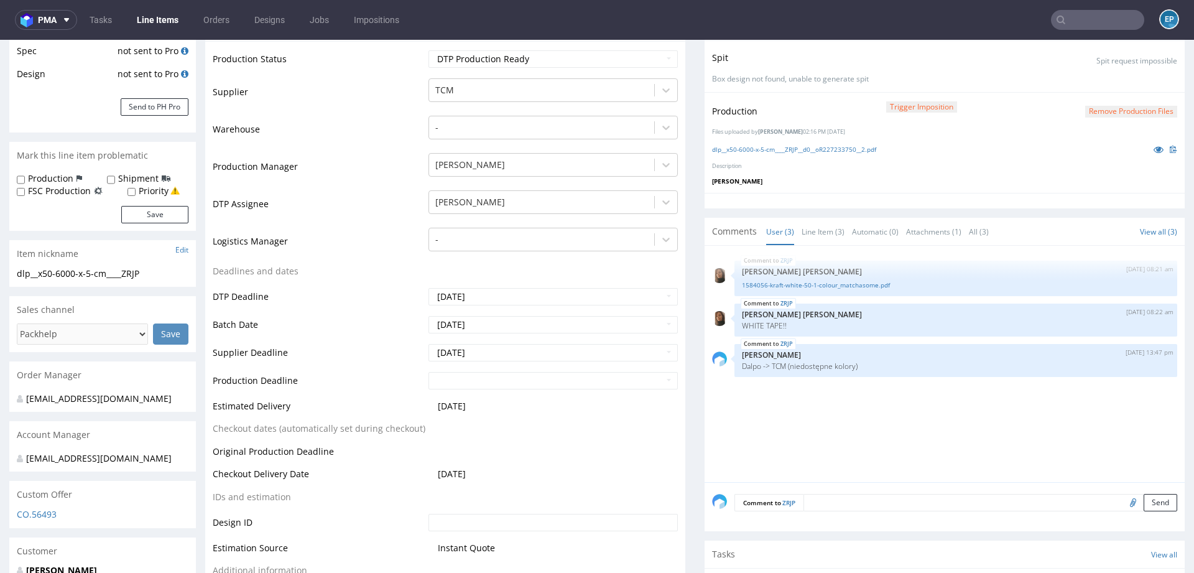
scroll to position [259, 0]
click at [499, 322] on input "2025-08-29" at bounding box center [552, 322] width 249 height 17
click at [472, 302] on td "2" at bounding box center [474, 303] width 19 height 19
type input "2025-09-02"
click at [481, 351] on input "[DATE]" at bounding box center [552, 350] width 249 height 17
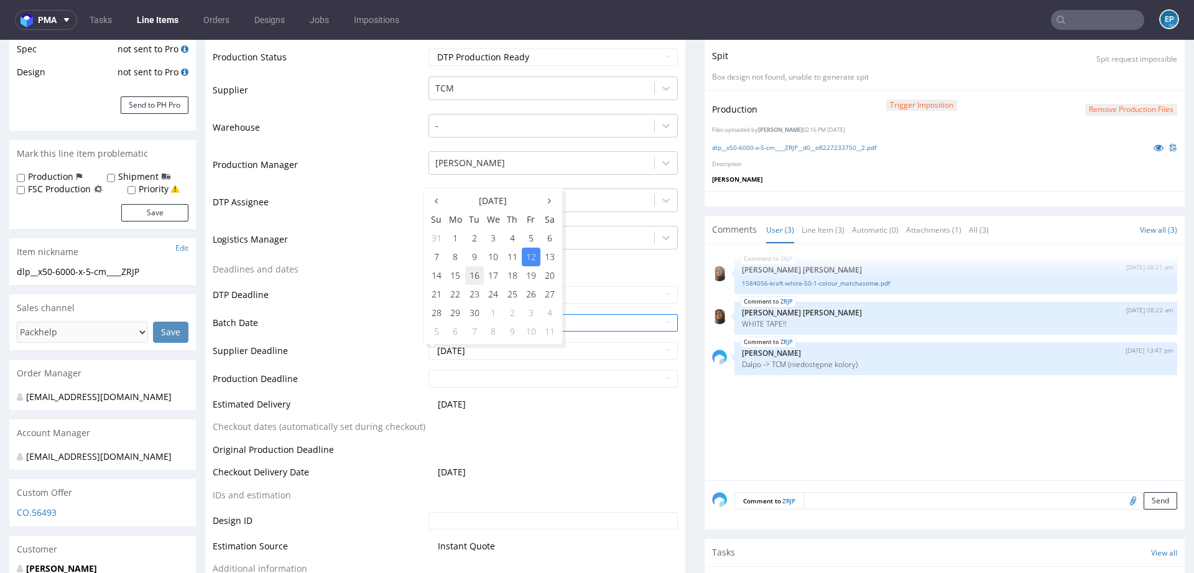
click at [474, 279] on td "16" at bounding box center [474, 275] width 19 height 19
type input "[DATE]"
click at [478, 376] on input "text" at bounding box center [552, 378] width 249 height 17
click at [487, 308] on td "17" at bounding box center [493, 303] width 19 height 19
type input "2025-09-17"
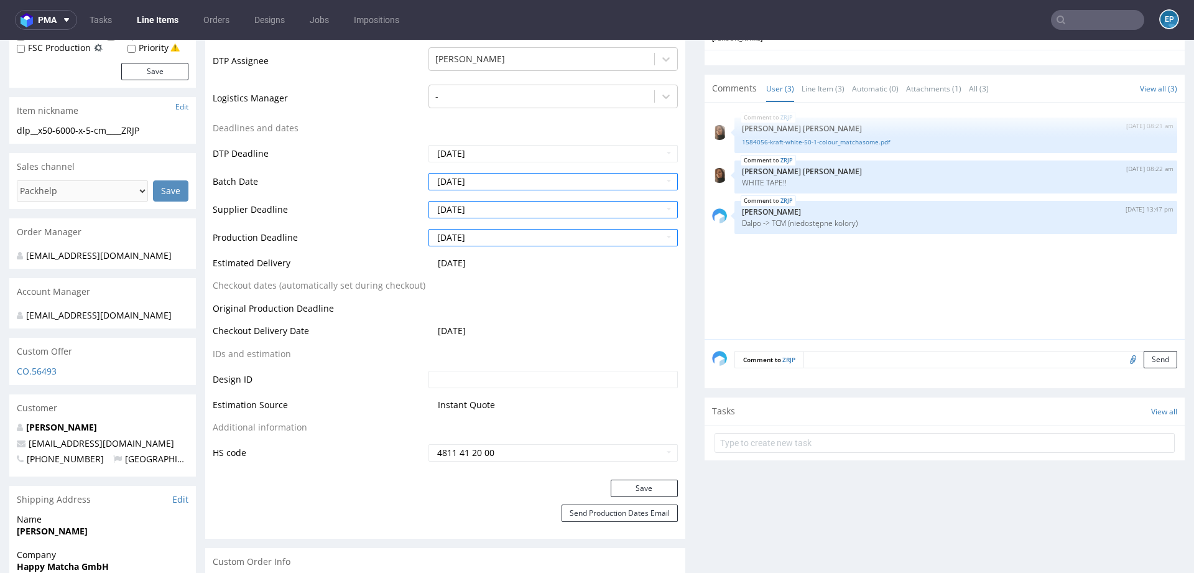
scroll to position [412, 0]
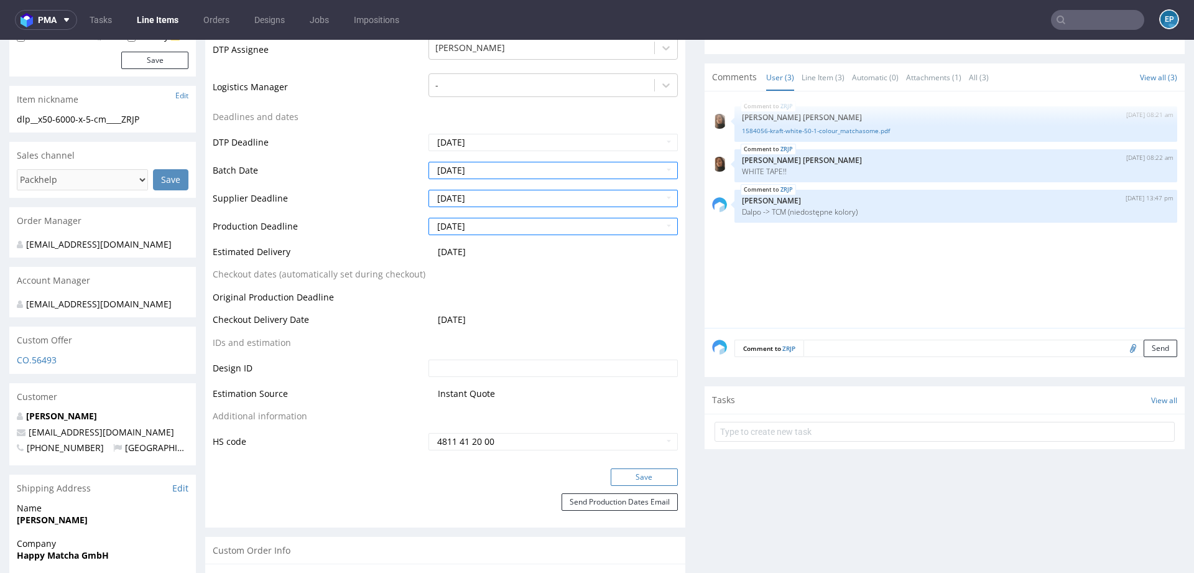
click at [615, 473] on button "Save" at bounding box center [644, 476] width 67 height 17
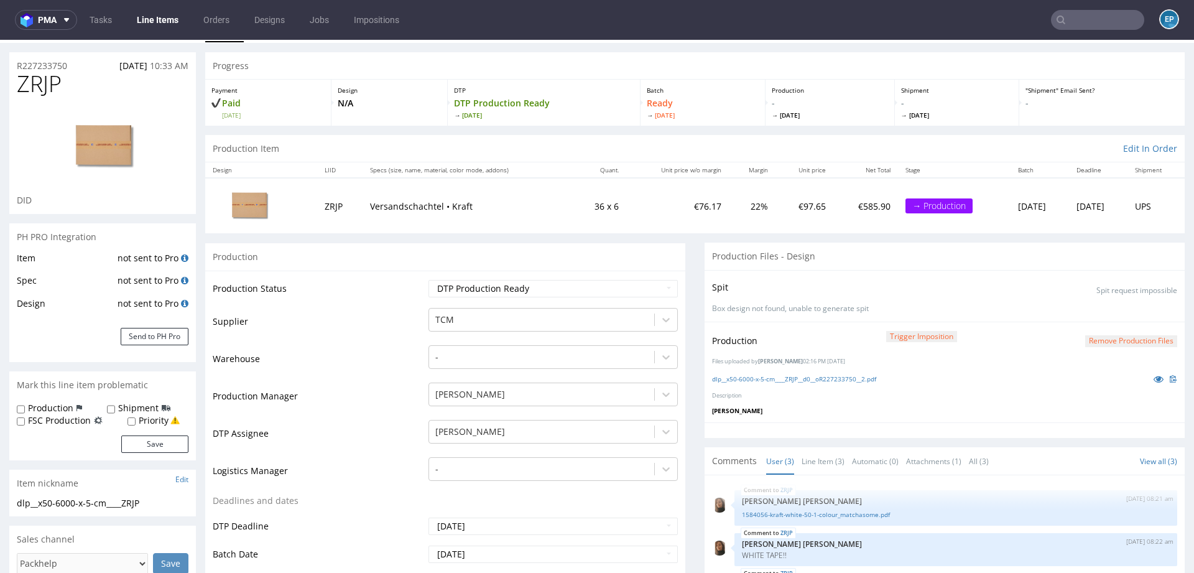
scroll to position [0, 0]
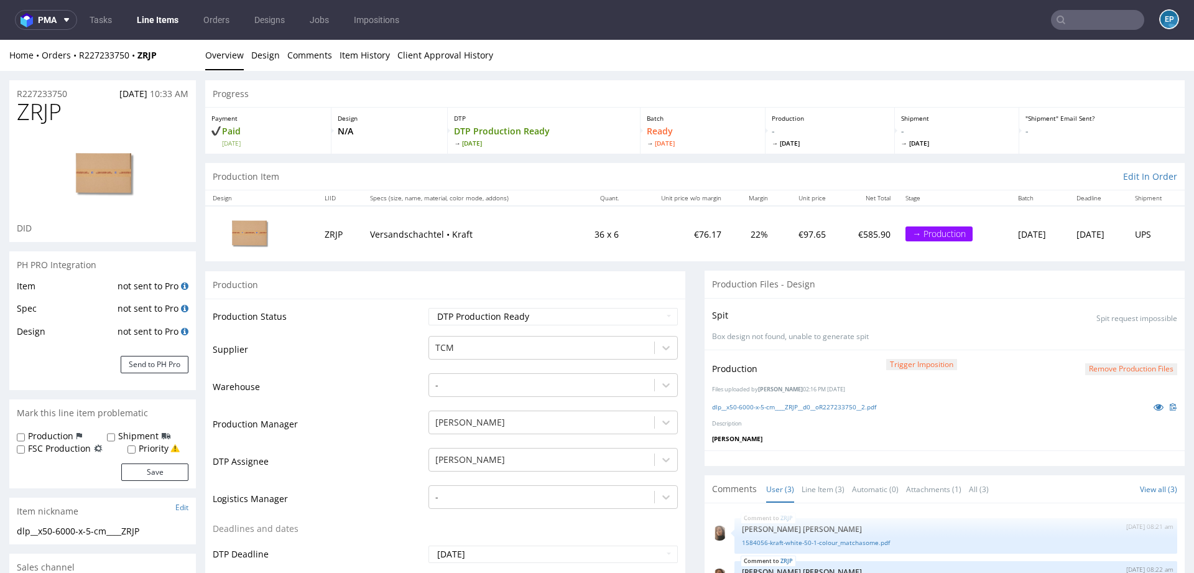
click at [164, 21] on link "Line Items" at bounding box center [157, 20] width 57 height 20
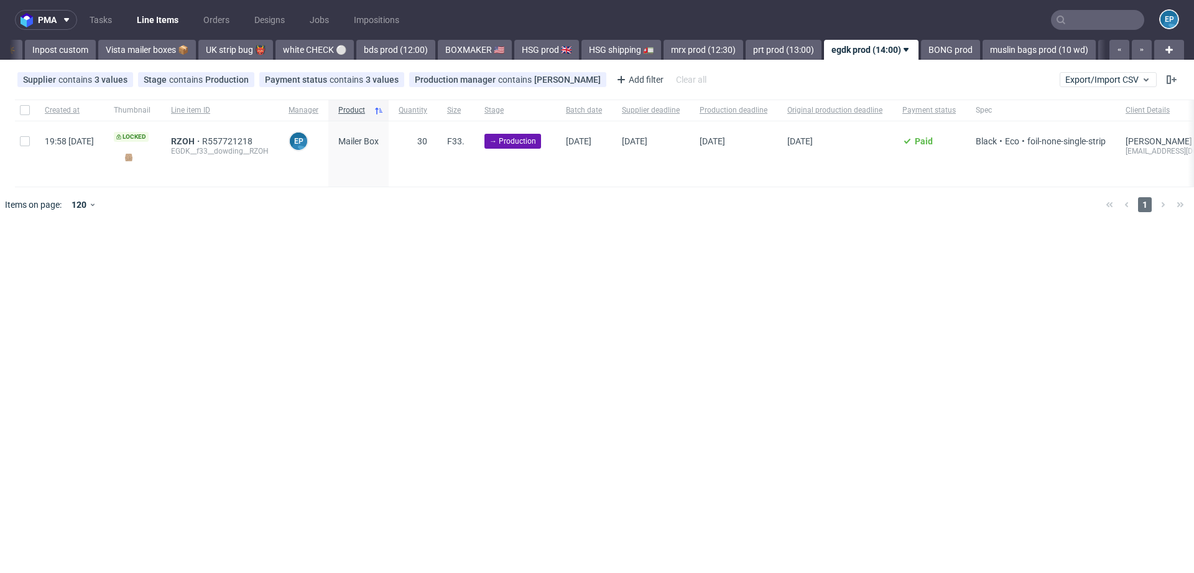
scroll to position [0, 1131]
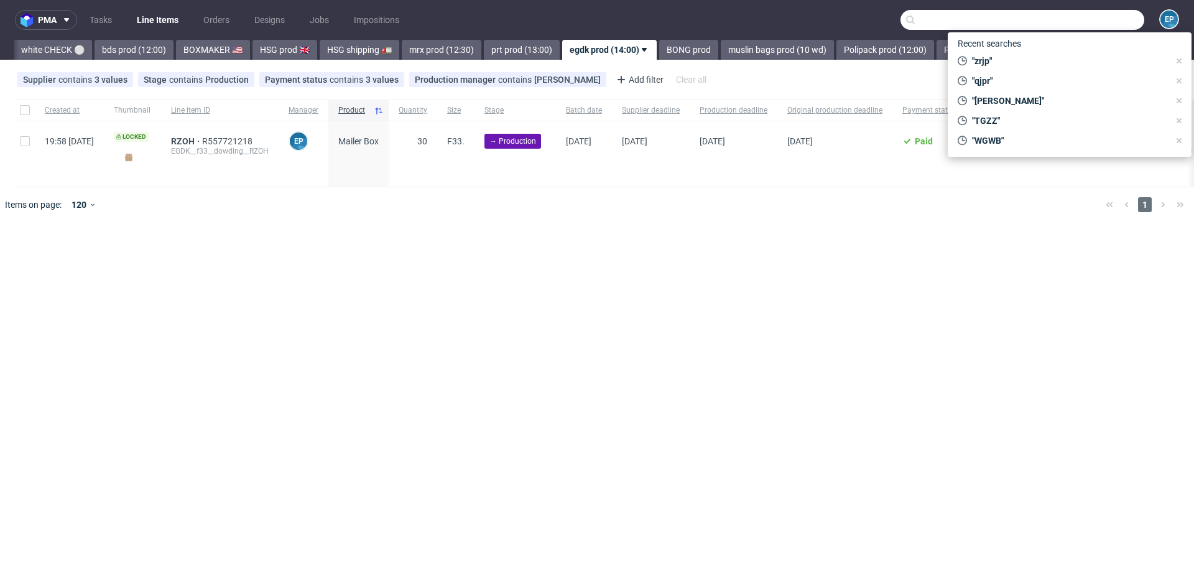
click at [1119, 27] on input "text" at bounding box center [1022, 20] width 244 height 20
paste input "KANV"
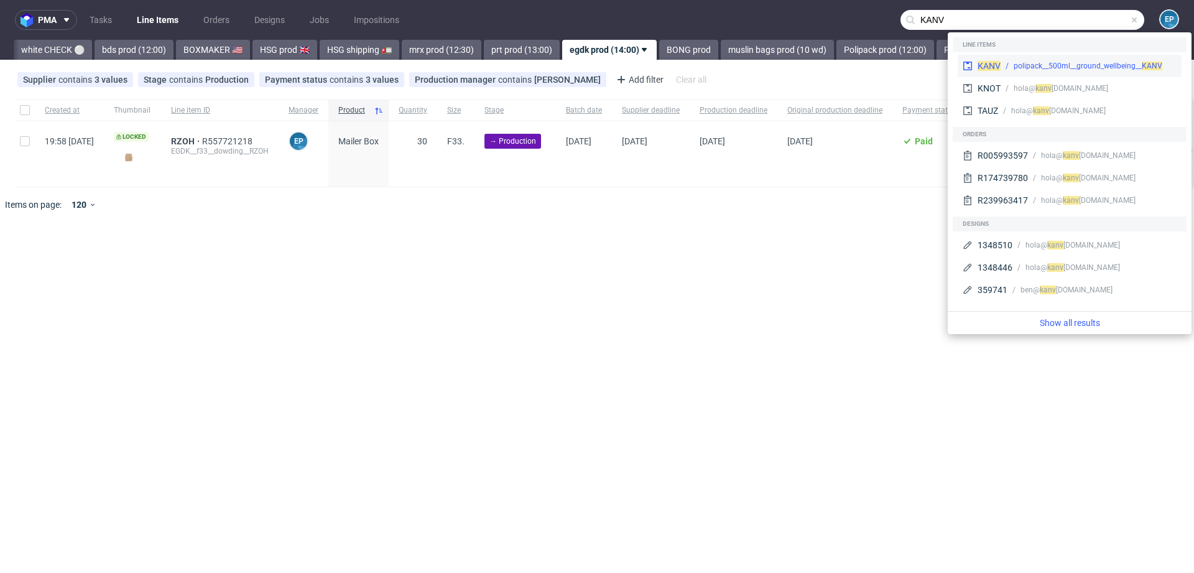
type input "KANV"
click at [1005, 62] on div "polipack__500ml__ground_wellbeing__ KANV" at bounding box center [1088, 65] width 176 height 11
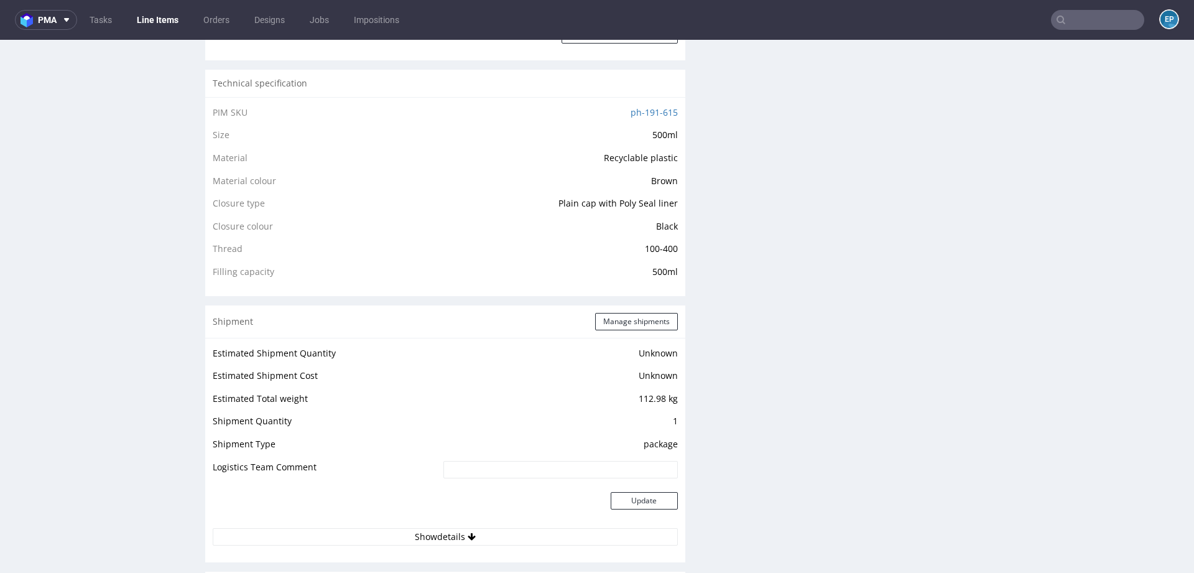
scroll to position [871, 0]
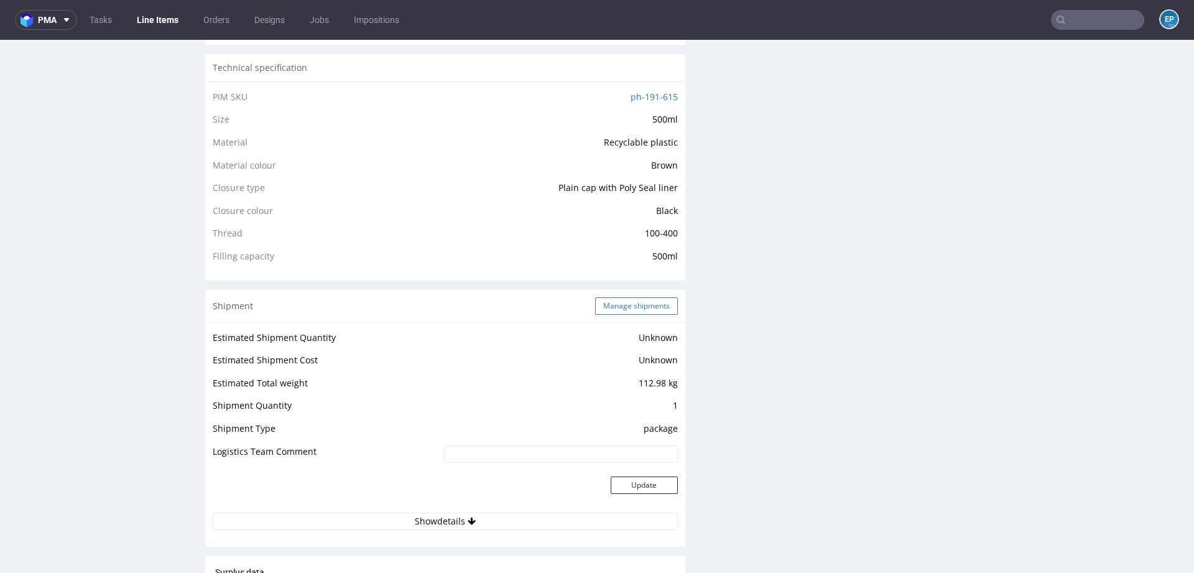
click at [622, 299] on button "Manage shipments" at bounding box center [636, 305] width 83 height 17
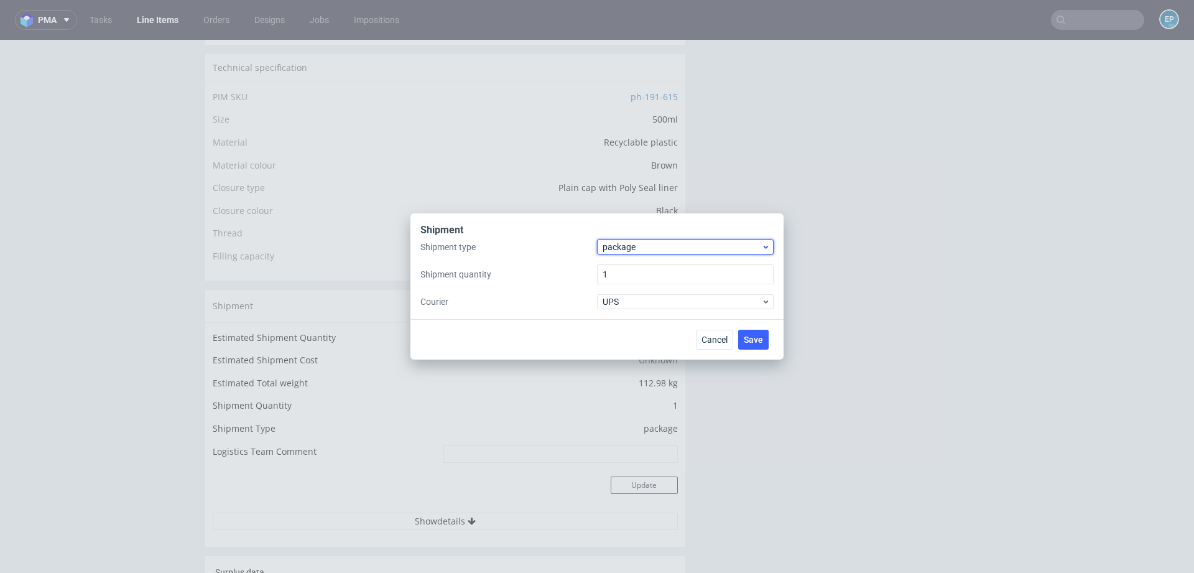
click at [631, 251] on span "package" at bounding box center [681, 247] width 159 height 12
click at [630, 272] on div "pallet" at bounding box center [685, 273] width 167 height 22
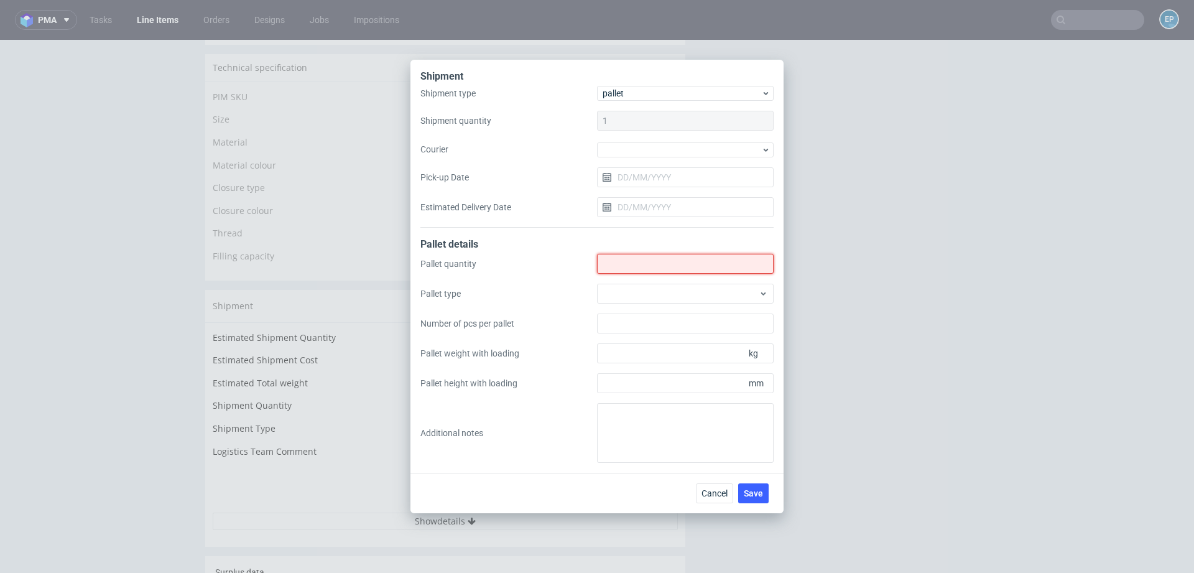
click at [657, 265] on input "Shipment type" at bounding box center [685, 264] width 177 height 20
type input "1"
type input "2"
click at [666, 298] on div at bounding box center [685, 293] width 177 height 20
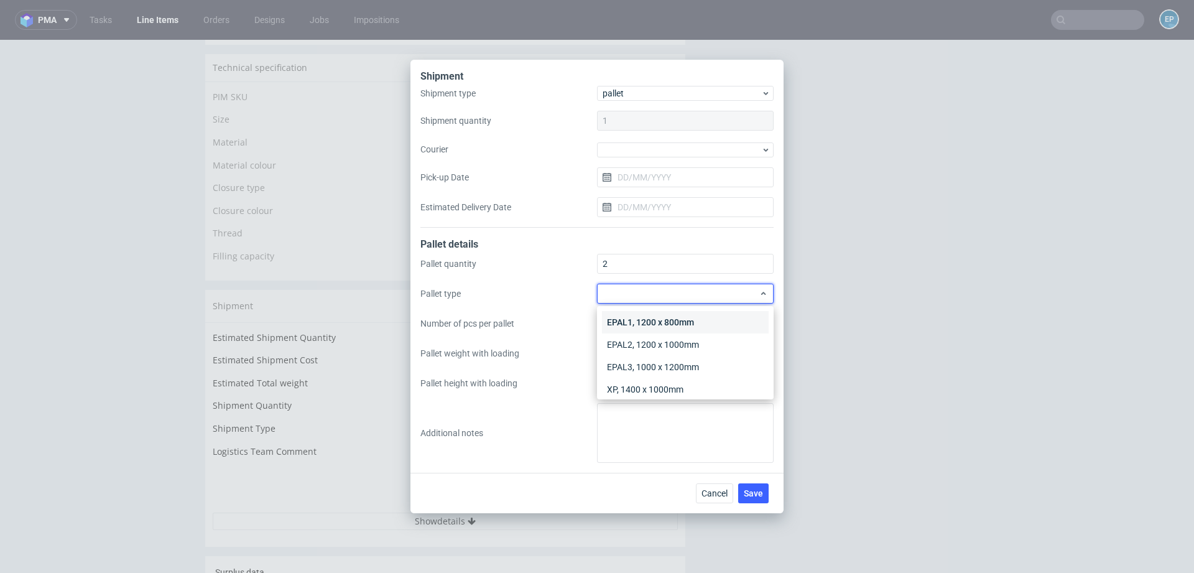
click at [664, 323] on div "EPAL1, 1200 x 800mm" at bounding box center [685, 322] width 167 height 22
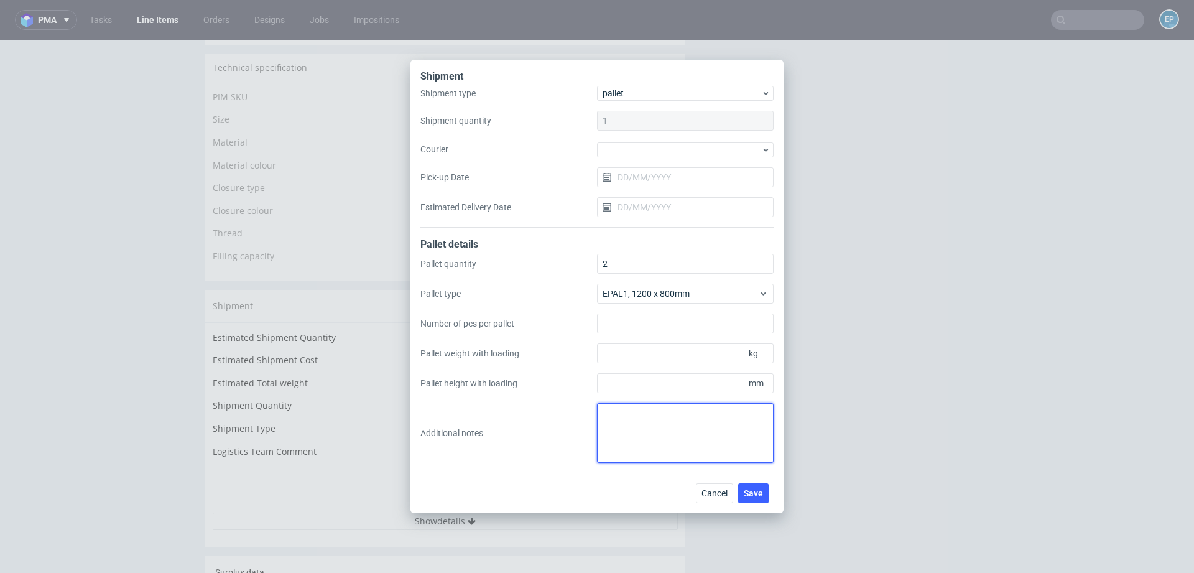
click at [640, 420] on textarea at bounding box center [685, 433] width 177 height 60
paste textarea "1 paleta : 120 x 80x 200 cm - waga : 95 kg 1 półpaleta : 60 x 80 x 200 cm – wag…"
type textarea "1 paleta : 120 x 80x 200 cm - waga : 95 kg 1 półpaleta : 60 x 80 x 200 cm – wag…"
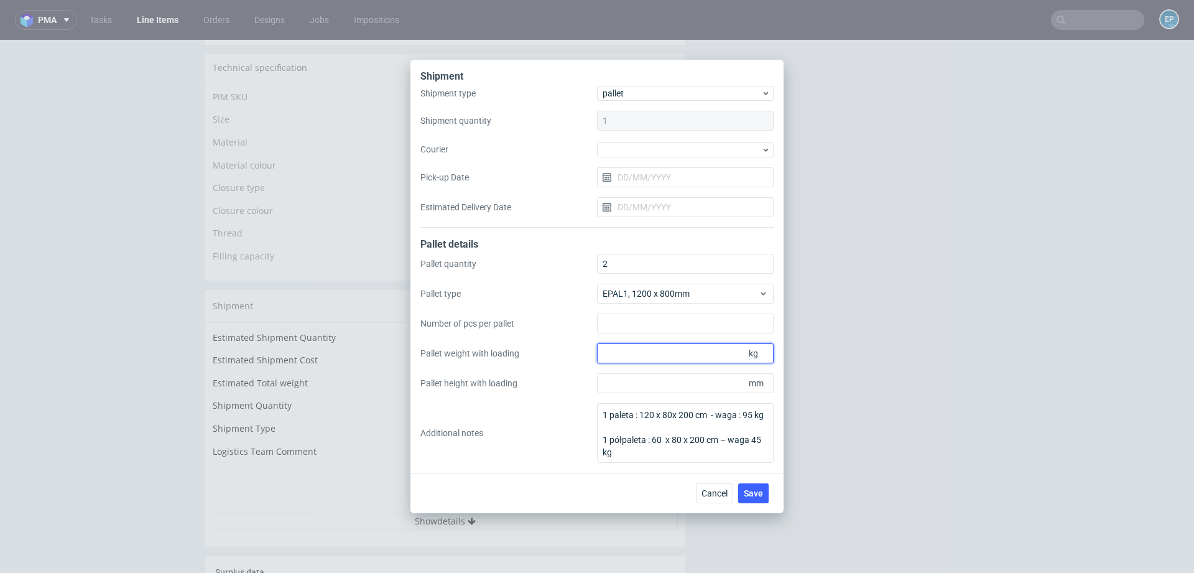
click at [651, 352] on input "Pallet weight with loading" at bounding box center [685, 353] width 177 height 20
type input "100"
click at [648, 391] on input "Pallet height with loading" at bounding box center [685, 383] width 177 height 20
type input "2000"
click at [760, 494] on span "Save" at bounding box center [753, 493] width 19 height 9
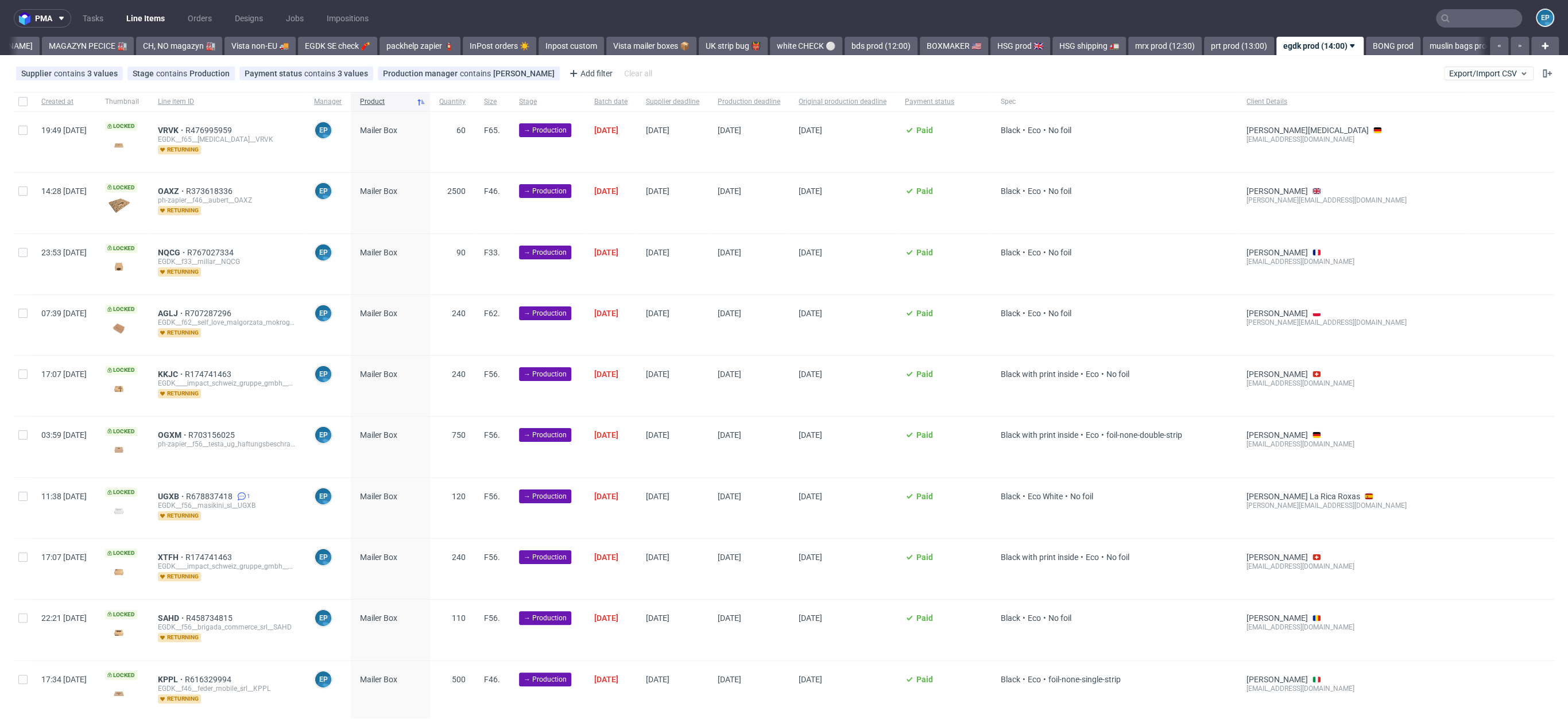
scroll to position [0, 817]
click at [19, 102] on input "checkbox" at bounding box center [23, 102] width 9 height 9
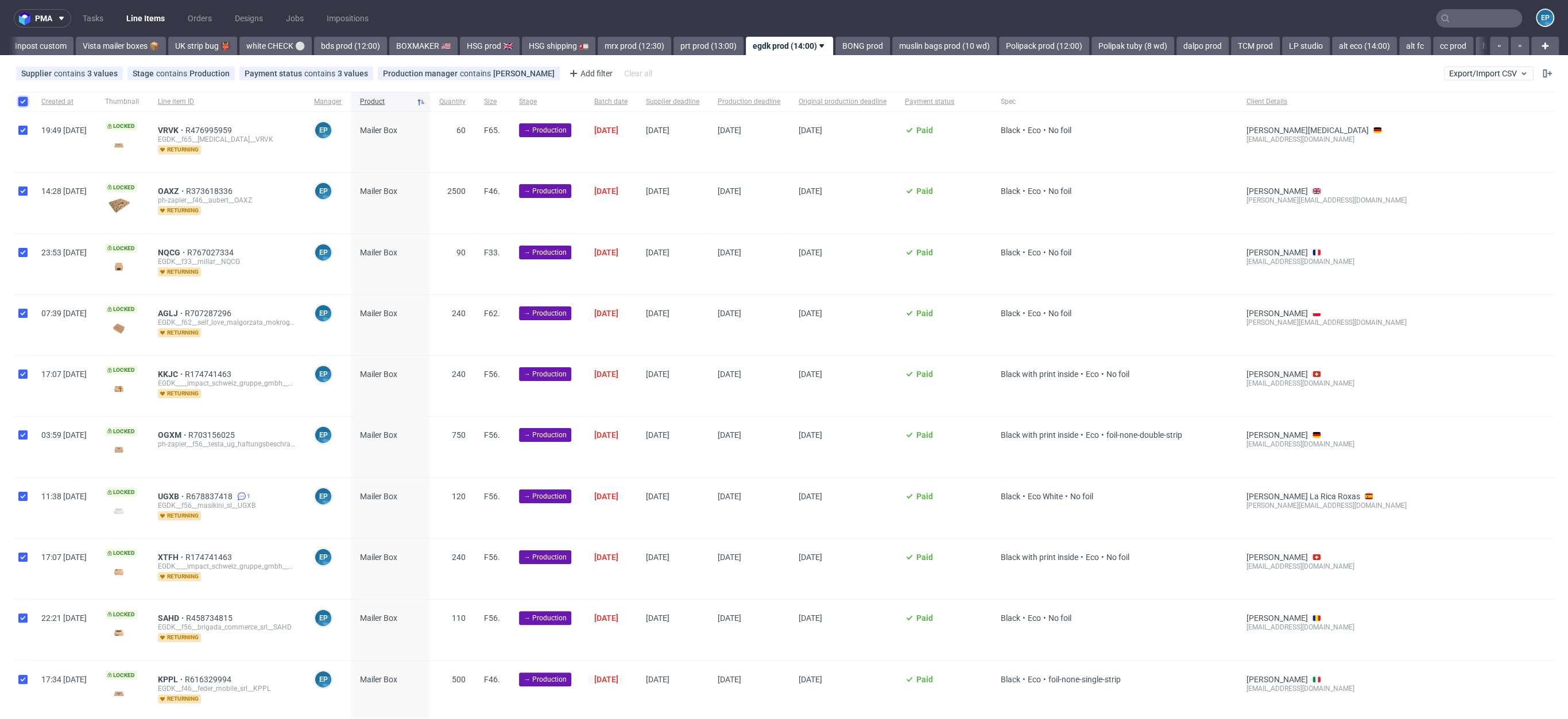
checkbox input "true"
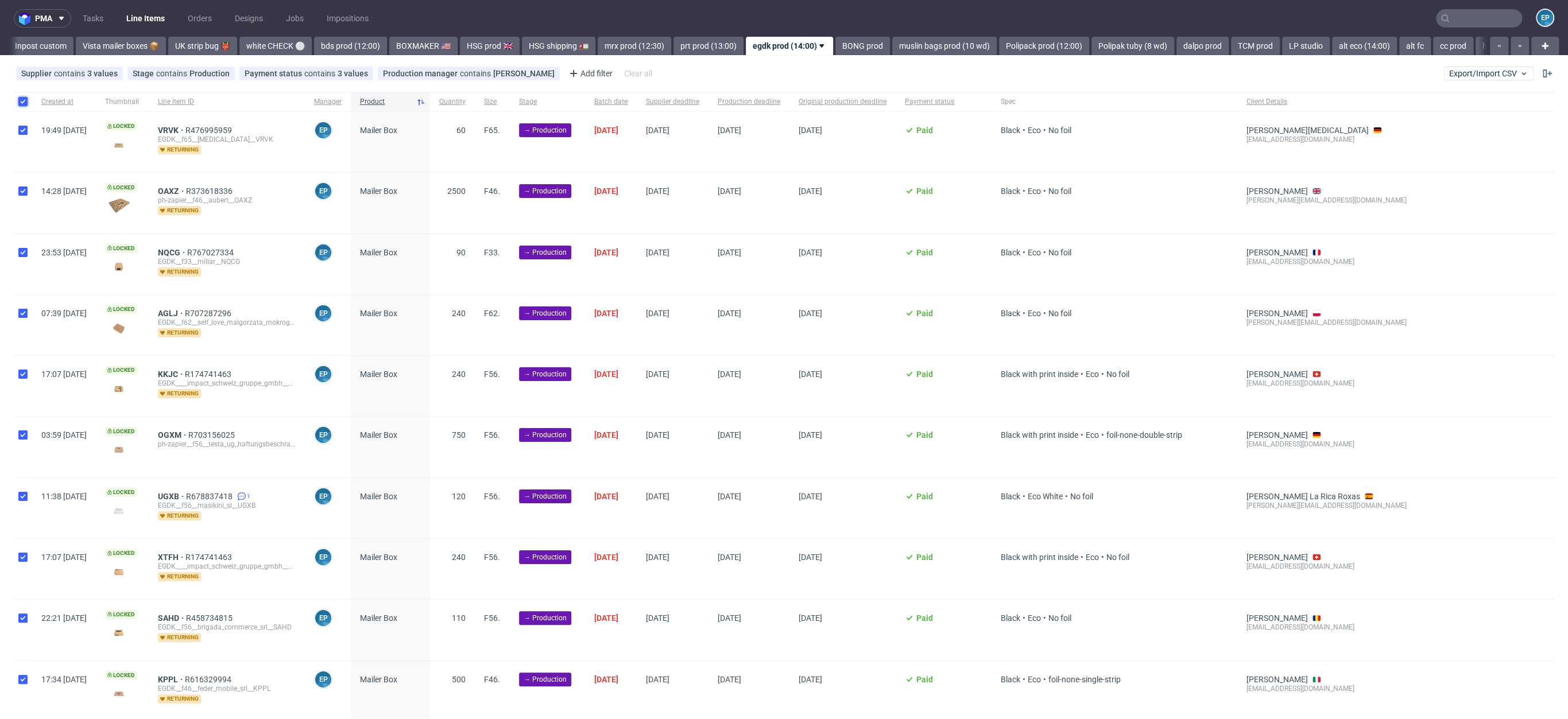
checkbox input "true"
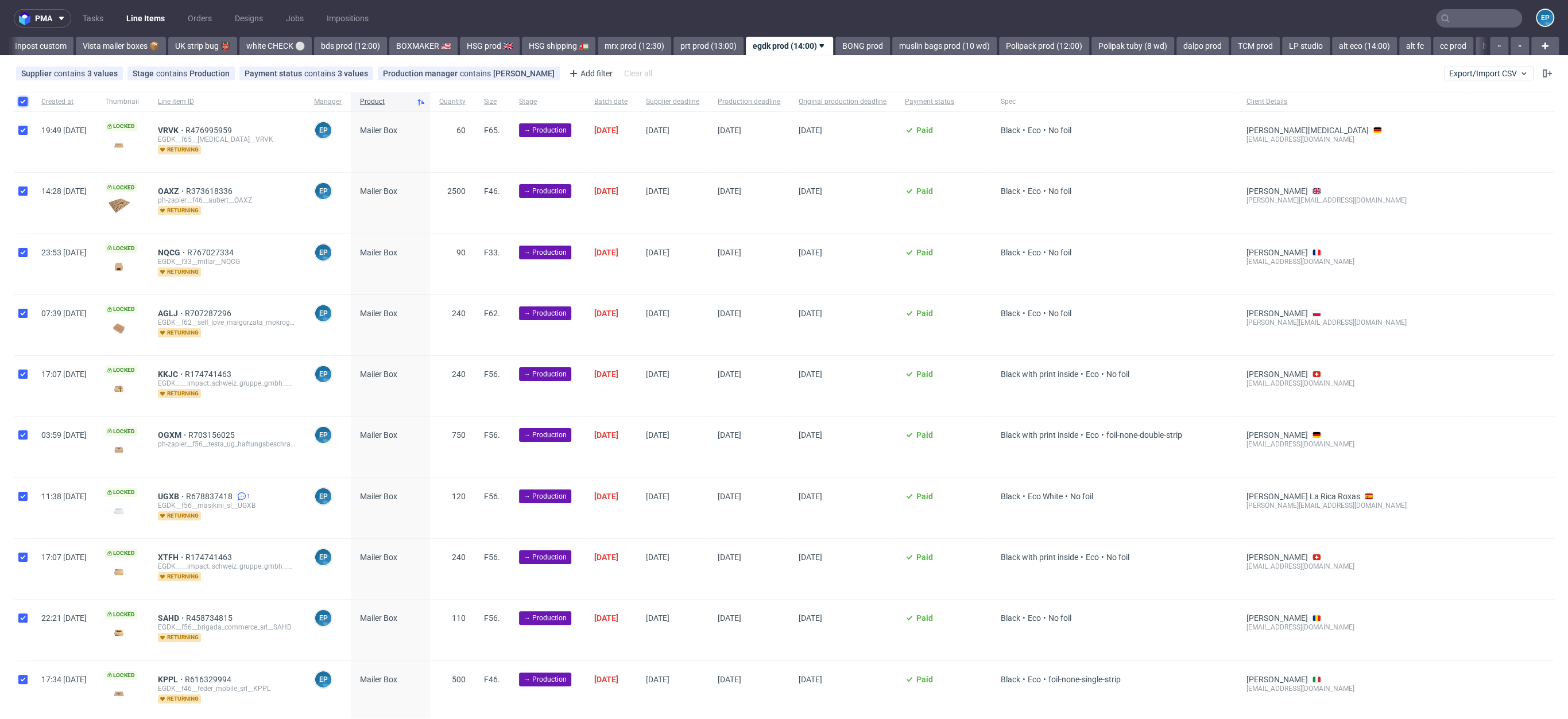
checkbox input "true"
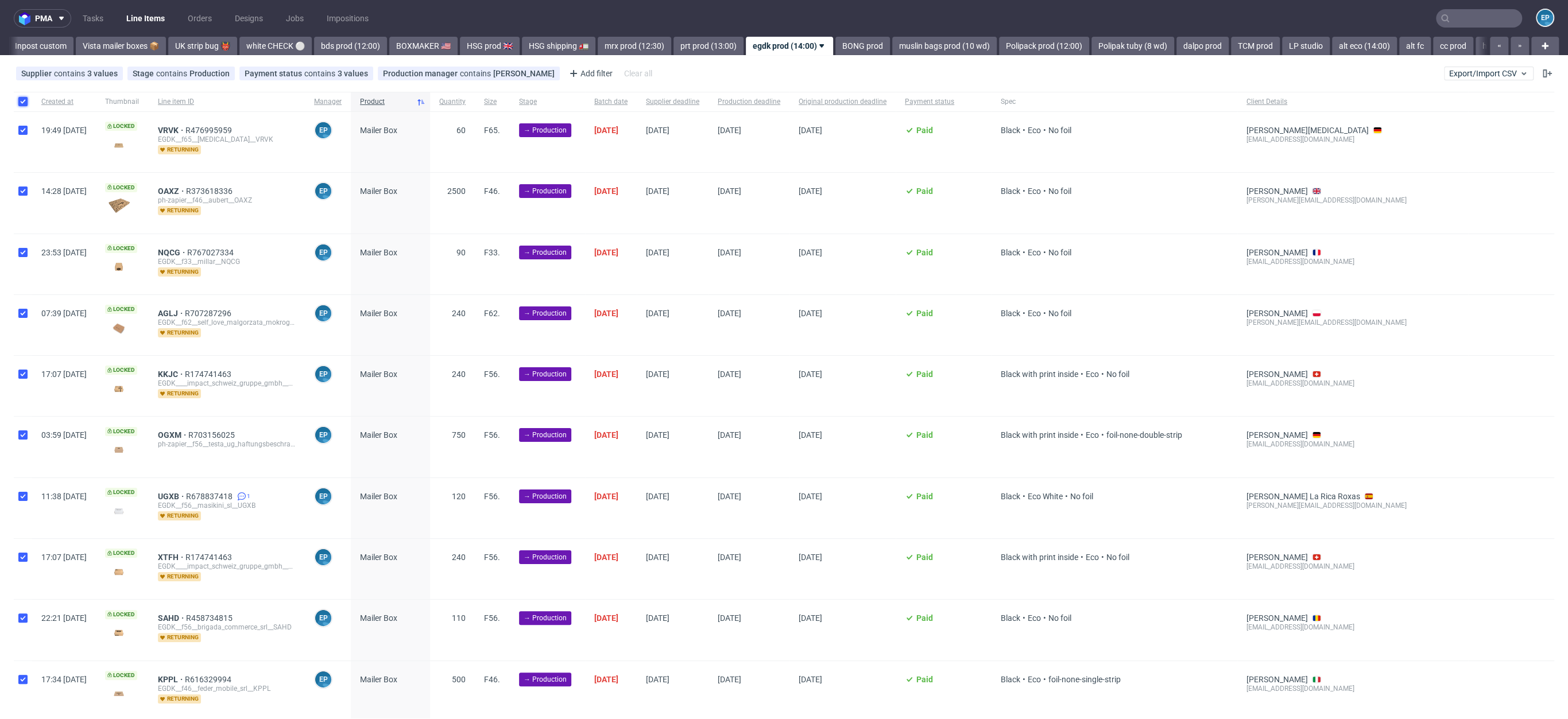
checkbox input "true"
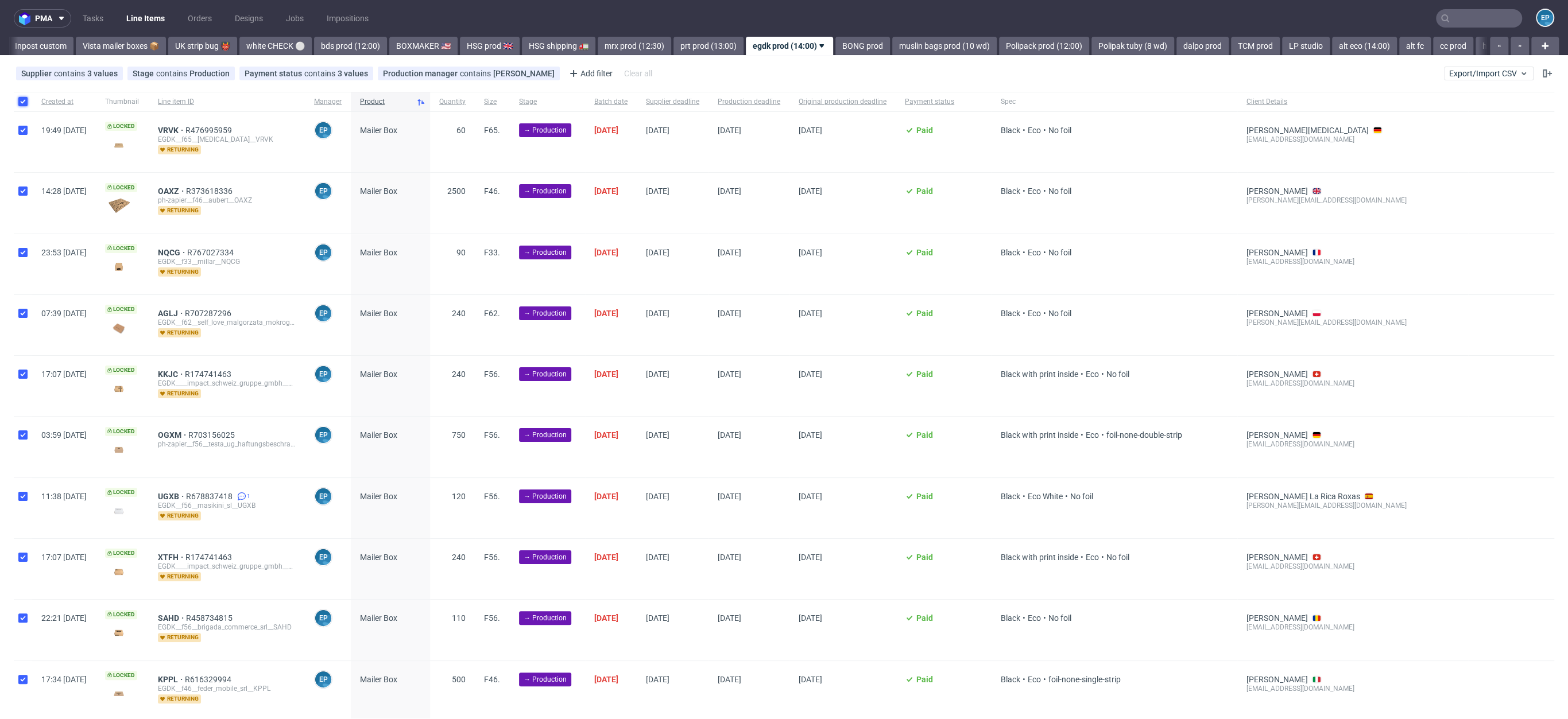
checkbox input "true"
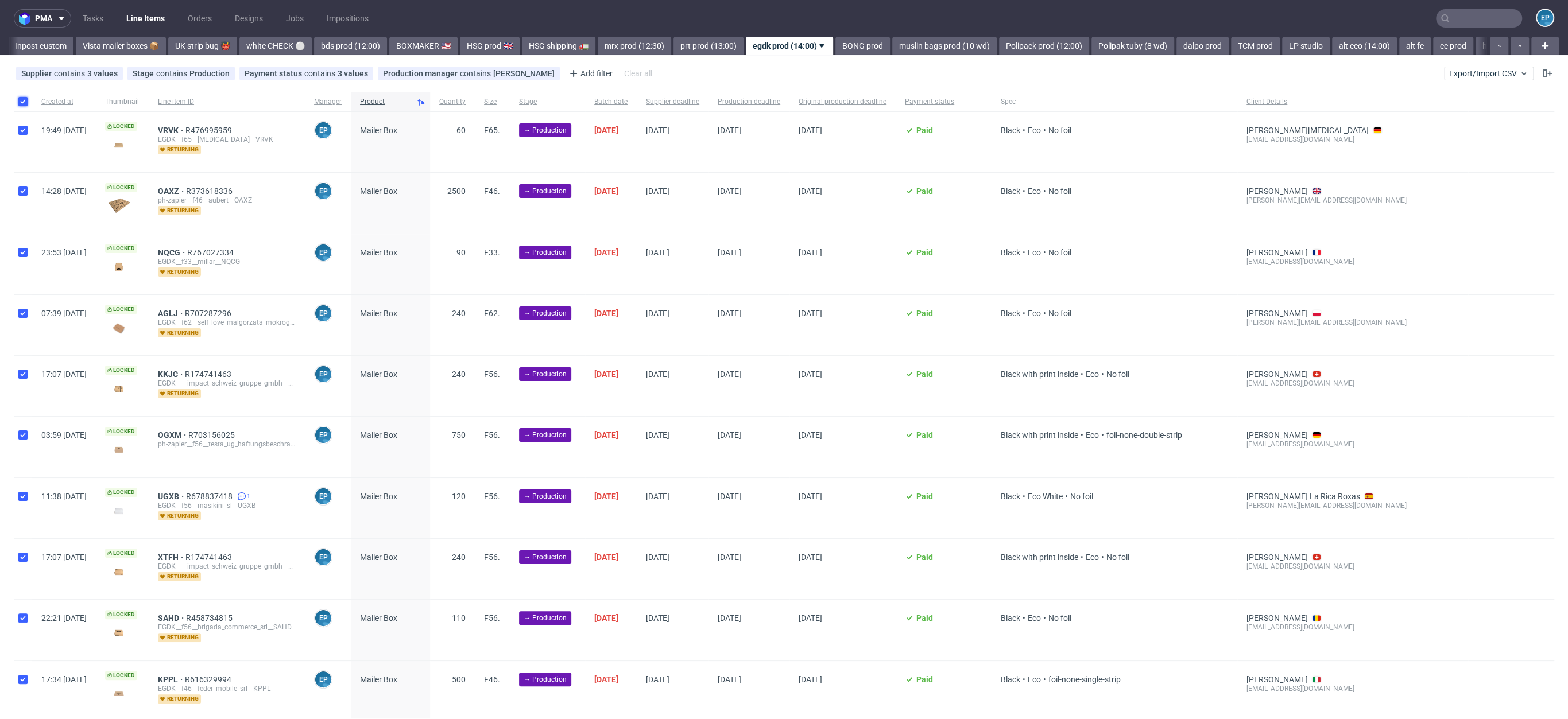
checkbox input "true"
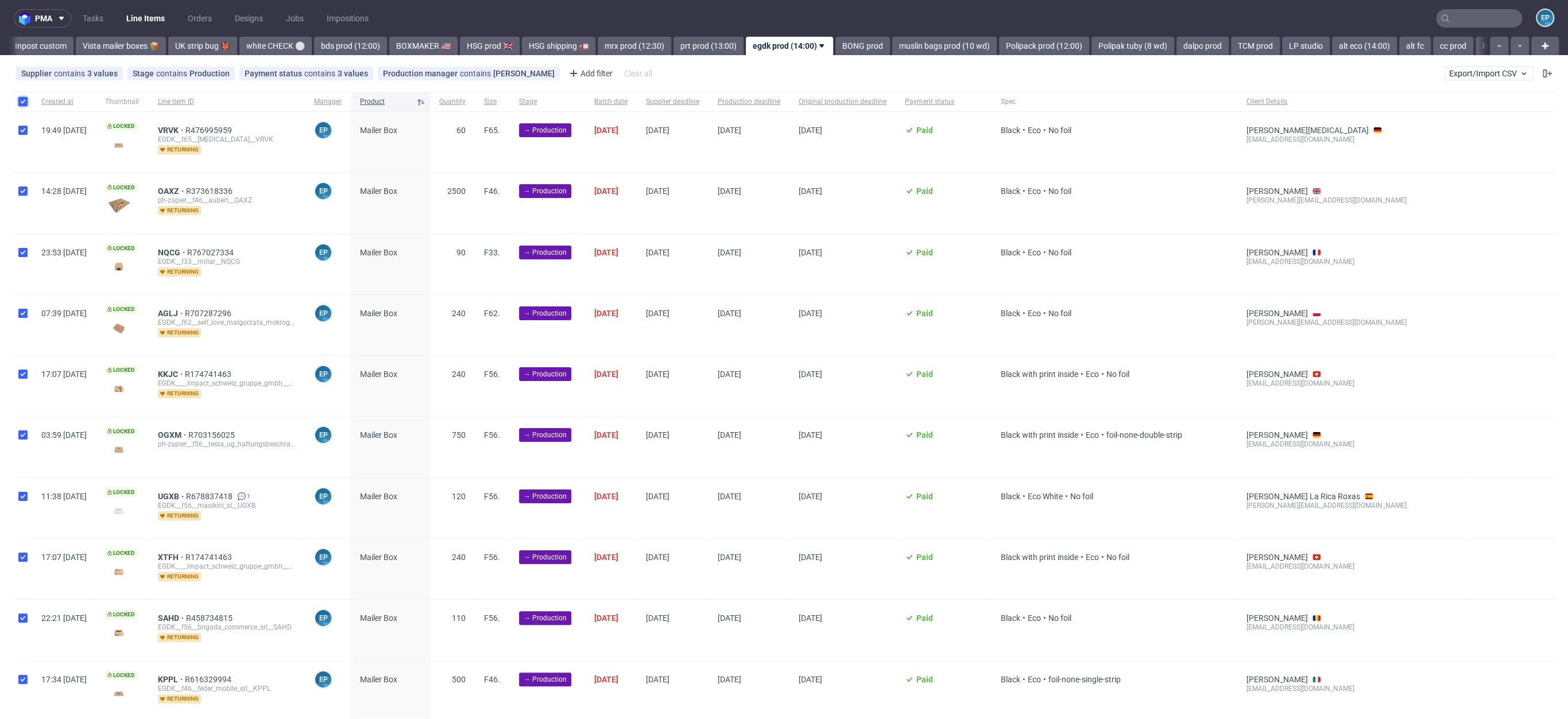
checkbox input "true"
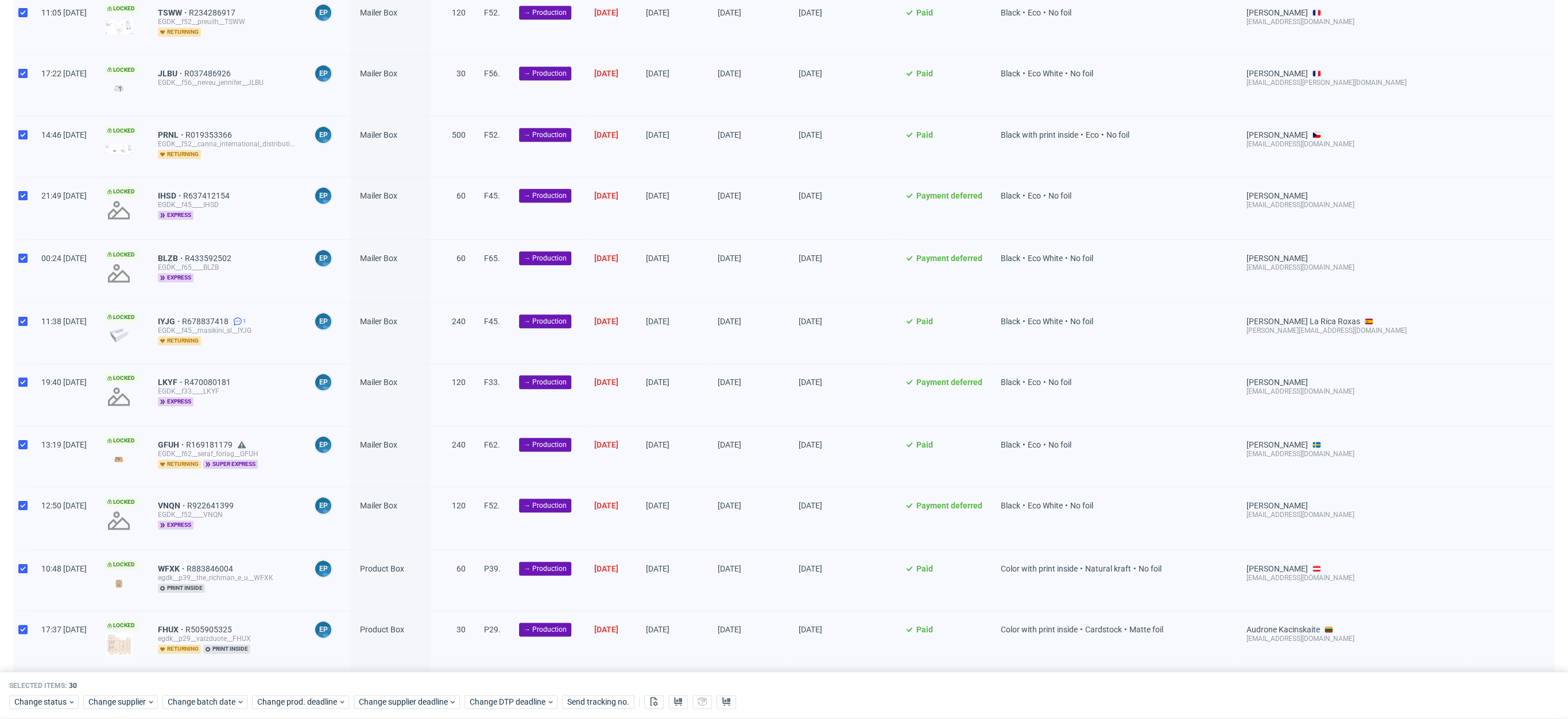
scroll to position [1304, 0]
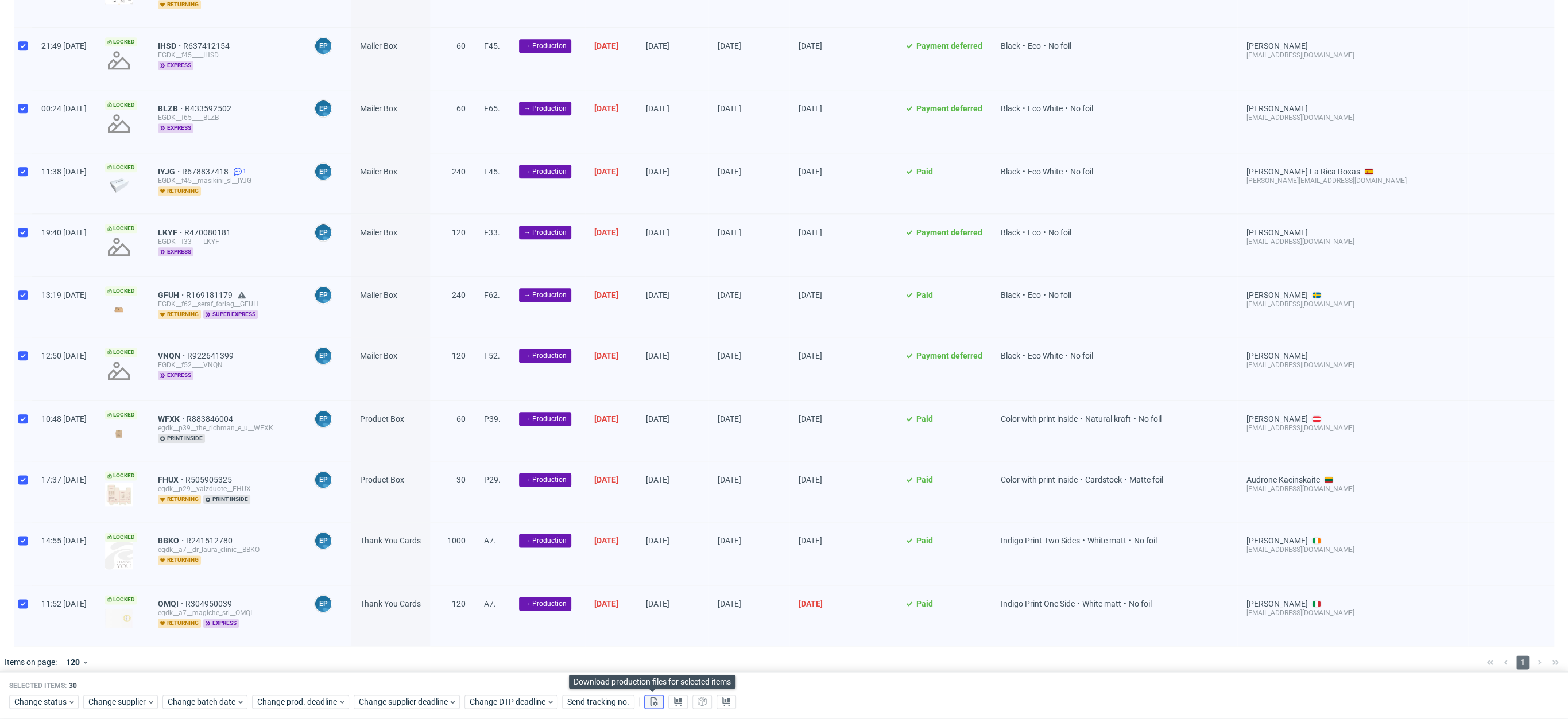
click at [657, 696] on button at bounding box center [654, 702] width 19 height 14
click at [42, 703] on span "Change status" at bounding box center [42, 702] width 54 height 11
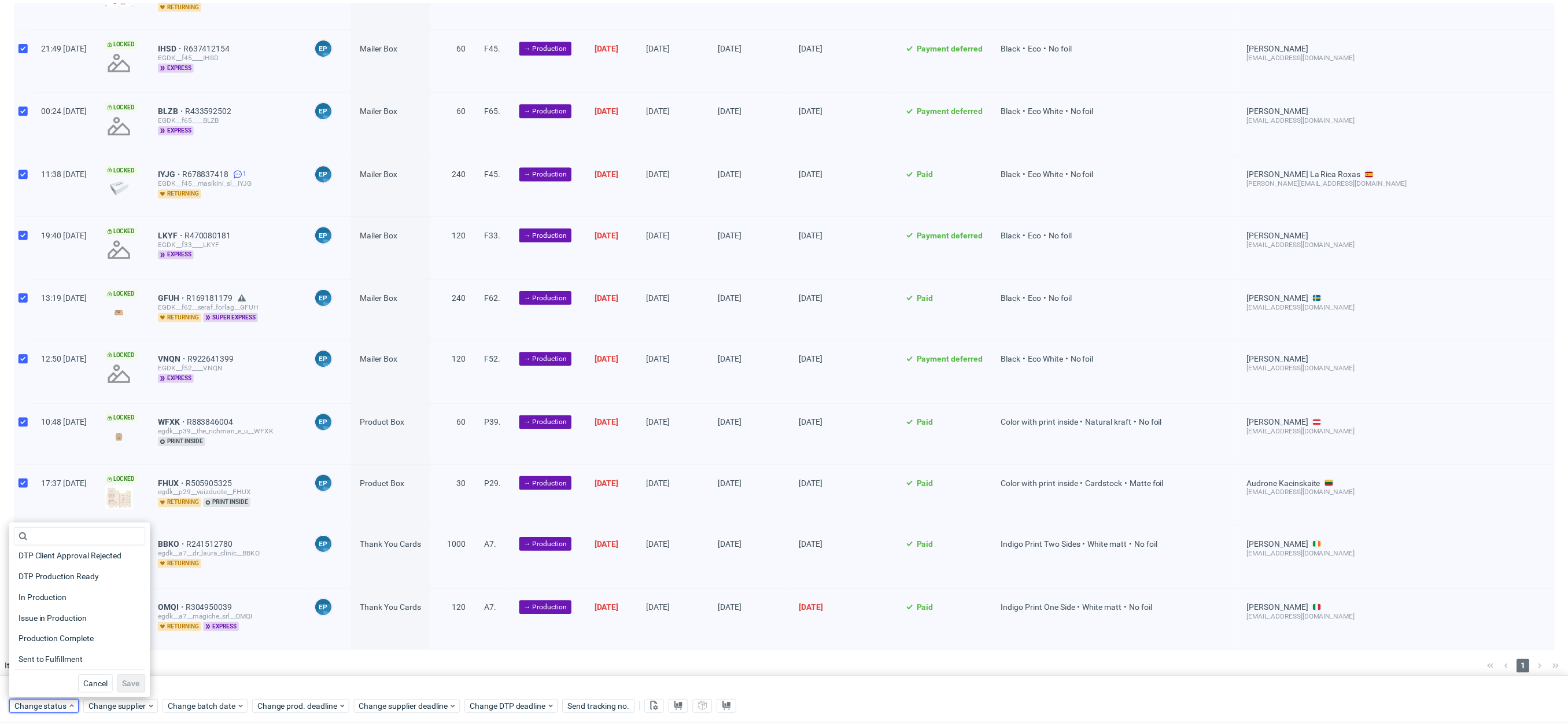
scroll to position [137, 0]
click at [68, 588] on span "In Production" at bounding box center [43, 591] width 59 height 16
click at [131, 686] on span "Save" at bounding box center [131, 685] width 18 height 8
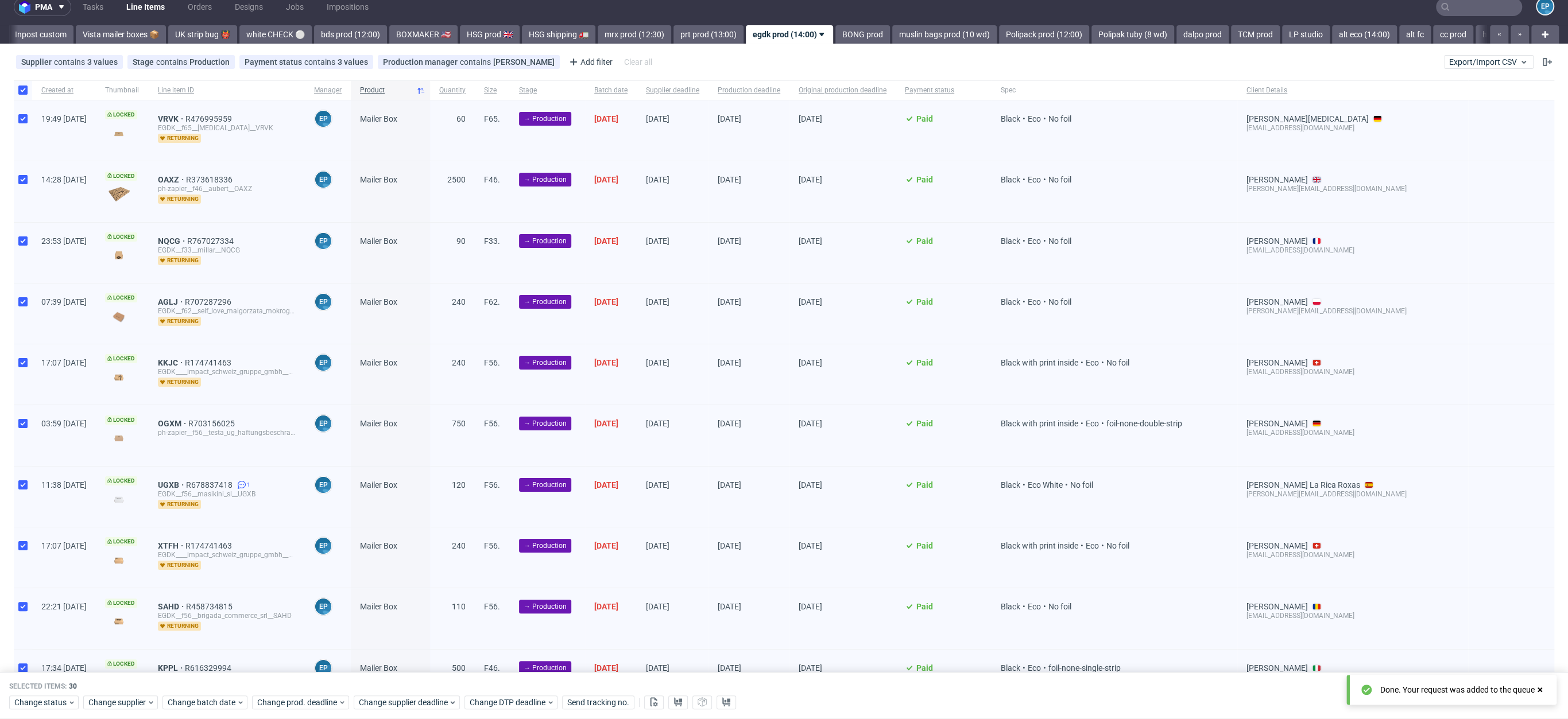
scroll to position [0, 0]
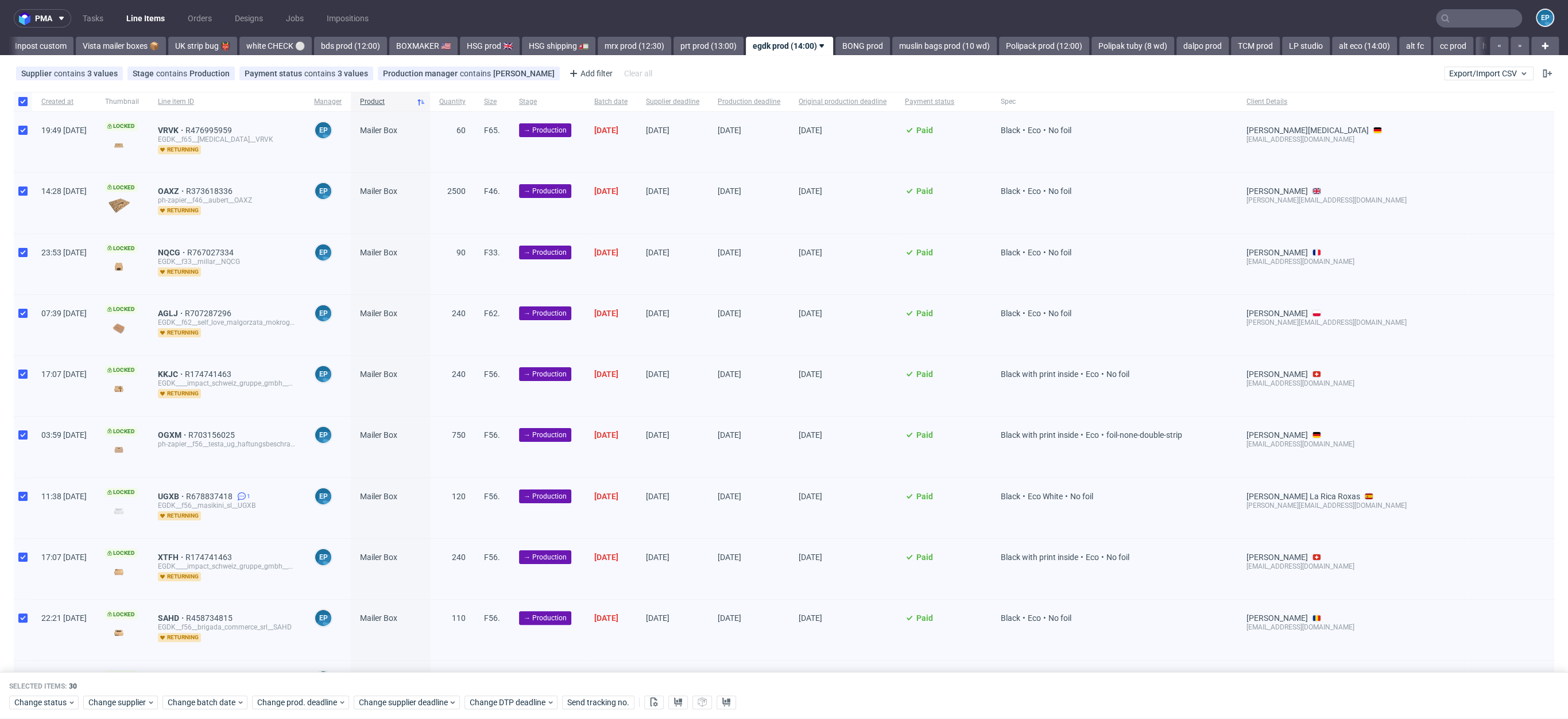
click at [1480, 2] on nav "pma Tasks Line Items Orders Designs Jobs Impositions EP" at bounding box center [784, 18] width 1568 height 37
click at [1473, 11] on input "text" at bounding box center [1478, 18] width 86 height 18
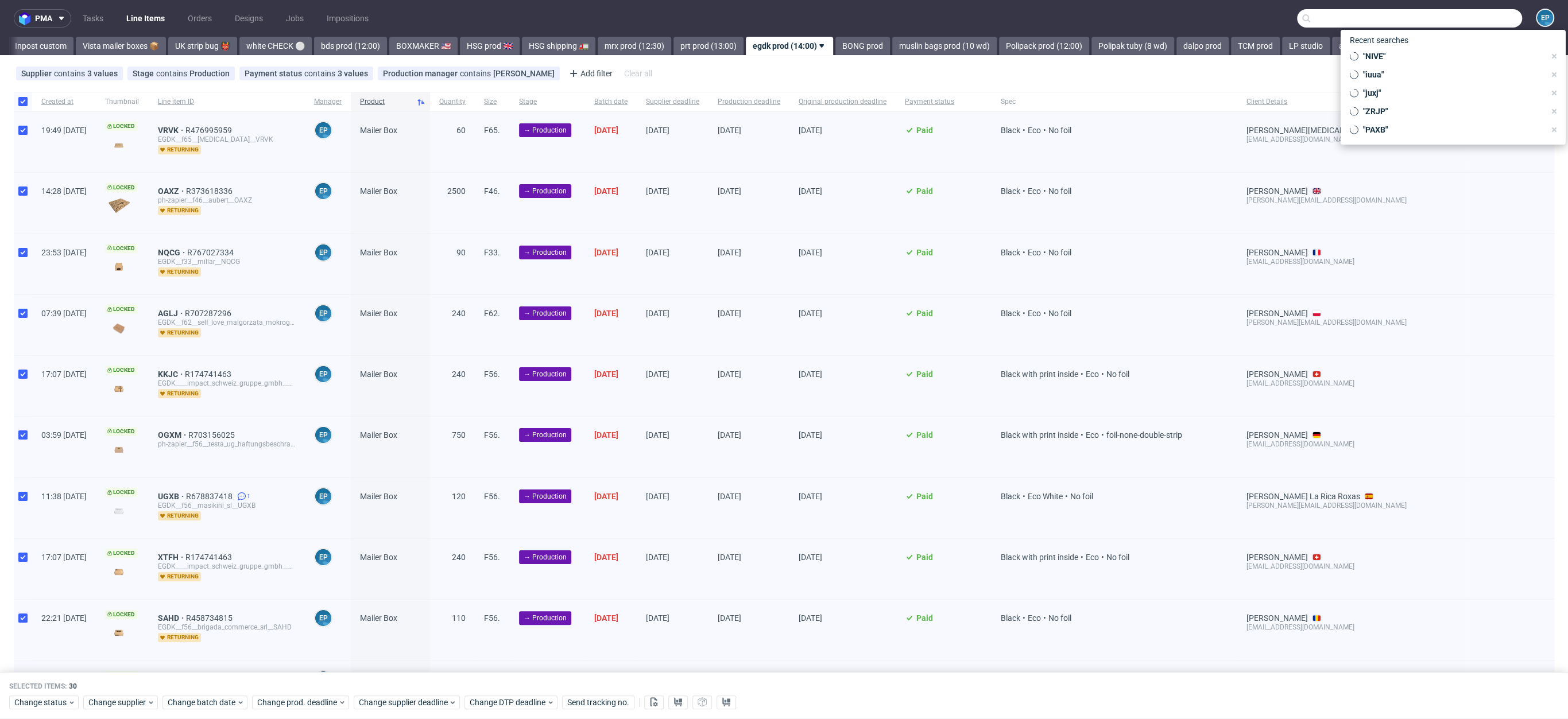
paste input "JXPY"
type input "JXPY"
click at [1398, 51] on div "EGDK__f44__dream_walker__ JXPY" at bounding box center [1470, 46] width 164 height 10
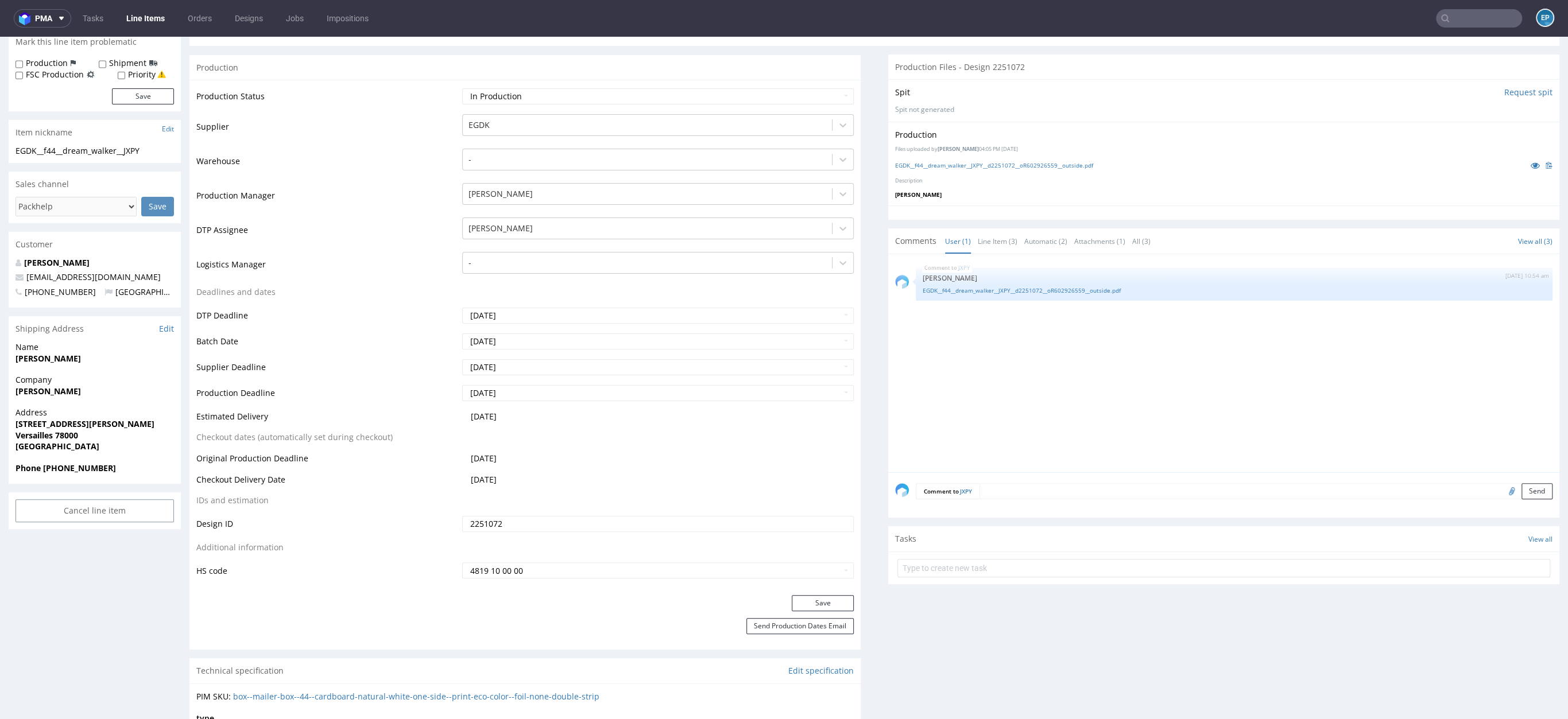
scroll to position [110, 0]
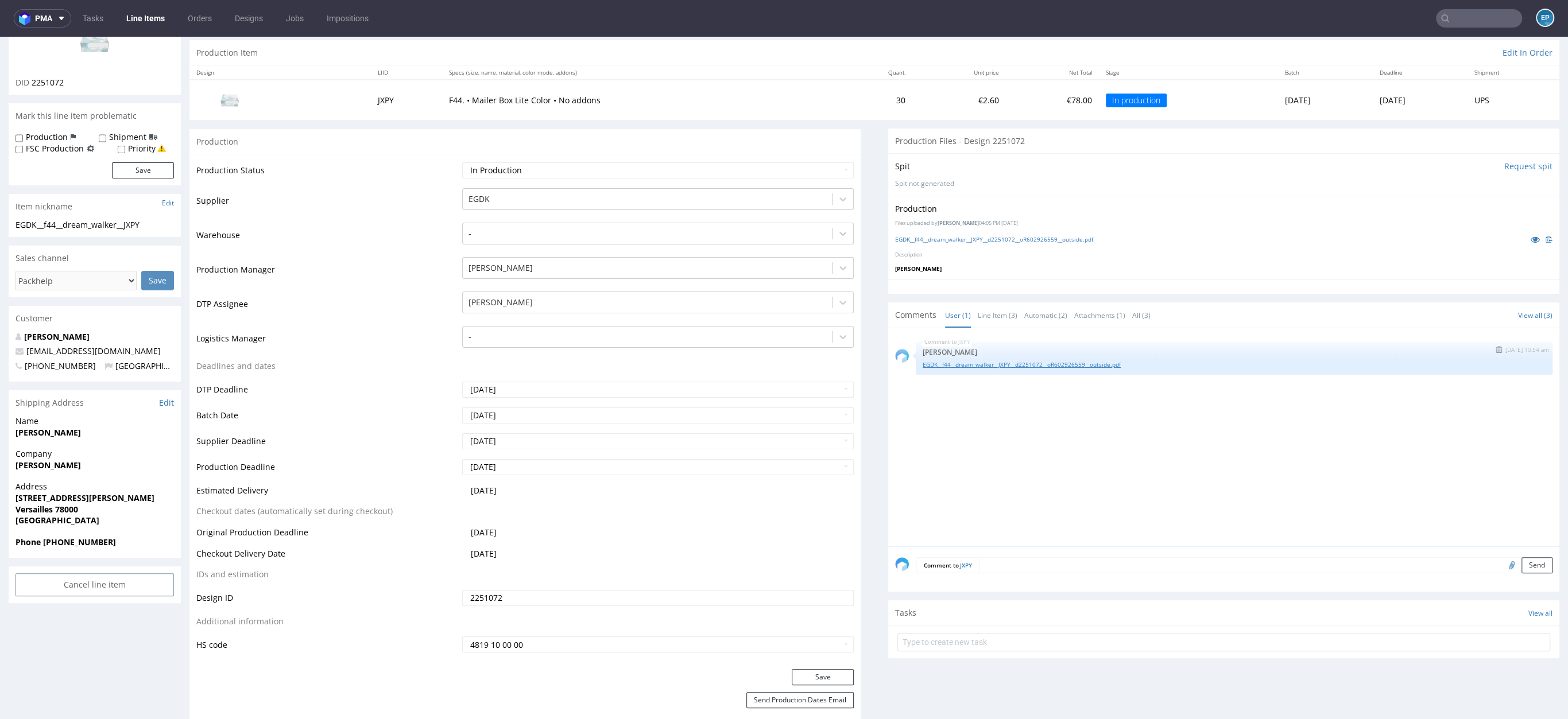
click at [1088, 365] on link "EGDK__f44__dream_walker__JXPY__d2251072__oR602926559__outside.pdf" at bounding box center [1234, 364] width 623 height 8
click at [529, 442] on input "[DATE]" at bounding box center [657, 440] width 392 height 16
click at [466, 311] on th at bounding box center [469, 303] width 18 height 18
click at [521, 445] on input "[DATE]" at bounding box center [657, 440] width 392 height 16
click at [519, 442] on input "[DATE]" at bounding box center [657, 440] width 392 height 16
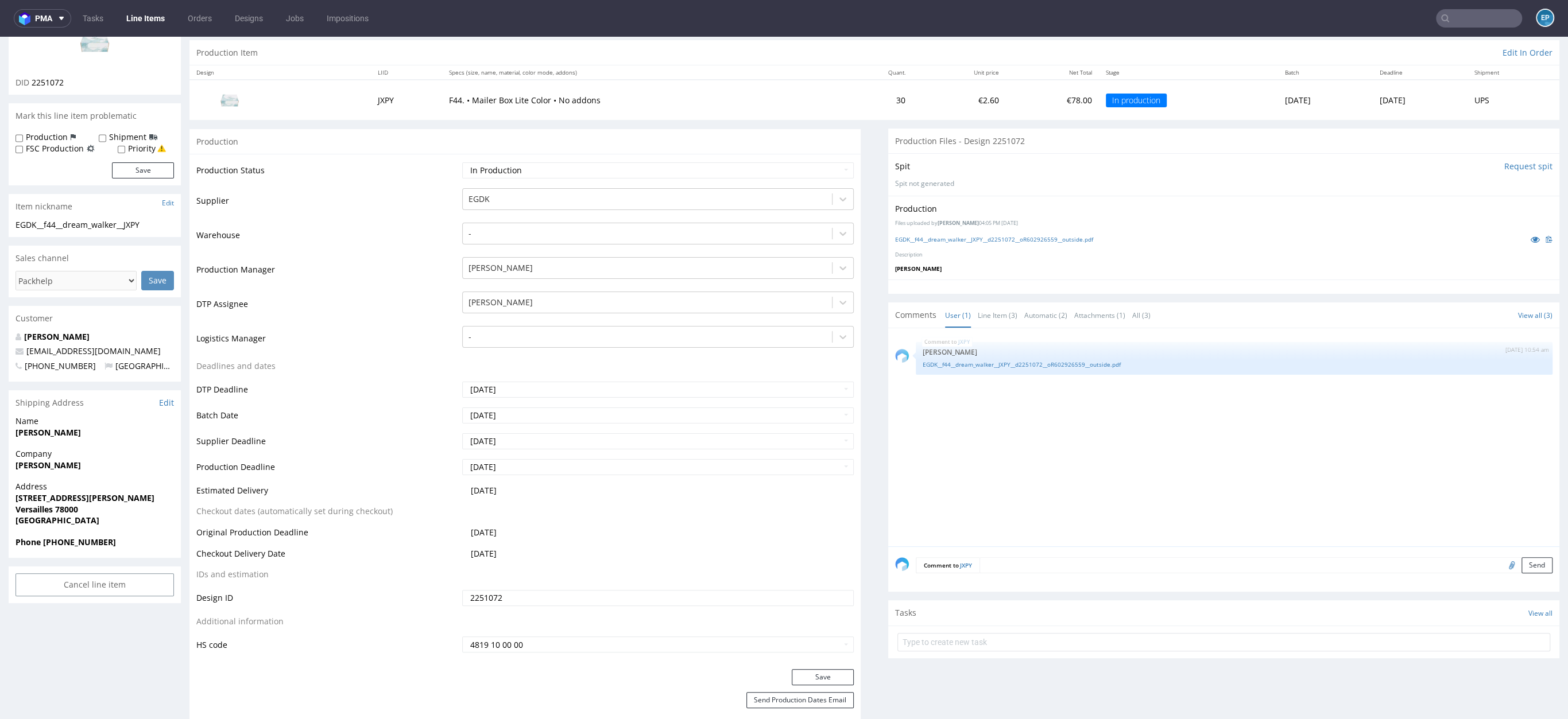
click at [336, 458] on td "Production Deadline" at bounding box center [328, 471] width 263 height 26
click at [506, 427] on td "[DATE]" at bounding box center [656, 419] width 394 height 26
click at [574, 302] on icon at bounding box center [573, 304] width 3 height 8
click at [525, 354] on td "10" at bounding box center [522, 354] width 18 height 18
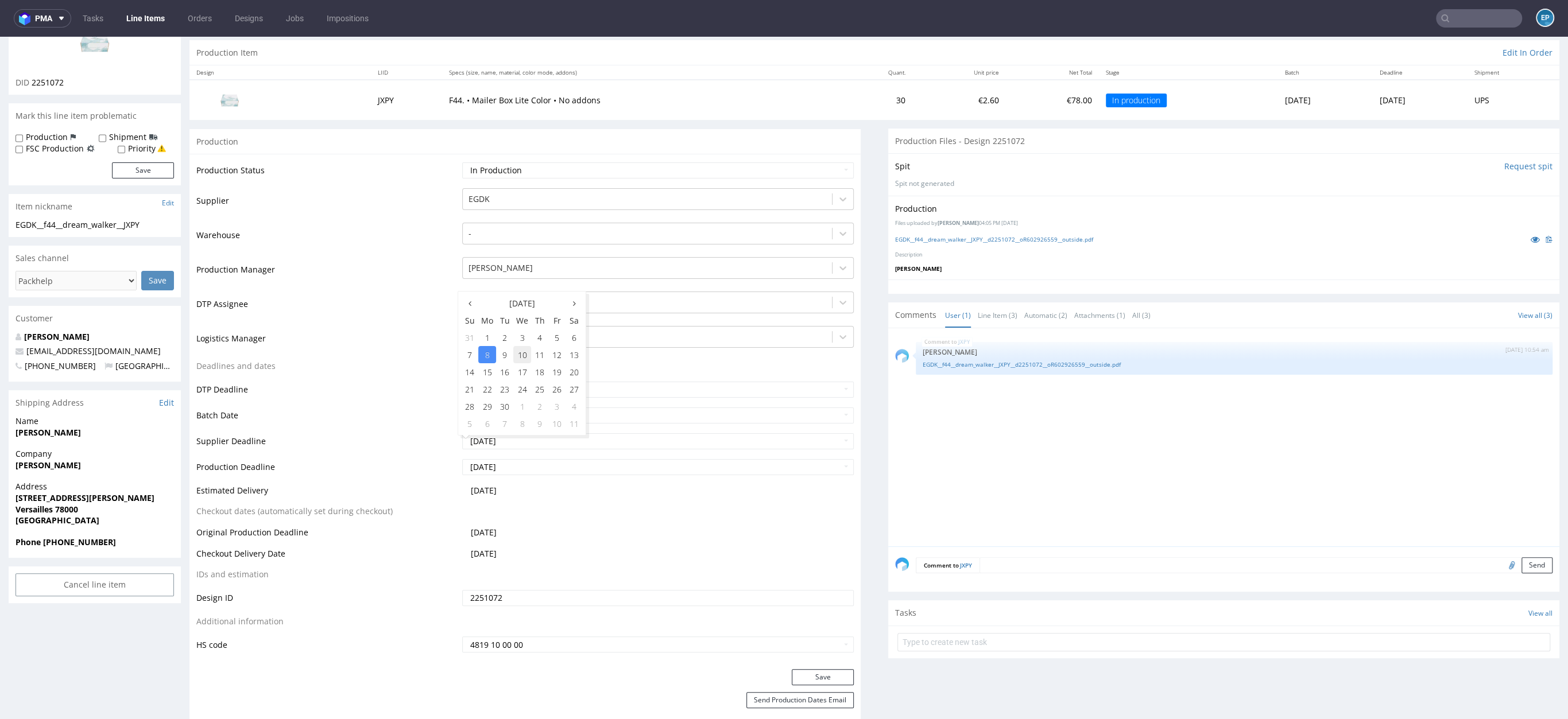
type input "2025-09-10"
click at [503, 461] on input "2025-09-08" at bounding box center [657, 466] width 392 height 16
click at [522, 380] on td "10" at bounding box center [522, 380] width 18 height 18
type input "2025-09-10"
click at [794, 669] on button "Save" at bounding box center [822, 677] width 62 height 16
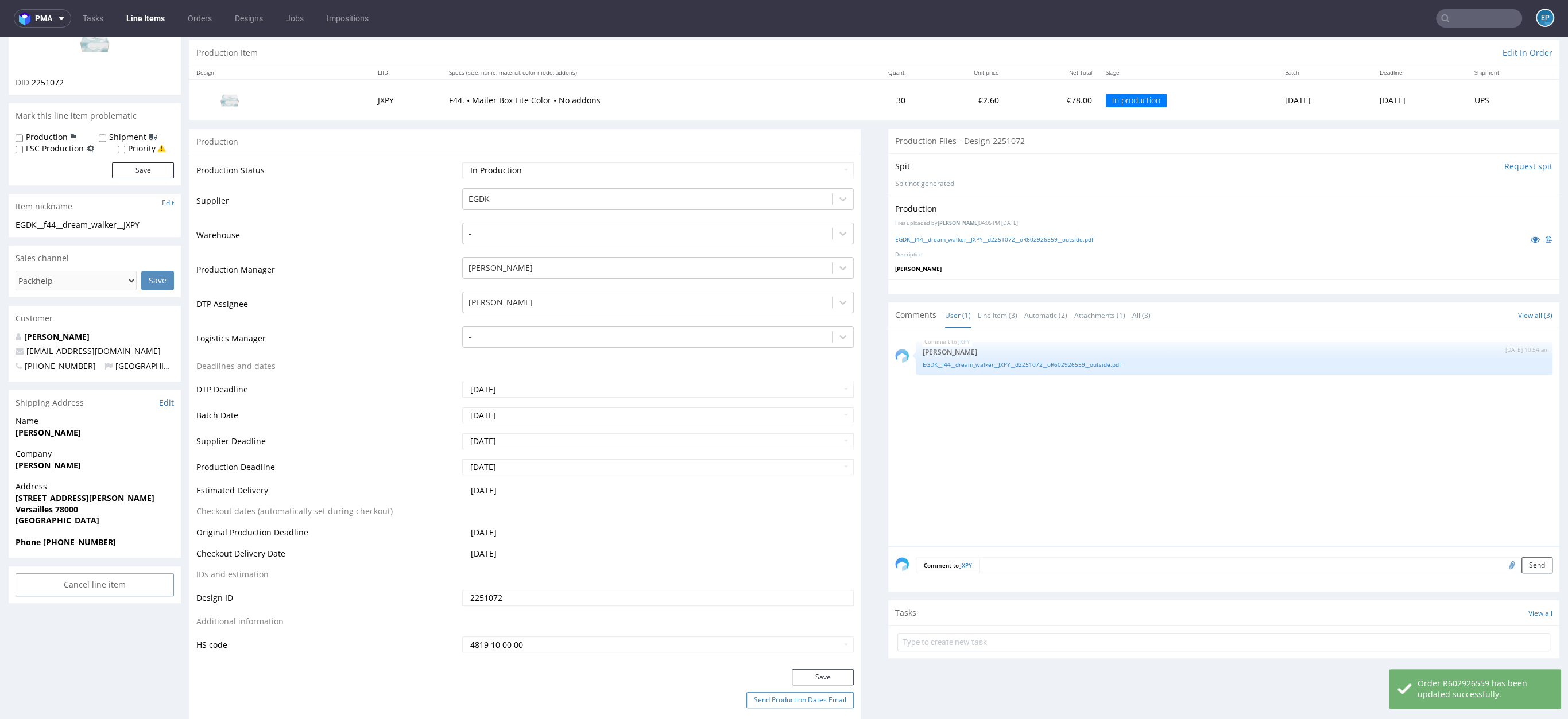
click at [801, 706] on button "Send Production Dates Email" at bounding box center [800, 700] width 107 height 16
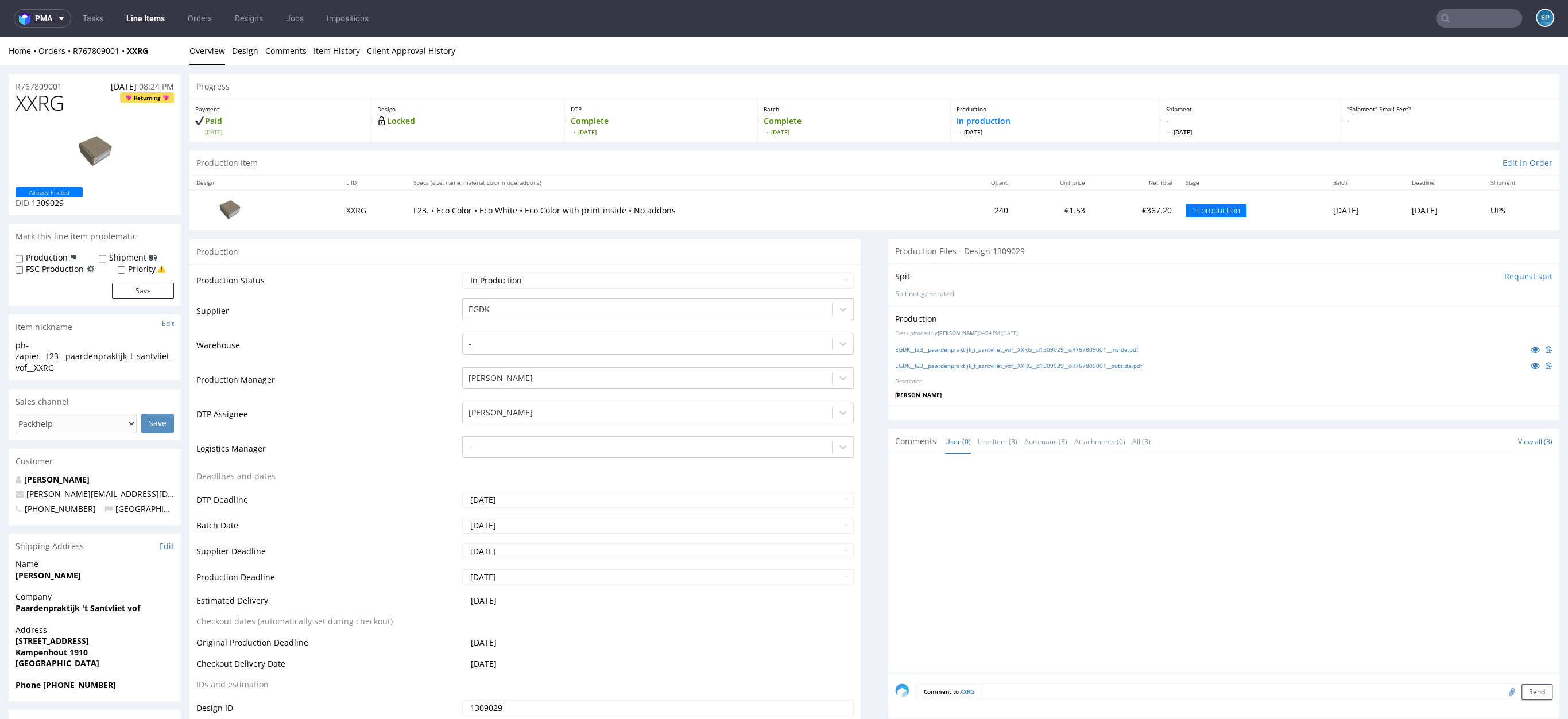
click at [1165, 403] on div "Production Files uploaded by [PERSON_NAME] 04:24 PM [DATE] EGDK__f23__paardenpr…" at bounding box center [1224, 355] width 671 height 101
click at [1048, 367] on link "EGDK__f23__paardenpraktijk_t_santvliet_vof__XXRG__d1309029__oR767809001__outsid…" at bounding box center [1018, 365] width 247 height 8
click at [48, 110] on span "XXRG" at bounding box center [40, 102] width 49 height 23
copy span "XXRG"
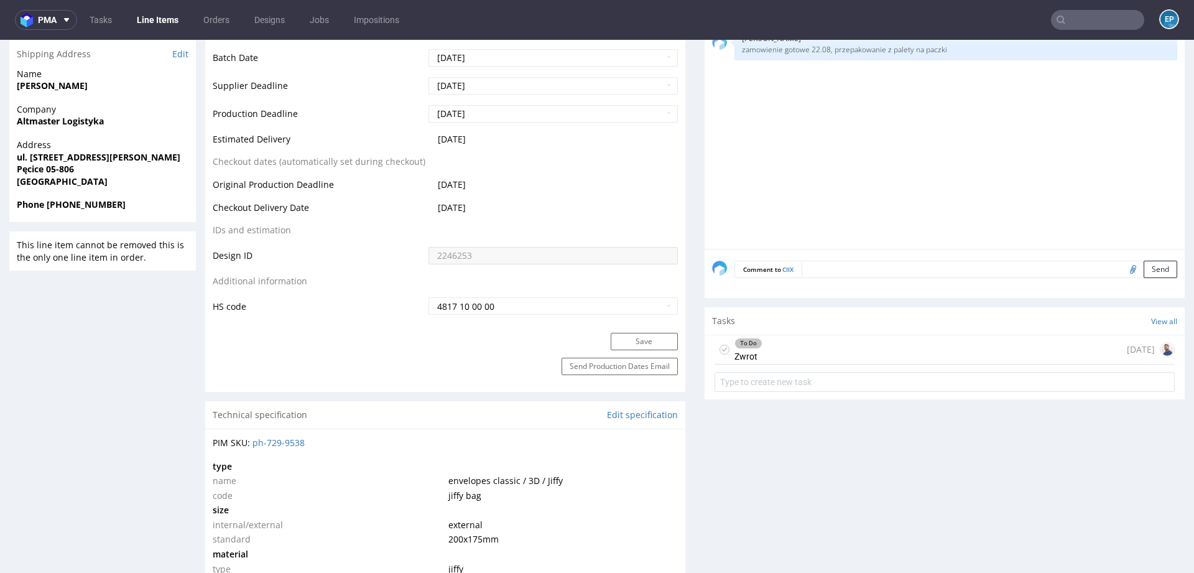
scroll to position [468, 0]
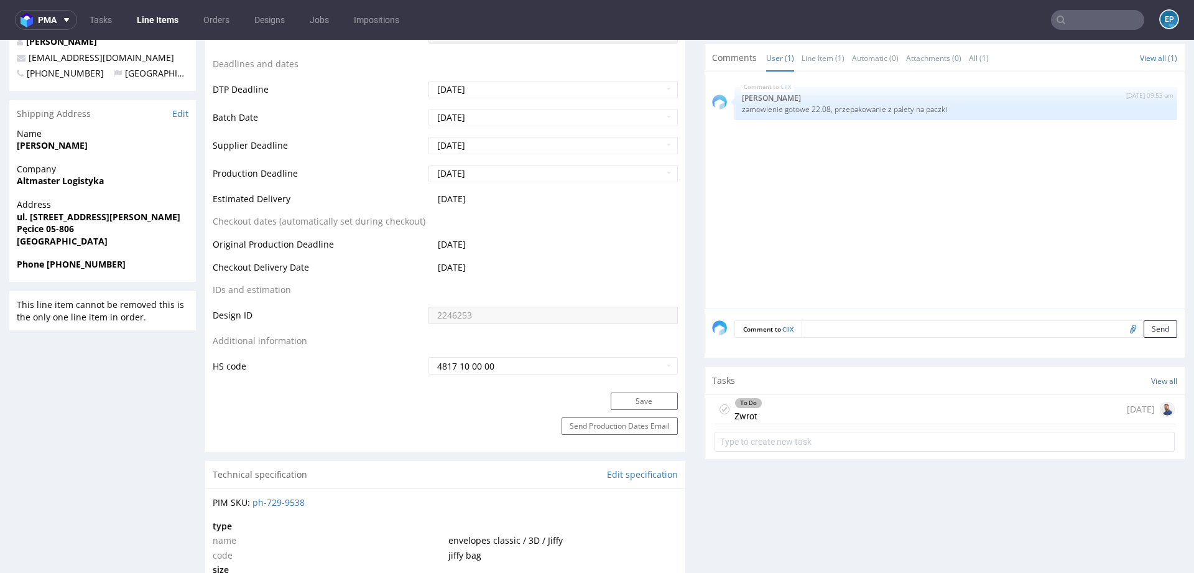
click at [832, 408] on div "To Do Zwrot [DATE]" at bounding box center [944, 409] width 460 height 29
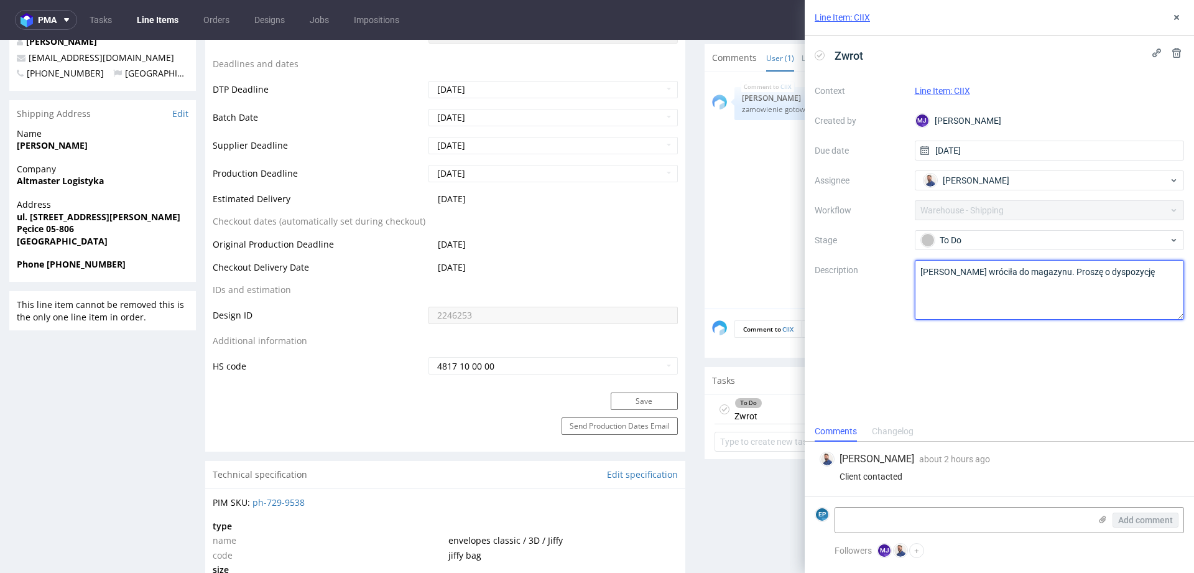
click at [1008, 277] on textarea "[PERSON_NAME] wróciła do magazynu. Proszę o dyspozycję" at bounding box center [1050, 290] width 270 height 60
click at [1008, 277] on textarea "Przesyłka wróciła do magazynu. Proszę o dyspozycję" at bounding box center [1050, 290] width 270 height 60
click at [1001, 316] on textarea "Przesyłka wróciła do magazynu. Proszę o dyspozycję" at bounding box center [1050, 290] width 270 height 60
click at [1176, 19] on icon at bounding box center [1176, 17] width 10 height 10
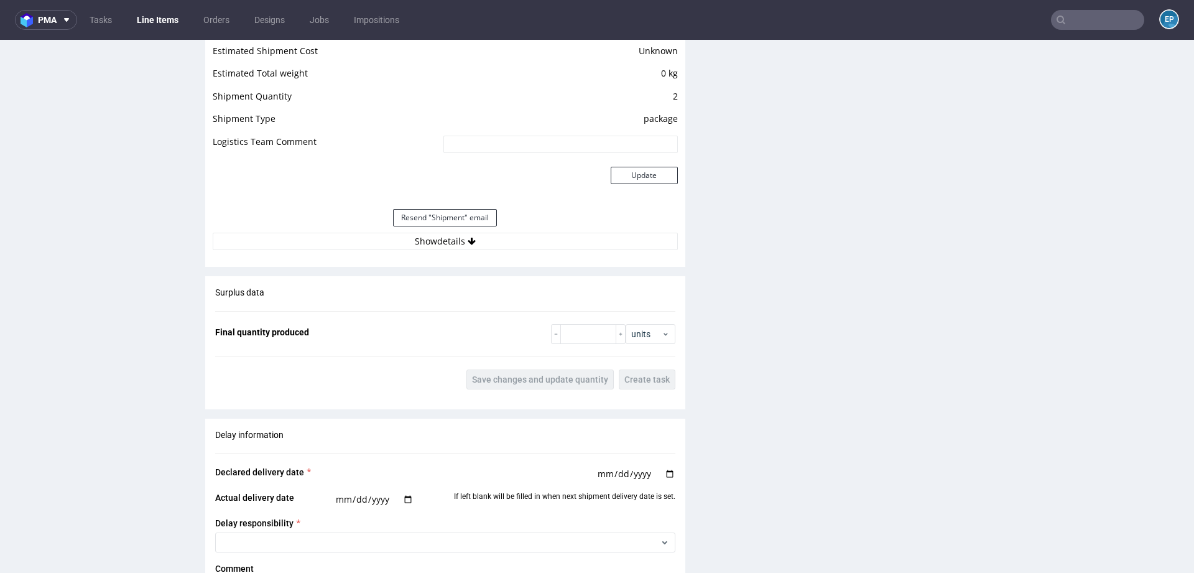
scroll to position [1288, 0]
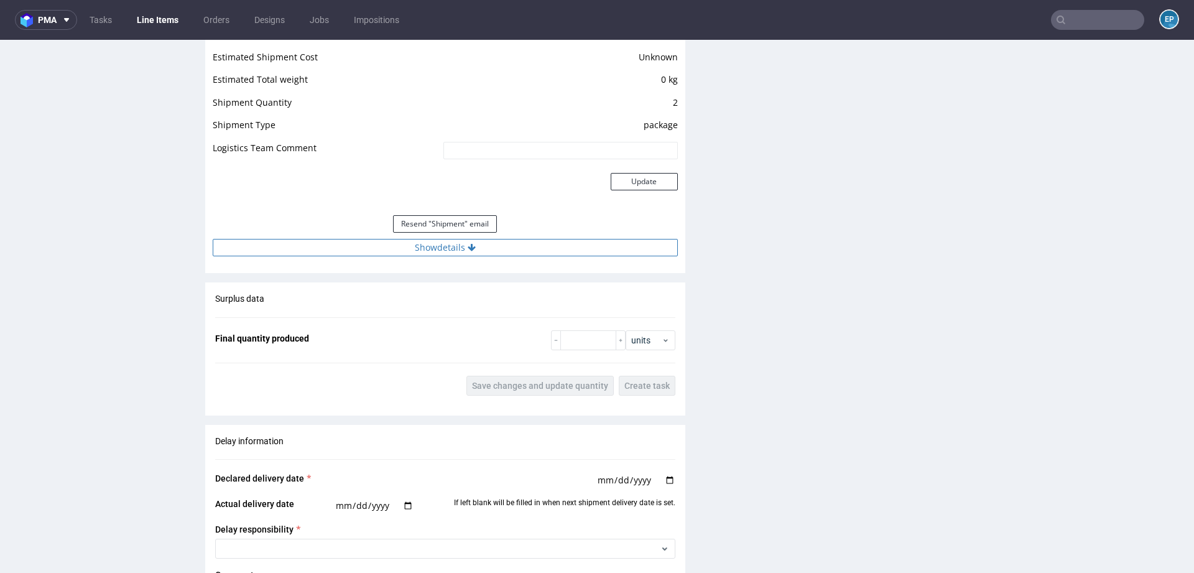
click at [595, 248] on button "Show details" at bounding box center [445, 247] width 465 height 17
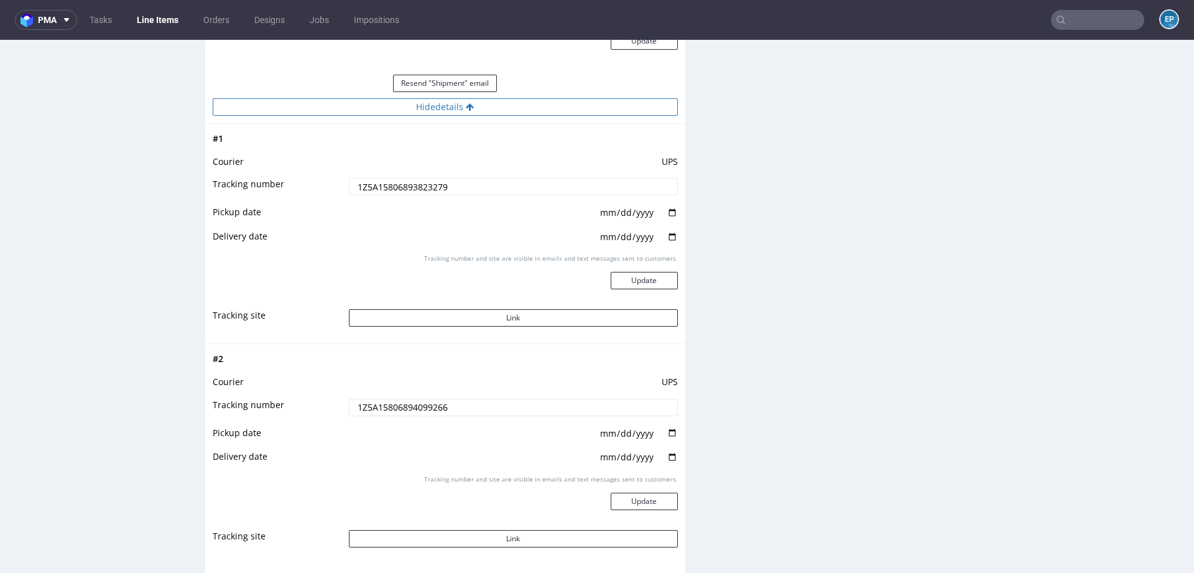
scroll to position [1433, 0]
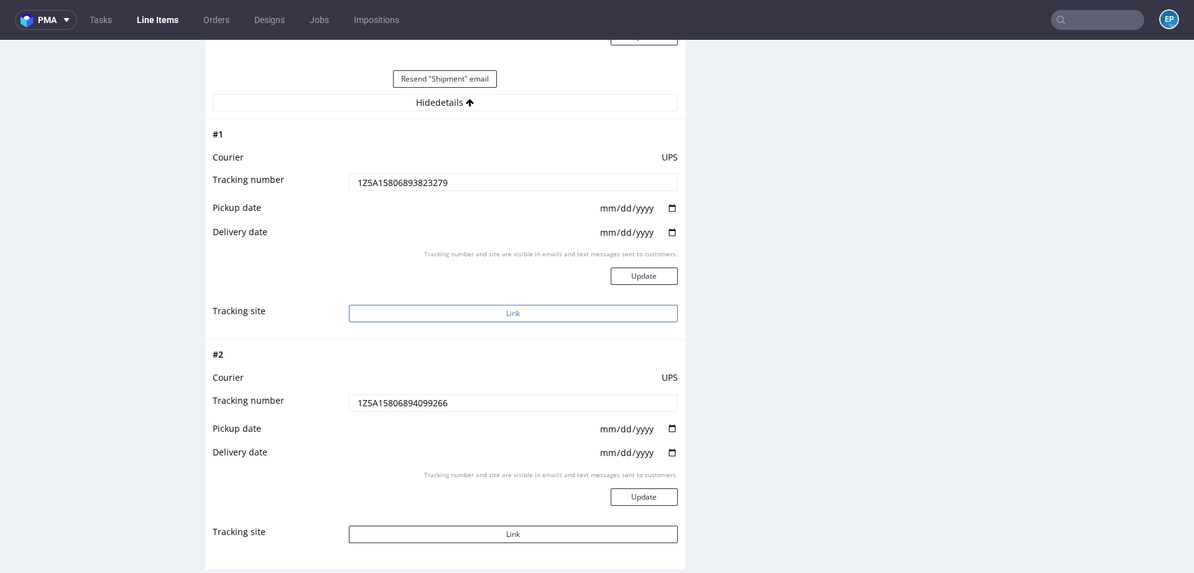
click at [573, 313] on button "Link" at bounding box center [513, 313] width 329 height 17
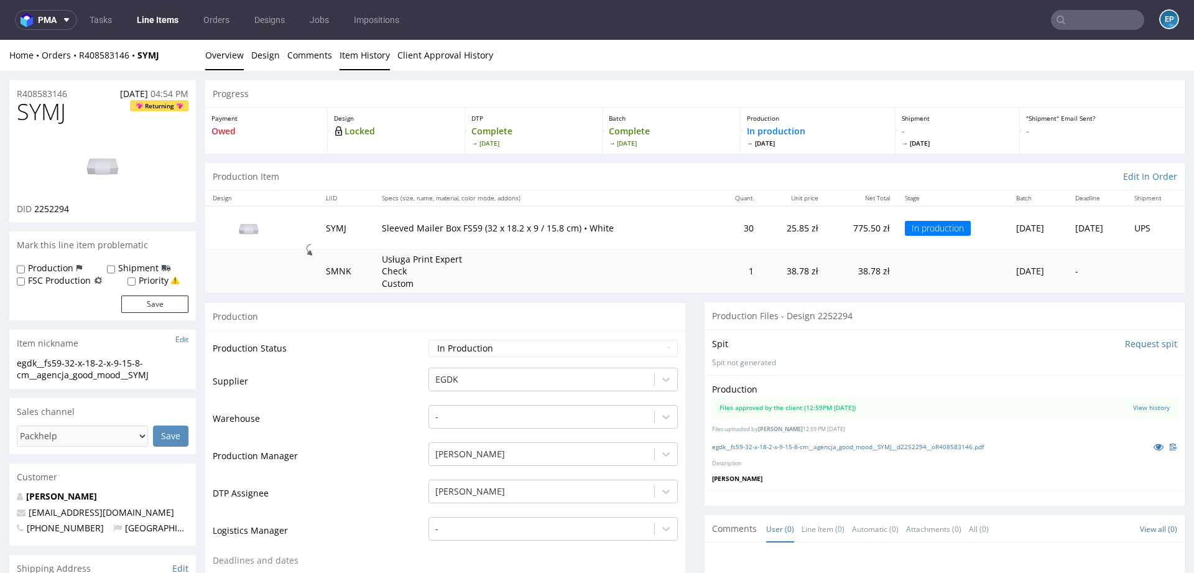
click at [374, 53] on link "Item History" at bounding box center [364, 55] width 50 height 30
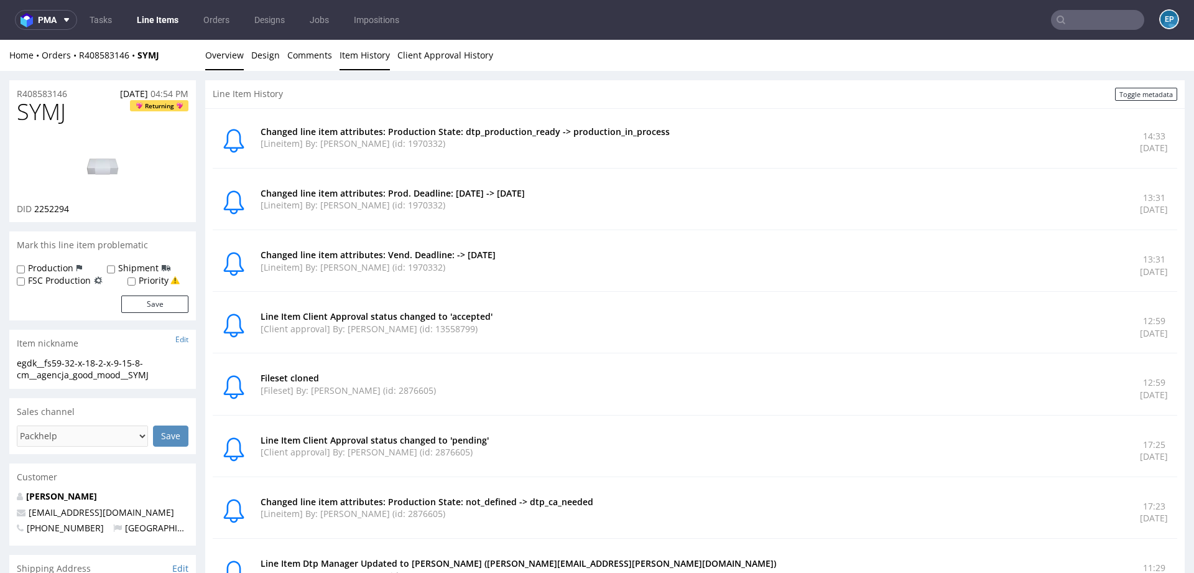
click at [221, 53] on link "Overview" at bounding box center [224, 55] width 39 height 30
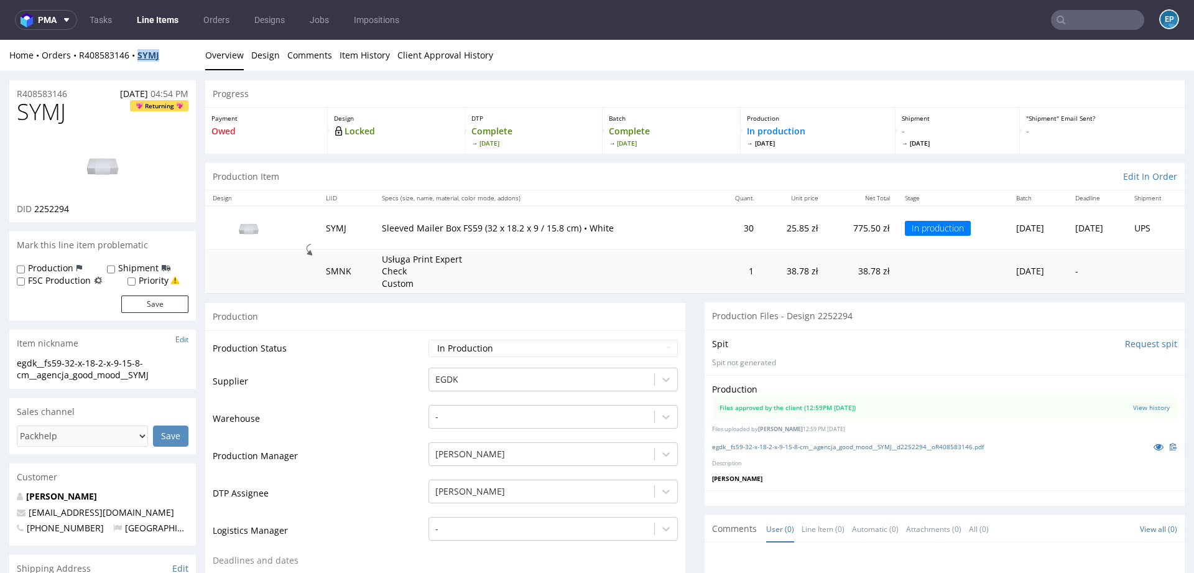
drag, startPoint x: 175, startPoint y: 61, endPoint x: 141, endPoint y: 55, distance: 34.6
click at [141, 55] on div "Home Orders R408583146 SYMJ Overview Design Comments Item History Client Approv…" at bounding box center [597, 55] width 1194 height 31
copy strong "SYMJ"
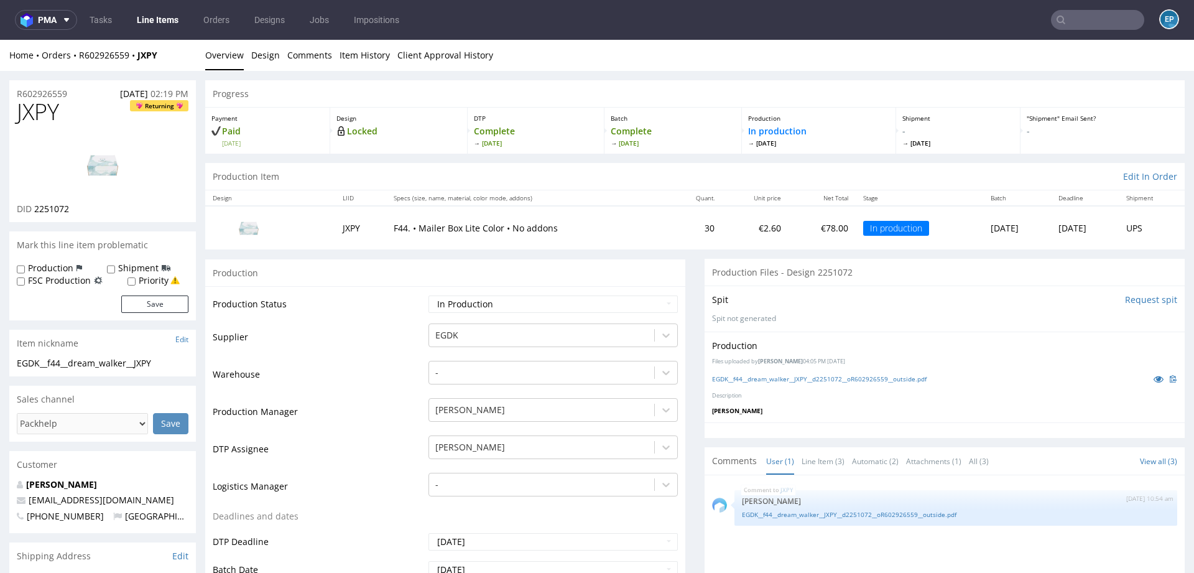
scroll to position [119, 0]
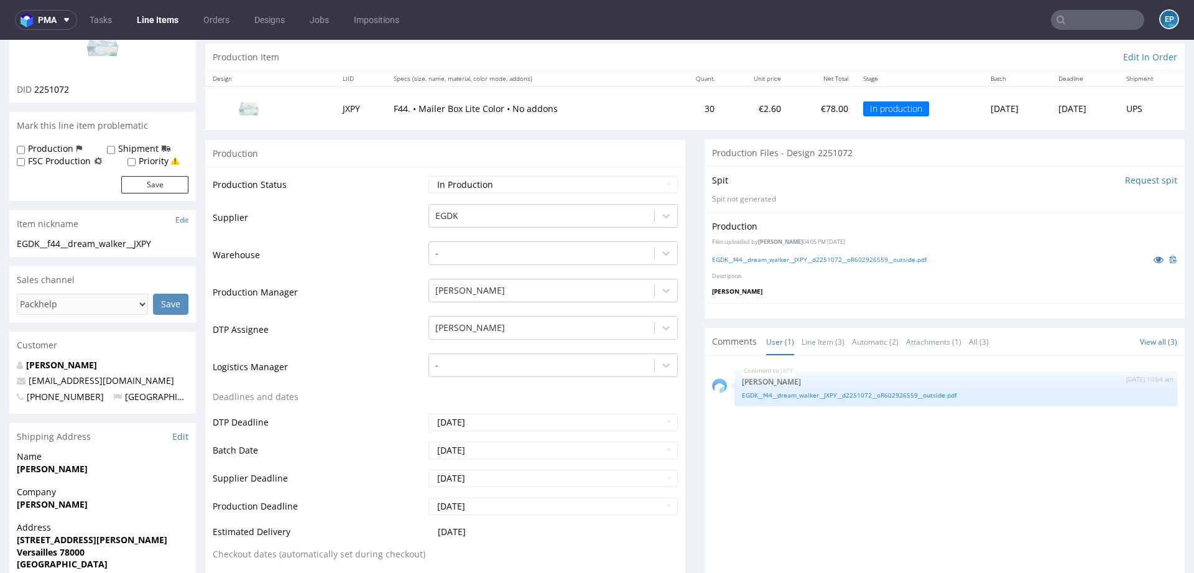
click at [141, 22] on link "Line Items" at bounding box center [157, 20] width 57 height 20
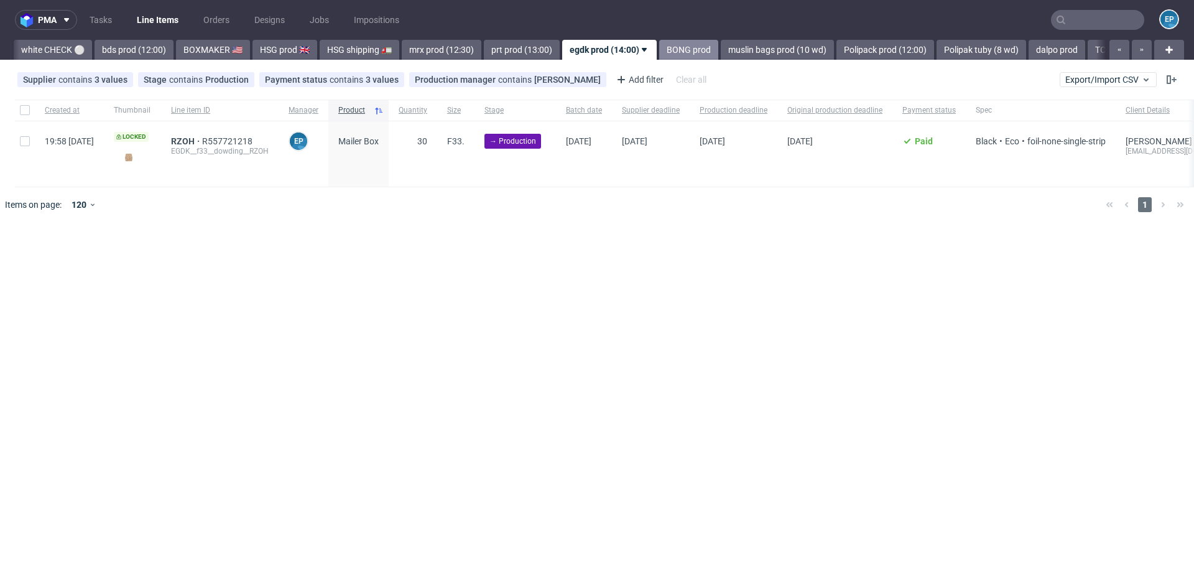
click at [659, 50] on link "BONG prod" at bounding box center [688, 50] width 59 height 20
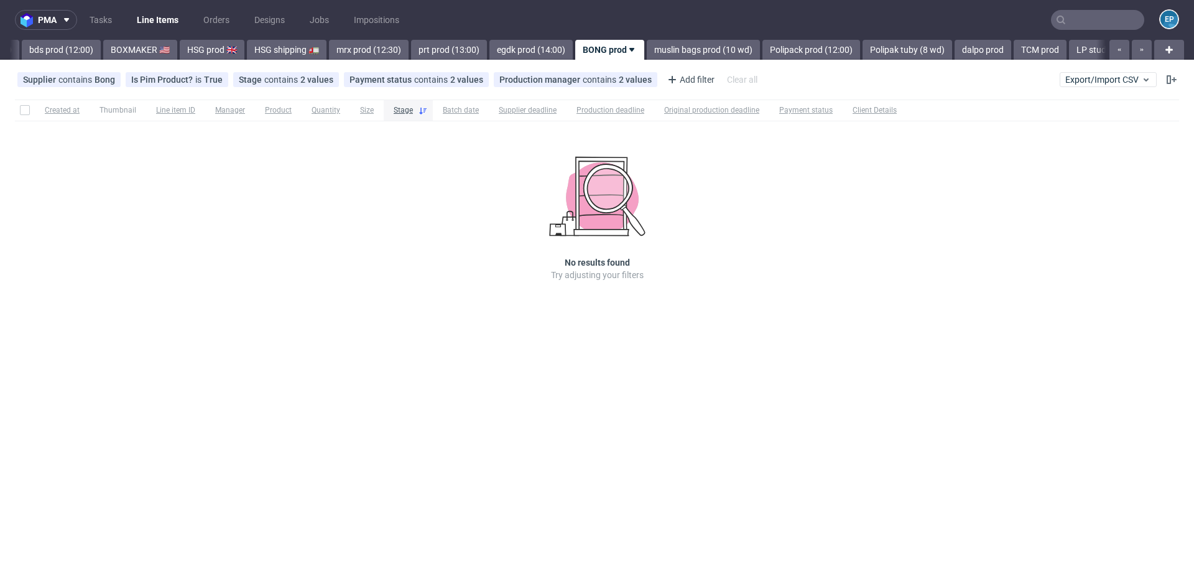
click at [647, 50] on link "muslin bags prod (10 wd)" at bounding box center [703, 50] width 113 height 20
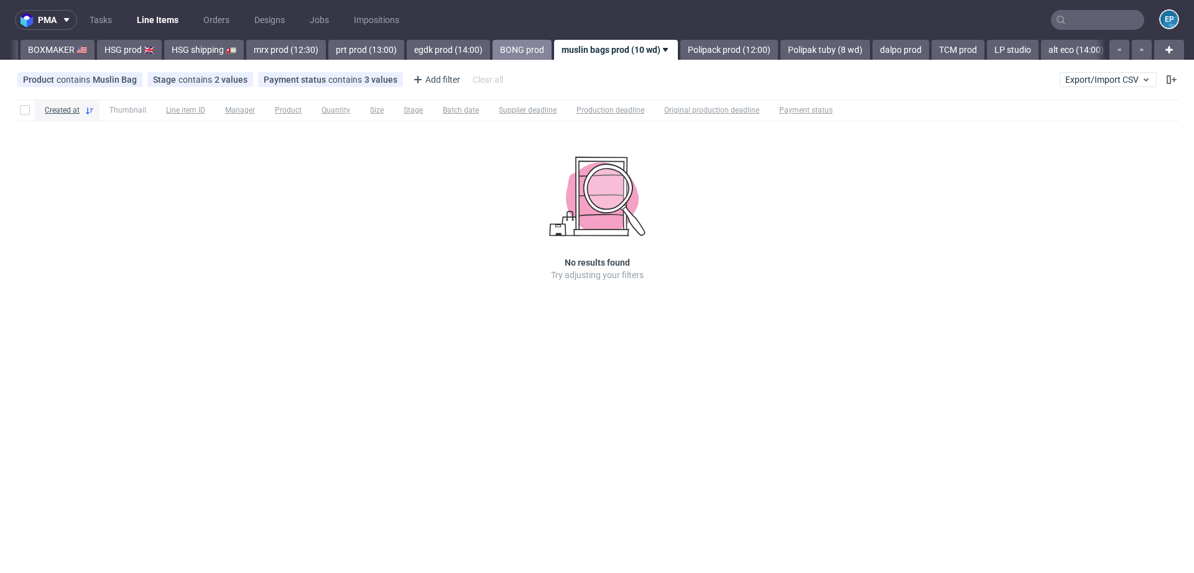
scroll to position [0, 1292]
click at [672, 50] on div "Polipack prod (12:00)" at bounding box center [722, 50] width 100 height 20
click at [926, 57] on link "TCM prod" at bounding box center [952, 50] width 53 height 20
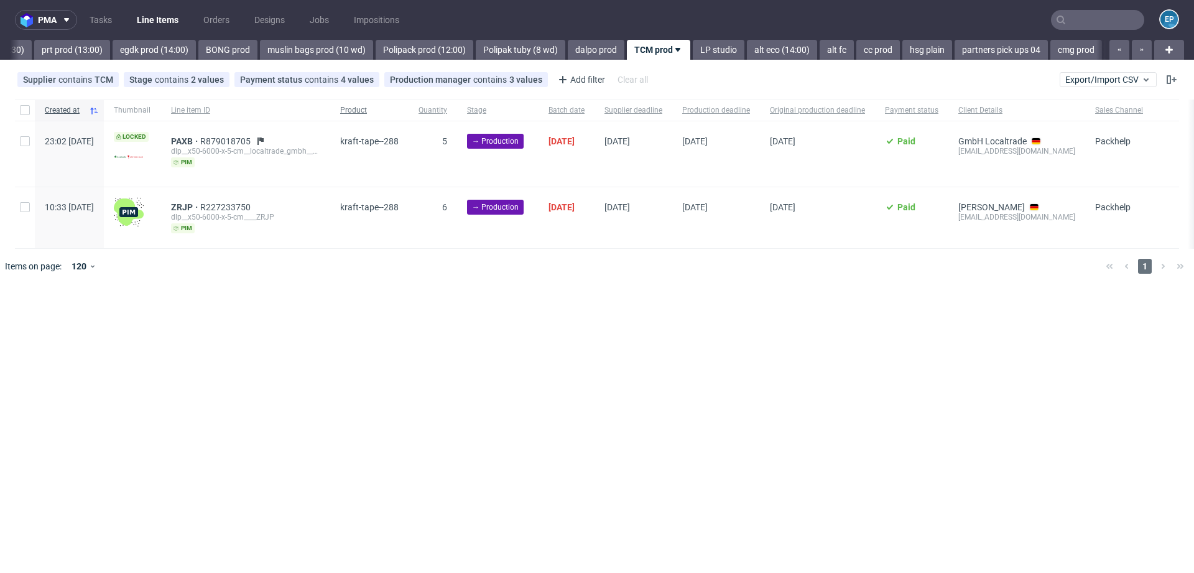
scroll to position [0, 1628]
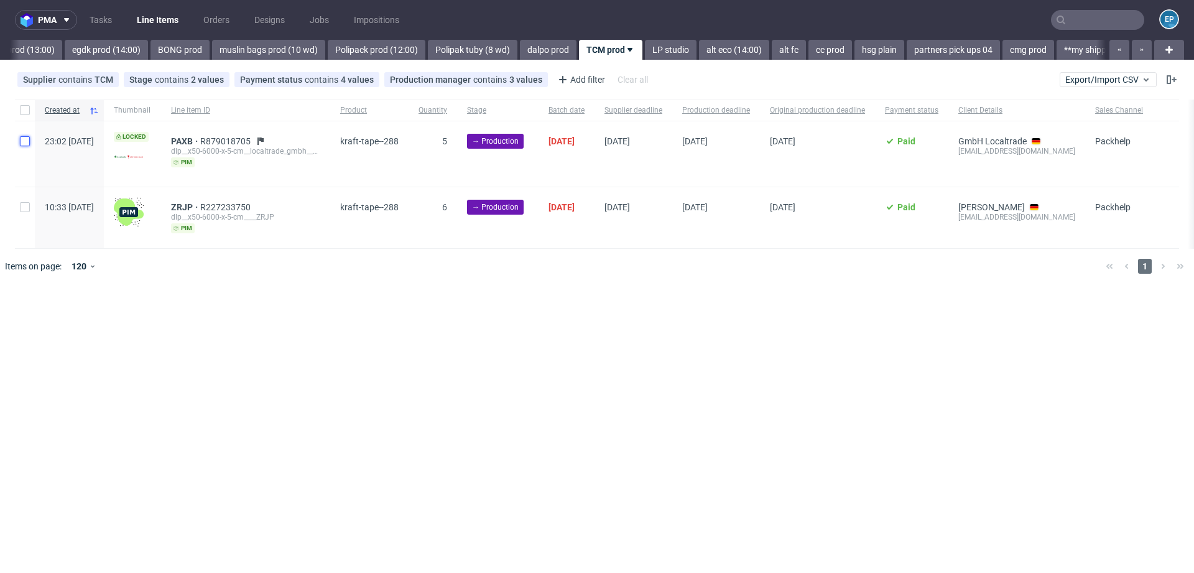
click at [24, 145] on input "checkbox" at bounding box center [25, 141] width 10 height 10
checkbox input "true"
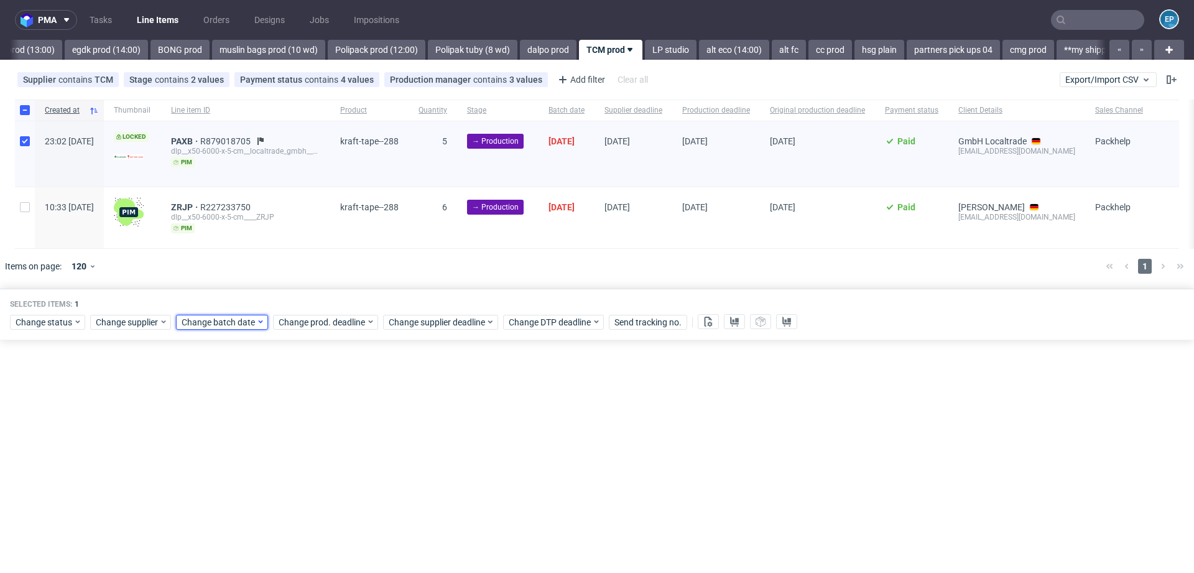
click at [239, 321] on span "Change batch date" at bounding box center [219, 322] width 75 height 12
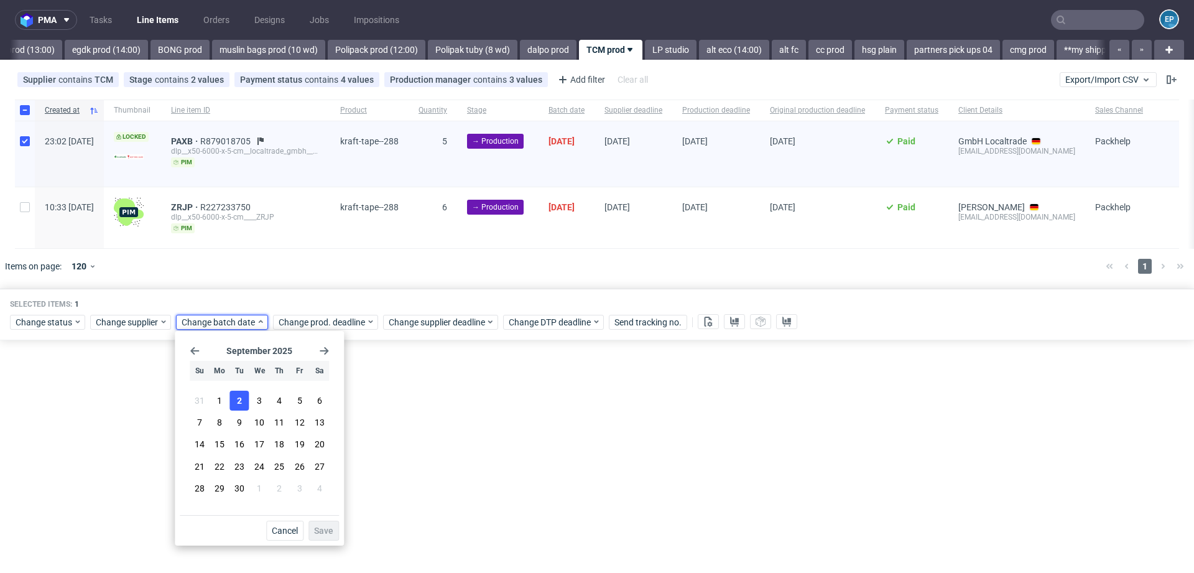
click at [233, 398] on button "2" at bounding box center [239, 400] width 19 height 20
click at [323, 526] on span "Save" at bounding box center [323, 530] width 19 height 9
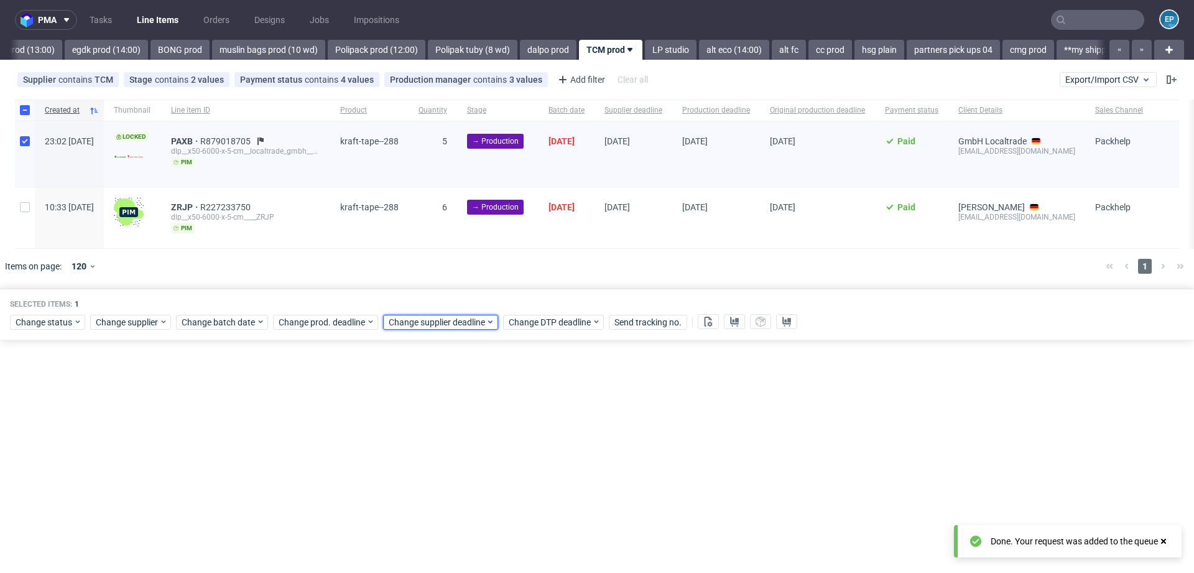
click at [461, 316] on span "Change supplier deadline" at bounding box center [437, 322] width 97 height 12
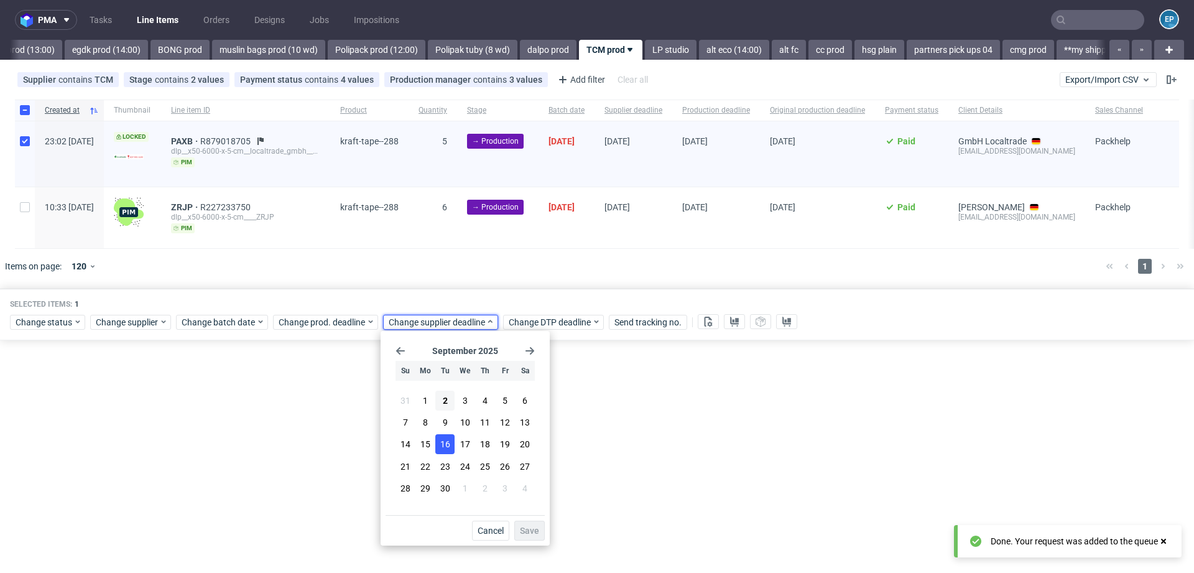
click at [440, 448] on span "16" at bounding box center [445, 444] width 10 height 12
click at [530, 530] on span "Save" at bounding box center [529, 530] width 19 height 9
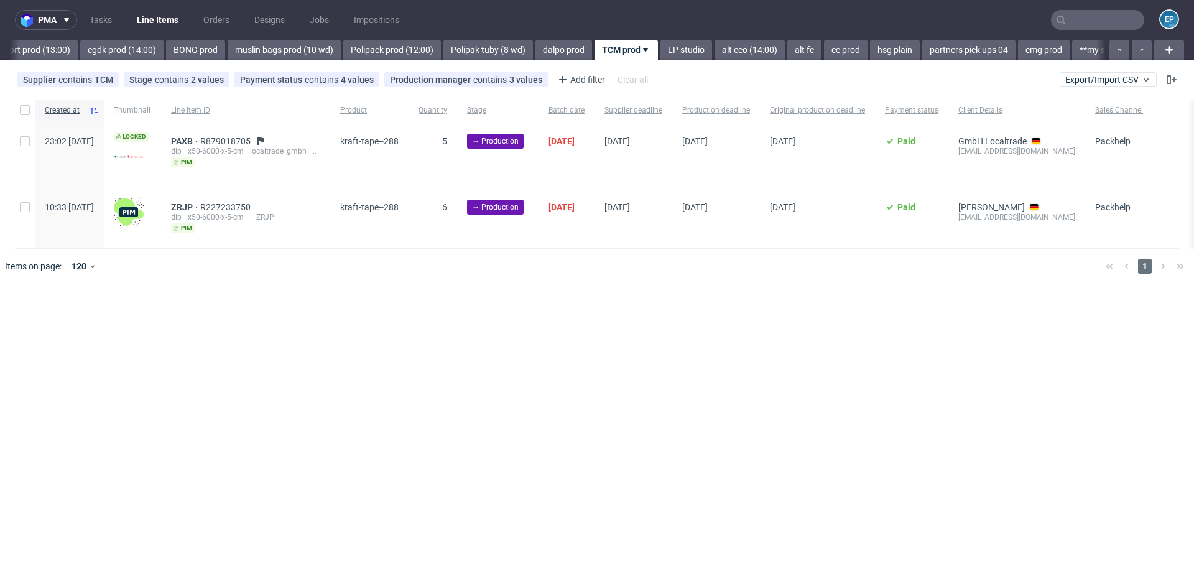
scroll to position [0, 1628]
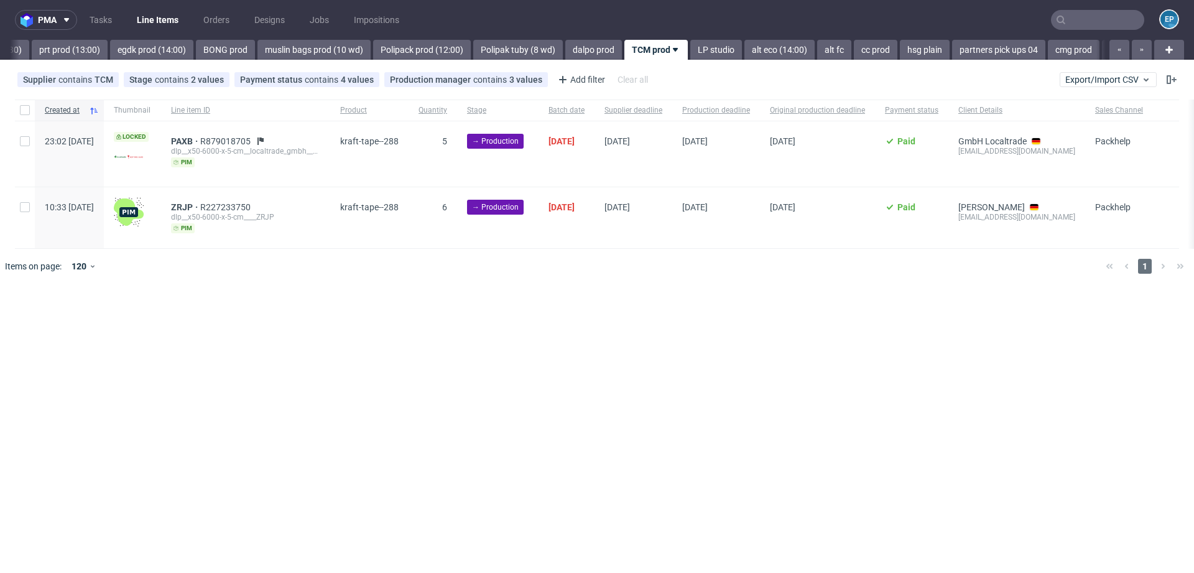
scroll to position [0, 1628]
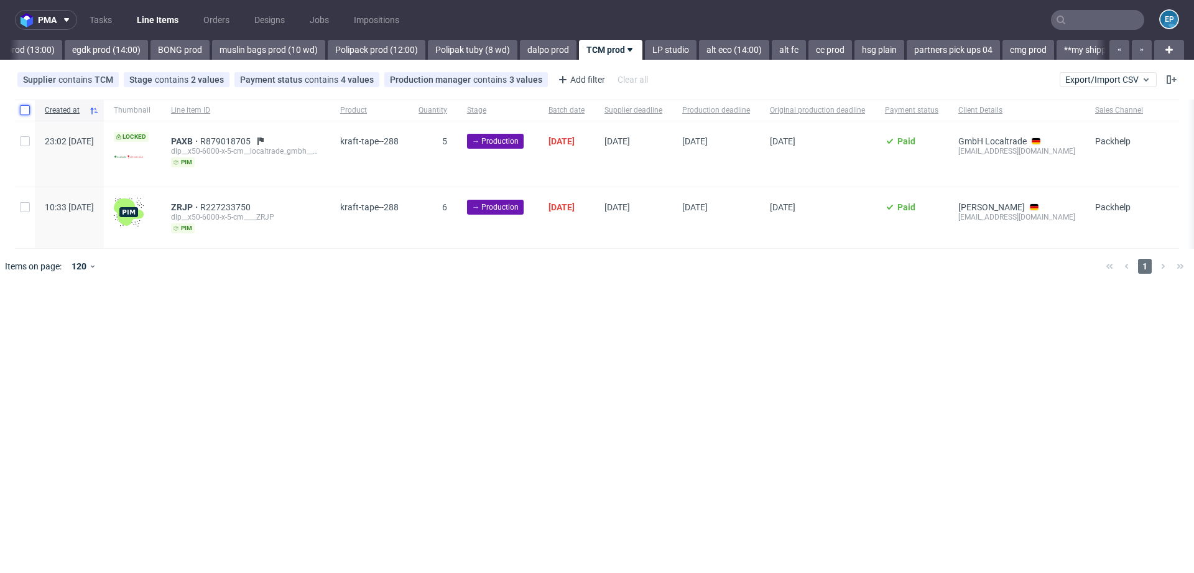
click at [27, 110] on input "checkbox" at bounding box center [25, 110] width 10 height 10
checkbox input "true"
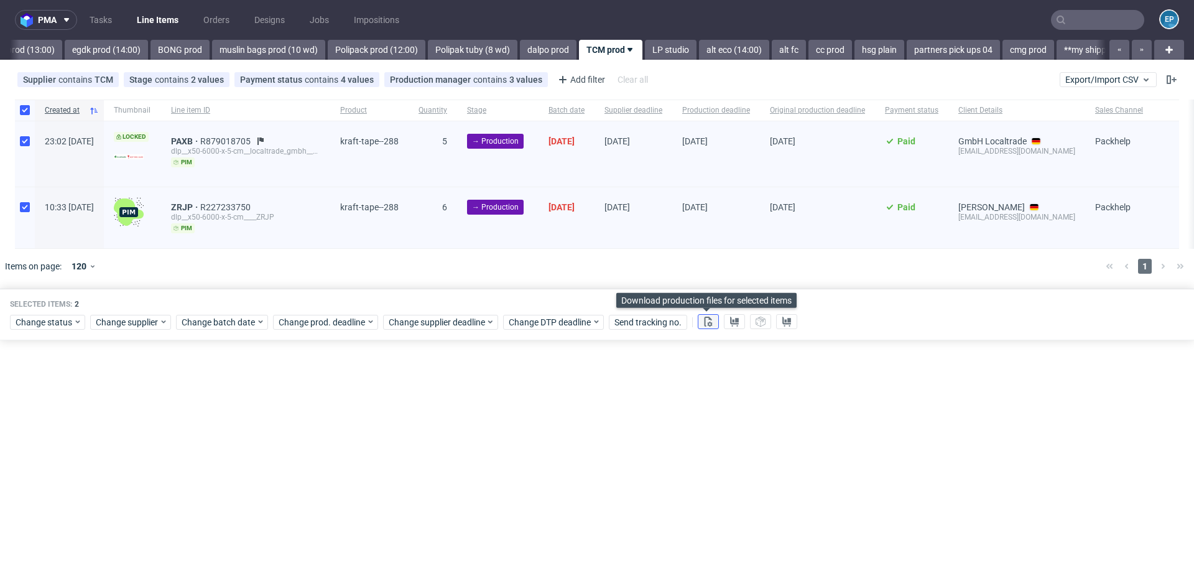
click at [704, 323] on use at bounding box center [708, 321] width 8 height 10
click at [738, 323] on button at bounding box center [734, 321] width 21 height 15
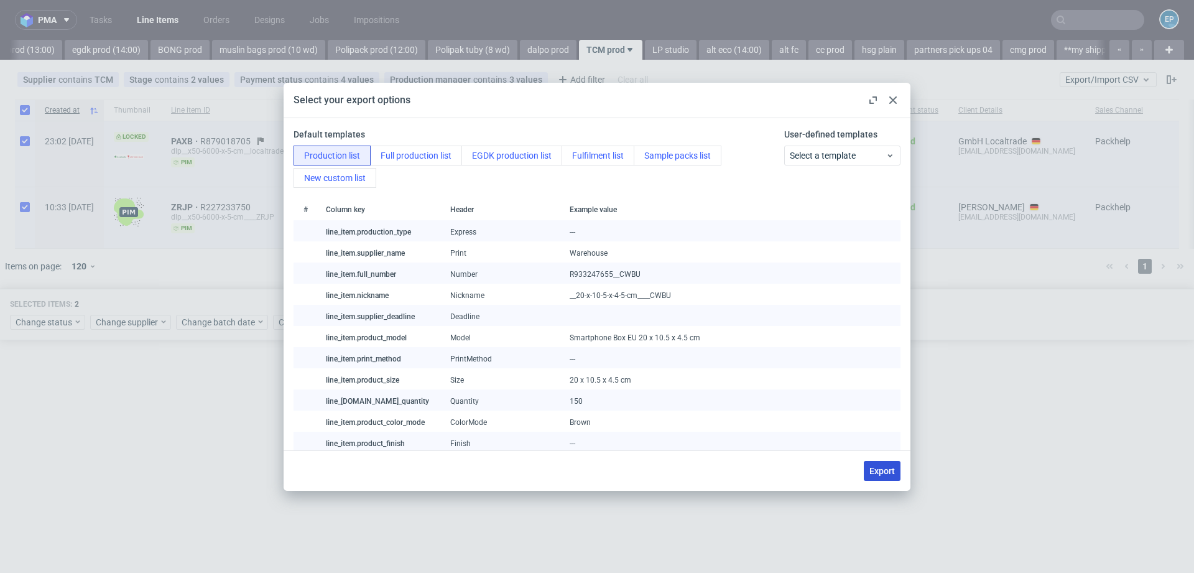
click at [877, 473] on span "Export" at bounding box center [881, 470] width 25 height 9
checkbox input "false"
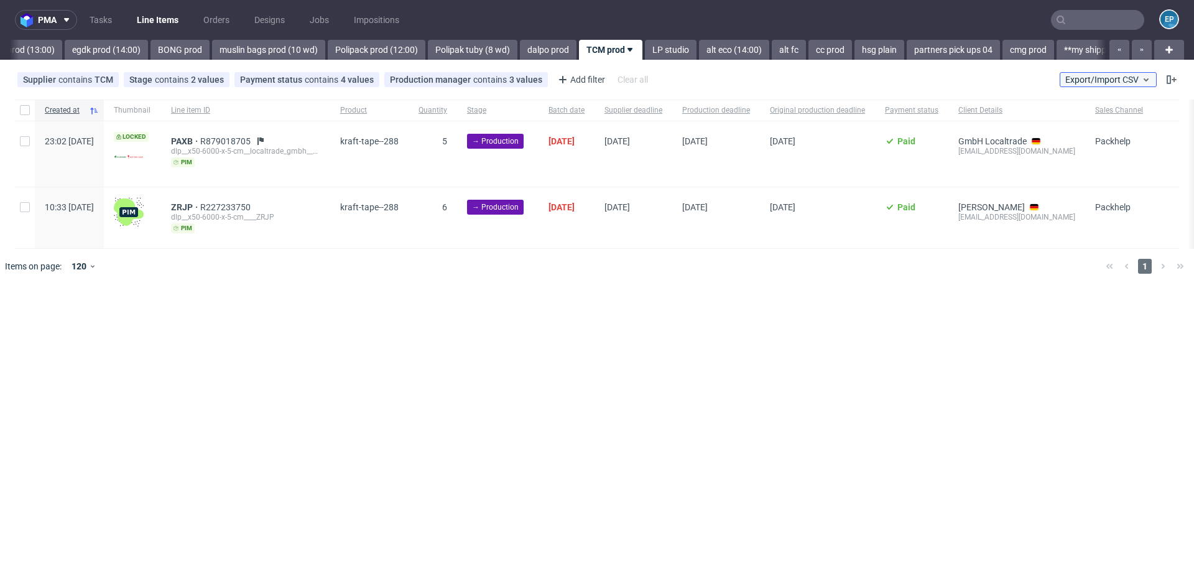
click at [1072, 75] on span "Export/Import CSV" at bounding box center [1108, 80] width 86 height 10
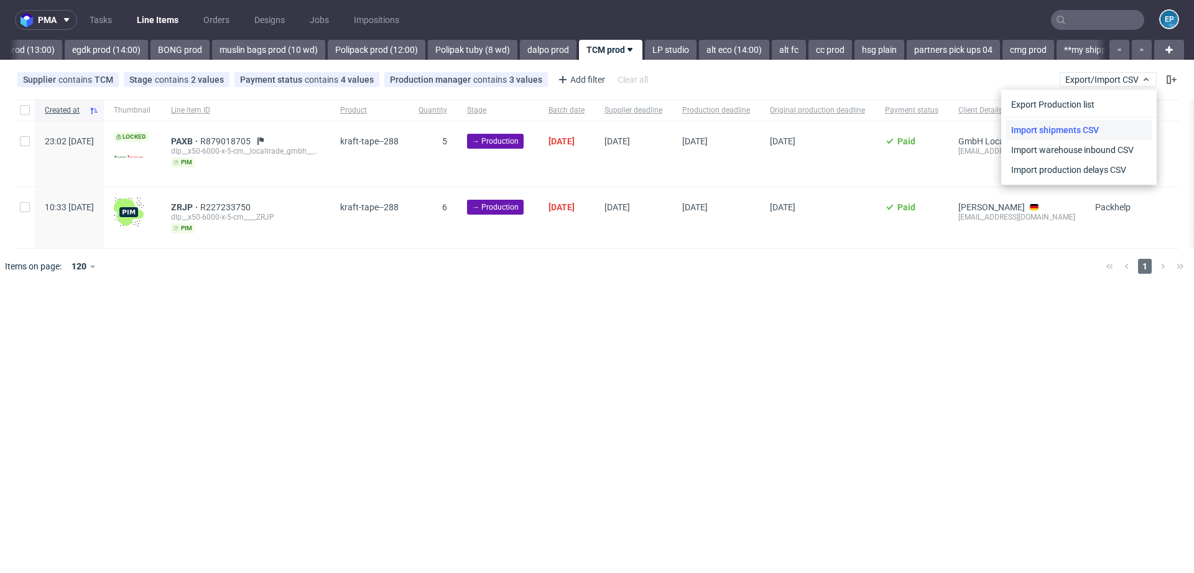
click at [1060, 120] on link "Import shipments CSV" at bounding box center [1078, 130] width 145 height 20
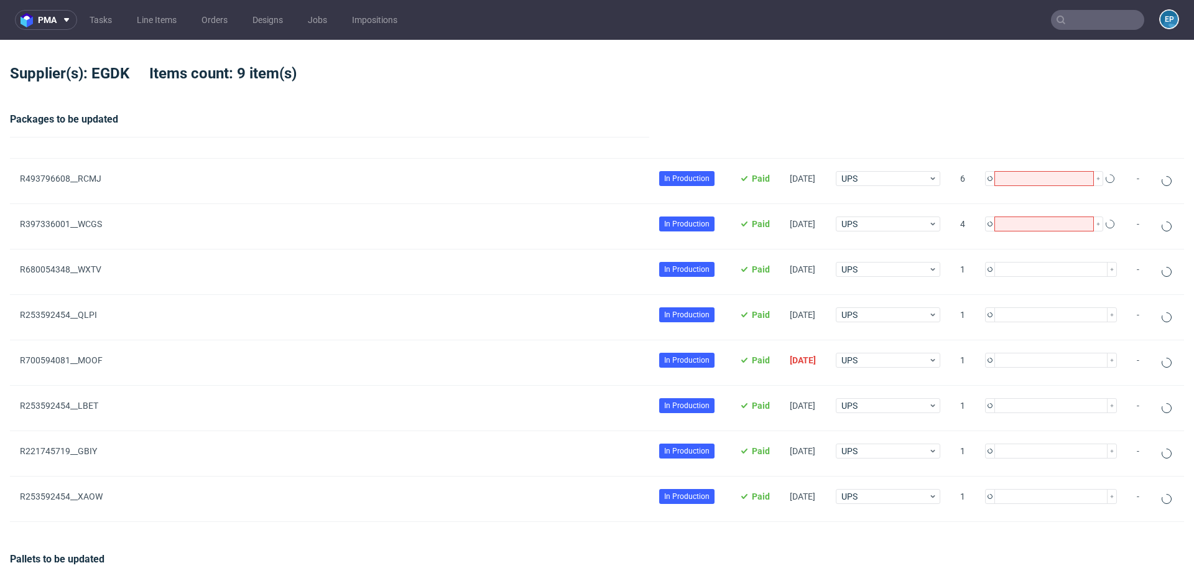
type input "7"
type input "3"
type input "1"
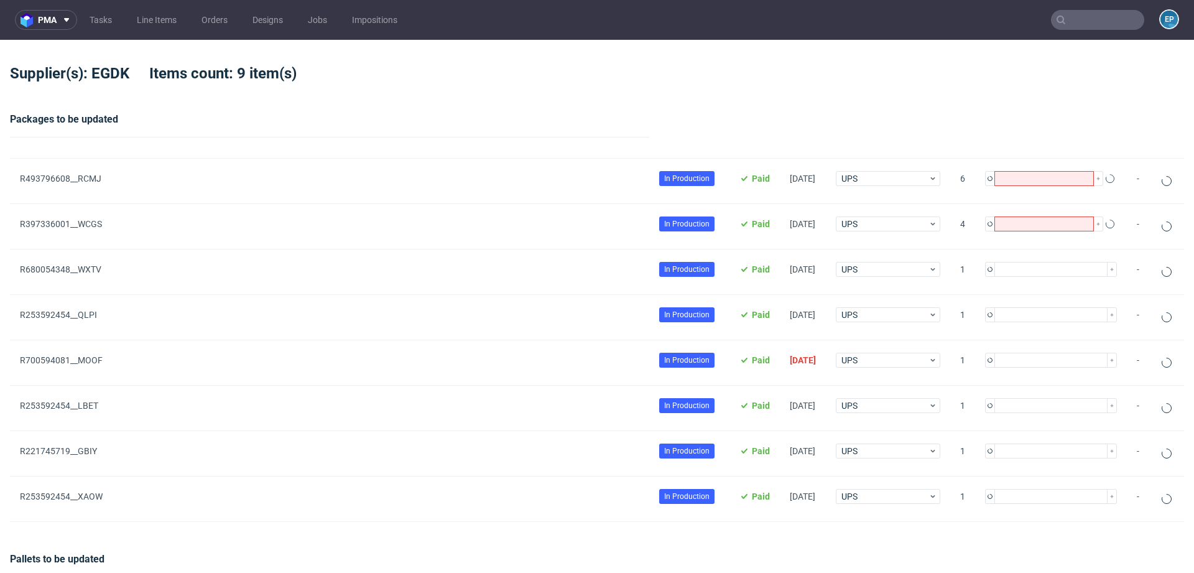
type input "1"
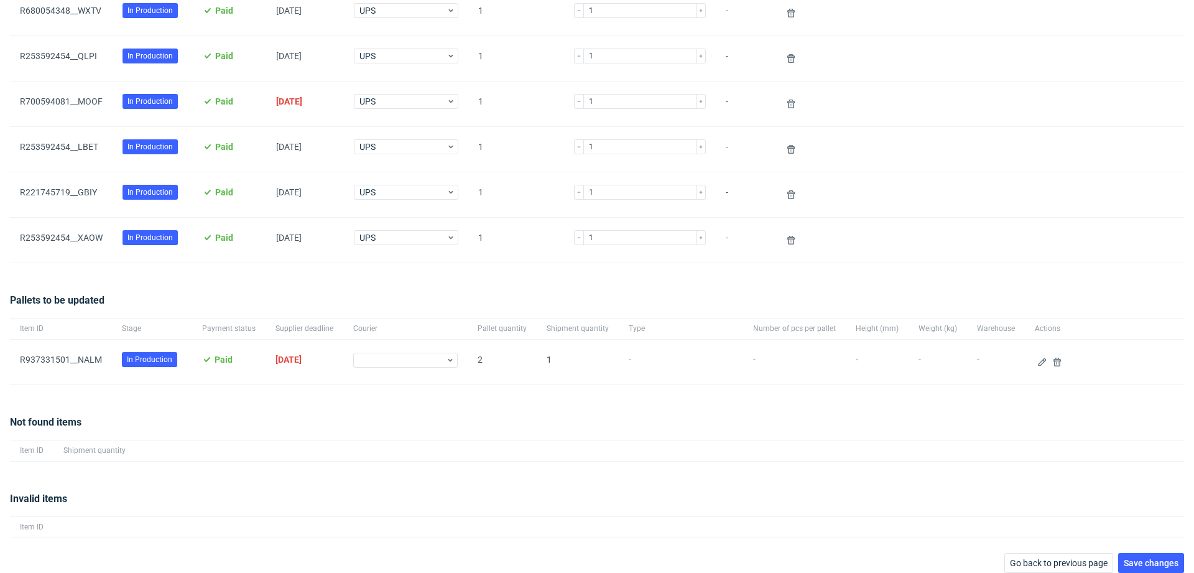
scroll to position [265, 0]
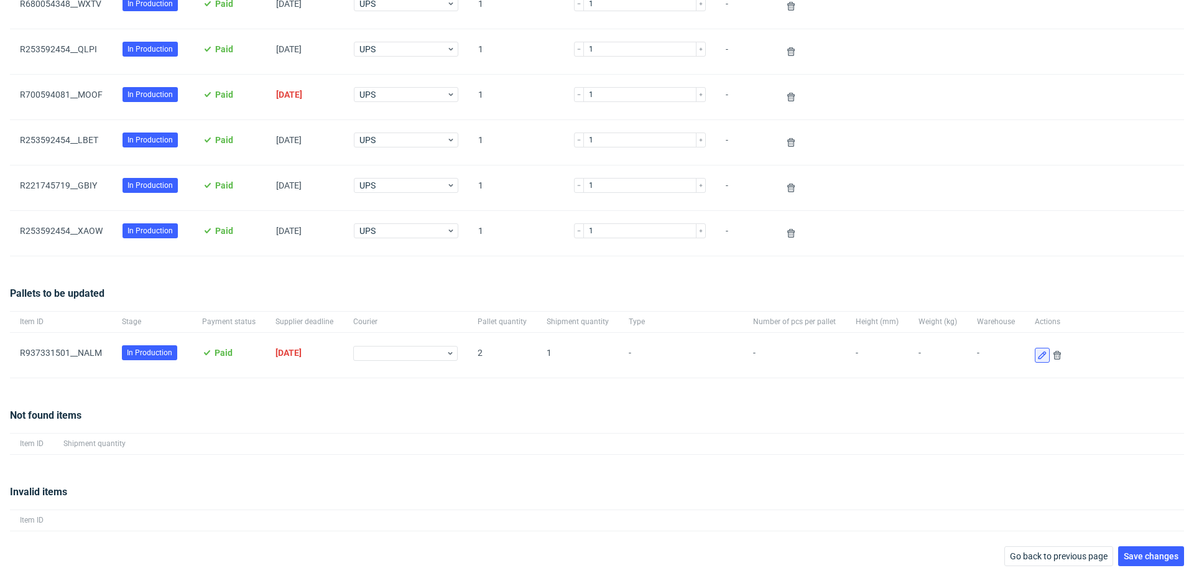
click at [1038, 353] on use at bounding box center [1042, 355] width 8 height 8
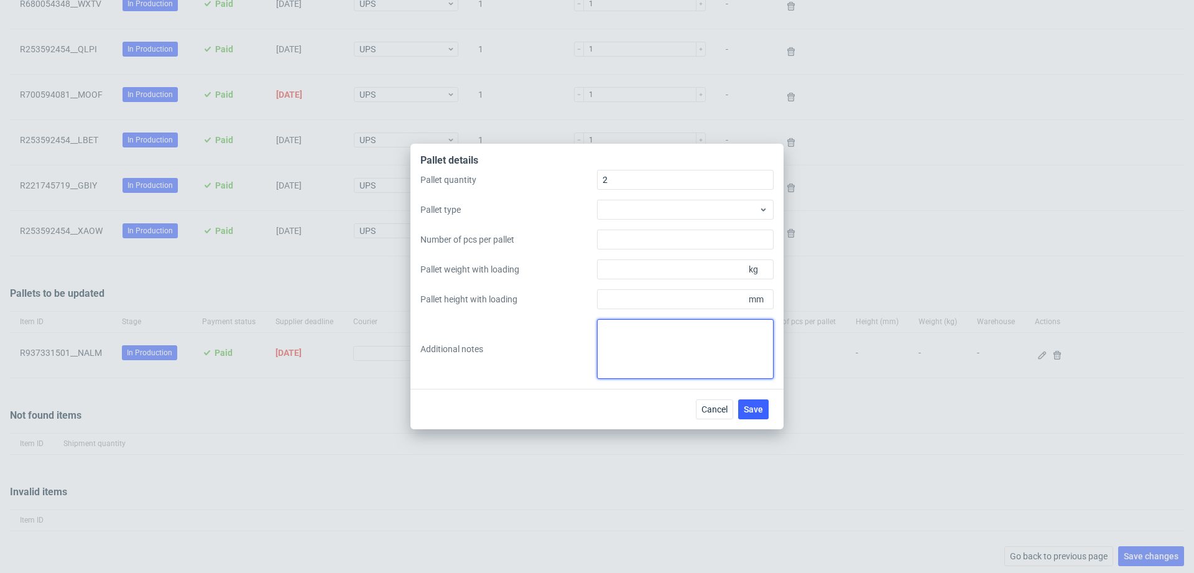
click at [686, 354] on textarea at bounding box center [685, 349] width 177 height 60
paste textarea "1 Paleta(120x80x201) - 149kg , 1 Paleta(120x80x165) -132kg"
type textarea "1 Paleta(120x80x201) - 149kg , 1 Paleta(120x80x165) -132kg"
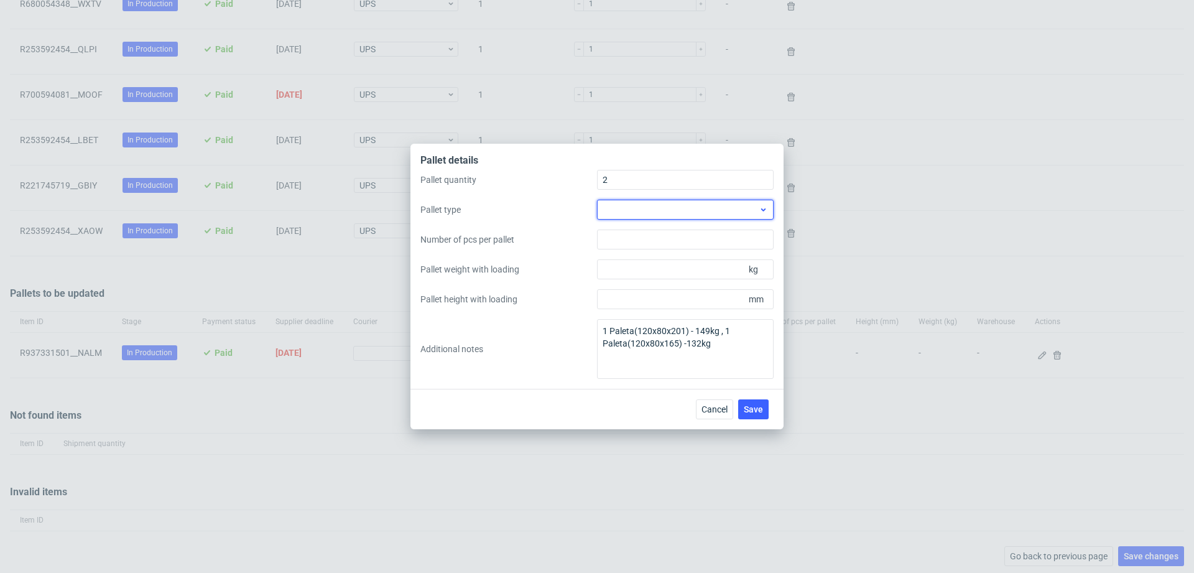
click at [628, 213] on div at bounding box center [685, 210] width 177 height 20
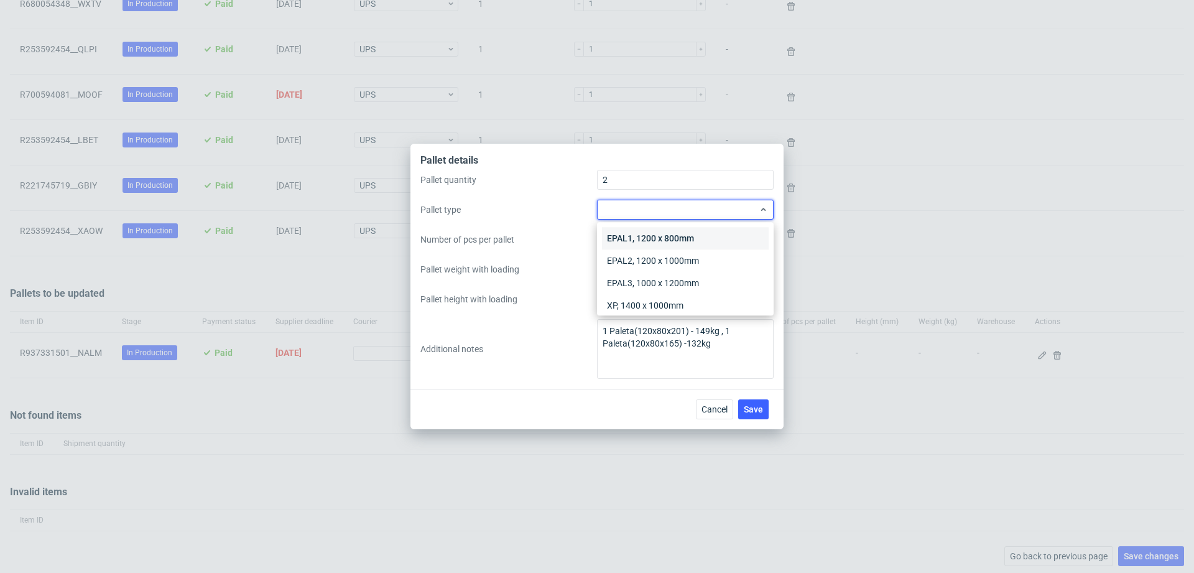
click at [629, 240] on div "EPAL1, 1200 x 800mm" at bounding box center [685, 238] width 167 height 22
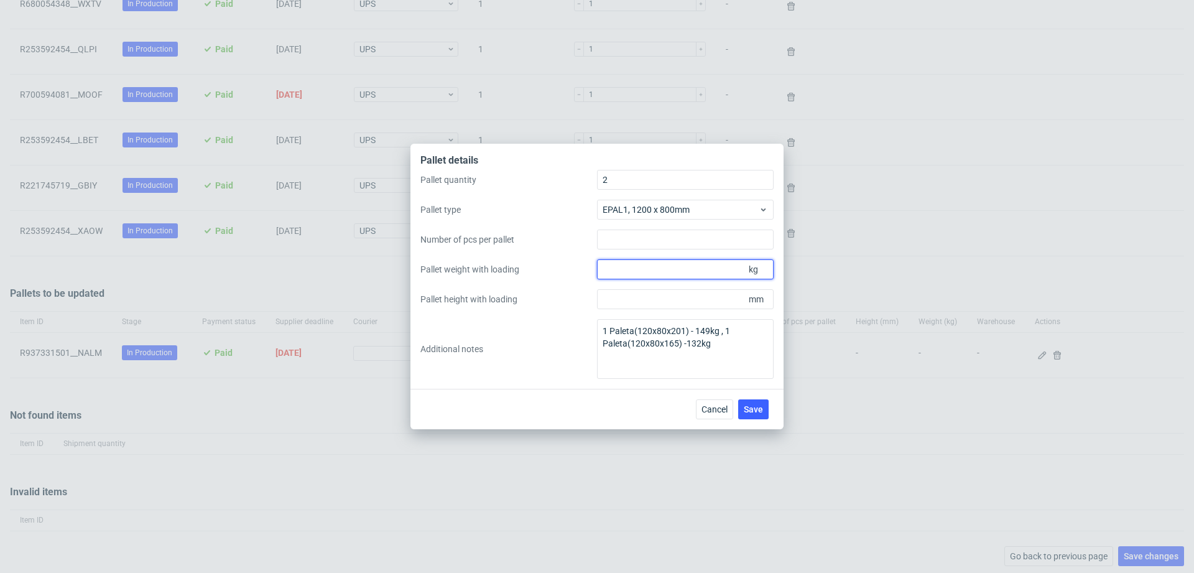
click at [629, 266] on input "Pallet weight with loading" at bounding box center [685, 269] width 177 height 20
type input "150"
click at [641, 297] on input "Pallet height with loading" at bounding box center [685, 299] width 177 height 20
type input "2010"
click at [755, 412] on span "Save" at bounding box center [753, 409] width 19 height 9
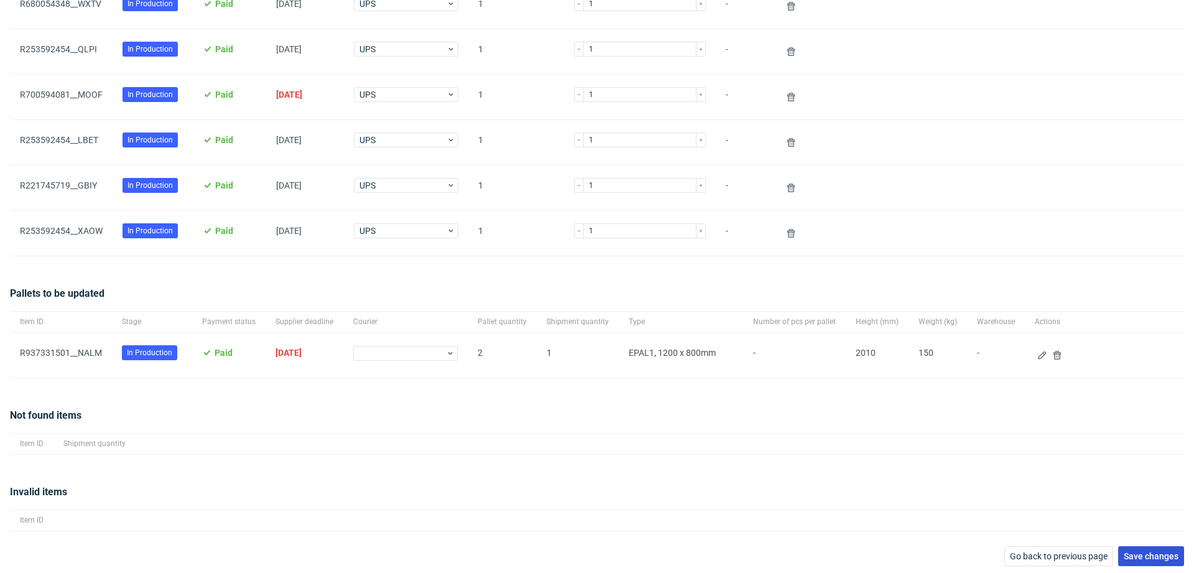
click at [1123, 551] on span "Save changes" at bounding box center [1150, 555] width 55 height 9
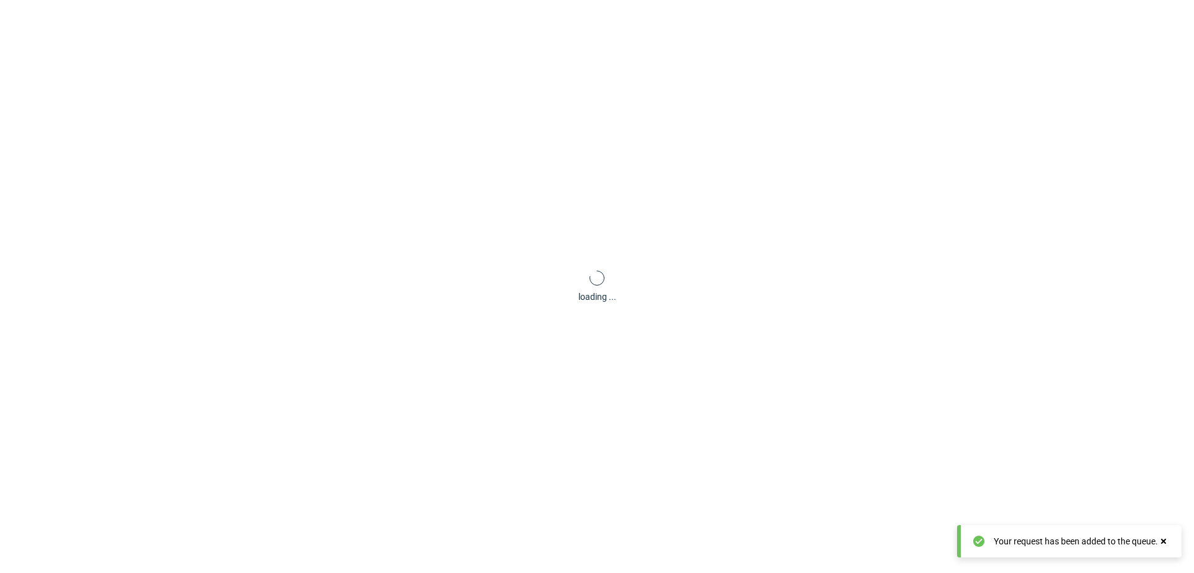
scroll to position [60, 0]
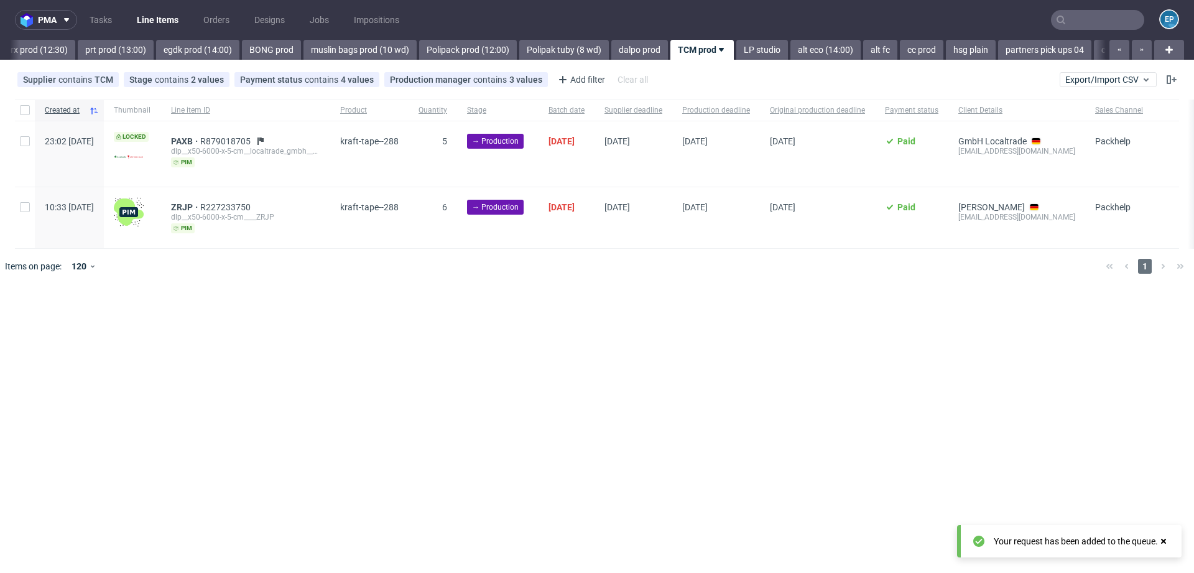
scroll to position [0, 1628]
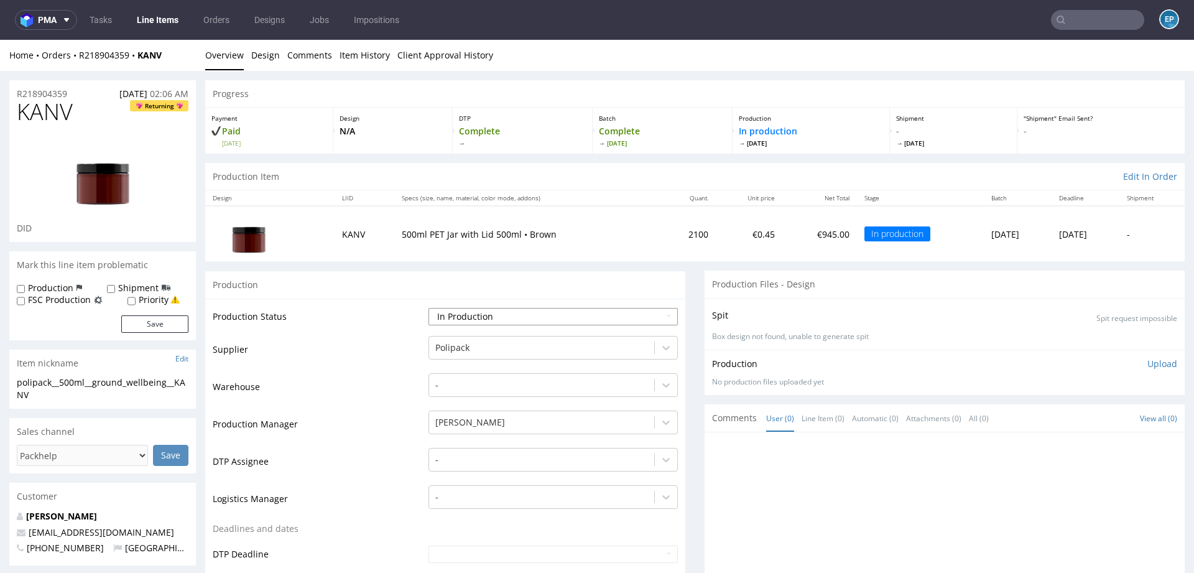
click at [483, 315] on select "Waiting for Artwork Waiting for Diecut Waiting for Mockup Waiting for DTP Waiti…" at bounding box center [552, 316] width 249 height 17
select select "production_complete"
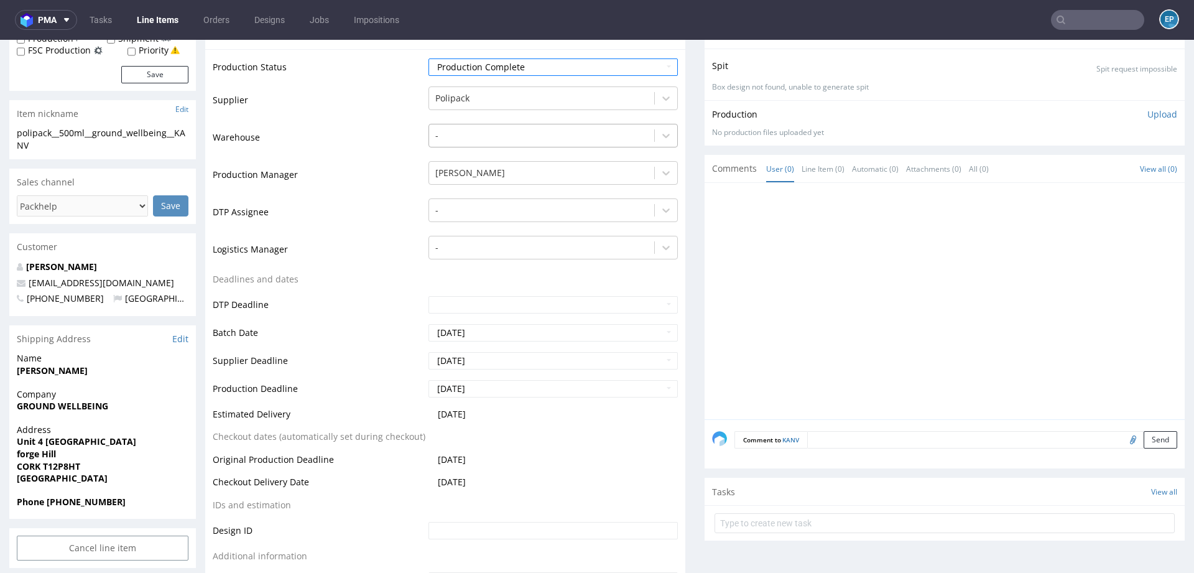
scroll to position [371, 0]
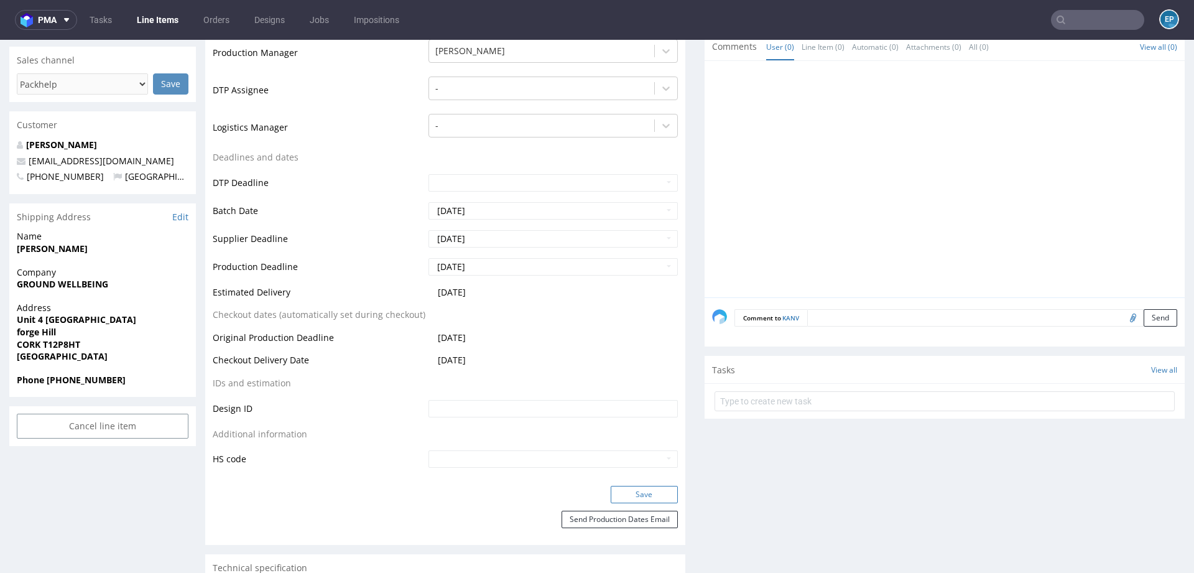
click at [634, 498] on button "Save" at bounding box center [644, 494] width 67 height 17
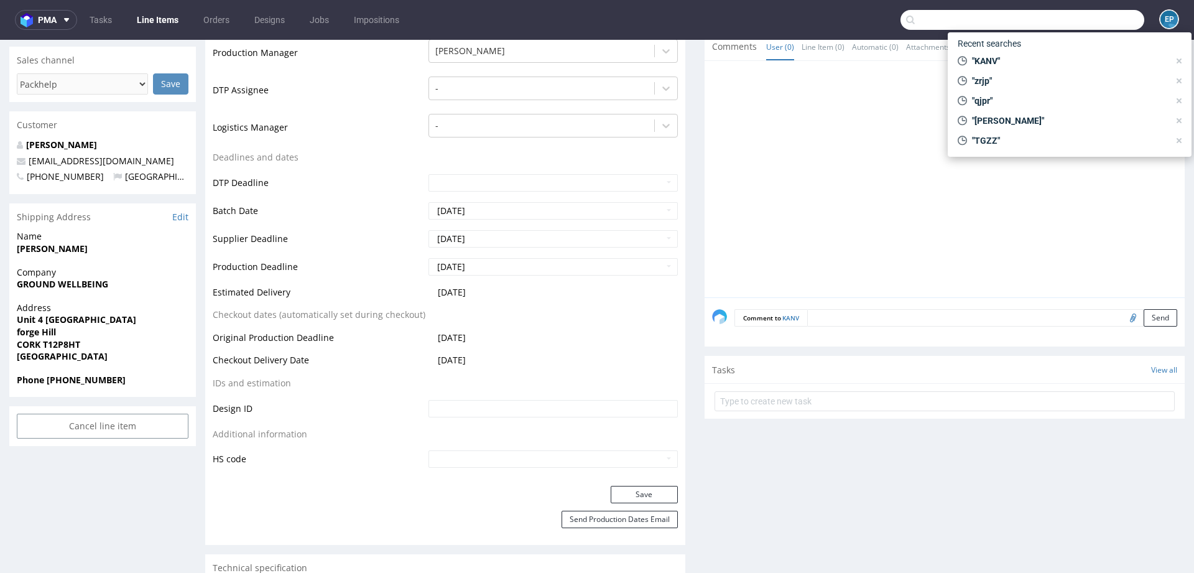
click at [1081, 17] on input "text" at bounding box center [1022, 20] width 244 height 20
paste input "[EMAIL_ADDRESS][DOMAIN_NAME]"
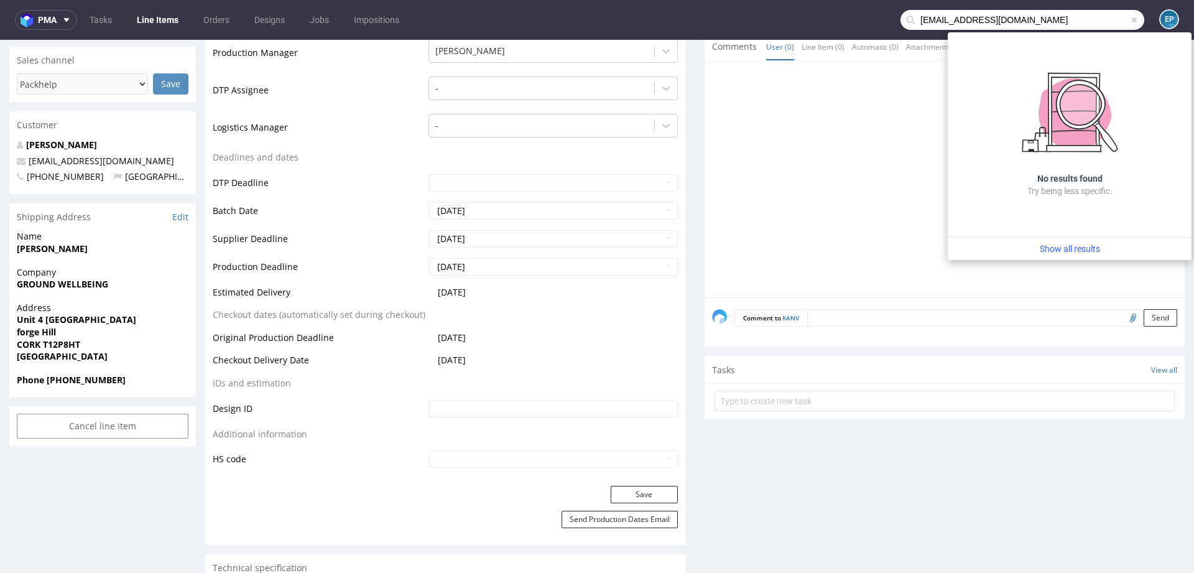
type input "[EMAIL_ADDRESS][DOMAIN_NAME]"
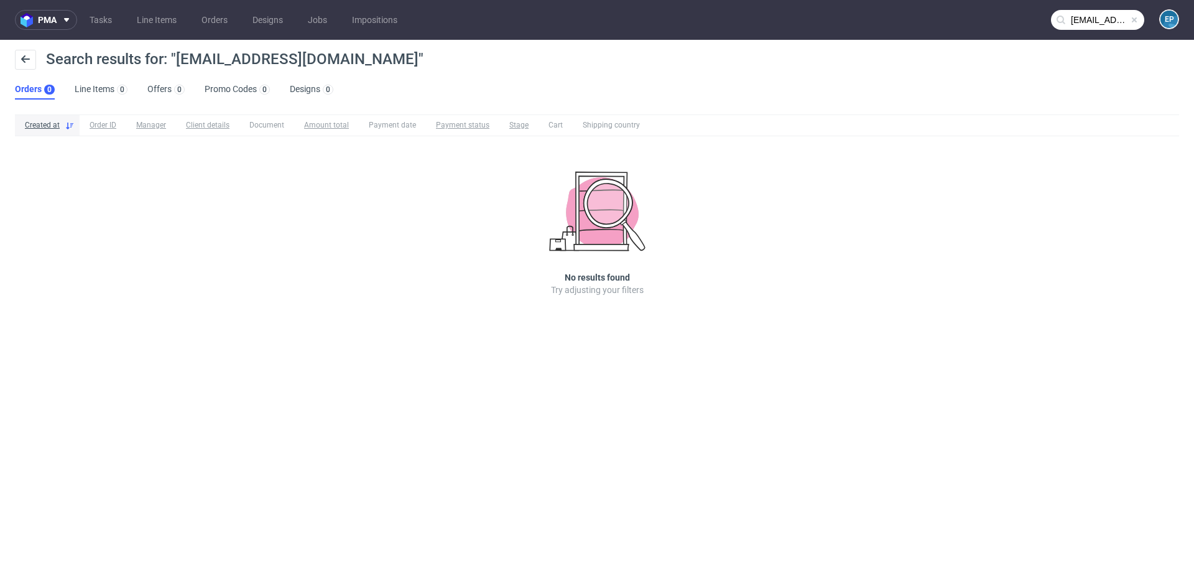
click at [1108, 23] on input "eliza.remix2908@gmail.com" at bounding box center [1097, 20] width 93 height 20
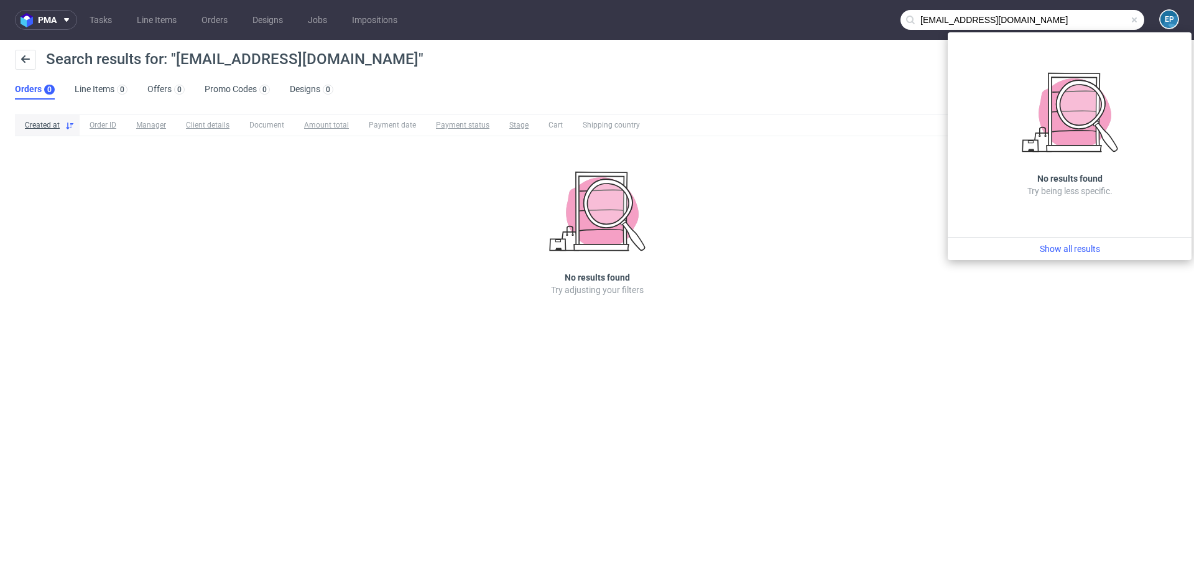
click at [1098, 22] on input "eliza.remix2908@gmail.com" at bounding box center [1022, 20] width 244 height 20
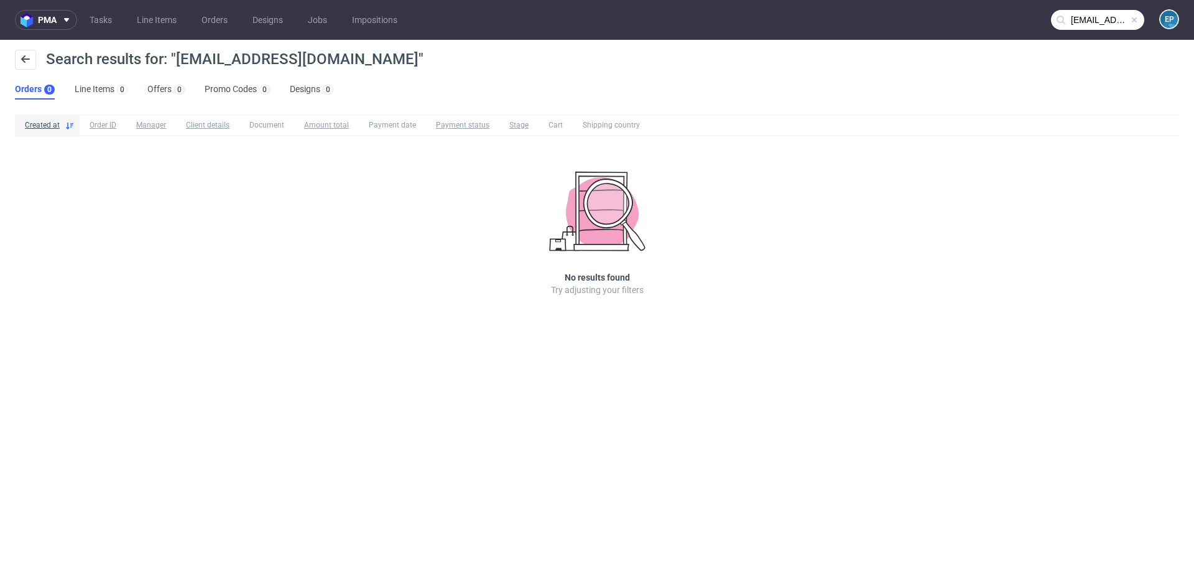
click at [1094, 20] on input "eliza.remix2908@gmail.com" at bounding box center [1097, 20] width 93 height 20
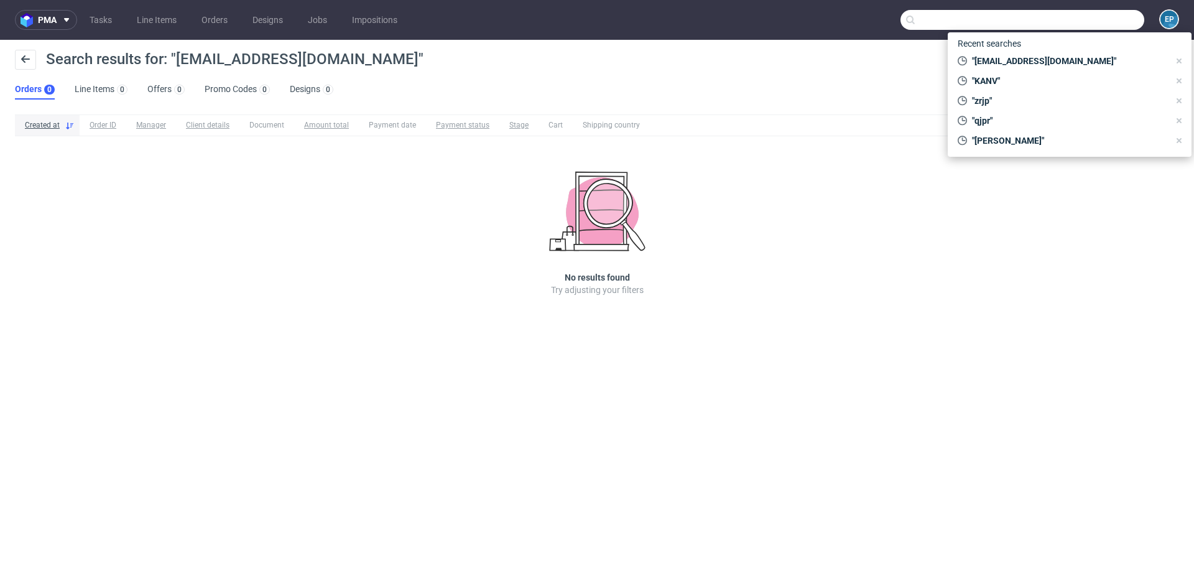
paste input "Elizaveta Sukhareva"
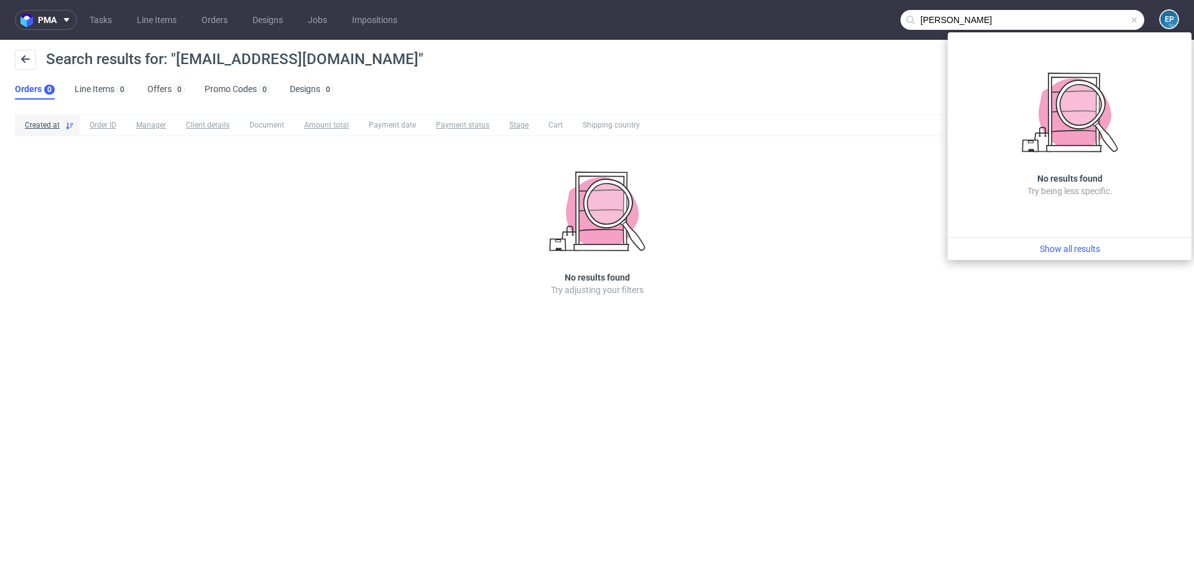
type input "Elizaveta Sukhareva"
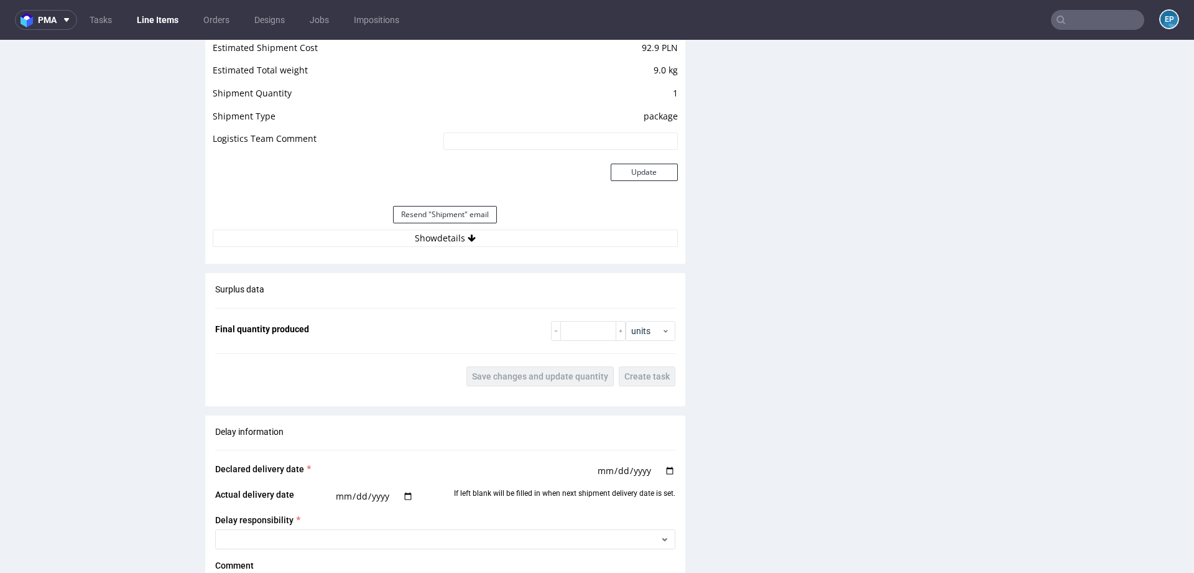
scroll to position [1754, 0]
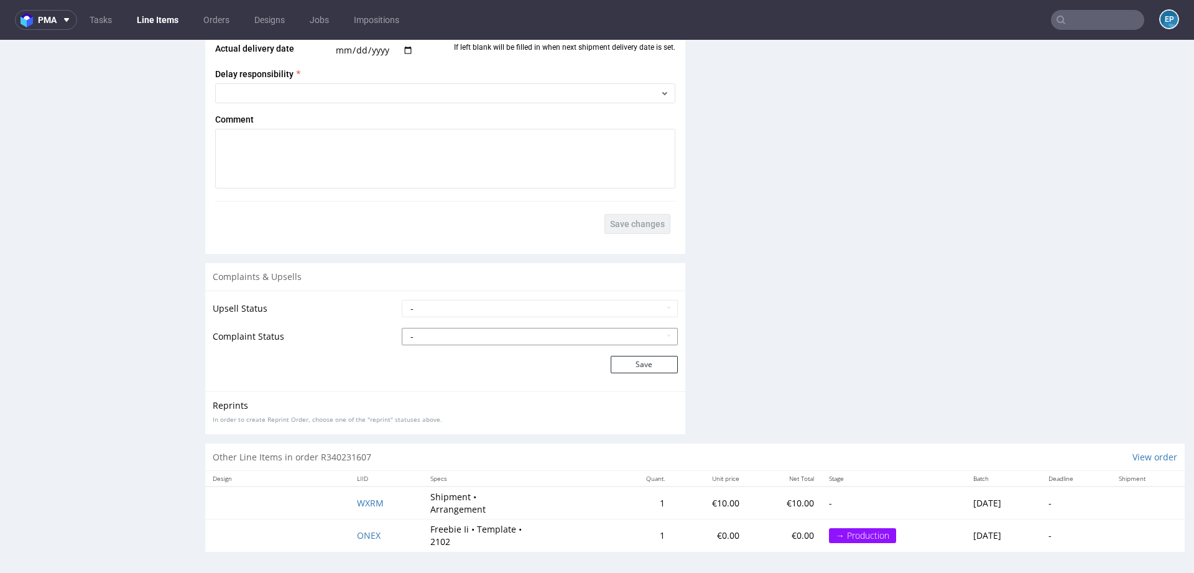
click at [543, 339] on select "- Complaint Received Complaint Rejected Complaint Accepted (DTP Issue) - Reprin…" at bounding box center [540, 336] width 276 height 17
select select "accepted_shipping_issue_reprint"
click at [638, 365] on button "Save" at bounding box center [644, 364] width 67 height 17
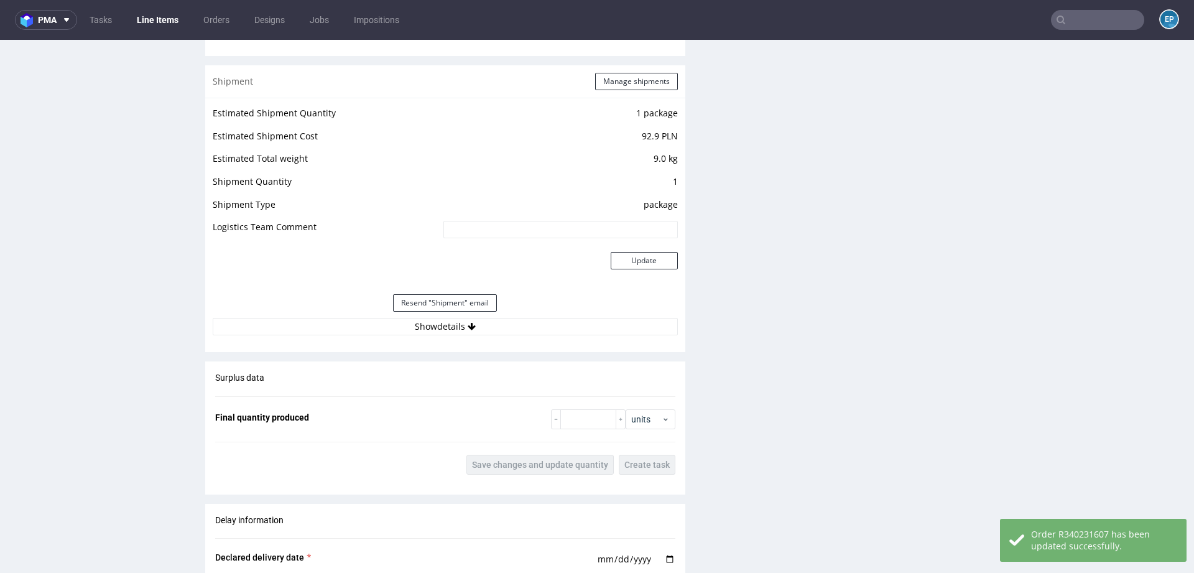
scroll to position [1804, 0]
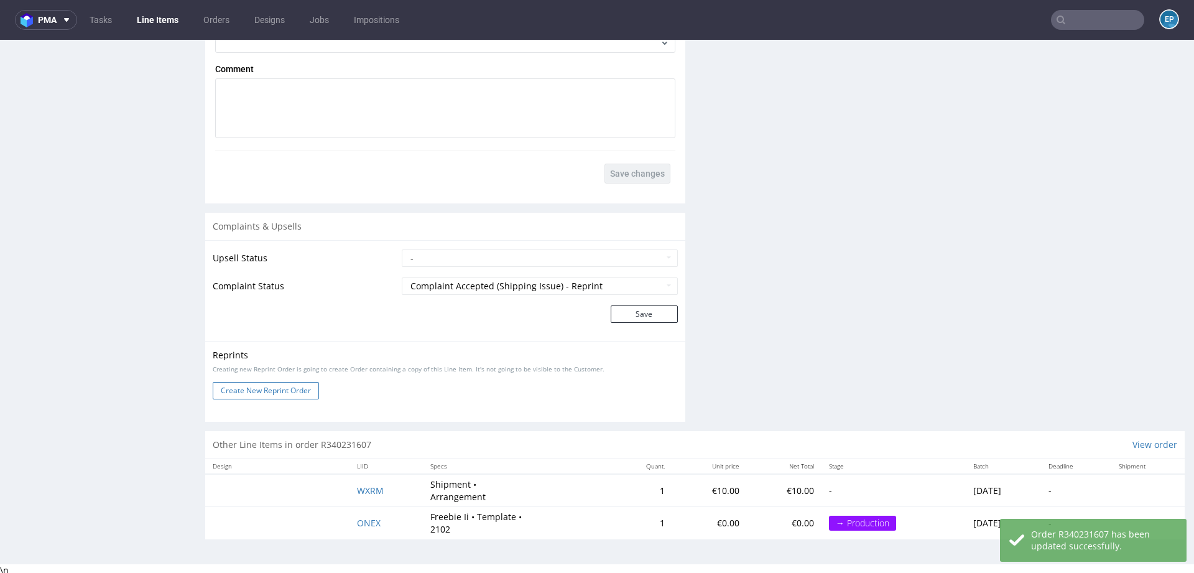
click at [290, 386] on button "Create New Reprint Order" at bounding box center [266, 390] width 106 height 17
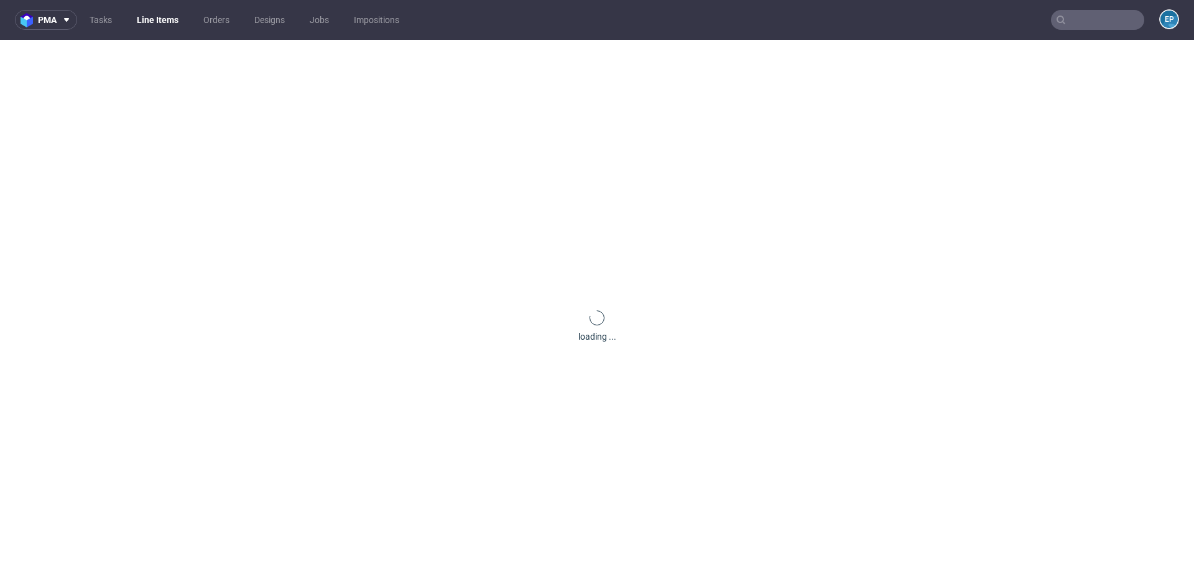
scroll to position [0, 0]
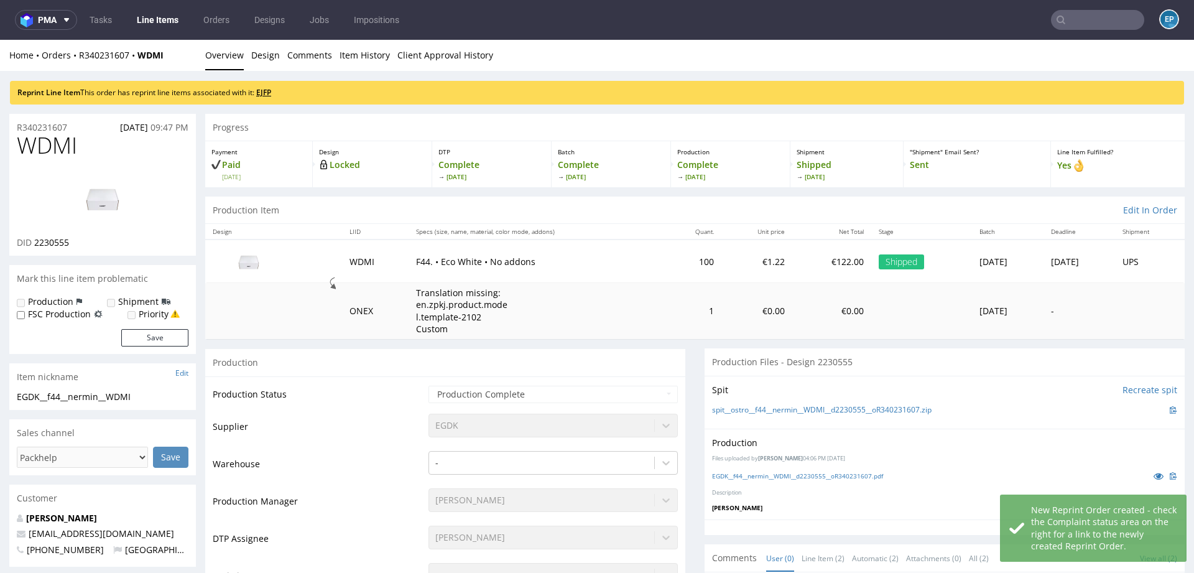
click at [271, 96] on link "EJFP" at bounding box center [263, 92] width 15 height 11
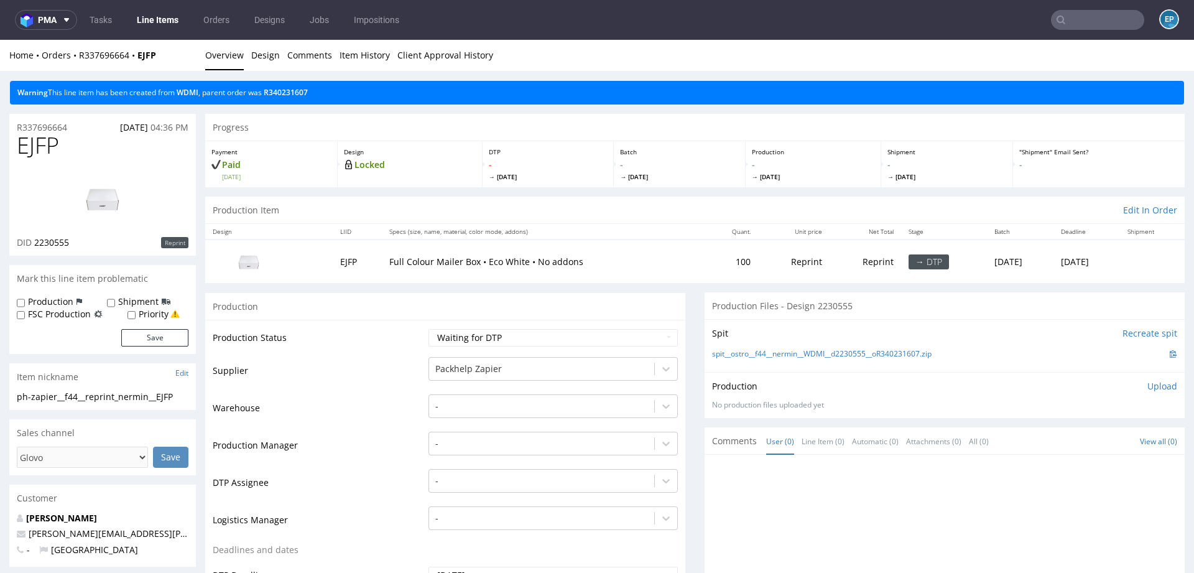
click at [58, 299] on label "Production" at bounding box center [50, 301] width 45 height 12
click at [25, 299] on input "Production" at bounding box center [21, 303] width 8 height 10
checkbox input "true"
click at [118, 299] on label "Shipment" at bounding box center [138, 301] width 40 height 12
click at [115, 299] on input "Shipment" at bounding box center [111, 303] width 8 height 10
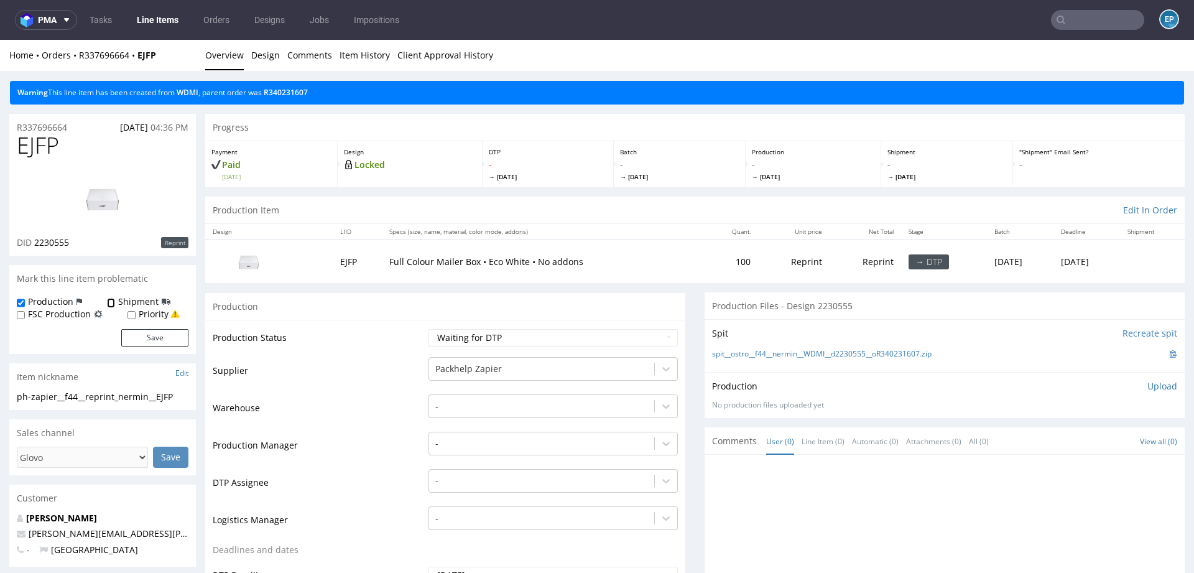
checkbox input "true"
click at [164, 341] on button "Save" at bounding box center [154, 337] width 67 height 17
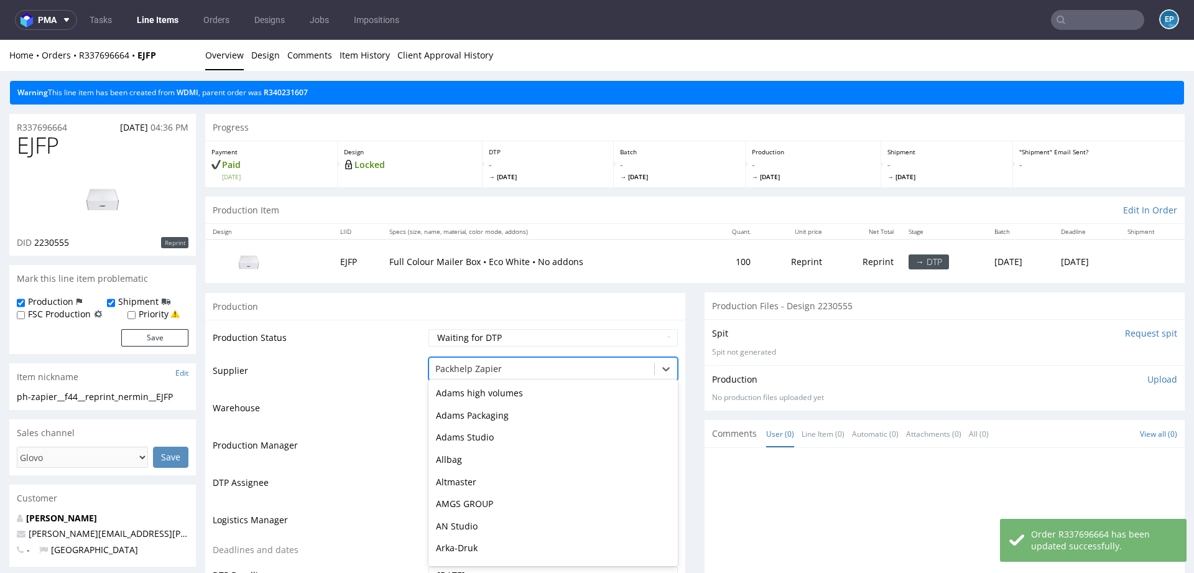
click at [499, 371] on div at bounding box center [541, 368] width 213 height 15
type input "eg"
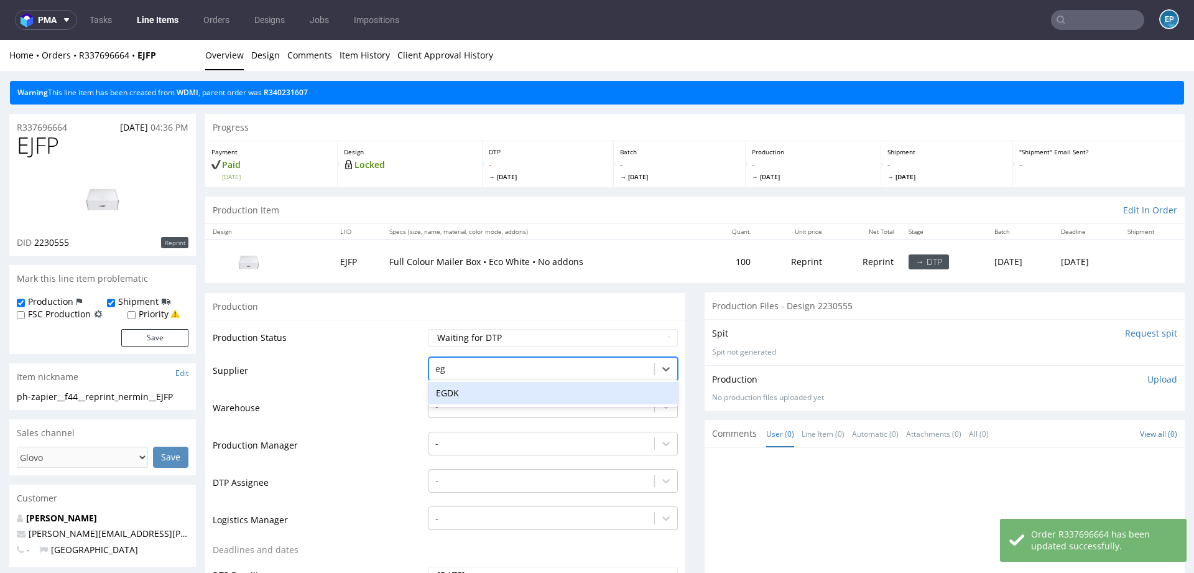
click at [485, 392] on div "EGDK" at bounding box center [552, 393] width 249 height 22
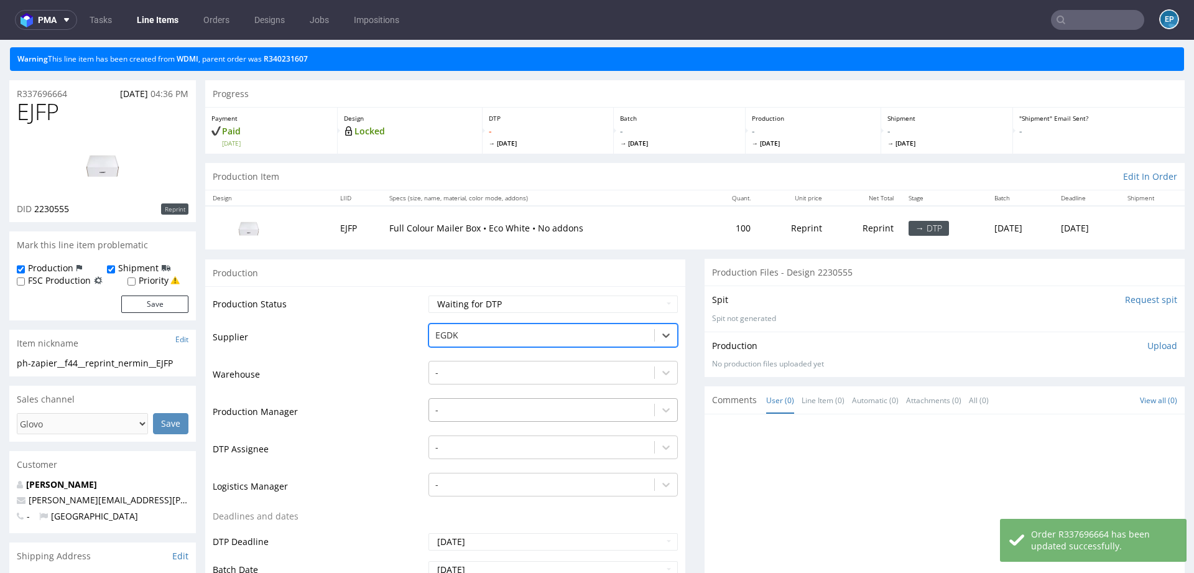
click at [479, 415] on div "-" at bounding box center [552, 406] width 249 height 17
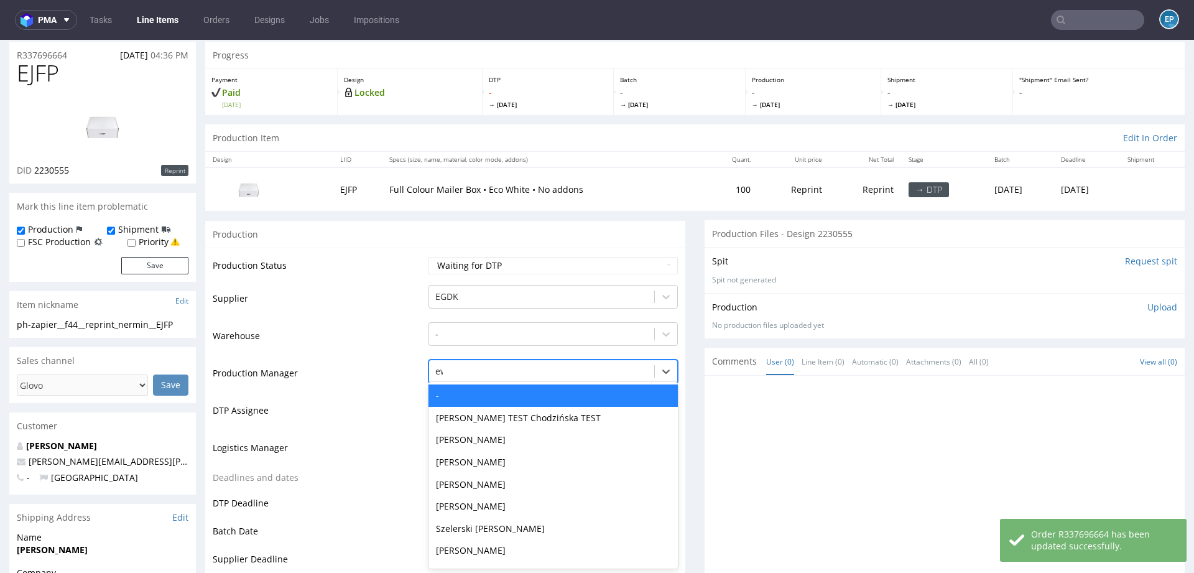
type input "ewa"
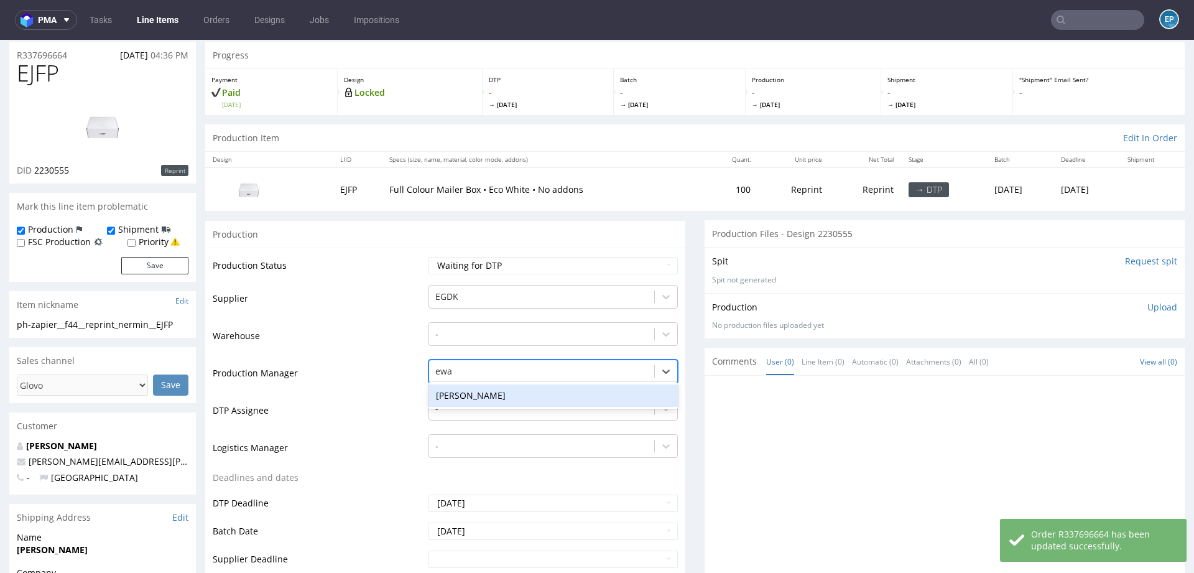
click at [464, 397] on div "[PERSON_NAME]" at bounding box center [552, 395] width 249 height 22
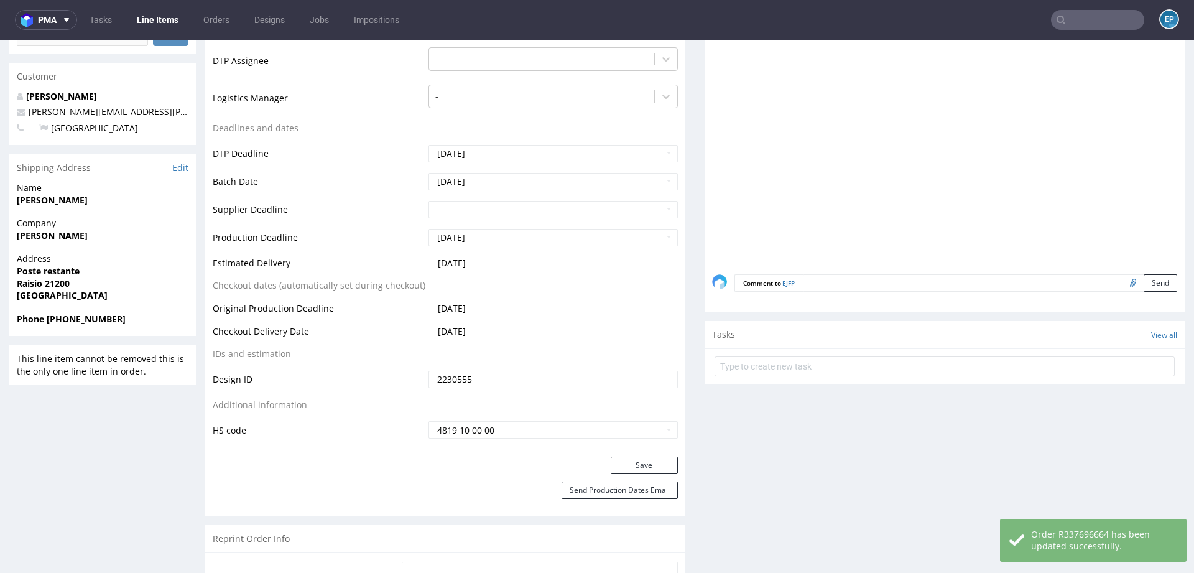
scroll to position [501, 0]
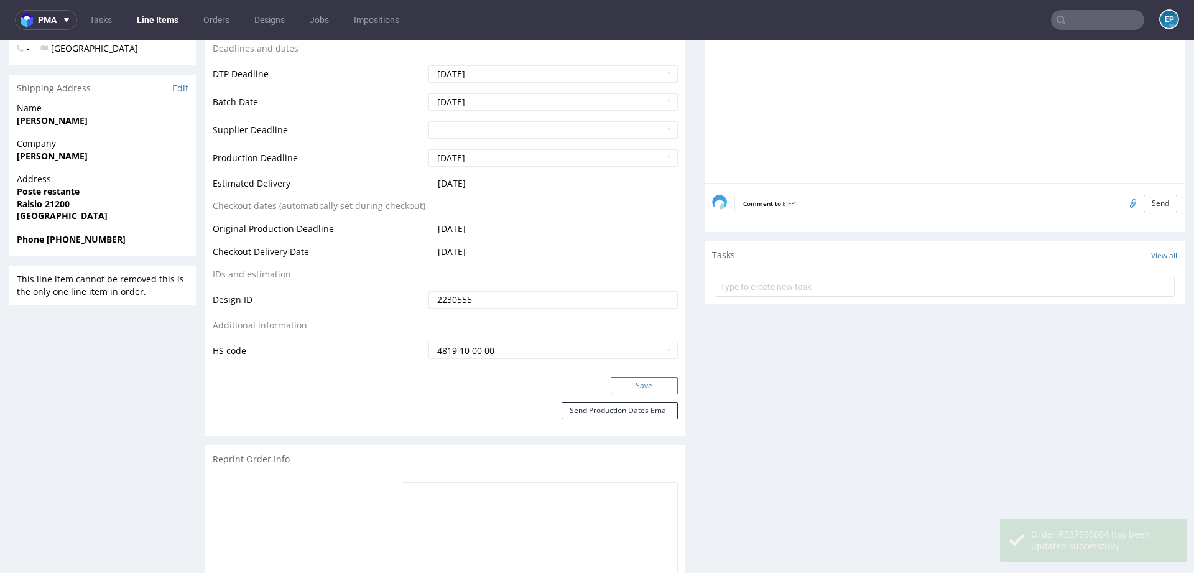
click at [647, 389] on button "Save" at bounding box center [644, 385] width 67 height 17
click at [1002, 183] on div "Comment to EJFP Send" at bounding box center [944, 208] width 480 height 50
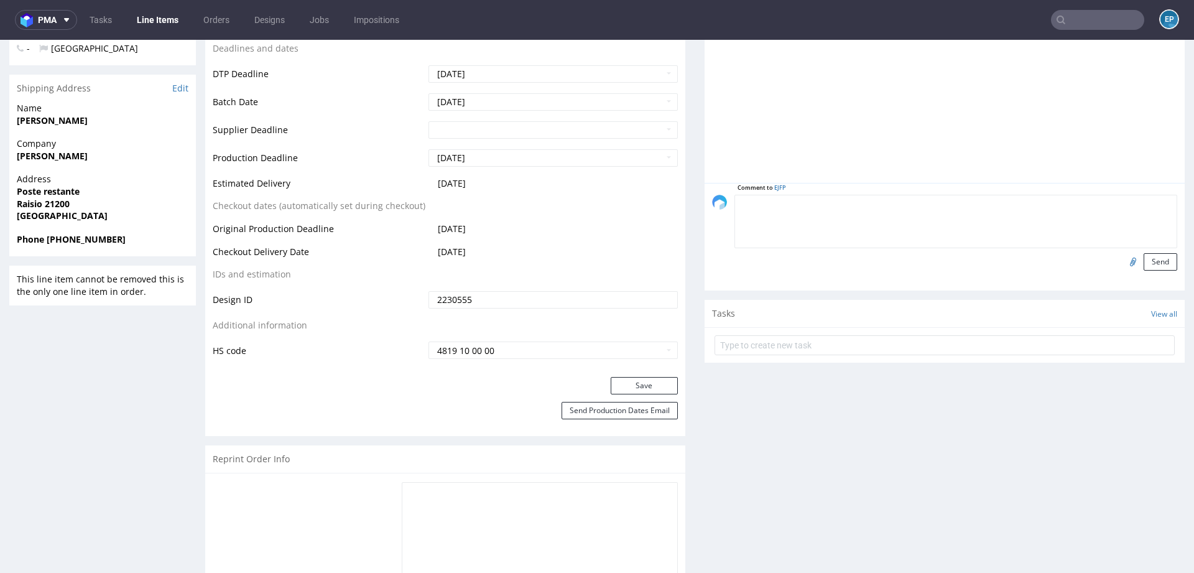
click at [999, 195] on textarea at bounding box center [955, 221] width 443 height 53
paste textarea "https://packhelp.slack.com/archives/C03AR6KRWNS/p1756822504911239"
type textarea "slack: https://packhelp.slack.com/archives/C03AR6KRWNS/p1756822504911239"
click at [1155, 259] on button "Send" at bounding box center [1160, 261] width 34 height 17
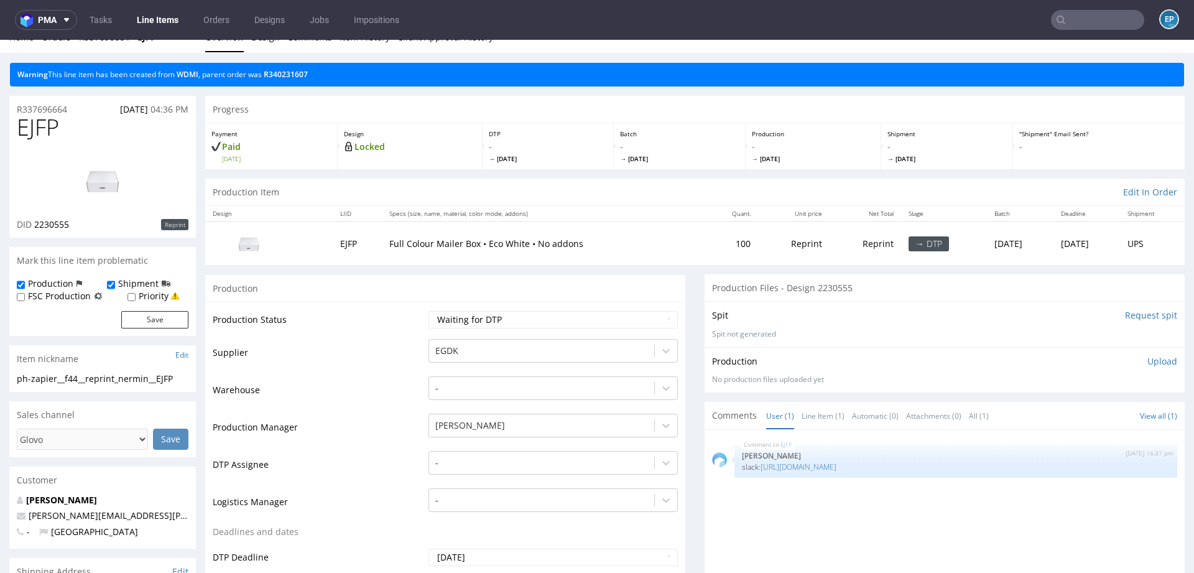
scroll to position [0, 0]
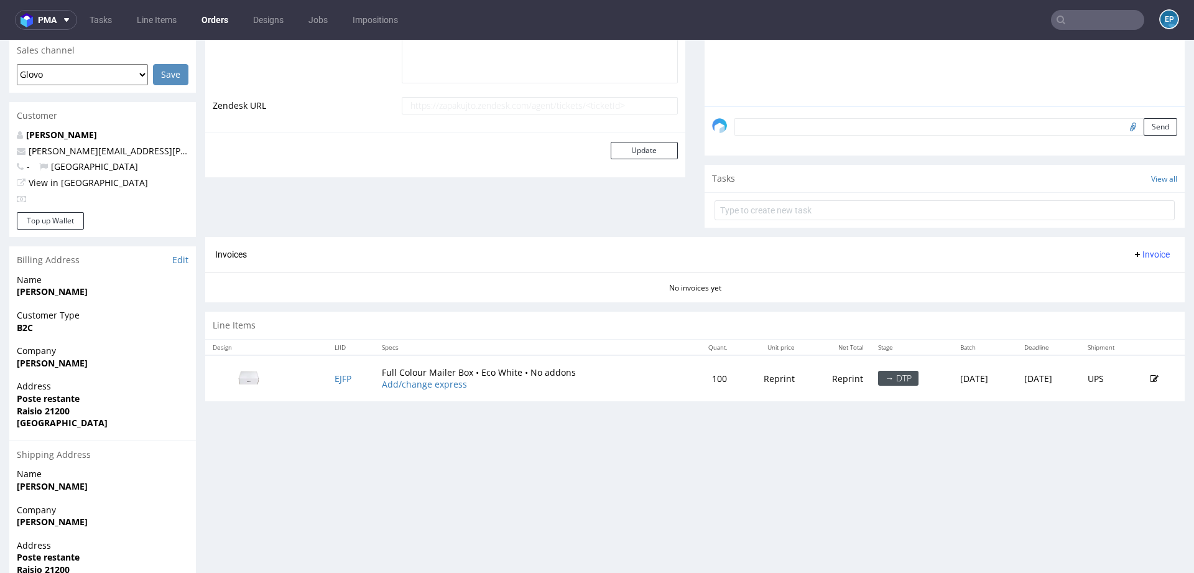
scroll to position [418, 0]
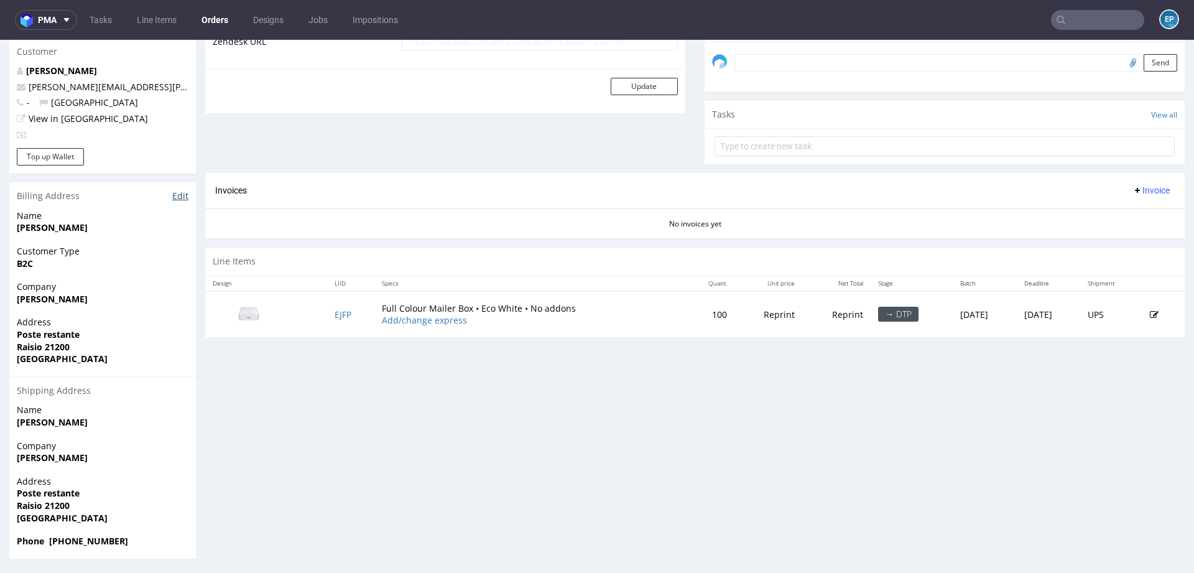
click at [175, 197] on link "Edit" at bounding box center [180, 196] width 16 height 12
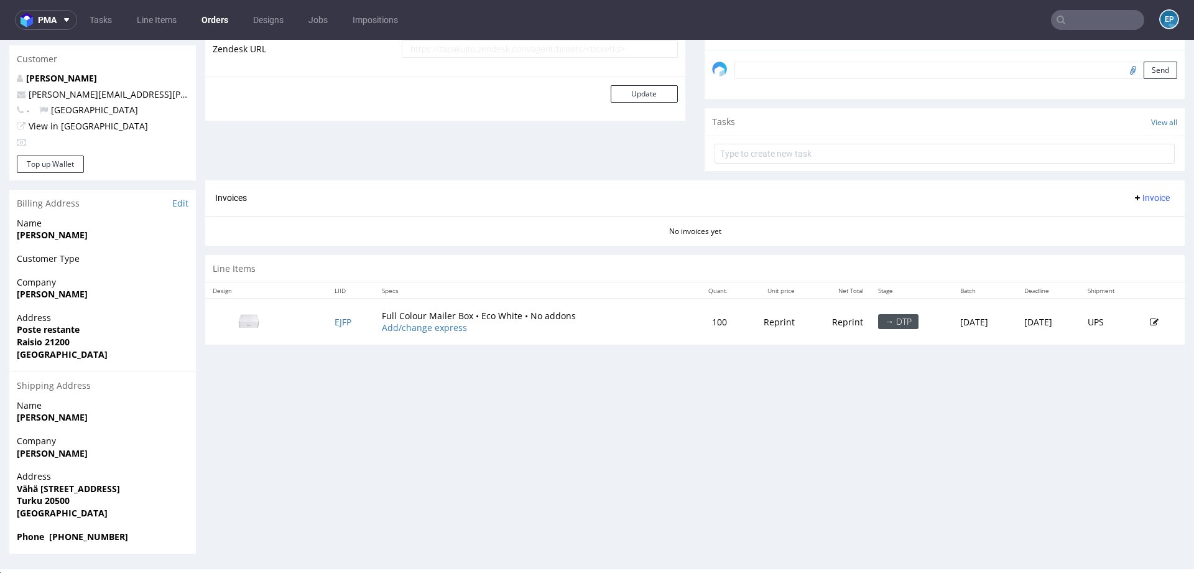
scroll to position [418, 0]
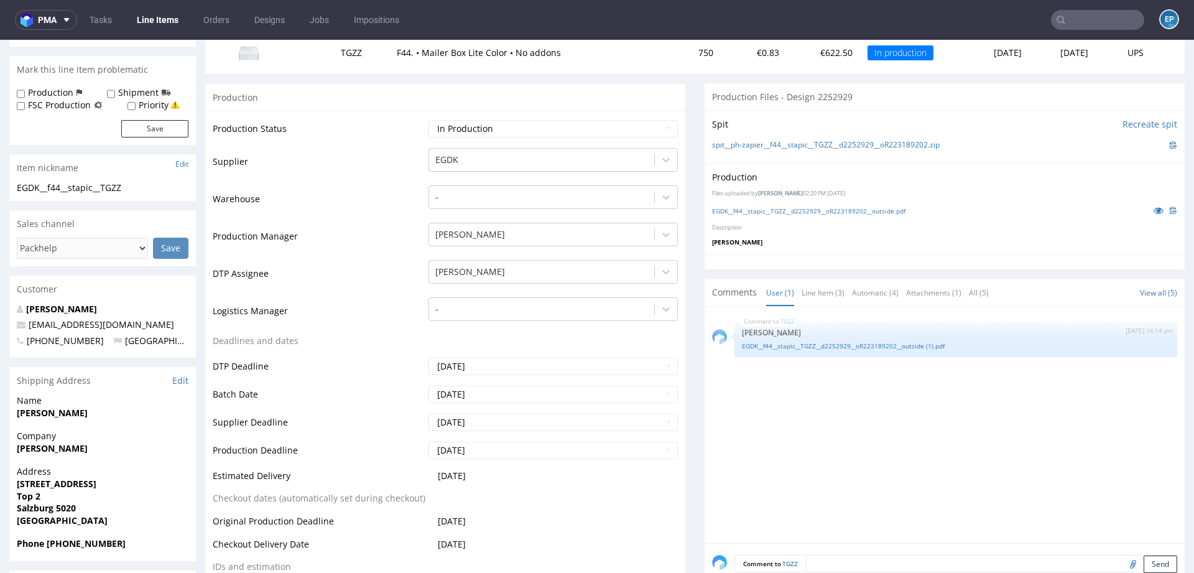
scroll to position [177, 0]
click at [774, 341] on link "EGDK__f44__stapic__TGZZ__d2252929__oR223189202__outside (1).pdf" at bounding box center [956, 344] width 428 height 9
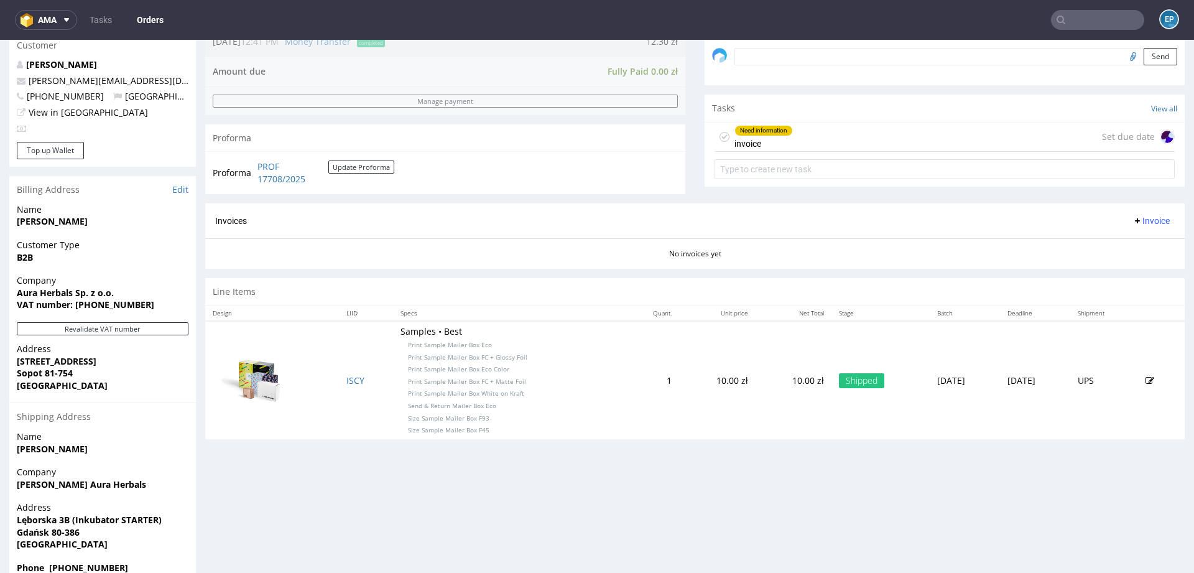
scroll to position [451, 0]
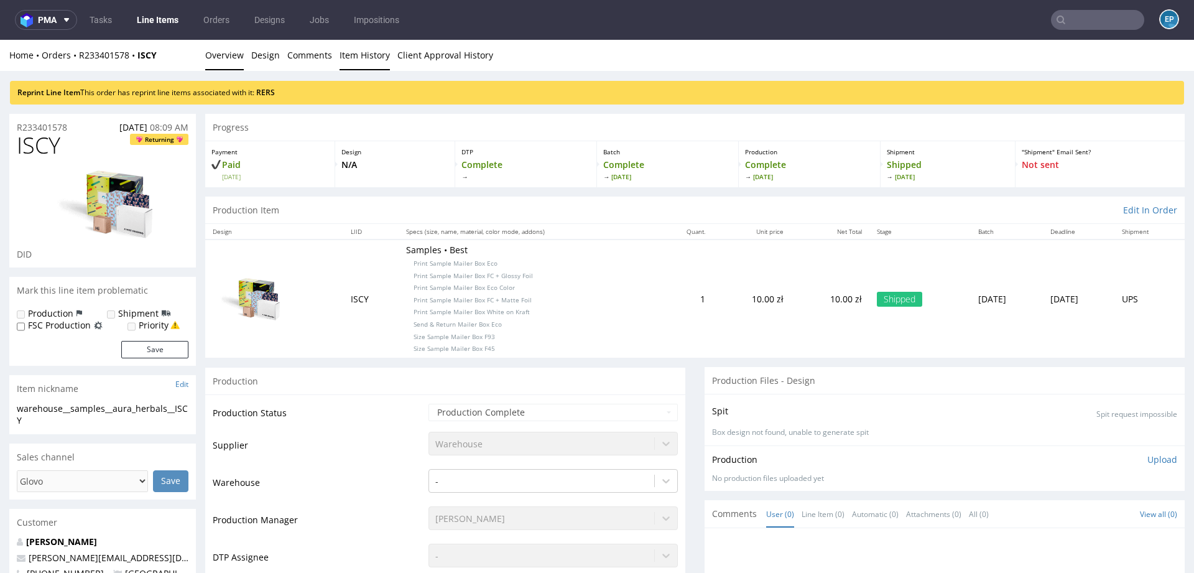
click at [368, 62] on link "Item History" at bounding box center [364, 55] width 50 height 30
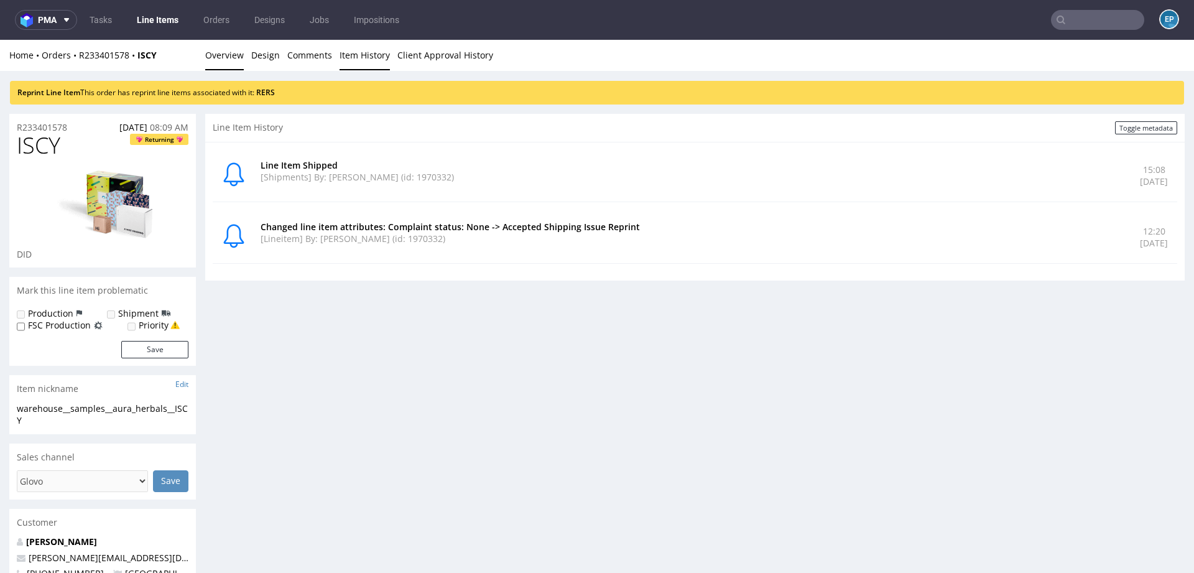
click at [215, 59] on link "Overview" at bounding box center [224, 55] width 39 height 30
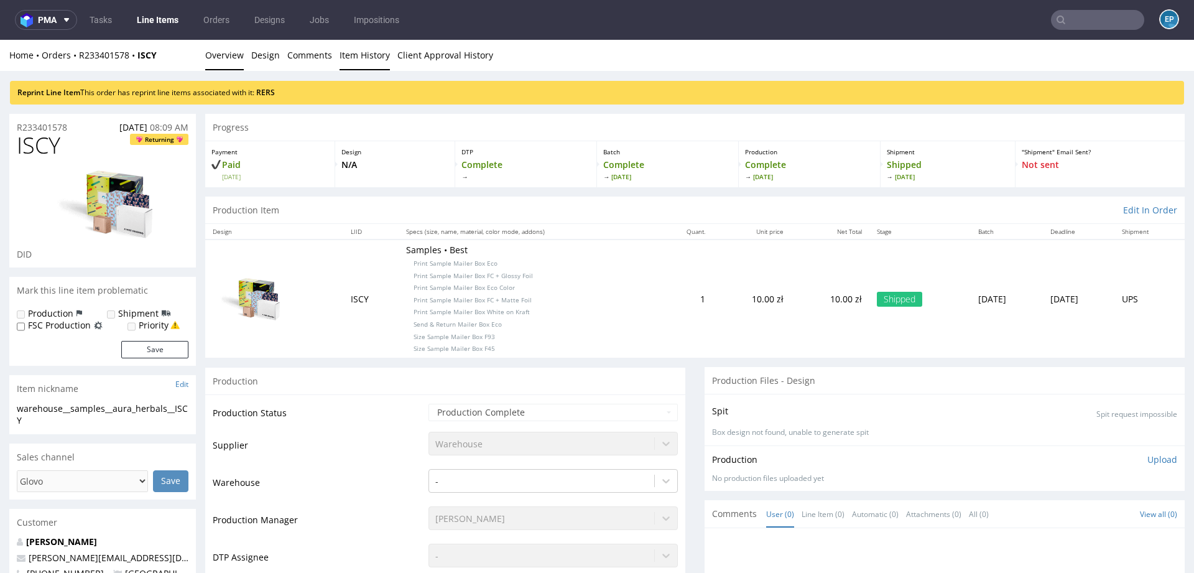
click at [355, 63] on link "Item History" at bounding box center [364, 55] width 50 height 30
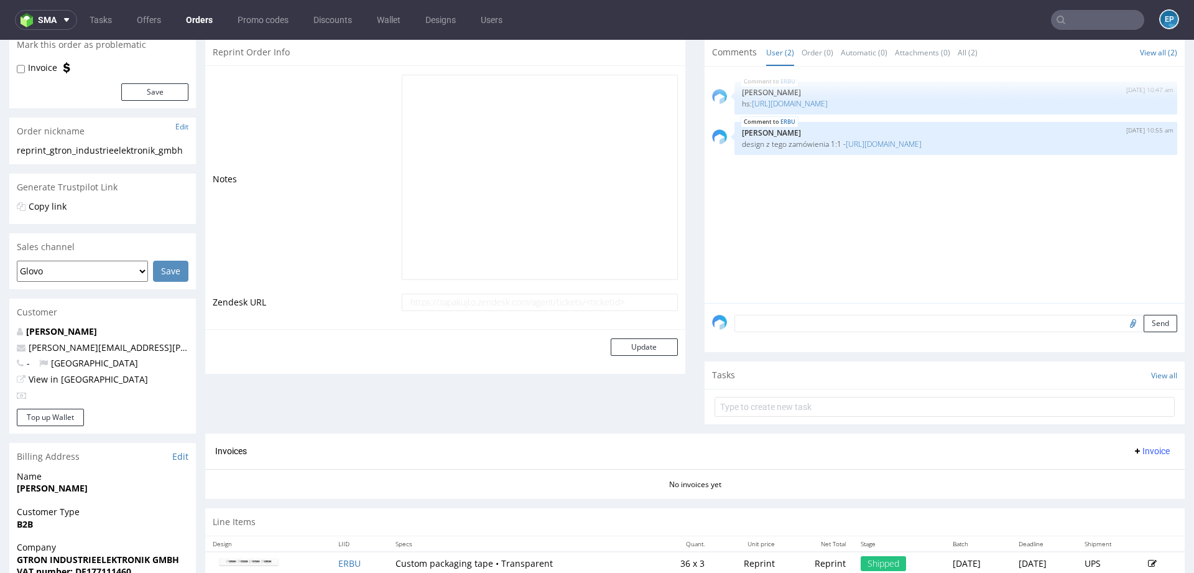
scroll to position [162, 0]
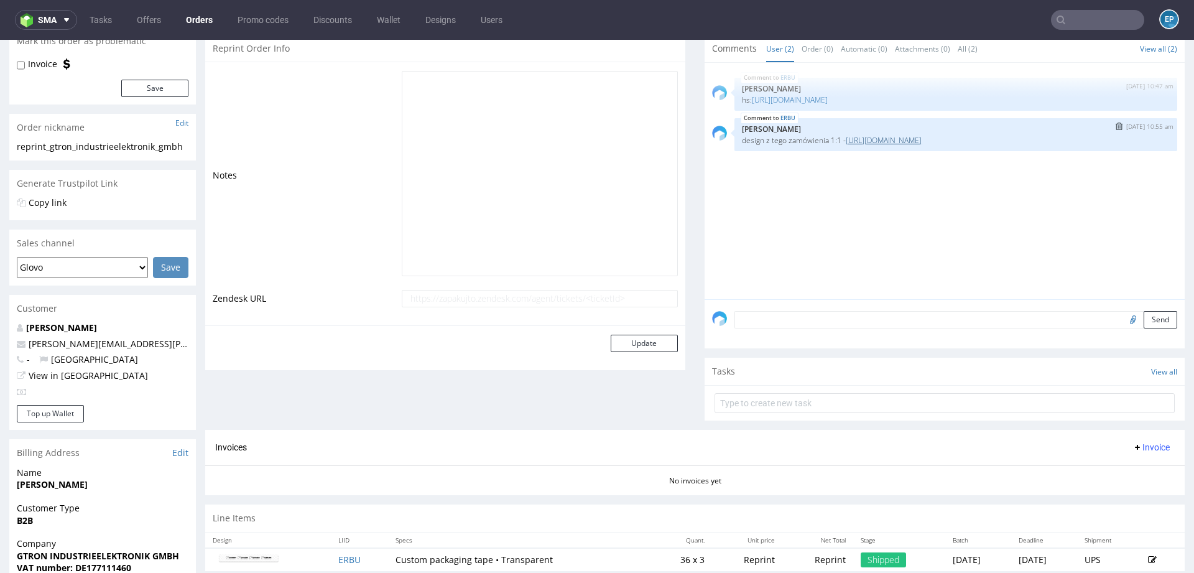
click at [913, 136] on link "[URL][DOMAIN_NAME]" at bounding box center [884, 140] width 76 height 11
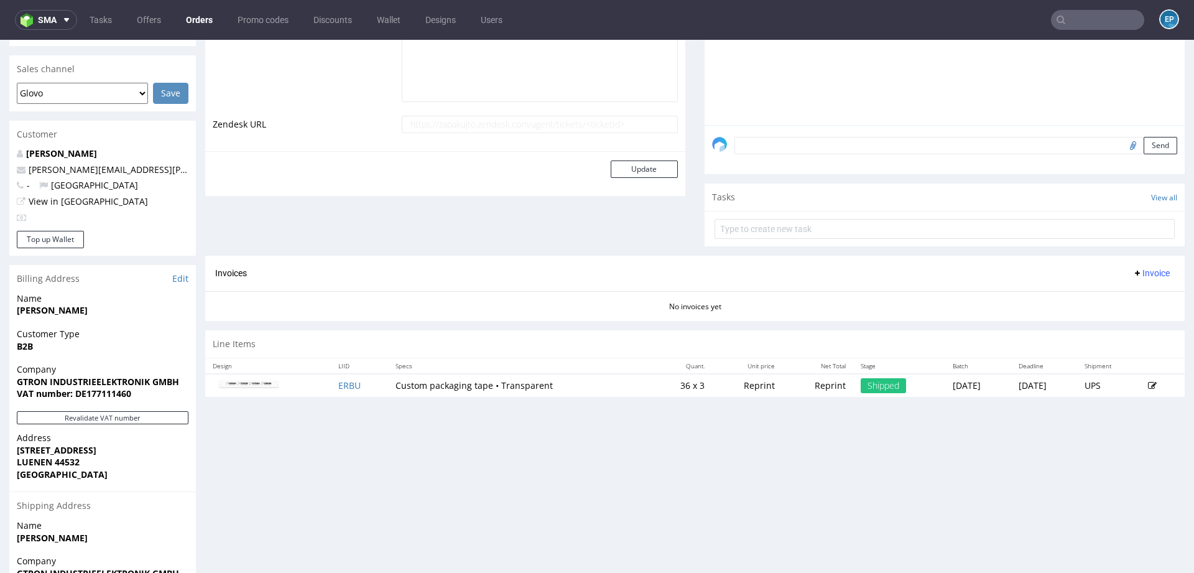
scroll to position [399, 0]
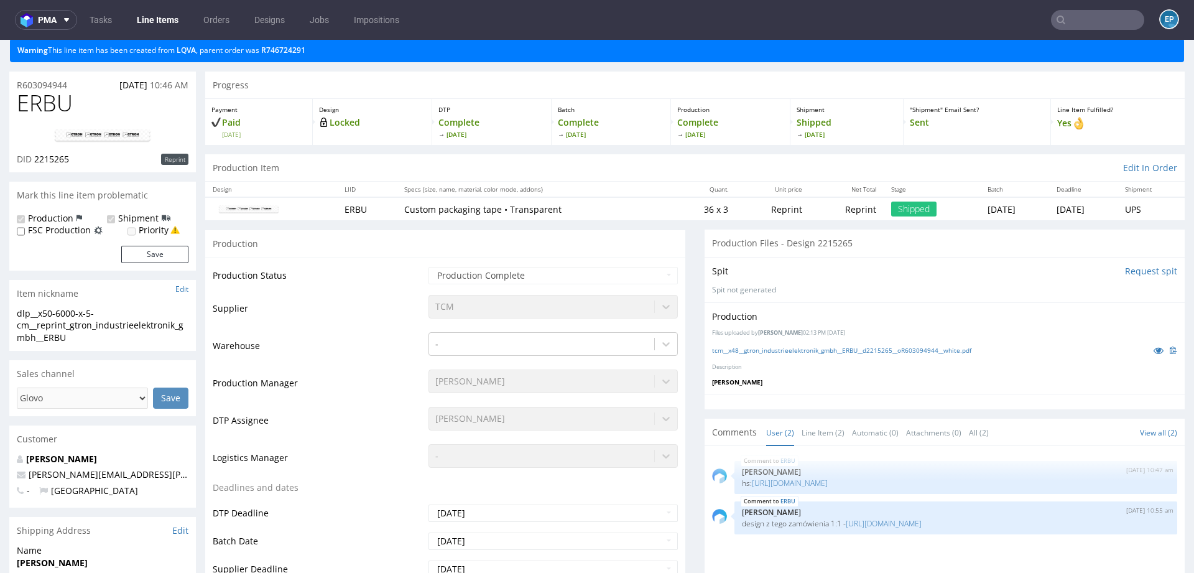
scroll to position [71, 0]
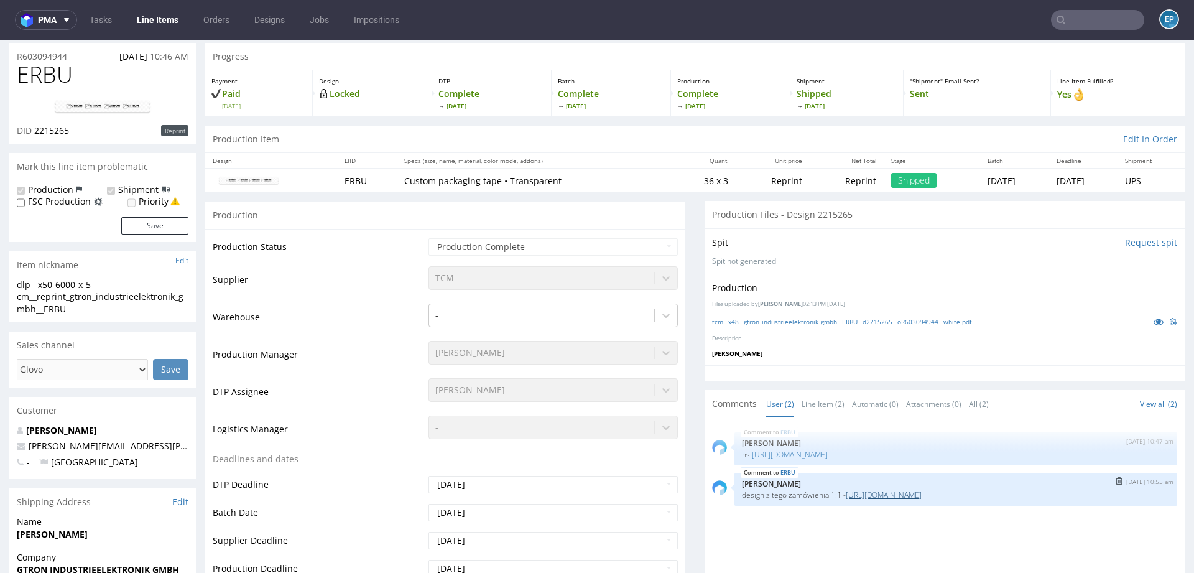
click at [878, 492] on link "https://platform.packhelp.com/pma/line-items/6636369/orders/R168039643" at bounding box center [884, 494] width 76 height 11
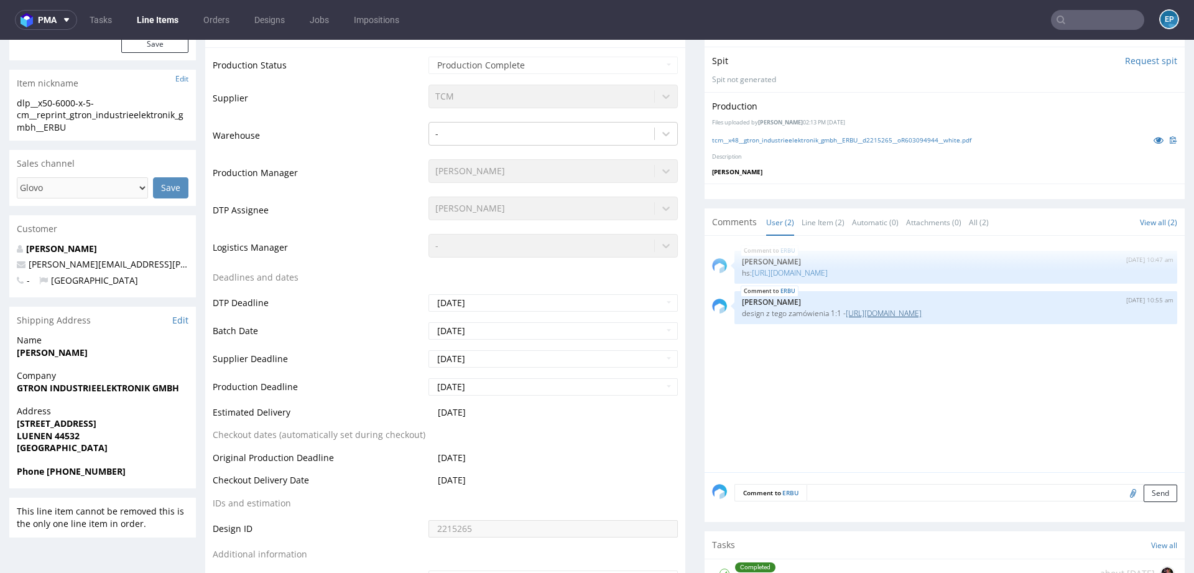
scroll to position [0, 0]
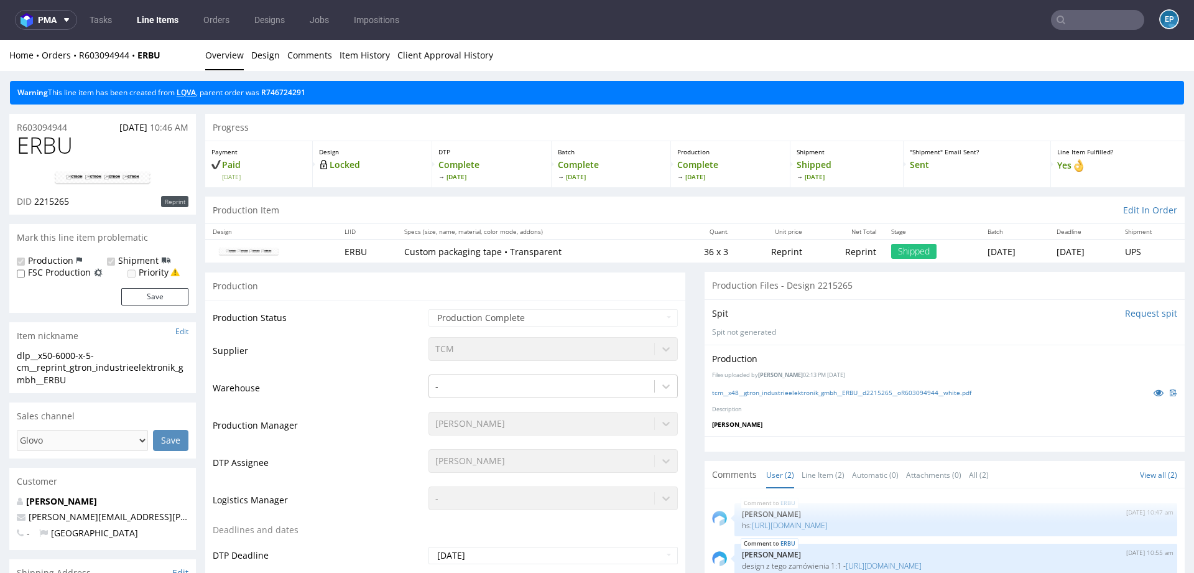
click at [195, 93] on link "LQVA" at bounding box center [186, 92] width 19 height 11
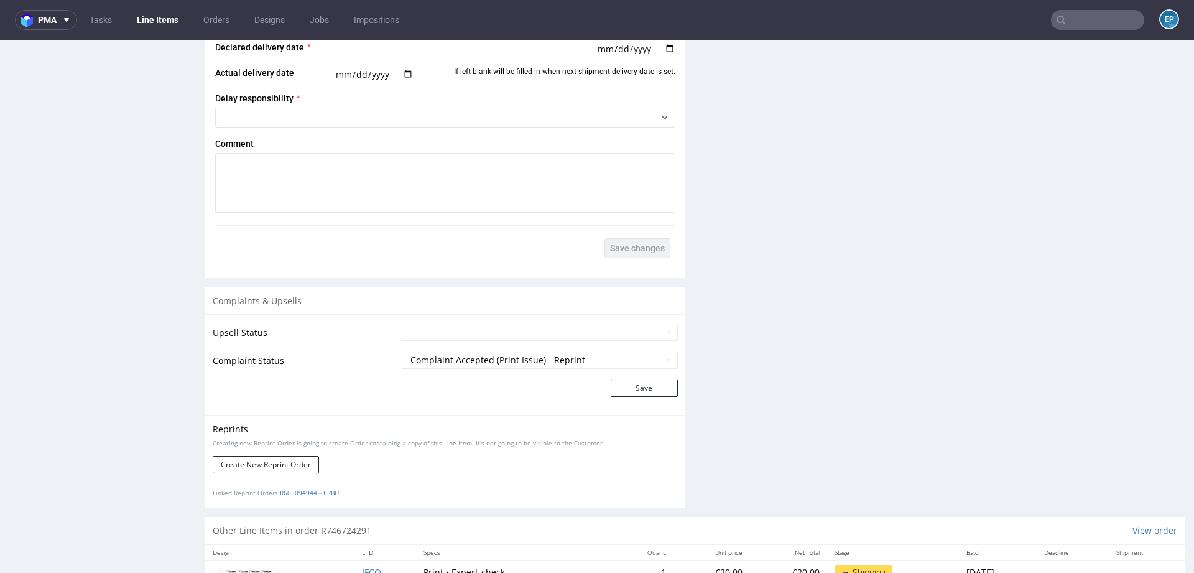
scroll to position [1660, 0]
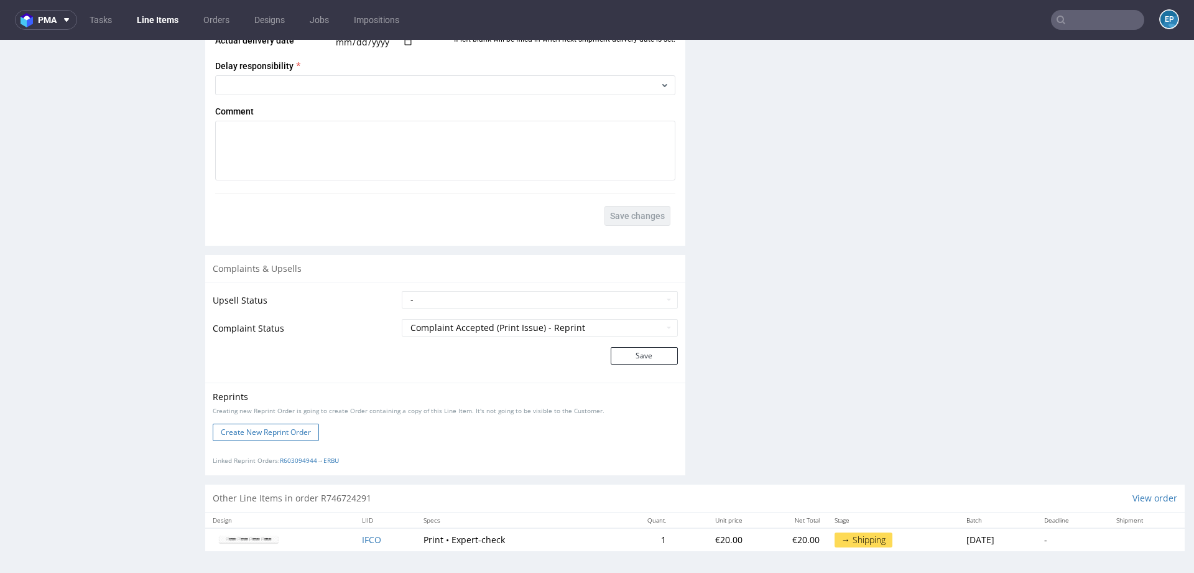
click at [263, 425] on button "Create New Reprint Order" at bounding box center [266, 431] width 106 height 17
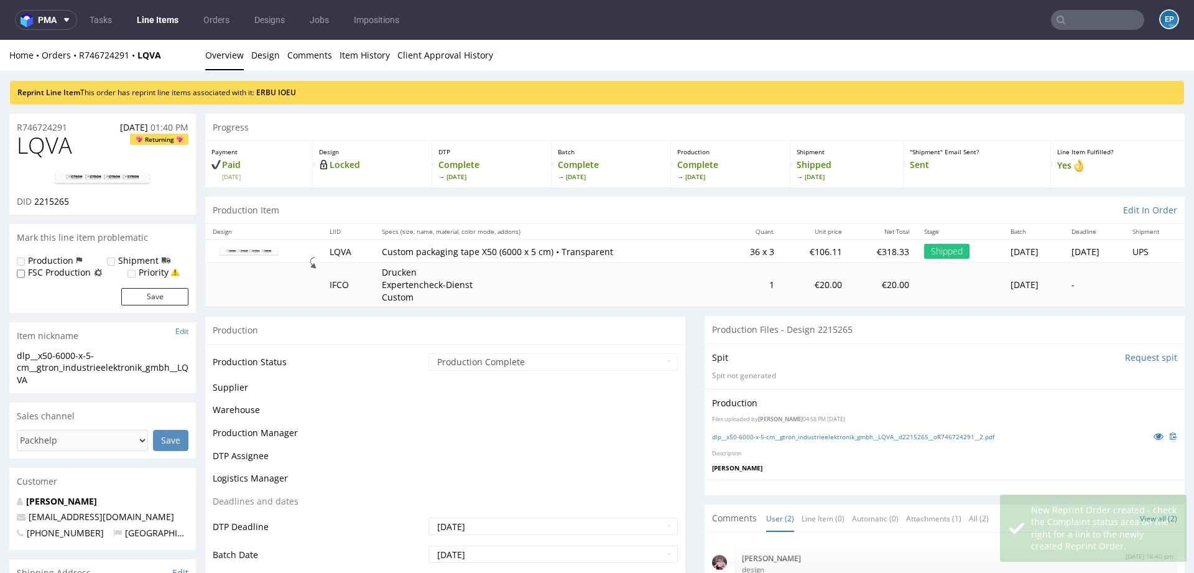
scroll to position [0, 0]
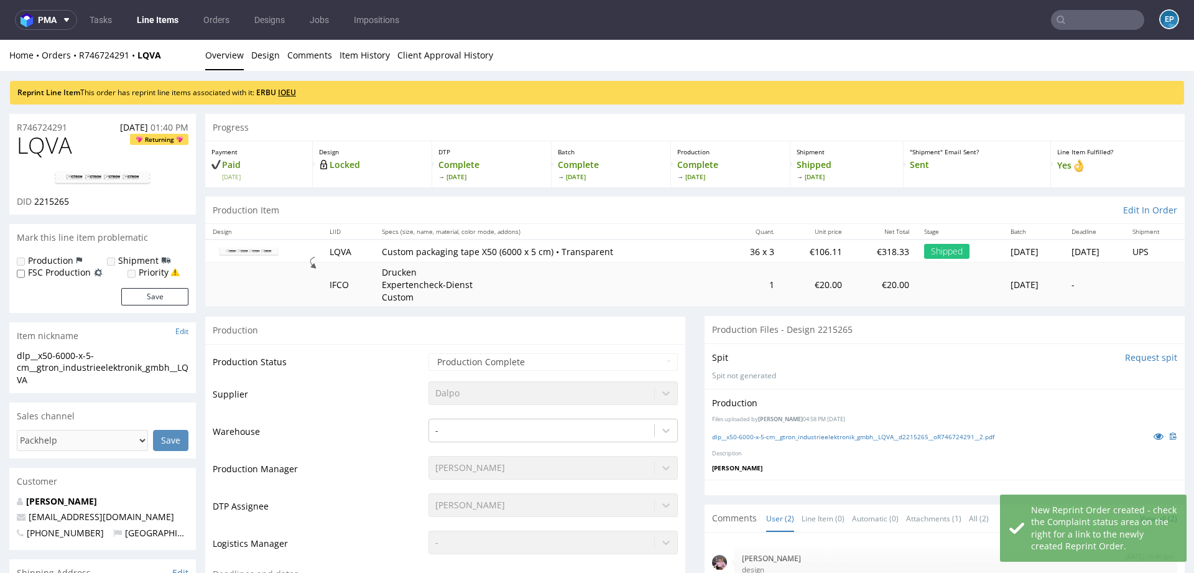
click at [292, 94] on link "IOEU" at bounding box center [287, 92] width 18 height 11
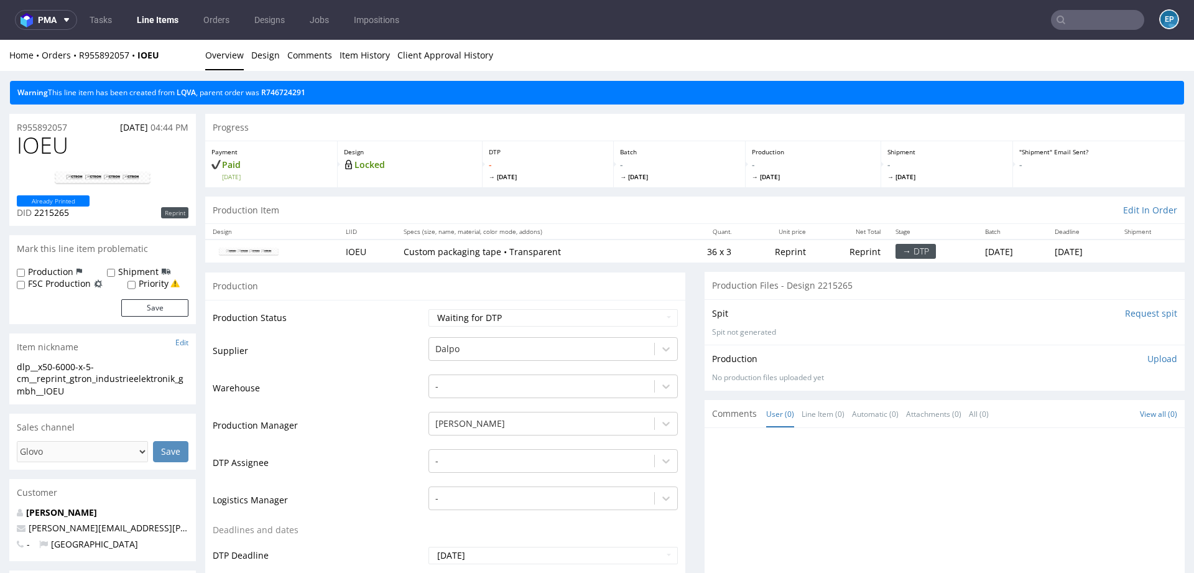
click at [48, 268] on label "Production" at bounding box center [50, 271] width 45 height 12
click at [25, 268] on input "Production" at bounding box center [21, 273] width 8 height 10
checkbox input "true"
click at [108, 274] on input "Shipment" at bounding box center [111, 273] width 8 height 10
checkbox input "true"
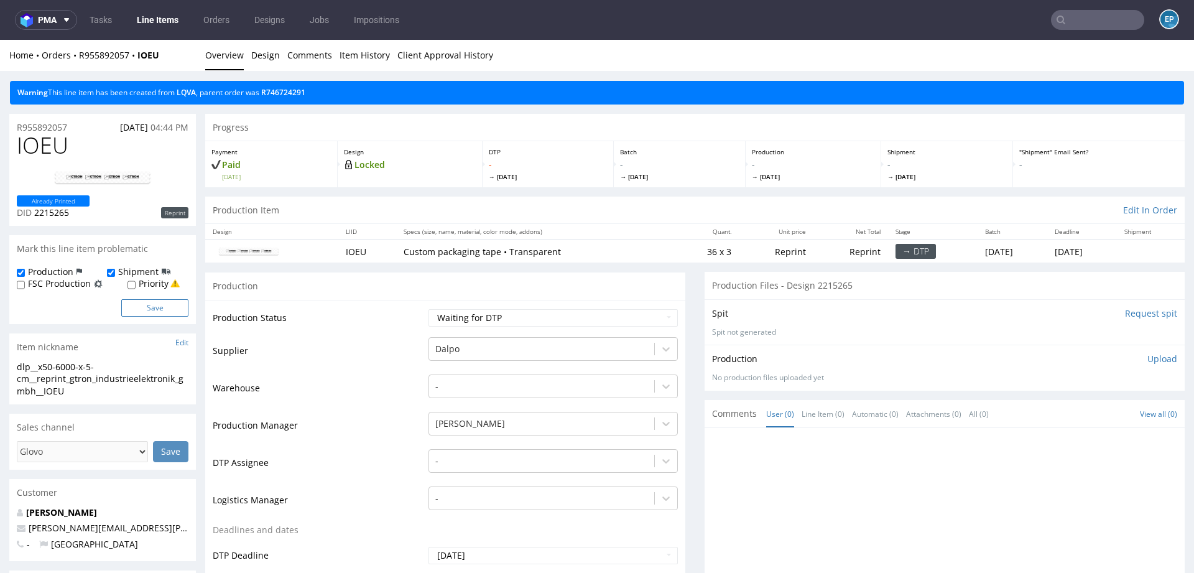
click at [158, 308] on button "Save" at bounding box center [154, 307] width 67 height 17
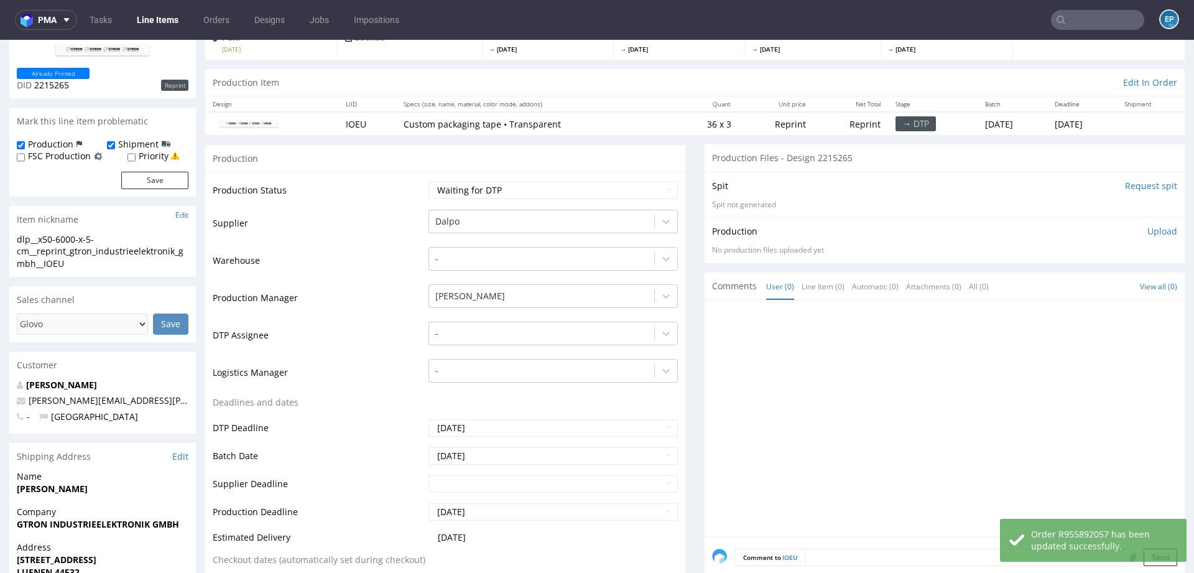
scroll to position [149, 0]
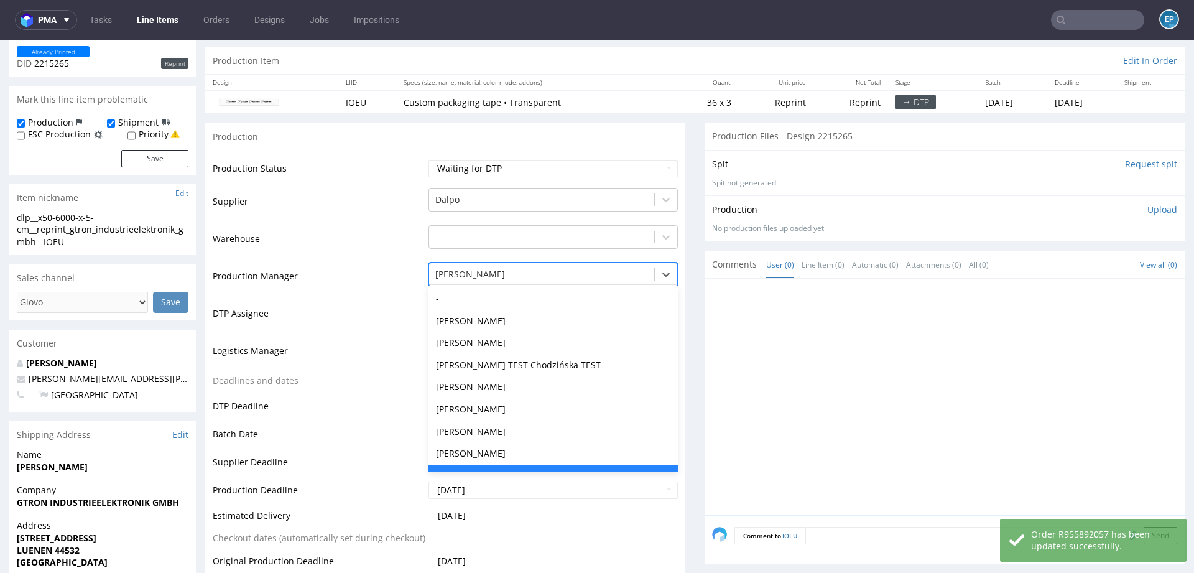
click at [468, 280] on div at bounding box center [541, 274] width 213 height 15
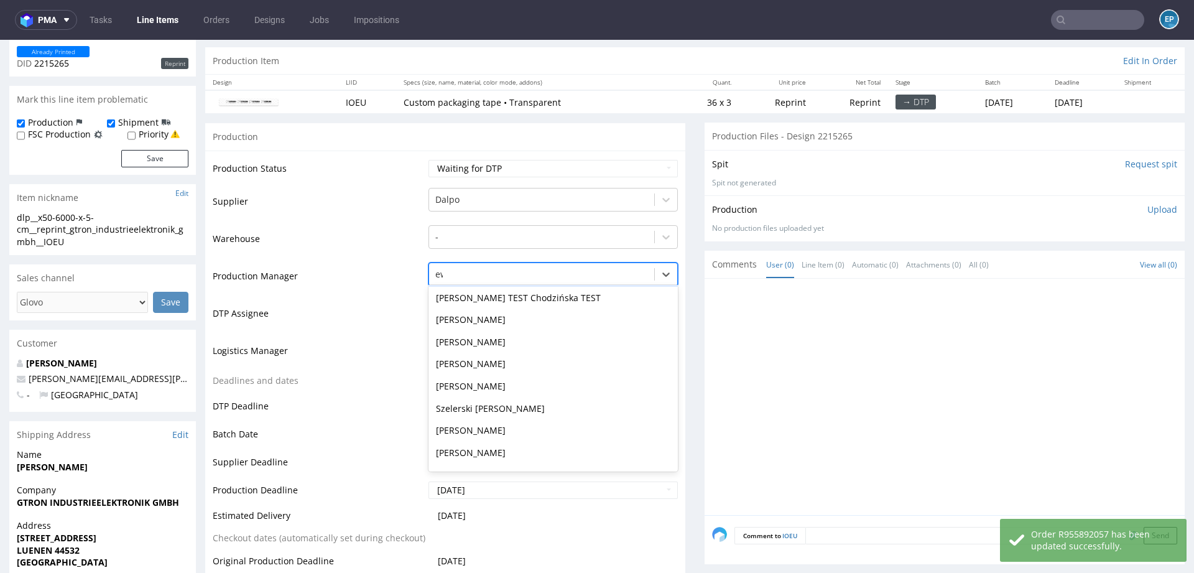
type input "ewa"
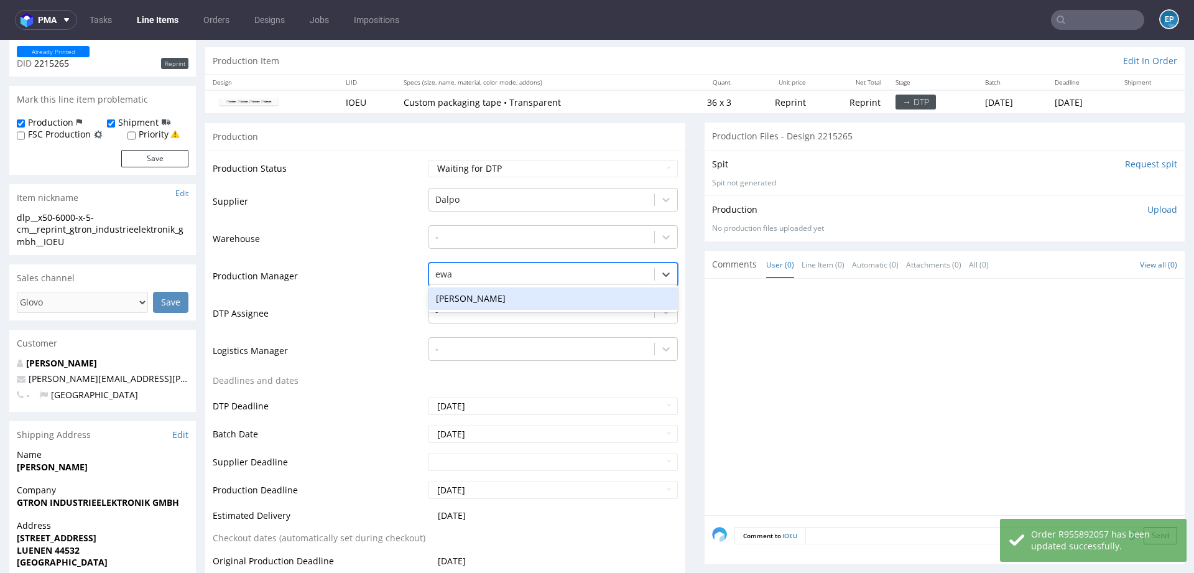
click at [471, 292] on div "[PERSON_NAME]" at bounding box center [552, 298] width 249 height 22
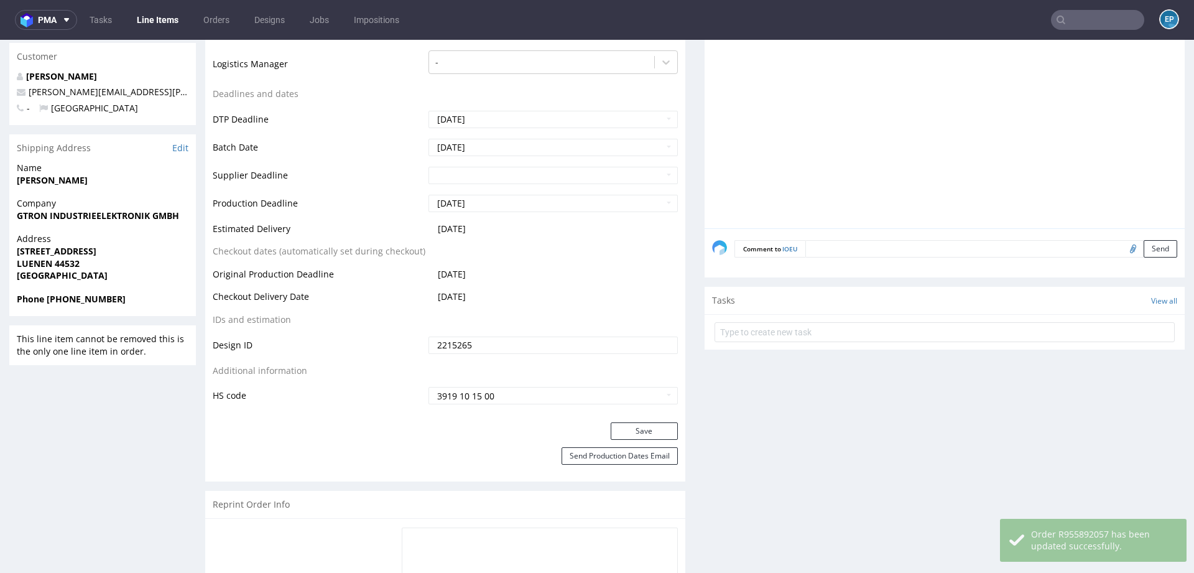
scroll to position [460, 0]
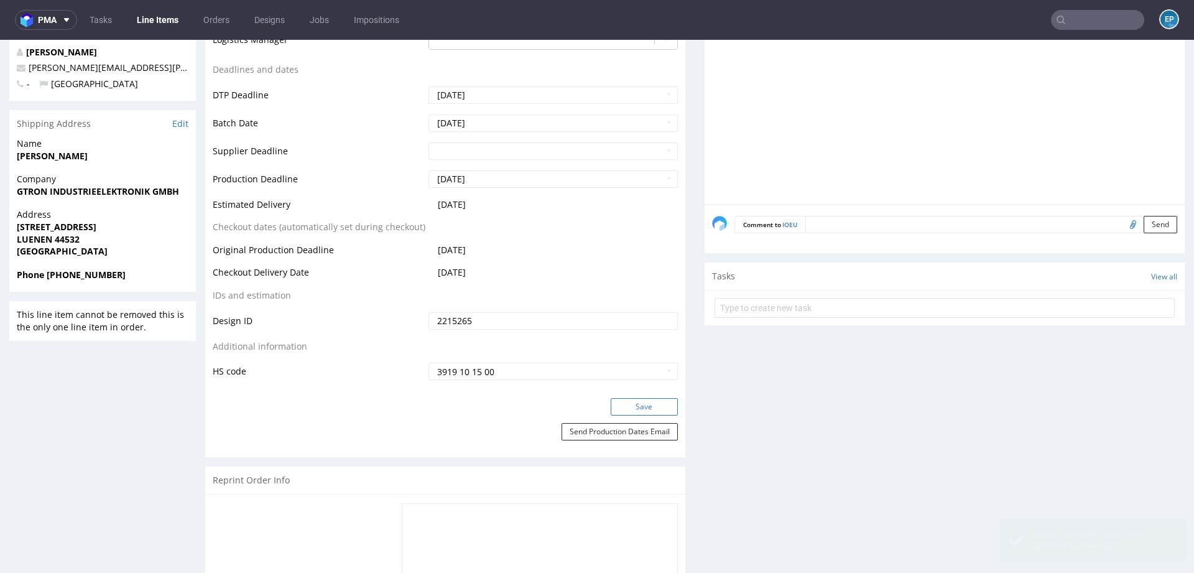
click at [611, 405] on button "Save" at bounding box center [644, 406] width 67 height 17
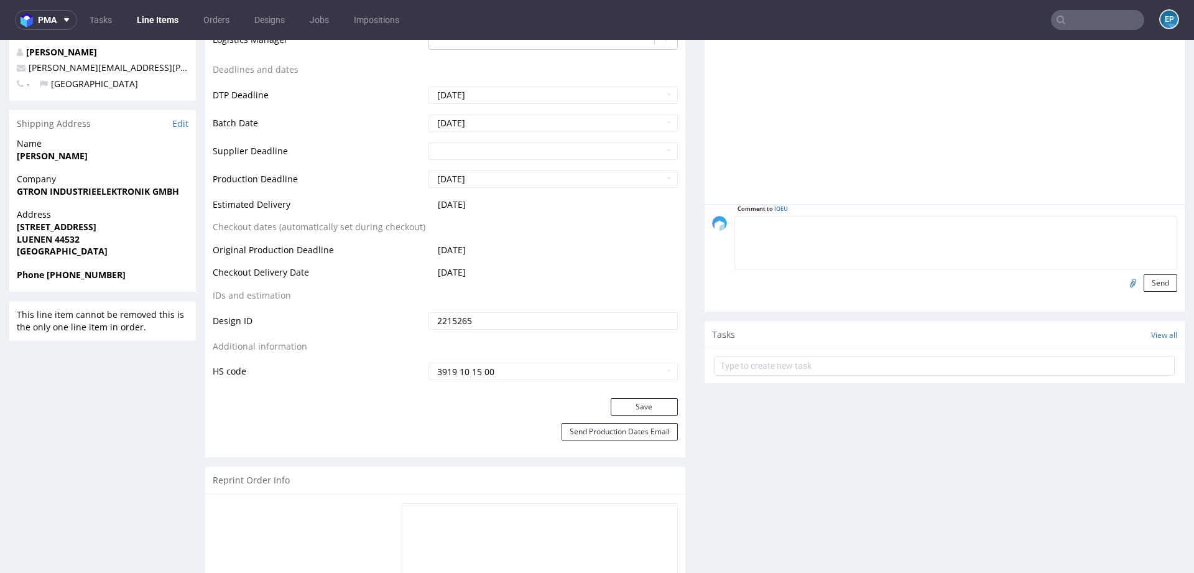
click at [987, 216] on textarea at bounding box center [955, 242] width 443 height 53
paste textarea "https://app-eu1.hubspot.com/contacts/25600958/record/0-5/121708188891/"
type textarea "hs: https://app-eu1.hubspot.com/contacts/25600958/record/0-5/121708188891/"
click at [1145, 284] on button "Send" at bounding box center [1160, 282] width 34 height 17
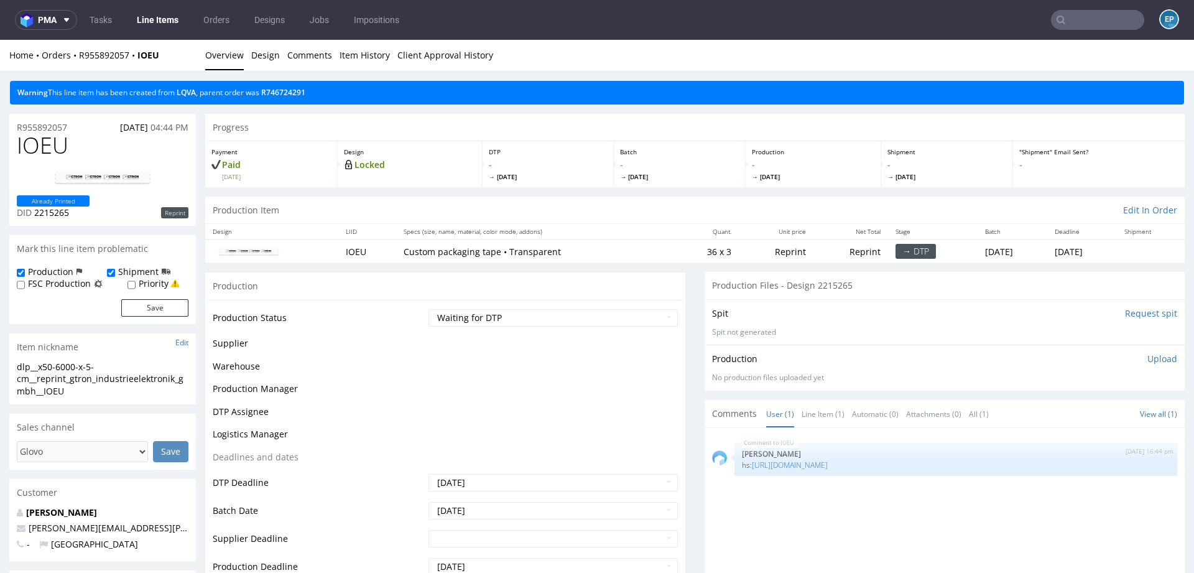
scroll to position [0, 0]
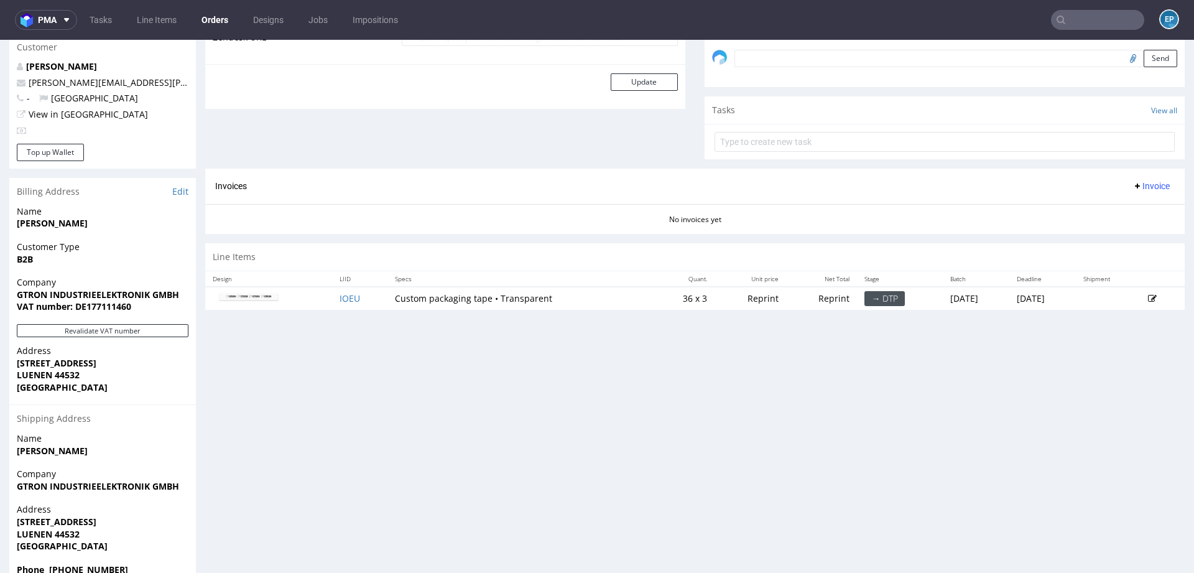
scroll to position [441, 0]
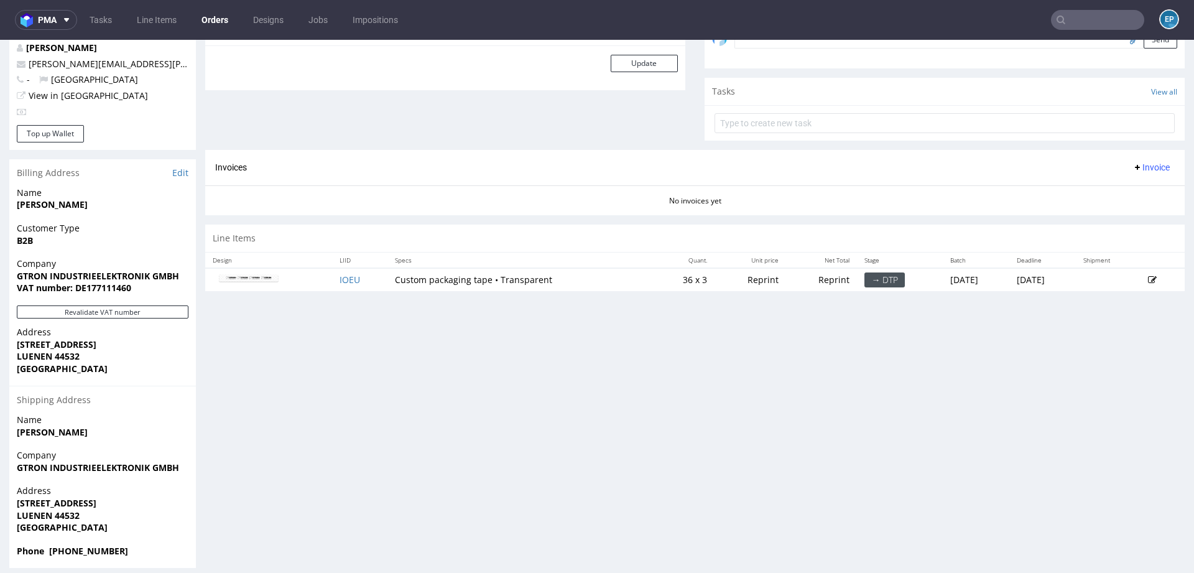
click at [1148, 280] on icon at bounding box center [1152, 279] width 9 height 9
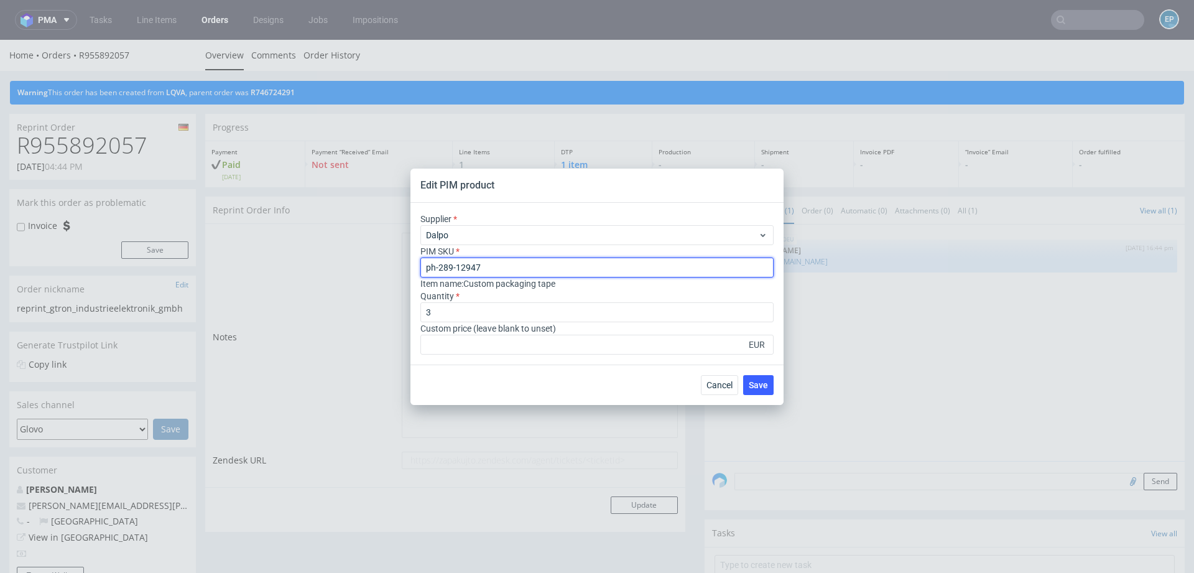
drag, startPoint x: 505, startPoint y: 267, endPoint x: 359, endPoint y: 267, distance: 145.5
click at [359, 267] on div "Edit PIM product Supplier Dalpo PIM SKU ph-289-12947 Item name : Custom packagi…" at bounding box center [597, 286] width 1194 height 573
paste input "8"
type input "ph-289-12948"
click at [755, 380] on span "Save" at bounding box center [758, 384] width 19 height 9
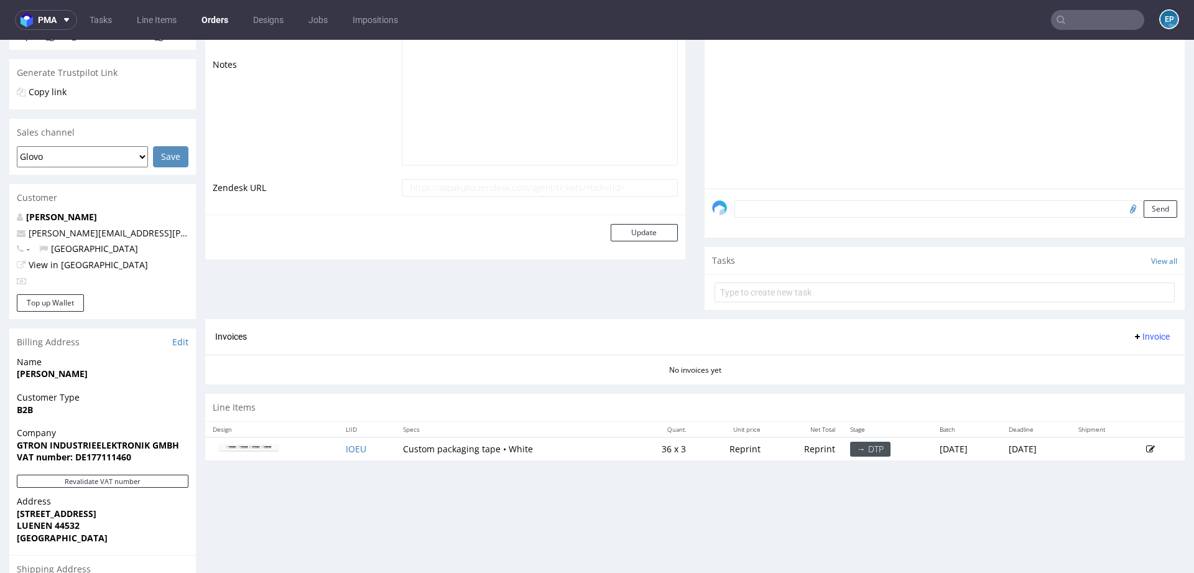
scroll to position [451, 0]
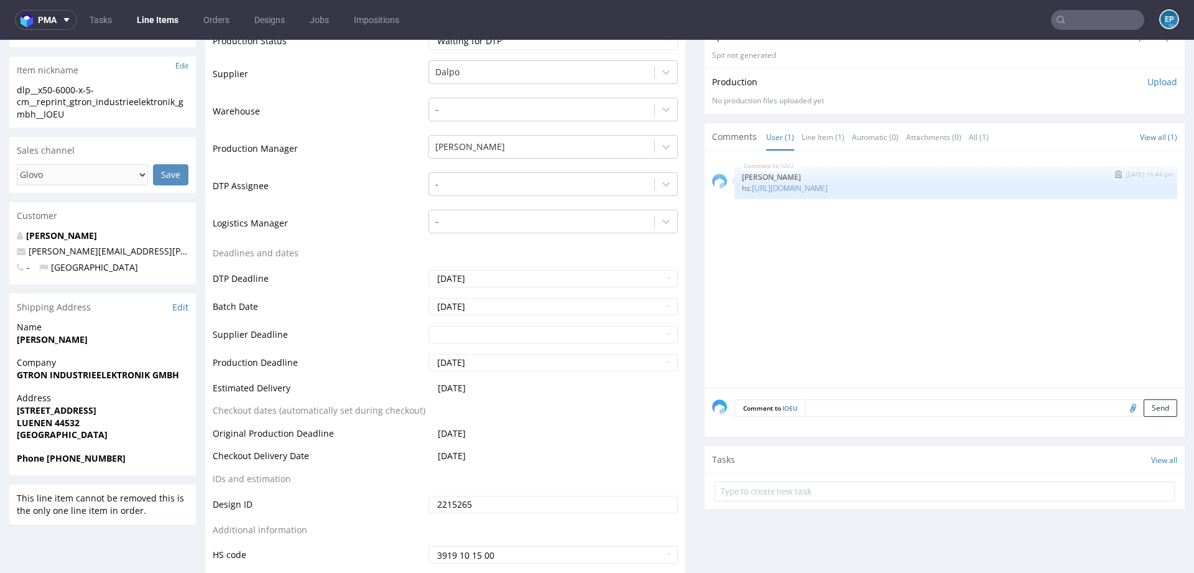
scroll to position [302, 0]
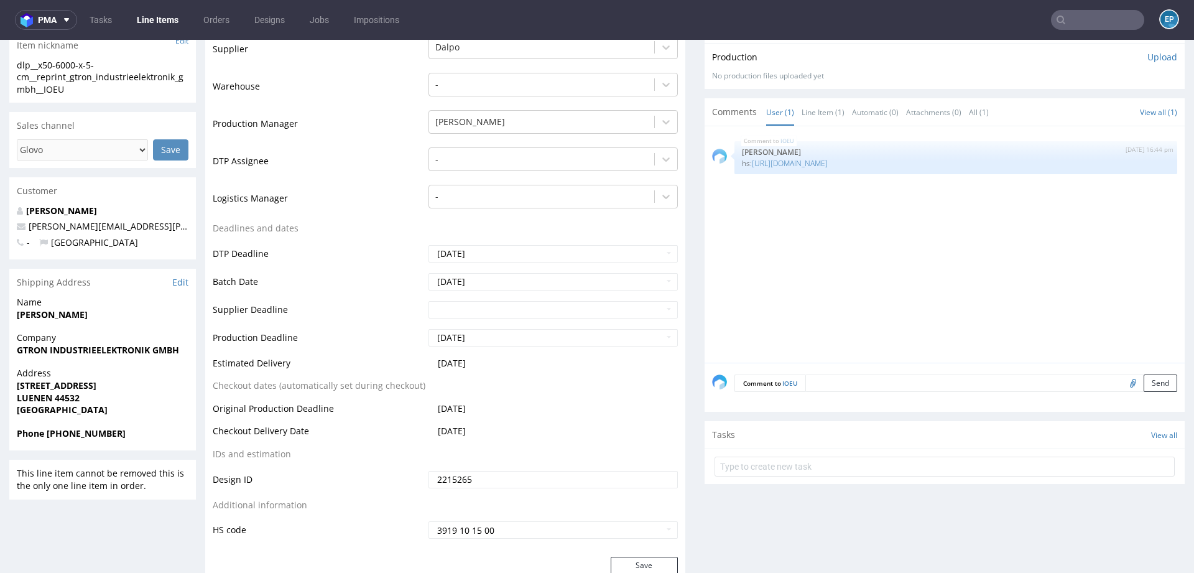
click at [868, 385] on textarea at bounding box center [991, 382] width 372 height 17
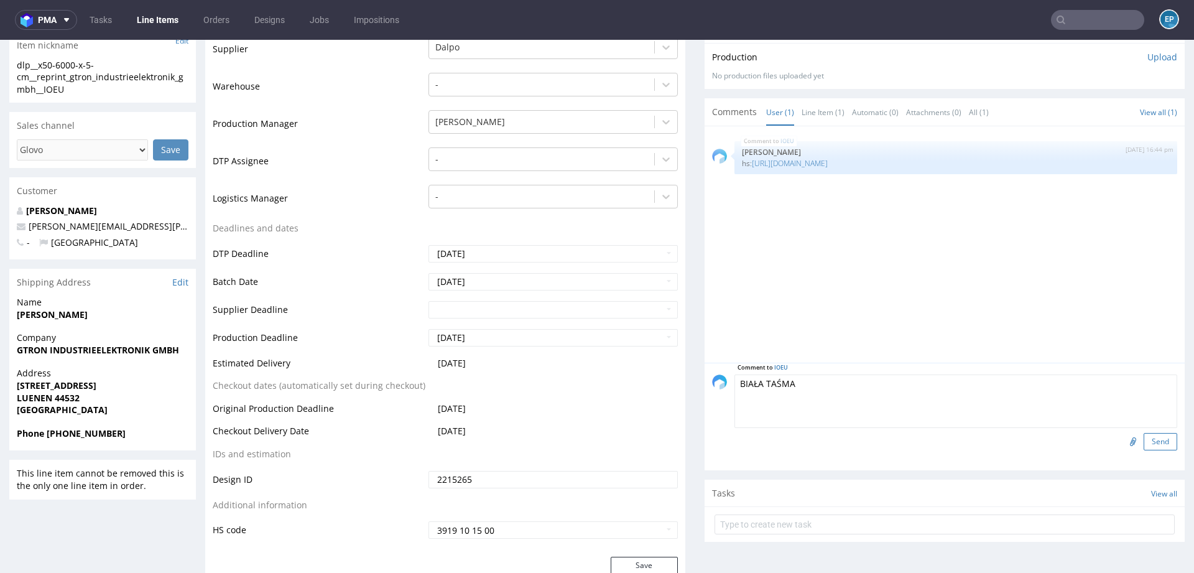
type textarea "BIAŁA TAŚMA"
click at [1162, 443] on button "Send" at bounding box center [1160, 441] width 34 height 17
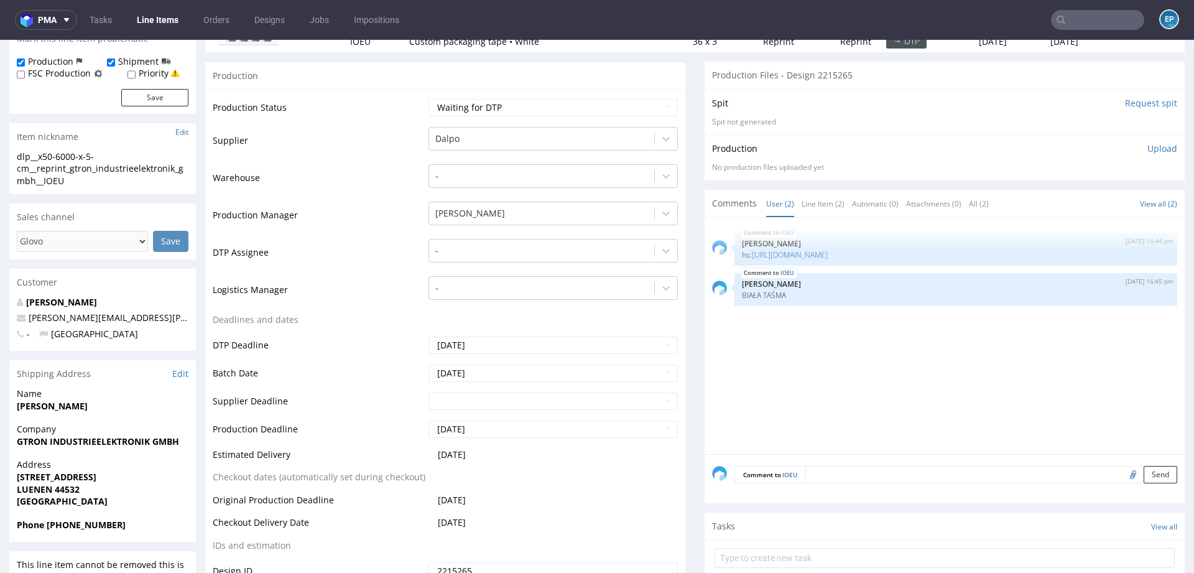
scroll to position [211, 0]
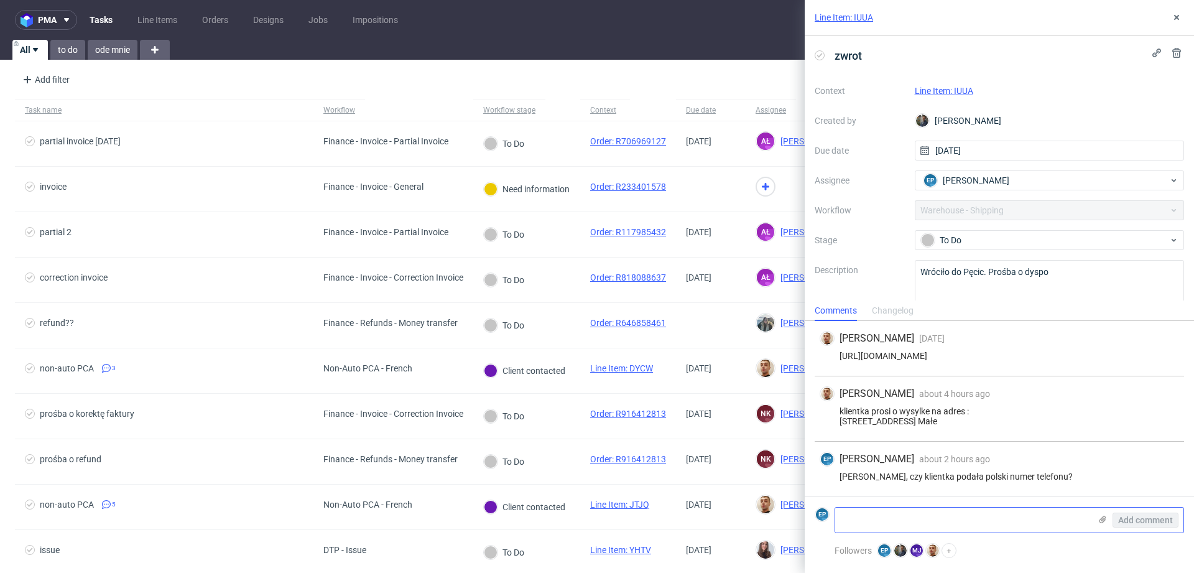
click at [877, 519] on textarea at bounding box center [962, 519] width 255 height 25
paste textarea "R991785628_IUUA_reshipping"
type textarea "R991785628_IUUA_reshipping"
click at [1129, 517] on span "Add comment" at bounding box center [1145, 519] width 55 height 9
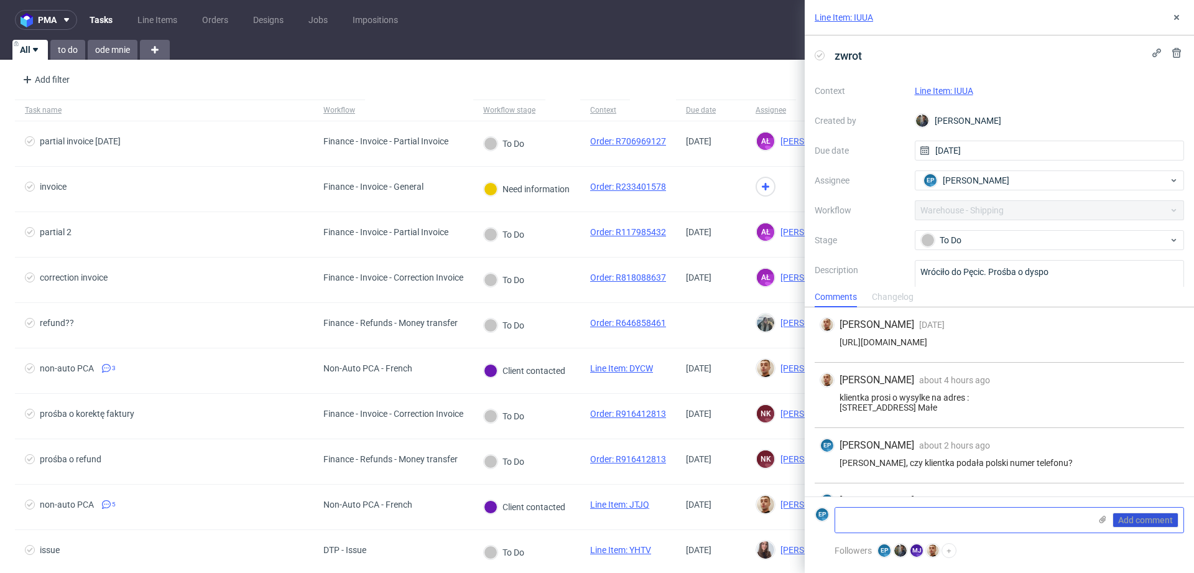
scroll to position [50, 0]
